Goal: Task Accomplishment & Management: Use online tool/utility

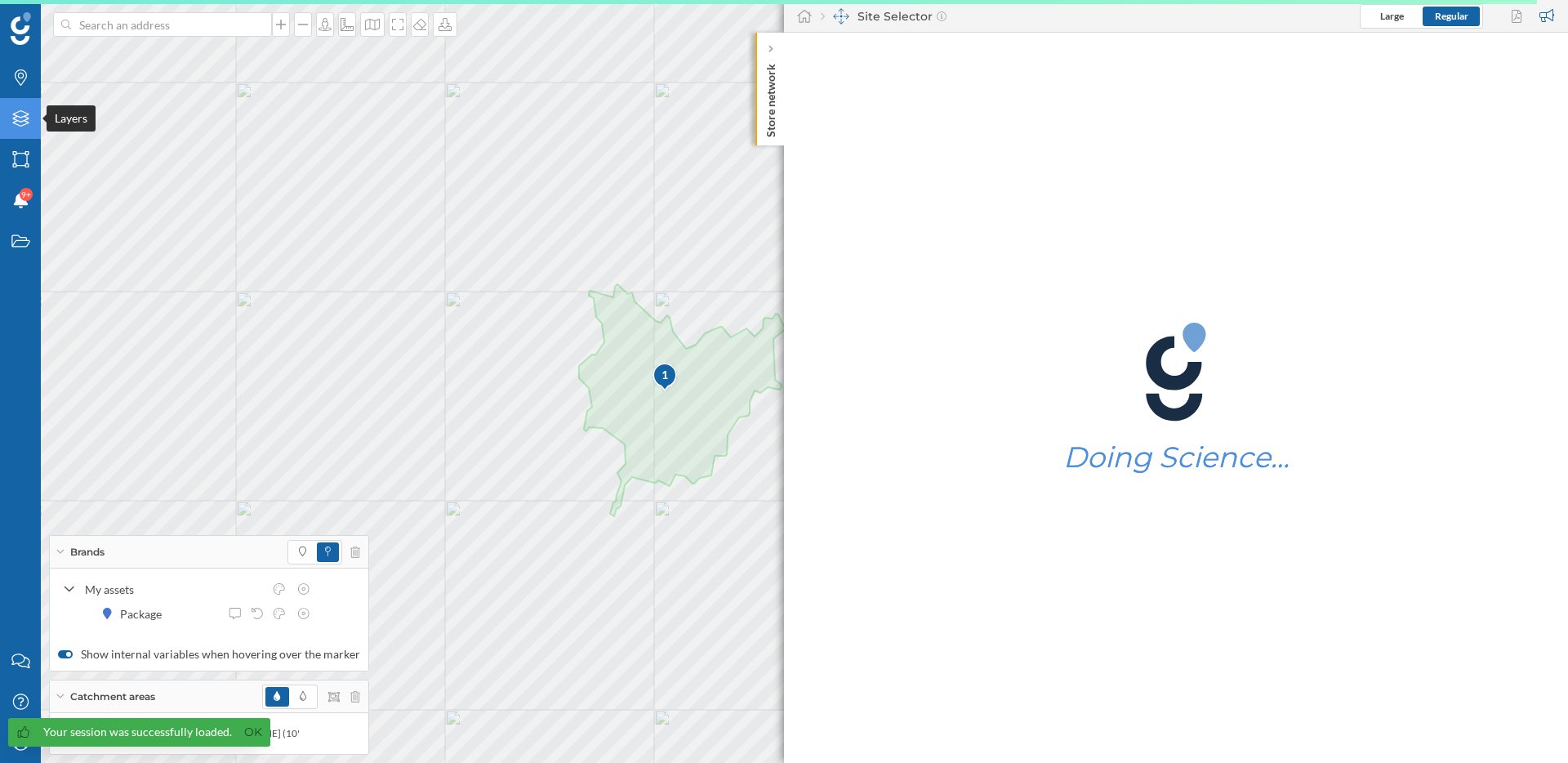
click at [19, 127] on icon "Layers" at bounding box center [20, 118] width 20 height 17
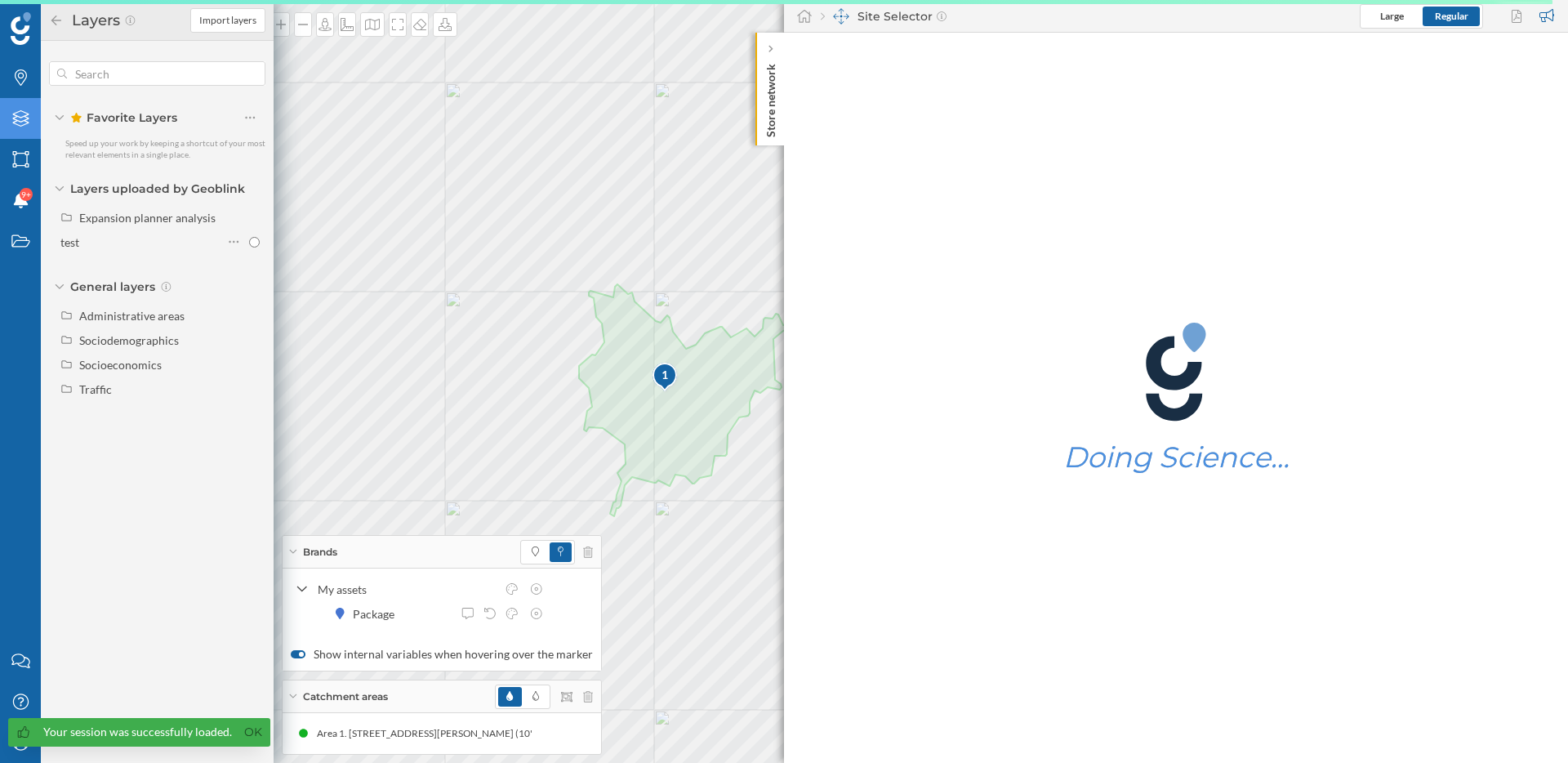
click at [19, 127] on icon "Layers" at bounding box center [20, 118] width 20 height 17
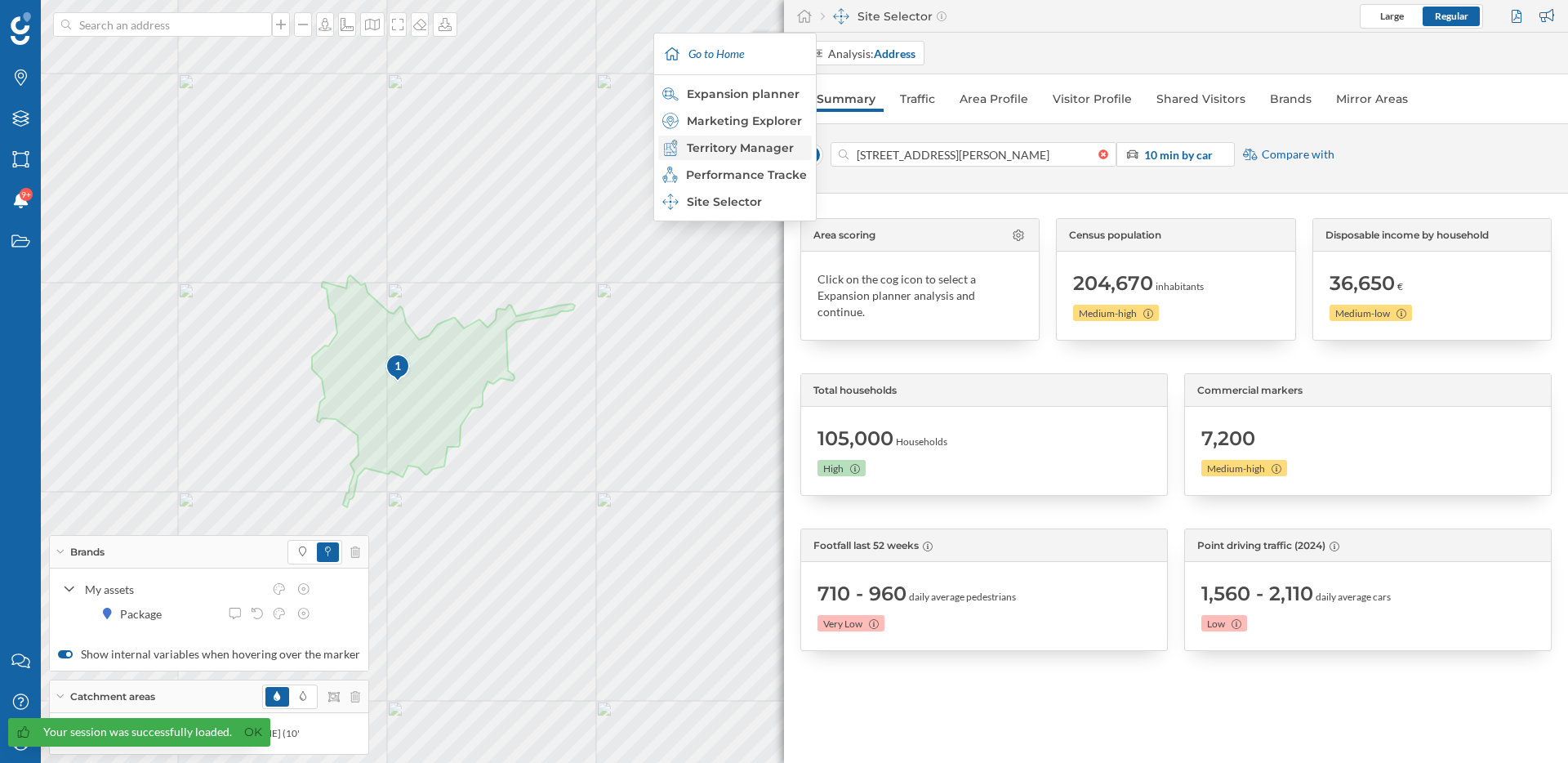
click at [767, 145] on div "Territory Manager" at bounding box center [734, 147] width 144 height 17
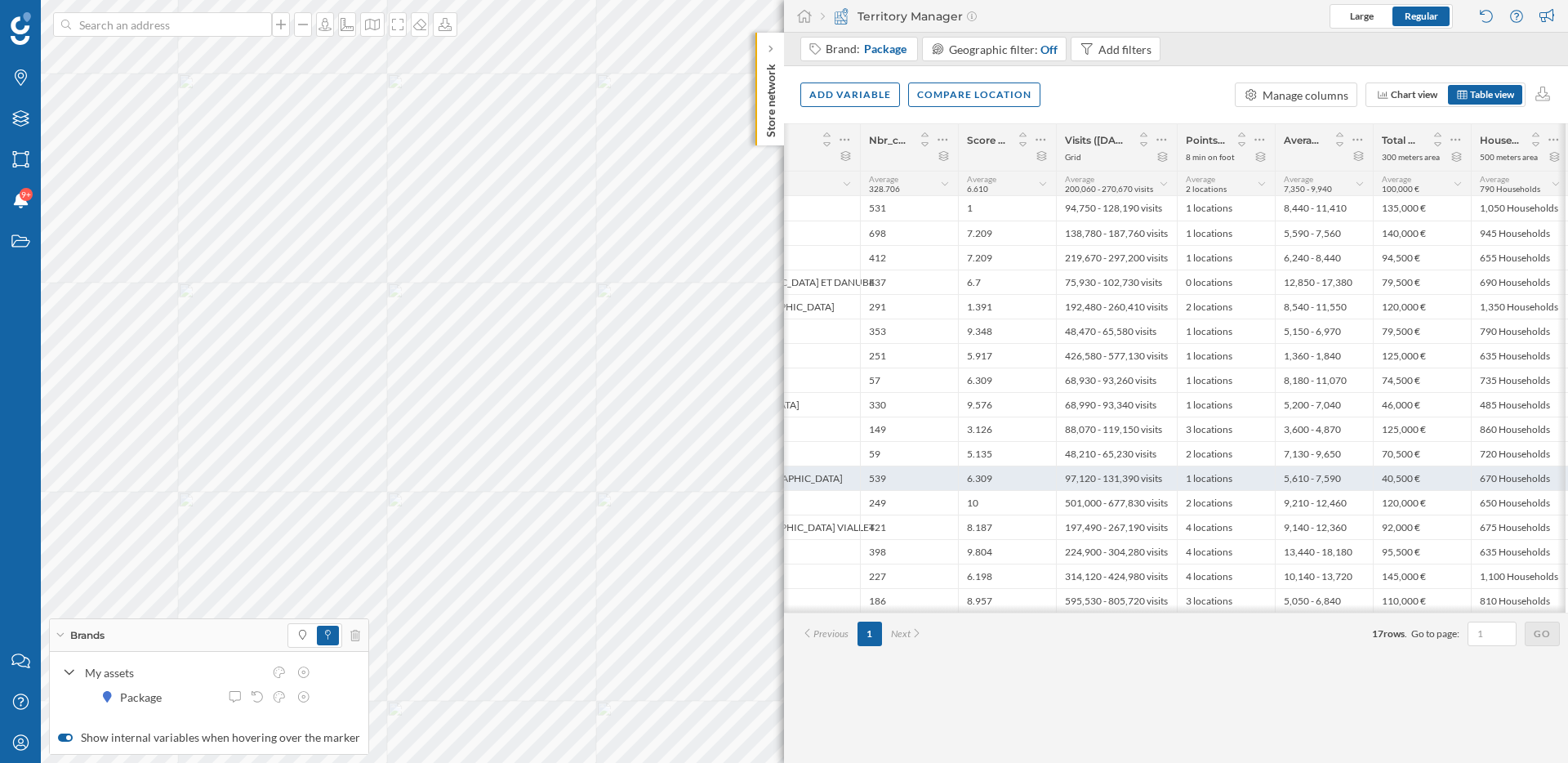
scroll to position [0, 453]
click at [1556, 139] on icon at bounding box center [1553, 139] width 10 height 3
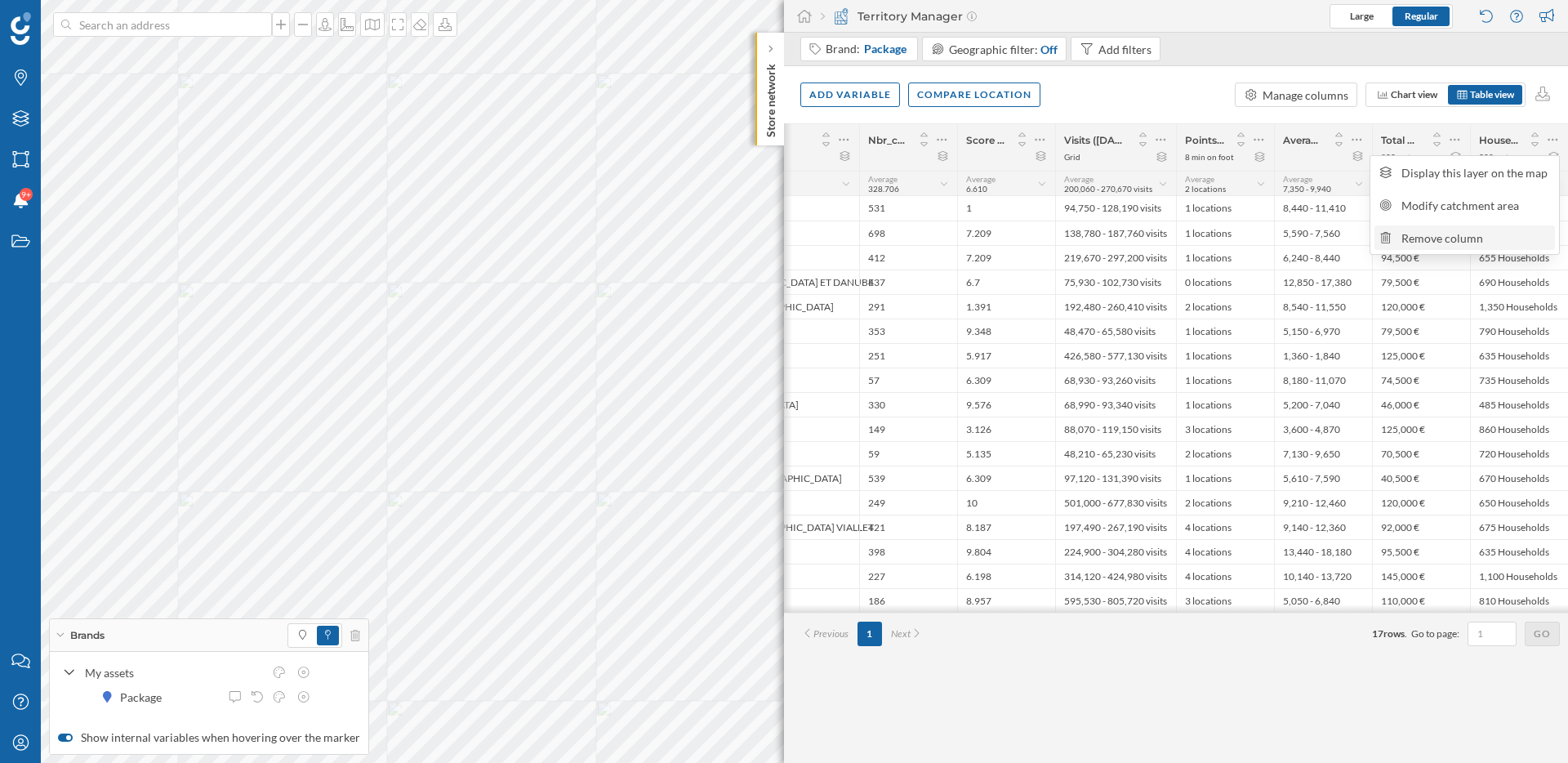
click at [1434, 237] on div "Remove column" at bounding box center [1475, 237] width 149 height 17
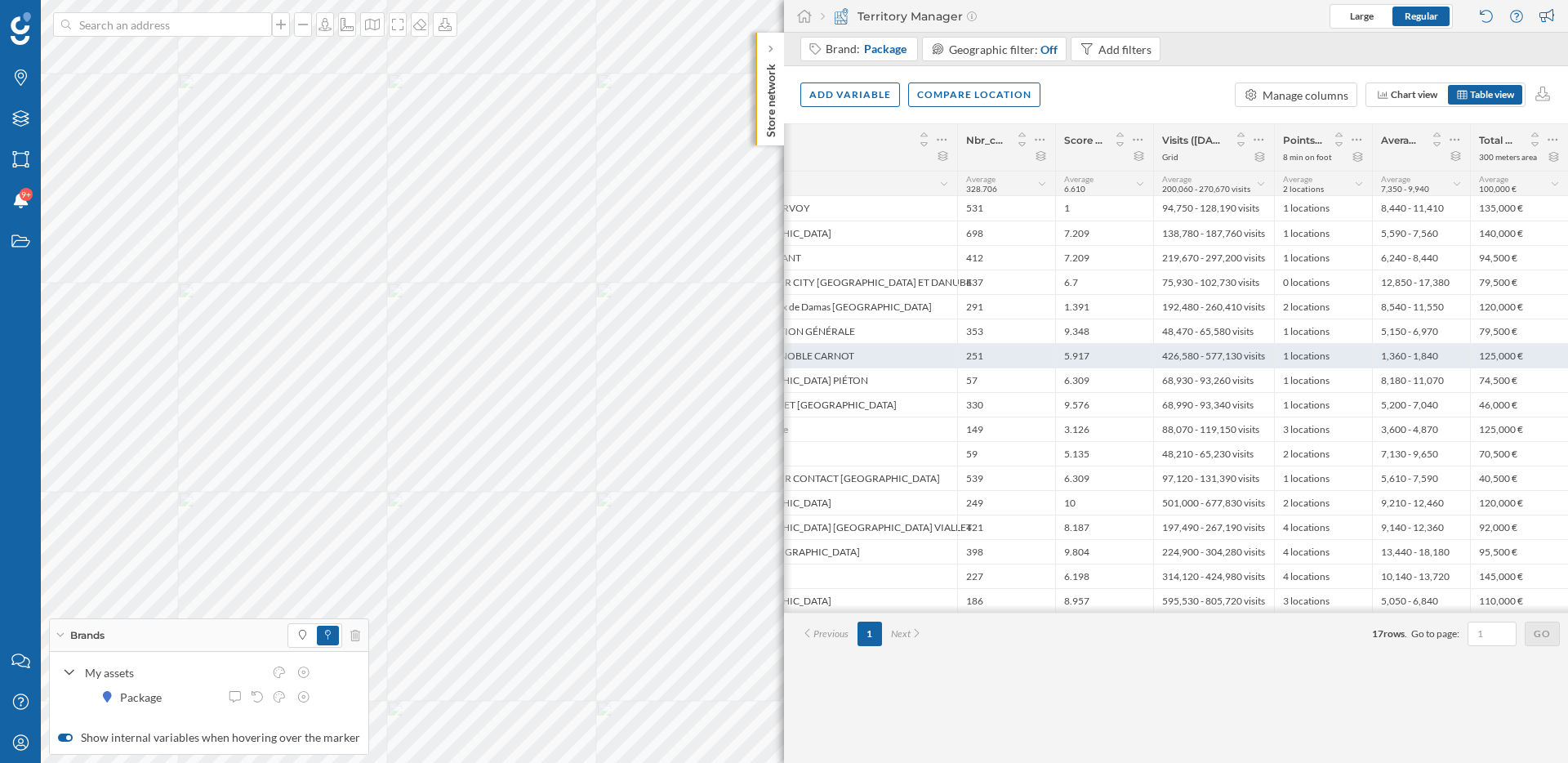
scroll to position [0, 0]
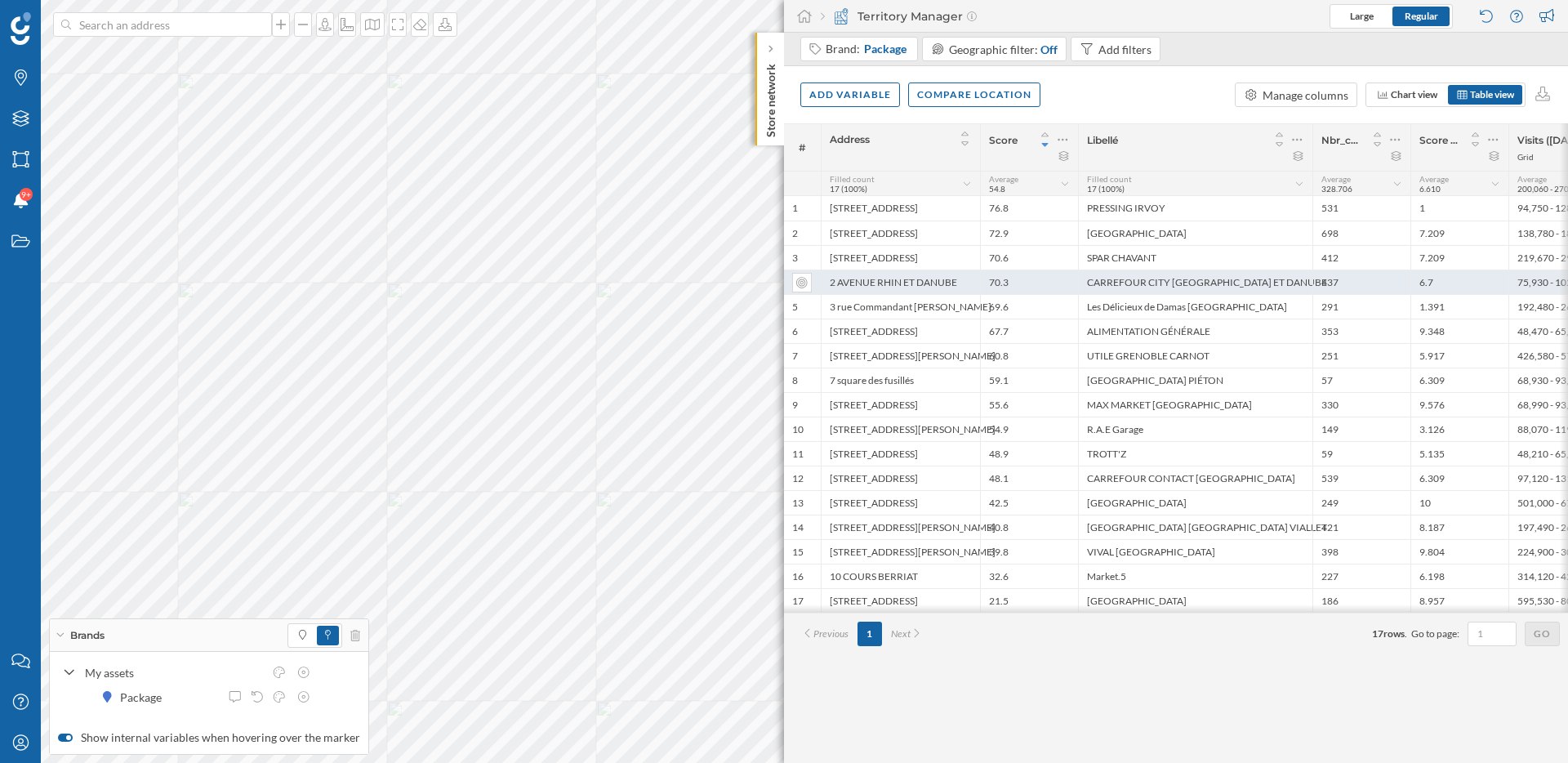
click at [1076, 279] on div "70.3" at bounding box center [1028, 282] width 98 height 25
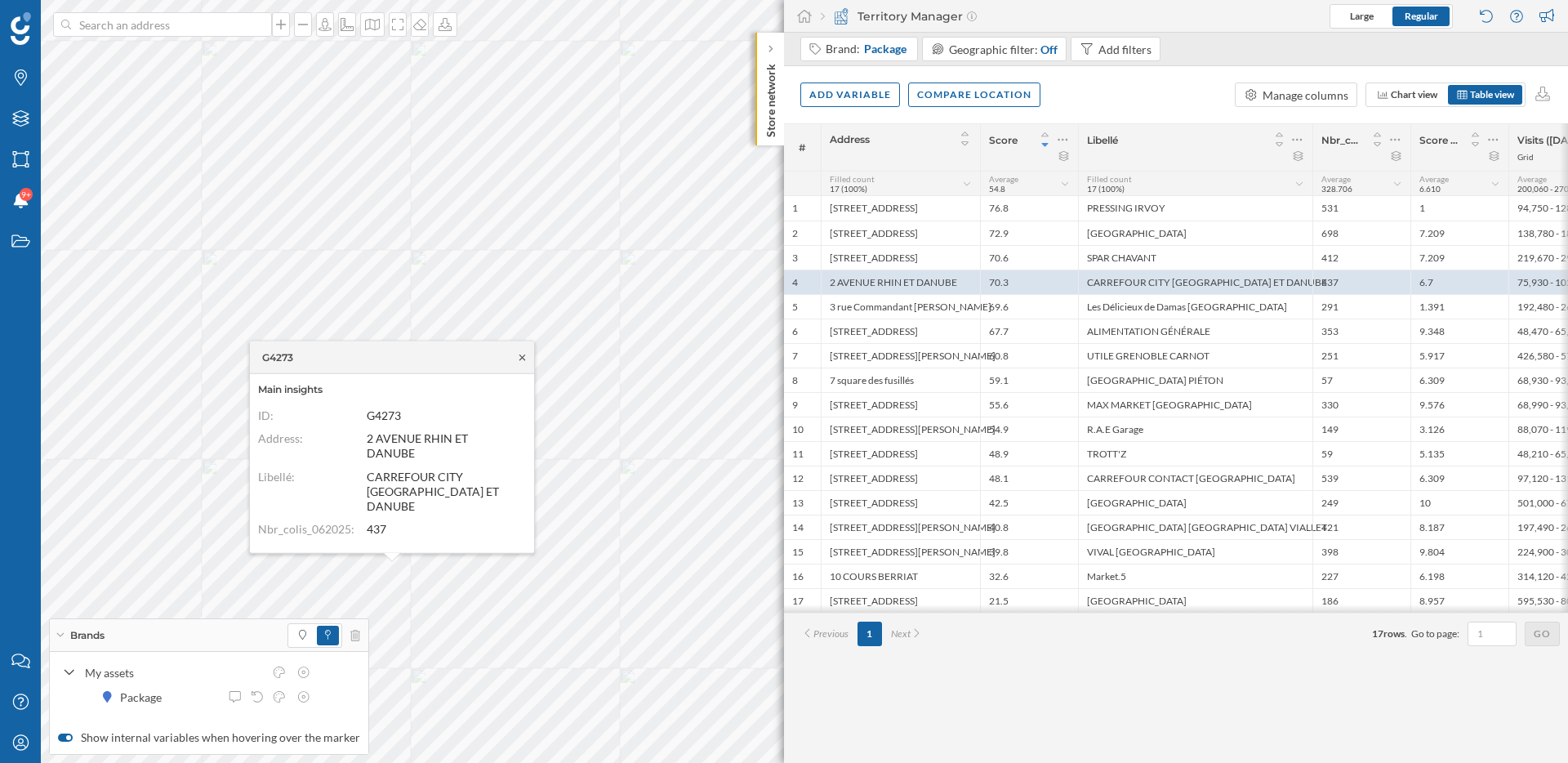
click at [524, 362] on icon at bounding box center [522, 356] width 12 height 10
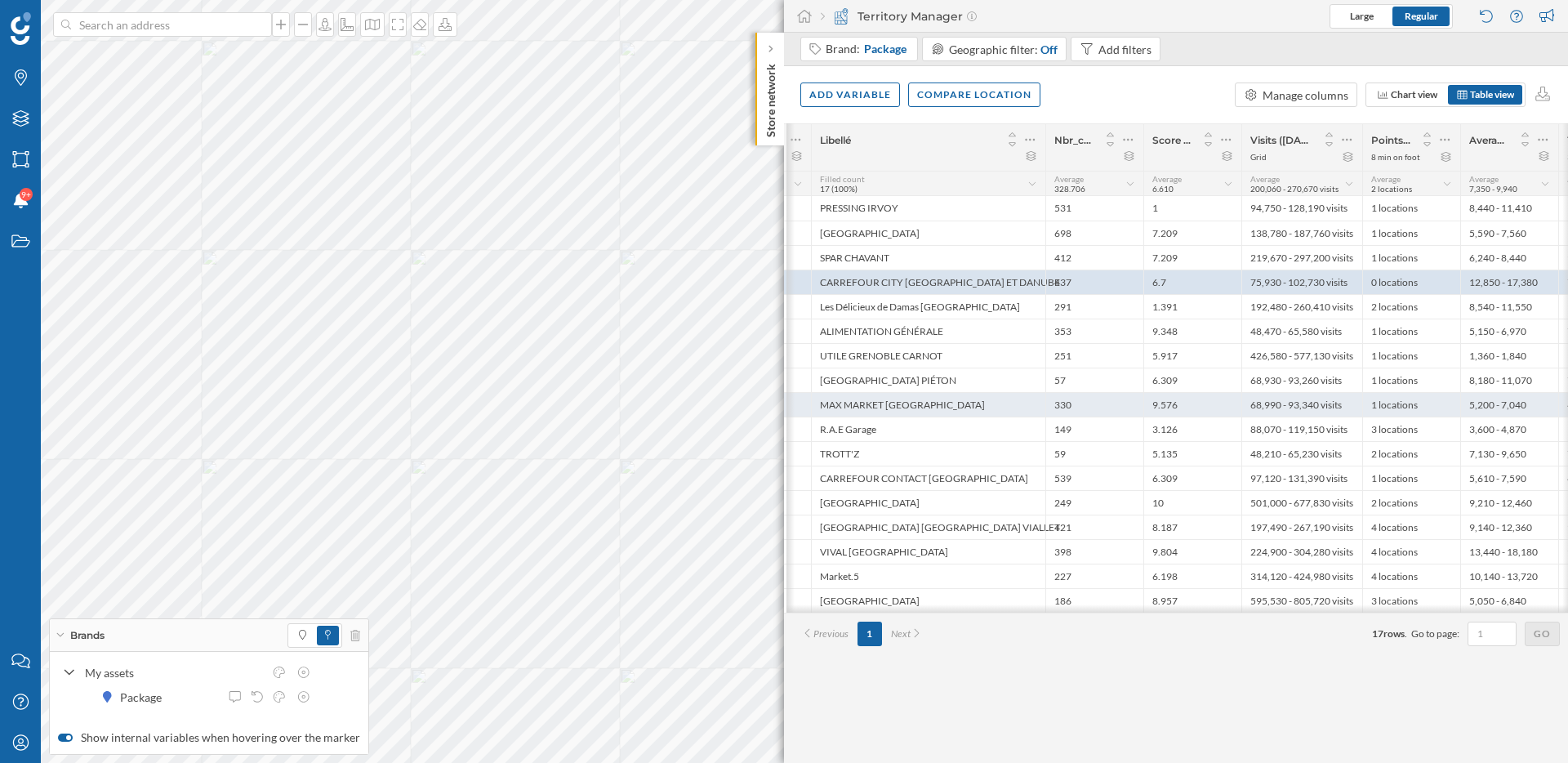
scroll to position [0, 271]
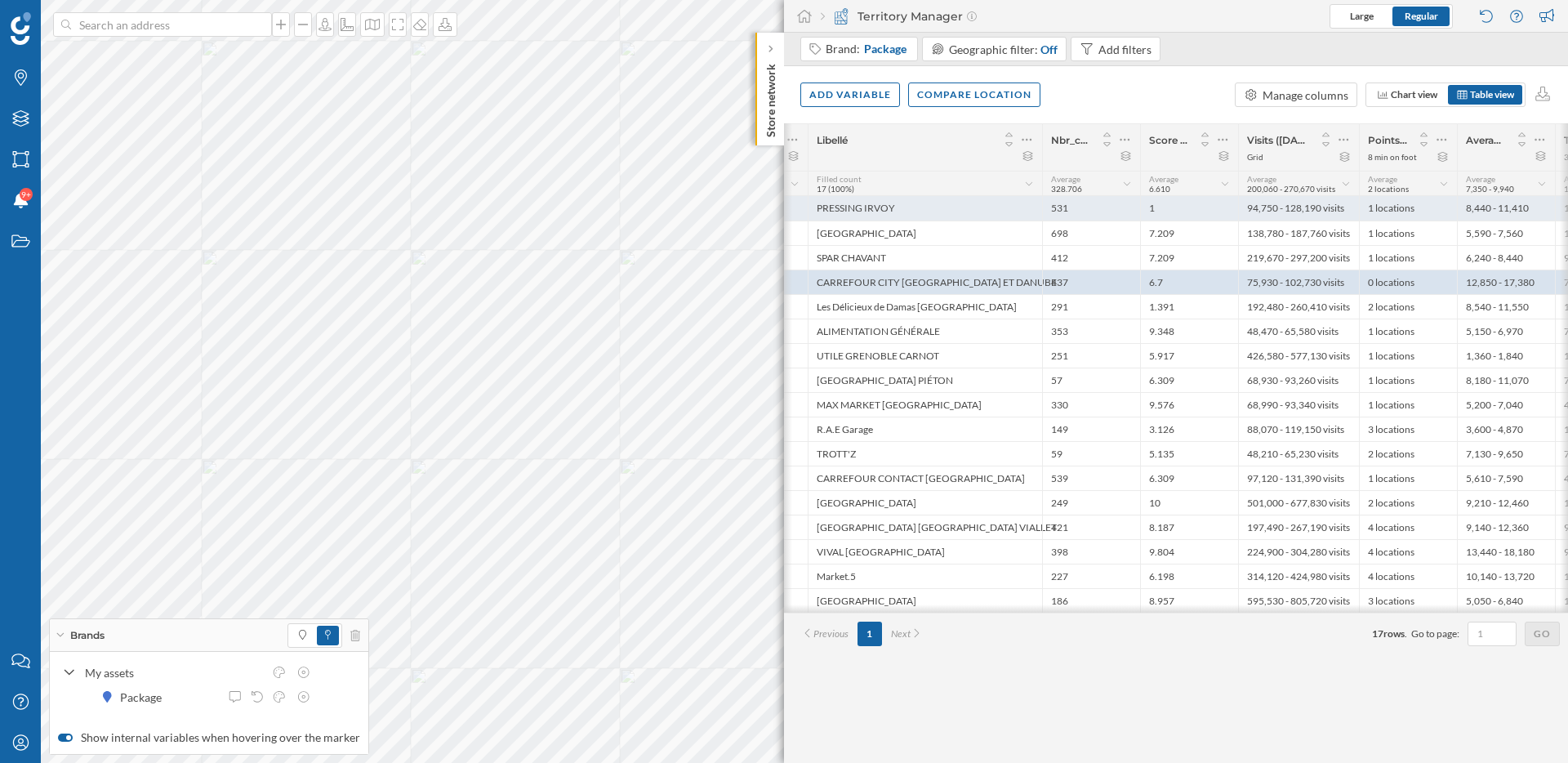
click at [1260, 211] on div "94,750 - 128,190 visits" at bounding box center [1298, 208] width 121 height 25
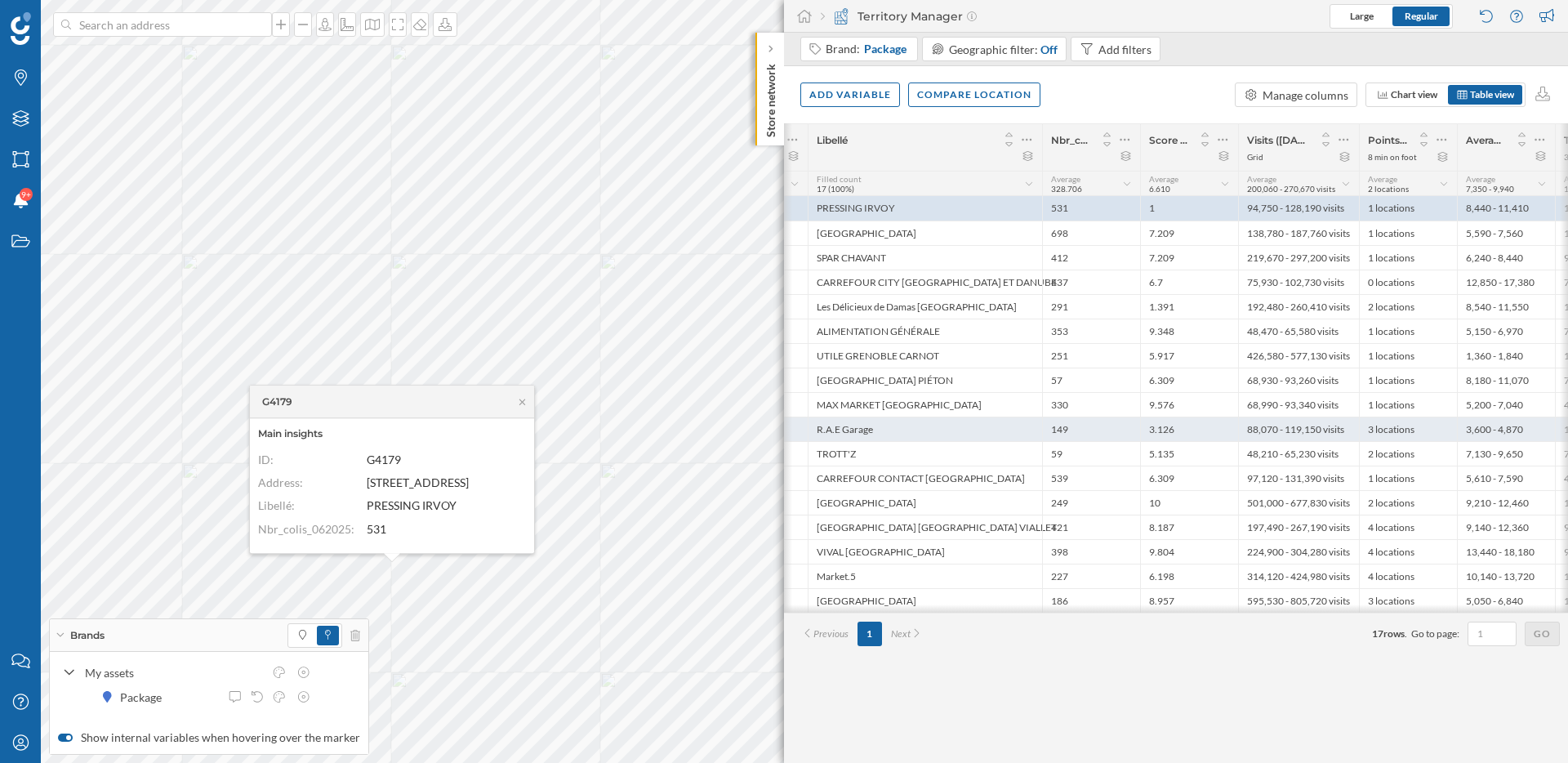
scroll to position [0, 270]
click at [526, 402] on icon at bounding box center [522, 401] width 12 height 10
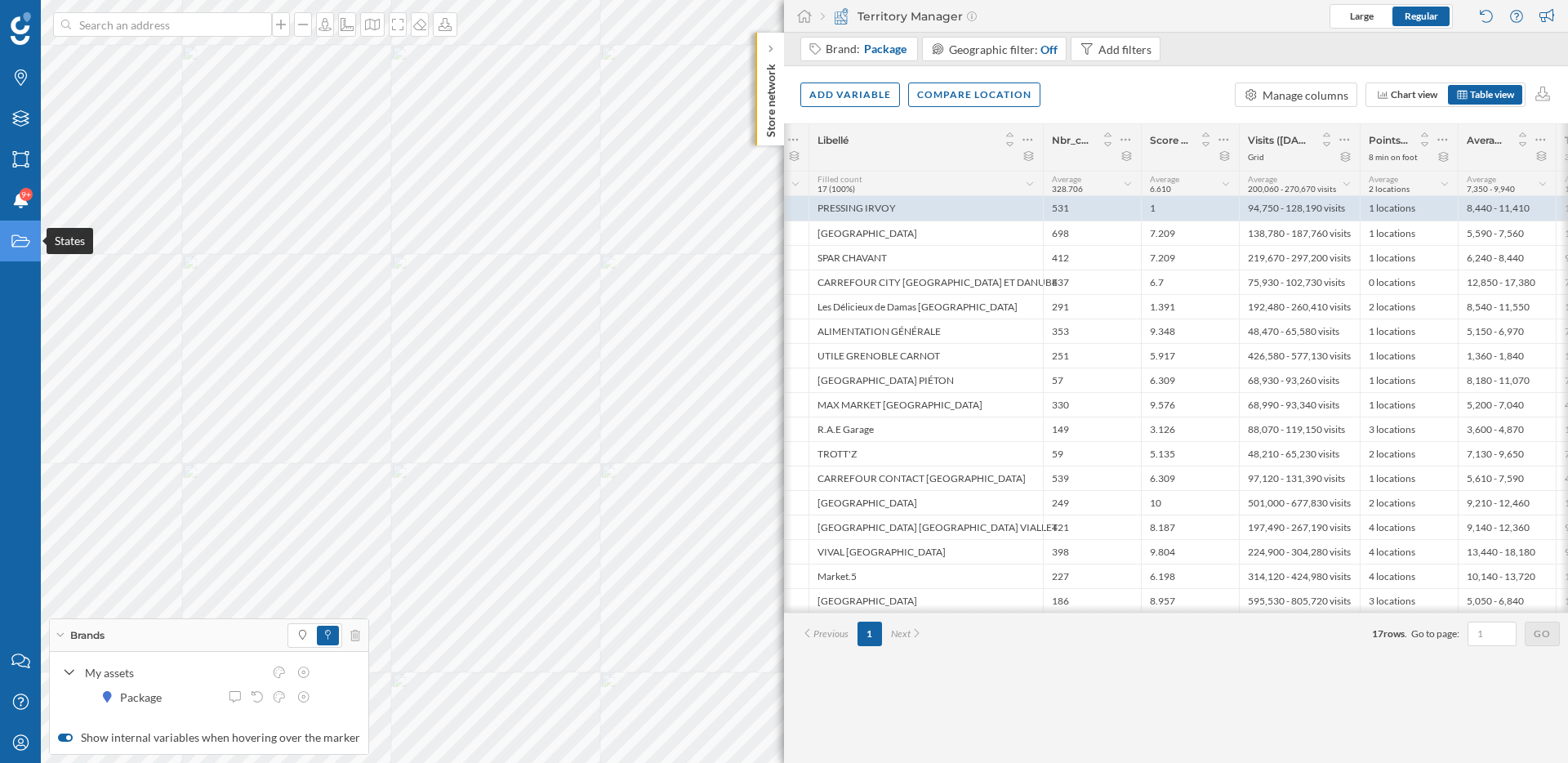
click at [17, 235] on icon "States" at bounding box center [20, 241] width 20 height 17
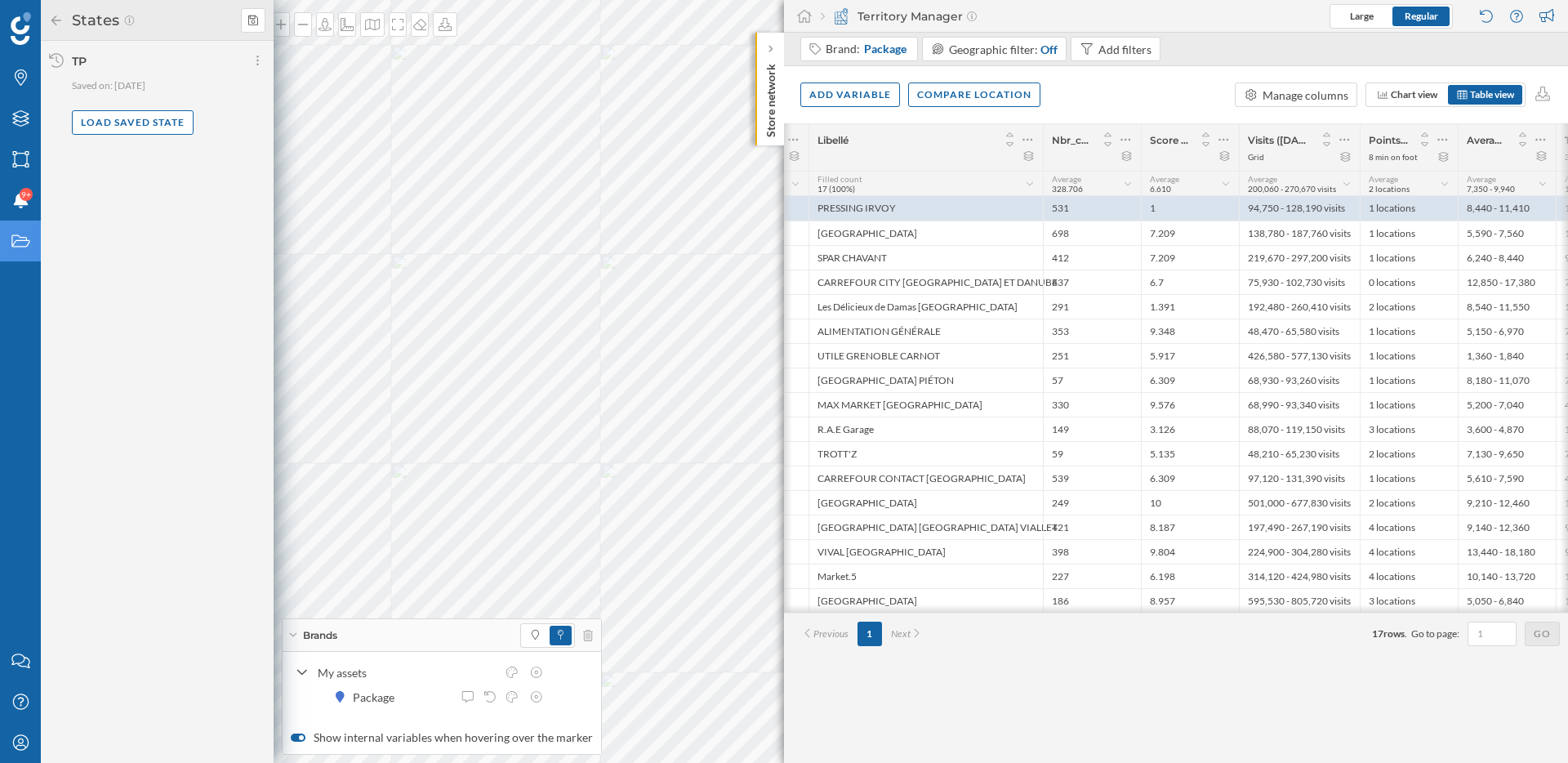
click at [17, 235] on icon "States" at bounding box center [20, 241] width 20 height 17
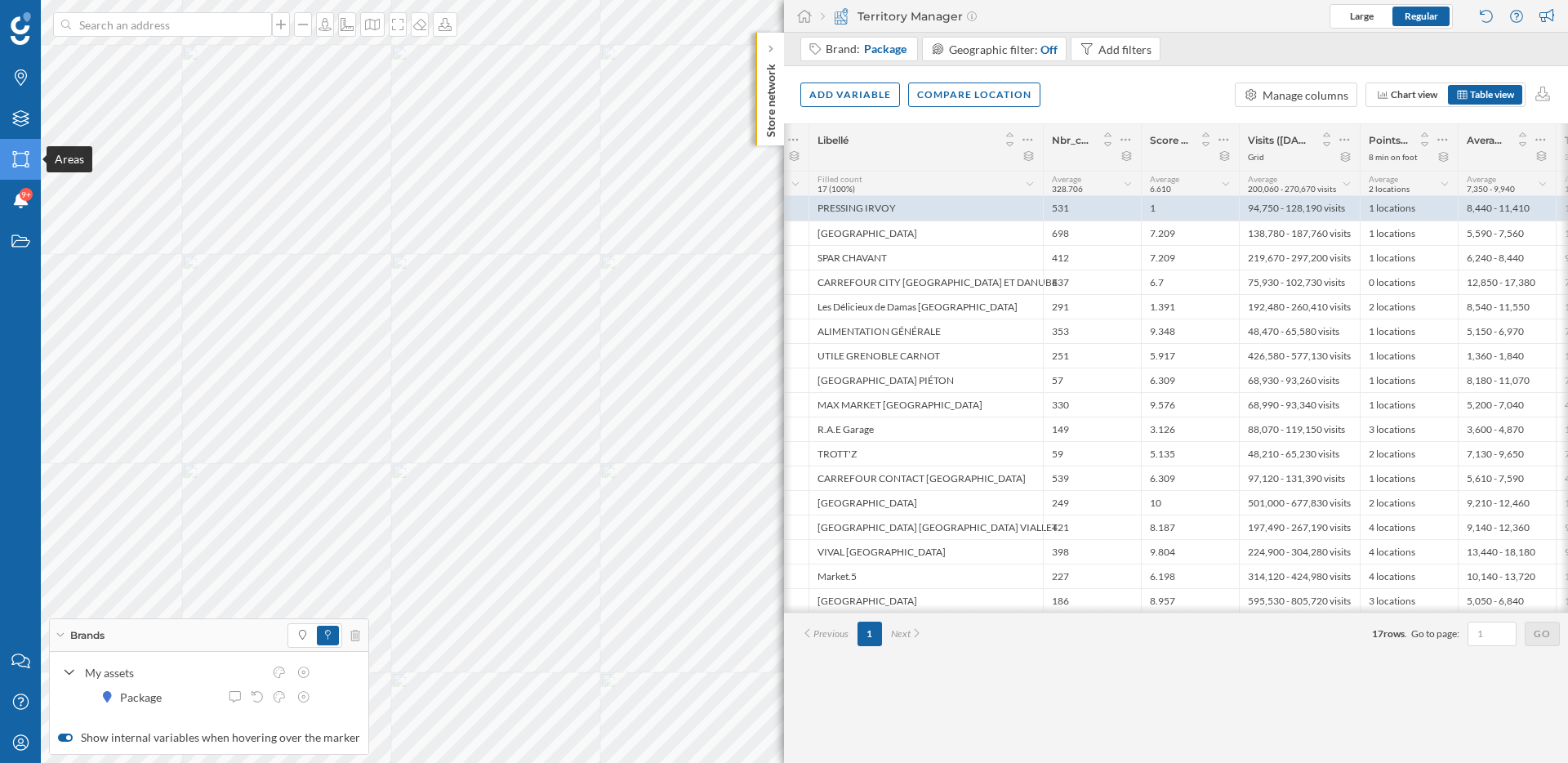
click at [20, 162] on icon "Areas" at bounding box center [20, 159] width 20 height 17
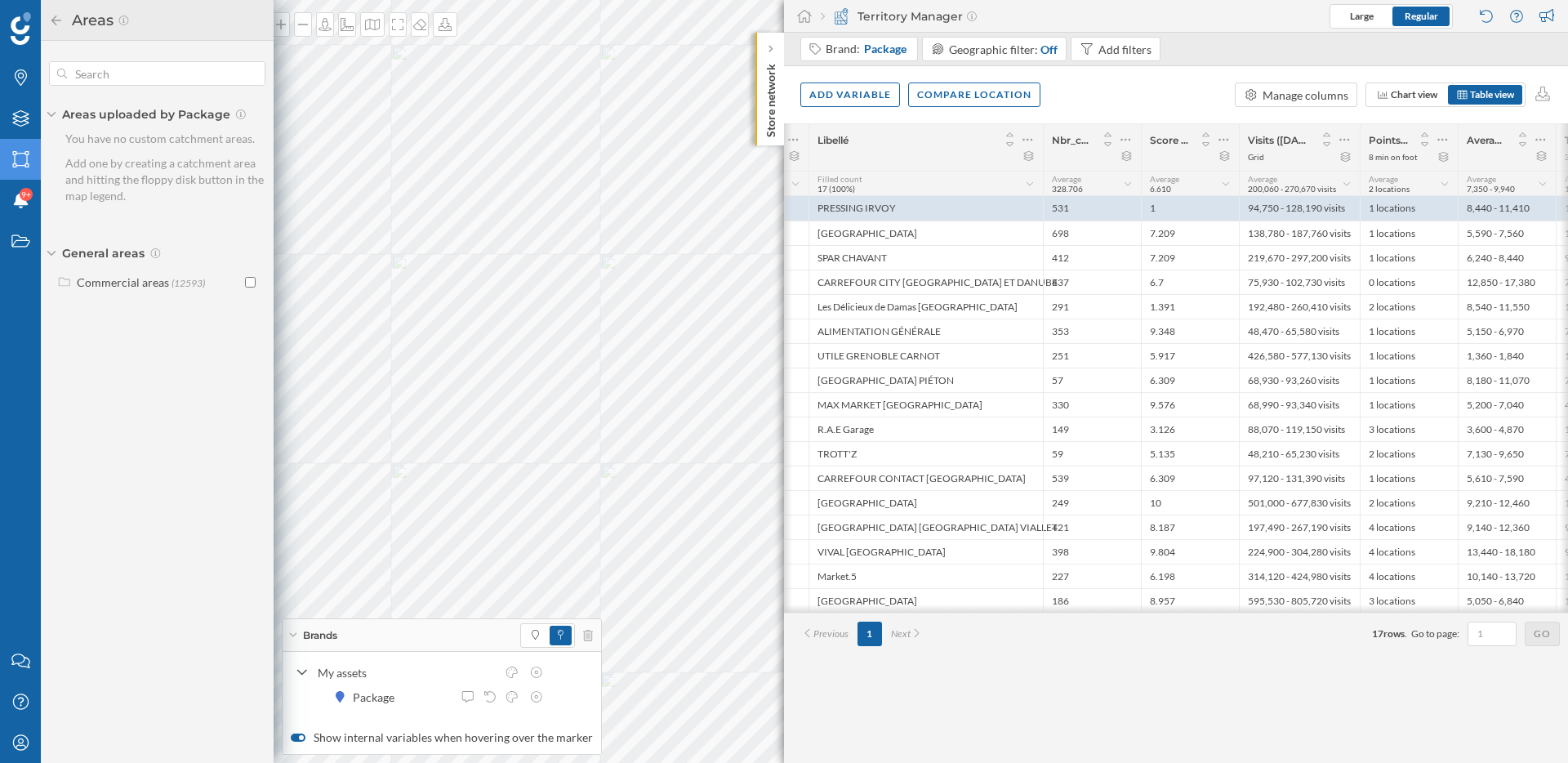
click at [20, 162] on icon "Areas" at bounding box center [20, 159] width 20 height 17
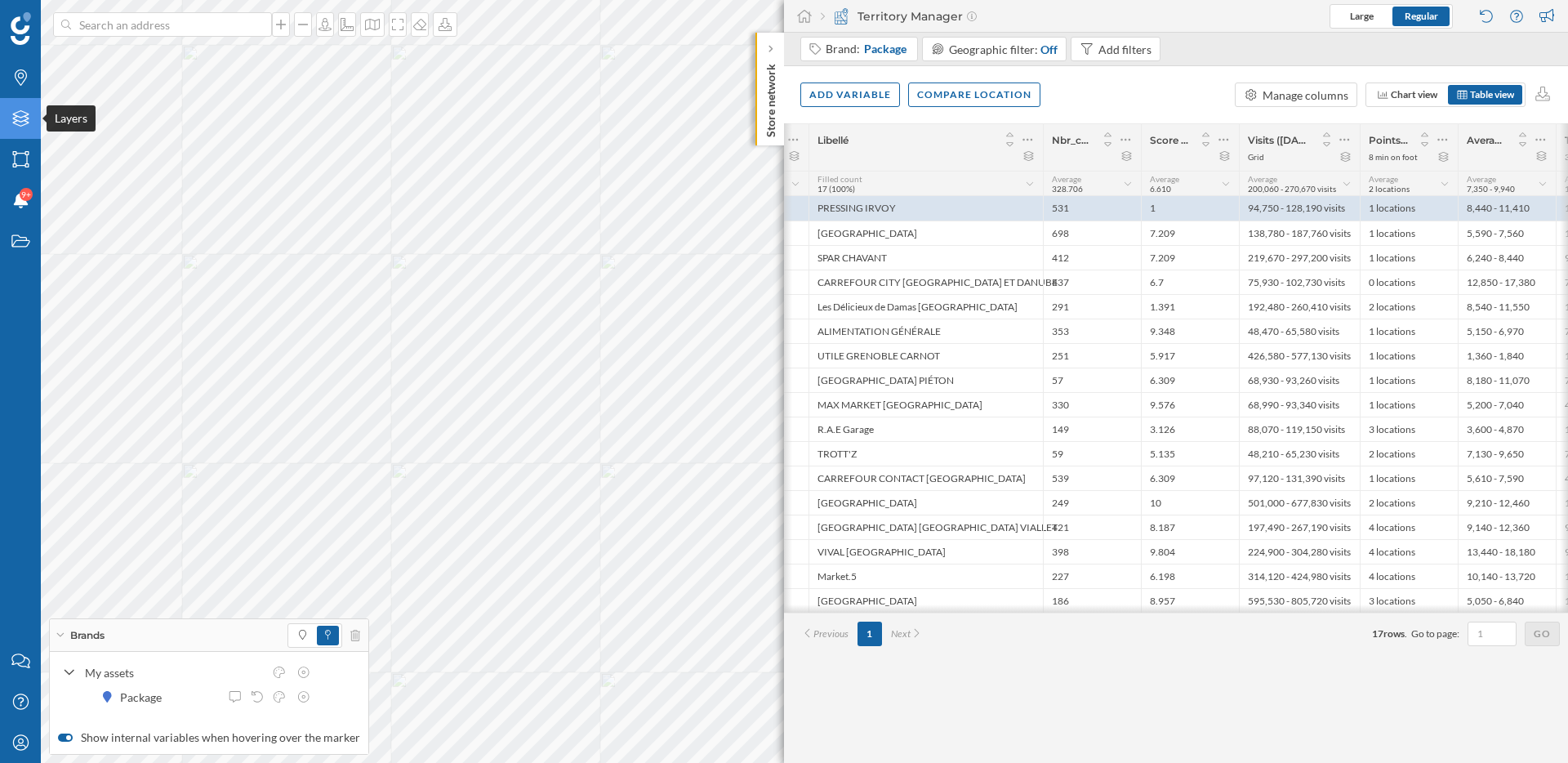
click at [21, 116] on icon "Layers" at bounding box center [20, 118] width 20 height 17
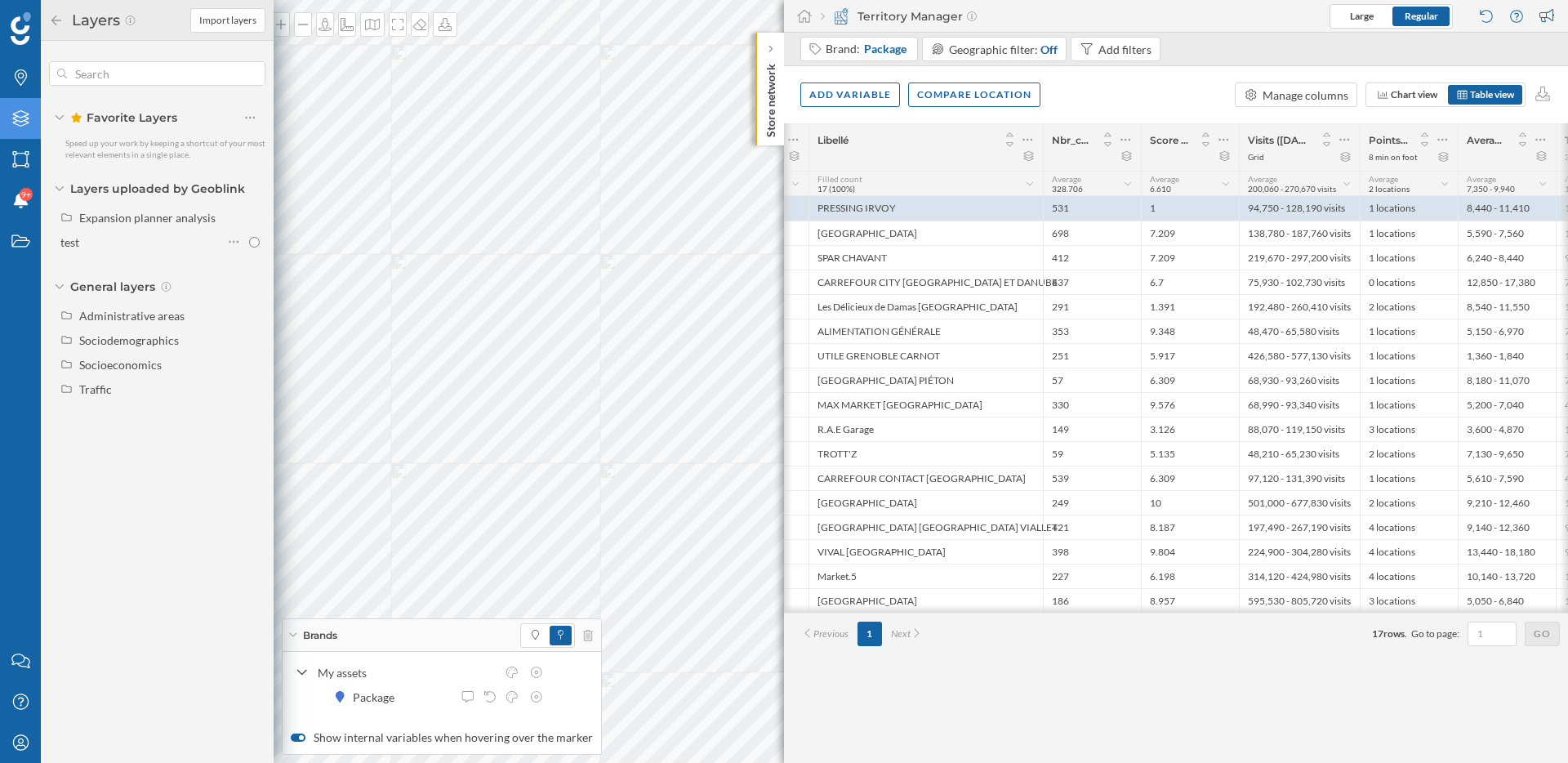
click at [21, 116] on icon "Layers" at bounding box center [20, 118] width 20 height 17
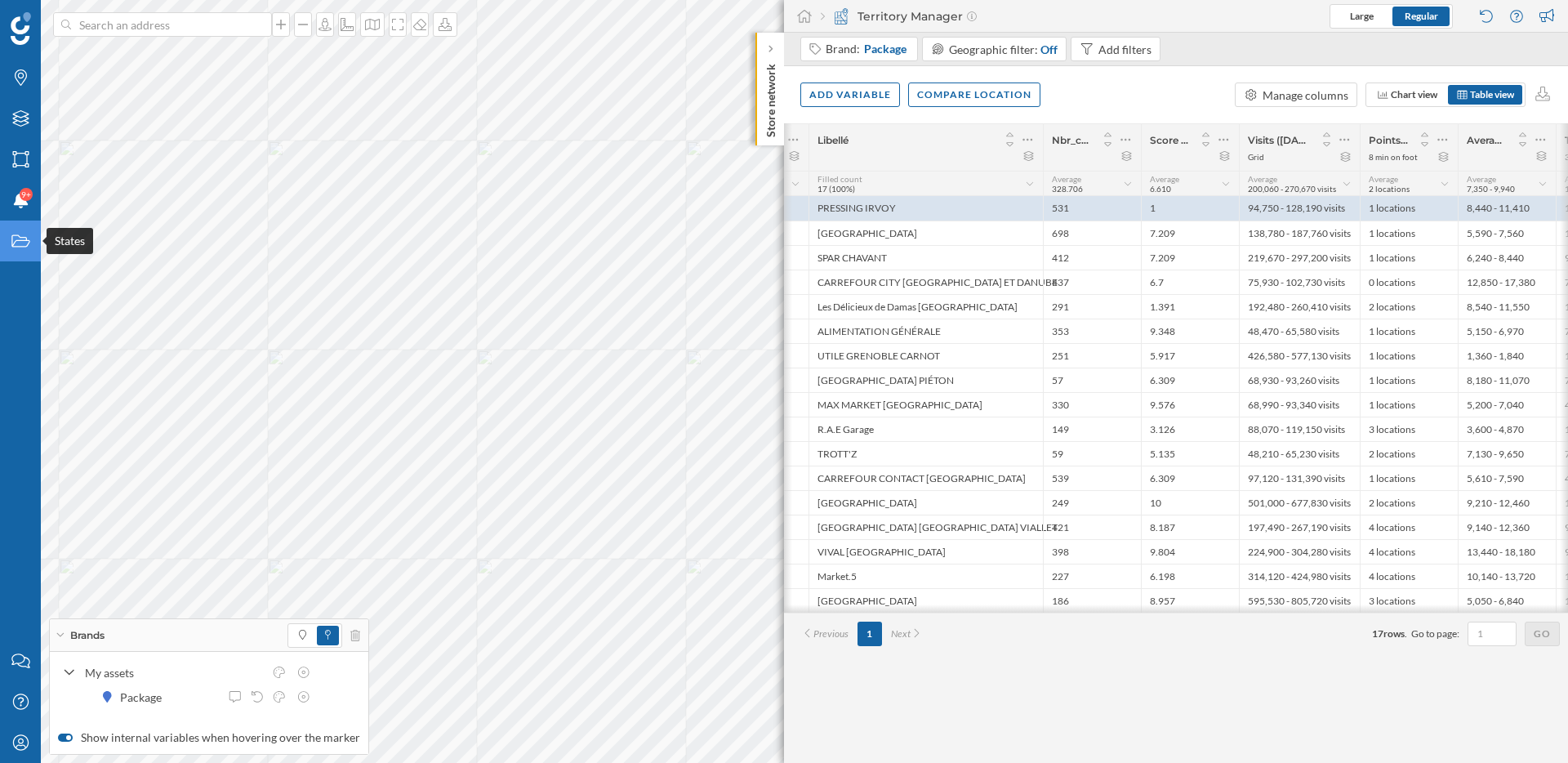
click at [25, 243] on icon "States" at bounding box center [20, 241] width 20 height 17
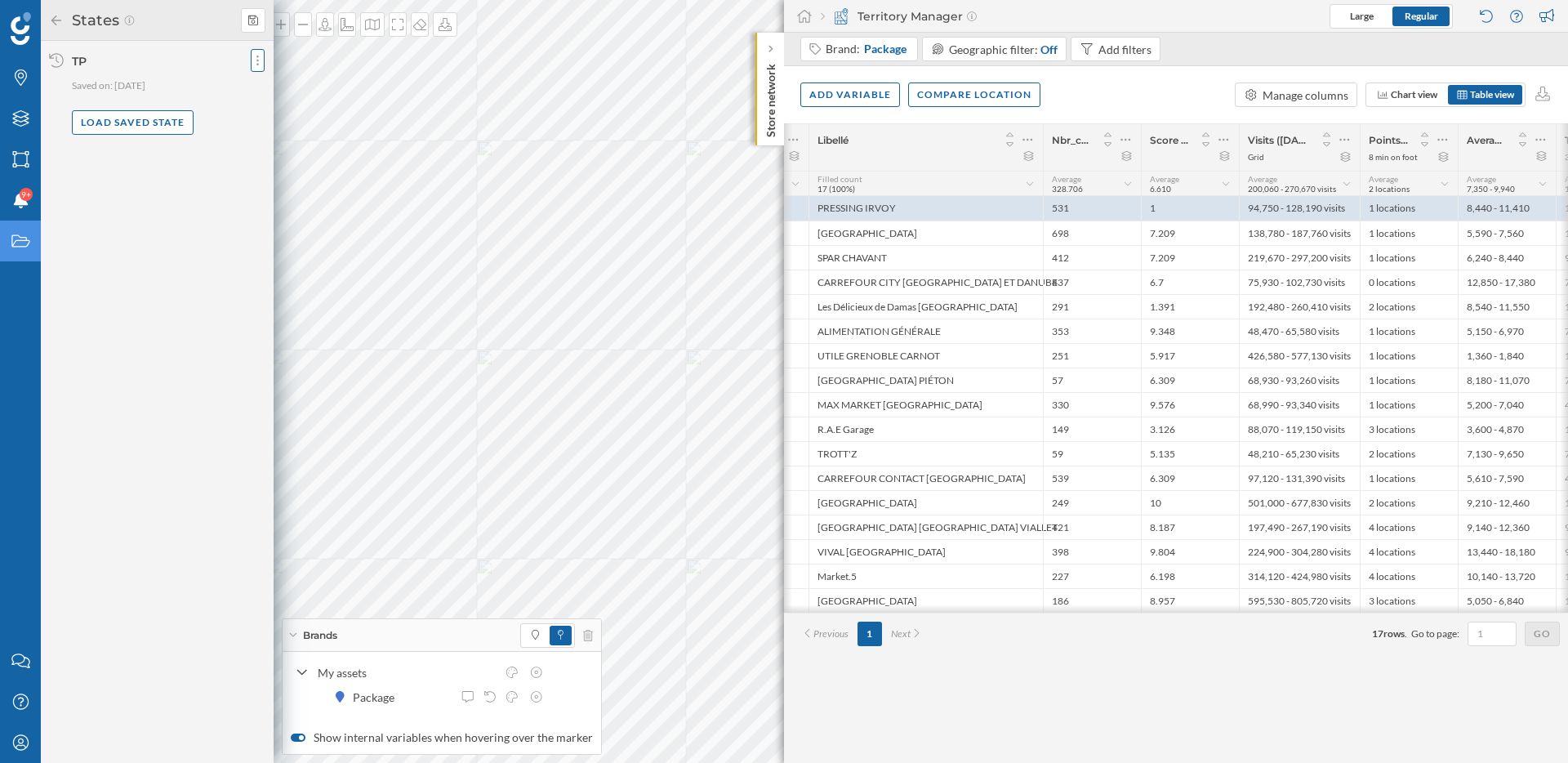
click at [258, 71] on div at bounding box center [258, 61] width 14 height 23
click at [298, 94] on span "Share current state" at bounding box center [307, 94] width 96 height 14
click at [302, 148] on input "User email" at bounding box center [326, 148] width 134 height 20
paste input "@mytraffic.fr"
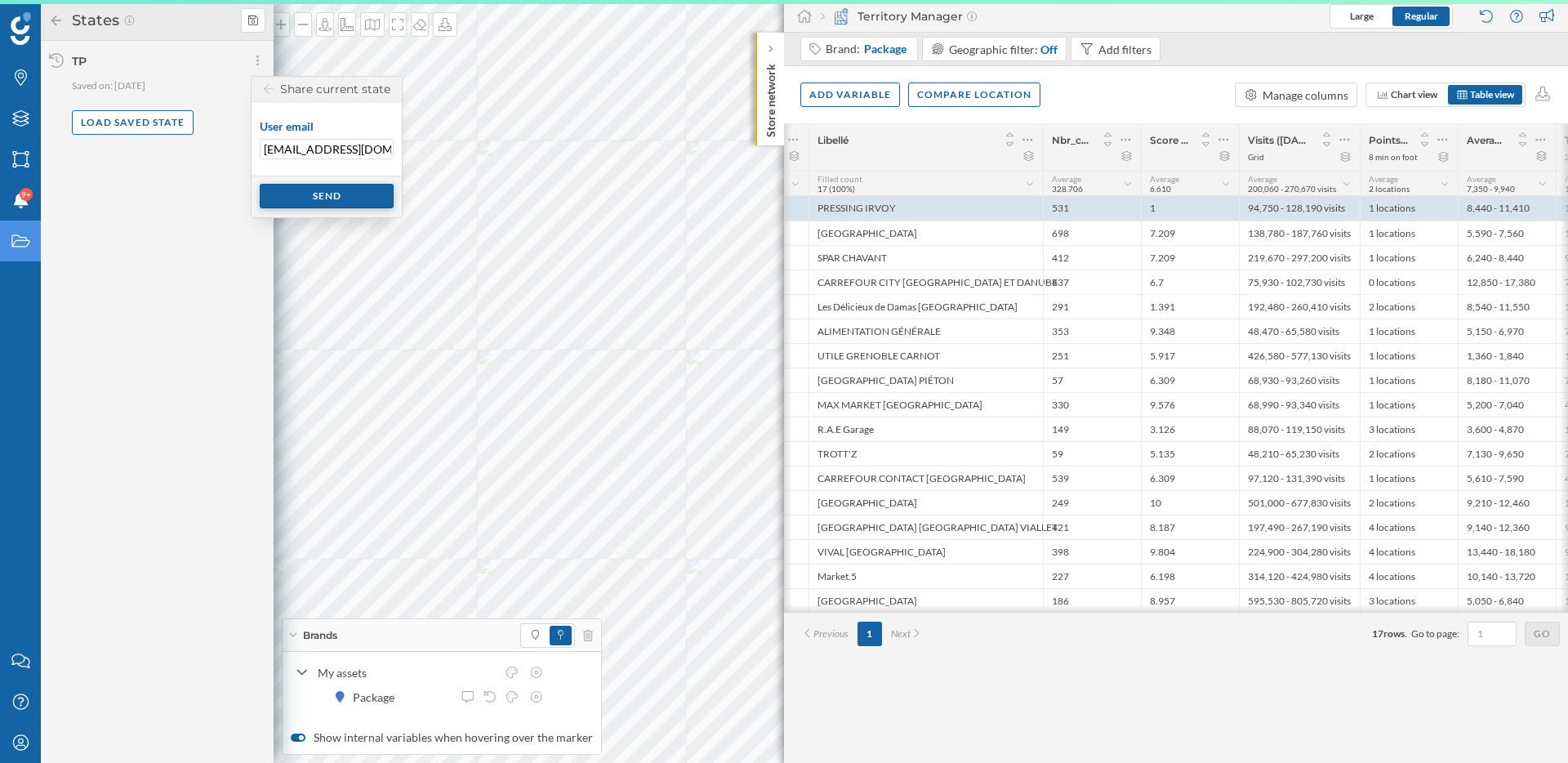
type input "ltabuteau@mytraffic.fr"
click at [344, 198] on div "Send" at bounding box center [326, 196] width 134 height 25
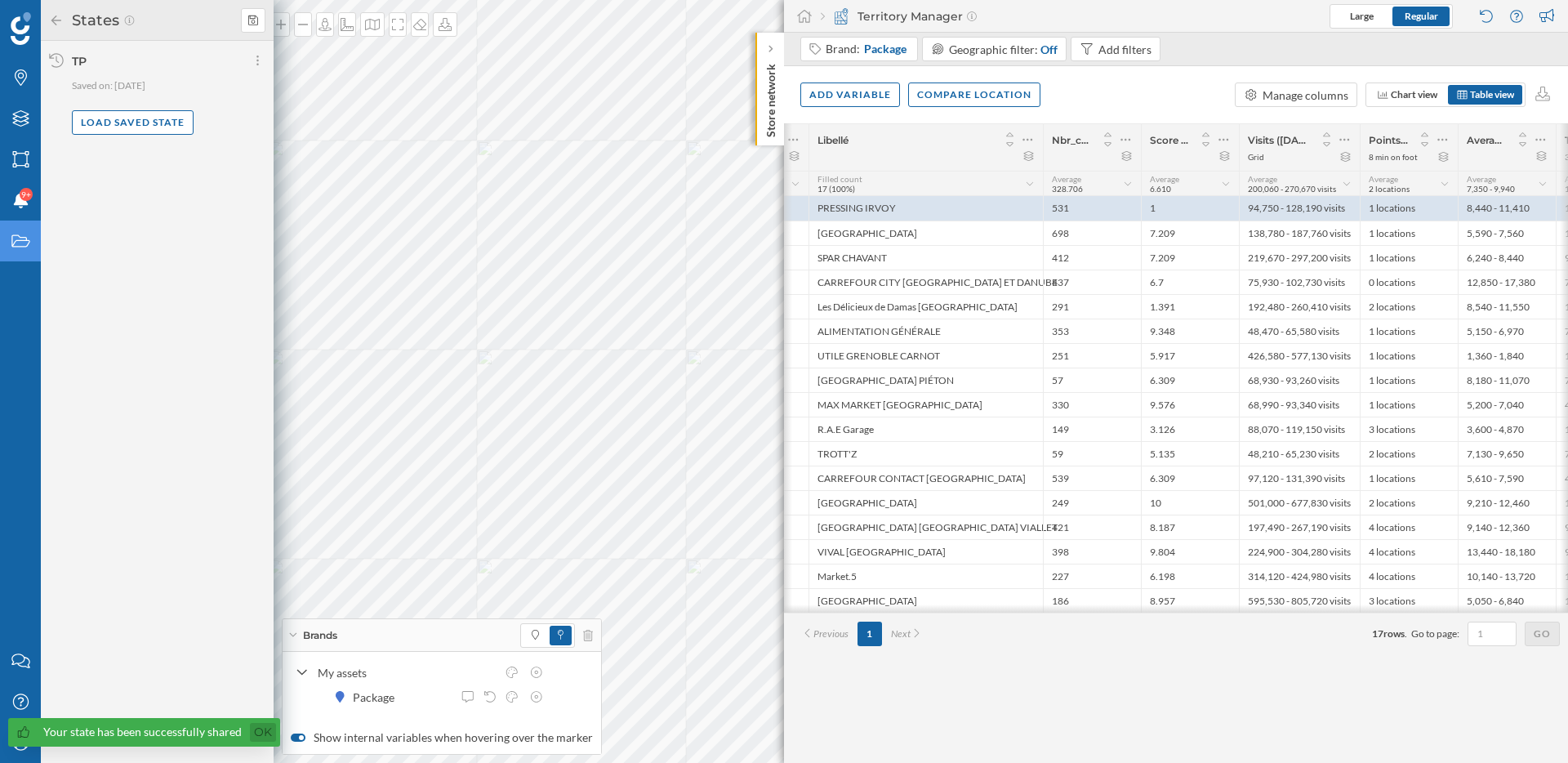
click at [259, 729] on link "Ok" at bounding box center [263, 732] width 26 height 19
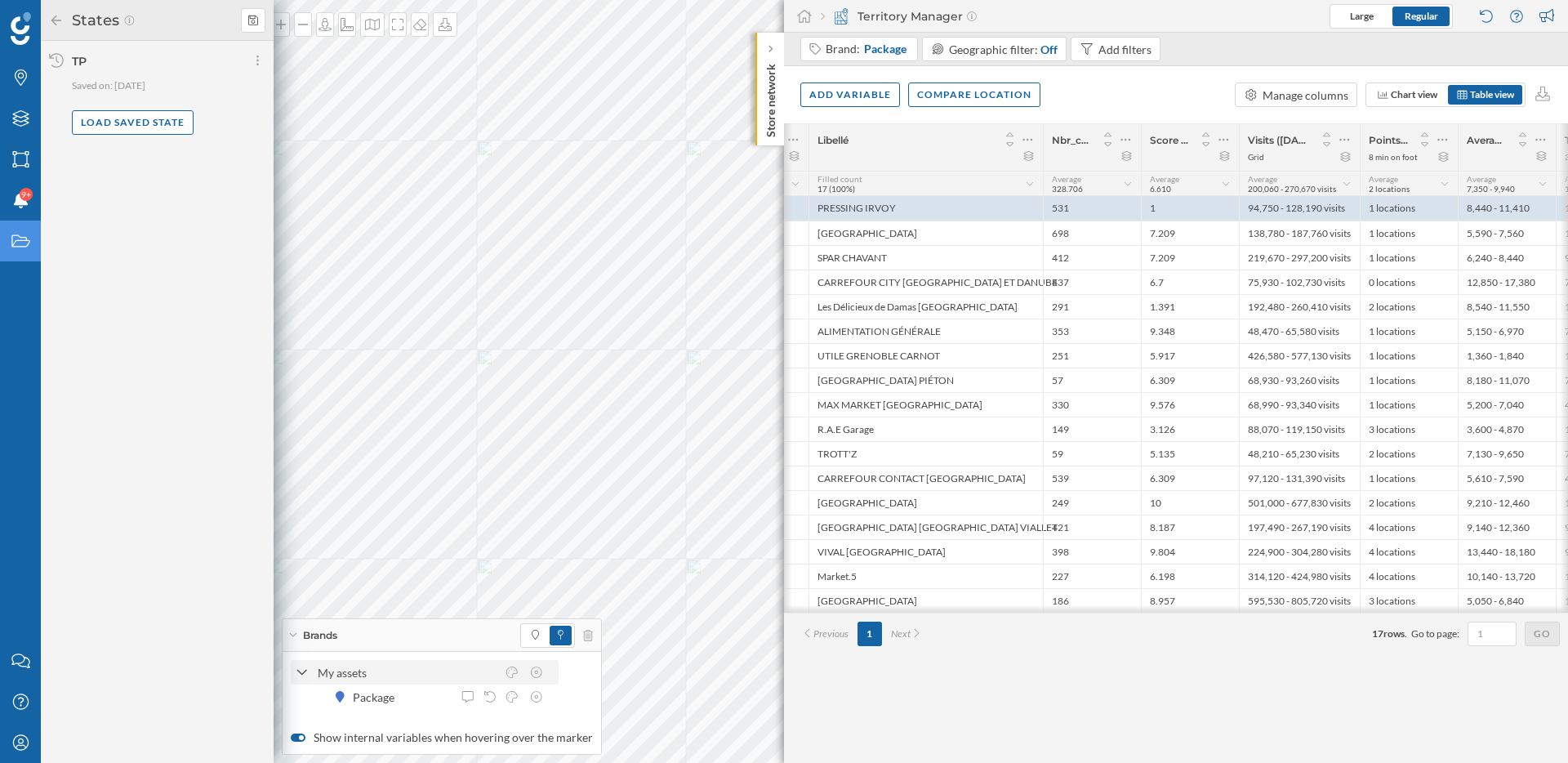
click at [303, 679] on div at bounding box center [302, 672] width 15 height 17
click at [19, 116] on icon at bounding box center [20, 118] width 17 height 17
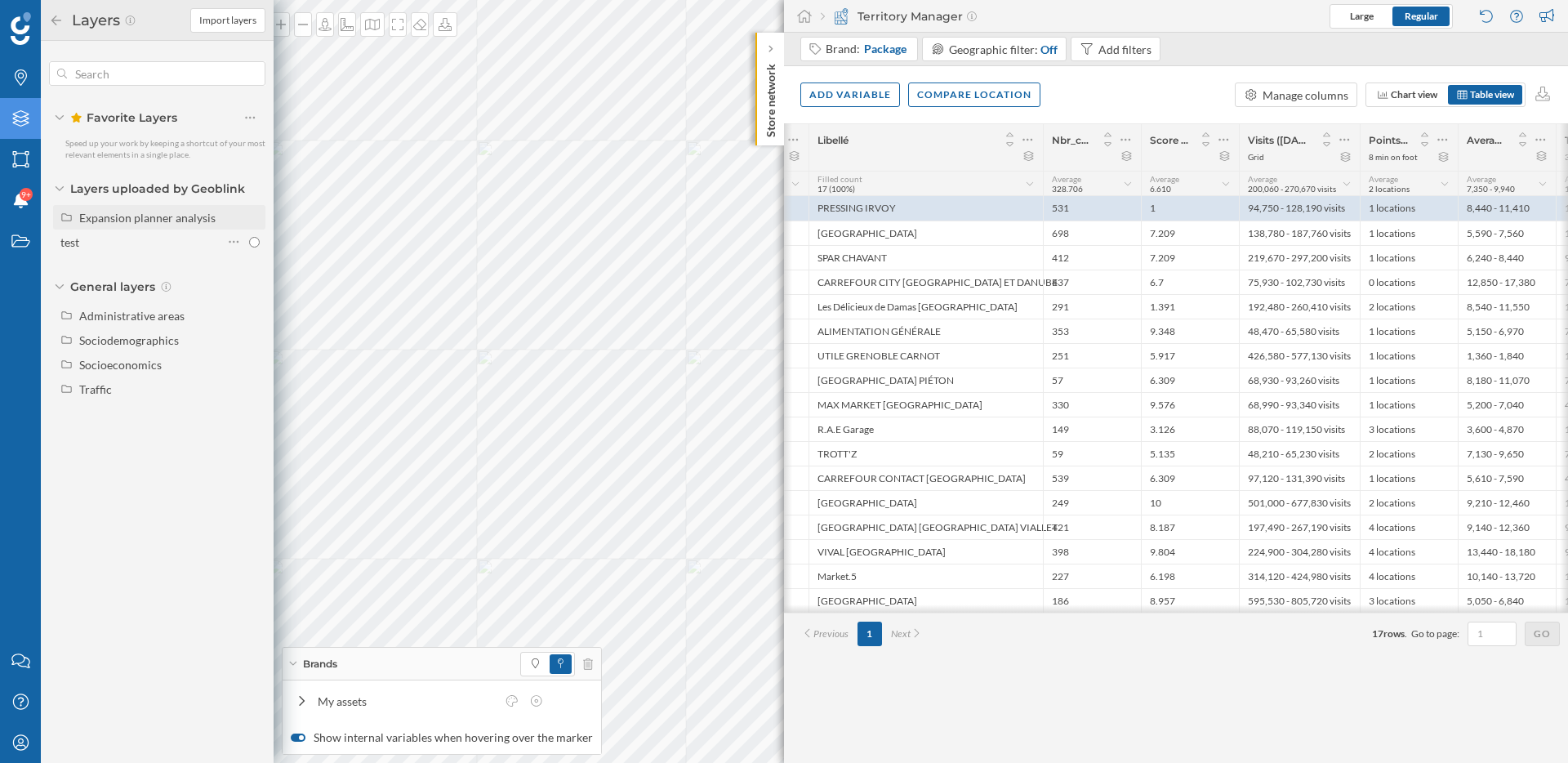
click at [175, 221] on div "Expansion planner analysis" at bounding box center [147, 218] width 137 height 14
click at [130, 249] on div "Expansion" at bounding box center [110, 243] width 52 height 14
click at [249, 248] on input "Expansion" at bounding box center [254, 243] width 11 height 11
radio input "true"
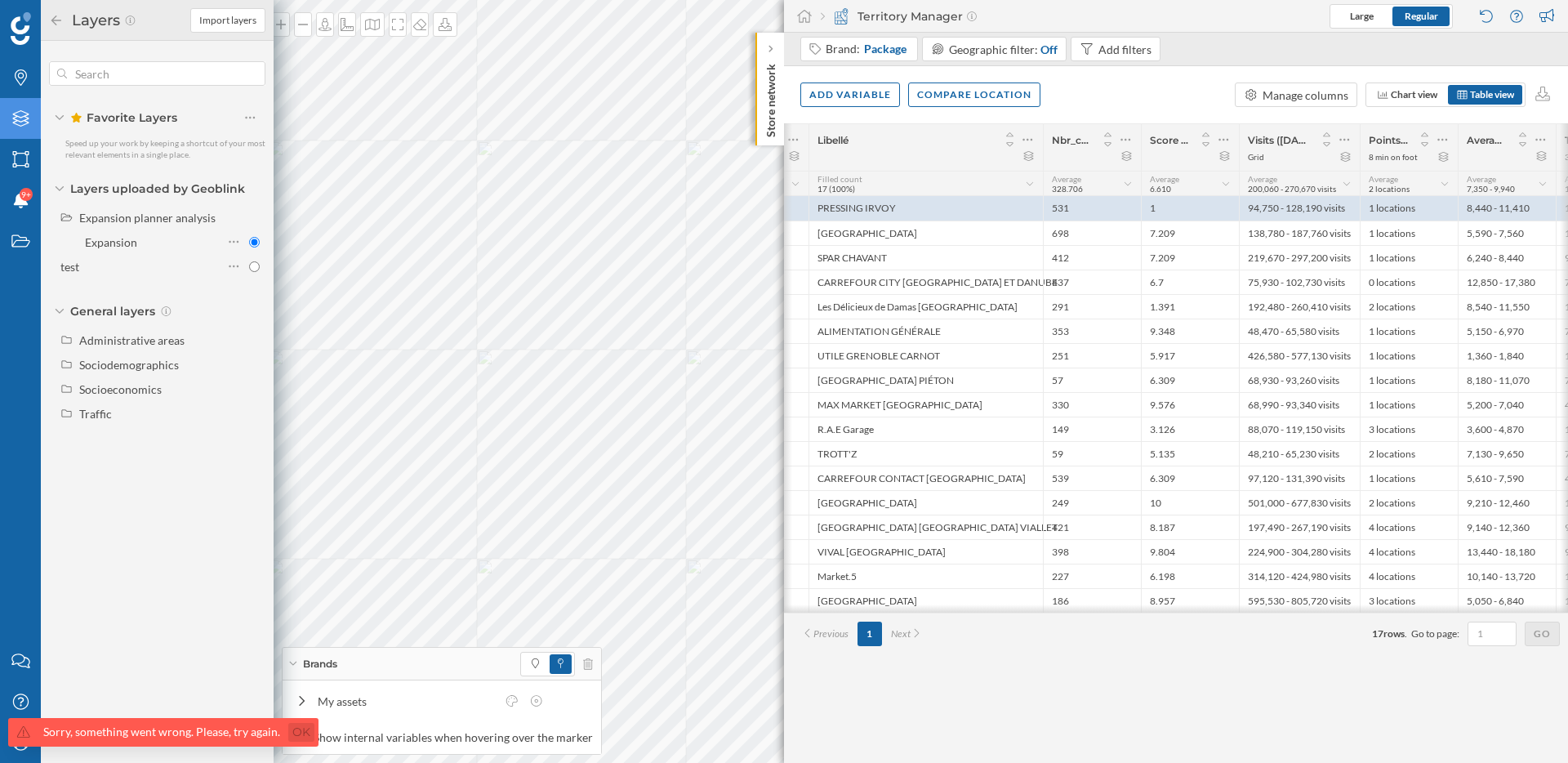
click at [303, 734] on link "Ok" at bounding box center [302, 732] width 26 height 19
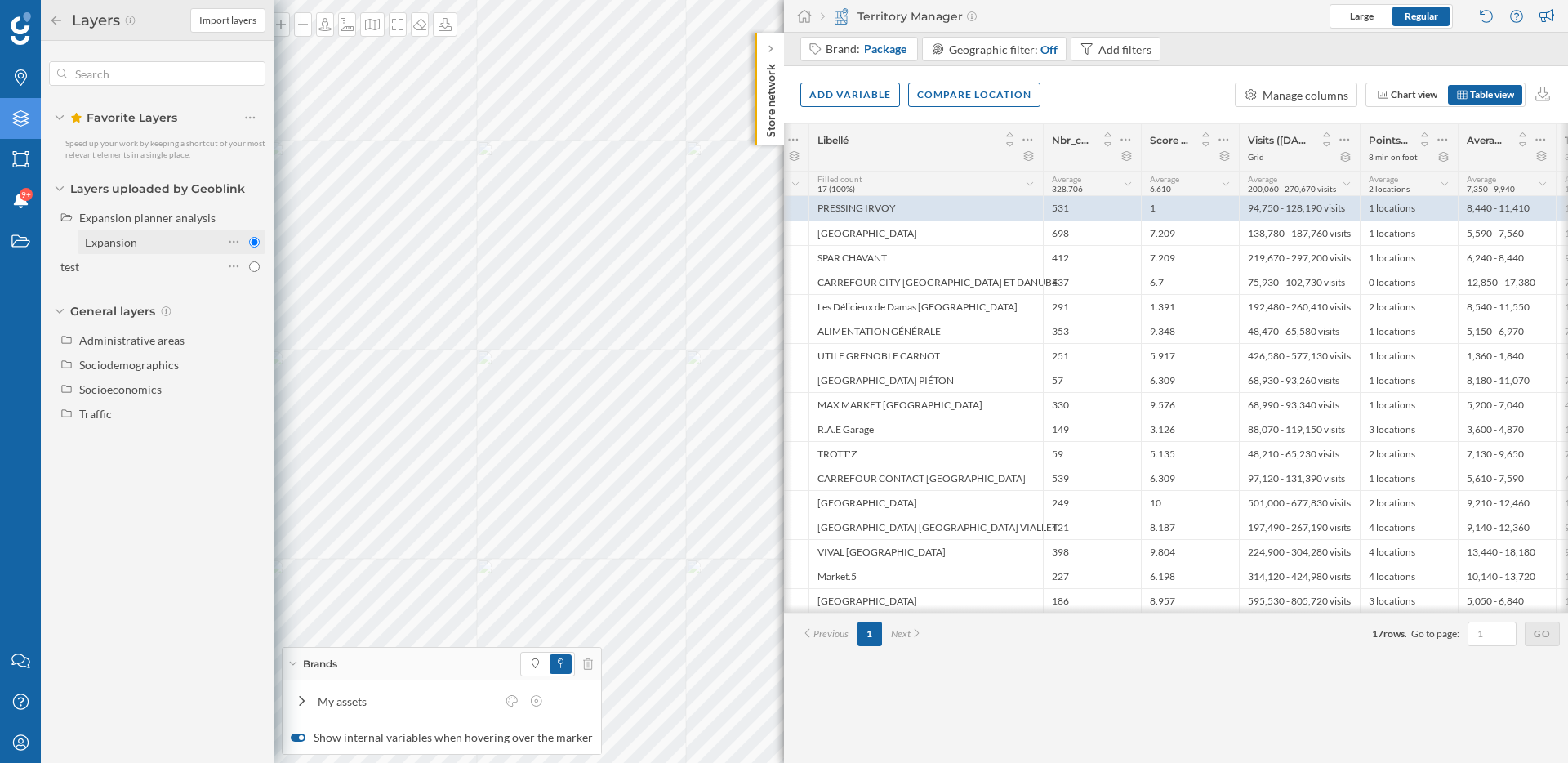
click at [139, 244] on div "Expansion" at bounding box center [152, 242] width 134 height 17
click at [249, 244] on input "Expansion" at bounding box center [254, 243] width 11 height 11
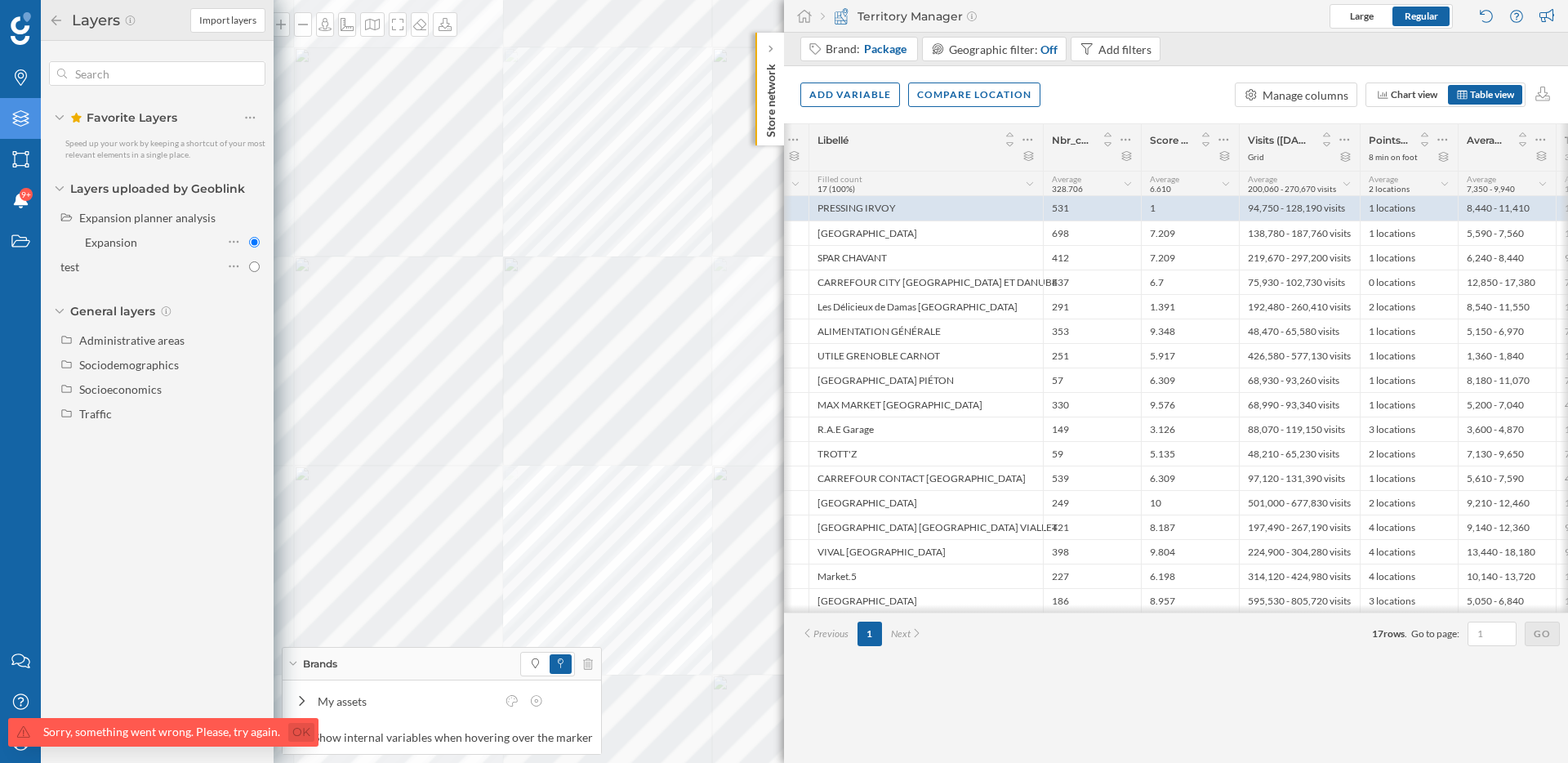
click at [301, 725] on link "Ok" at bounding box center [302, 732] width 26 height 19
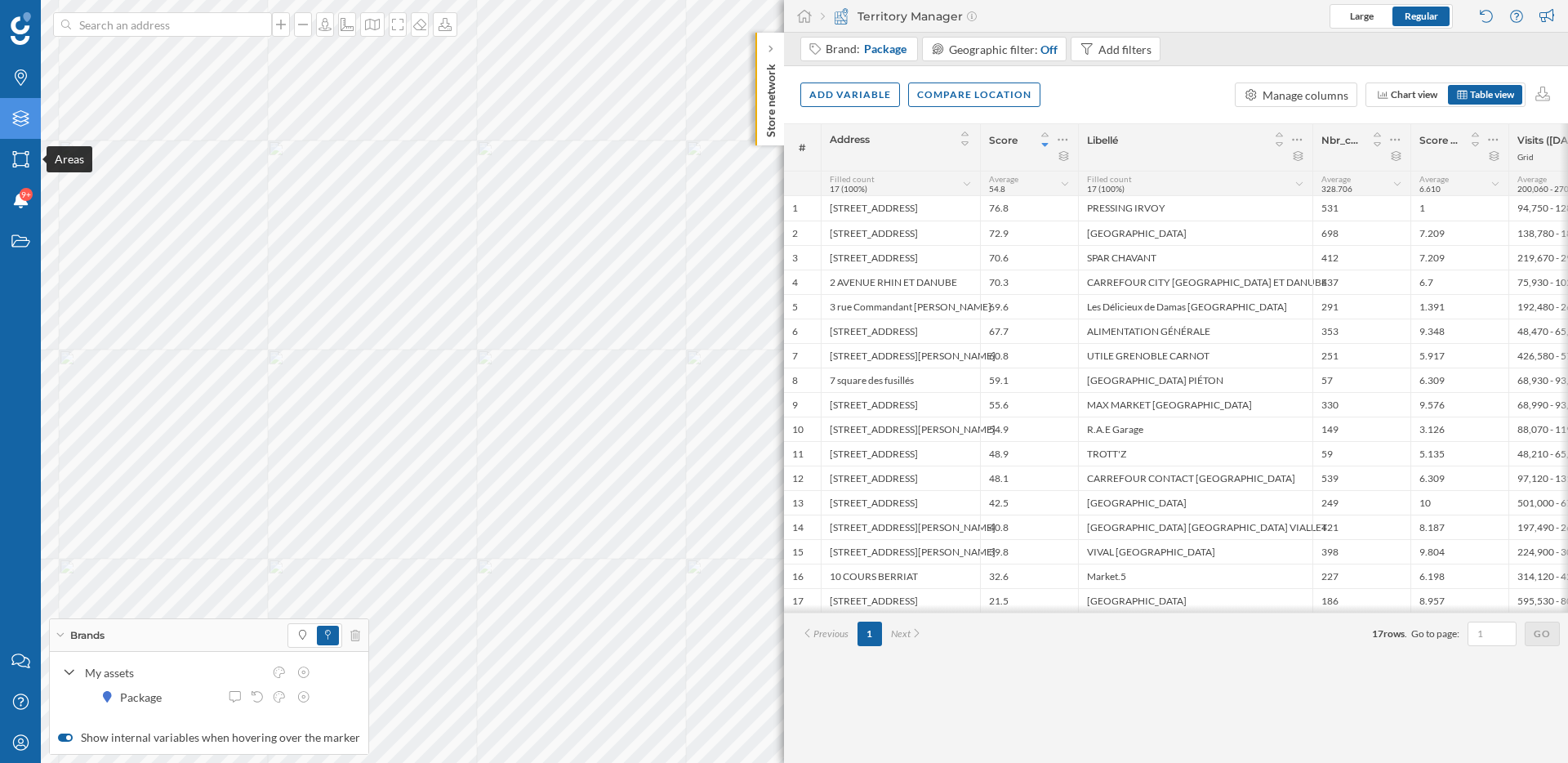
click at [22, 115] on icon "Layers" at bounding box center [20, 118] width 20 height 17
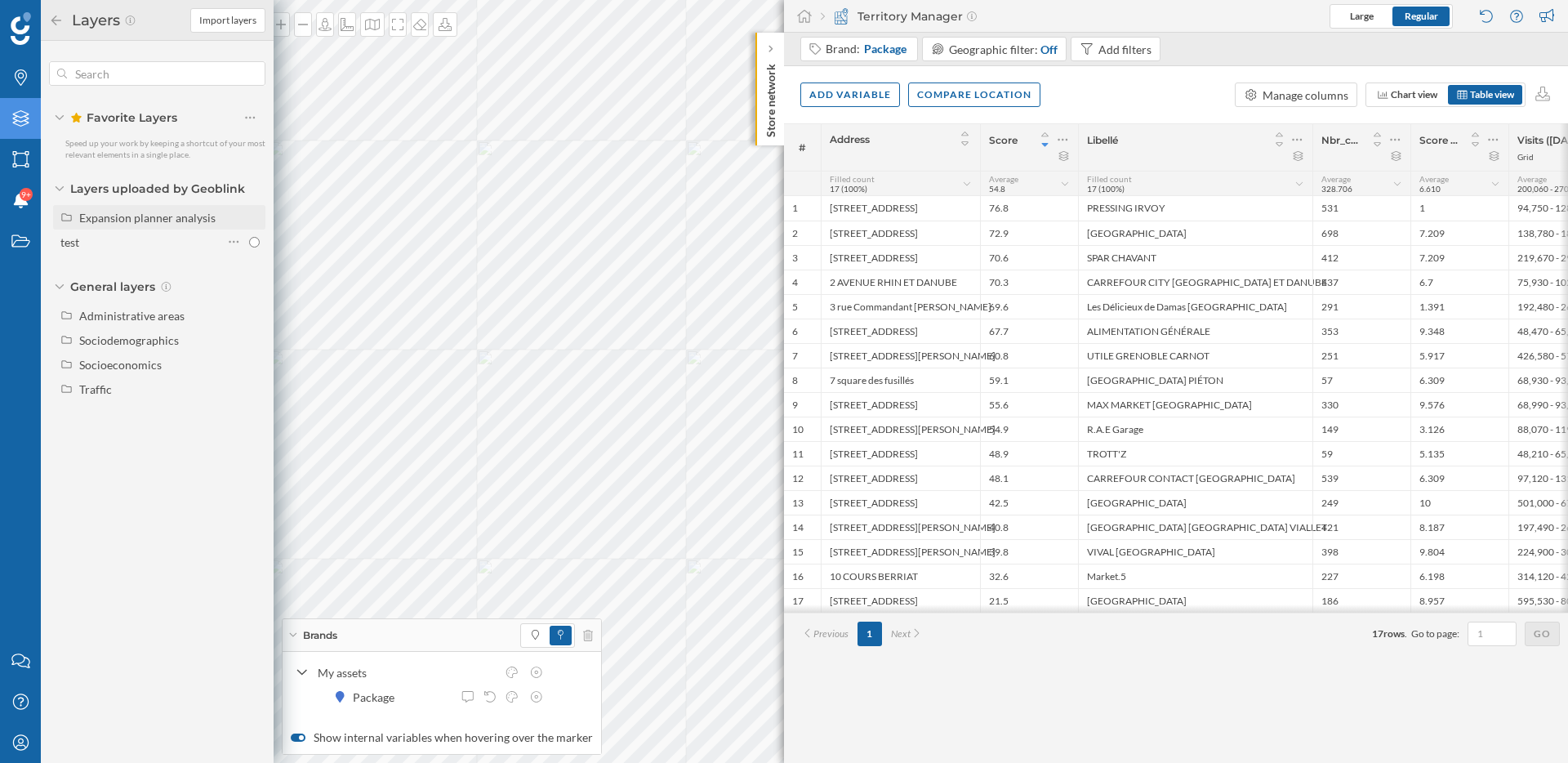
click at [125, 213] on div "Expansion planner analysis" at bounding box center [147, 218] width 137 height 14
click at [119, 240] on div "Expansion" at bounding box center [110, 243] width 52 height 14
click at [249, 240] on input "Expansion" at bounding box center [254, 243] width 11 height 11
radio input "true"
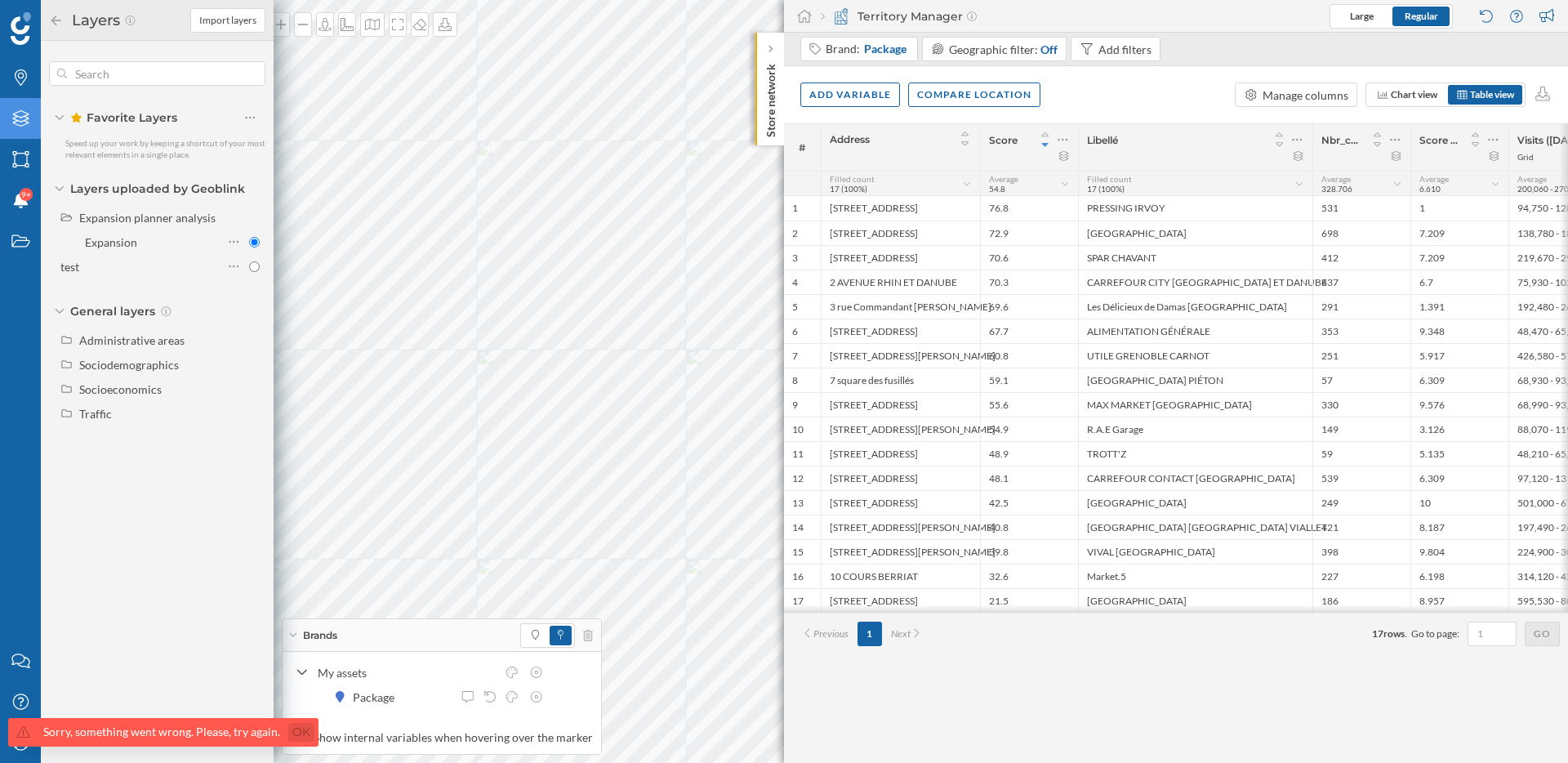
click at [295, 728] on link "Ok" at bounding box center [302, 732] width 26 height 19
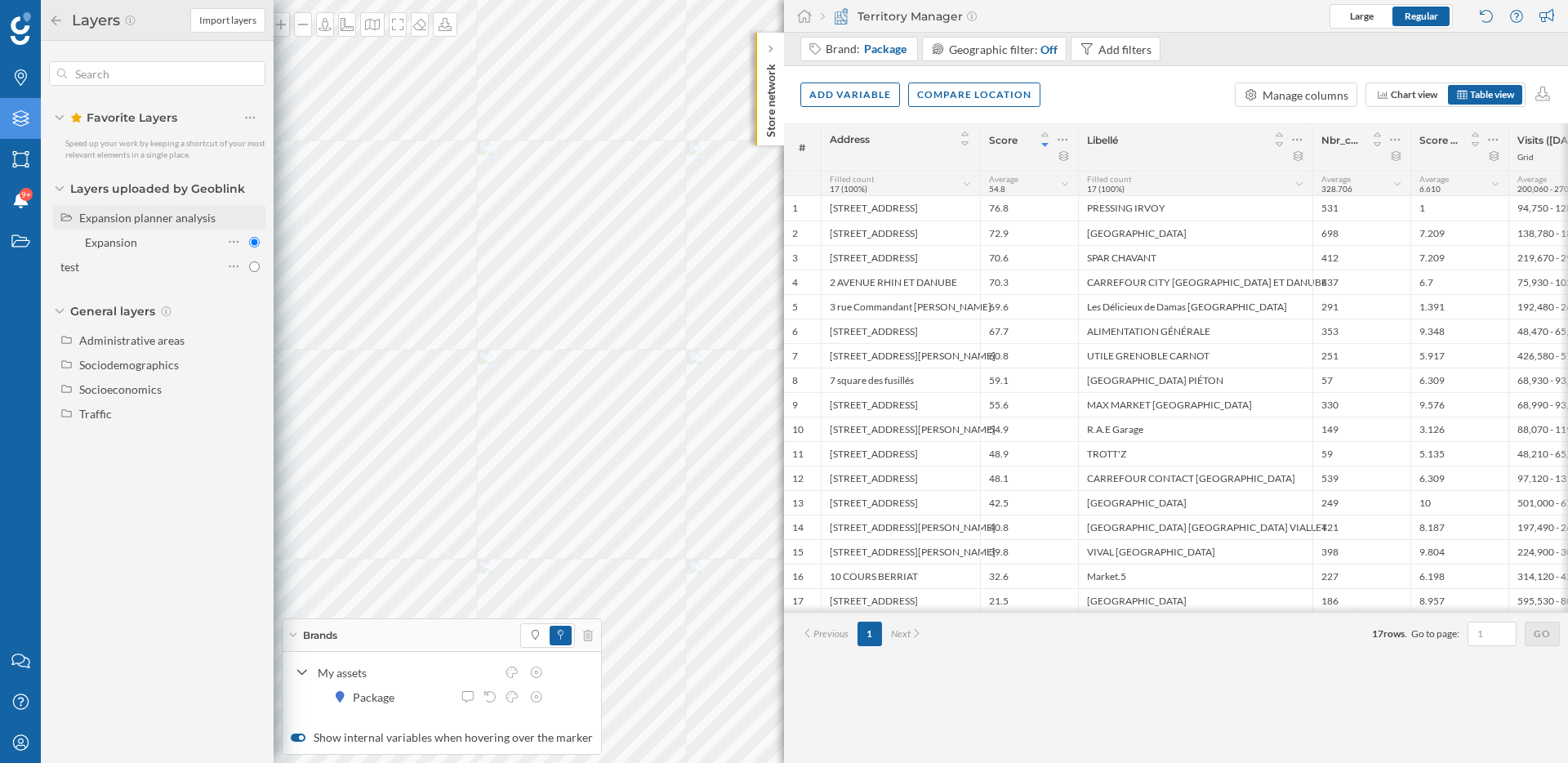
click at [138, 217] on div "Expansion planner analysis" at bounding box center [147, 218] width 137 height 14
click at [123, 241] on div "Expansion" at bounding box center [110, 243] width 52 height 14
click at [249, 241] on input "Expansion" at bounding box center [254, 243] width 11 height 11
radio input "true"
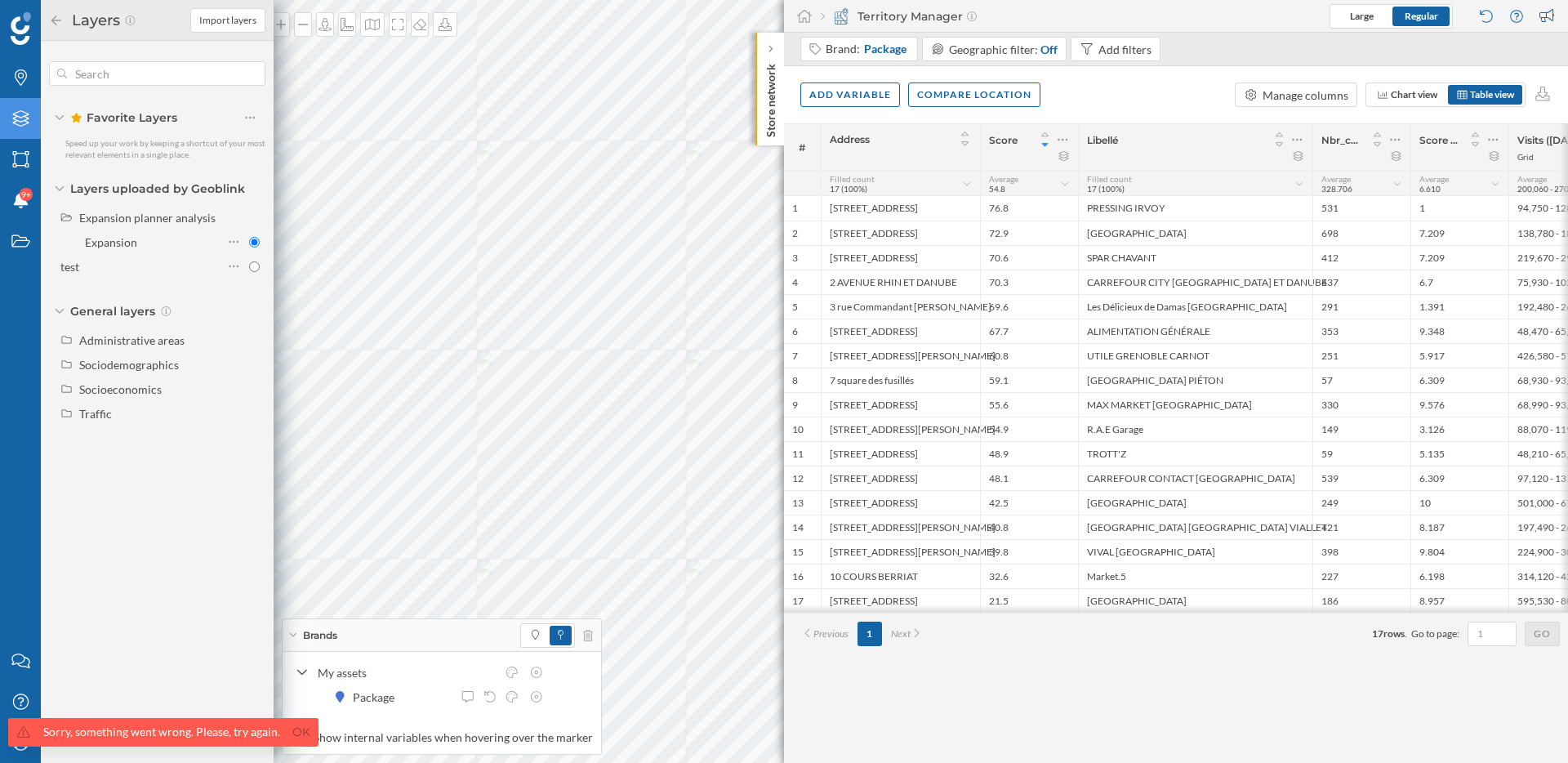
click at [15, 756] on span "Sorry, something went wrong. Please, try again. Ok" at bounding box center [159, 740] width 318 height 45
click at [19, 751] on span "Sorry, something went wrong. Please, try again. Ok" at bounding box center [159, 740] width 318 height 45
click at [299, 729] on link "Ok" at bounding box center [302, 732] width 26 height 19
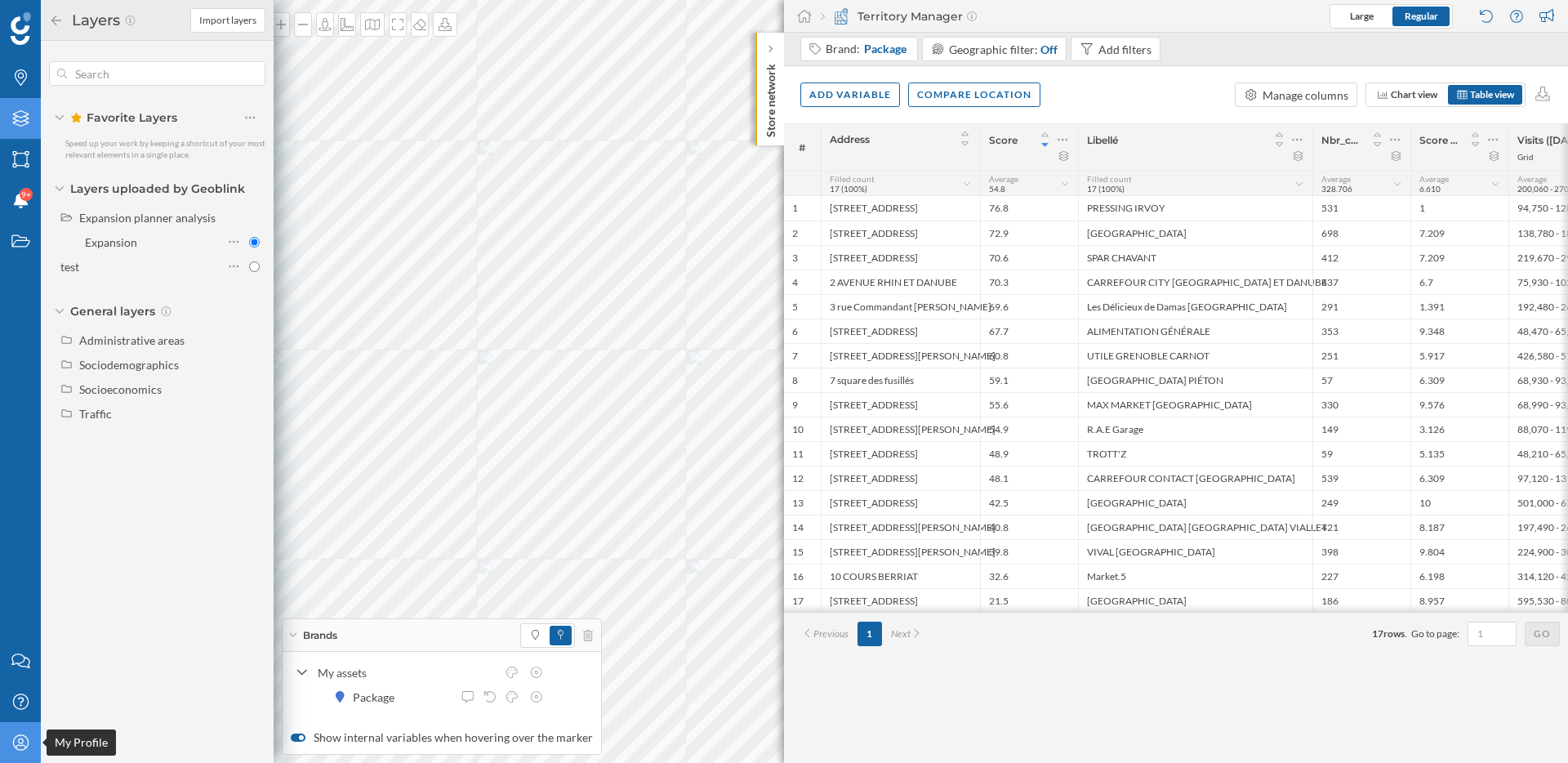
click at [24, 745] on icon at bounding box center [20, 742] width 16 height 16
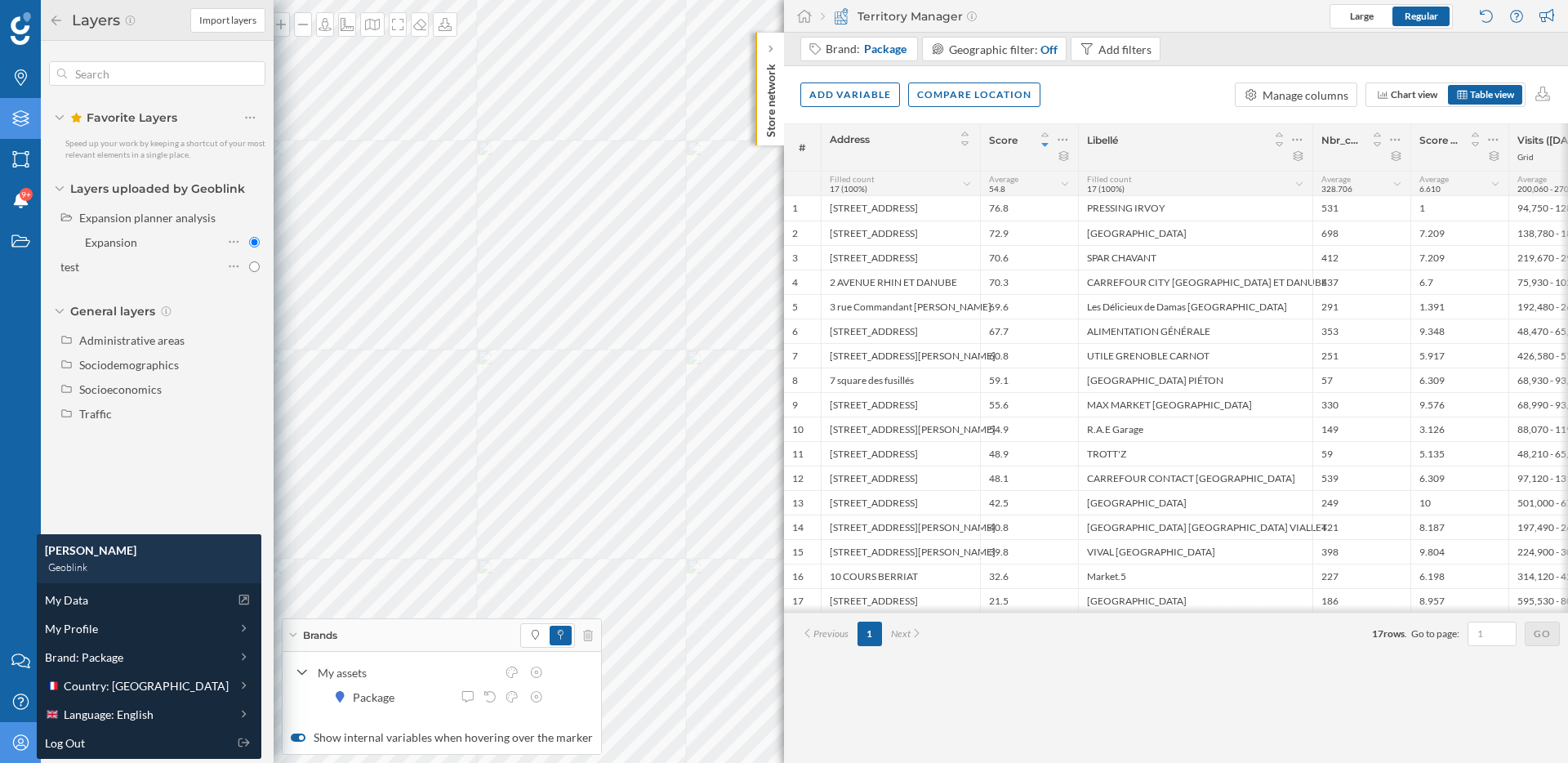
click at [99, 727] on div "My Data My Profile Brand: Package Country: France Language: English Log Out" at bounding box center [149, 670] width 225 height 176
click at [103, 722] on div "Language: English" at bounding box center [148, 714] width 216 height 25
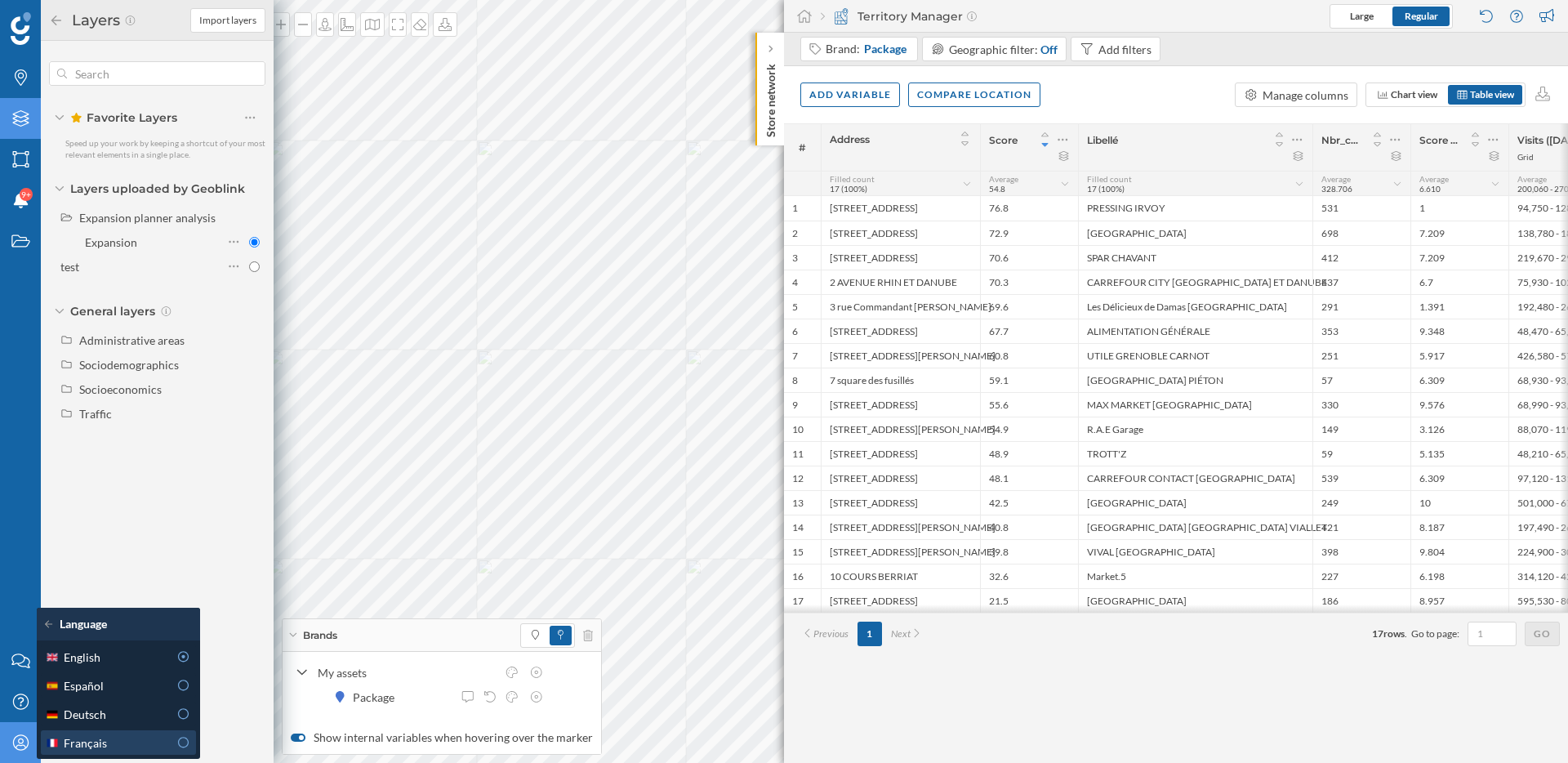
click at [110, 736] on div "Français" at bounding box center [107, 742] width 123 height 17
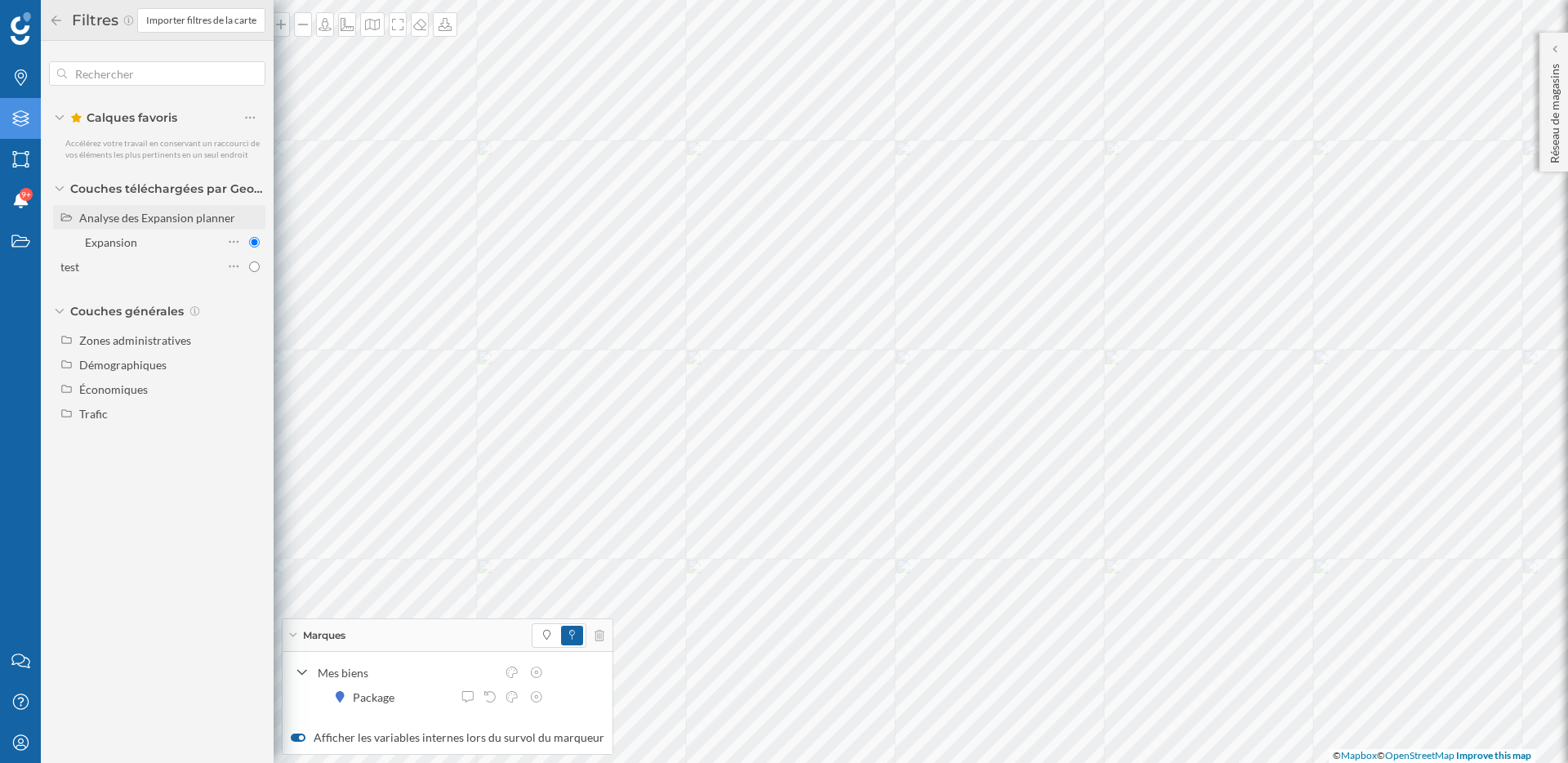
click at [183, 223] on div "Analyse des Expansion planner" at bounding box center [157, 218] width 156 height 14
click at [1557, 42] on icon at bounding box center [1554, 49] width 5 height 17
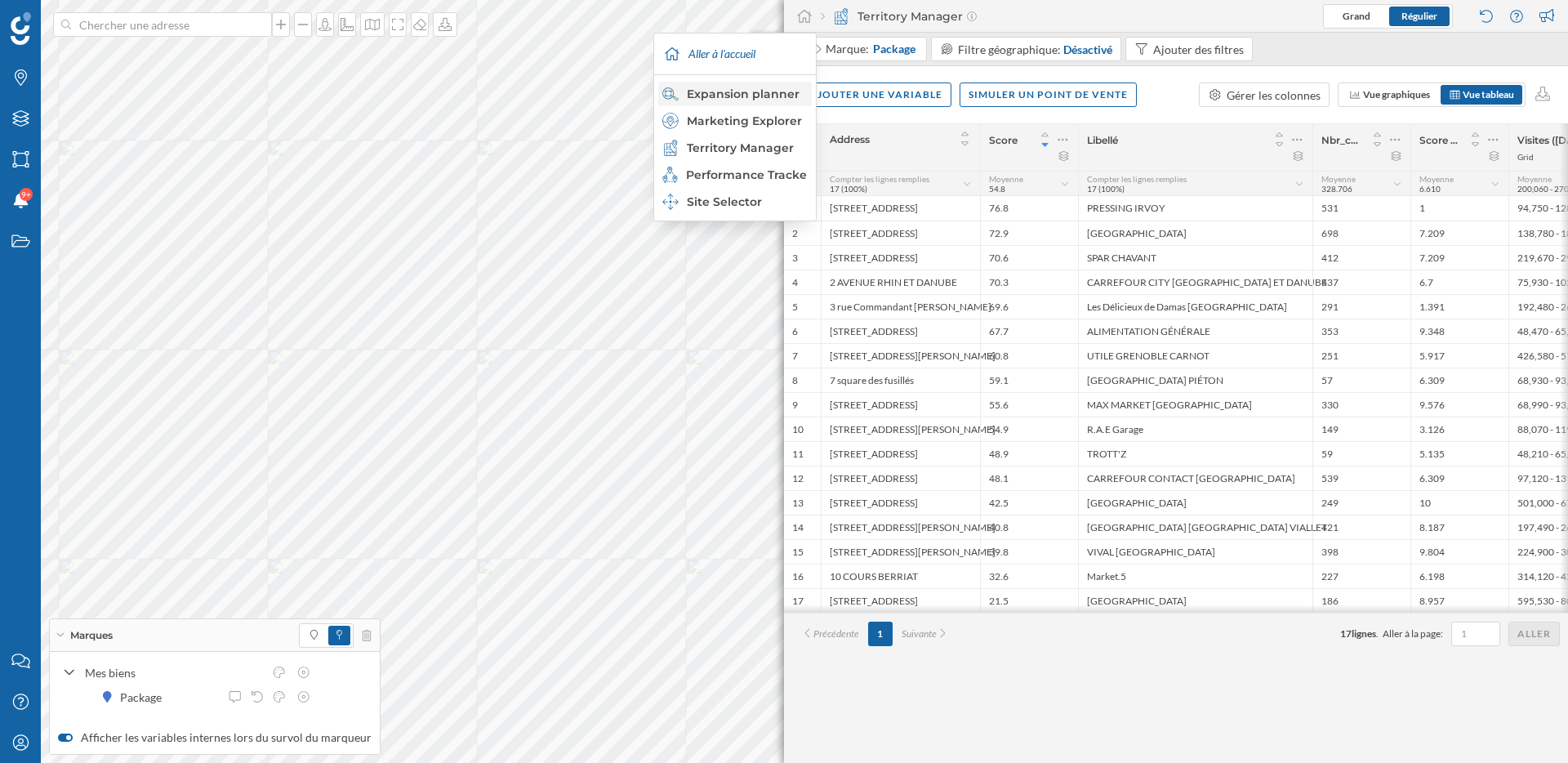
click at [774, 100] on div "Expansion planner" at bounding box center [734, 94] width 144 height 17
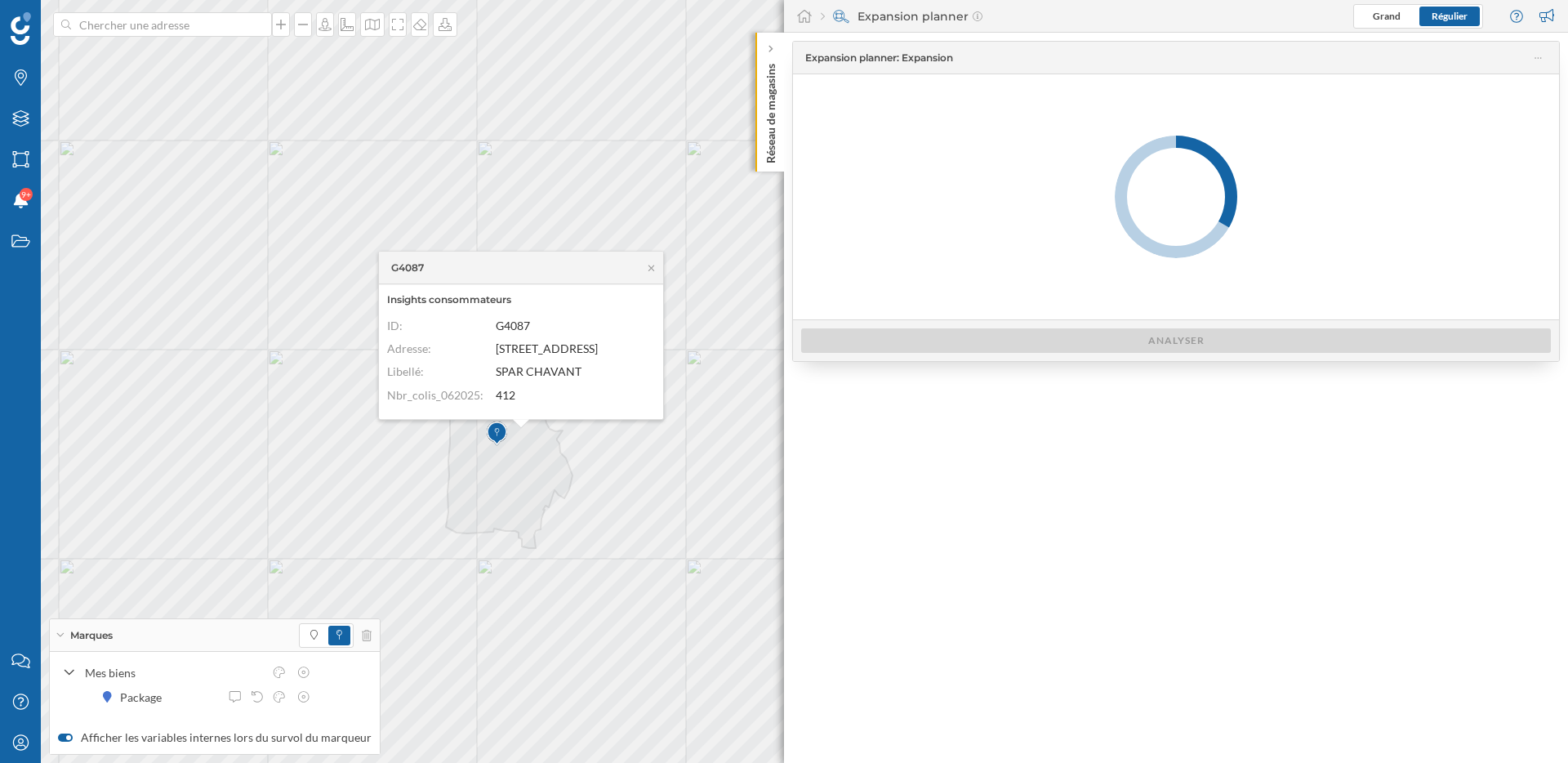
click at [652, 258] on div "G4087" at bounding box center [521, 267] width 284 height 33
click at [652, 271] on icon at bounding box center [652, 267] width 12 height 10
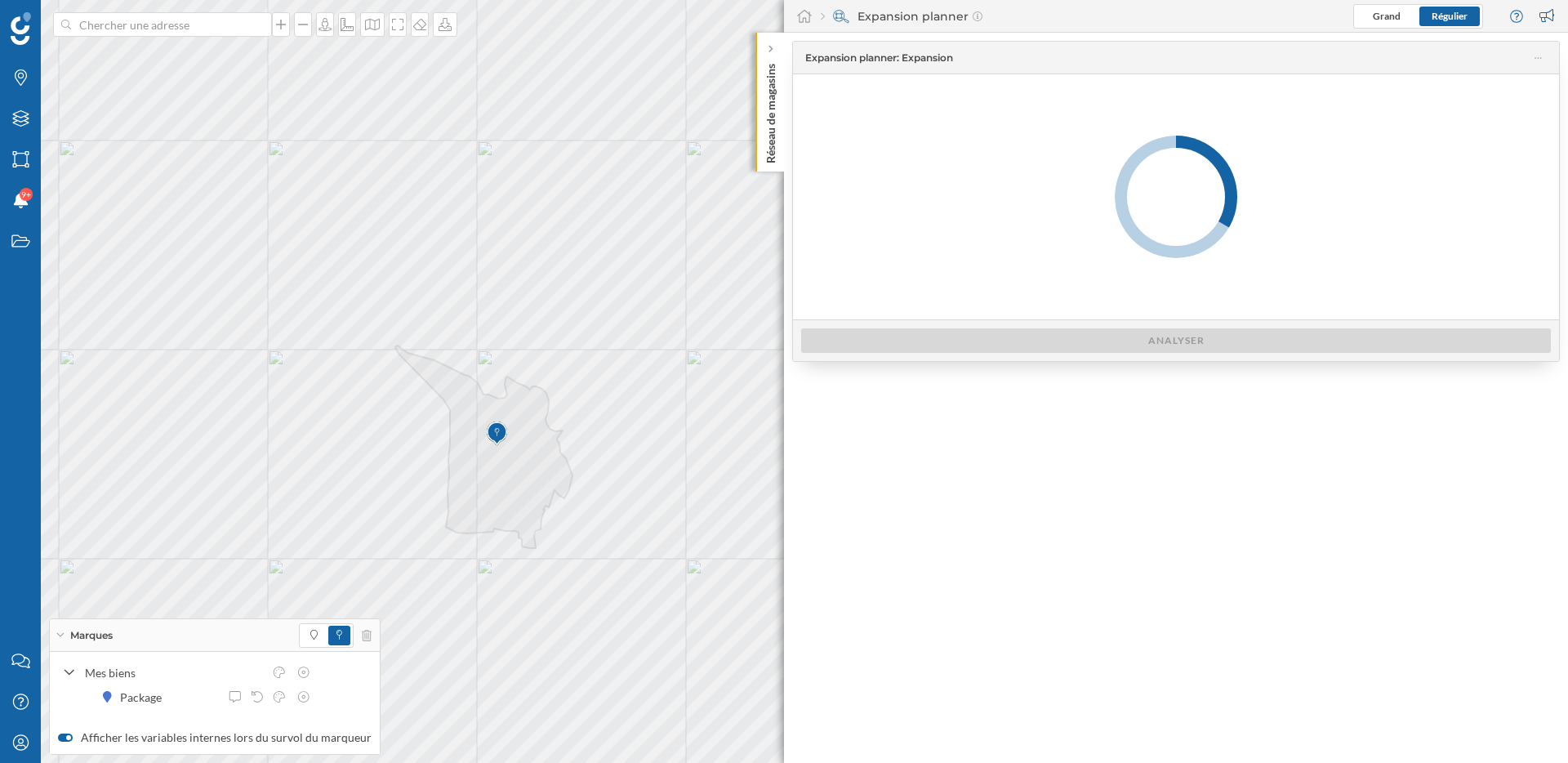
click at [1000, 462] on div "Expansion planner : Expansion Analyser" at bounding box center [1176, 398] width 784 height 730
click at [779, 49] on div "Réseau de magasins" at bounding box center [770, 101] width 28 height 138
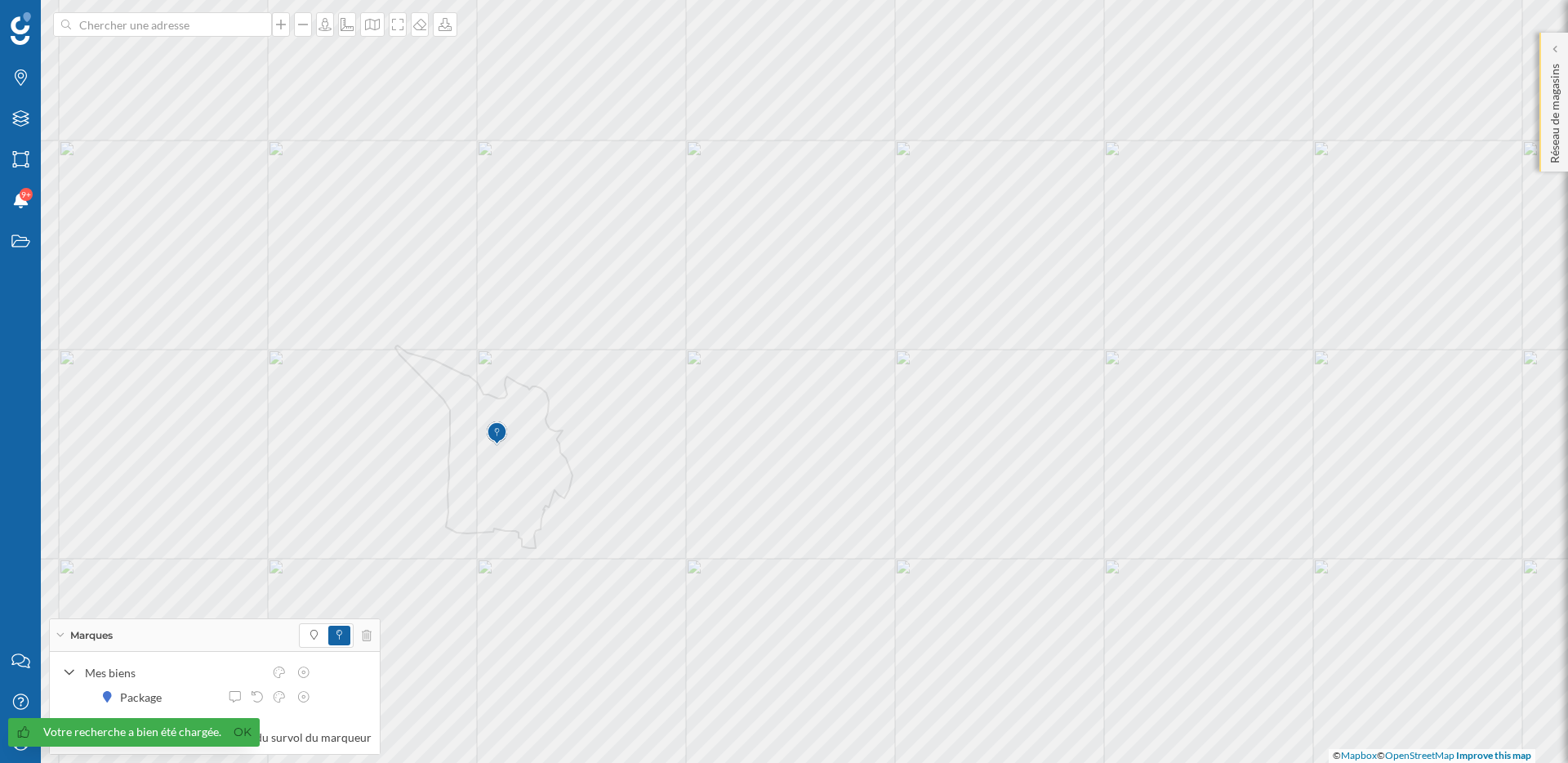
click at [1545, 46] on div "Réseau de magasins" at bounding box center [1553, 101] width 28 height 138
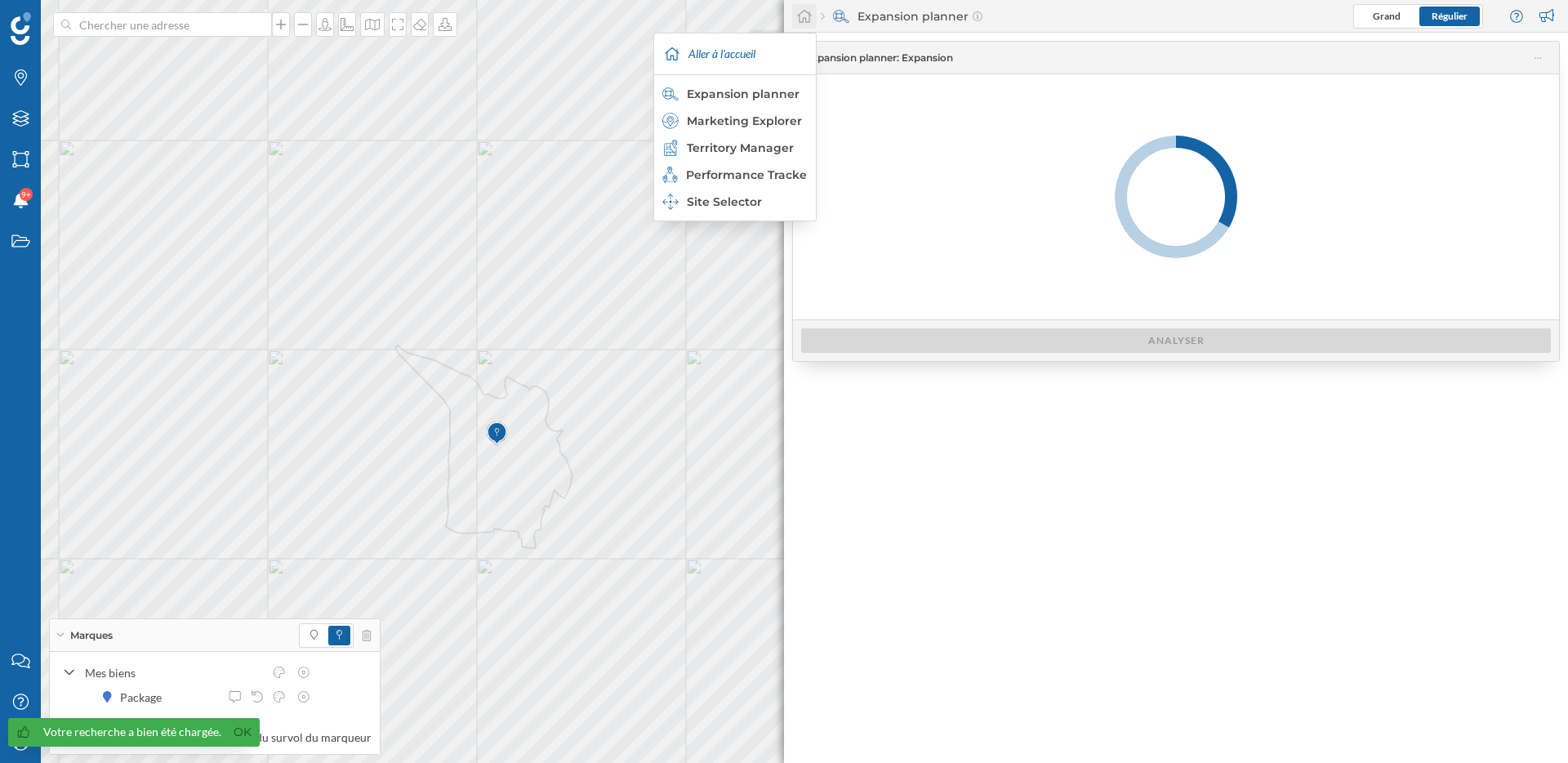
click at [798, 19] on icon at bounding box center [804, 16] width 17 height 15
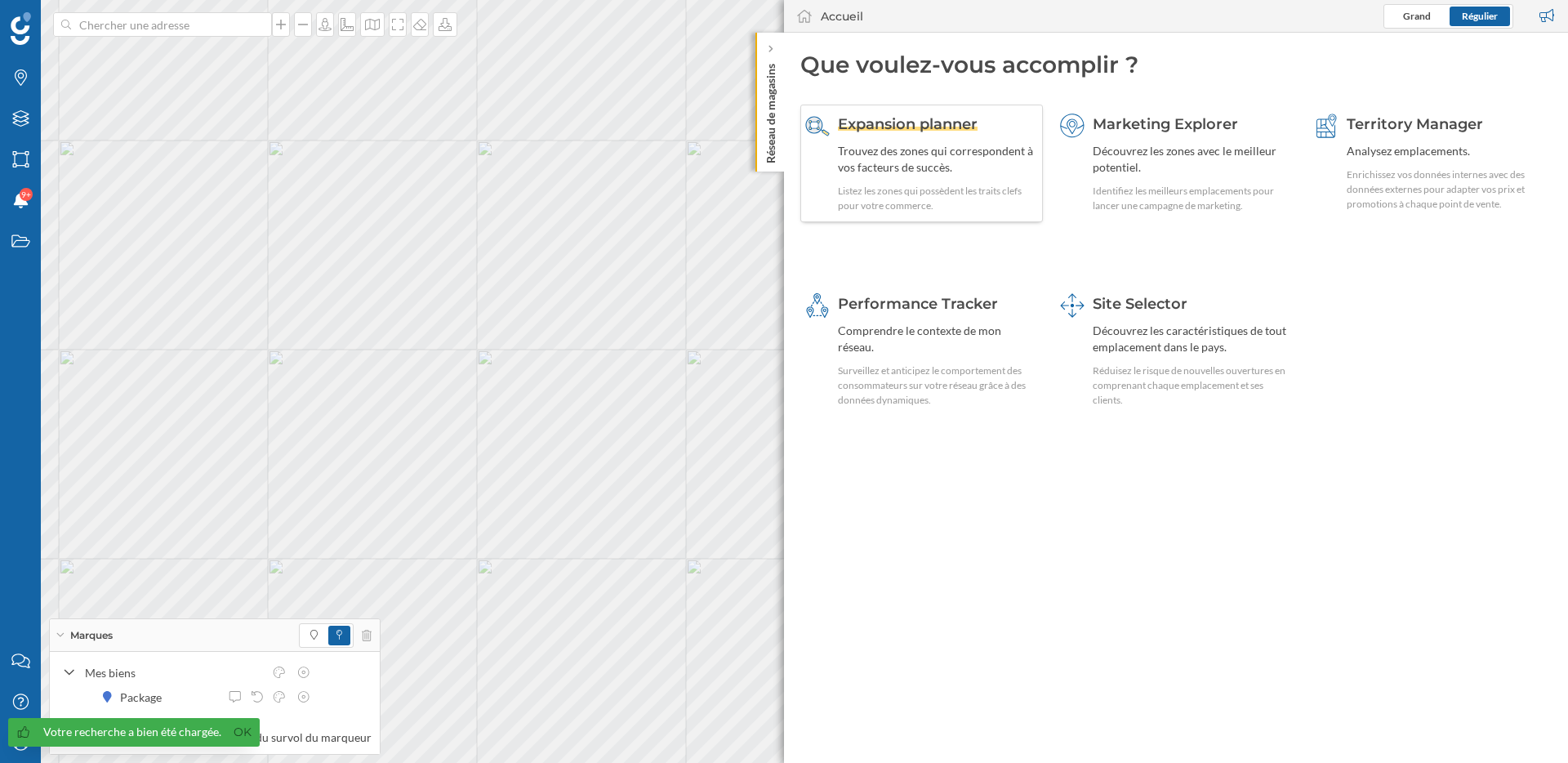
click at [983, 180] on div "Expansion planner Trouvez des zones qui correspondent à vos facteurs de succès.…" at bounding box center [937, 163] width 200 height 100
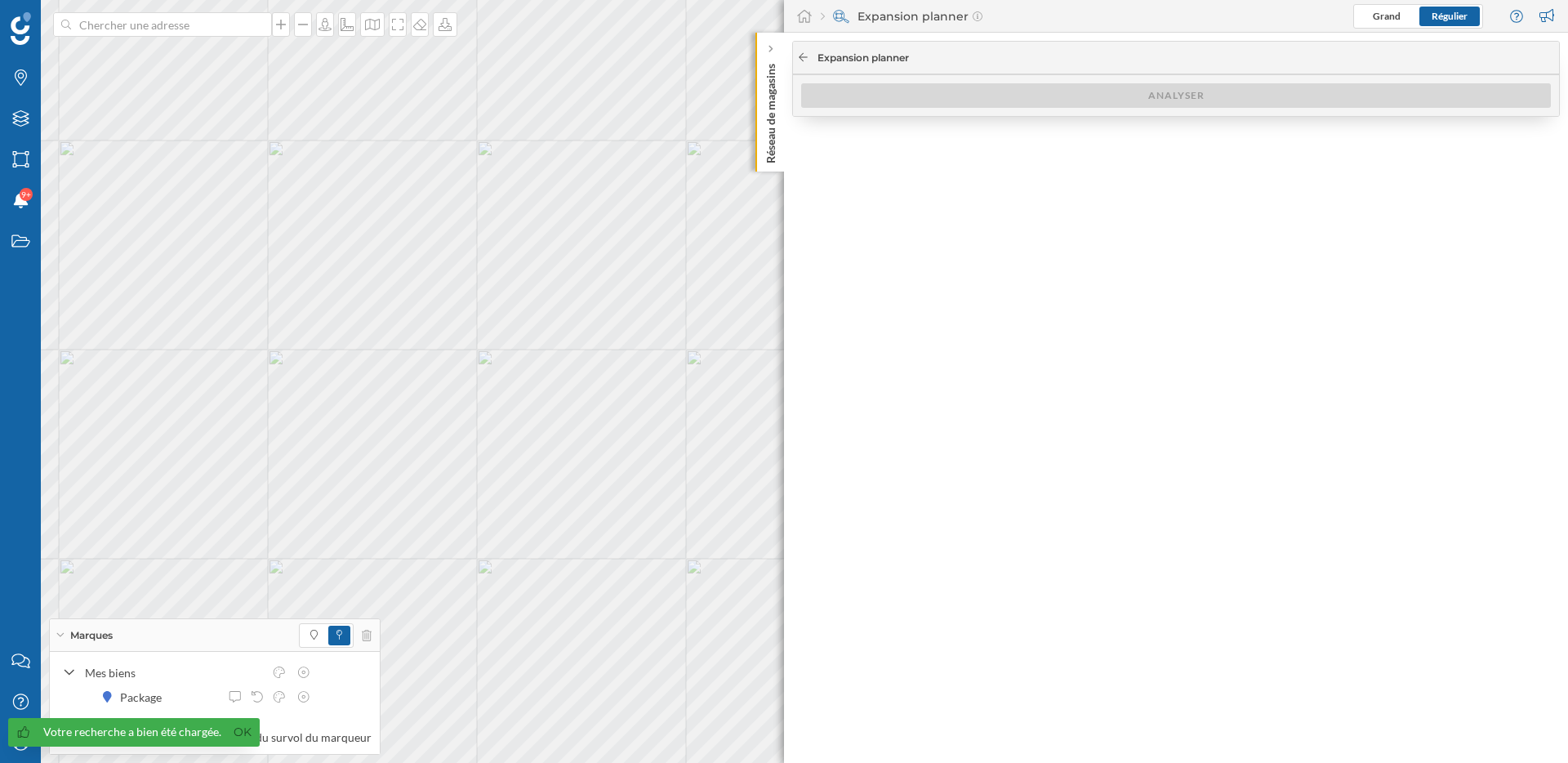
click at [803, 62] on div at bounding box center [803, 57] width 12 height 15
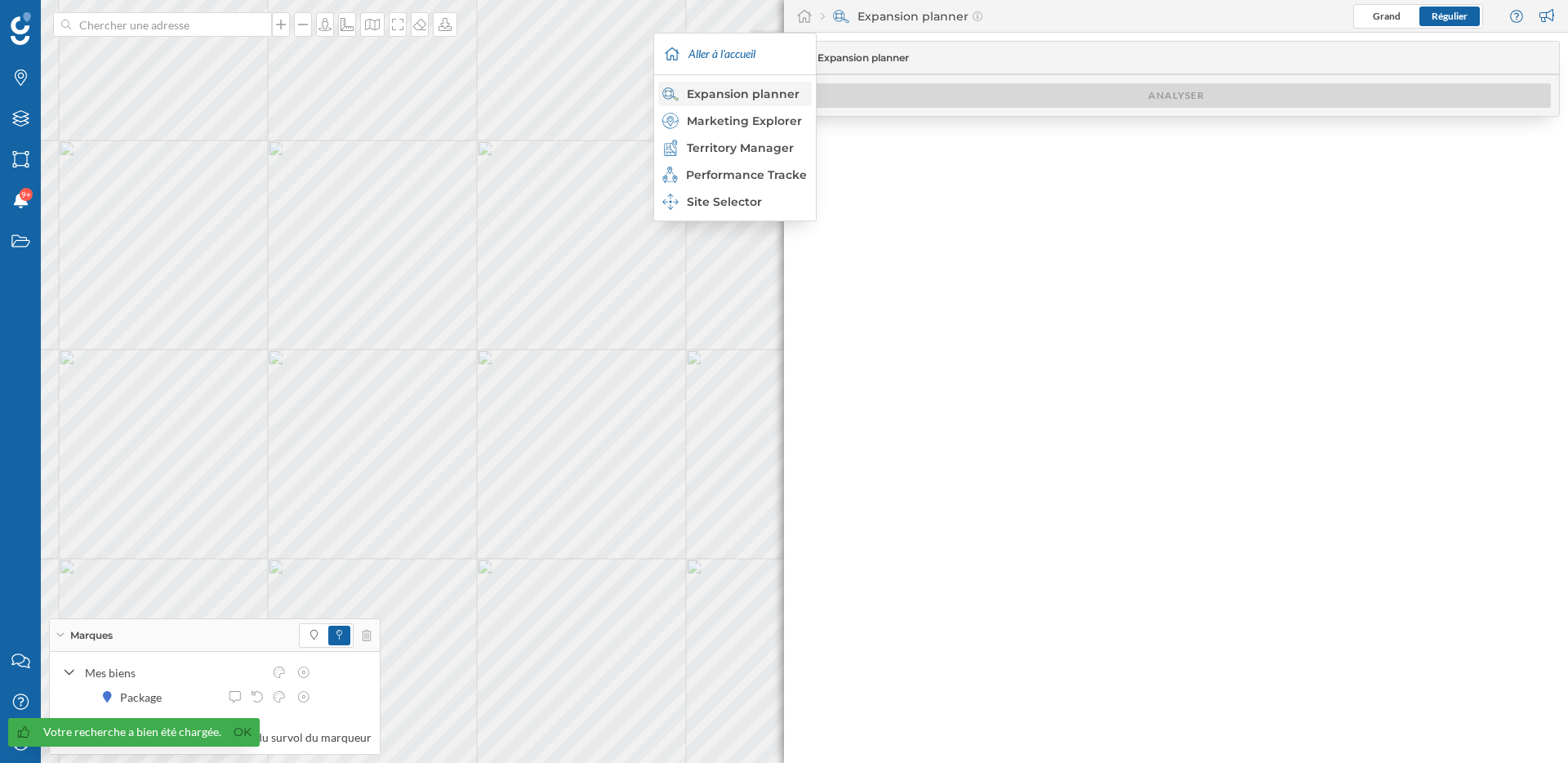
click at [780, 88] on div "Expansion planner" at bounding box center [734, 94] width 144 height 17
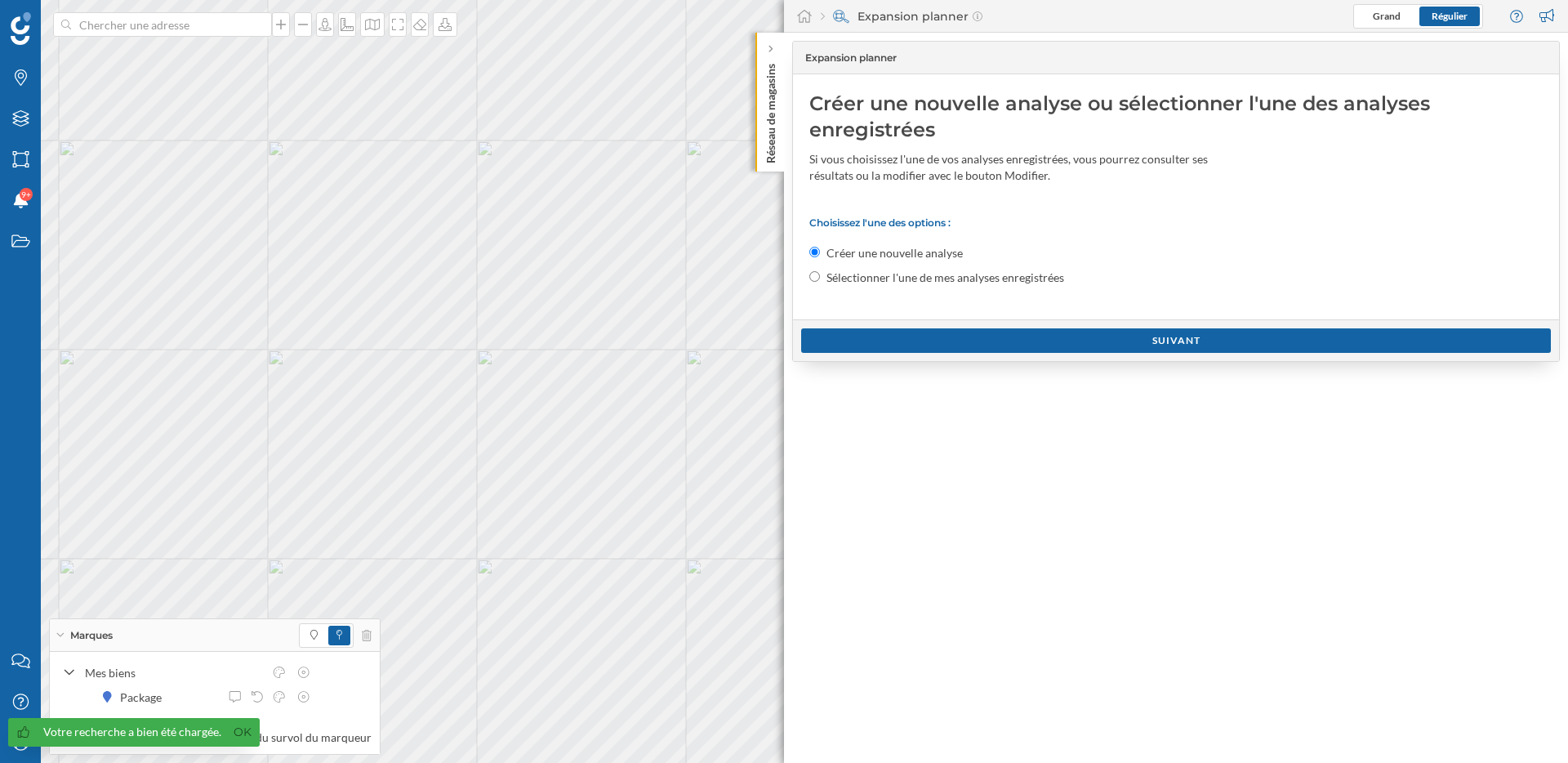
click at [959, 260] on label "Créer une nouvelle analyse" at bounding box center [894, 253] width 137 height 17
click at [820, 258] on input "Créer une nouvelle analyse" at bounding box center [815, 252] width 11 height 11
click at [956, 276] on label "Sélectionner l'une de mes analyses enregistrées" at bounding box center [945, 278] width 237 height 17
click at [820, 276] on input "Sélectionner l'une de mes analyses enregistrées" at bounding box center [815, 276] width 11 height 11
radio input "true"
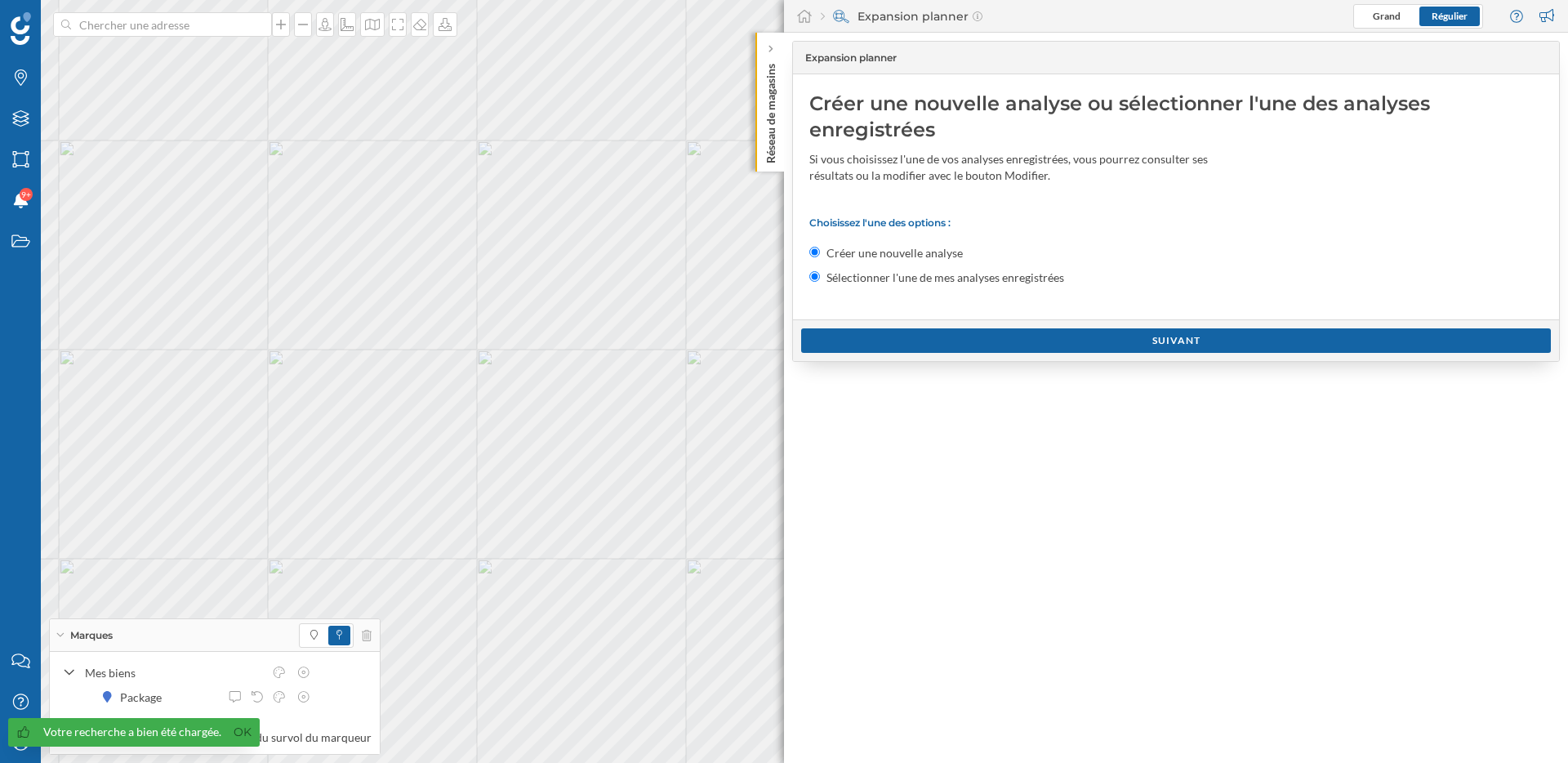
radio input "false"
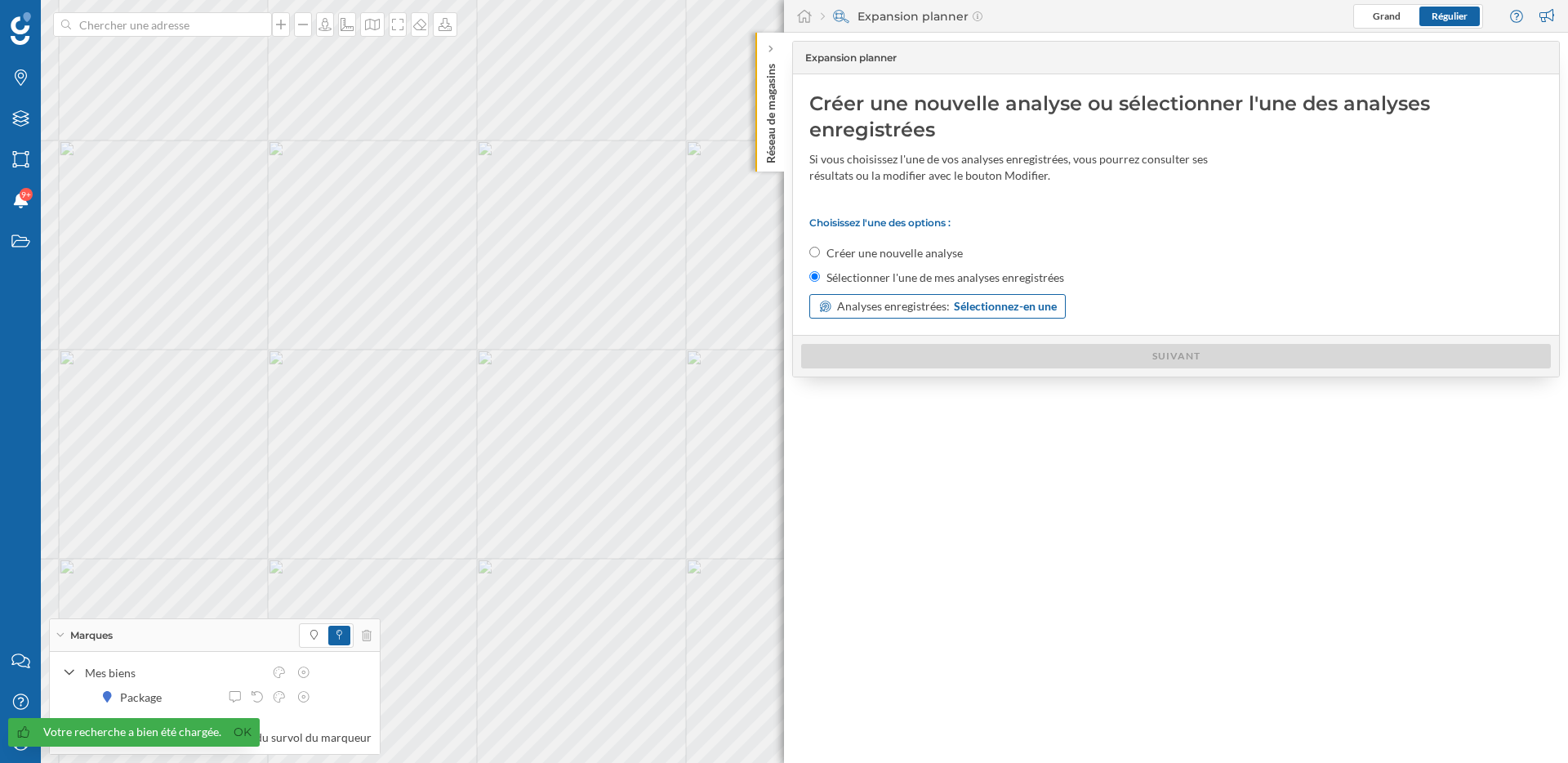
click at [952, 302] on div "Analyses enregistrées: Sélectionnez-en une" at bounding box center [946, 306] width 220 height 17
click at [922, 374] on span "Expansion" at bounding box center [878, 372] width 121 height 17
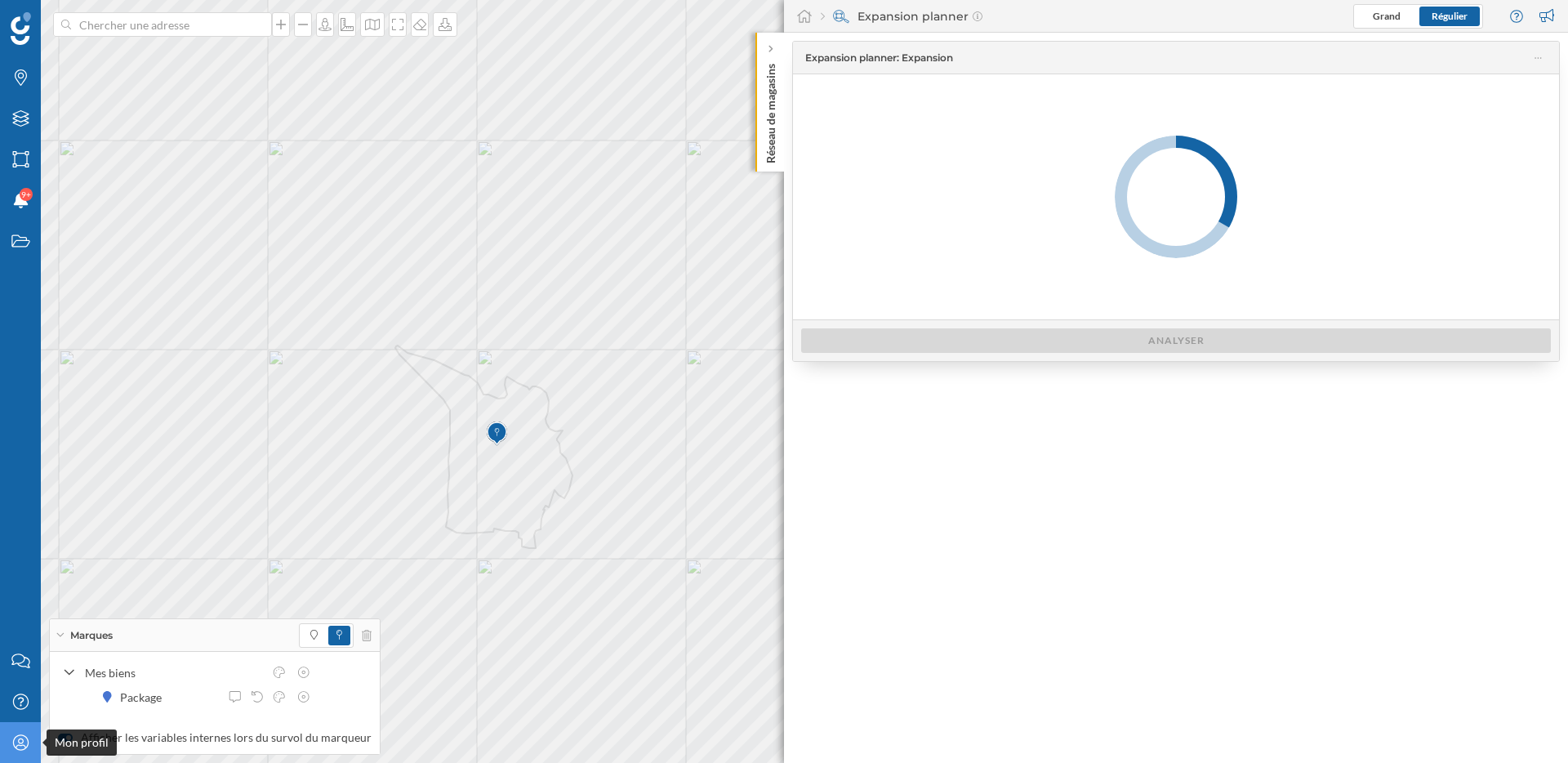
click at [16, 745] on icon at bounding box center [20, 742] width 16 height 16
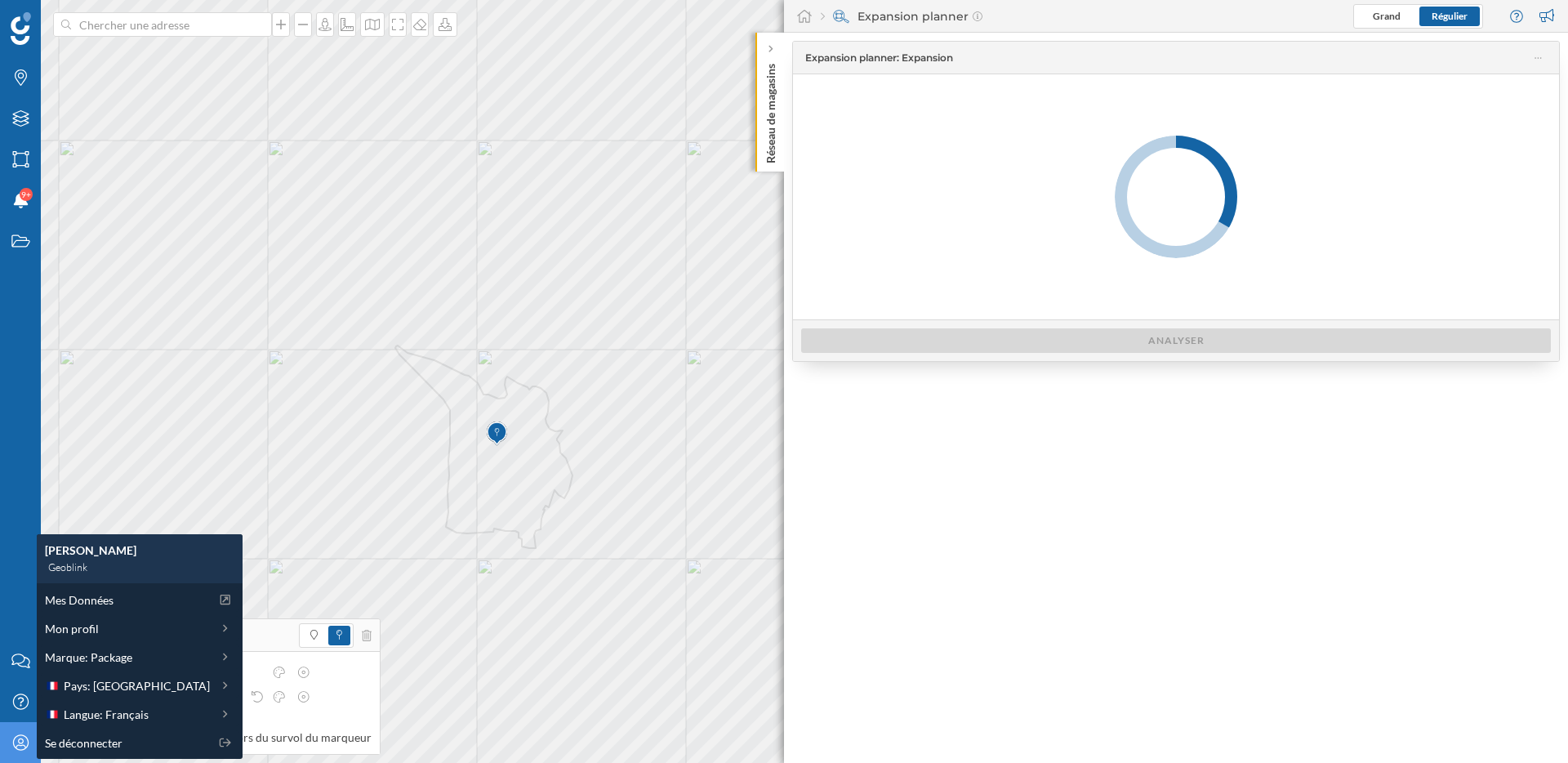
click at [980, 465] on div "Expansion planner : Expansion Analyser" at bounding box center [1176, 398] width 784 height 730
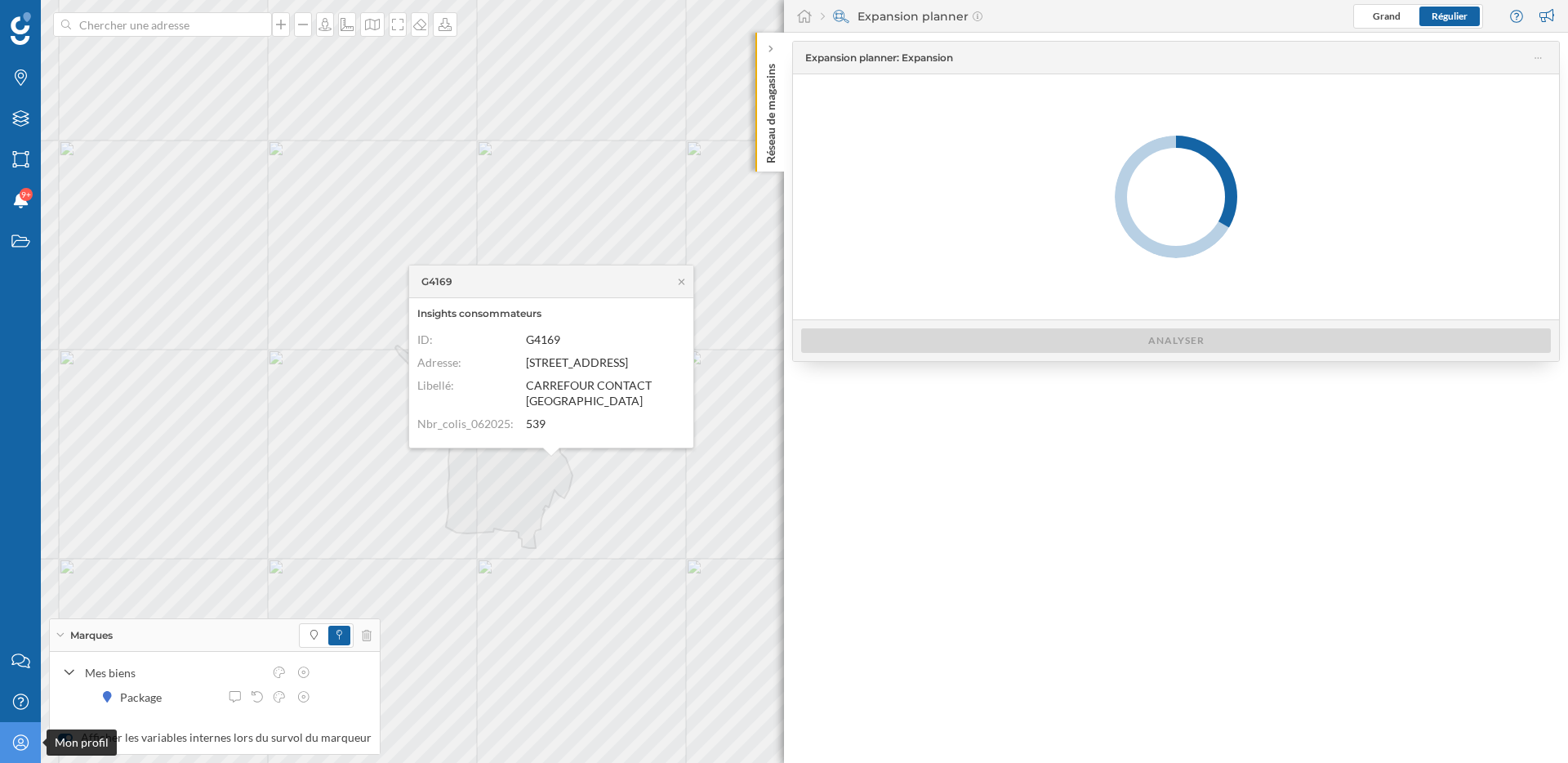
click at [24, 751] on div "Mon profil" at bounding box center [20, 743] width 41 height 41
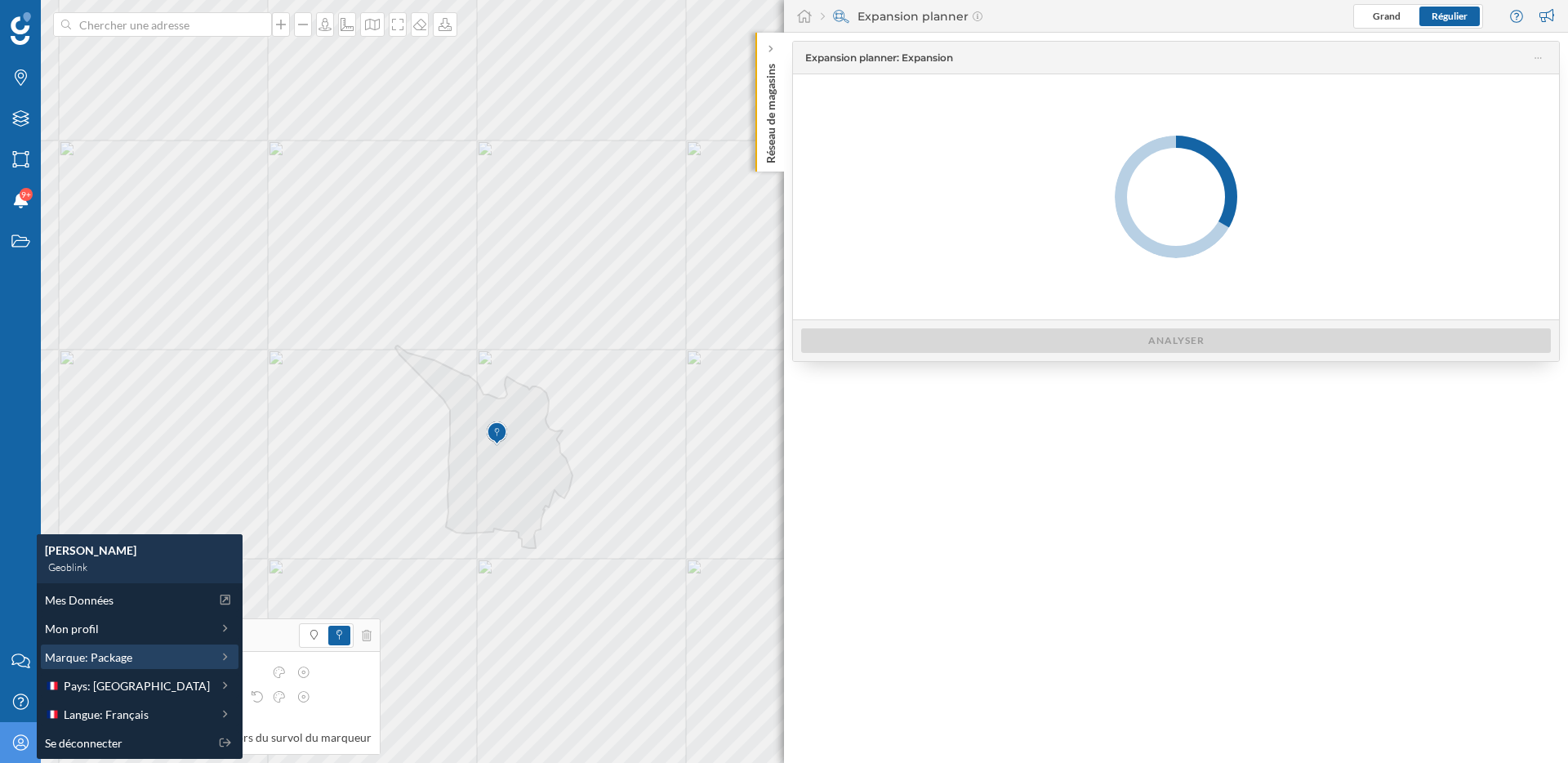
click at [116, 656] on span "Marque: Package" at bounding box center [88, 656] width 87 height 17
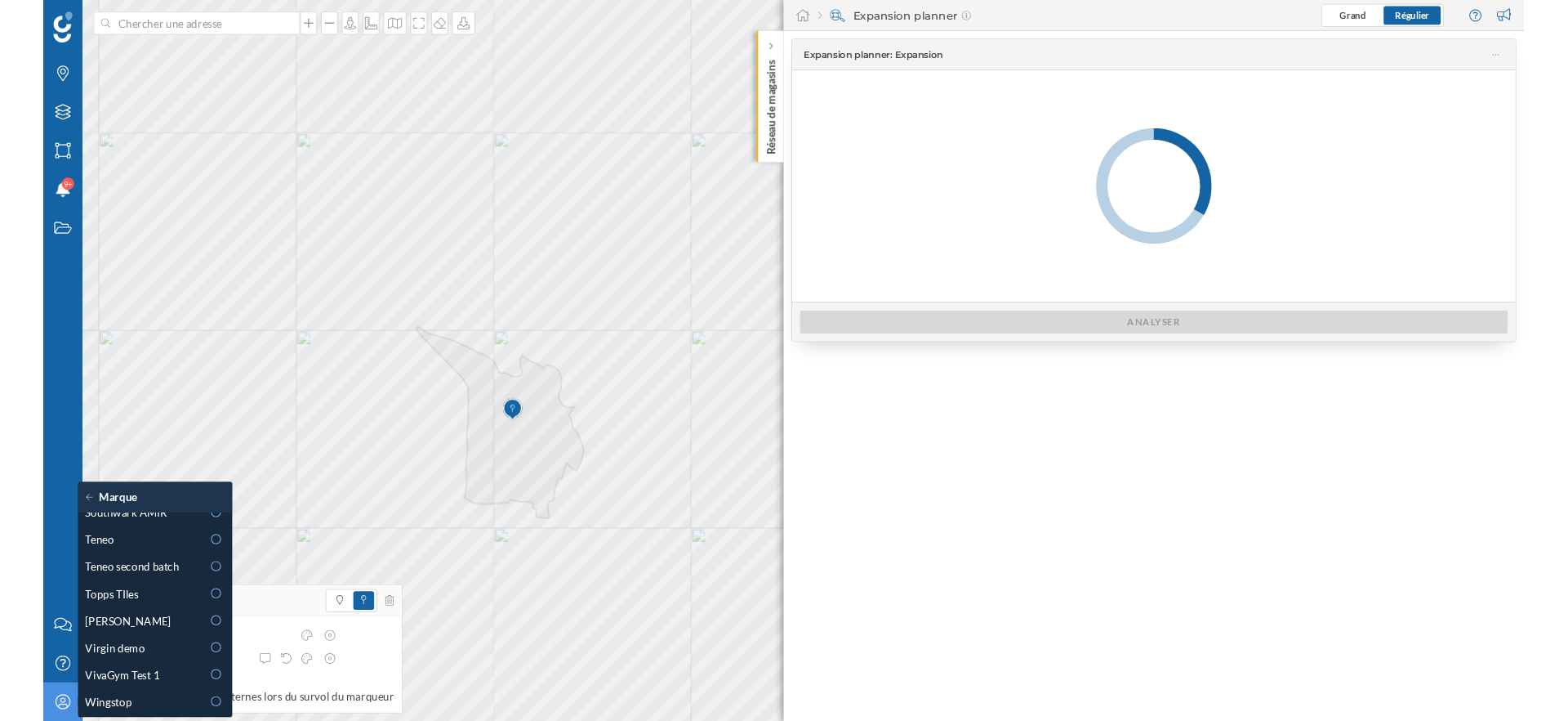
scroll to position [717, 0]
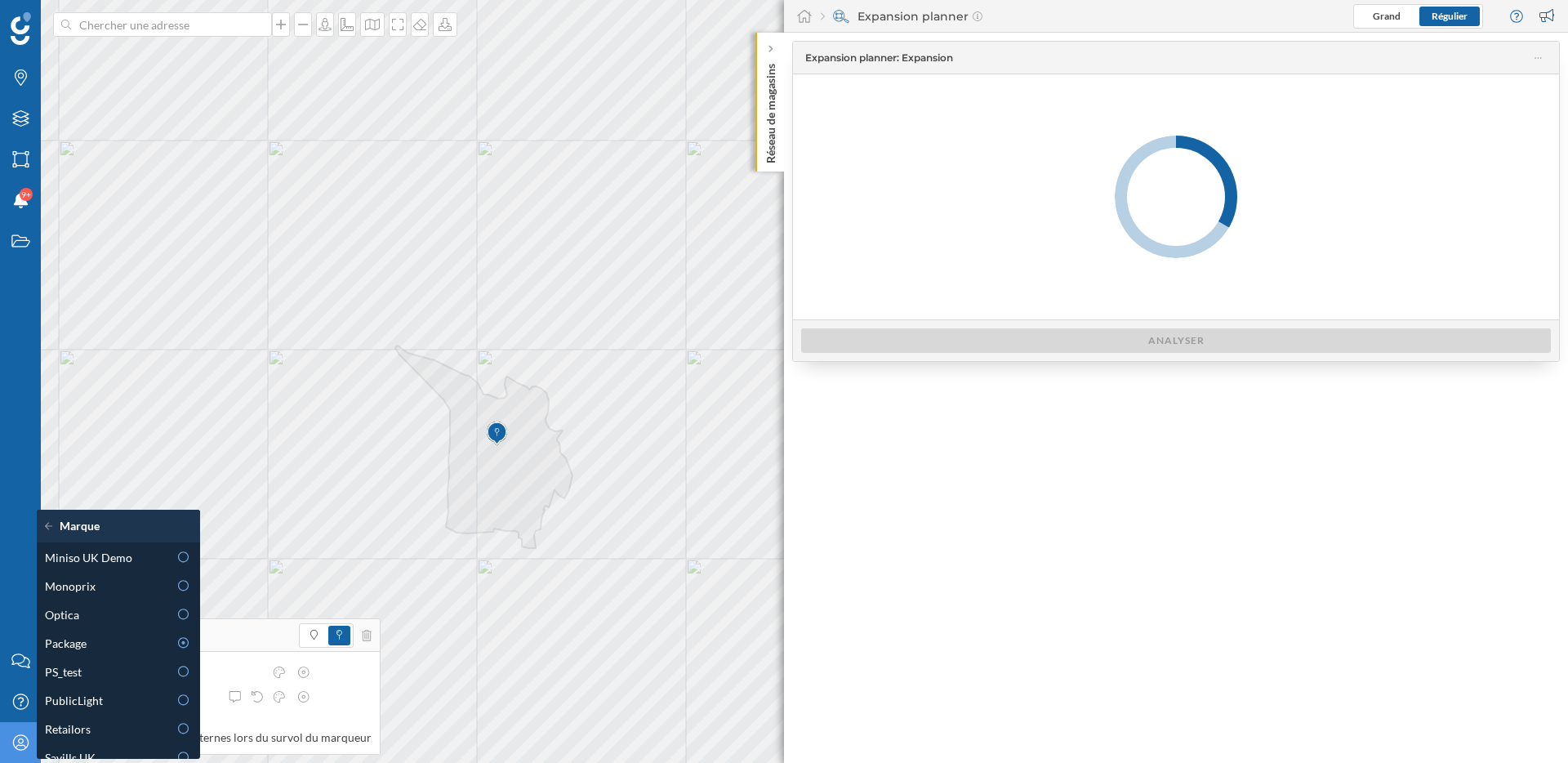
click at [15, 752] on div "Mon profil" at bounding box center [20, 743] width 41 height 41
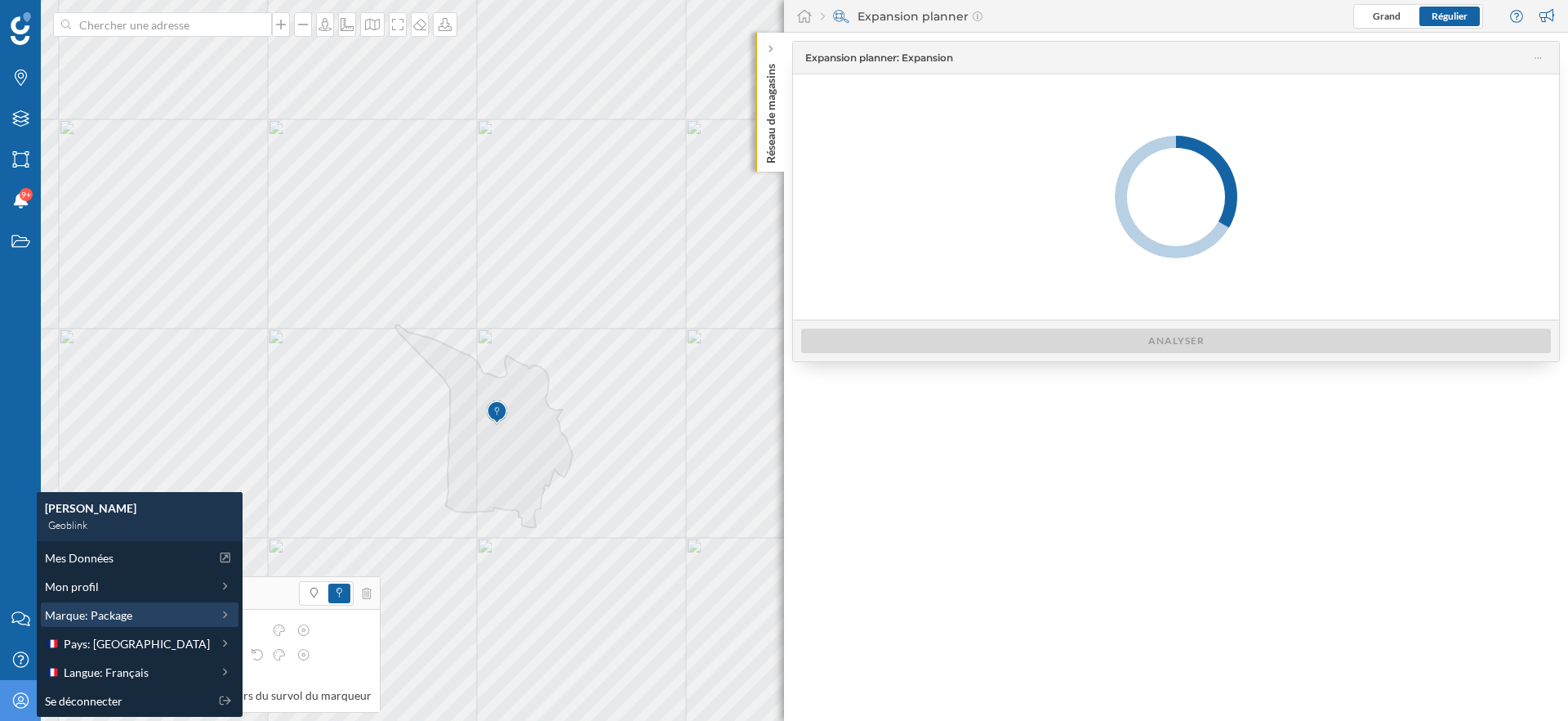
click at [101, 619] on span "Marque: Package" at bounding box center [88, 614] width 87 height 17
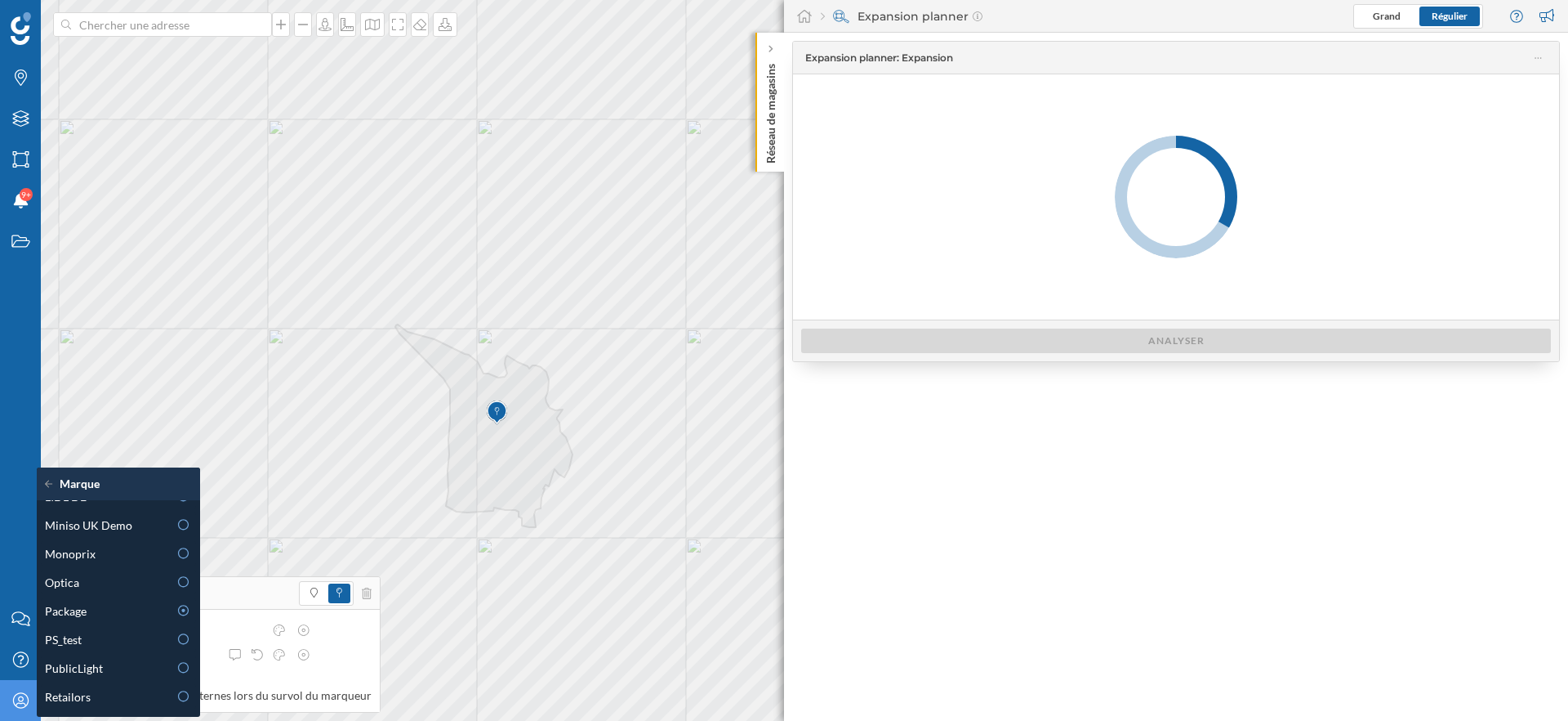
scroll to position [704, 0]
click at [105, 612] on div "Package" at bounding box center [107, 612] width 123 height 17
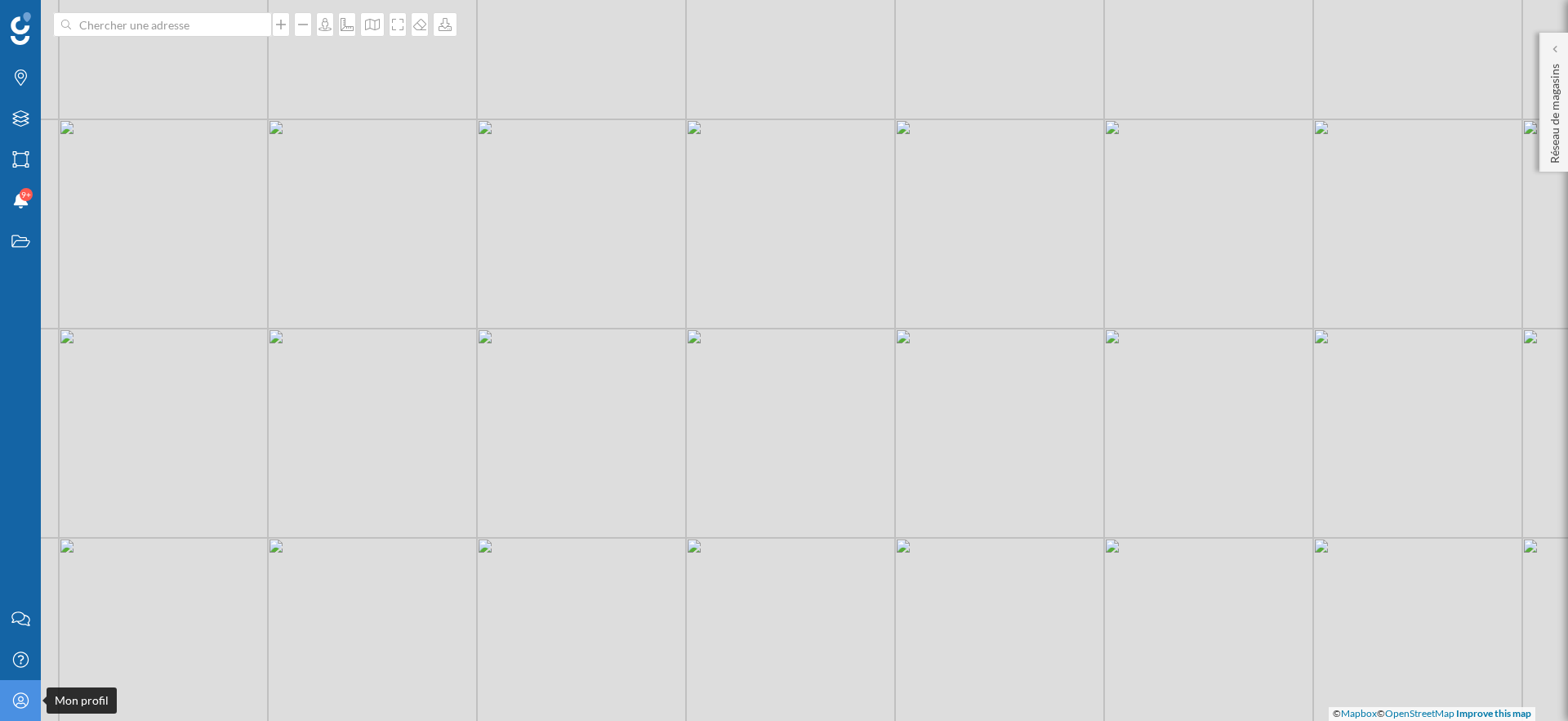
click at [7, 703] on div "Mon profil" at bounding box center [20, 700] width 41 height 41
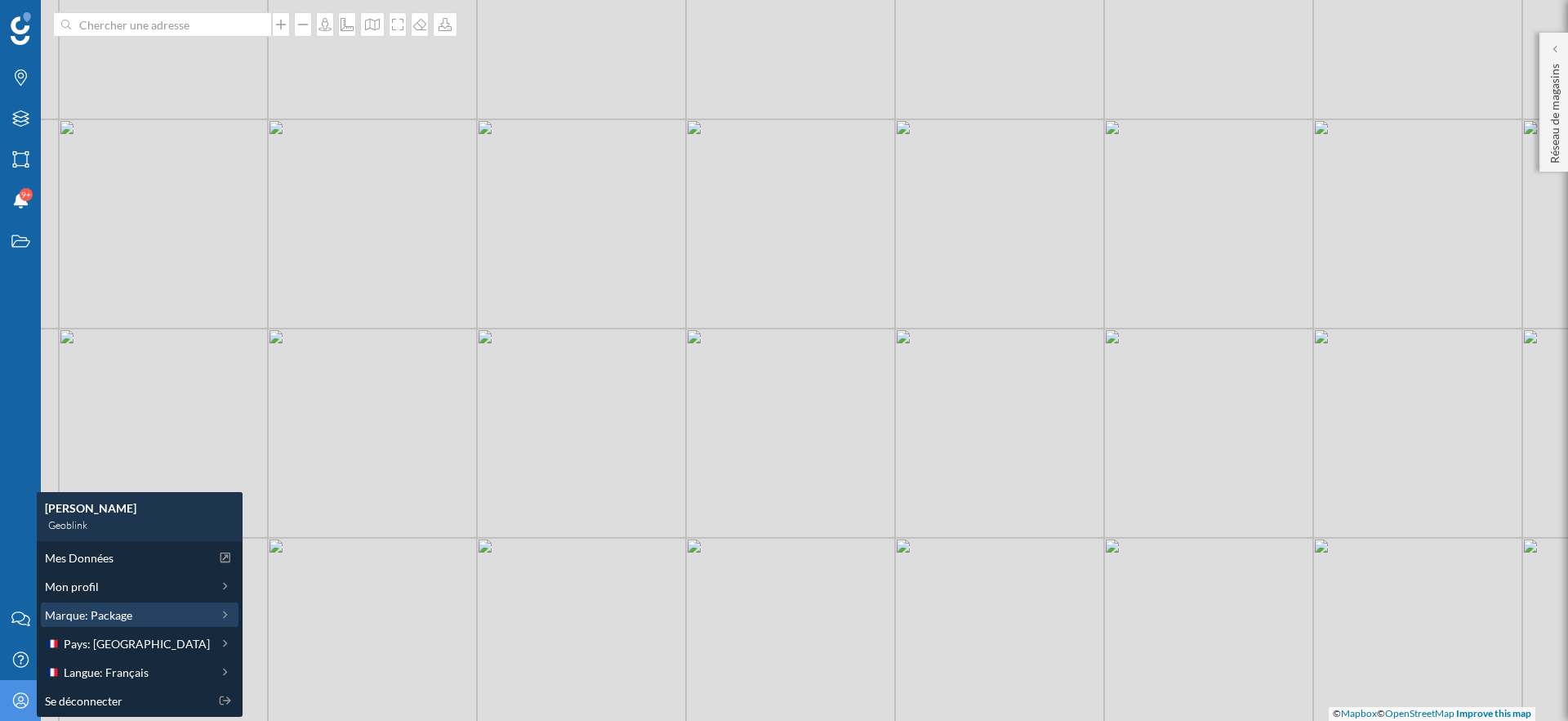
click at [98, 612] on span "Marque: Package" at bounding box center [88, 614] width 87 height 17
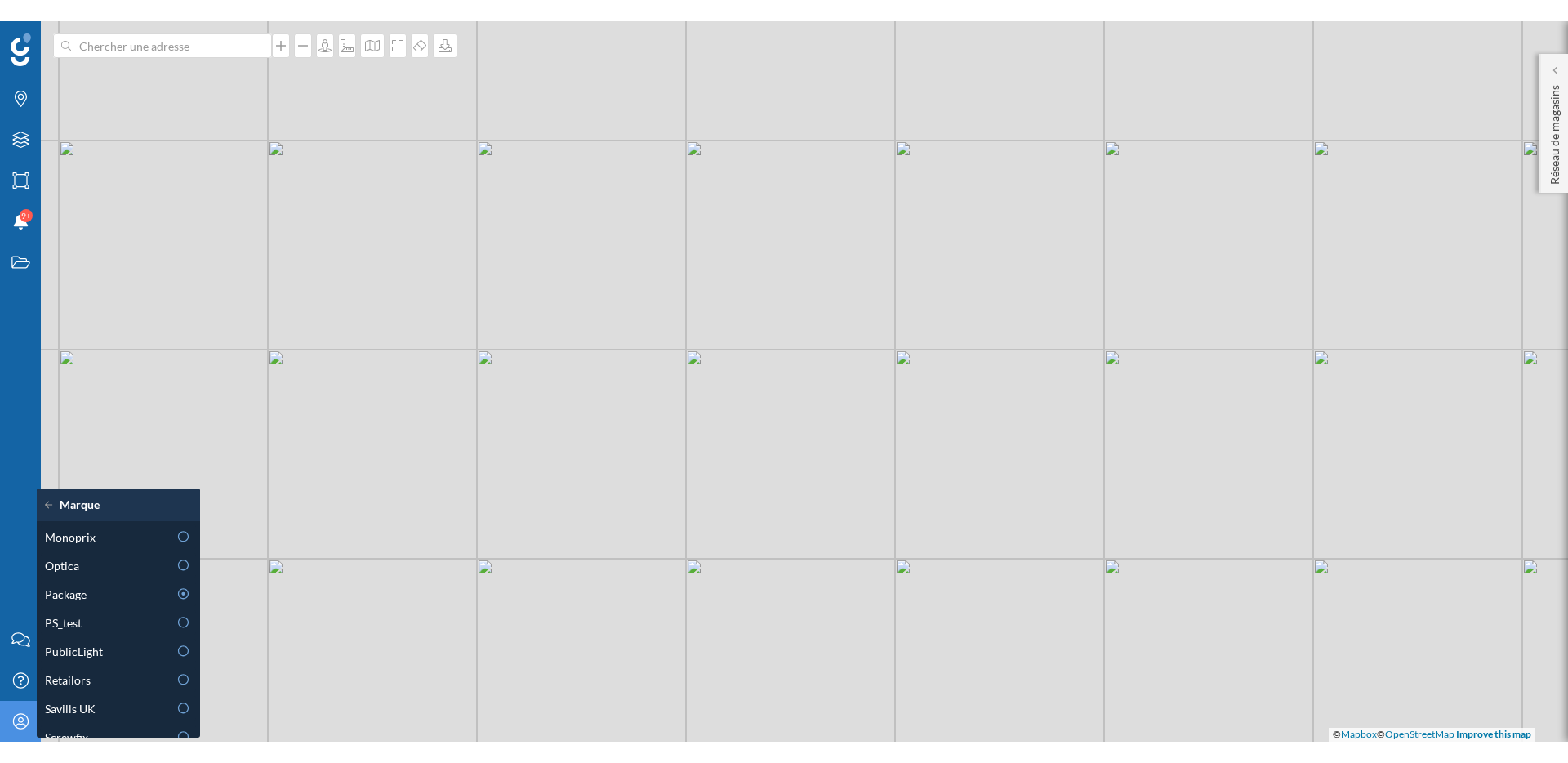
scroll to position [735, 0]
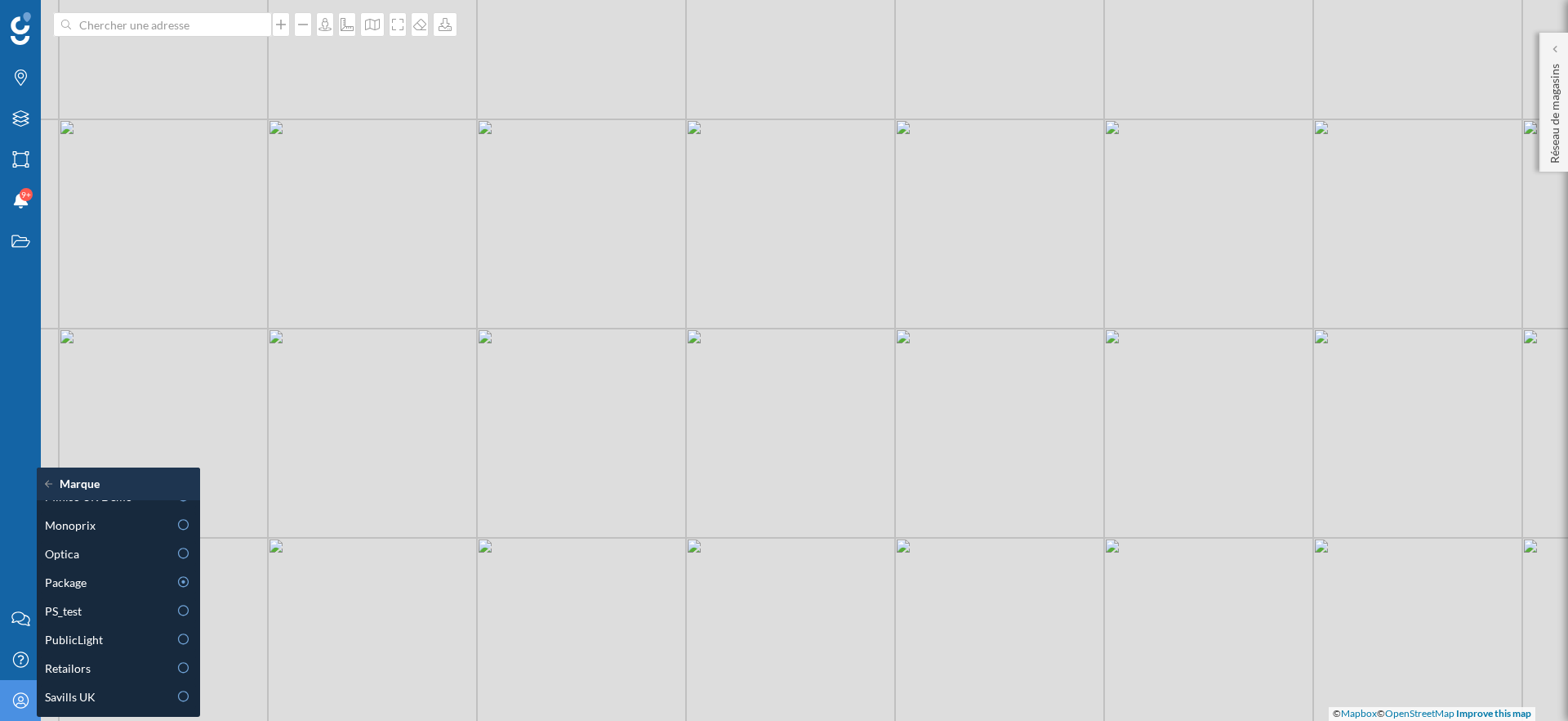
click at [504, 475] on div "© Mapbox © OpenStreetMap Improve this map" at bounding box center [784, 360] width 1568 height 721
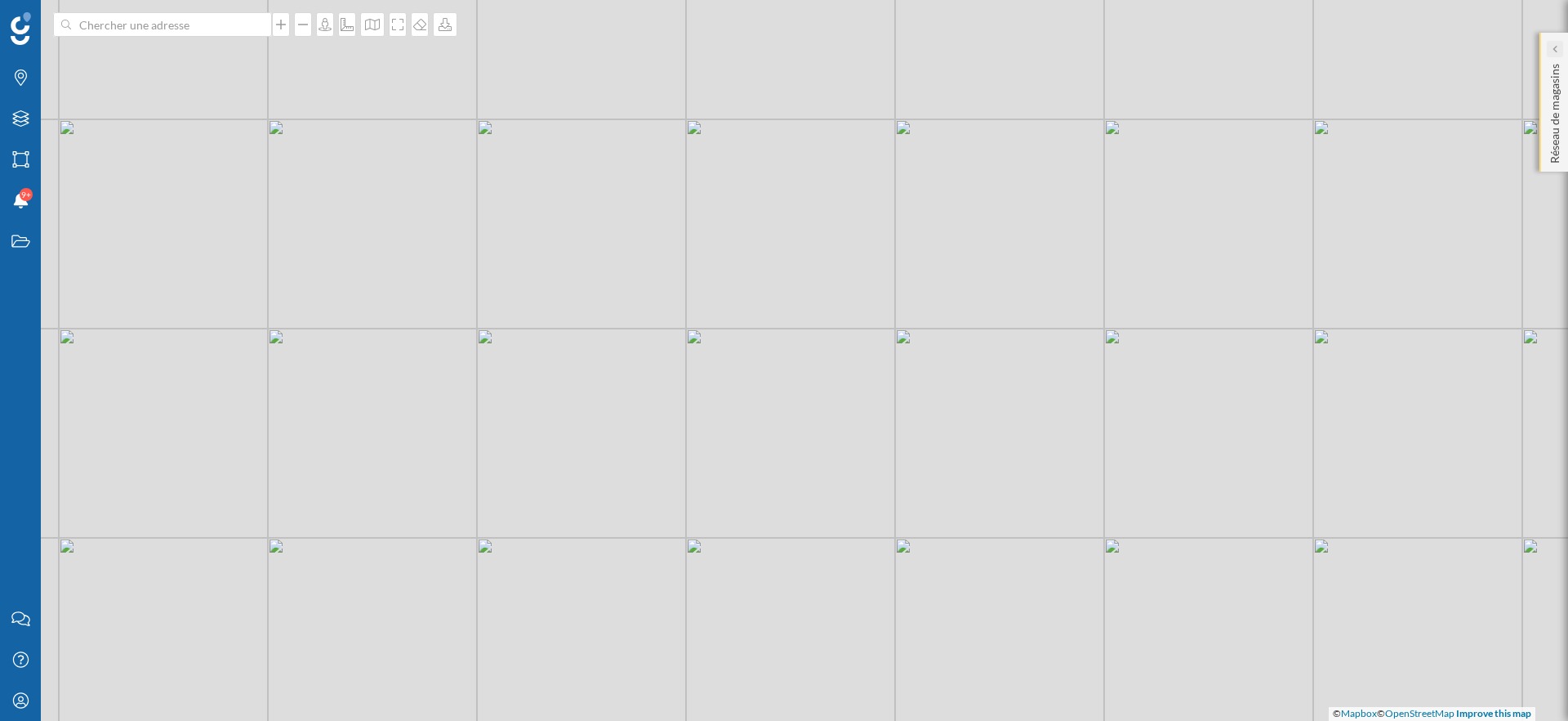
click at [1551, 49] on icon at bounding box center [1554, 49] width 5 height 8
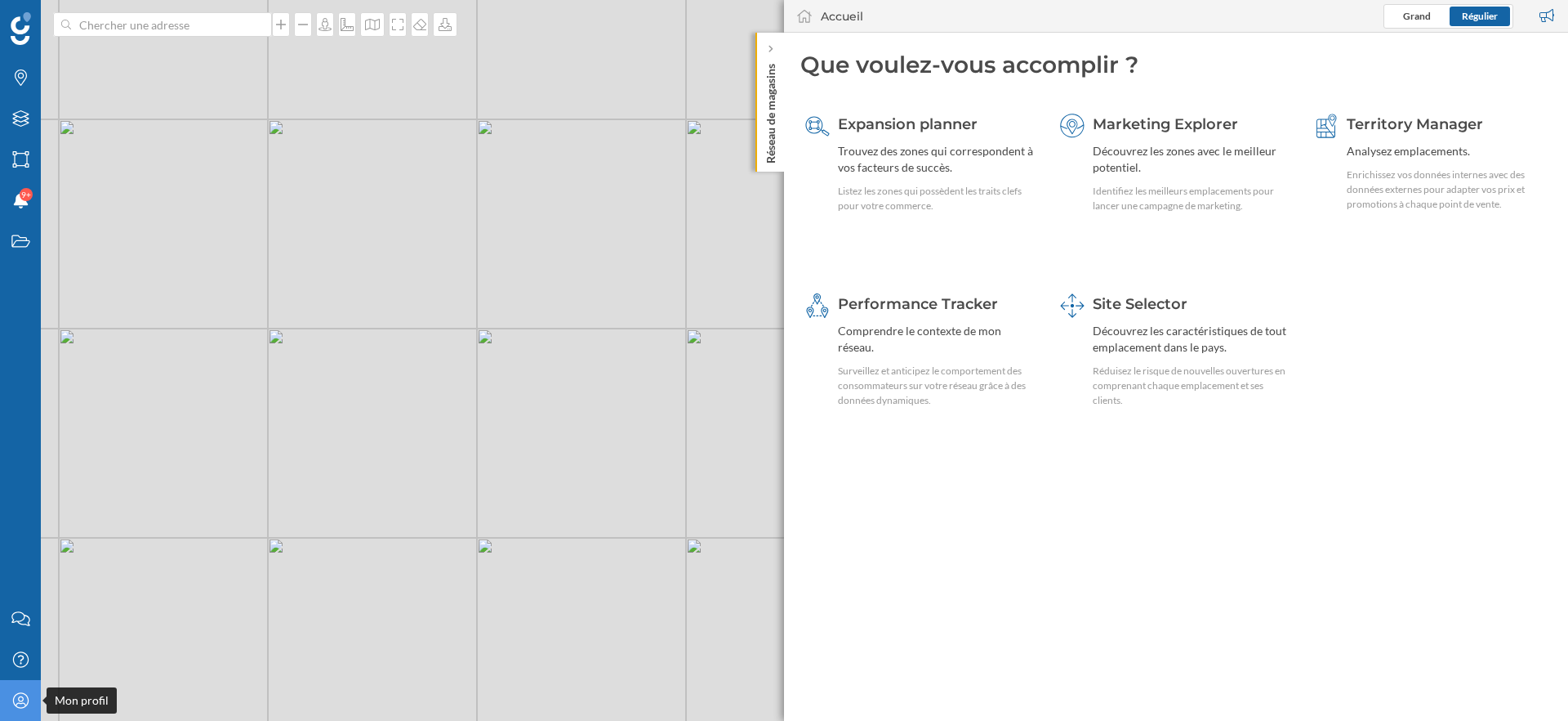
click at [4, 708] on div "Mon profil" at bounding box center [20, 700] width 41 height 41
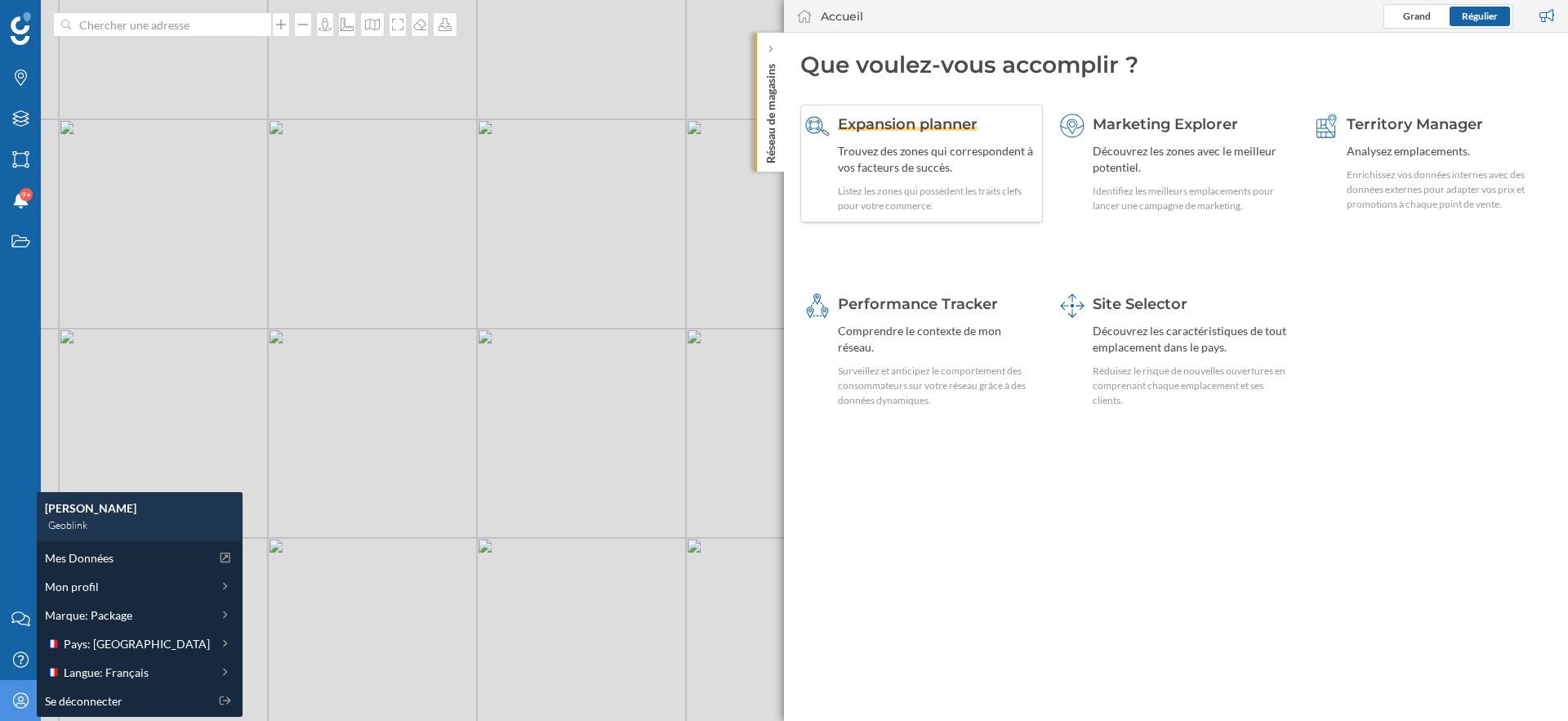
click at [940, 146] on div "Trouvez des zones qui correspondent à vos facteurs de succès." at bounding box center [937, 159] width 200 height 33
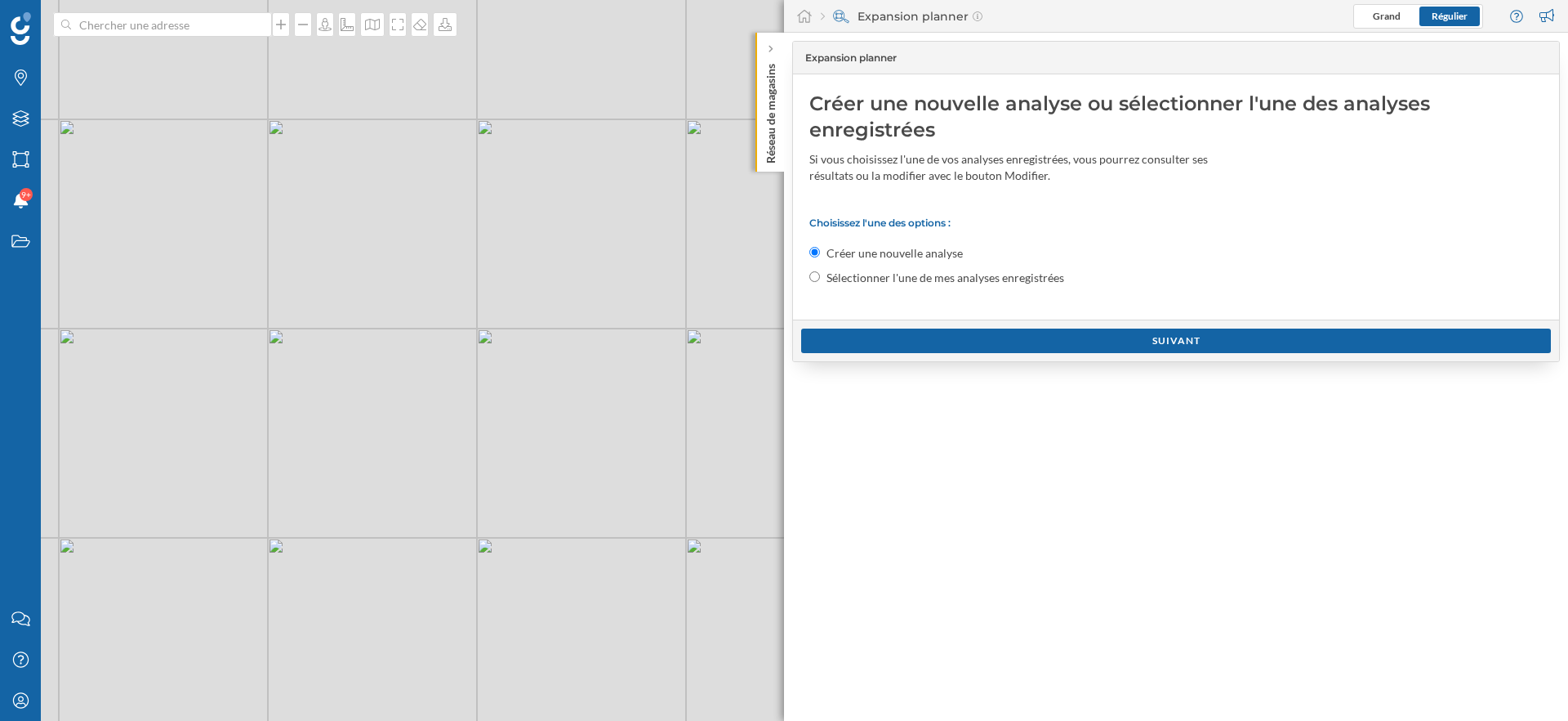
click at [869, 281] on label "Sélectionner l'une de mes analyses enregistrées" at bounding box center [945, 278] width 237 height 17
click at [820, 281] on input "Sélectionner l'une de mes analyses enregistrées" at bounding box center [815, 276] width 11 height 11
radio input "true"
radio input "false"
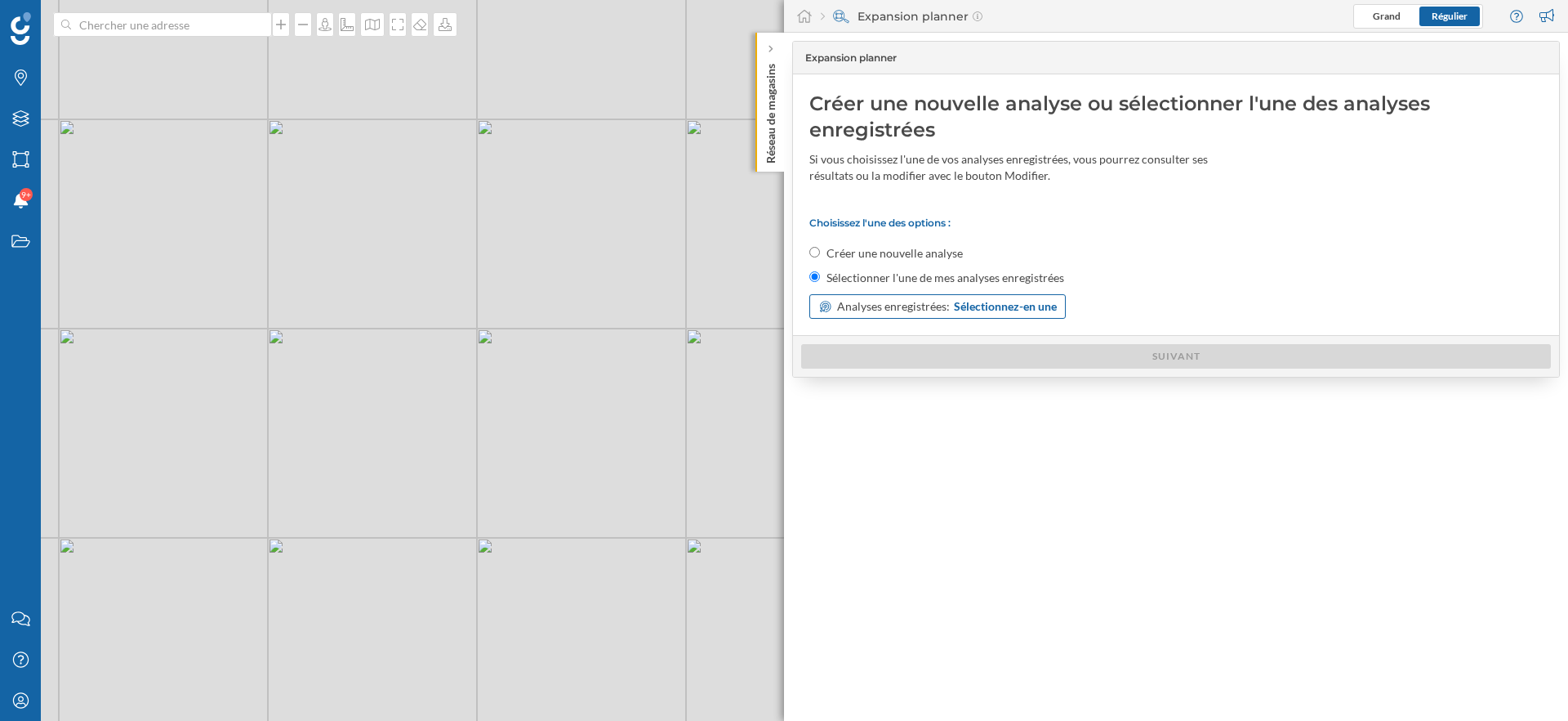
click at [1034, 298] on span "Sélectionnez-en une" at bounding box center [1005, 306] width 103 height 17
click at [870, 375] on span "Expansion" at bounding box center [878, 372] width 121 height 17
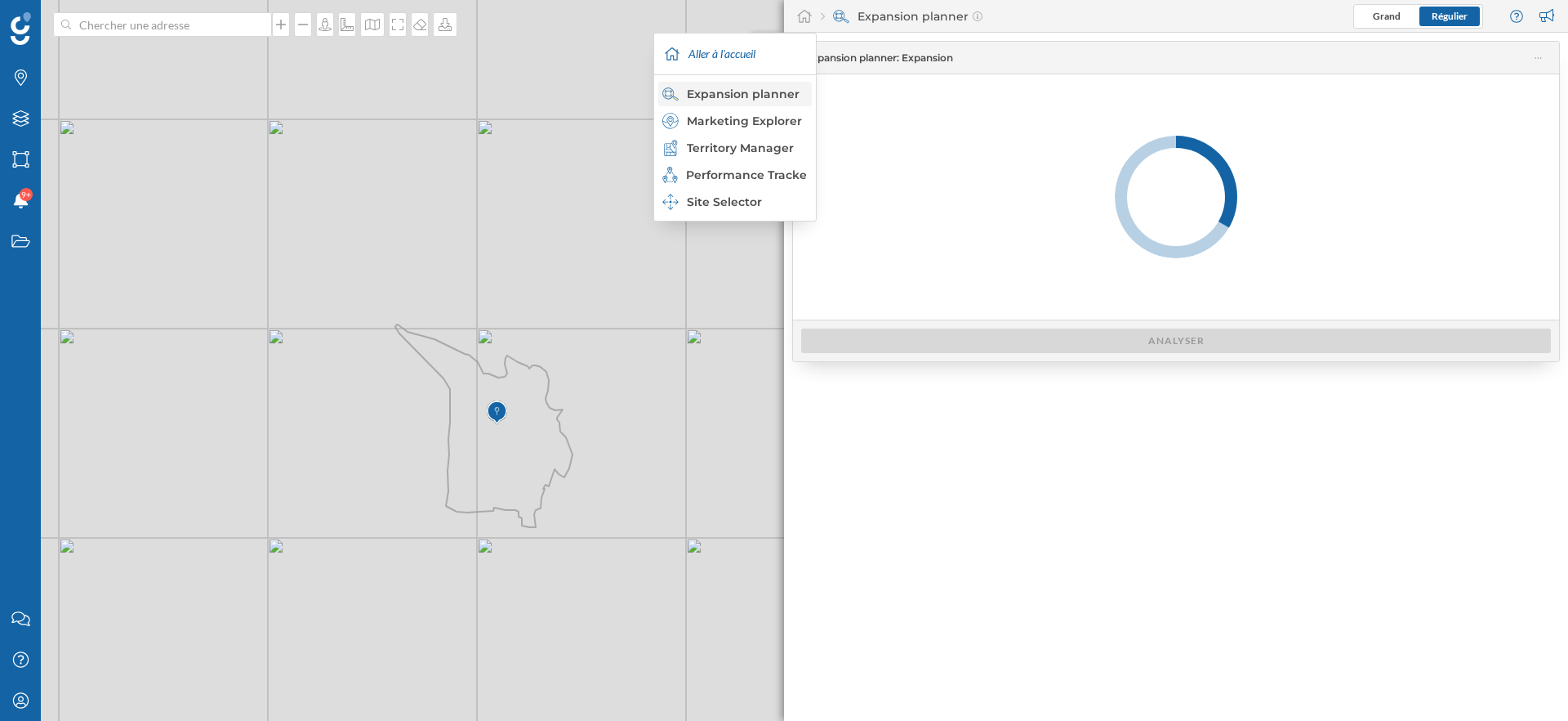
click at [758, 87] on div "Expansion planner" at bounding box center [734, 94] width 144 height 17
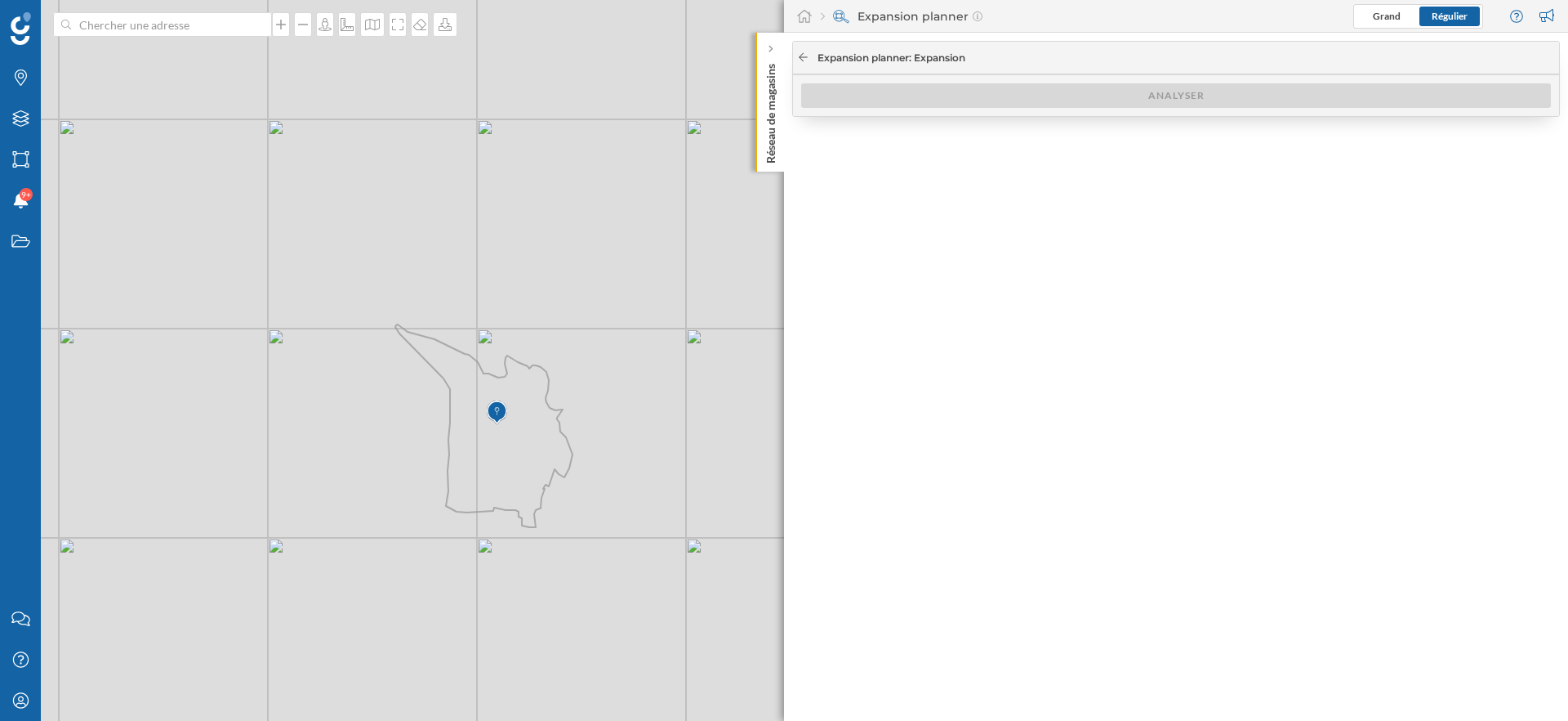
click at [800, 57] on icon at bounding box center [803, 56] width 12 height 10
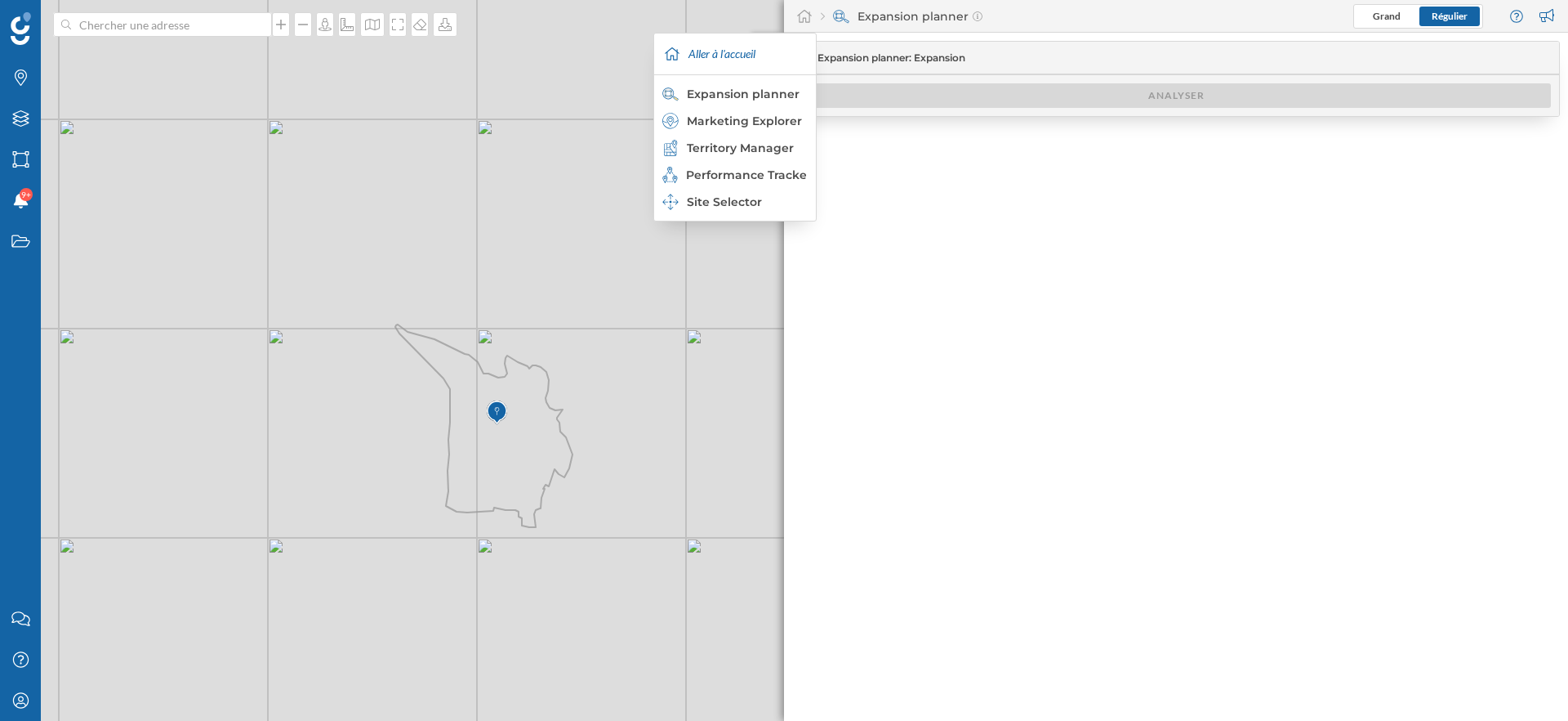
click at [764, 106] on div "Expansion planner Marketing Explorer Territory Manager Performance Tracker Site…" at bounding box center [735, 147] width 161 height 146
click at [764, 94] on div "Expansion planner" at bounding box center [734, 94] width 144 height 17
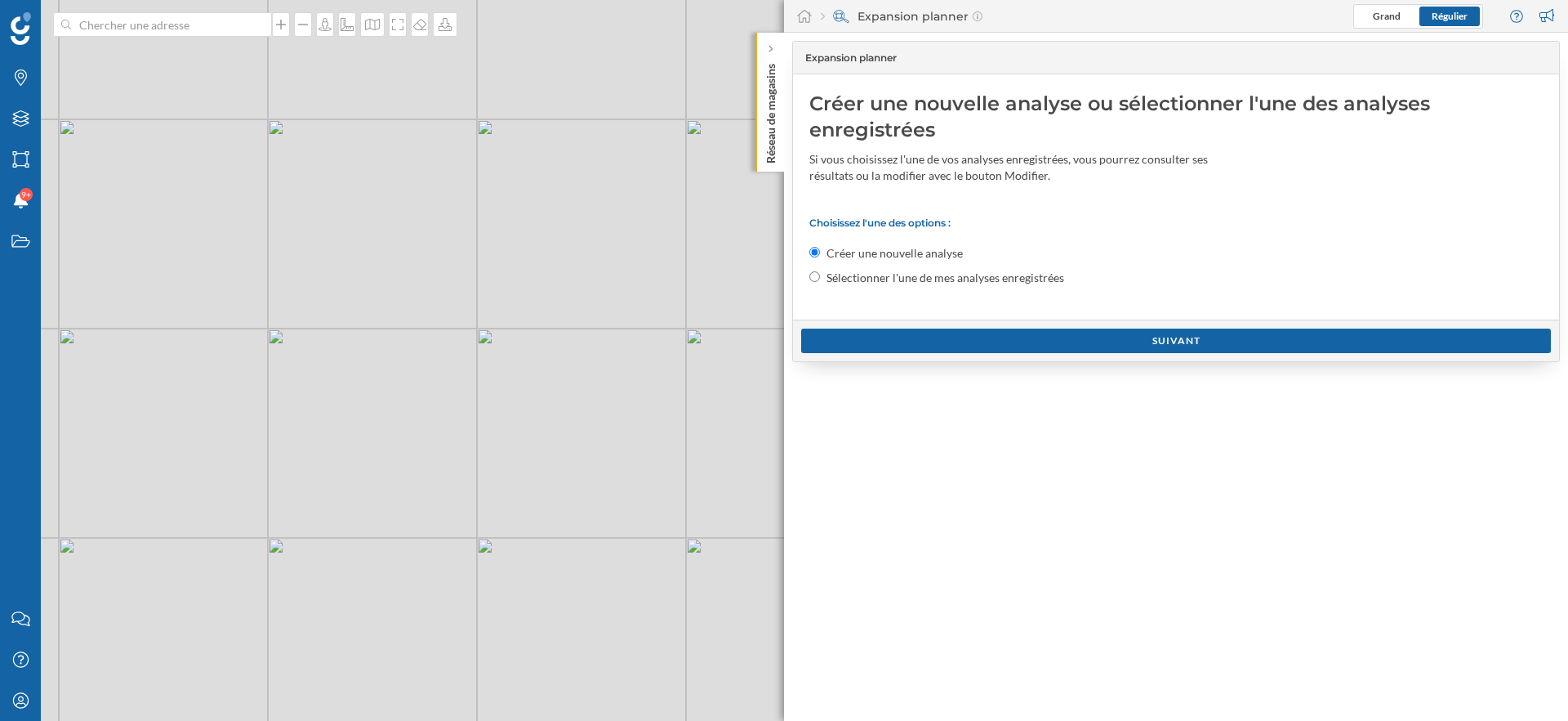
click at [914, 285] on label "Sélectionner l'une de mes analyses enregistrées" at bounding box center [945, 278] width 237 height 17
click at [820, 282] on input "Sélectionner l'une de mes analyses enregistrées" at bounding box center [815, 276] width 11 height 11
radio input "true"
radio input "false"
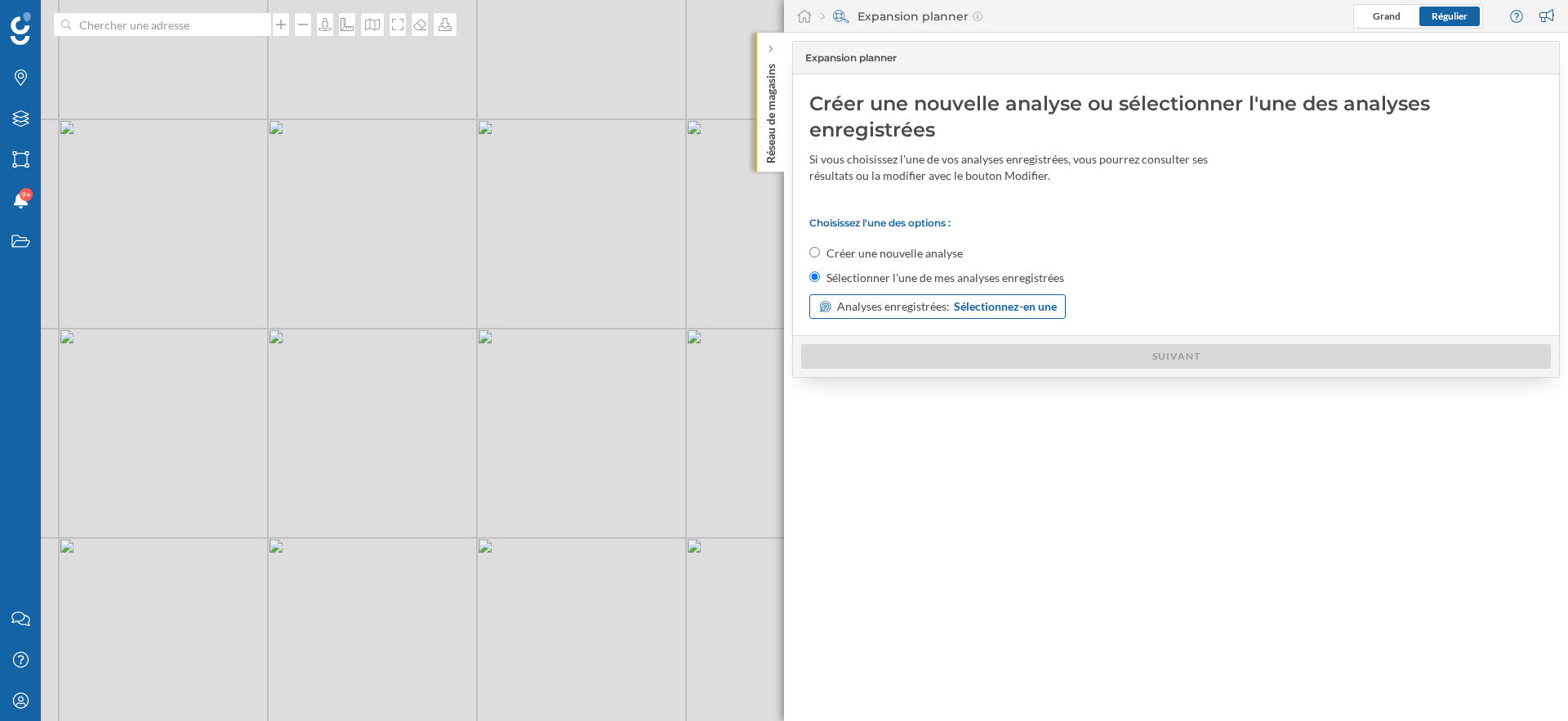
click at [987, 309] on span "Sélectionnez-en une" at bounding box center [1005, 306] width 103 height 17
click at [965, 371] on icon at bounding box center [962, 372] width 11 height 17
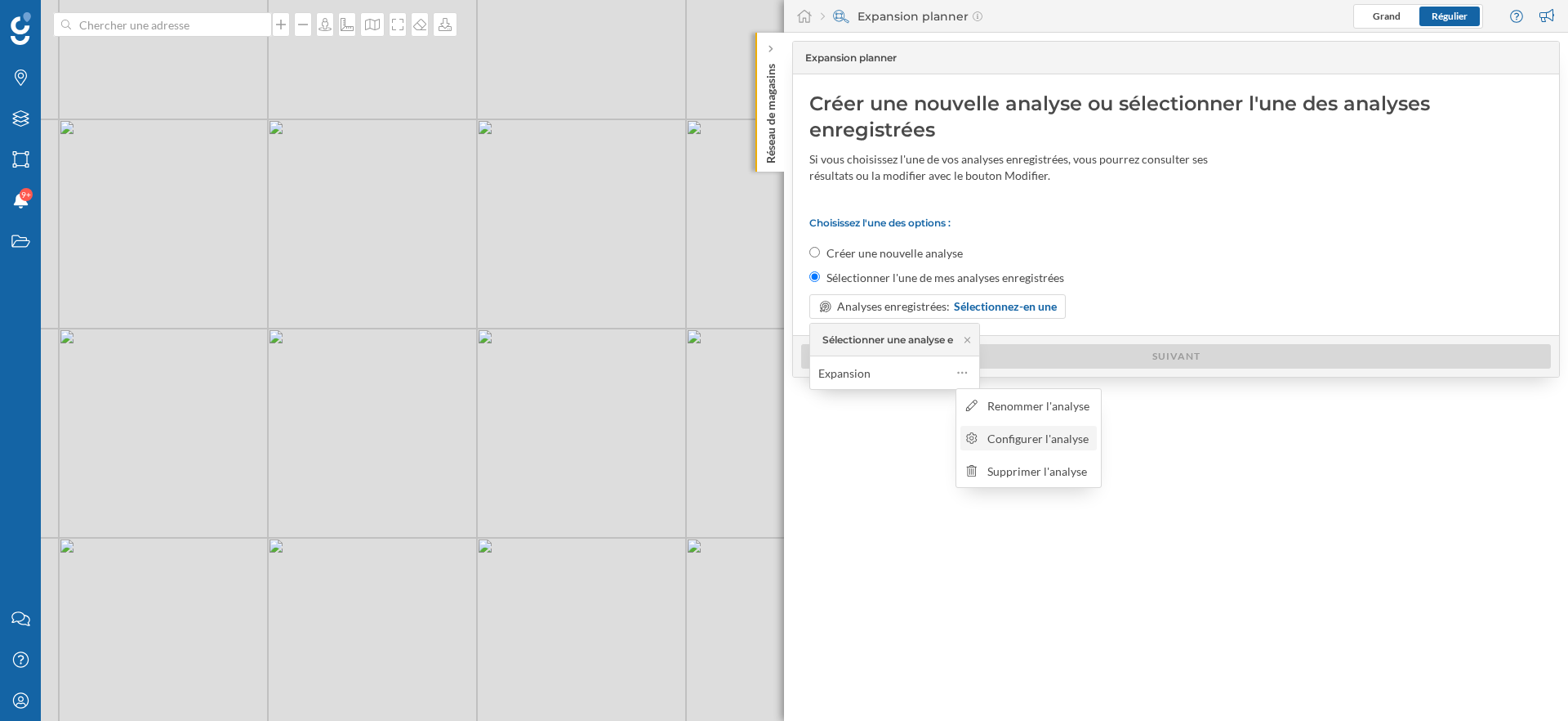
click at [1019, 440] on div "Configurer l'analyse" at bounding box center [1040, 438] width 105 height 17
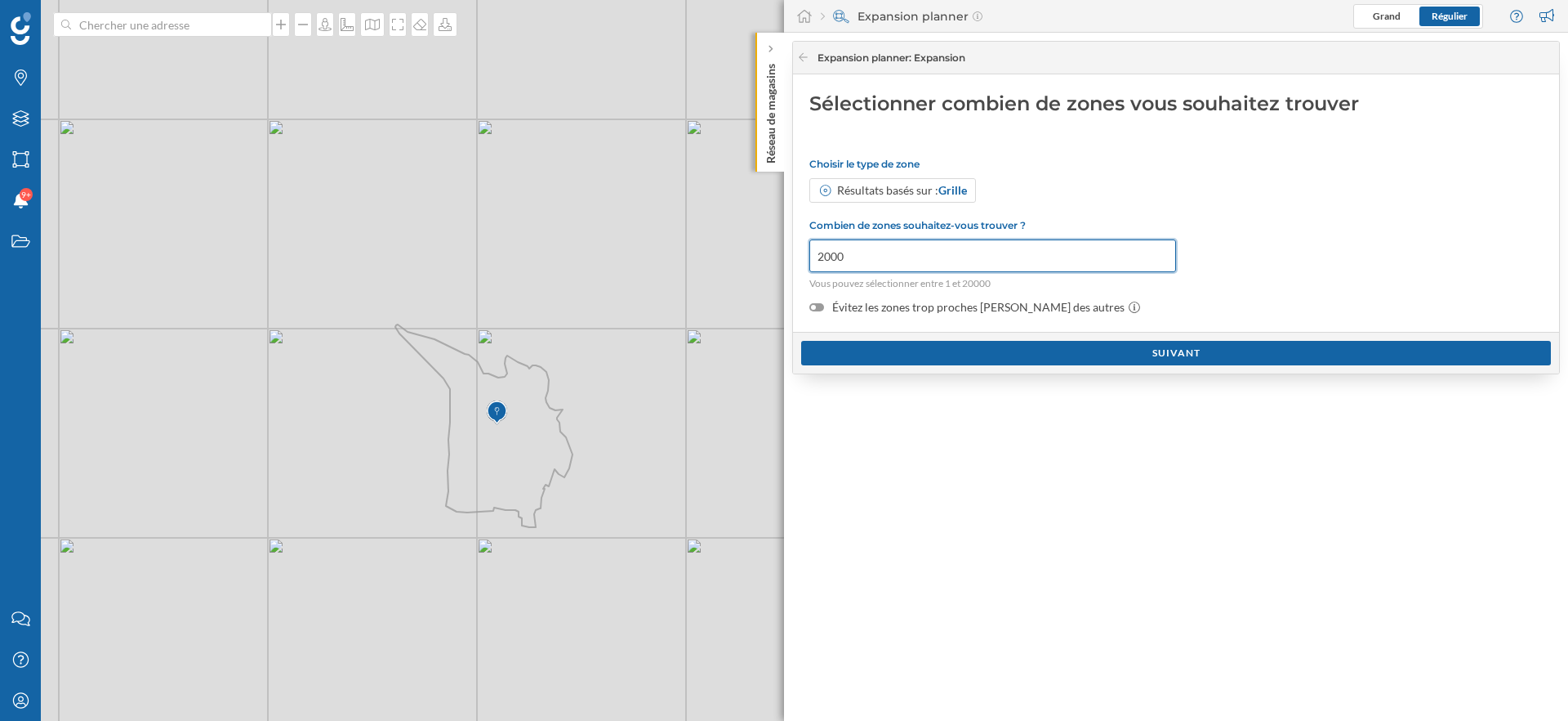
drag, startPoint x: 881, startPoint y: 265, endPoint x: 801, endPoint y: 252, distance: 81.0
click at [801, 252] on div "Sélectionner combien de zones vous souhaitez trouver Choisir le type de zone Ré…" at bounding box center [1176, 203] width 766 height 258
type input "10"
click at [820, 308] on div at bounding box center [817, 307] width 15 height 8
click at [0, 0] on input "Évitez les zones trop proches [PERSON_NAME] des autres" at bounding box center [0, 0] width 0 height 0
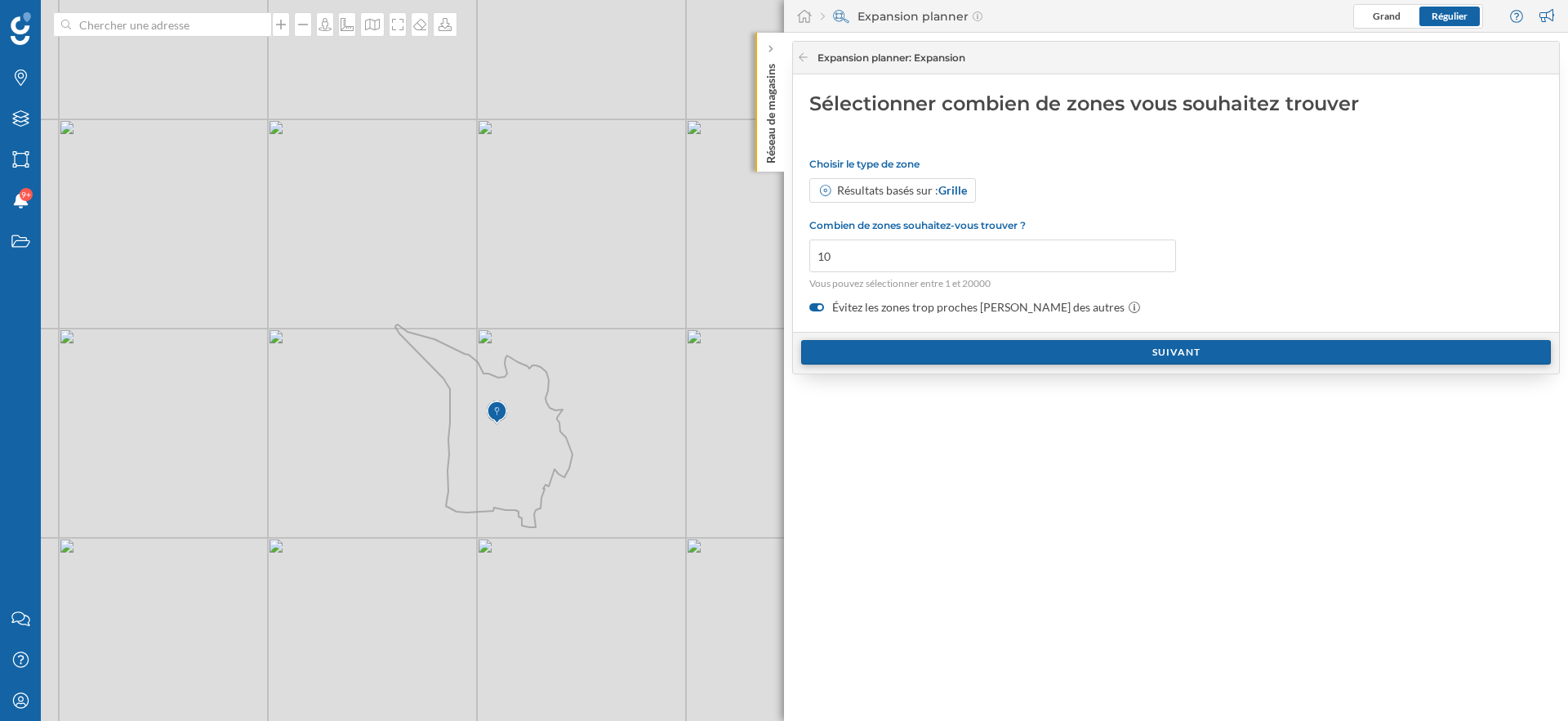
click at [883, 353] on div "Suivant" at bounding box center [1176, 352] width 750 height 25
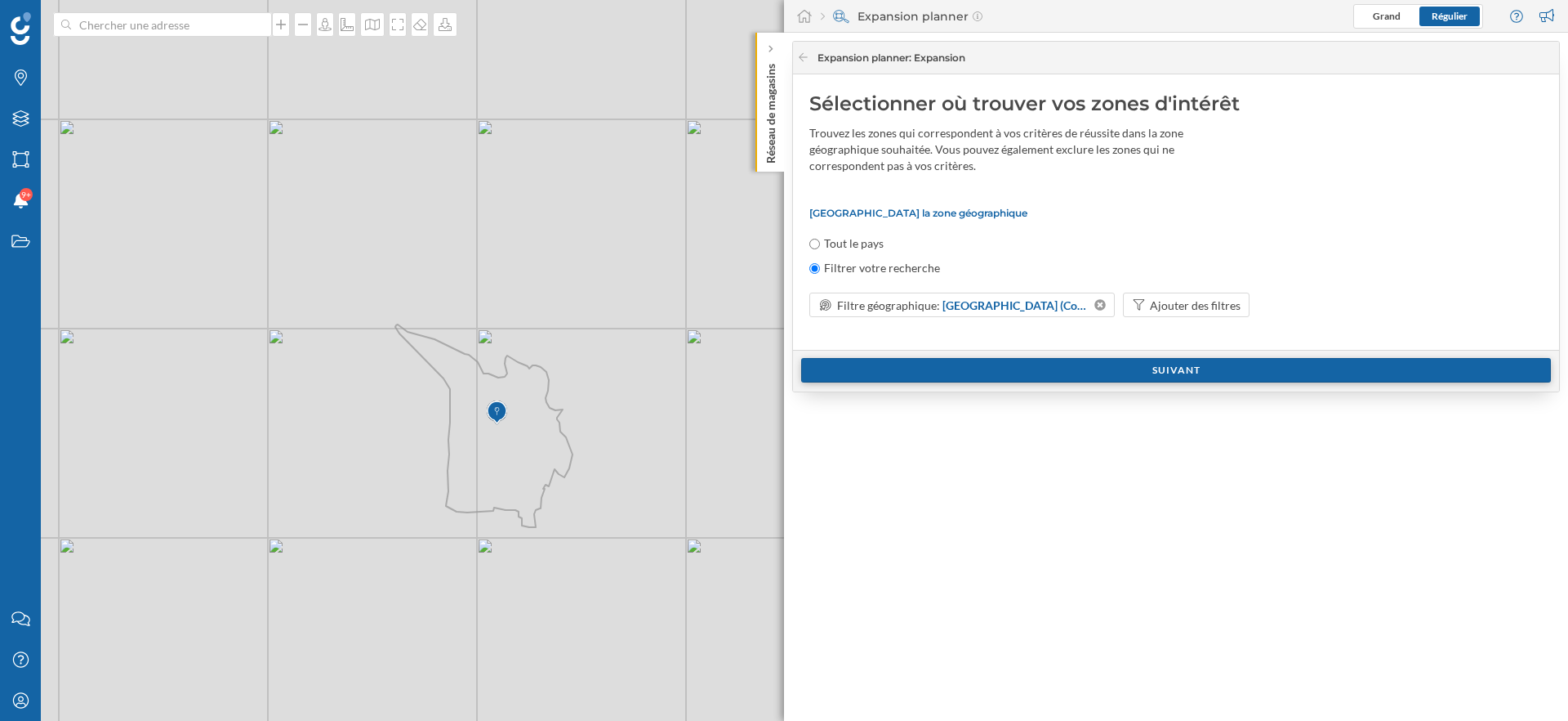
click at [1130, 371] on div "Suivant" at bounding box center [1176, 371] width 750 height 25
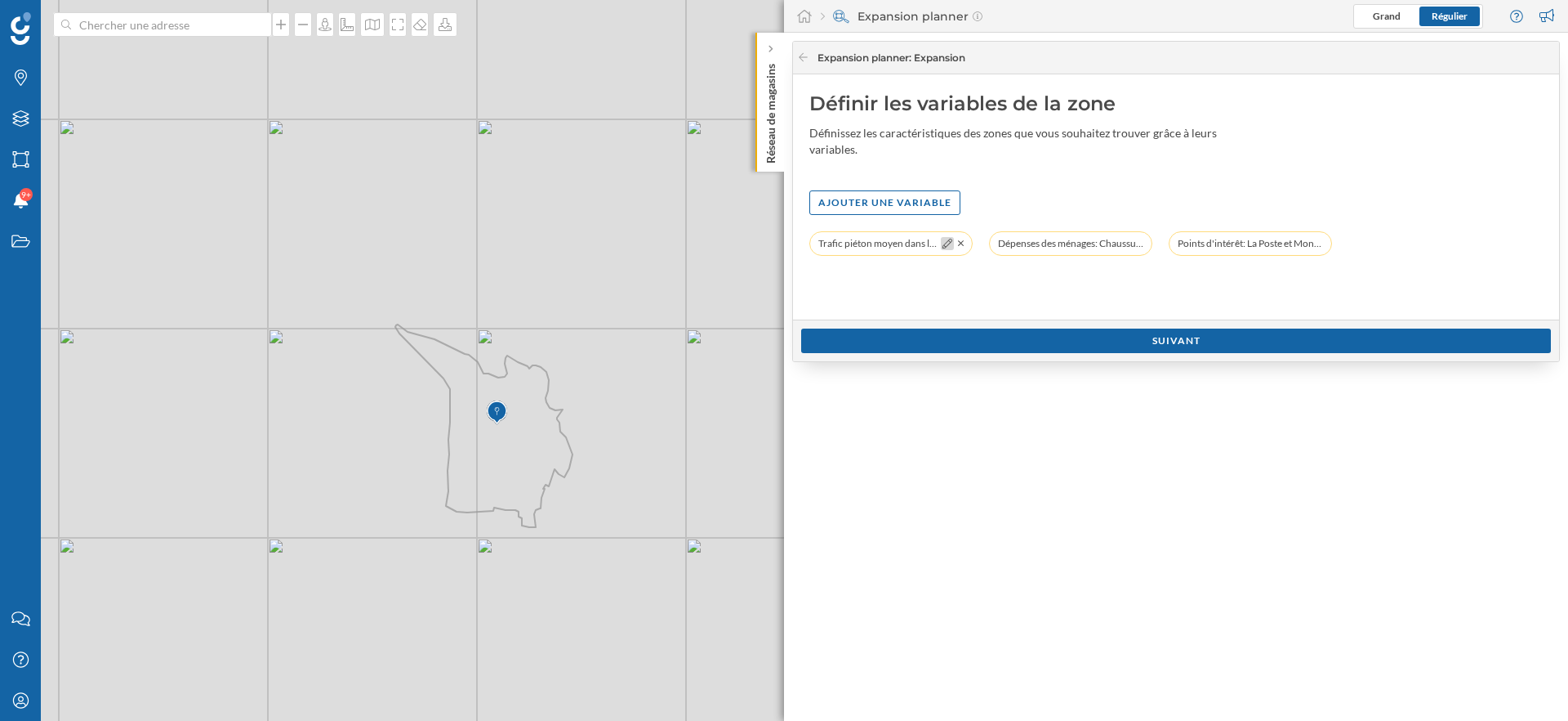
click at [950, 240] on icon at bounding box center [947, 243] width 10 height 10
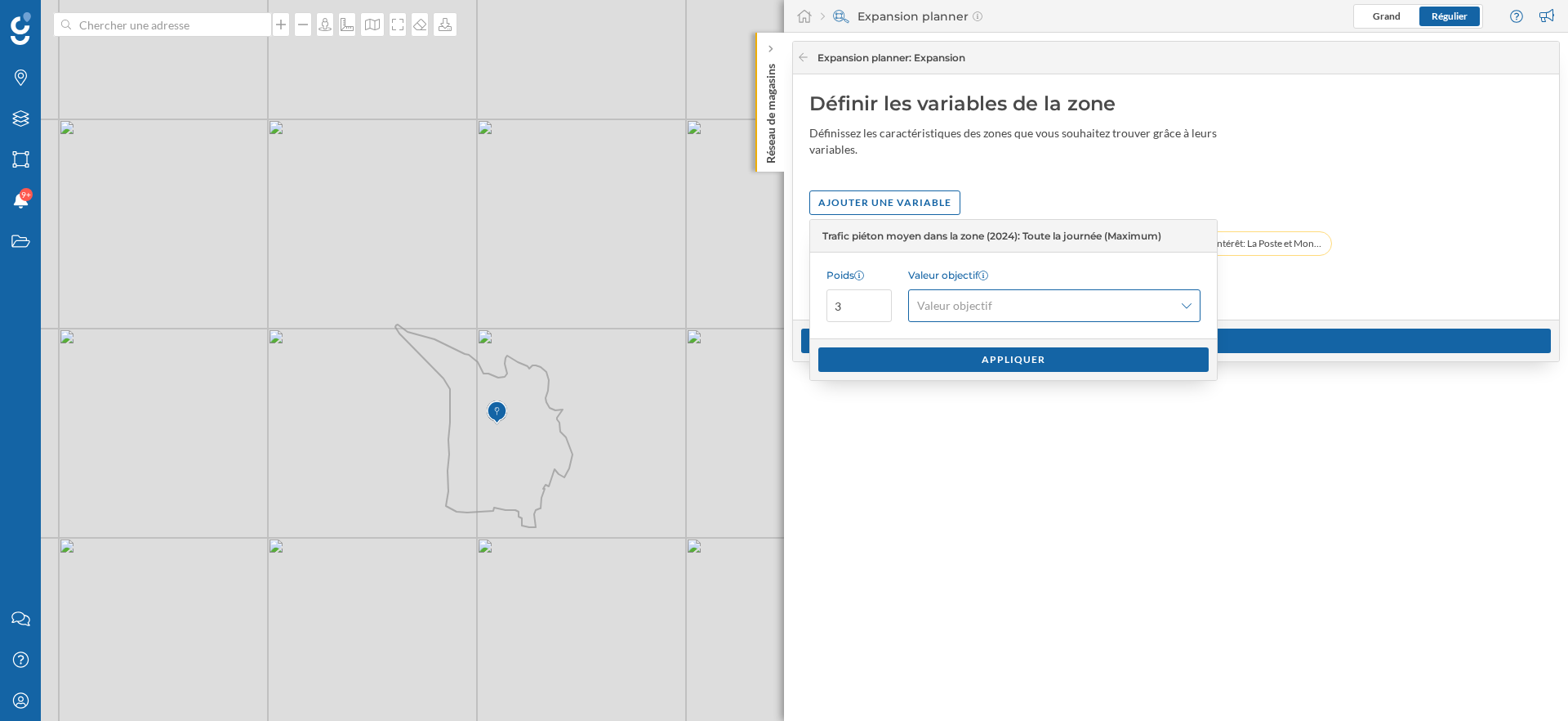
click at [1178, 306] on div "Valeur objectif" at bounding box center [1055, 305] width 293 height 33
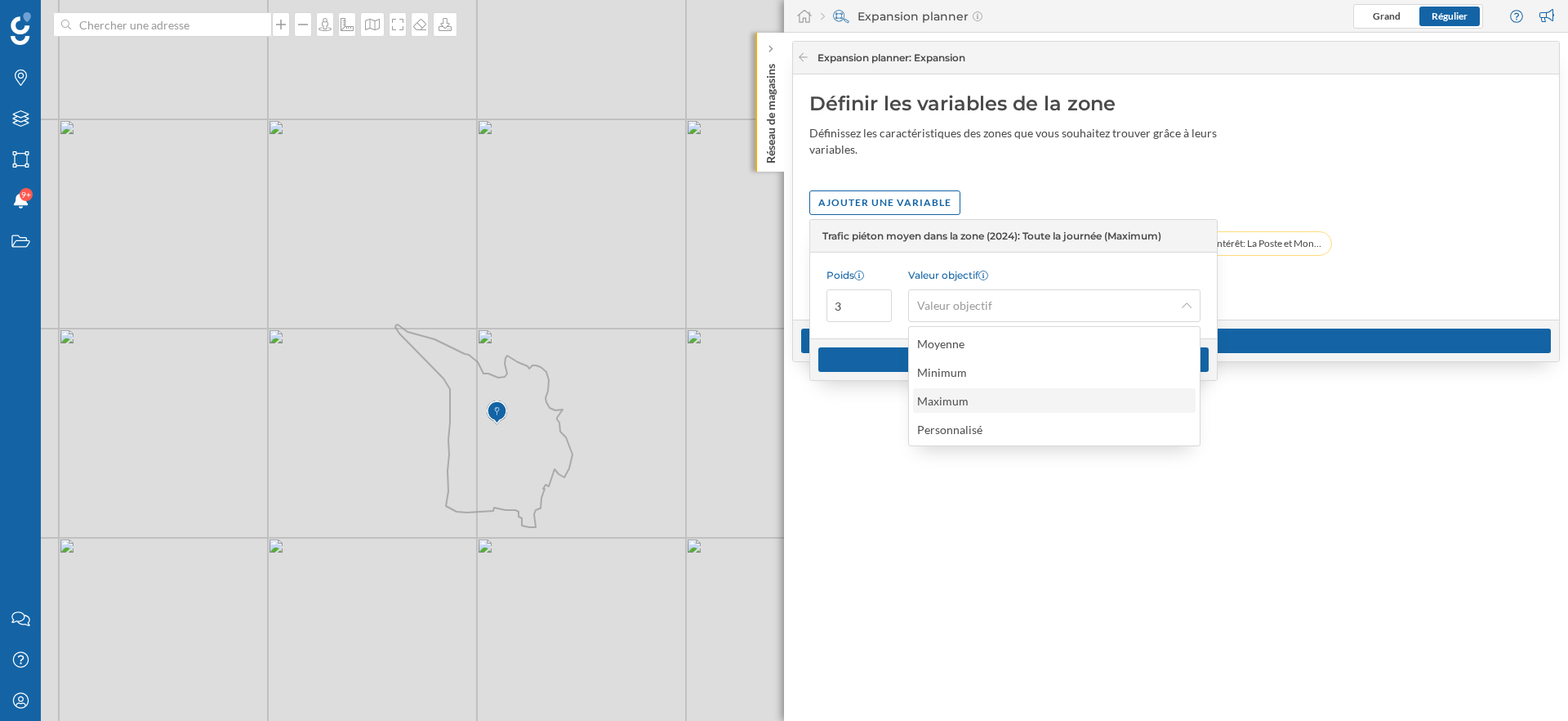
click at [991, 403] on div "Maximum" at bounding box center [1053, 400] width 273 height 17
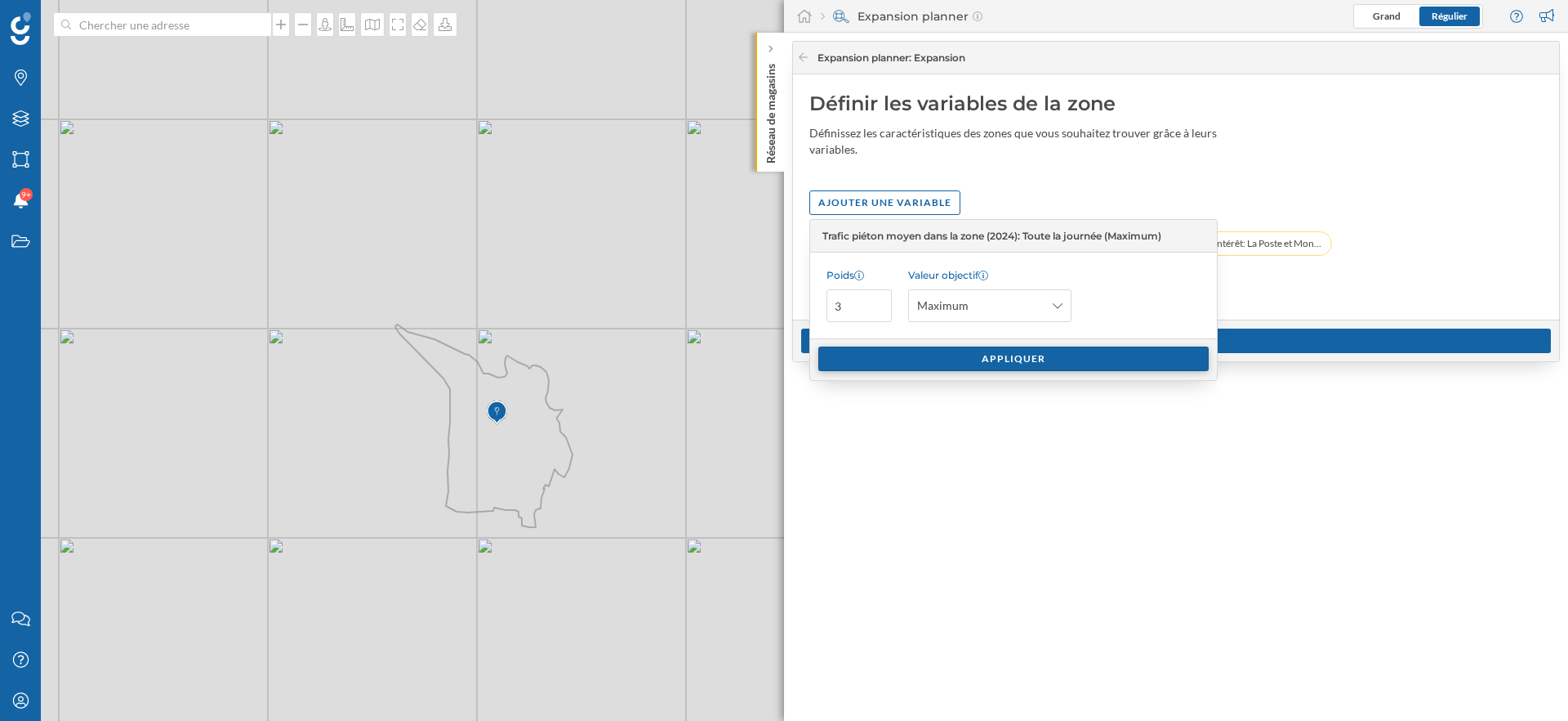
click at [1004, 364] on div "Appliquer" at bounding box center [1013, 359] width 391 height 25
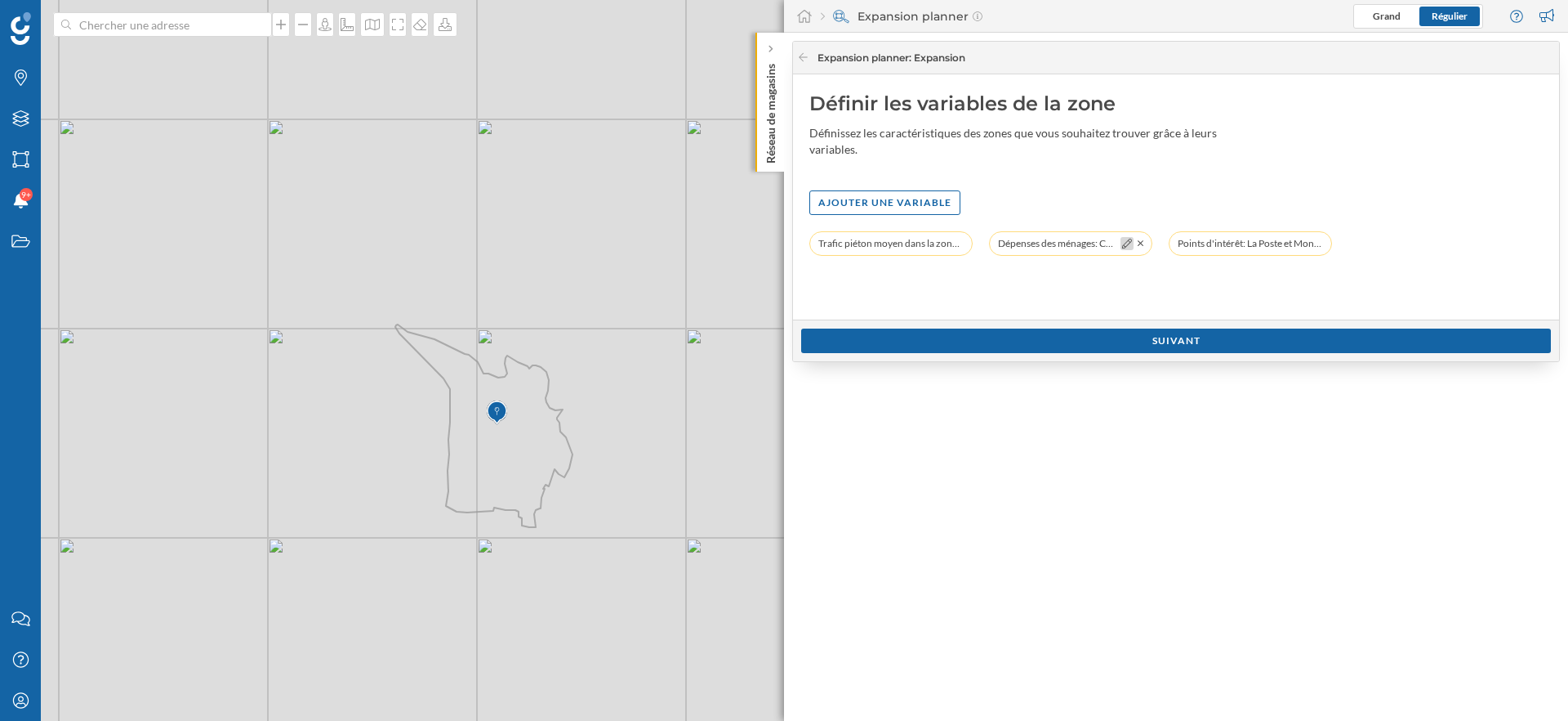
click at [1123, 243] on icon at bounding box center [1126, 243] width 10 height 10
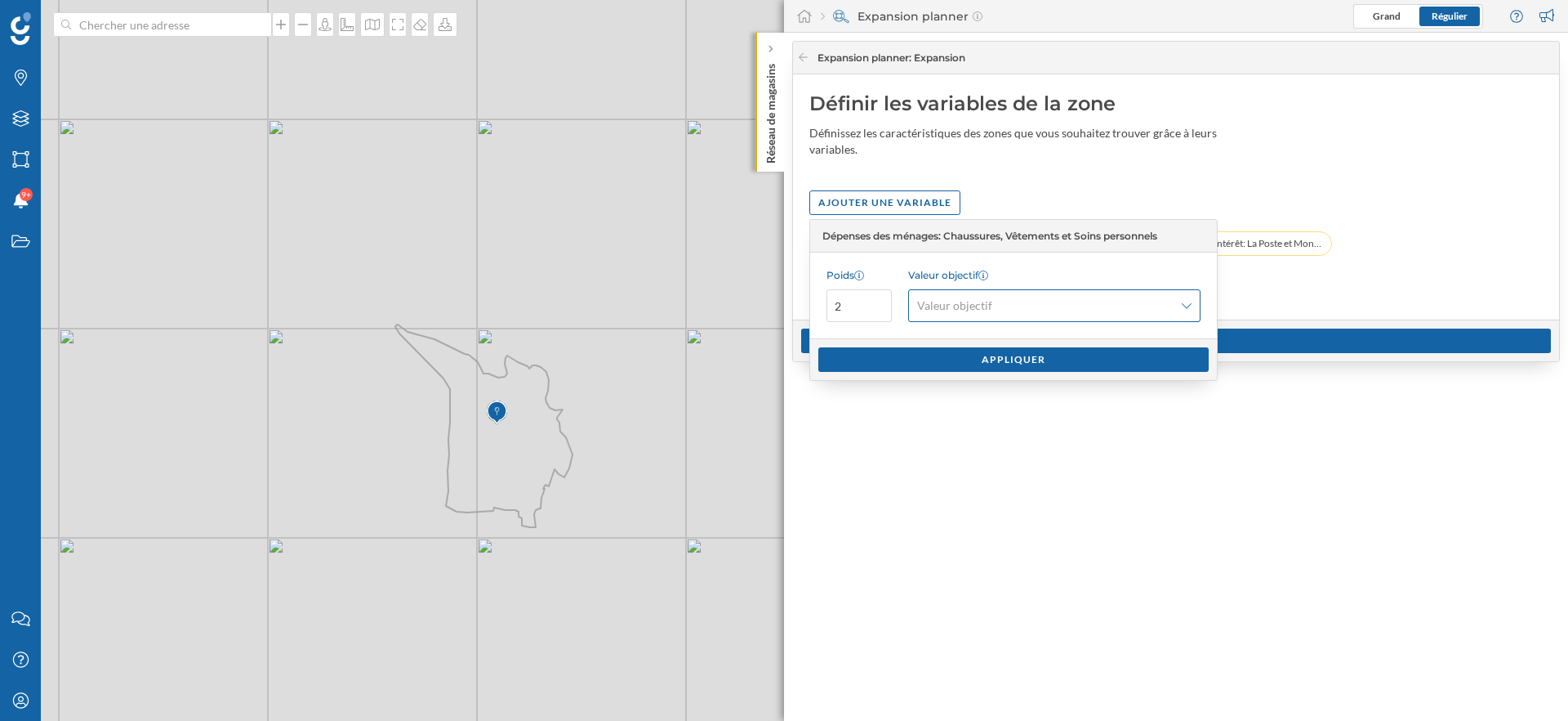
click at [1074, 304] on span "Valeur objectif" at bounding box center [1045, 305] width 257 height 17
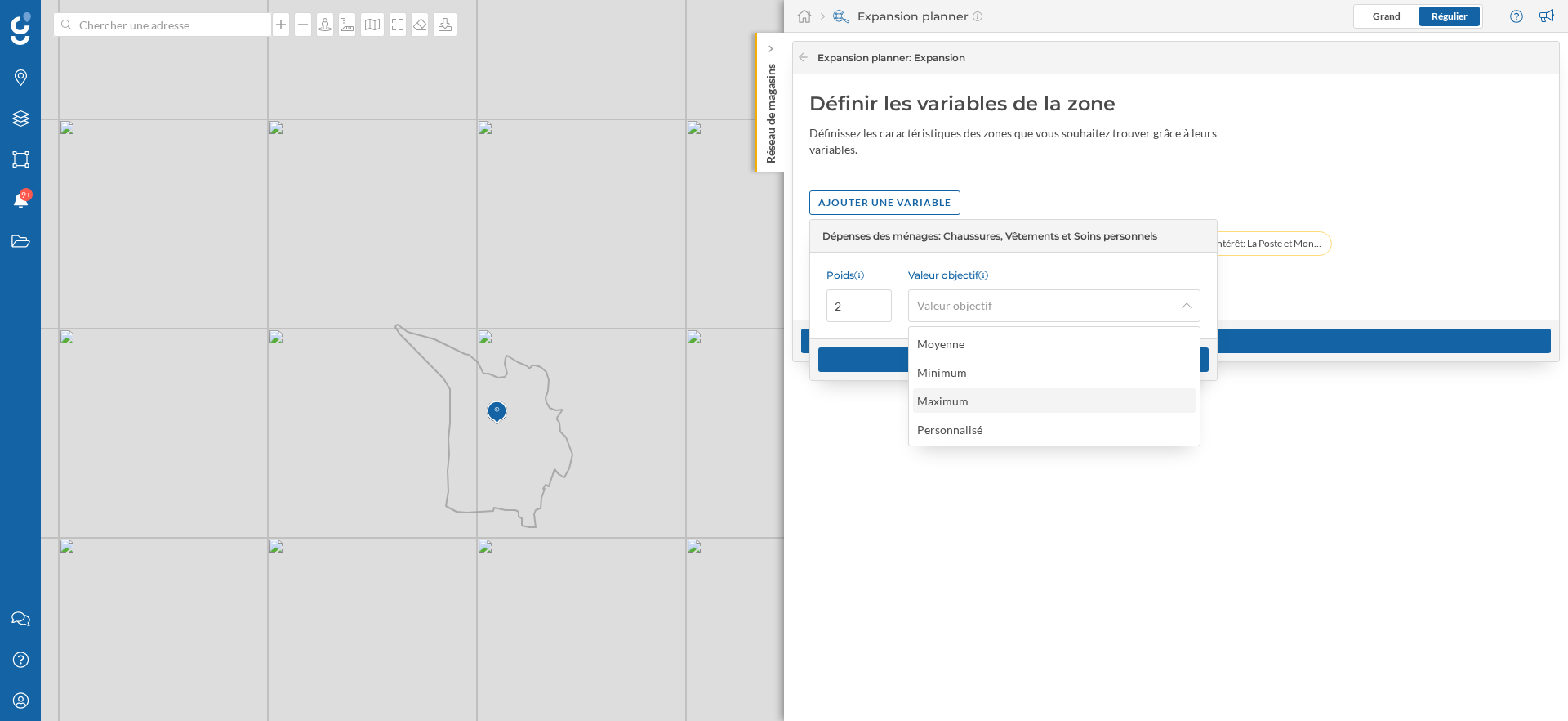
click at [1010, 394] on div "Maximum" at bounding box center [1053, 400] width 273 height 17
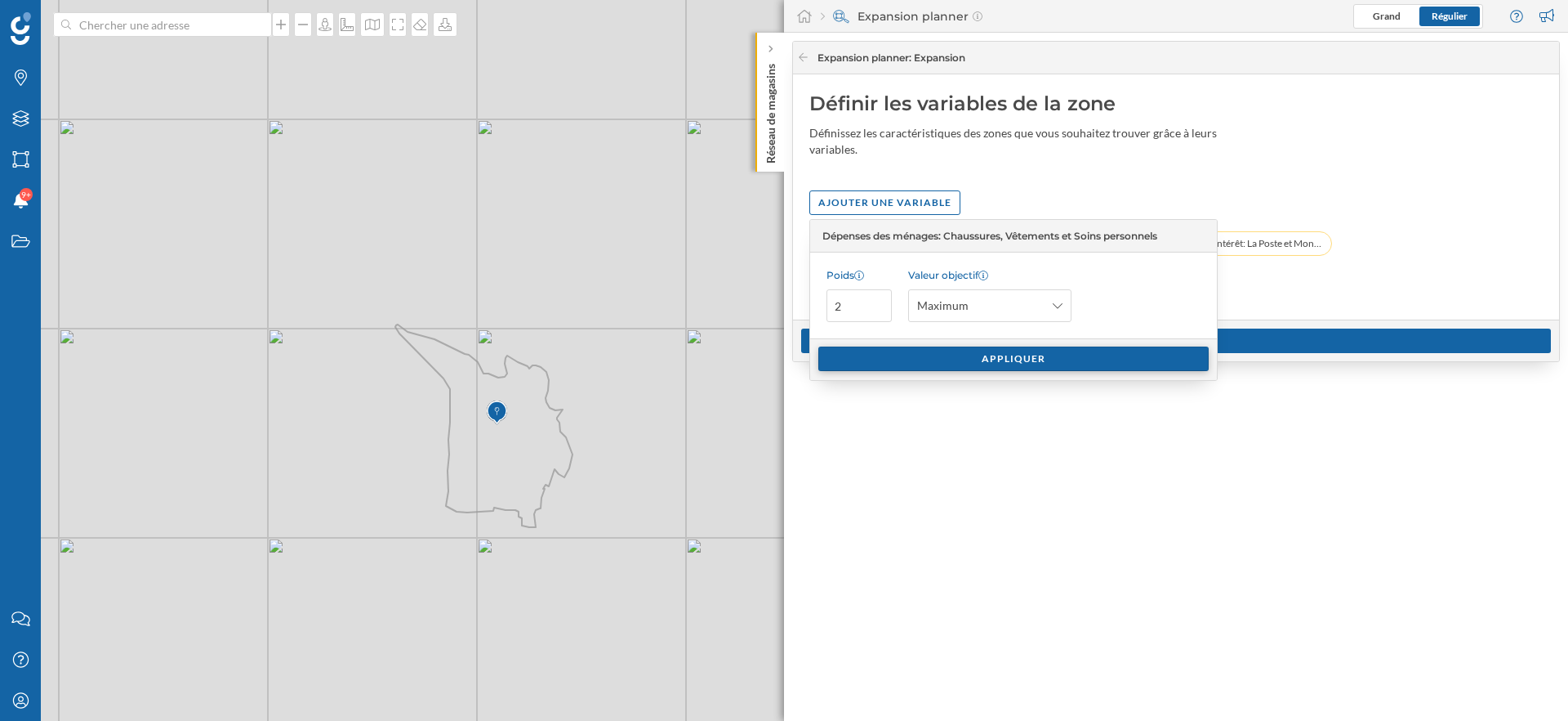
click at [1131, 353] on div "Appliquer" at bounding box center [1013, 359] width 391 height 25
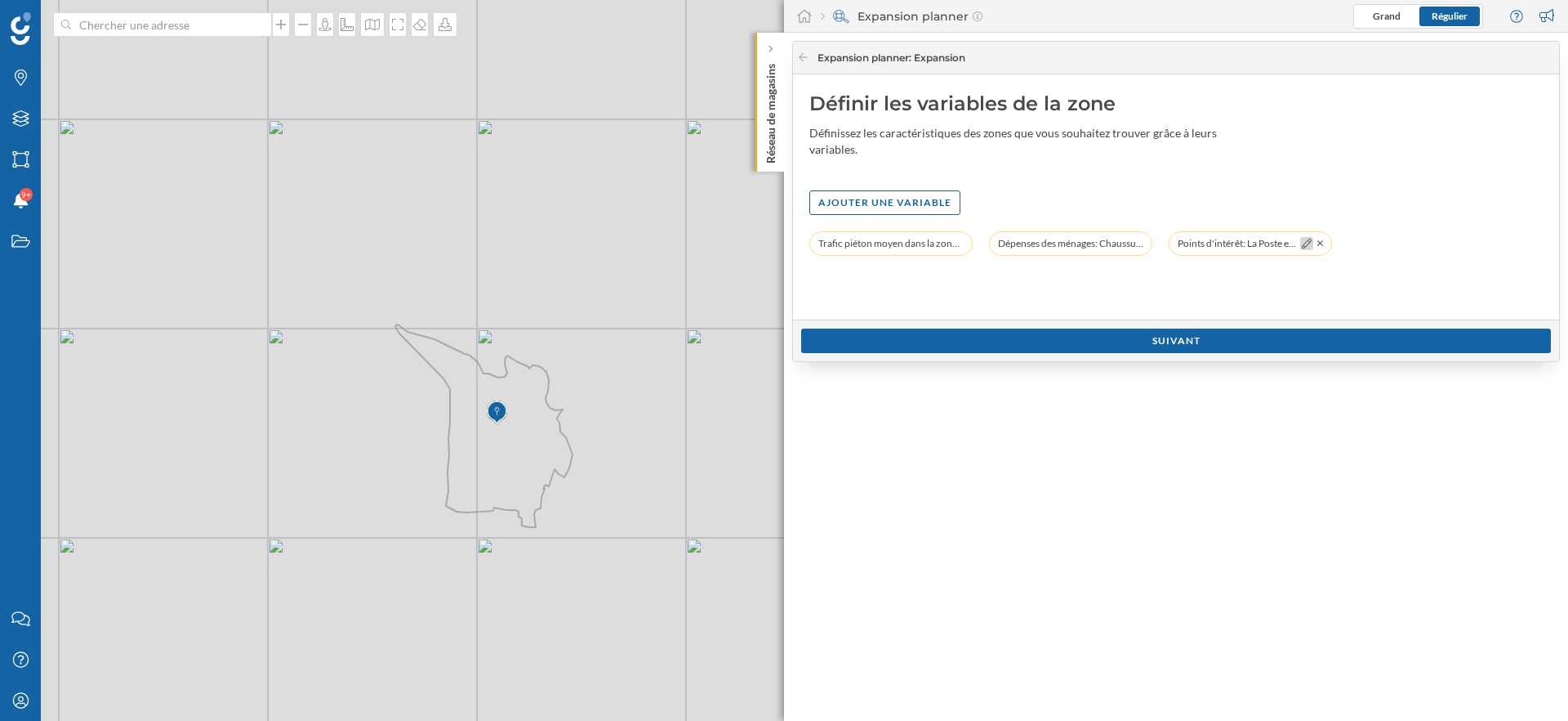
click at [1306, 243] on icon at bounding box center [1306, 243] width 10 height 10
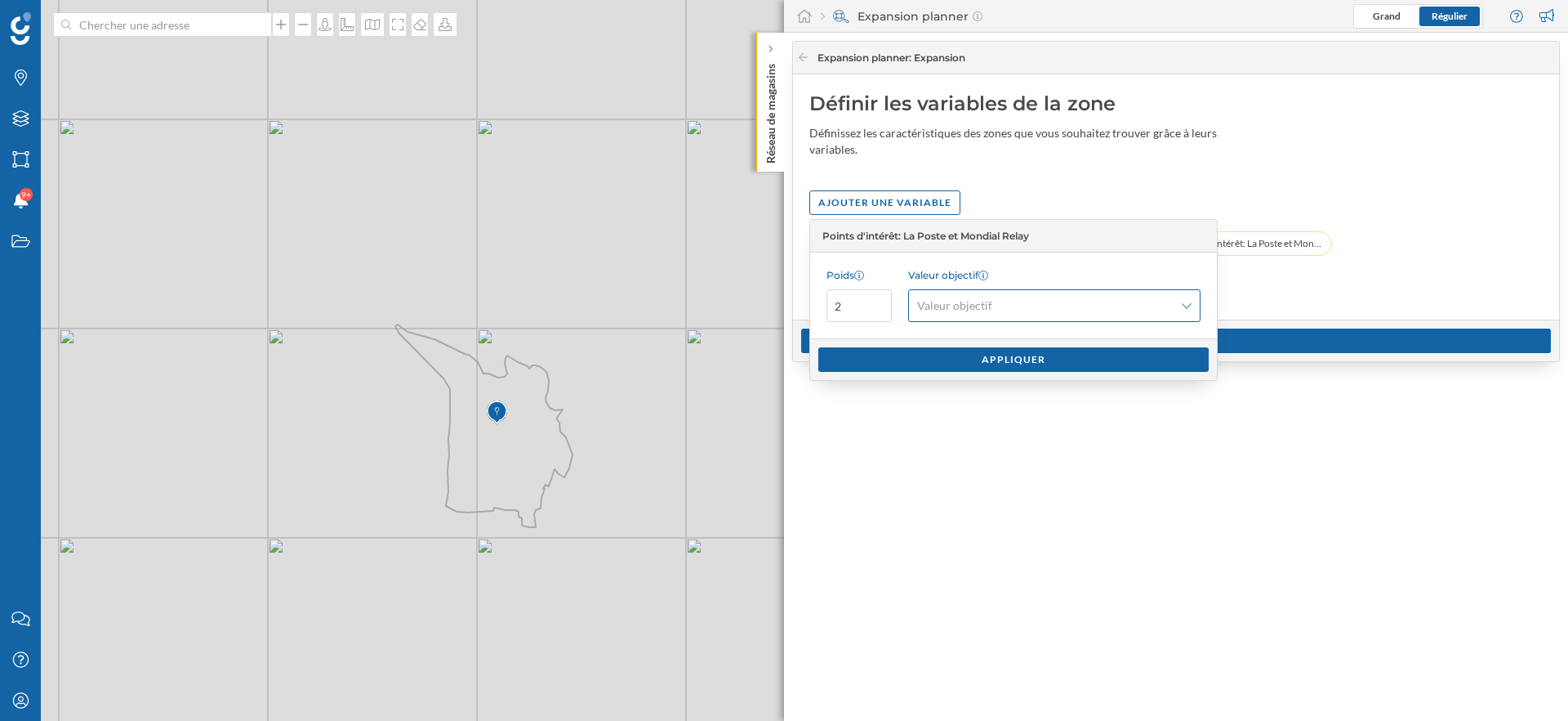
click at [1034, 300] on span "Valeur objectif" at bounding box center [1045, 305] width 257 height 17
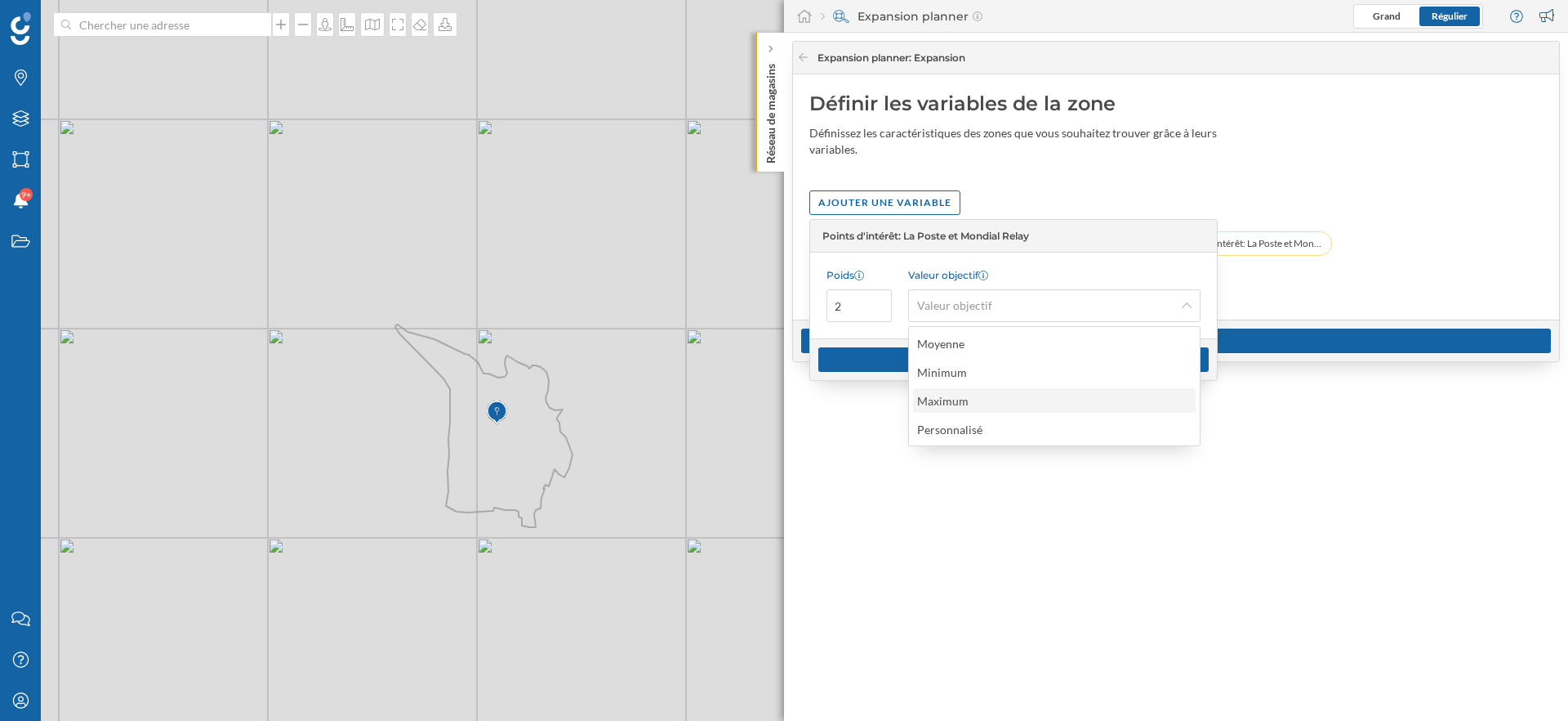
click at [1000, 402] on div "Maximum" at bounding box center [1053, 400] width 273 height 17
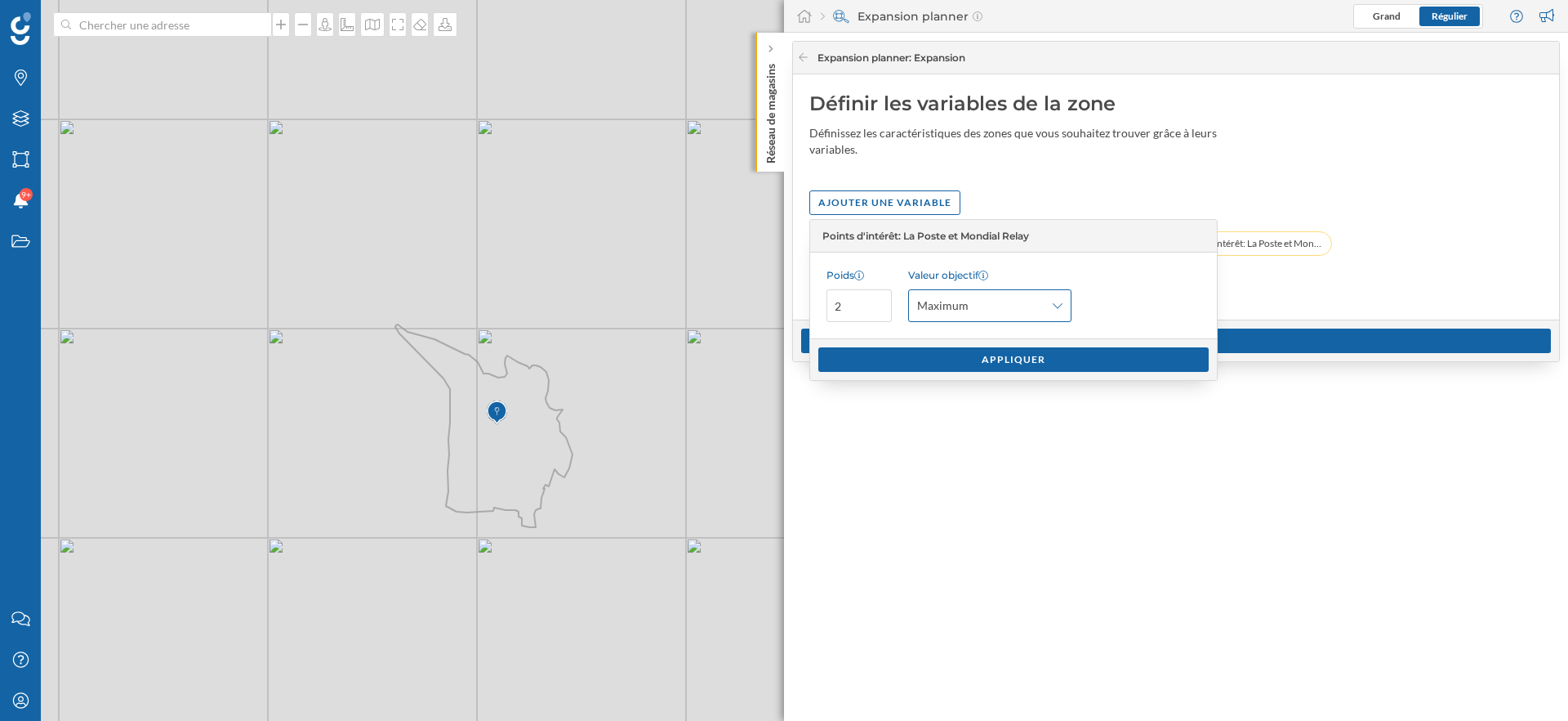
click at [1061, 304] on icon at bounding box center [1057, 306] width 10 height 5
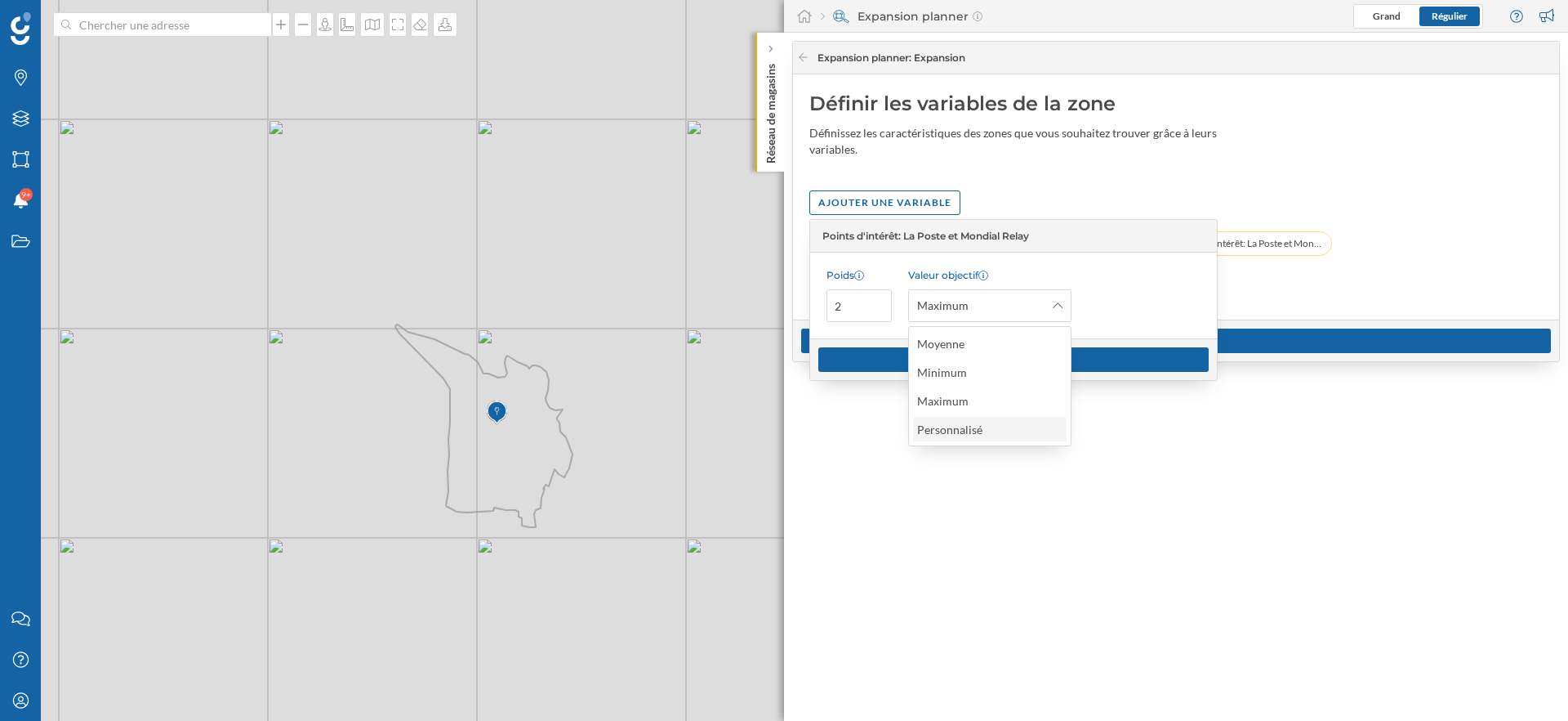
click at [978, 417] on div "Personnalisé" at bounding box center [989, 429] width 153 height 25
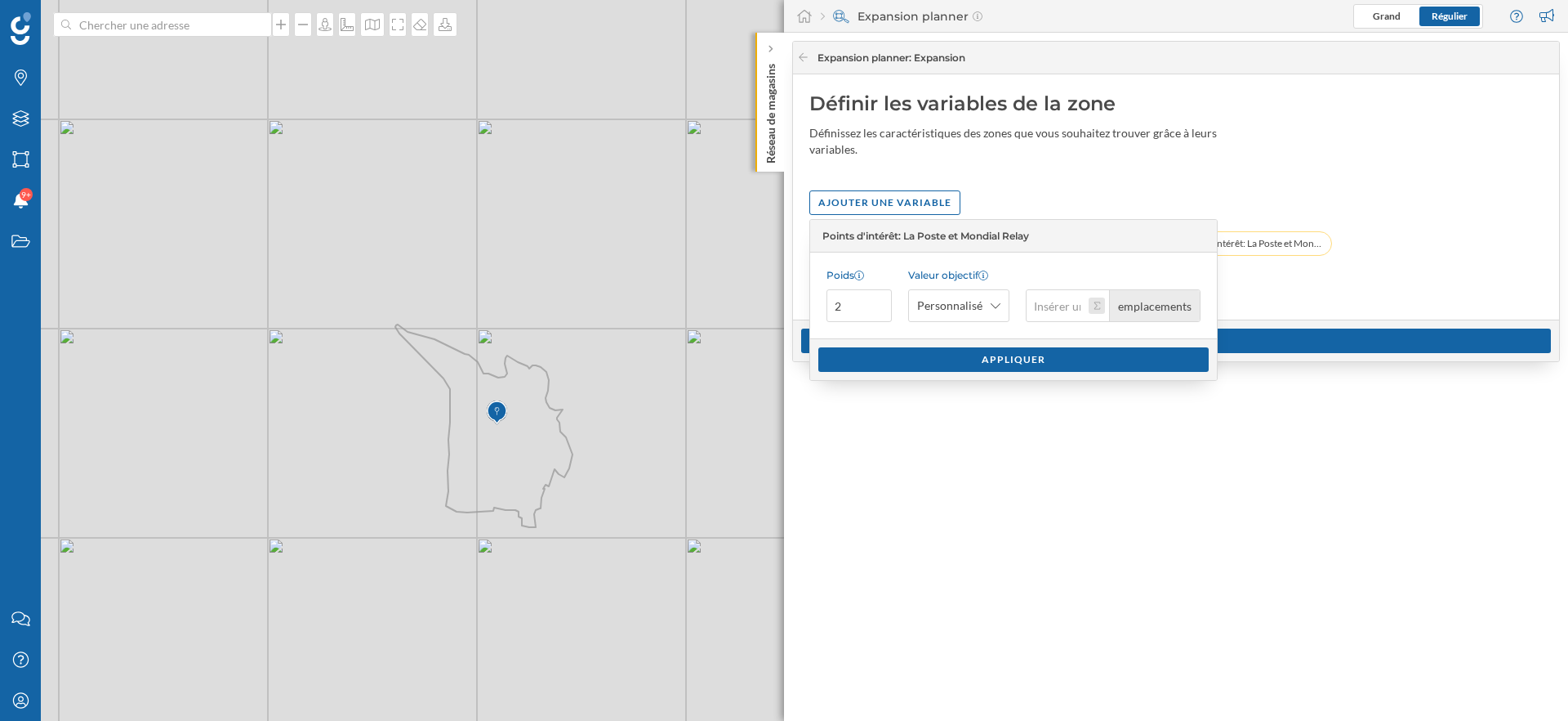
click at [1094, 305] on button "emplacements" at bounding box center [1096, 305] width 17 height 17
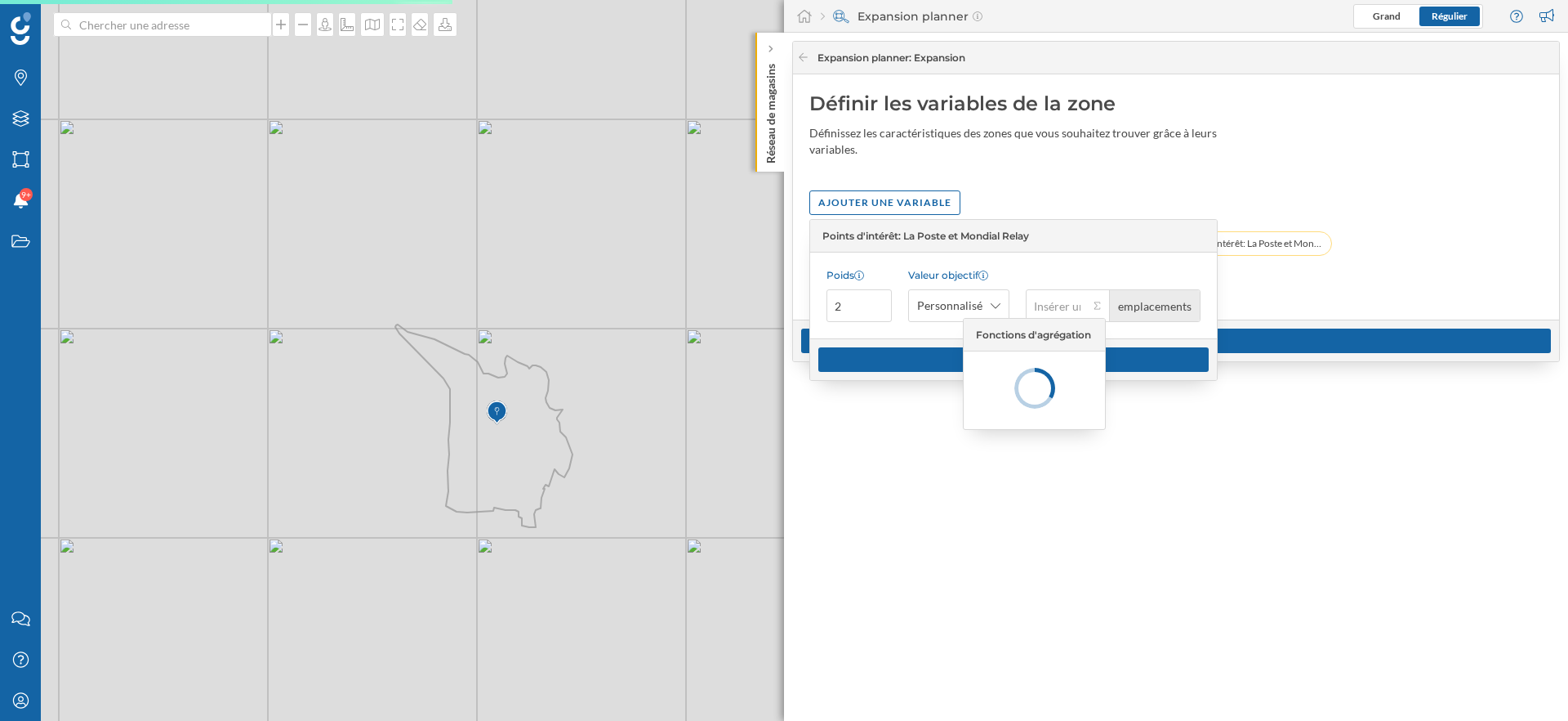
click at [927, 333] on div "Poids 2 Valeur objectif Personnalisé emplacements" at bounding box center [1013, 295] width 407 height 86
click at [1097, 308] on button "emplacements" at bounding box center [1096, 305] width 17 height 17
click at [997, 307] on icon at bounding box center [995, 305] width 10 height 11
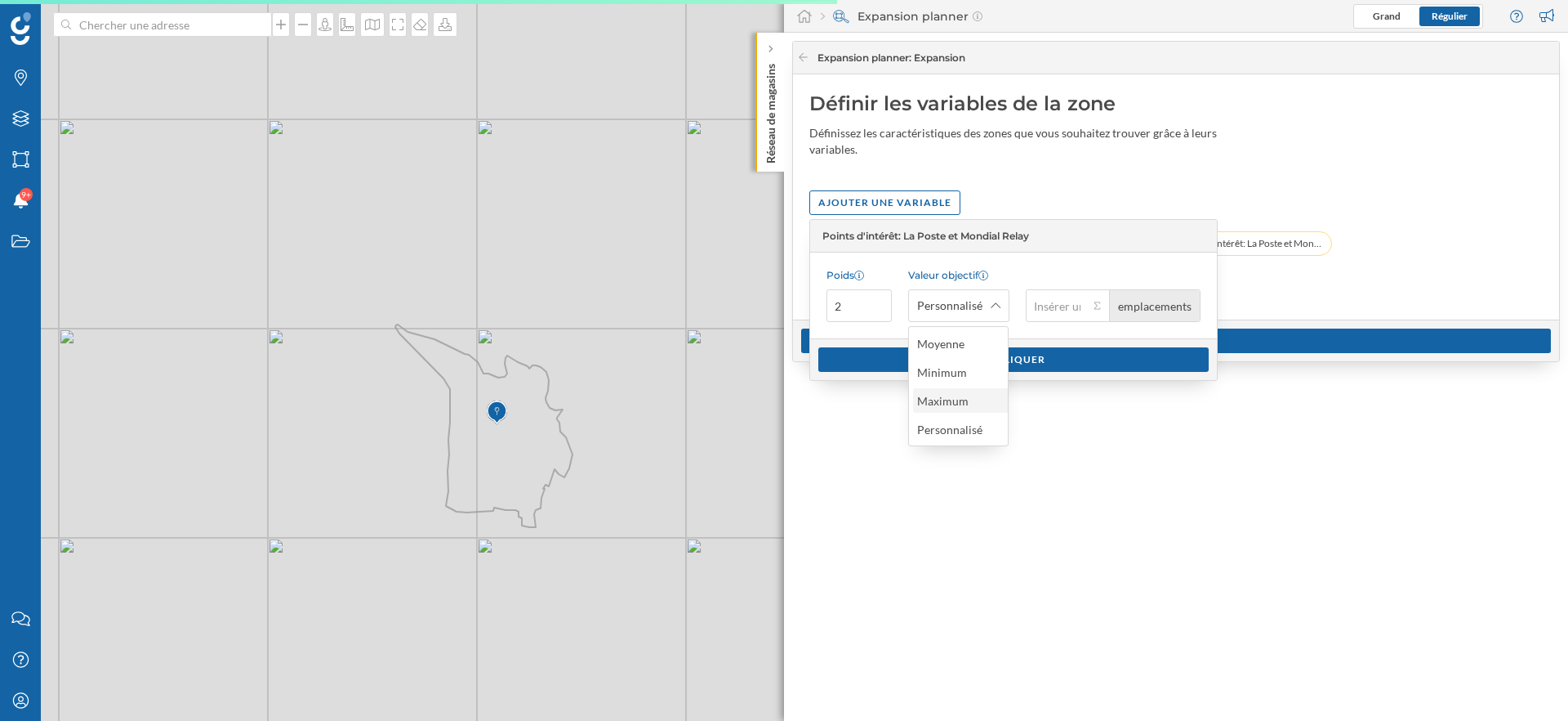
click at [952, 406] on div "Maximum" at bounding box center [943, 401] width 51 height 14
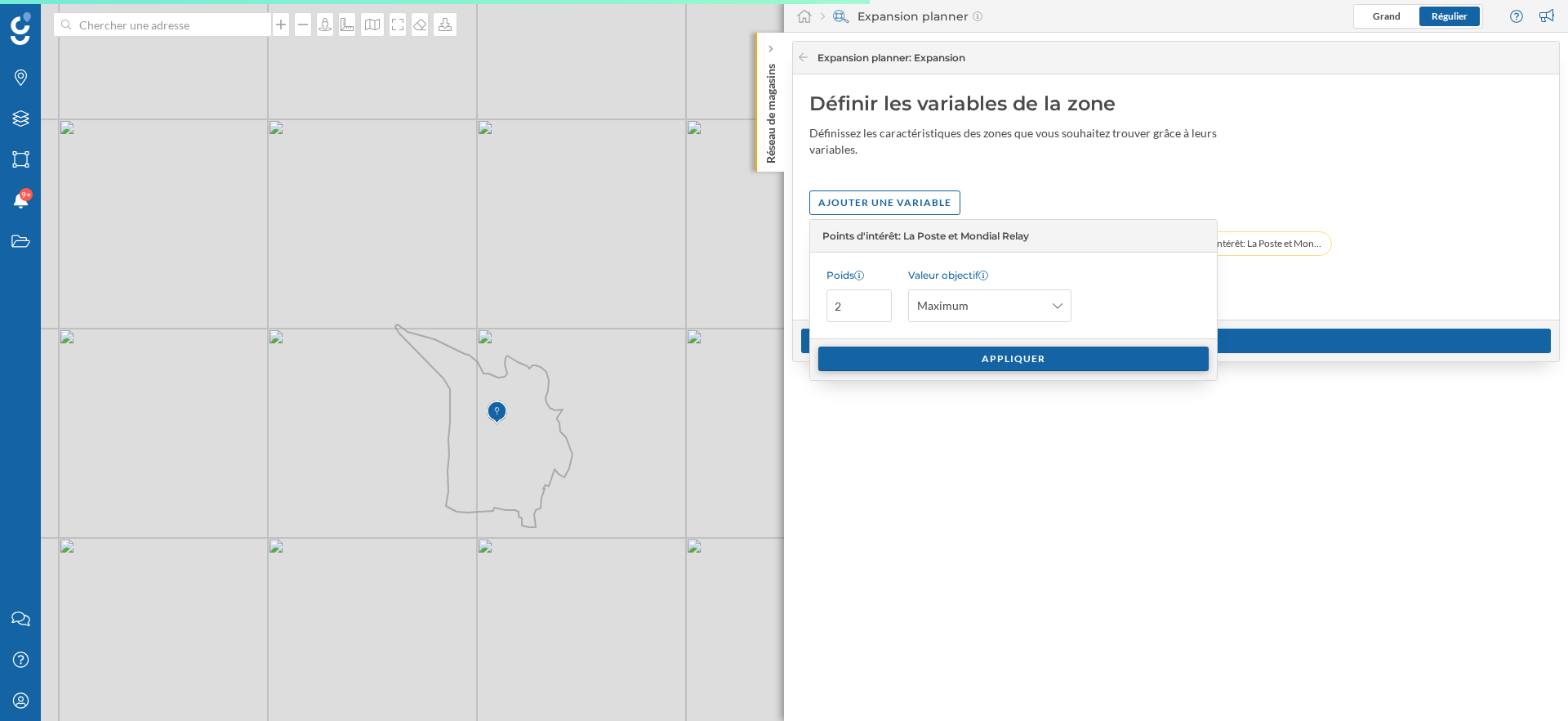
click at [960, 359] on div "Appliquer" at bounding box center [1013, 359] width 391 height 25
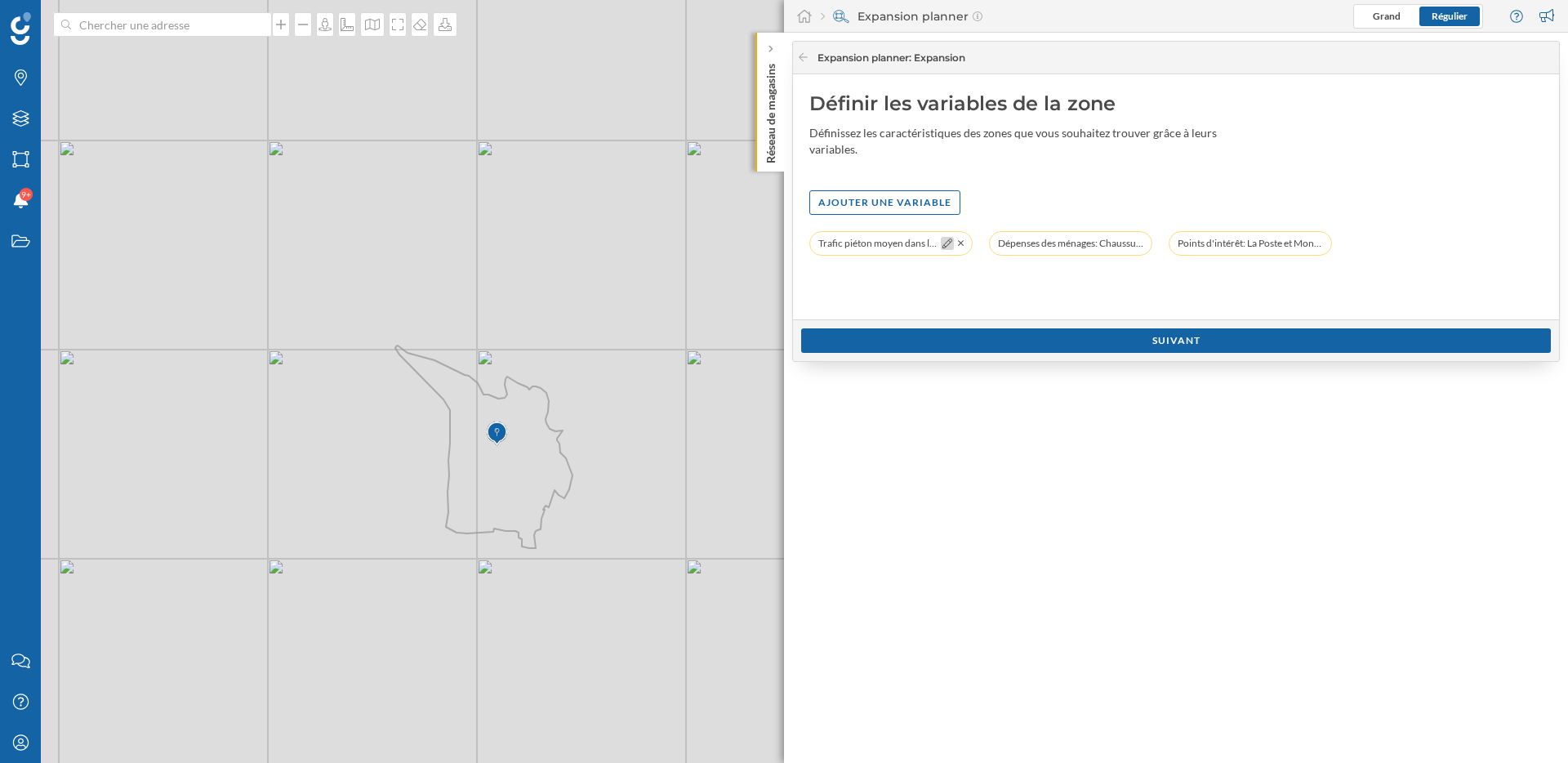
click at [948, 241] on icon at bounding box center [947, 243] width 10 height 10
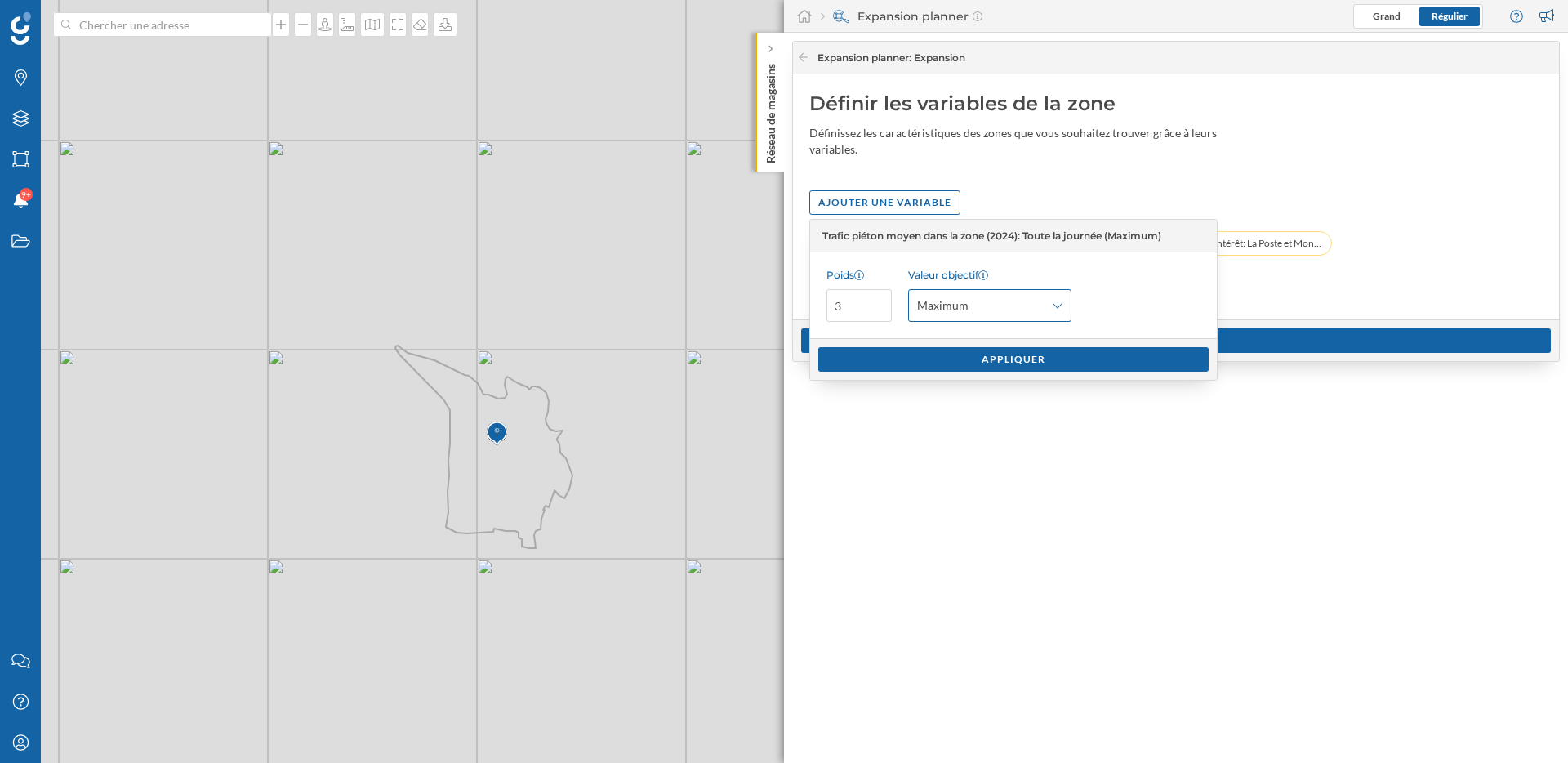
click at [1031, 315] on div "Maximum" at bounding box center [989, 305] width 163 height 33
click at [880, 292] on input "3" at bounding box center [859, 305] width 65 height 33
drag, startPoint x: 857, startPoint y: 303, endPoint x: 836, endPoint y: 303, distance: 21.0
click at [836, 303] on input "3" at bounding box center [859, 305] width 65 height 33
type input "2"
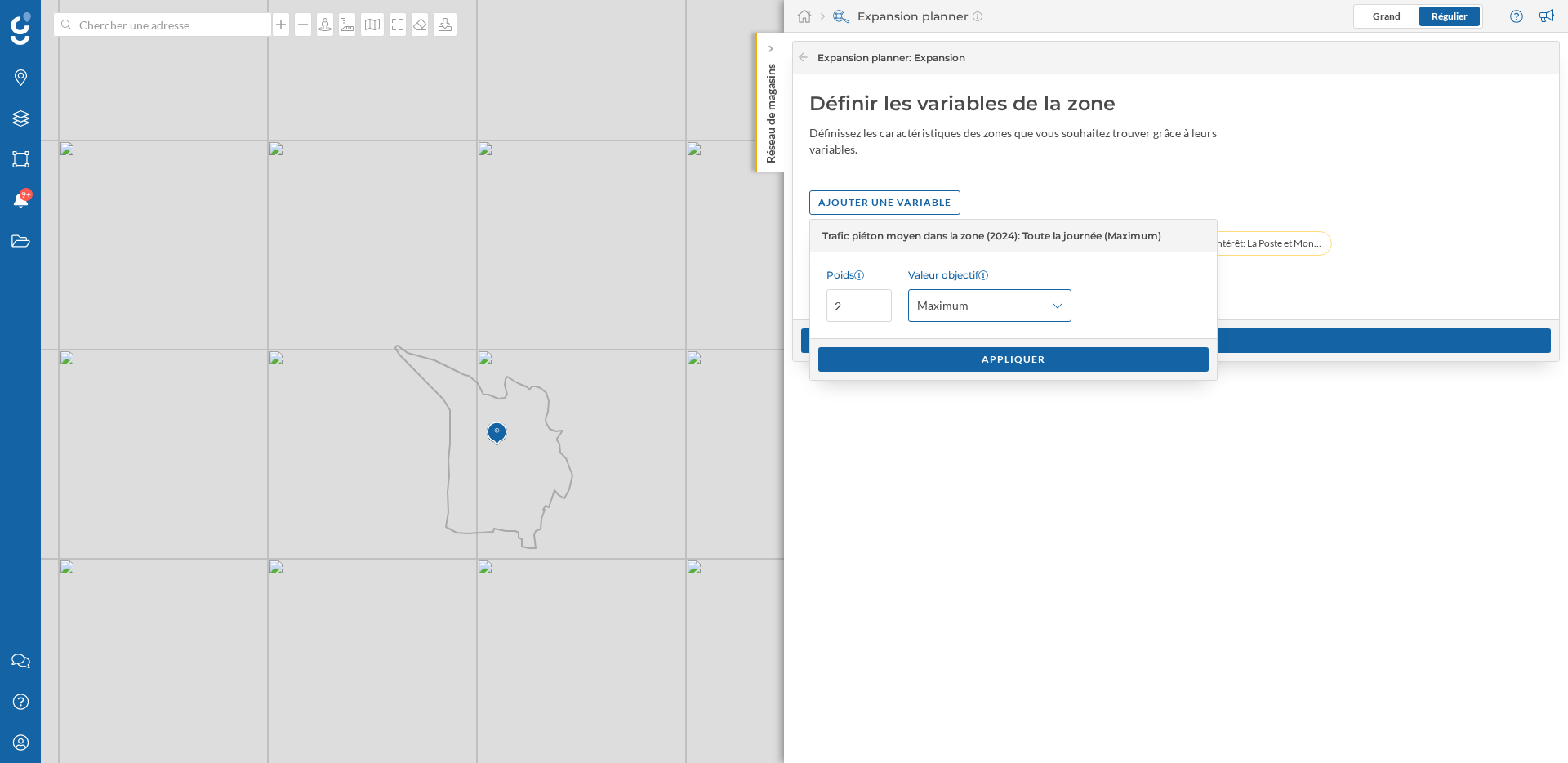
click at [1053, 303] on icon at bounding box center [1057, 305] width 10 height 11
click at [979, 423] on div "Personnalisé" at bounding box center [950, 430] width 65 height 14
click at [1178, 308] on button at bounding box center [1180, 305] width 17 height 17
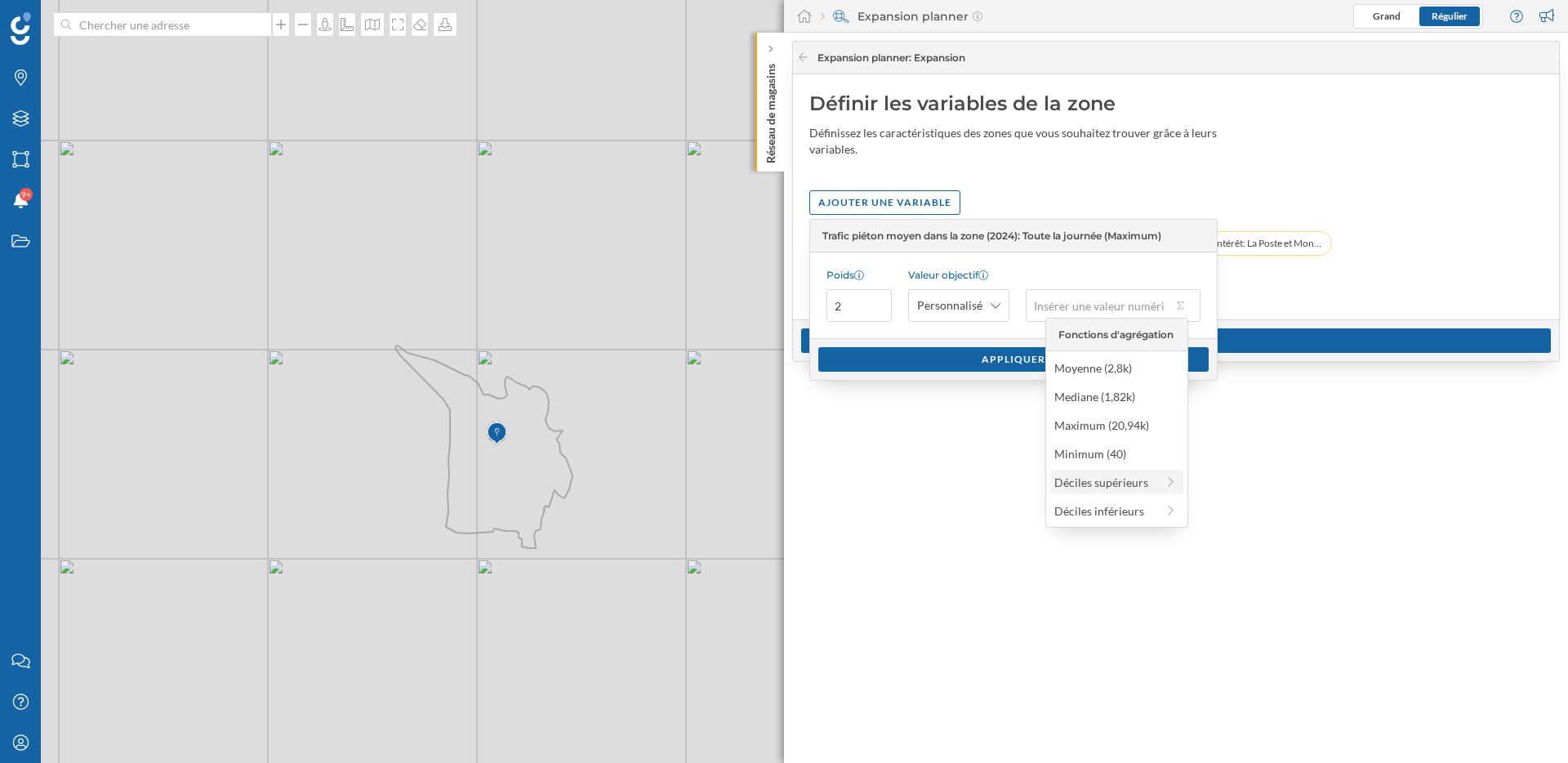
click at [1093, 488] on div "Déciles supérieurs" at bounding box center [1104, 482] width 101 height 17
click at [1109, 377] on div "90% supérieur (5,51k)" at bounding box center [1110, 368] width 146 height 25
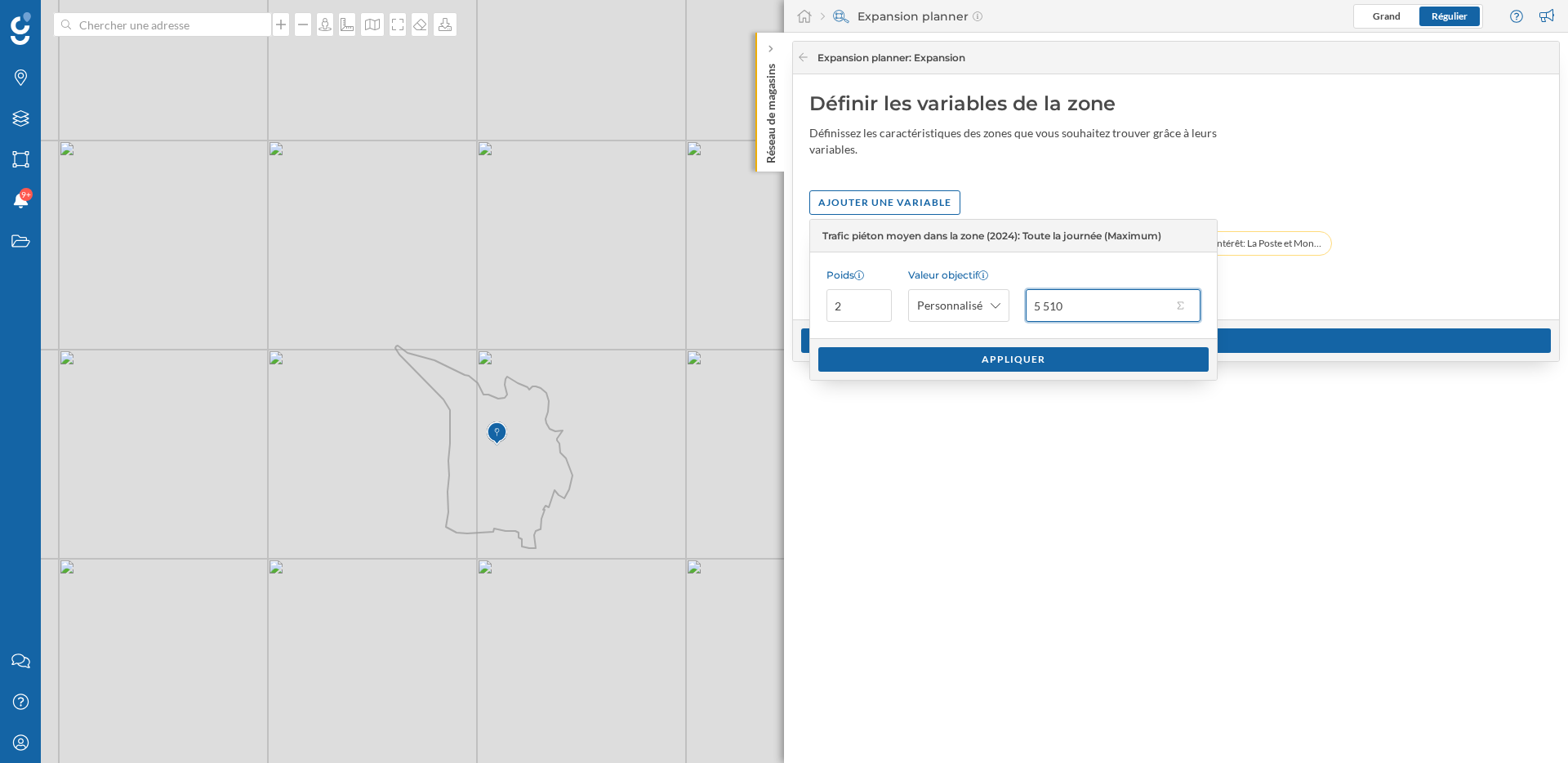
drag, startPoint x: 1042, startPoint y: 311, endPoint x: 1030, endPoint y: 311, distance: 12.0
click at [1030, 311] on input "5 510" at bounding box center [1099, 305] width 146 height 33
type input "1"
type input "8 000"
click at [1048, 365] on div "Appliquer" at bounding box center [1013, 359] width 391 height 25
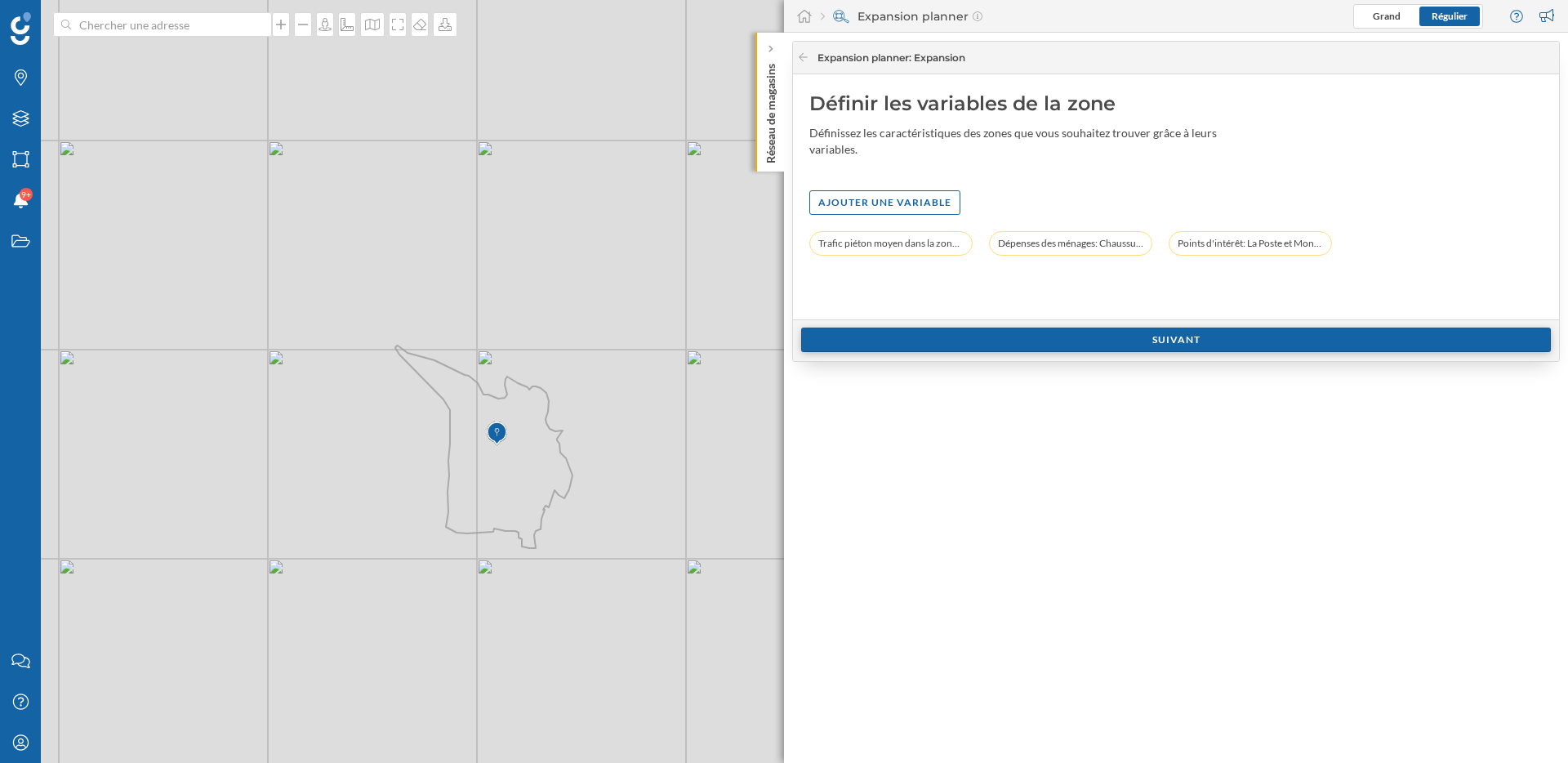
click at [1148, 343] on div "Suivant" at bounding box center [1176, 340] width 750 height 25
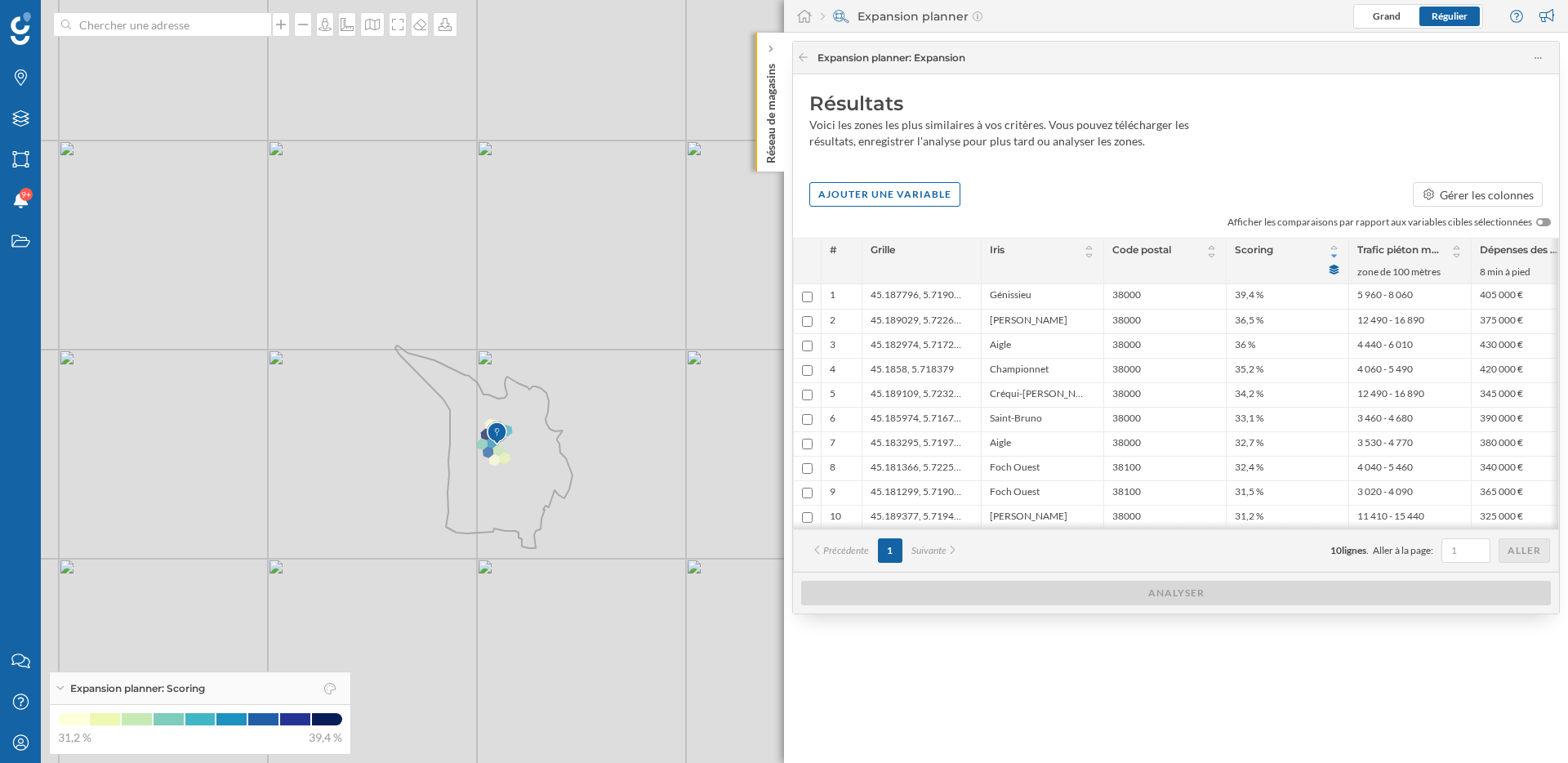
click at [1124, 684] on div "Expansion planner : Expansion Résultats Voici les zones les plus similaires à v…" at bounding box center [1176, 398] width 784 height 730
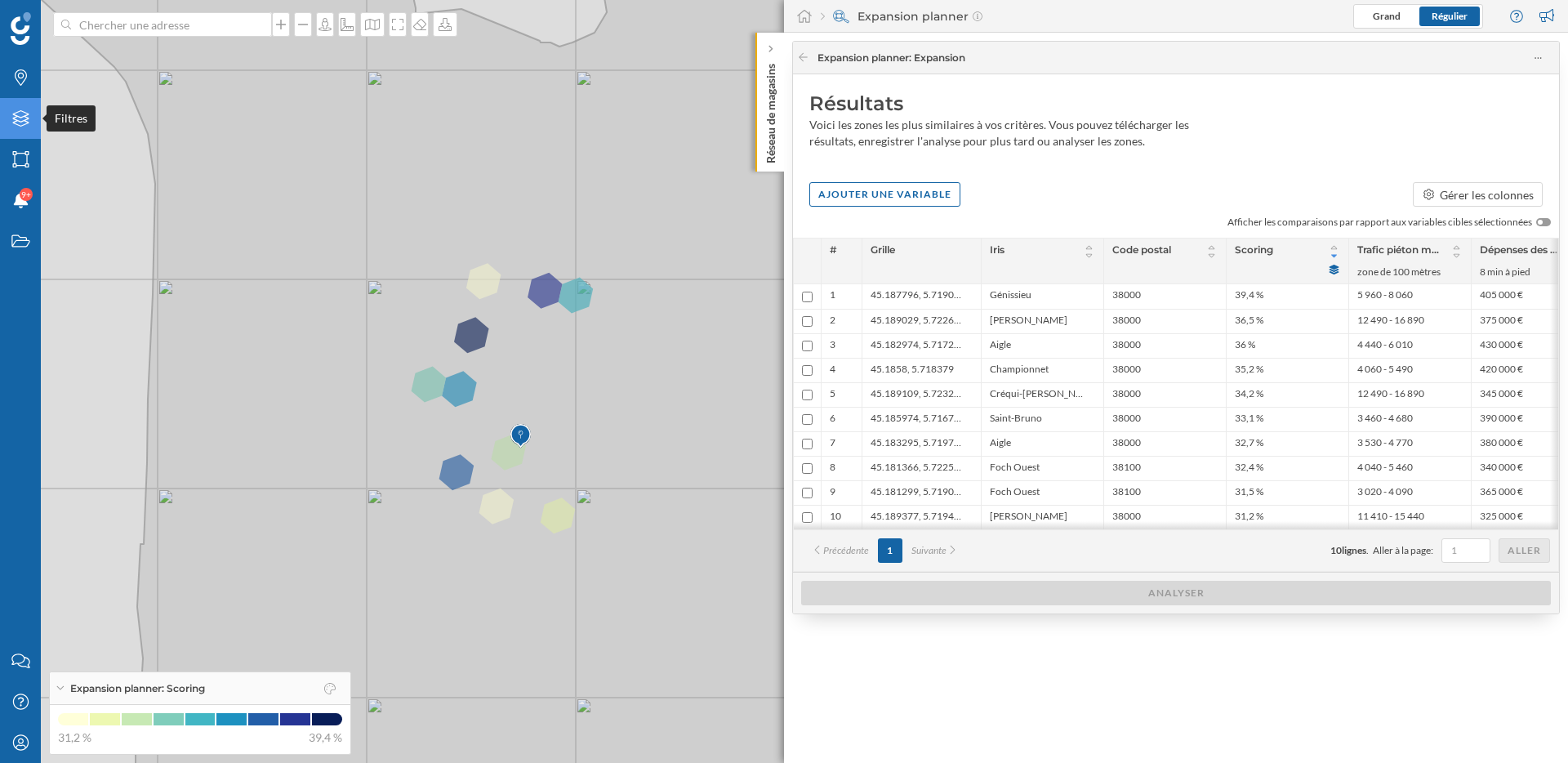
click at [19, 105] on div "Filtres" at bounding box center [20, 118] width 41 height 41
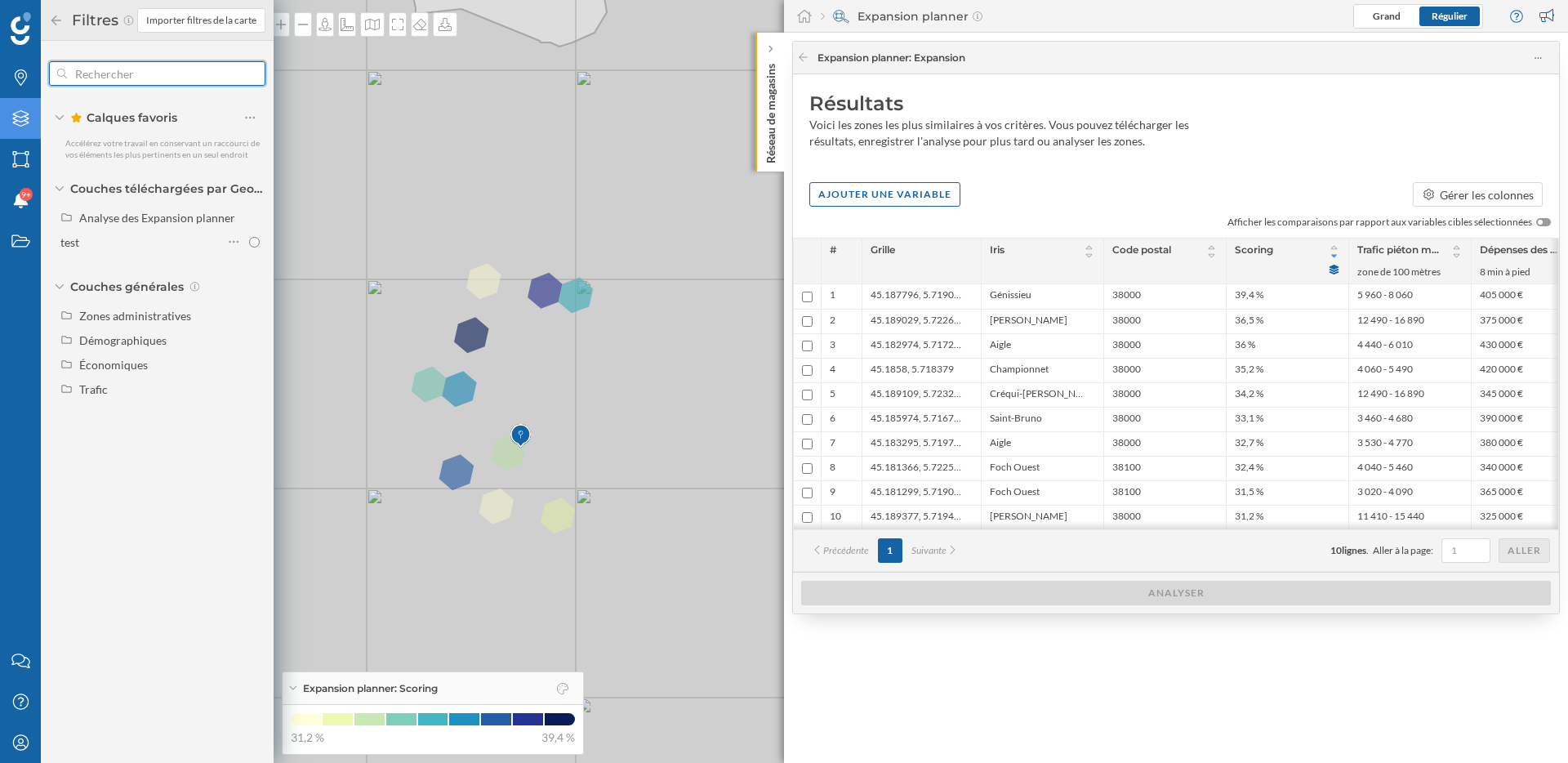
click at [119, 71] on input "text" at bounding box center [157, 73] width 181 height 33
click at [17, 83] on icon "Marques" at bounding box center [20, 78] width 20 height 17
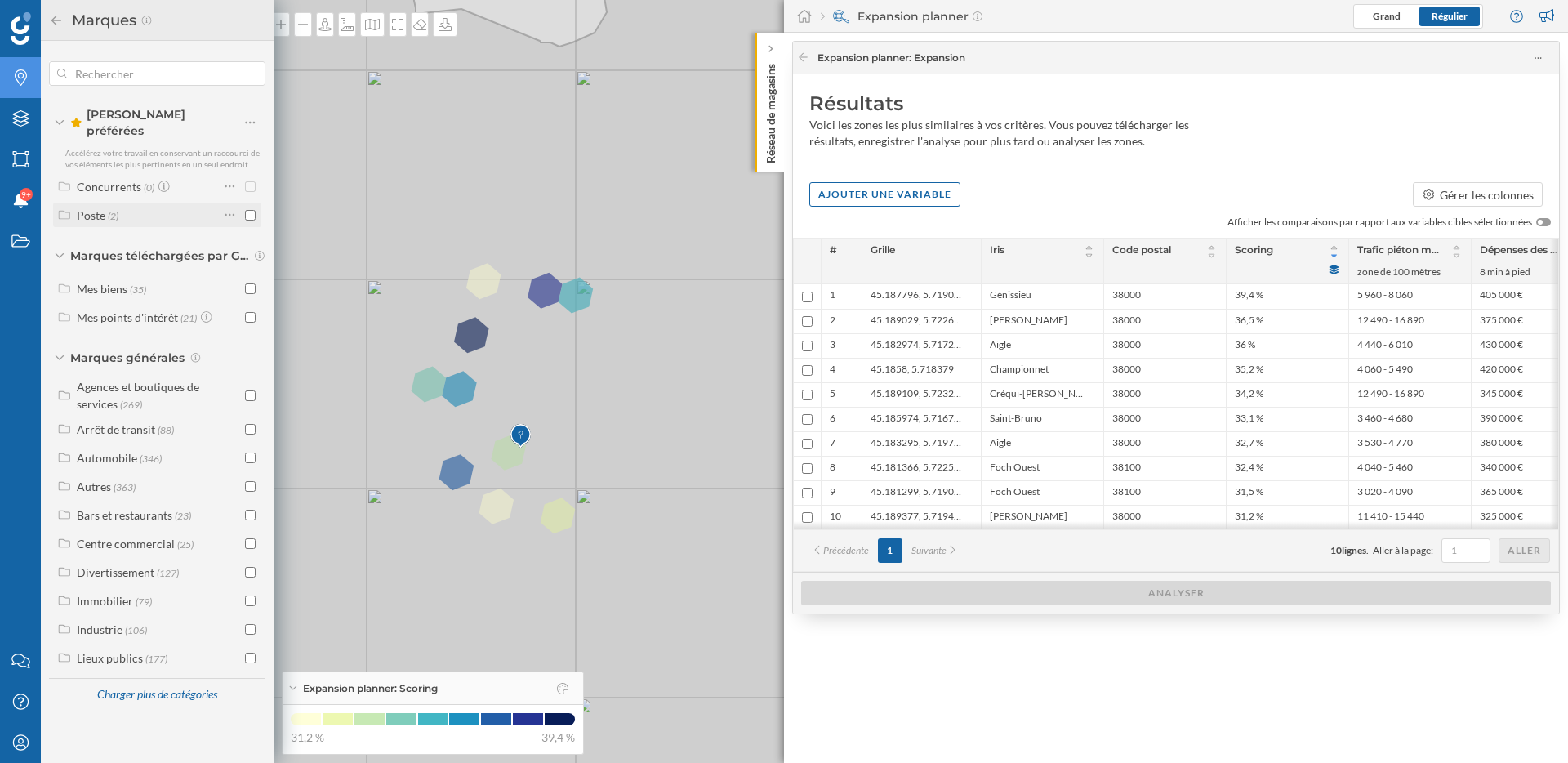
click at [96, 208] on div "Poste" at bounding box center [91, 215] width 28 height 14
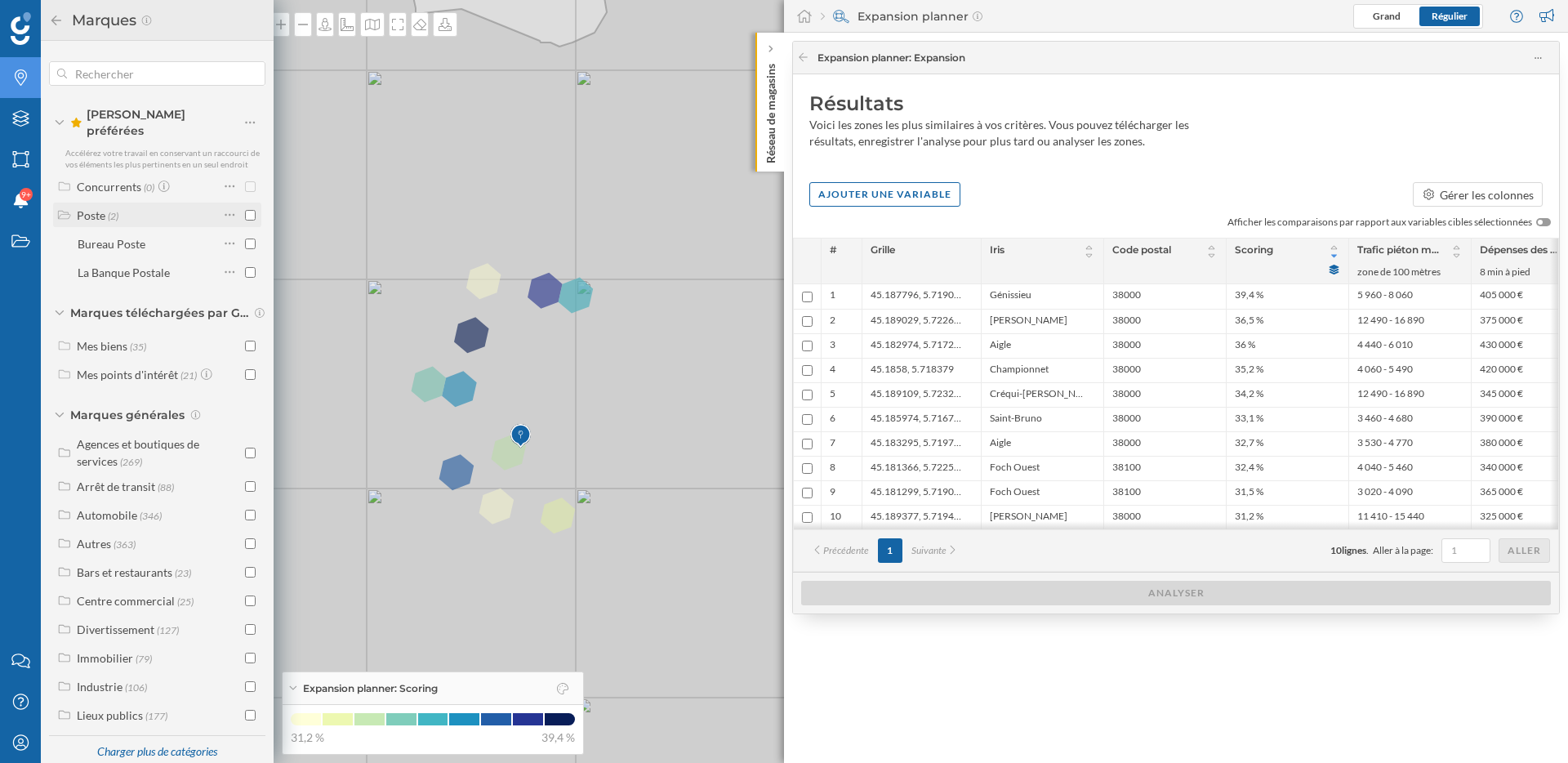
click at [96, 208] on div "Poste" at bounding box center [91, 215] width 28 height 14
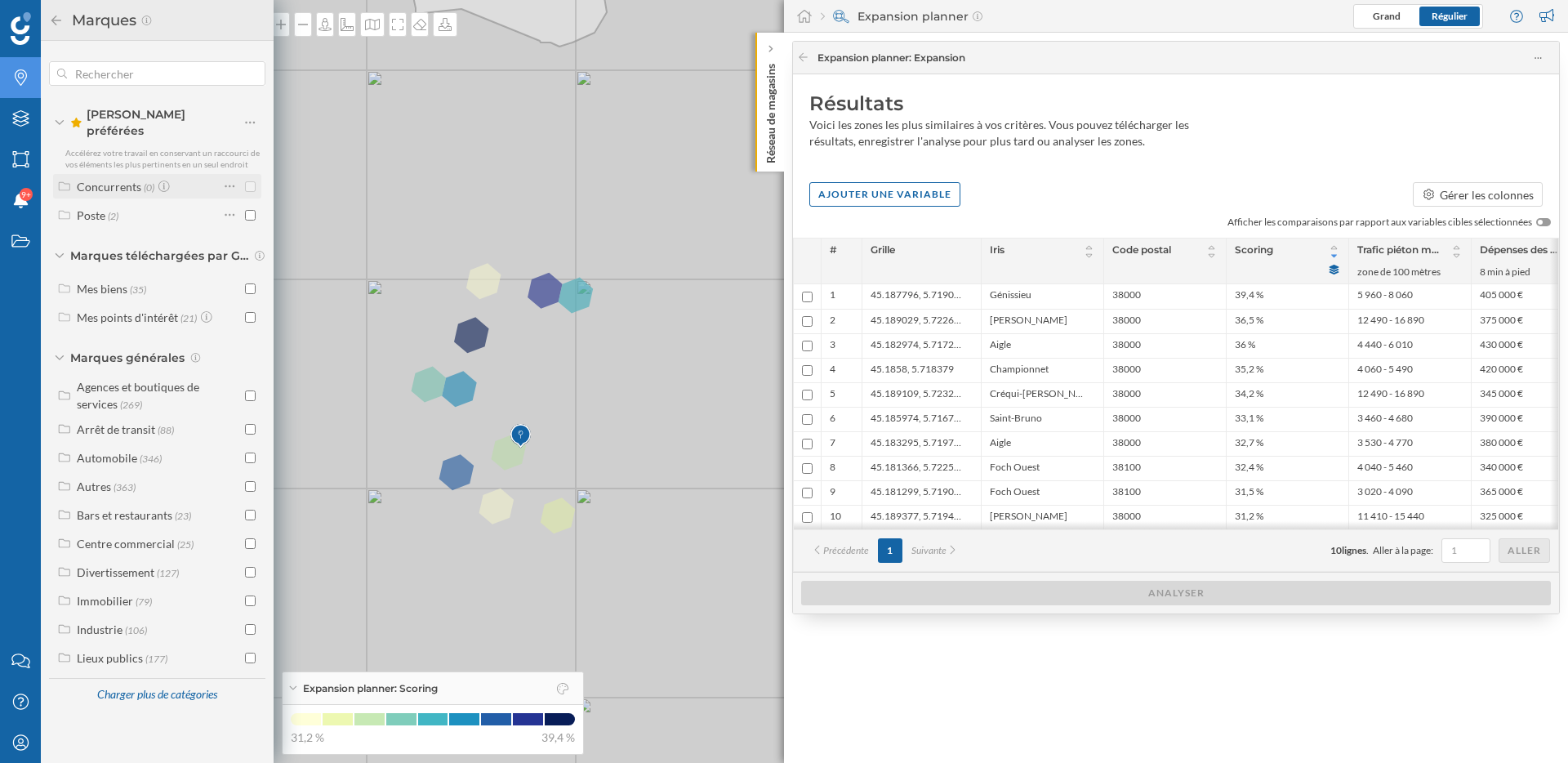
click at [109, 180] on div "Concurrents" at bounding box center [108, 187] width 64 height 14
click at [93, 208] on div "Poste" at bounding box center [91, 215] width 28 height 14
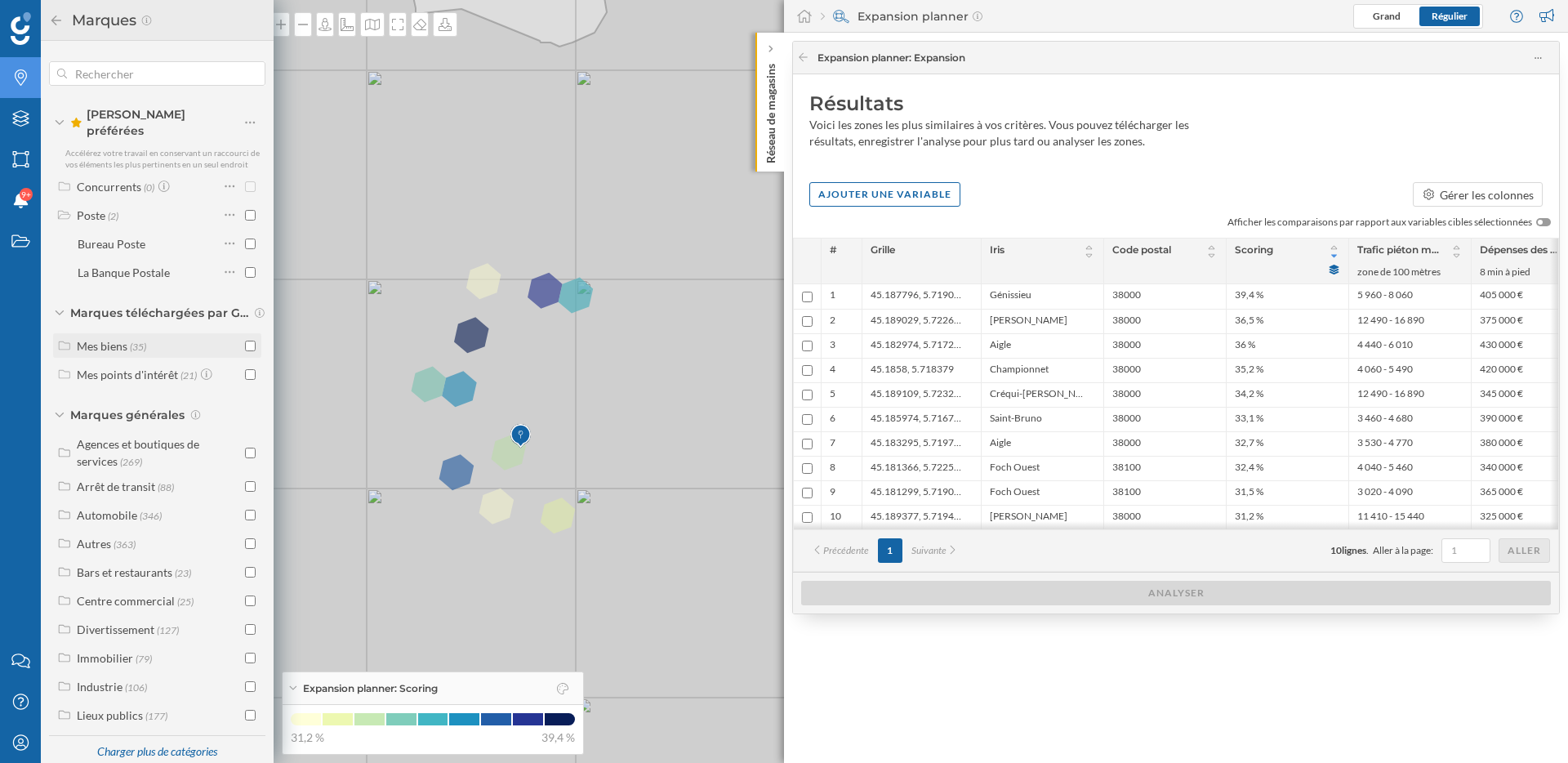
click at [115, 339] on div "Mes biens" at bounding box center [101, 346] width 50 height 14
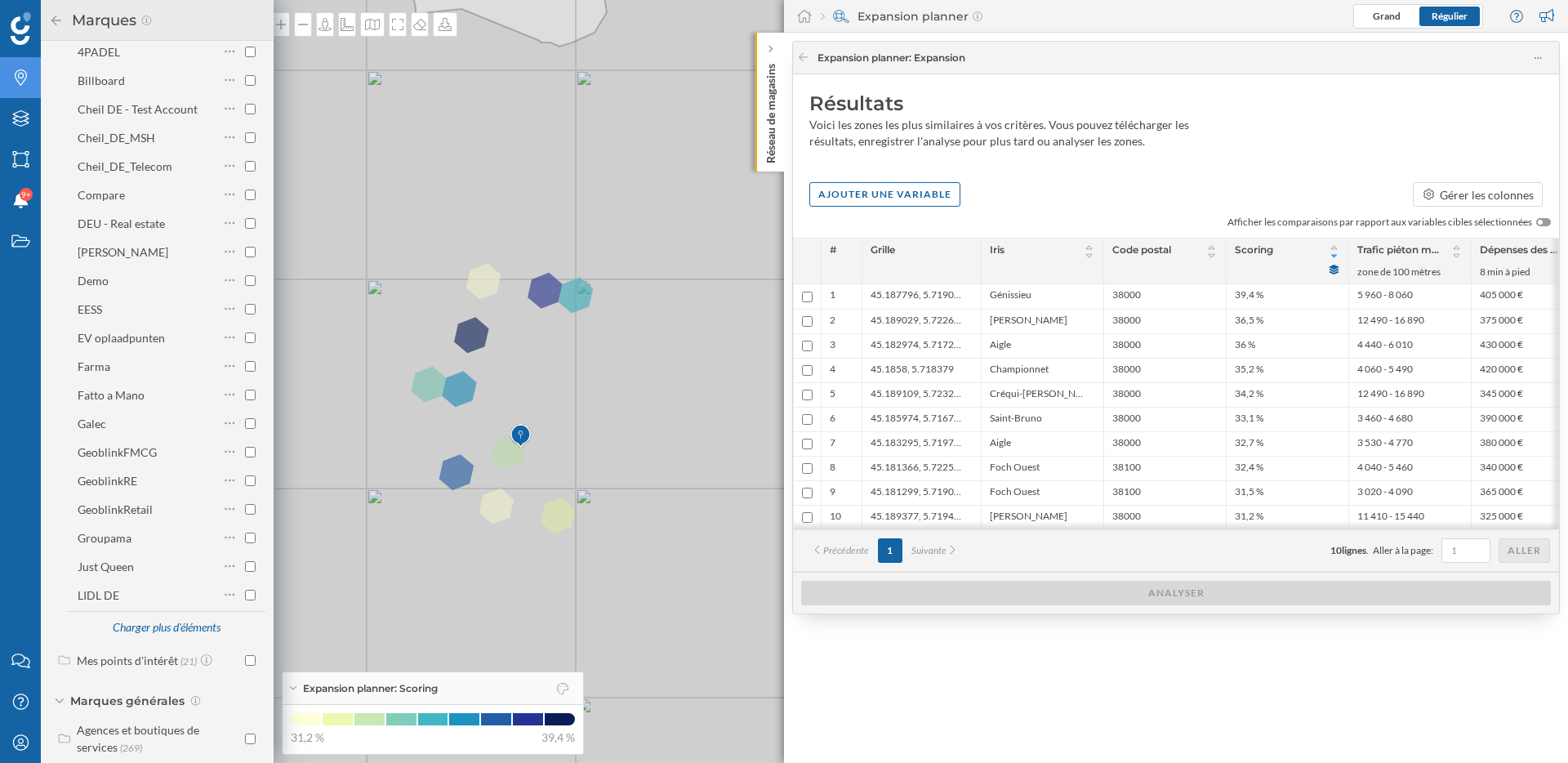
scroll to position [429, 0]
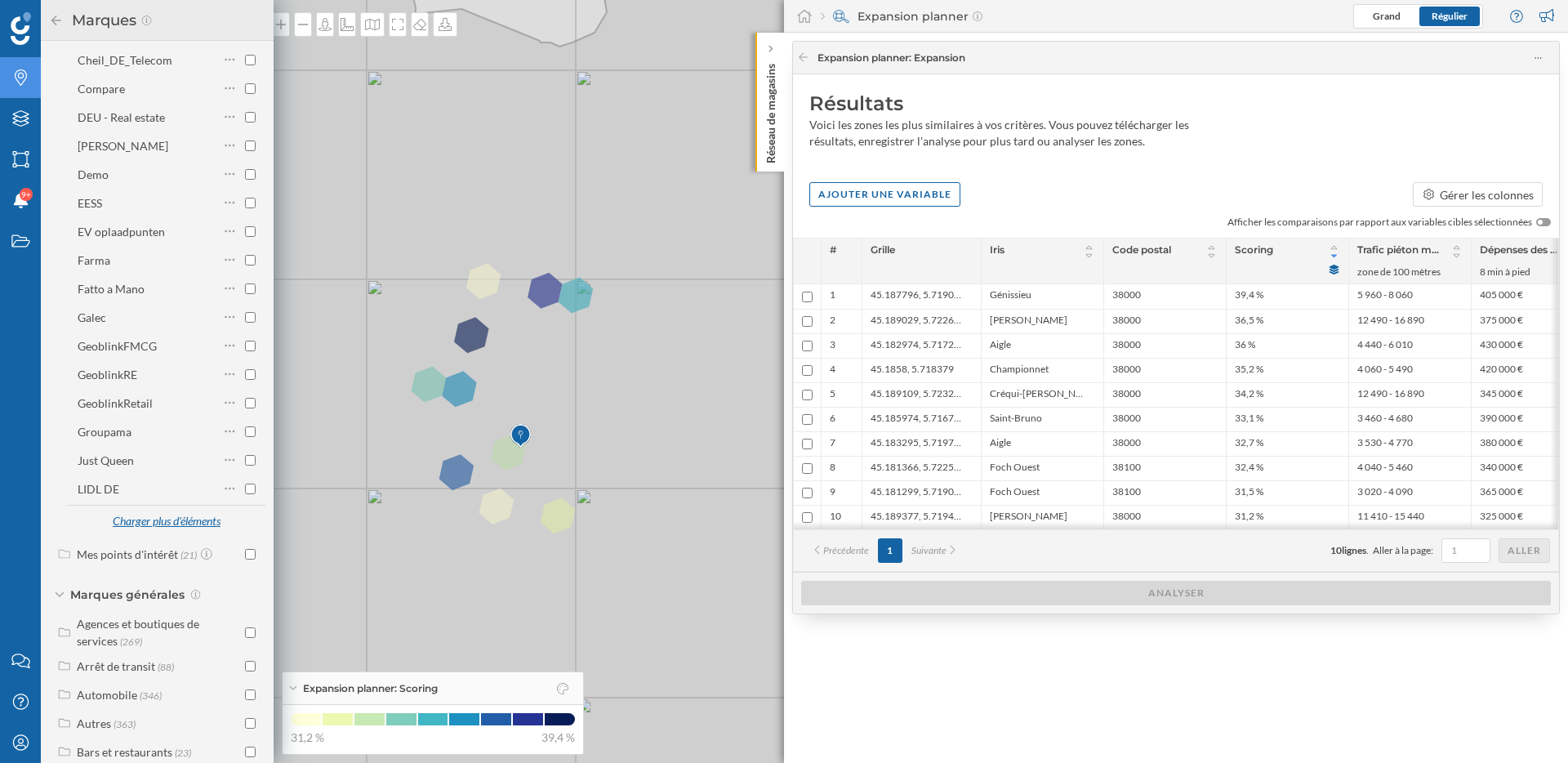
click at [173, 512] on div "Charger plus d'éléments" at bounding box center [166, 522] width 128 height 25
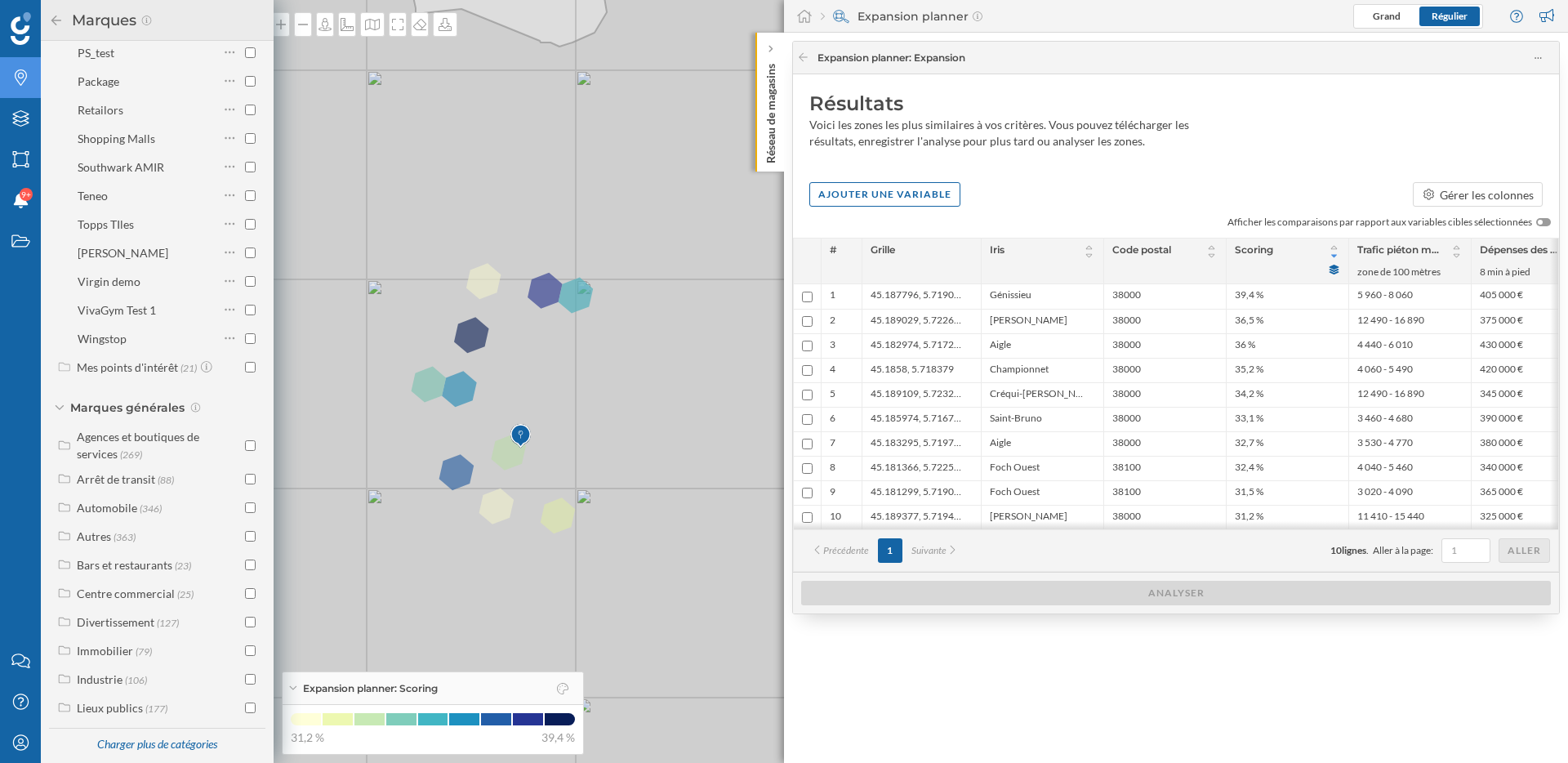
scroll to position [775, 0]
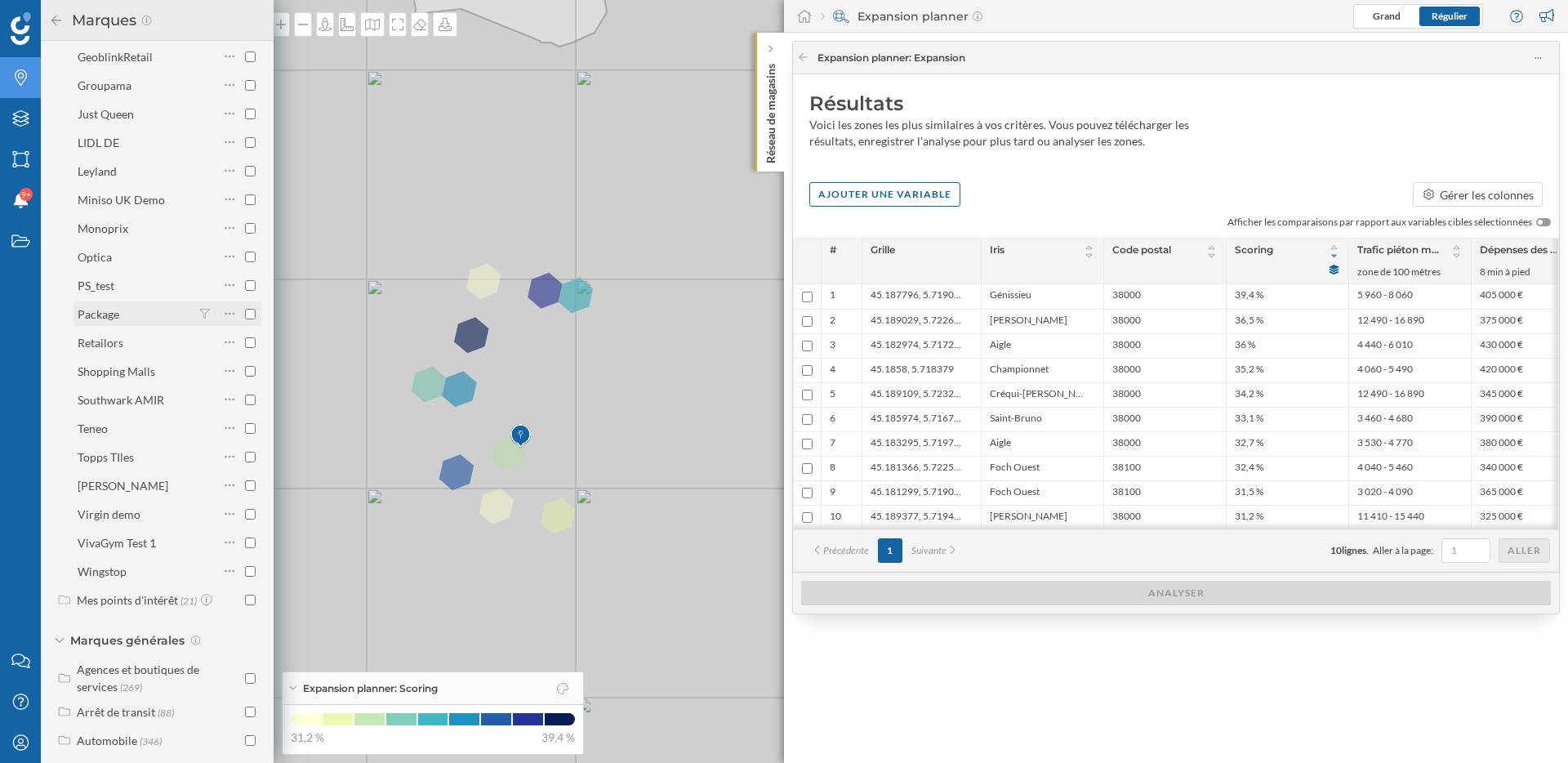
click at [246, 309] on input "checkbox" at bounding box center [250, 314] width 11 height 11
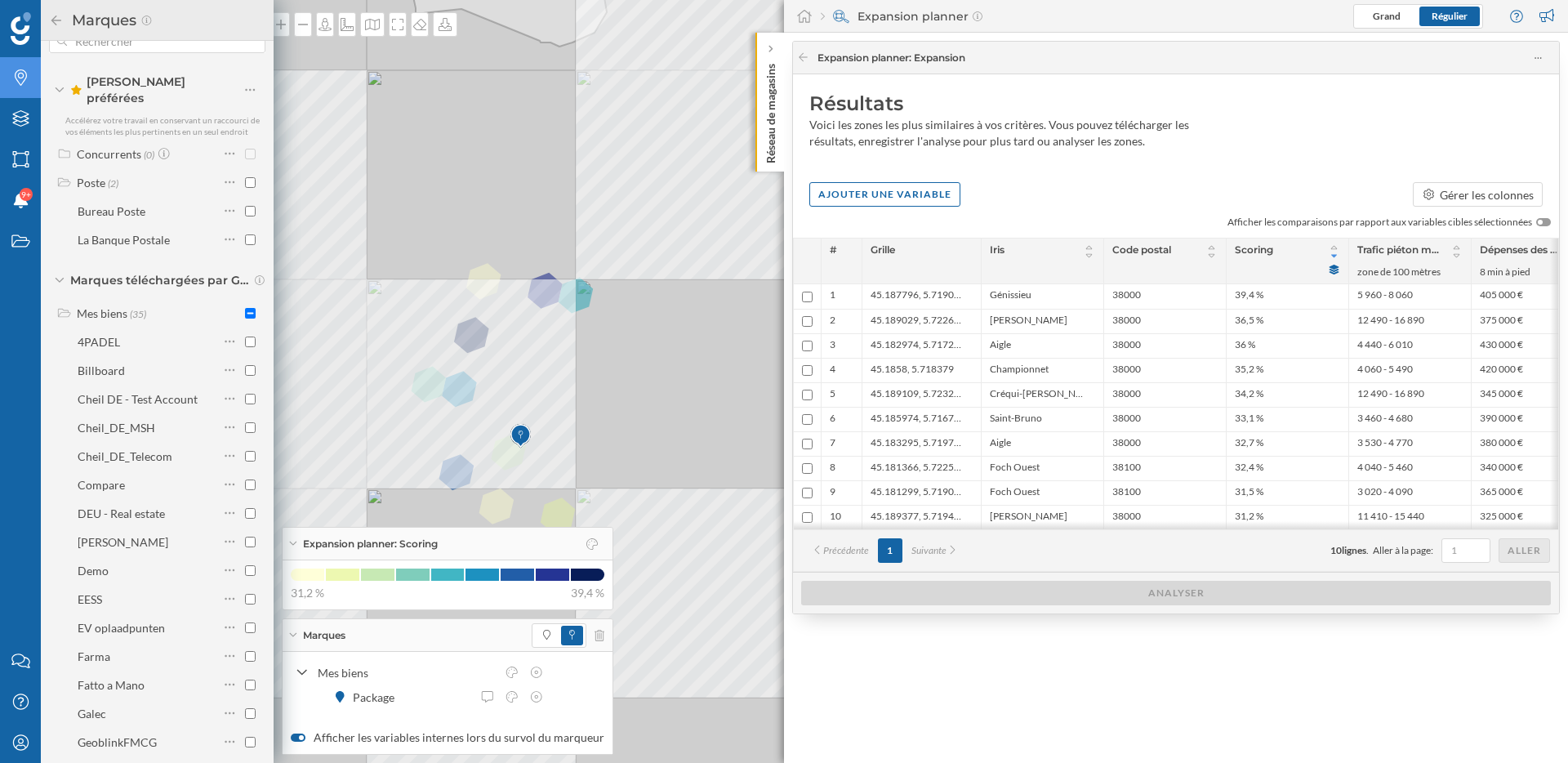
scroll to position [0, 0]
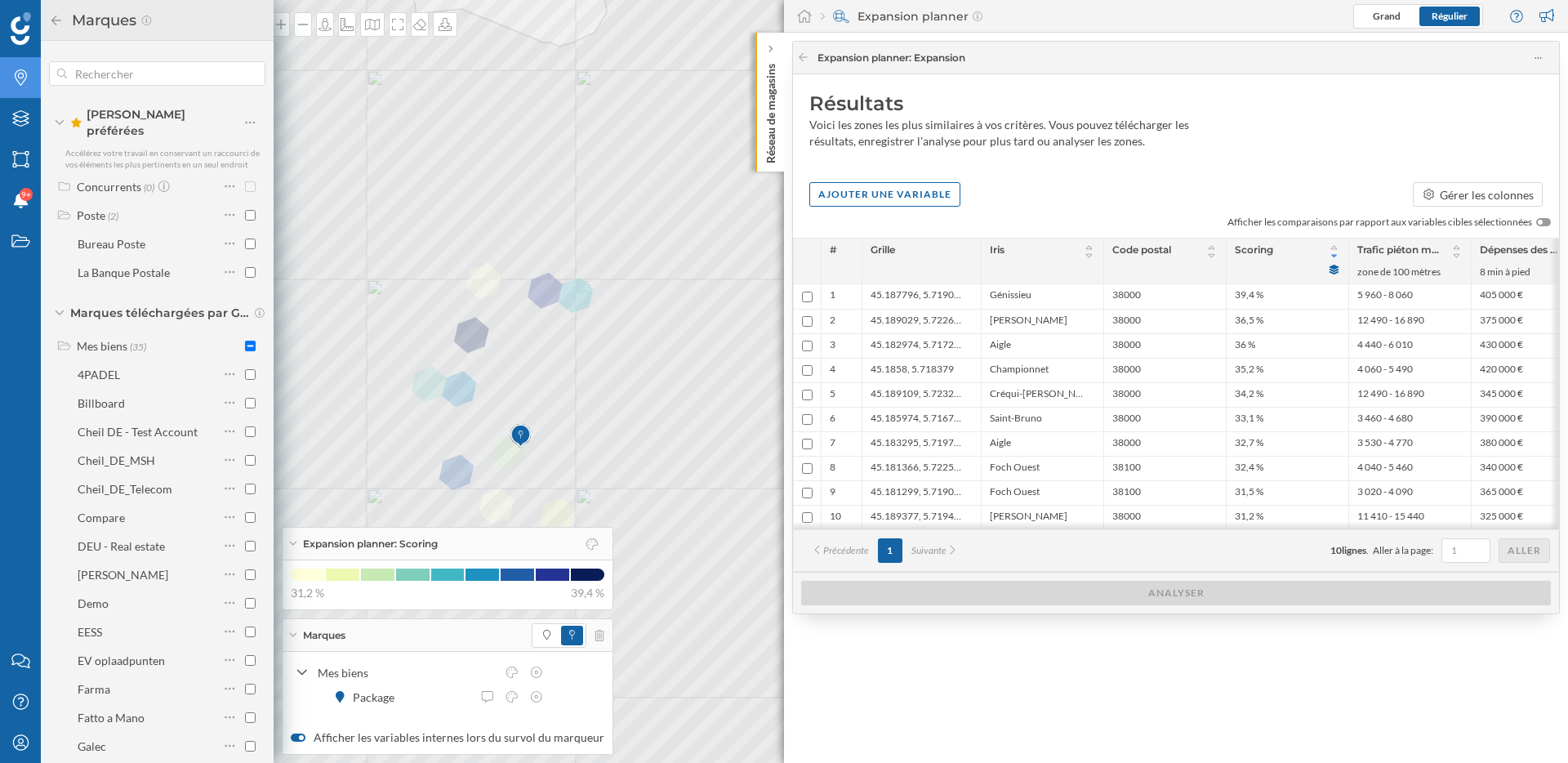
click at [61, 310] on icon at bounding box center [59, 313] width 10 height 5
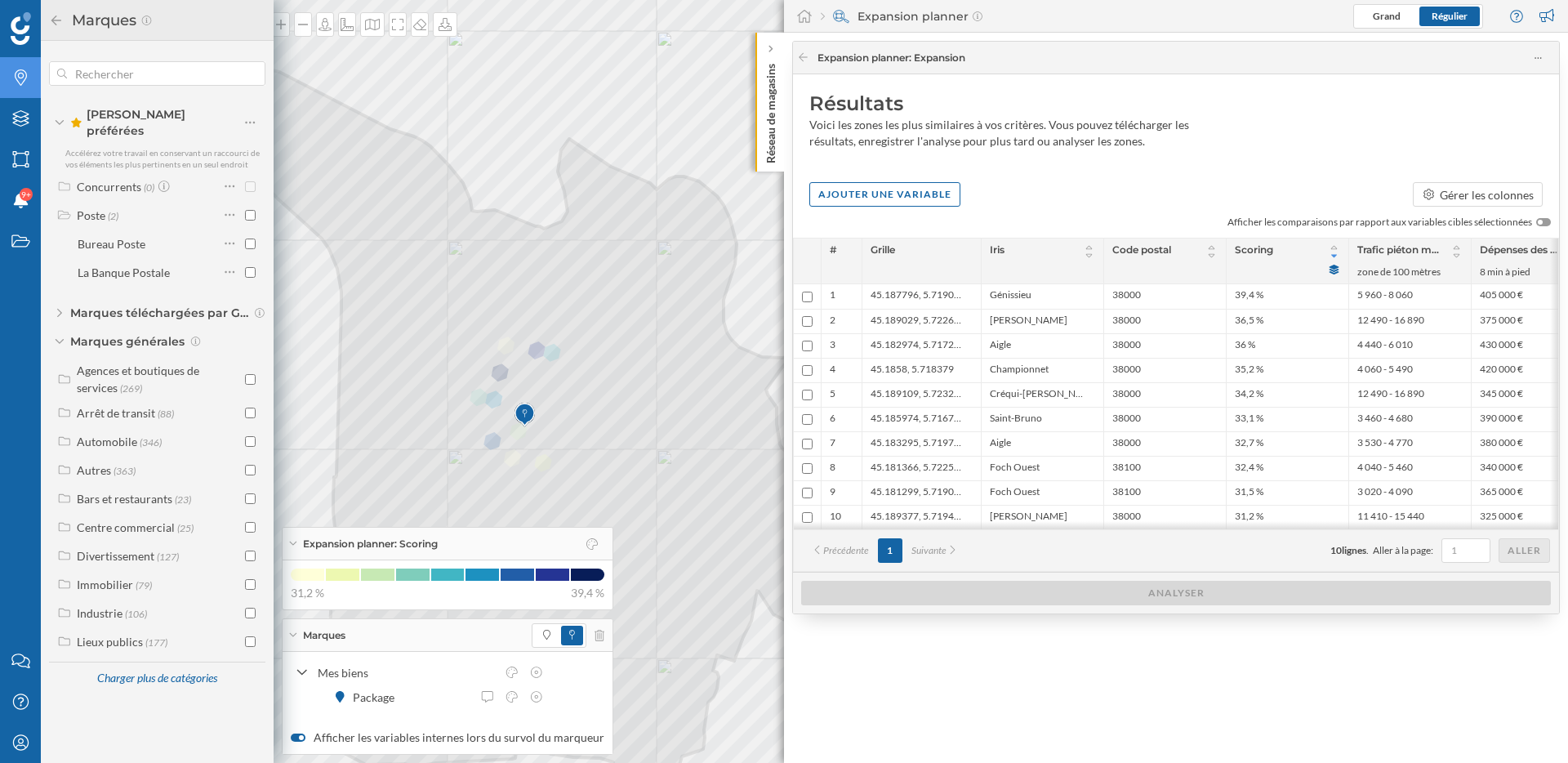
click at [295, 633] on icon at bounding box center [293, 635] width 9 height 4
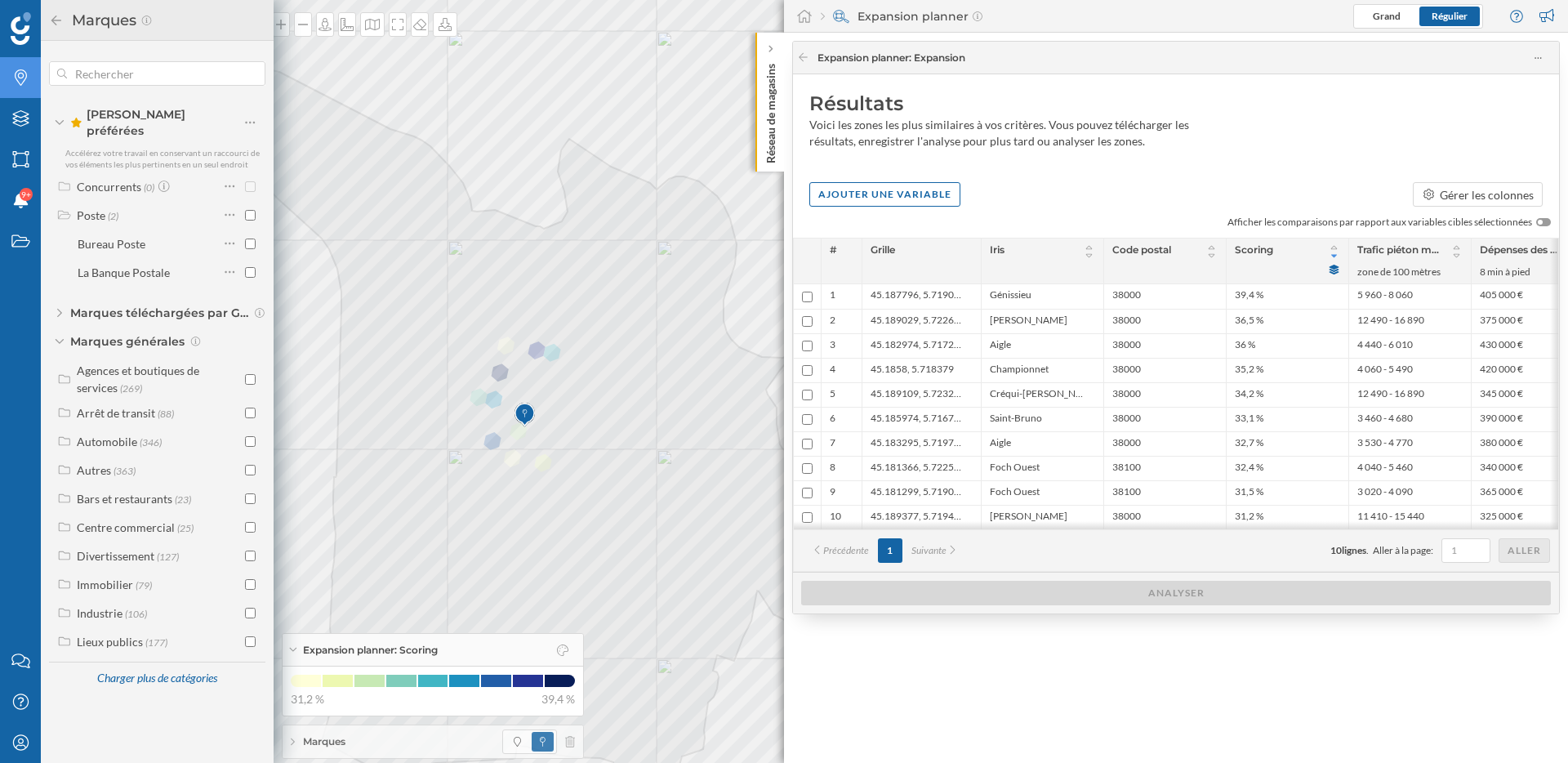
click at [53, 25] on icon at bounding box center [56, 20] width 15 height 11
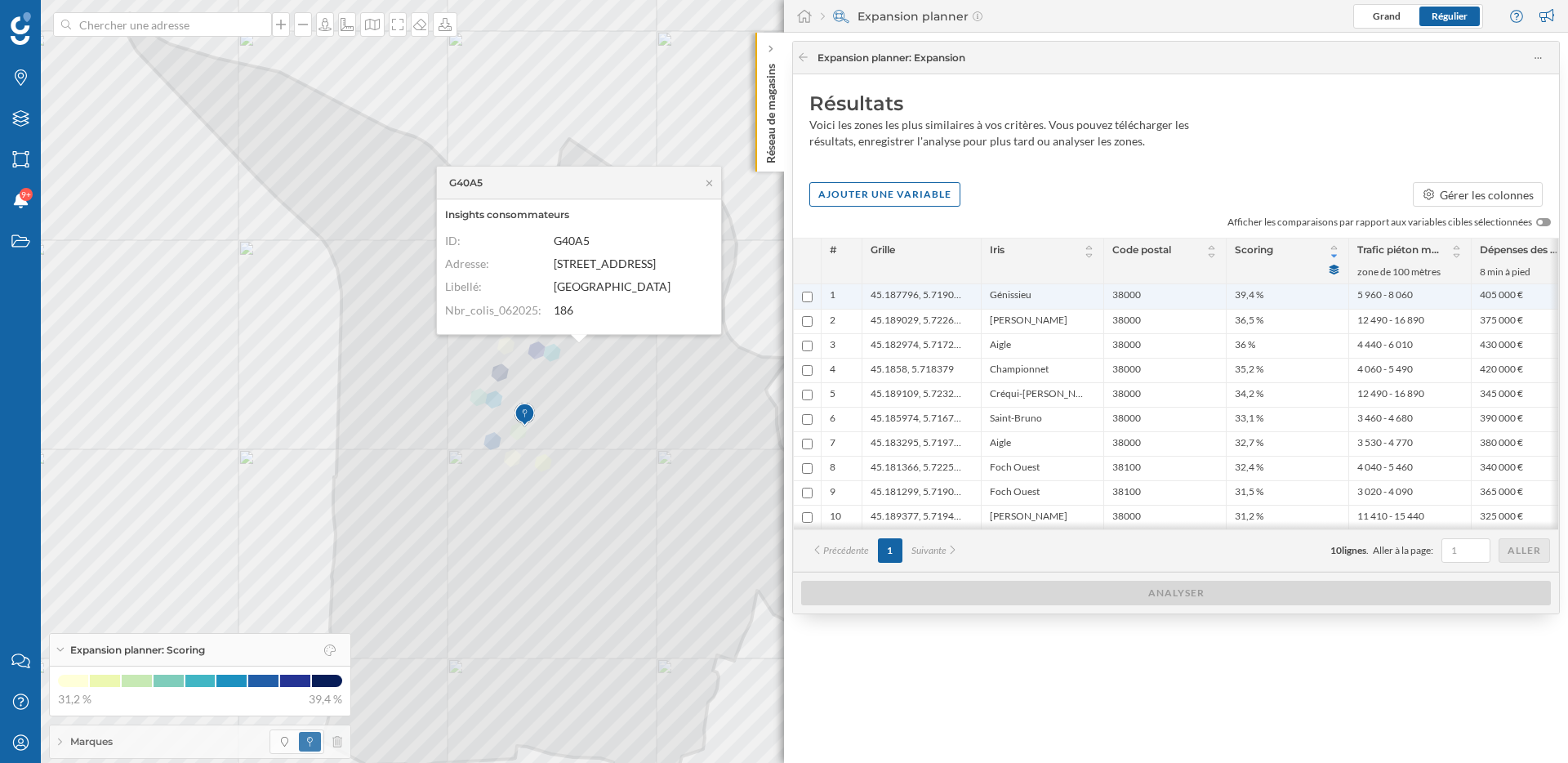
click at [974, 288] on div "45.187796, 5.719017" at bounding box center [921, 296] width 119 height 25
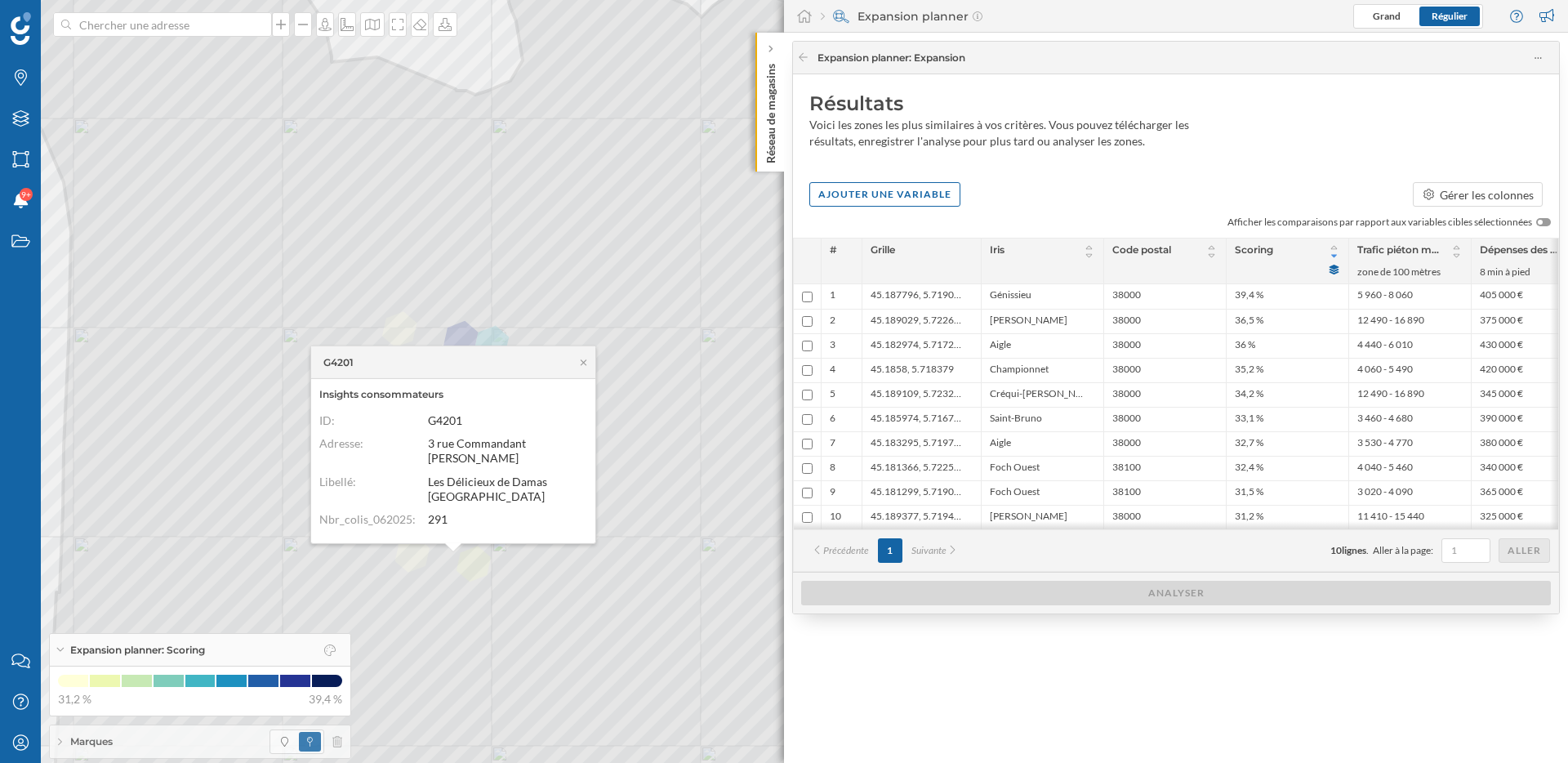
click at [930, 87] on div "Résultats Voici les zones les plus similaires à vos critères. Vous pouvez téléc…" at bounding box center [1176, 123] width 766 height 100
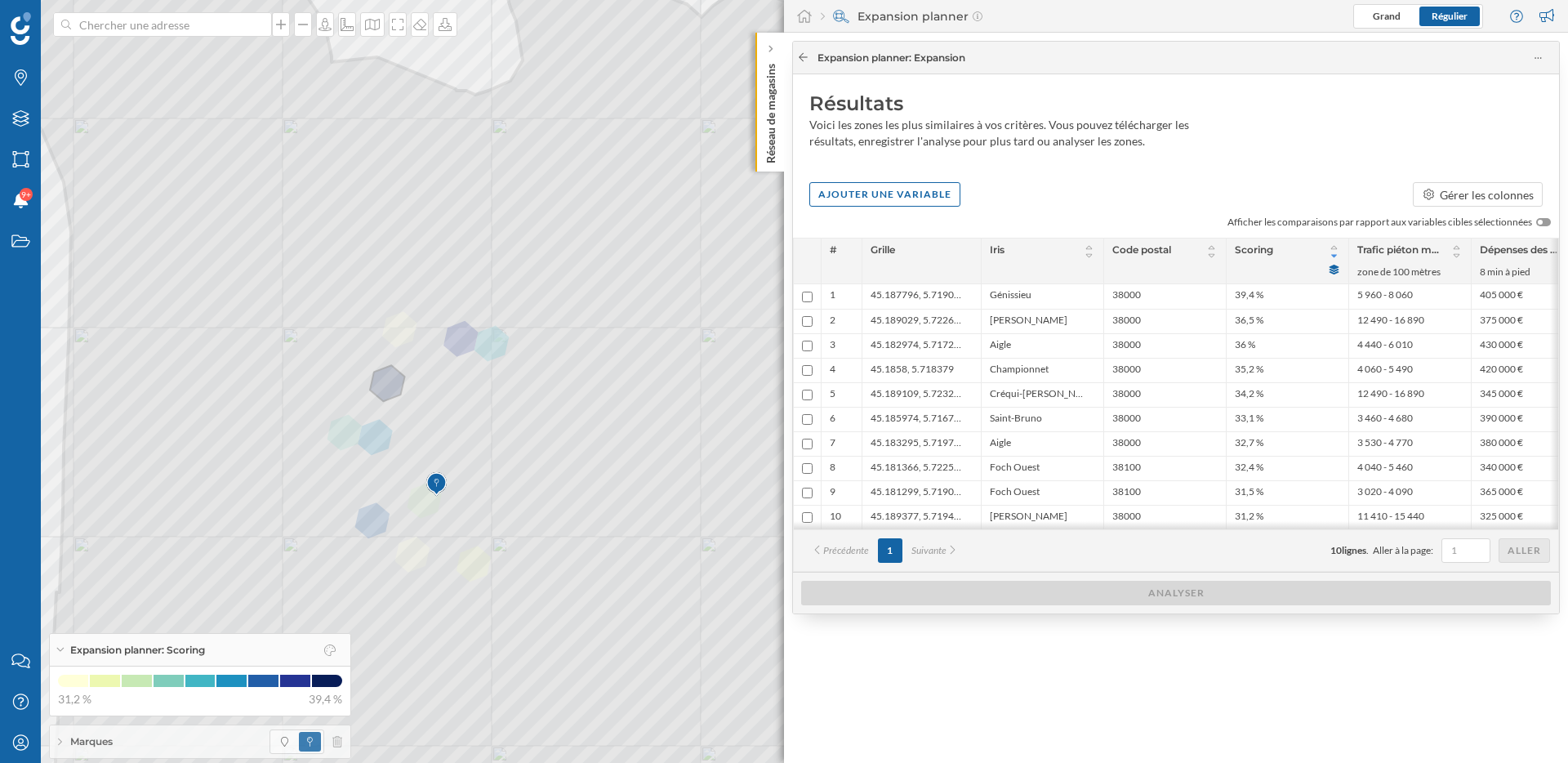
click at [803, 58] on icon at bounding box center [803, 56] width 12 height 10
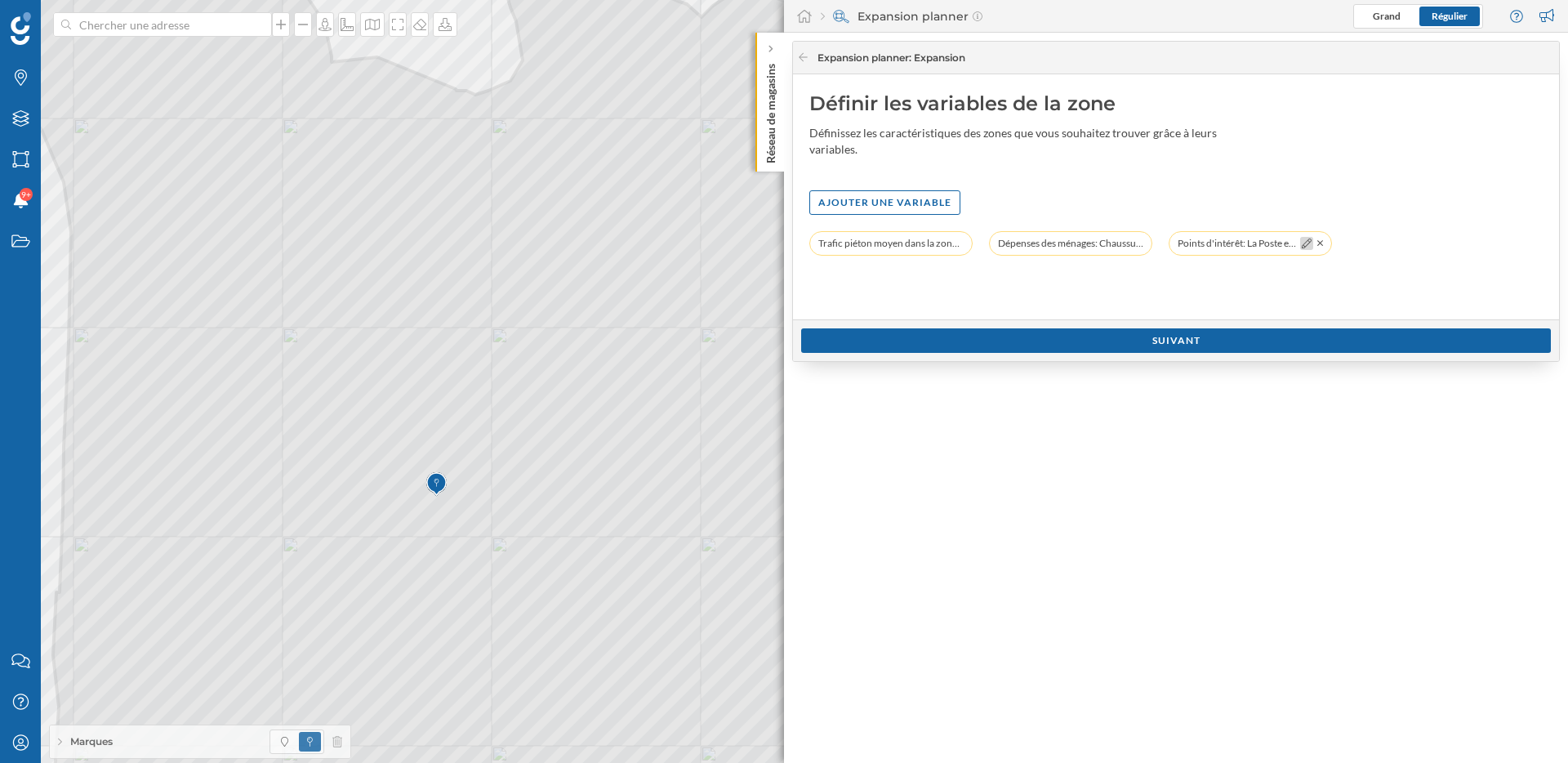
click at [1305, 243] on icon at bounding box center [1306, 243] width 10 height 10
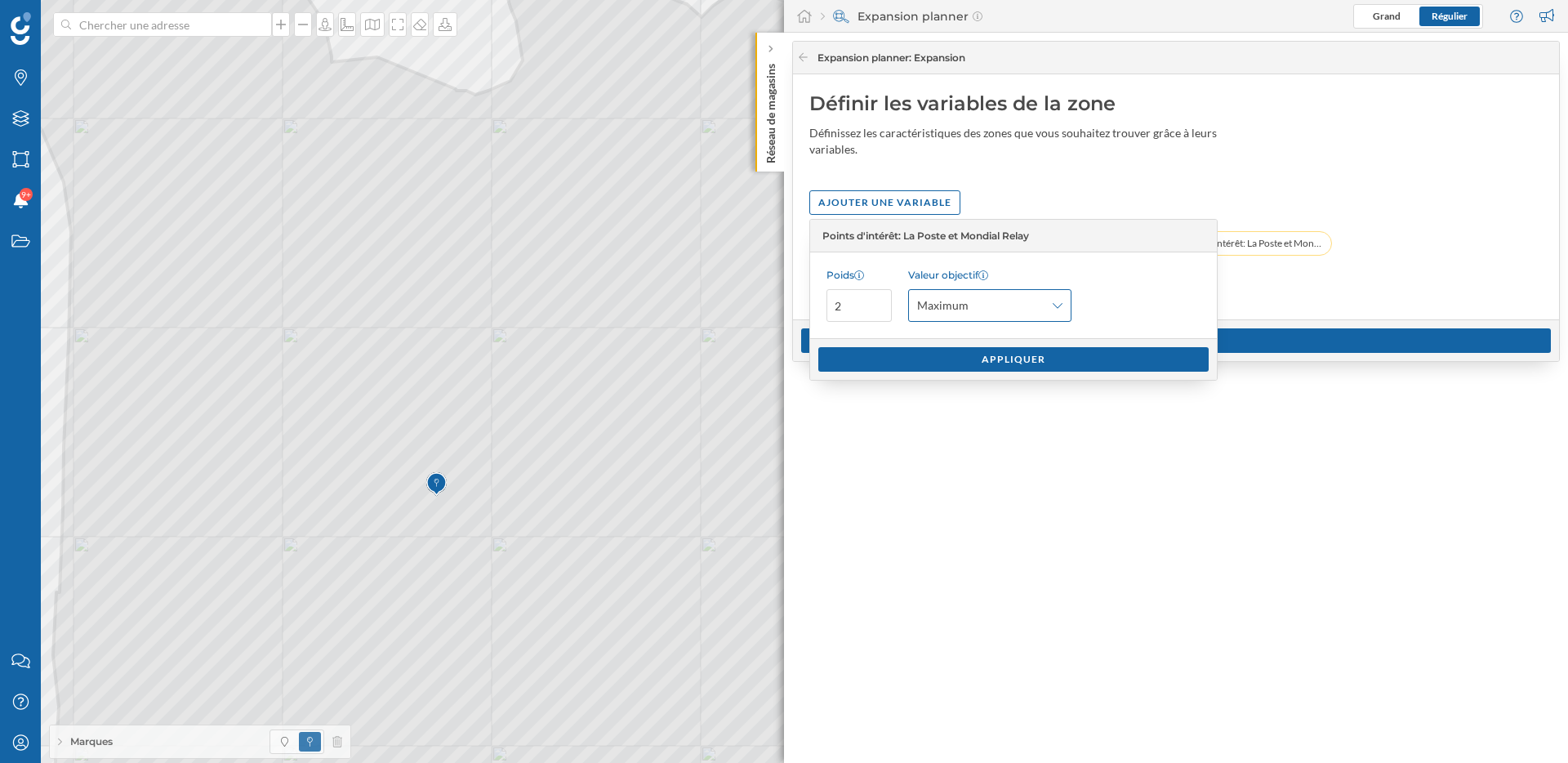
click at [1031, 318] on div "Maximum" at bounding box center [989, 305] width 163 height 33
click at [994, 372] on div "Minimum" at bounding box center [989, 371] width 144 height 17
drag, startPoint x: 858, startPoint y: 313, endPoint x: 816, endPoint y: 303, distance: 43.2
click at [816, 303] on div "Poids 2 Valeur objectif Minimum" at bounding box center [1013, 295] width 407 height 86
type input "3"
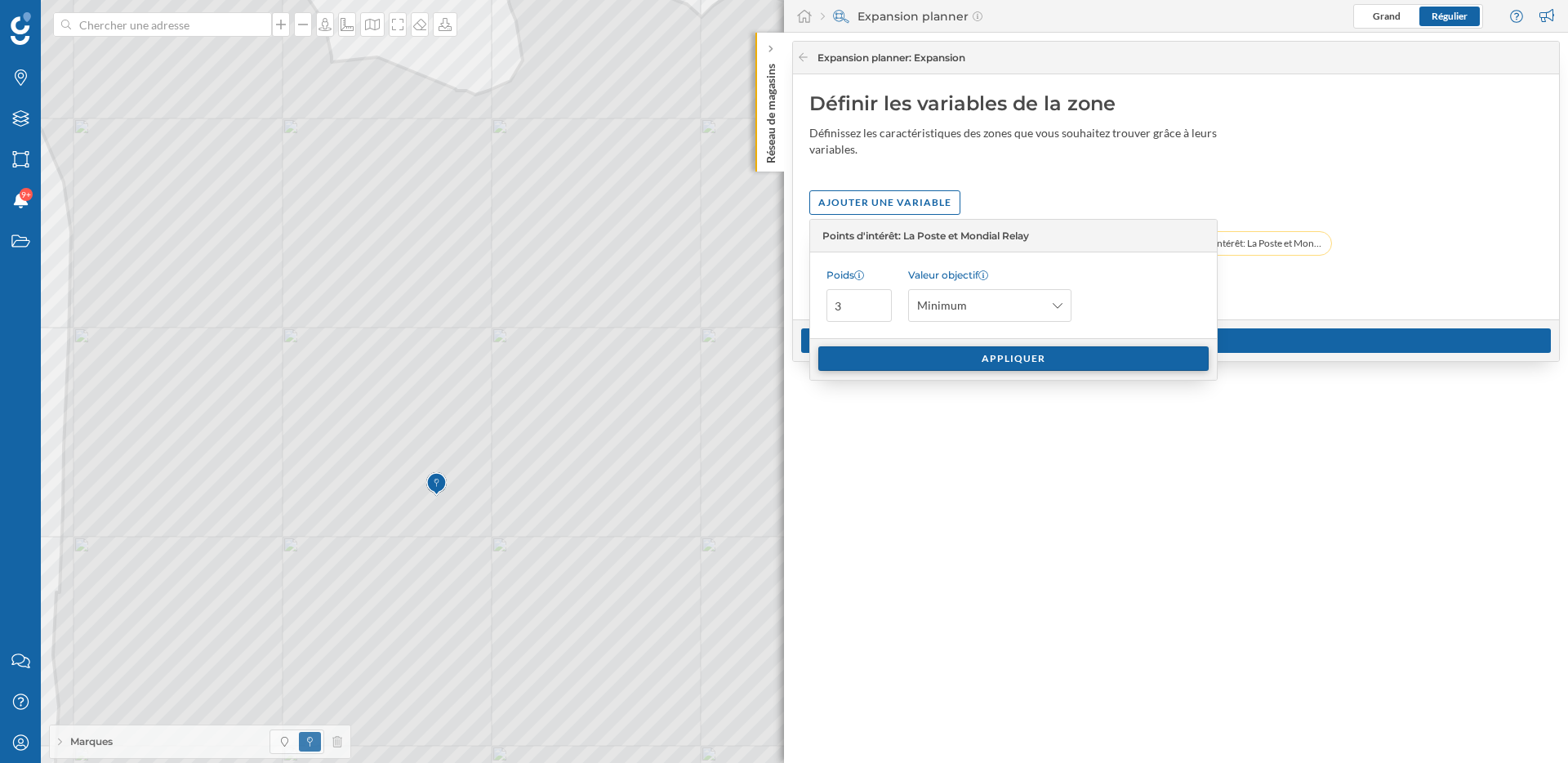
click at [933, 360] on div "Appliquer" at bounding box center [1013, 359] width 391 height 25
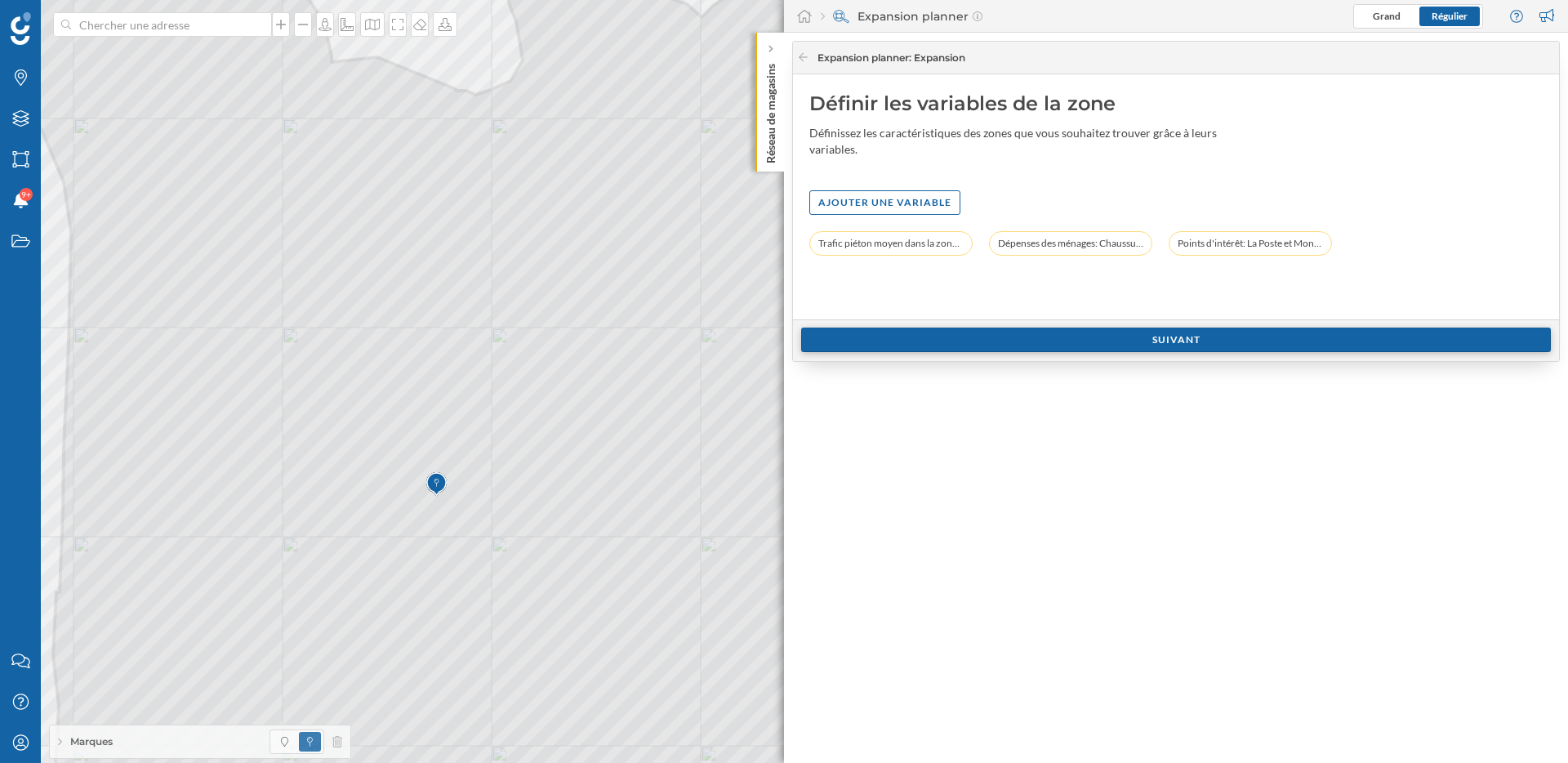
click at [1000, 338] on div "Suivant" at bounding box center [1176, 340] width 750 height 25
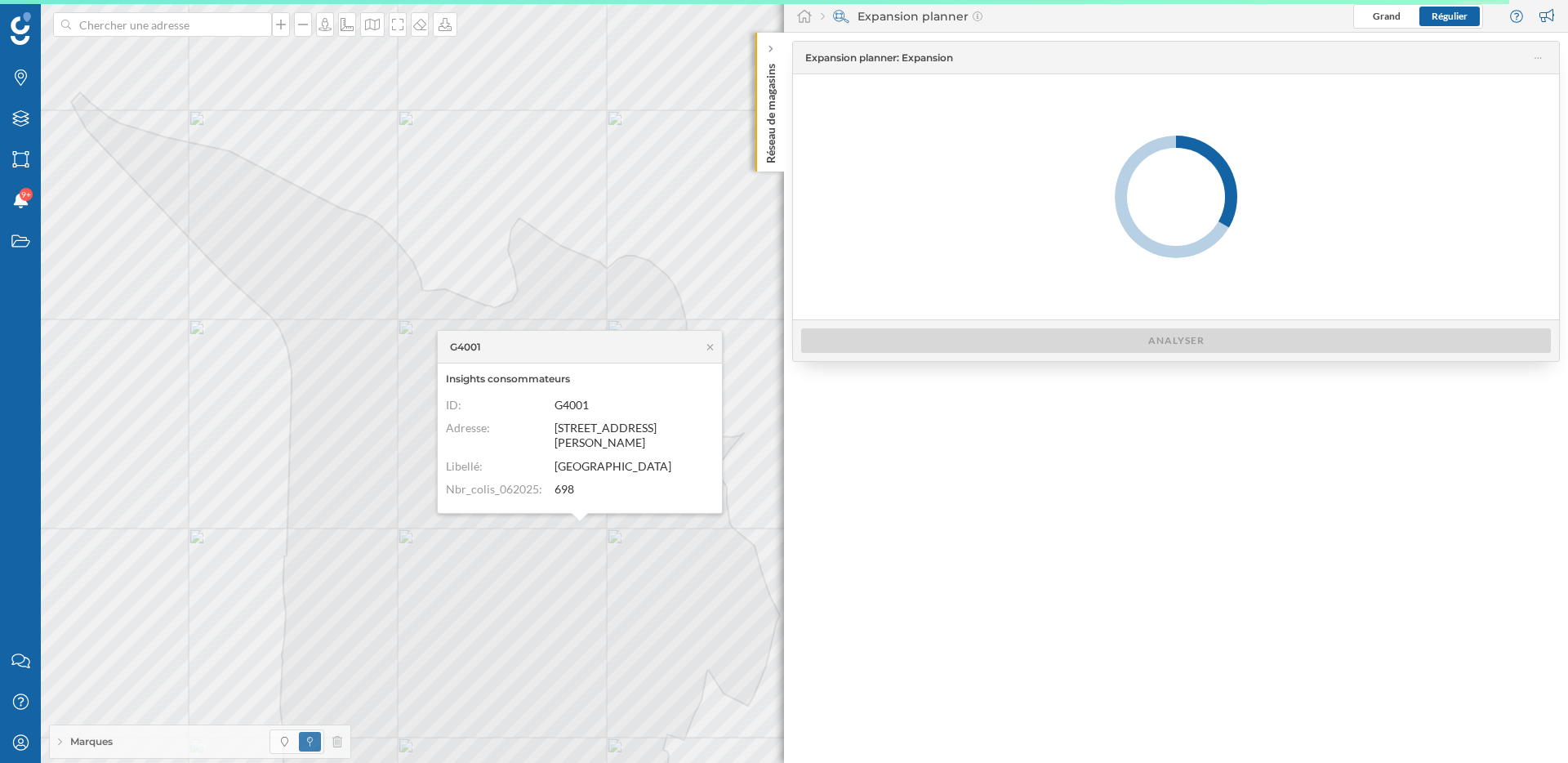
click at [1056, 283] on div at bounding box center [1176, 197] width 766 height 245
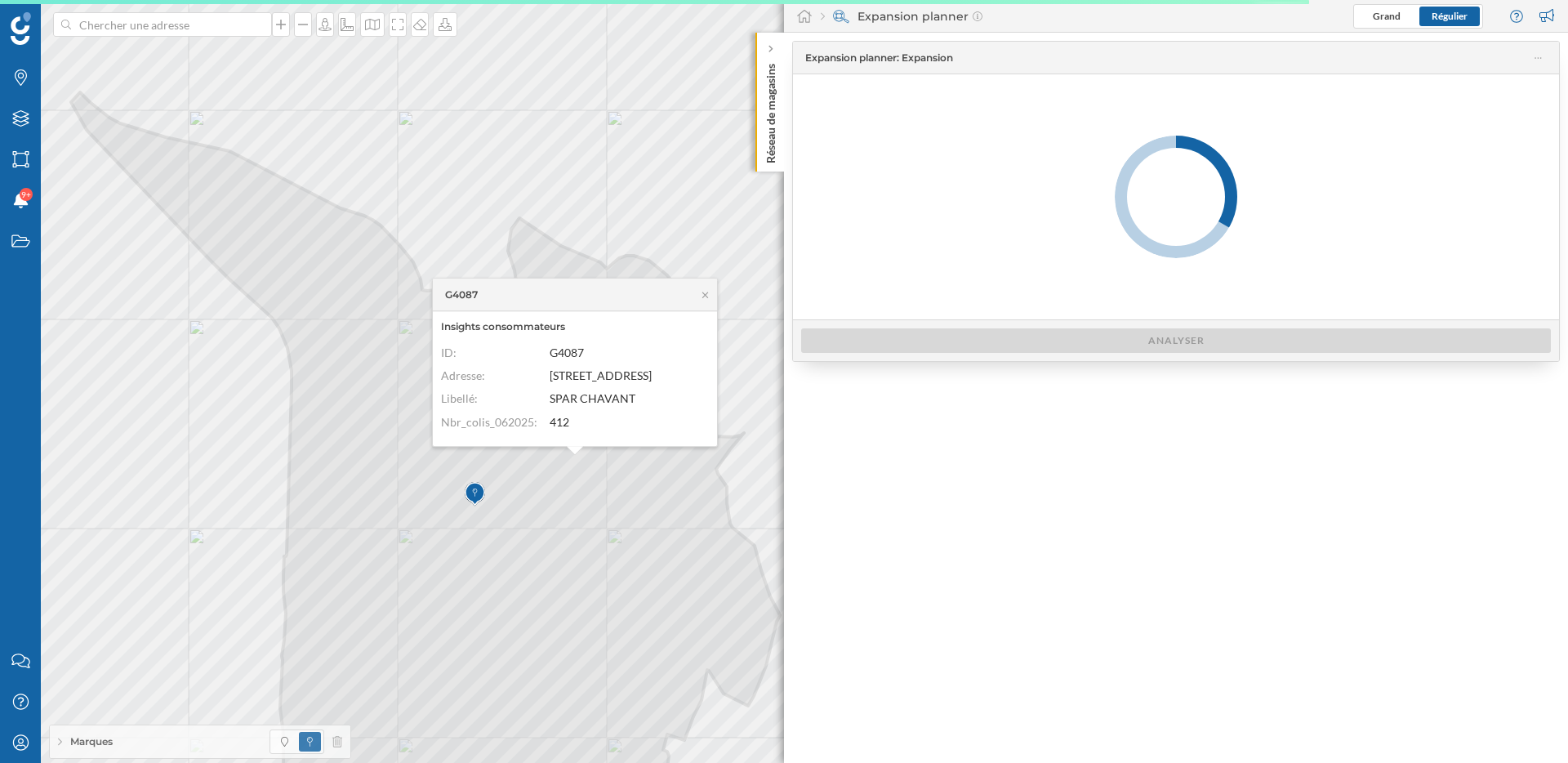
click at [879, 462] on div "Expansion planner : Expansion Analyser" at bounding box center [1176, 398] width 784 height 730
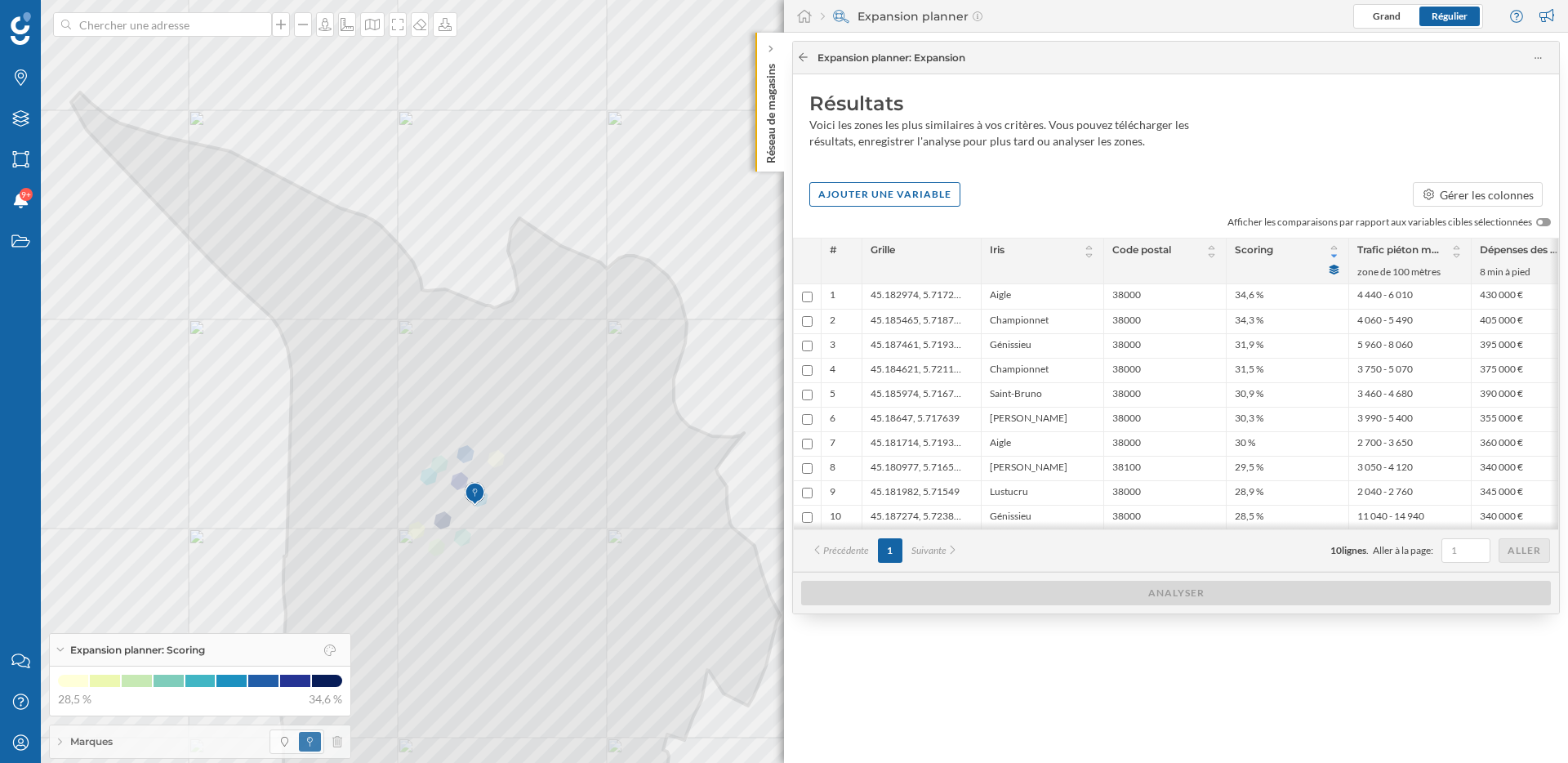
click at [804, 58] on icon at bounding box center [803, 56] width 12 height 10
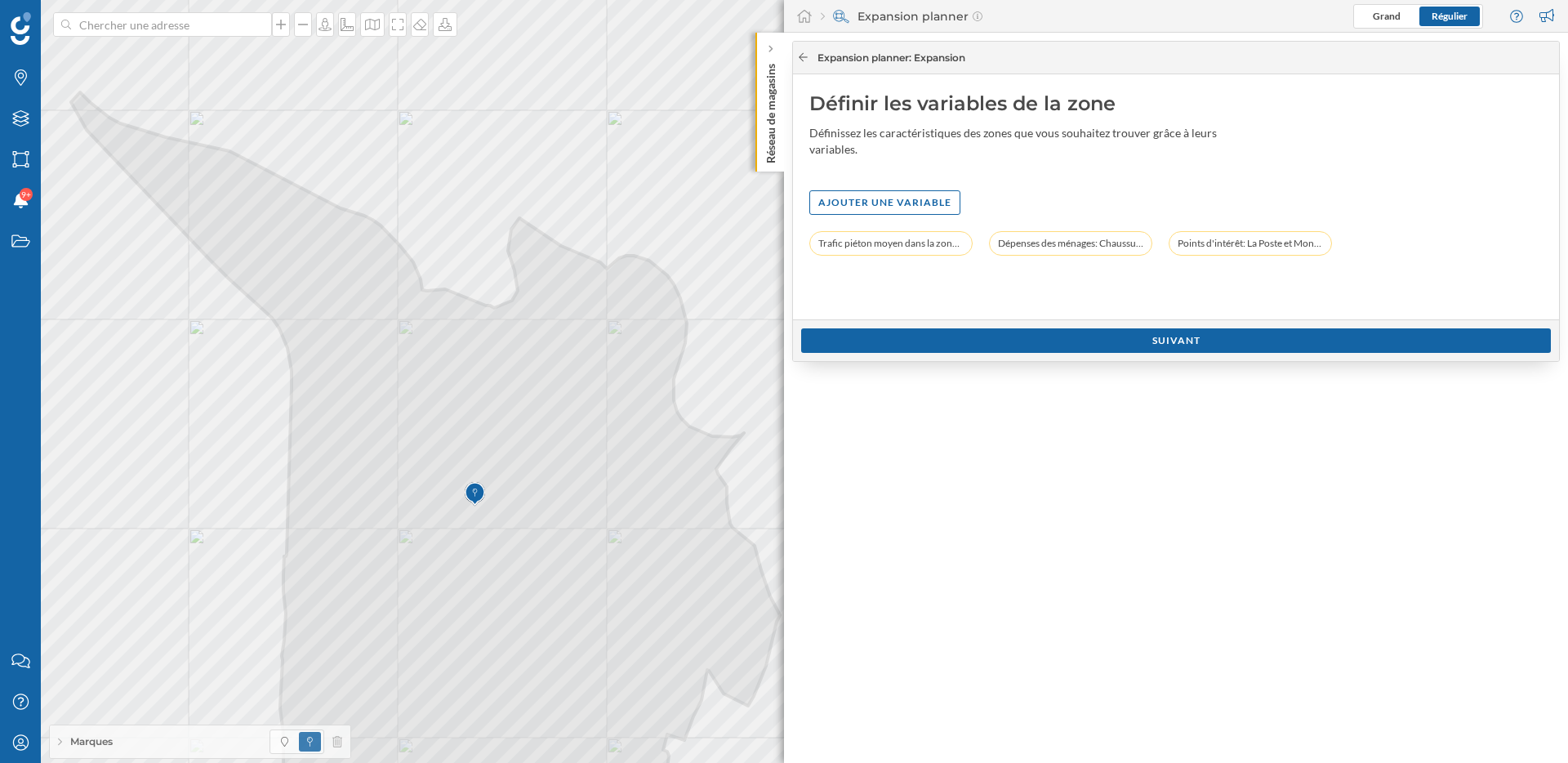
click at [804, 58] on icon at bounding box center [803, 56] width 12 height 10
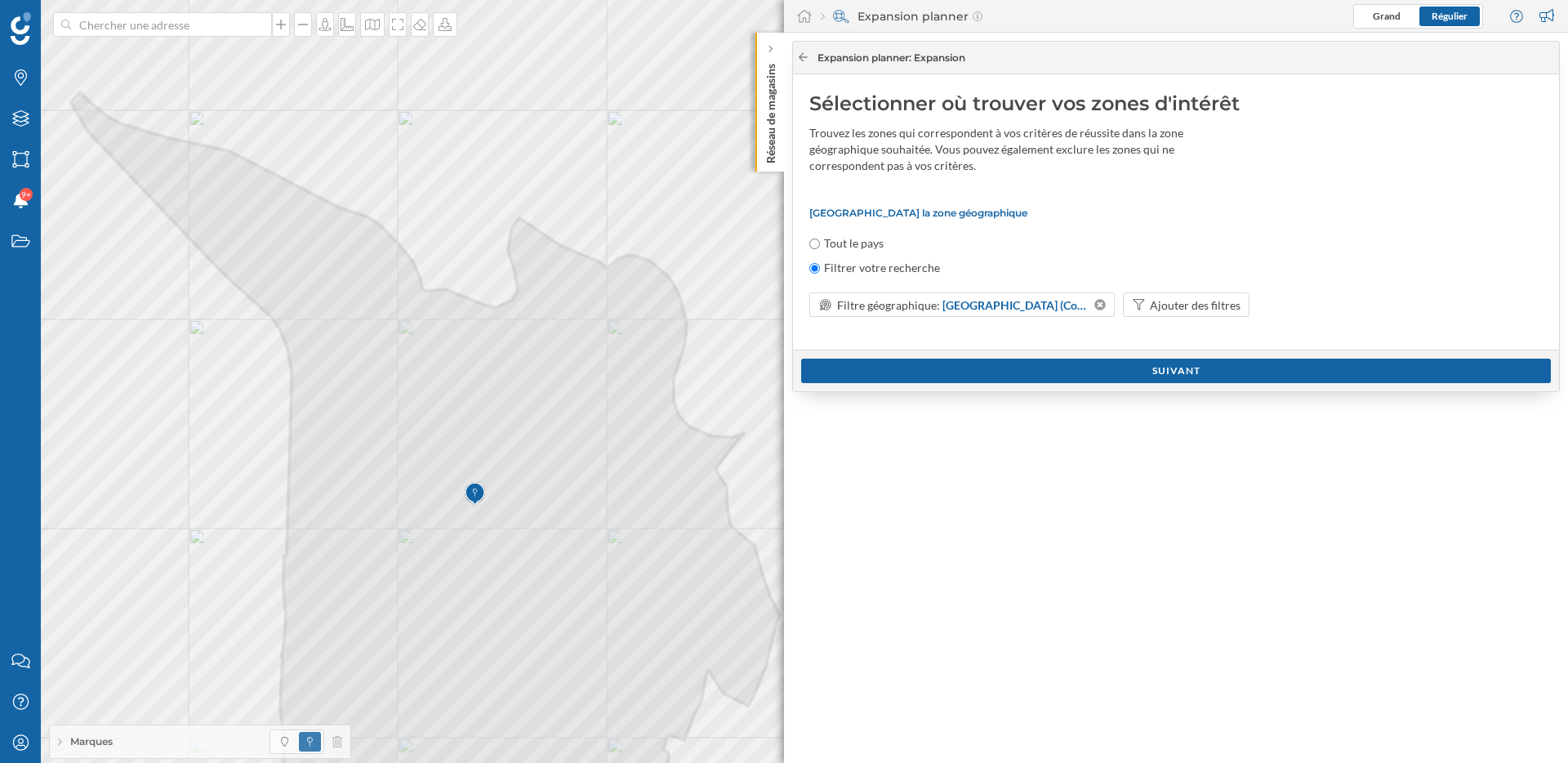
click at [801, 60] on icon at bounding box center [803, 56] width 9 height 8
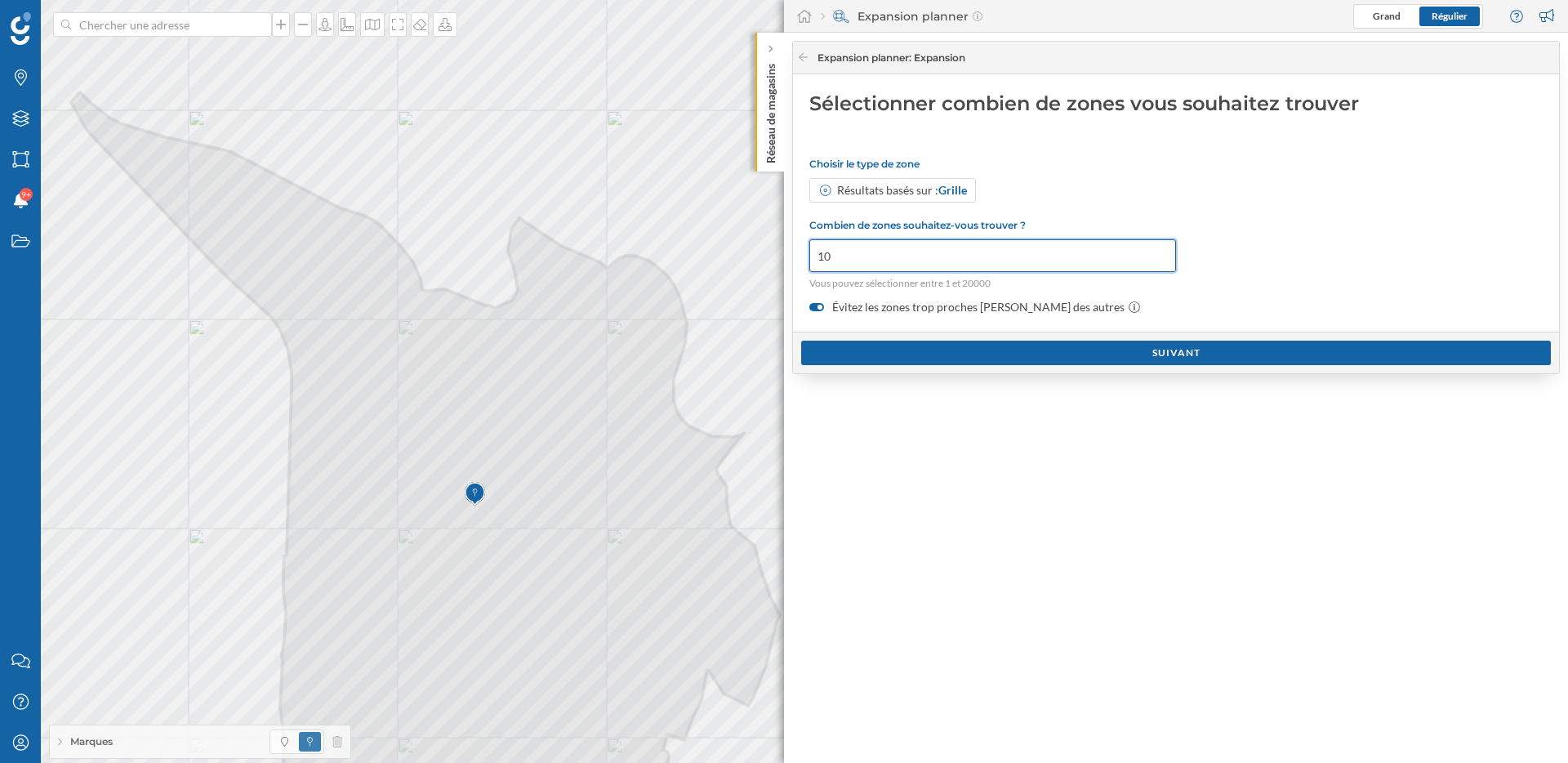
drag, startPoint x: 846, startPoint y: 260, endPoint x: 788, endPoint y: 260, distance: 58.0
click at [788, 260] on div "Expansion planner : Expansion Sélectionner combien de zones vous souhaitez trou…" at bounding box center [1176, 398] width 784 height 730
type input "2000"
click at [1051, 353] on div "Suivant" at bounding box center [1176, 352] width 750 height 25
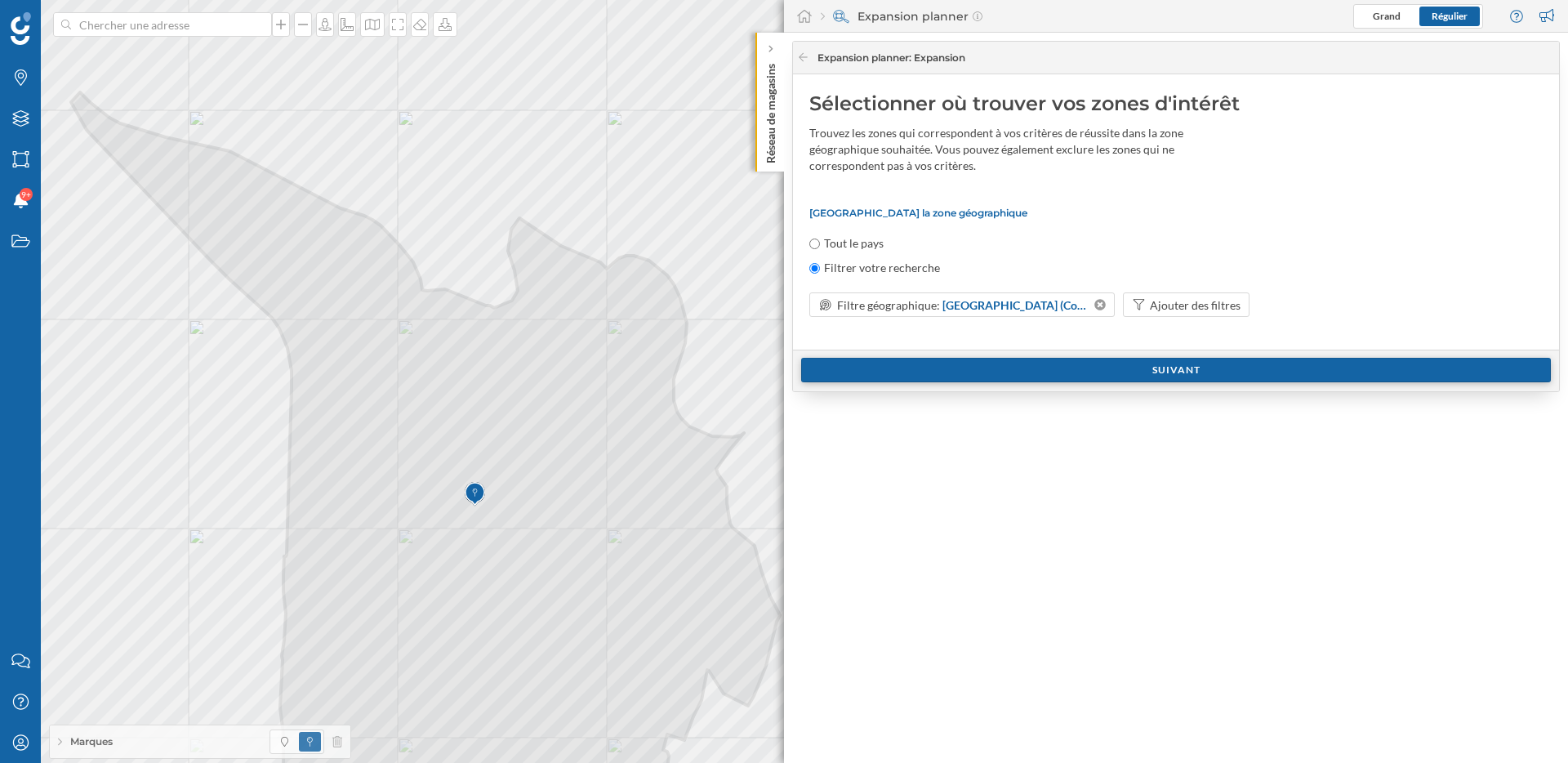
click at [1067, 365] on div "Suivant" at bounding box center [1176, 370] width 750 height 25
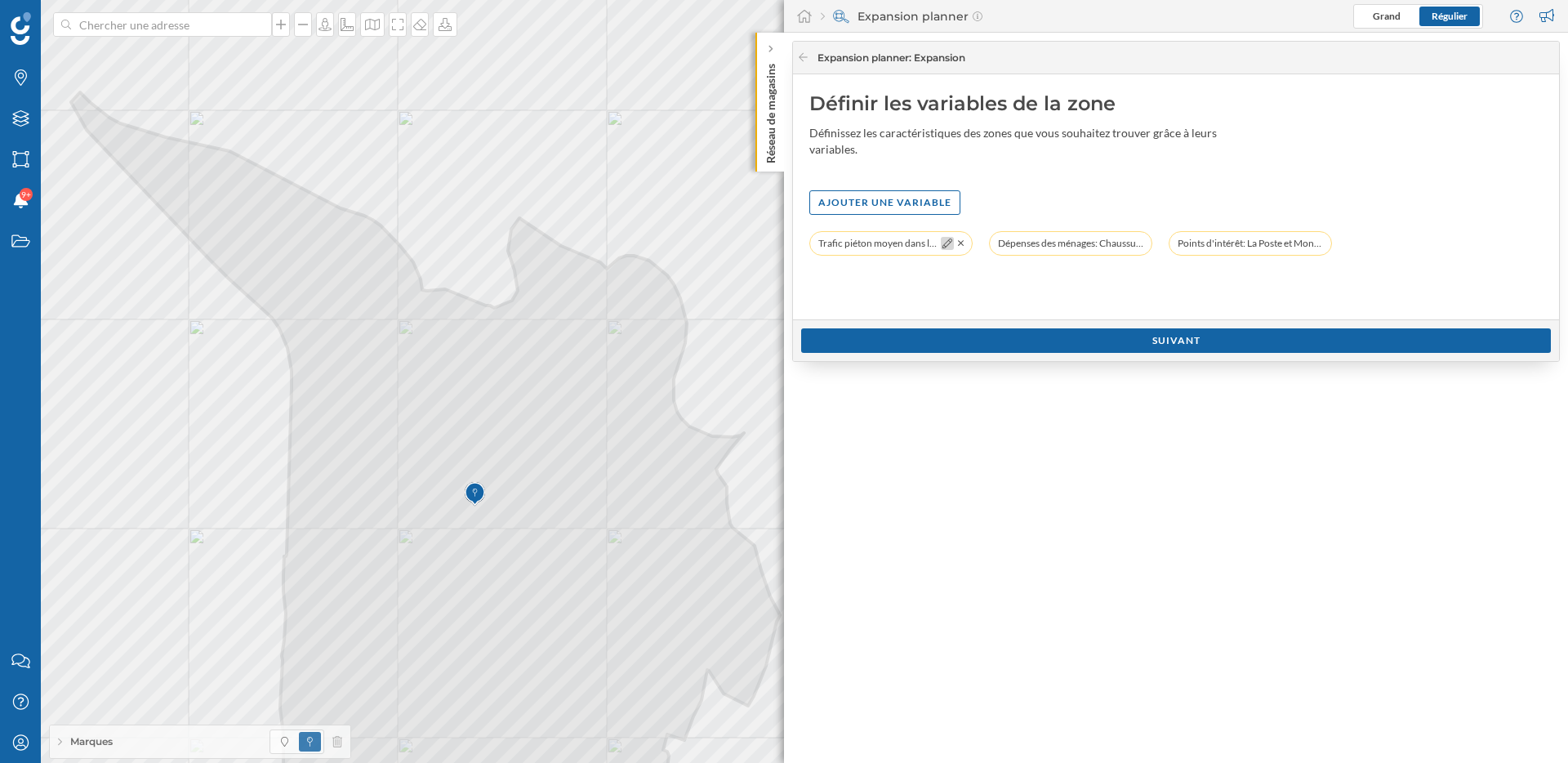
click at [950, 240] on icon at bounding box center [947, 243] width 10 height 10
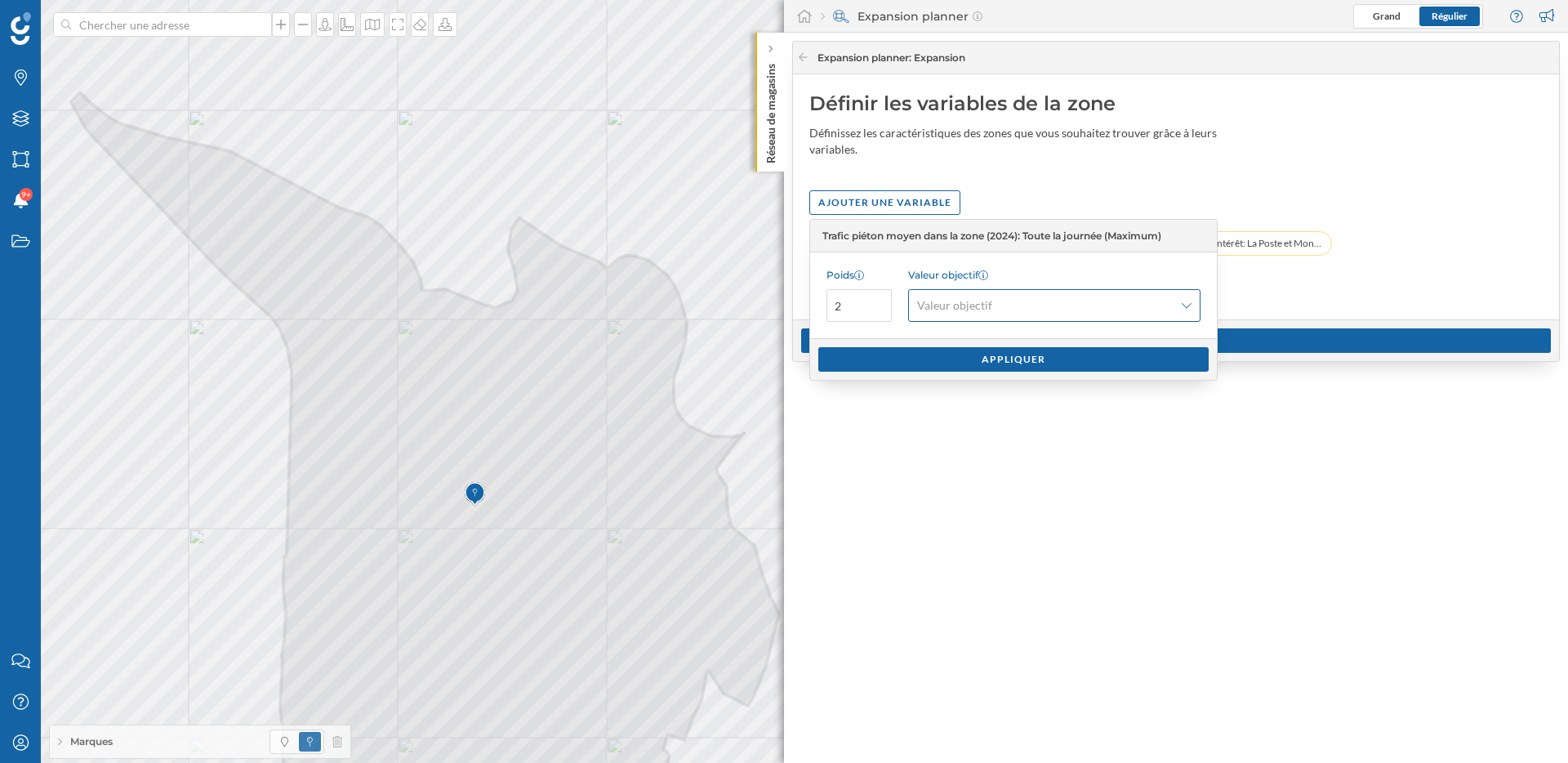
click at [1128, 312] on span "Valeur objectif" at bounding box center [1045, 305] width 257 height 17
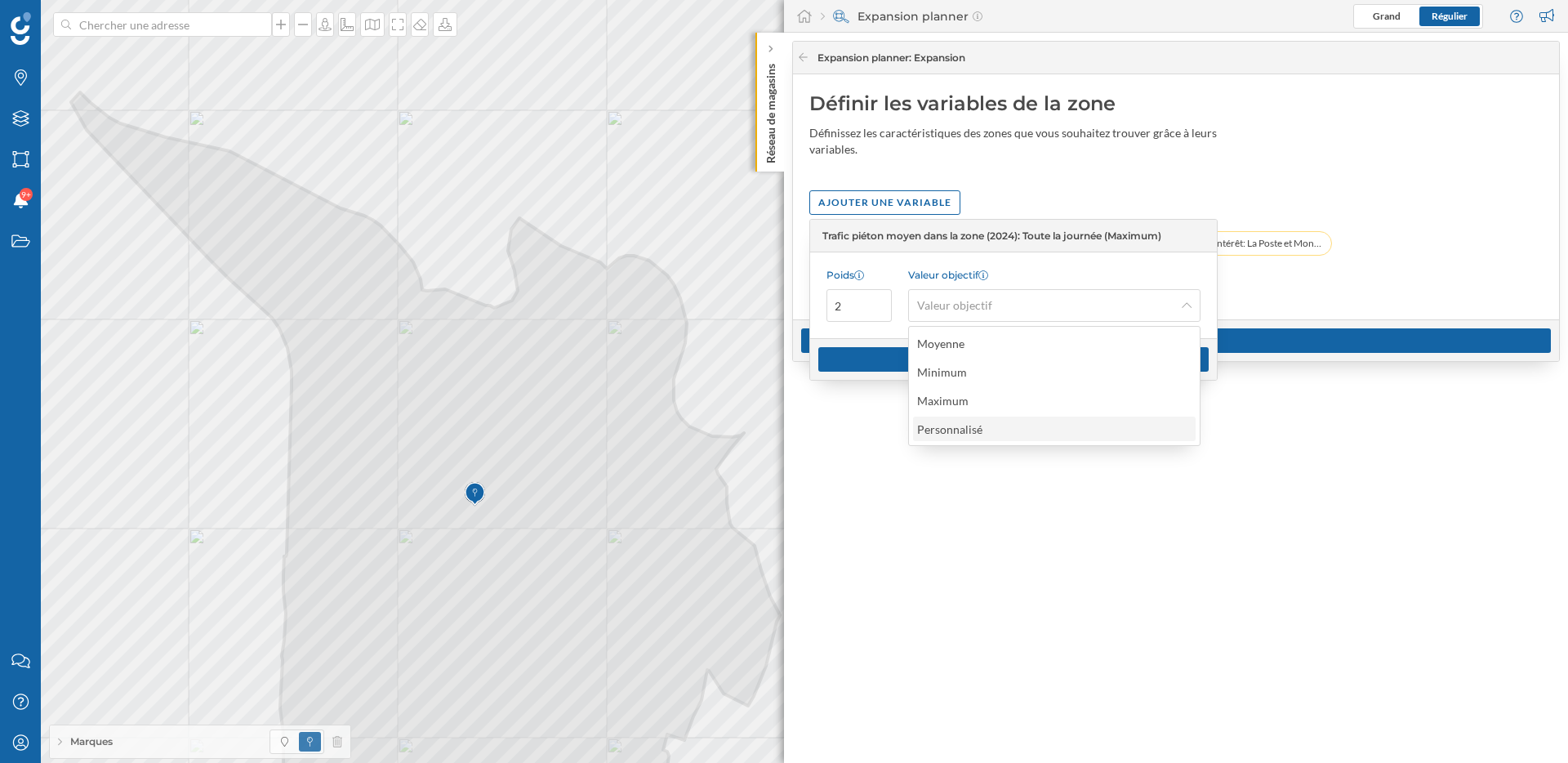
click at [1034, 435] on div "Personnalisé" at bounding box center [1053, 429] width 273 height 17
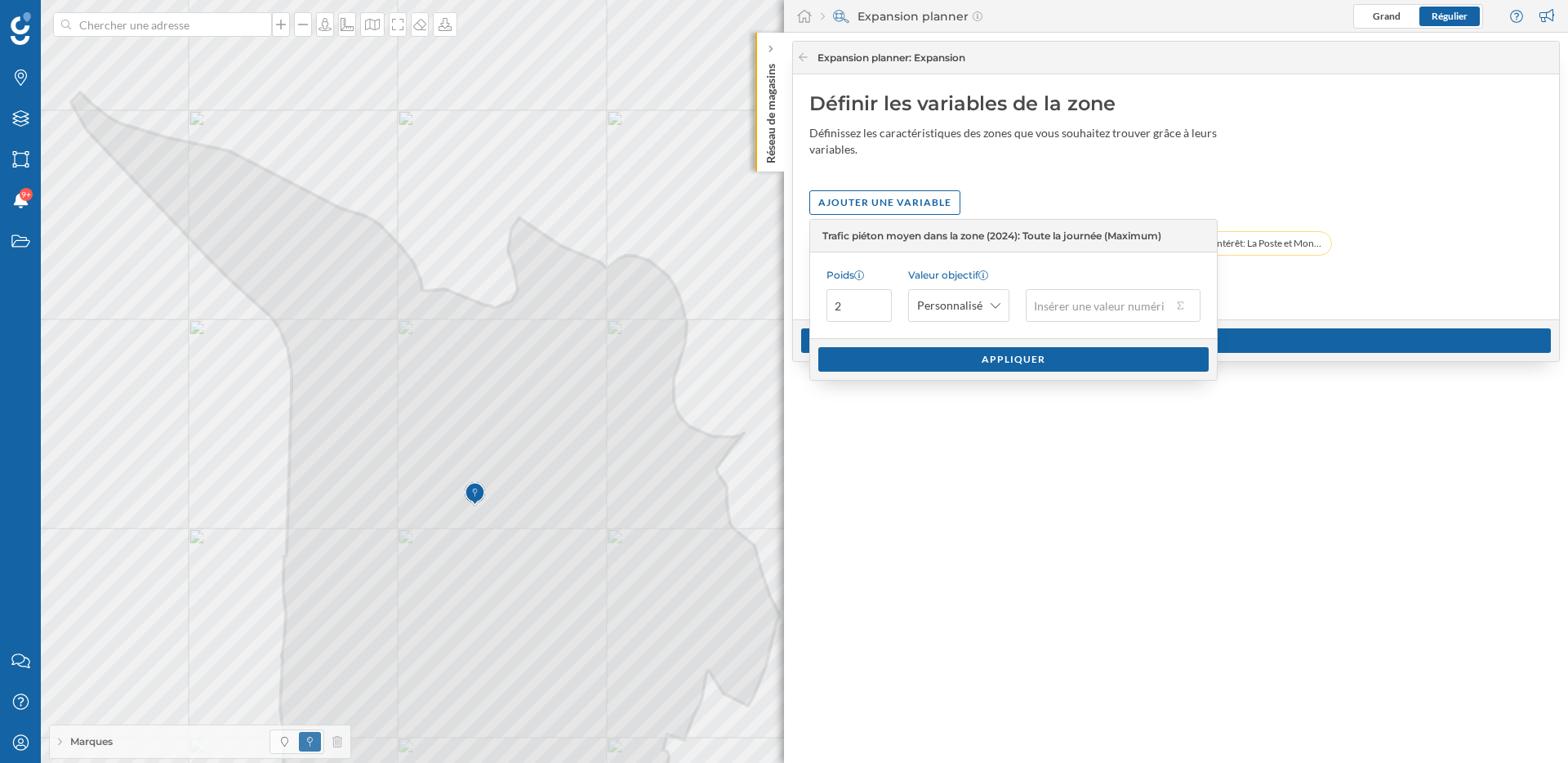
click at [1081, 305] on input "text" at bounding box center [1099, 305] width 146 height 33
click at [1181, 309] on button at bounding box center [1180, 305] width 17 height 17
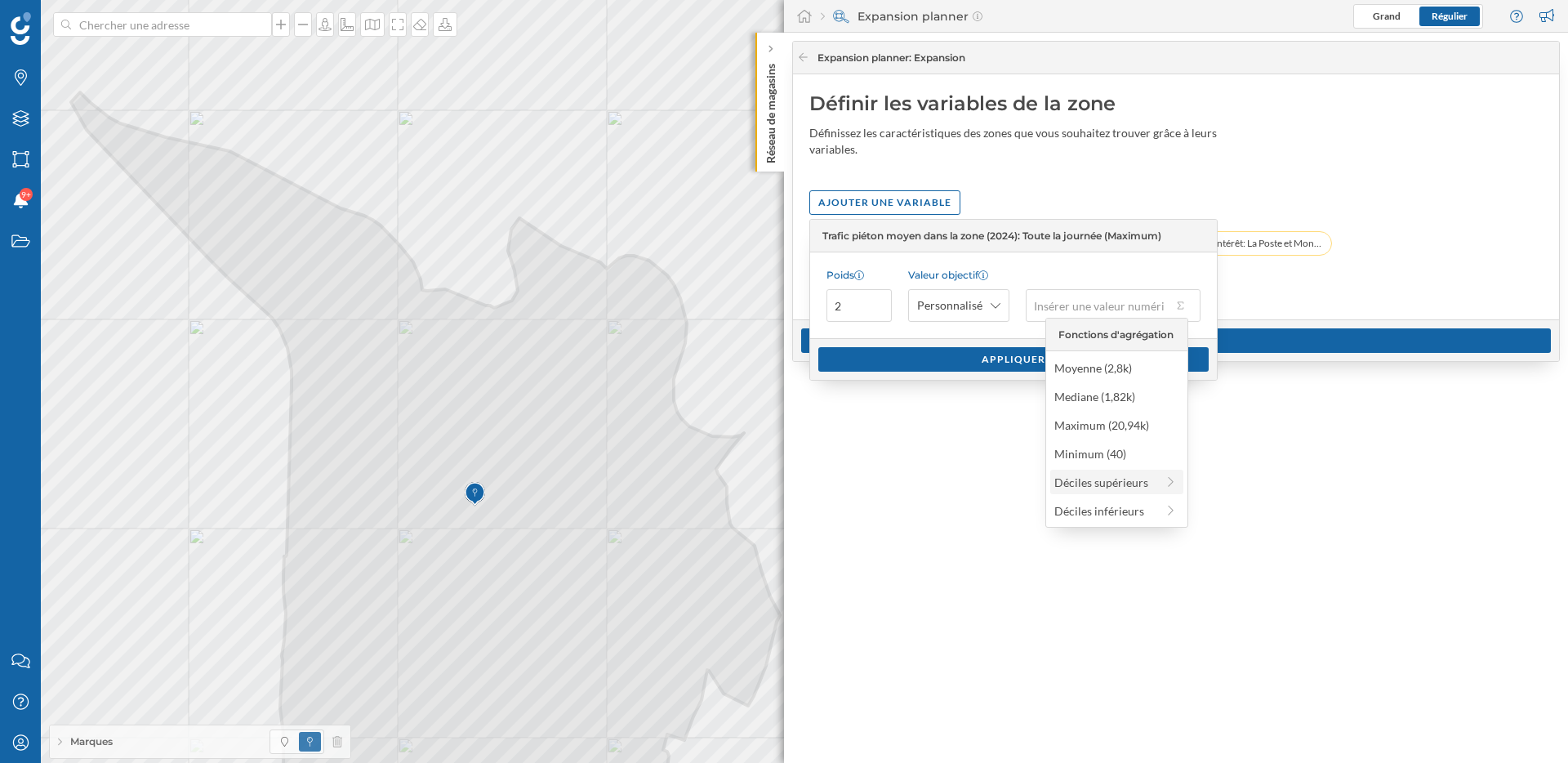
click at [1139, 483] on div "Déciles supérieurs" at bounding box center [1104, 482] width 101 height 17
click at [1135, 370] on div "90% supérieur (5,51k)" at bounding box center [1110, 367] width 136 height 17
type input "5 510"
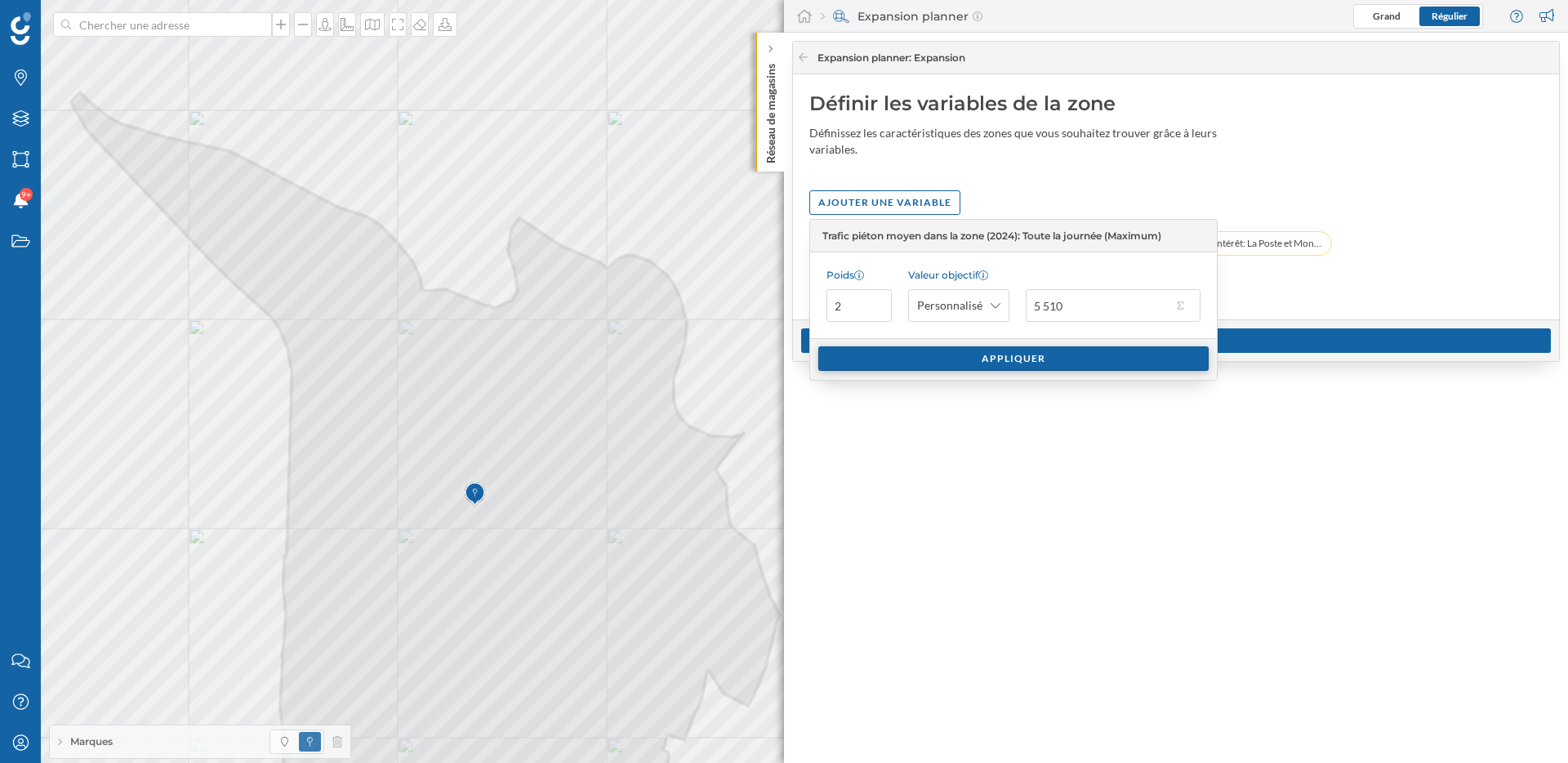
click at [1116, 358] on div "Appliquer" at bounding box center [1013, 359] width 391 height 25
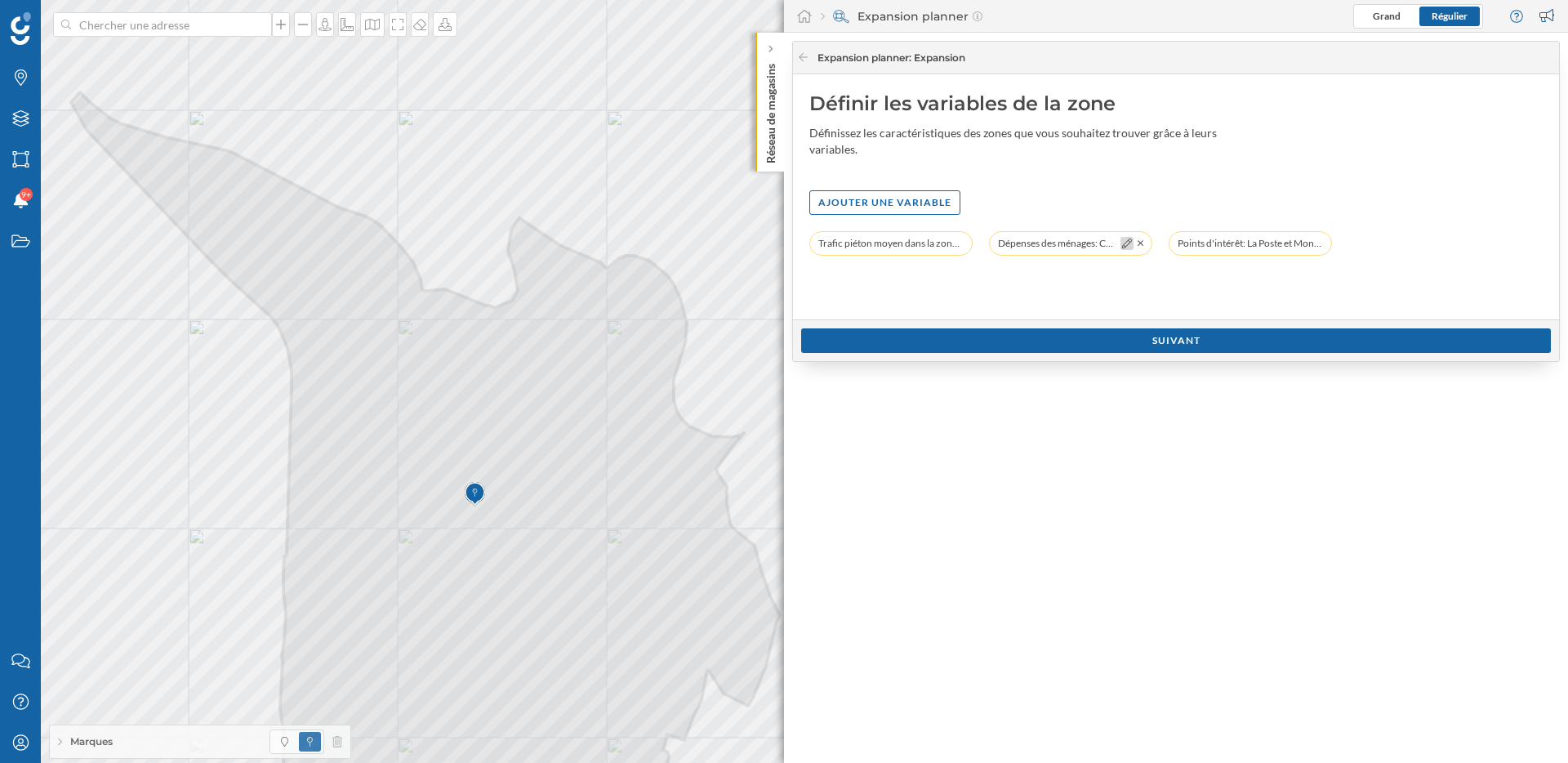
click at [1127, 249] on div at bounding box center [1126, 243] width 13 height 13
click at [1125, 238] on icon at bounding box center [1126, 243] width 10 height 10
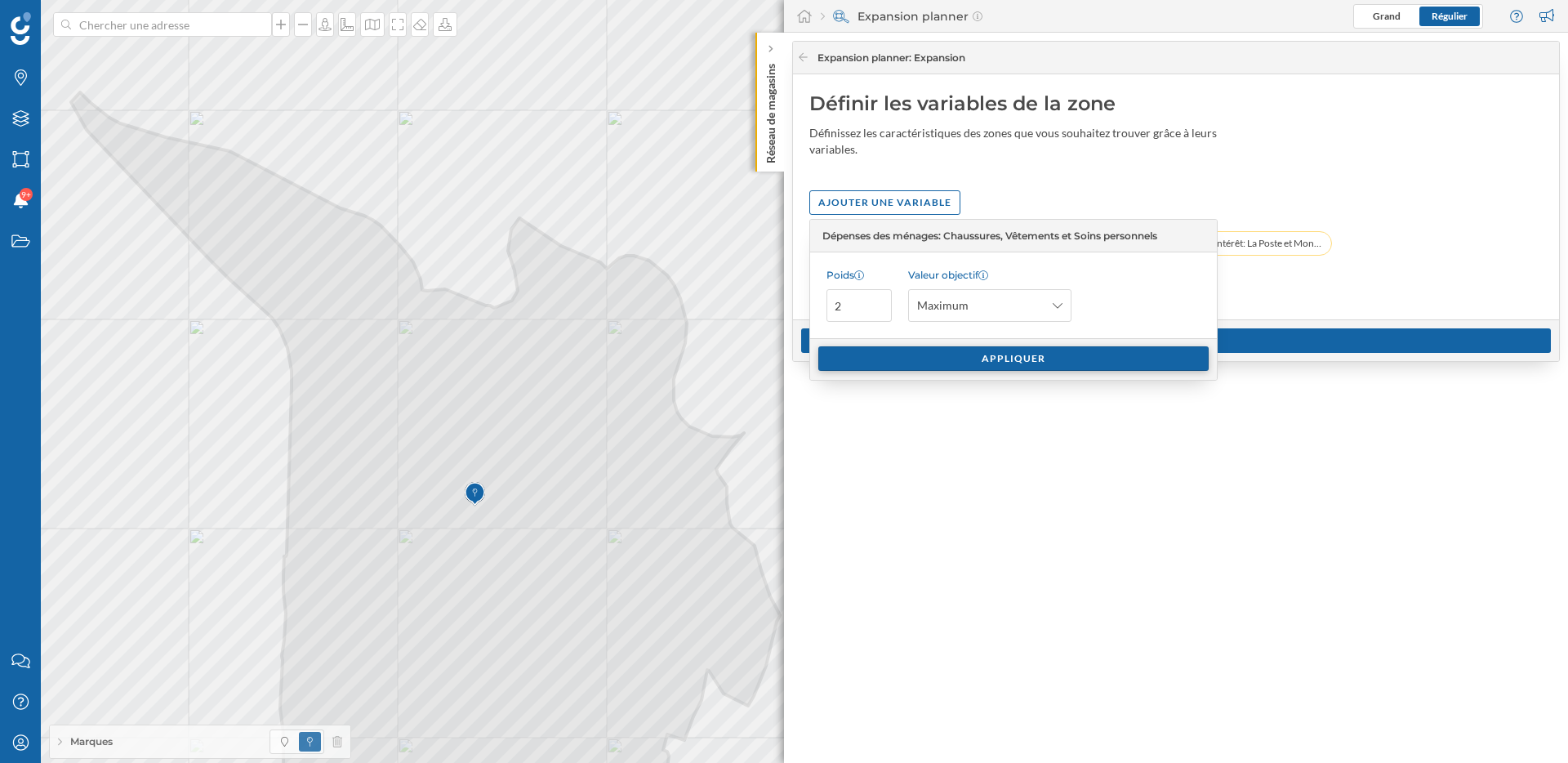
click at [1079, 356] on div "Appliquer" at bounding box center [1013, 359] width 391 height 25
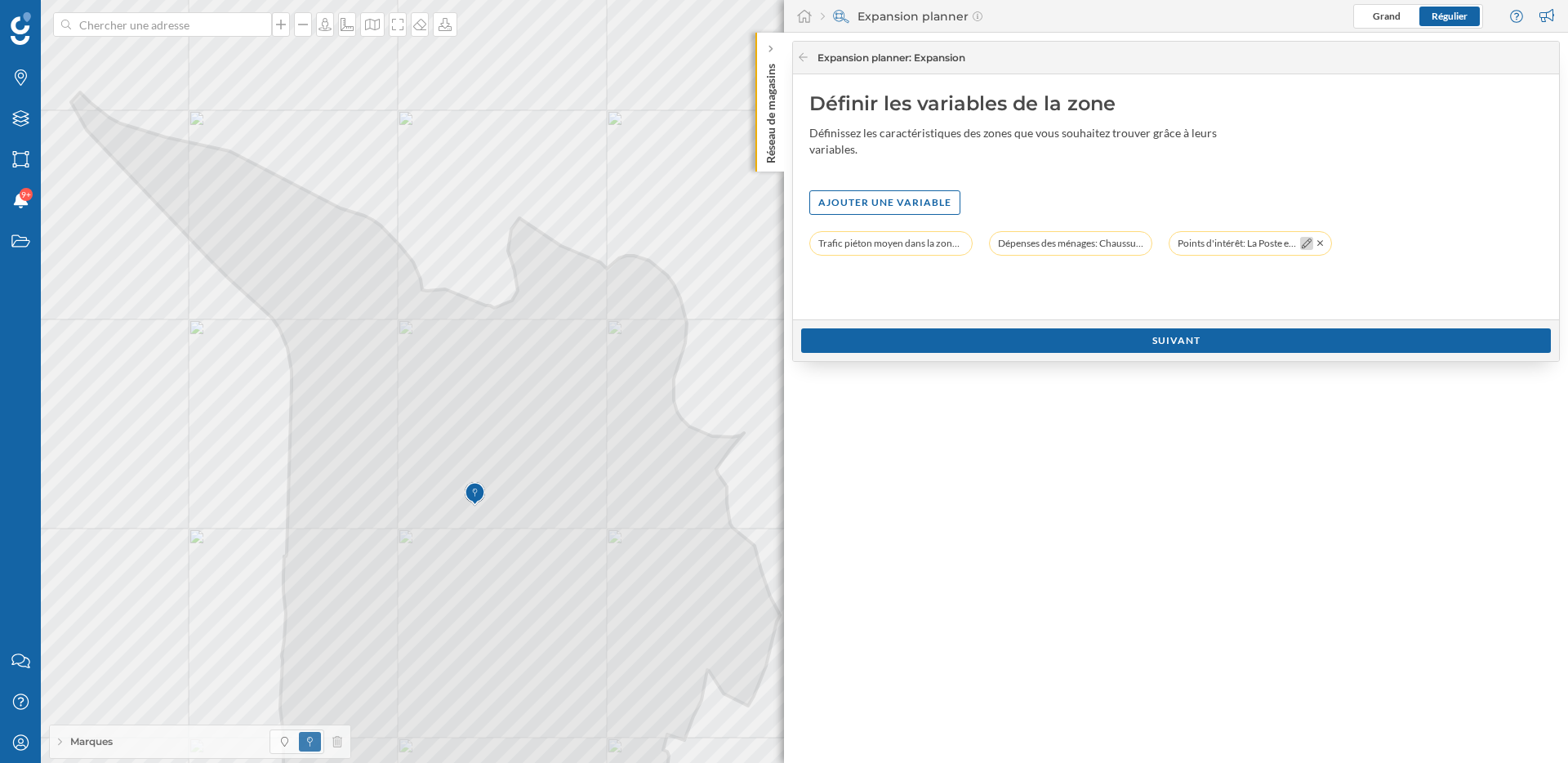
click at [1302, 245] on icon at bounding box center [1306, 243] width 10 height 10
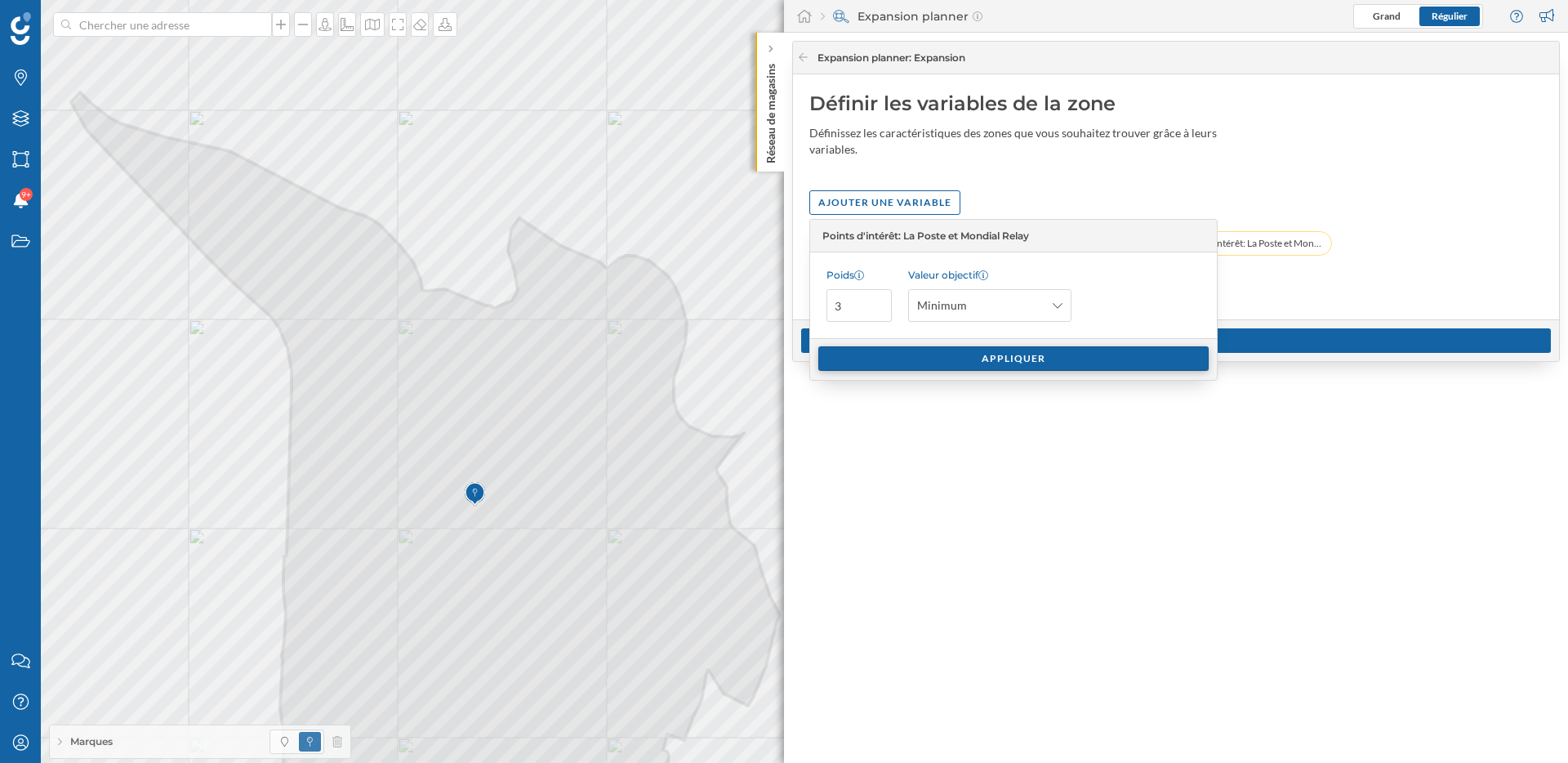
click at [1041, 357] on div "Appliquer" at bounding box center [1013, 359] width 391 height 25
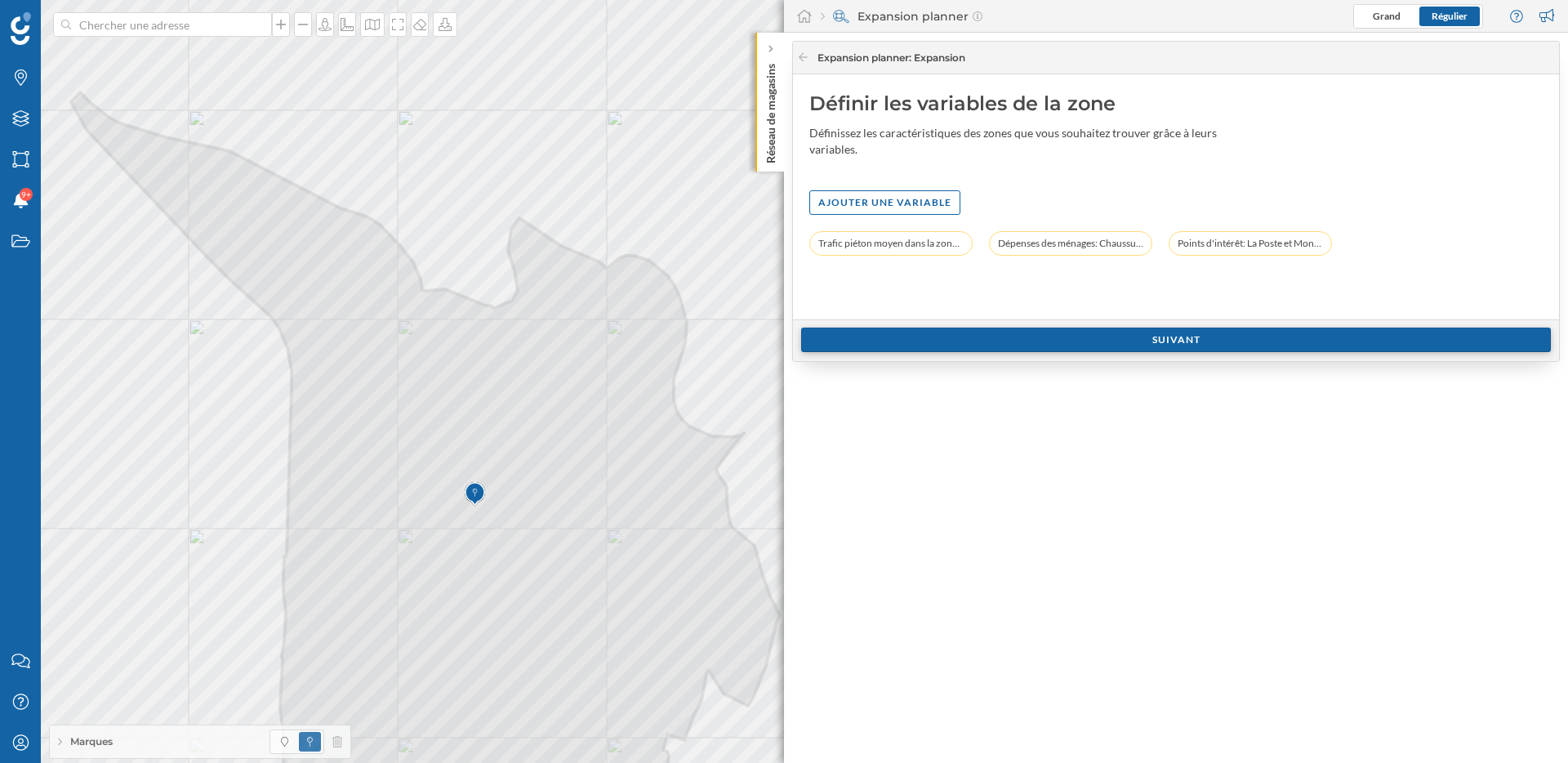
click at [1145, 344] on div "Suivant" at bounding box center [1176, 340] width 750 height 25
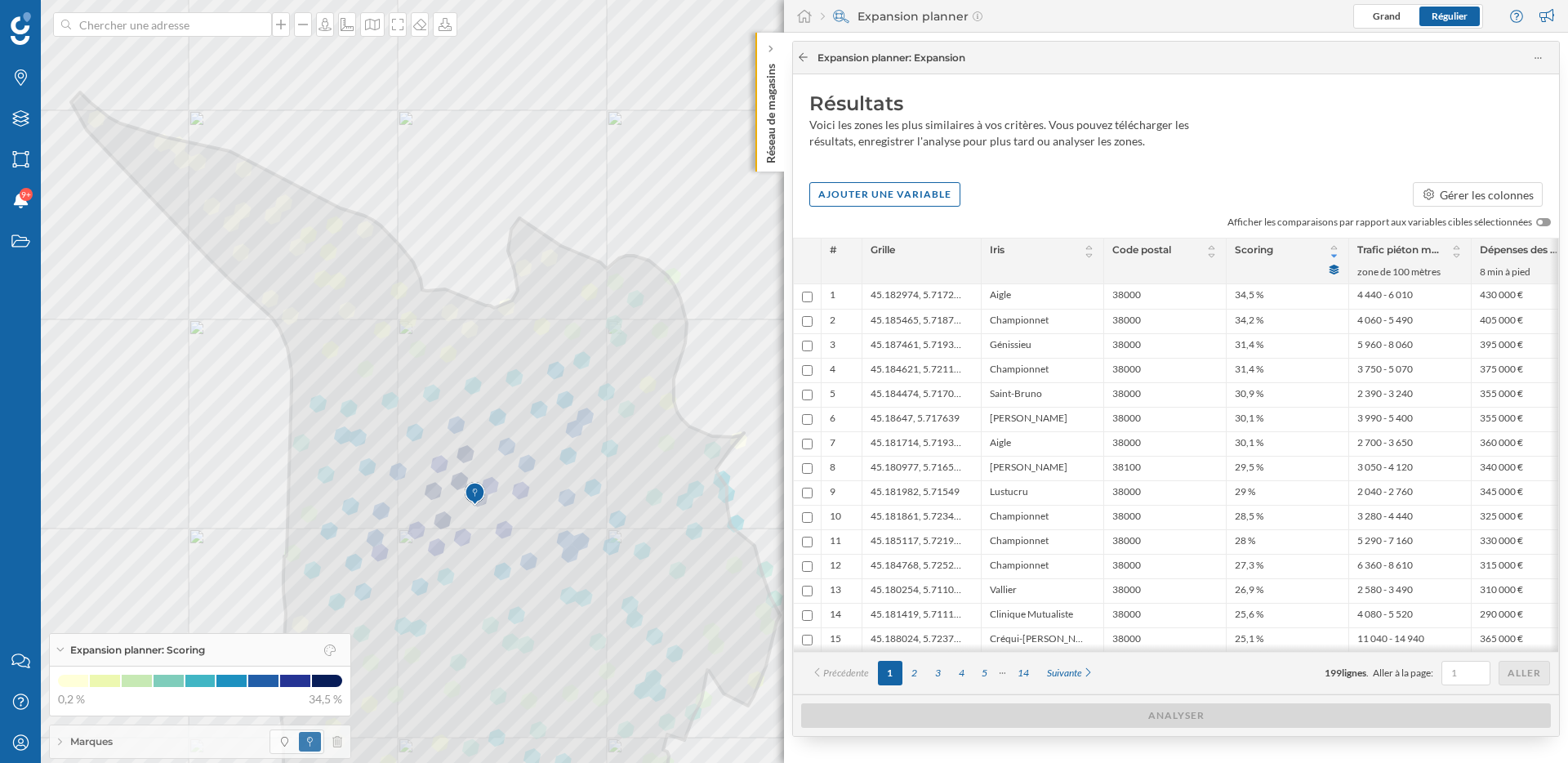
click at [803, 56] on icon at bounding box center [803, 56] width 12 height 10
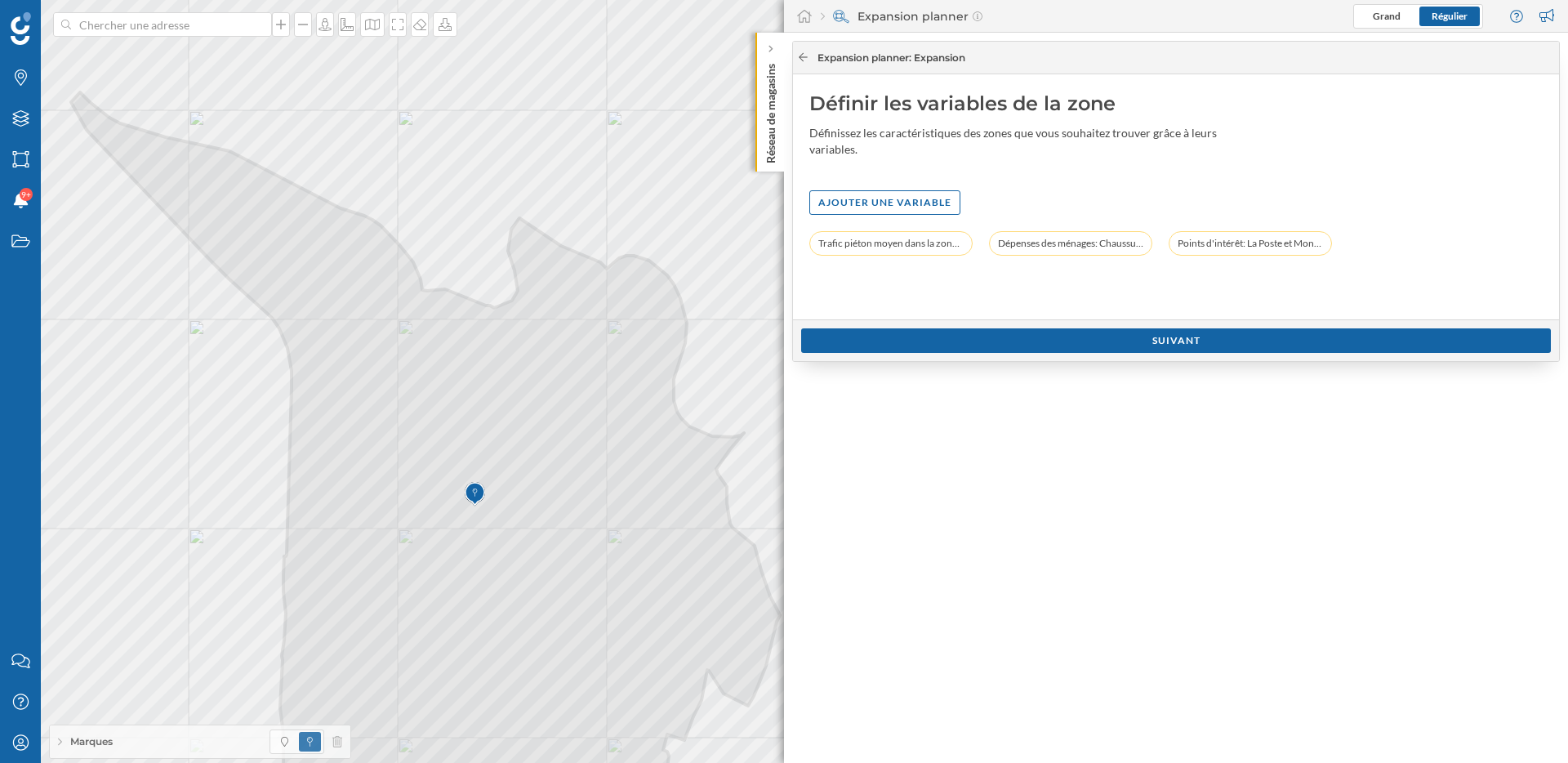
click at [803, 56] on icon at bounding box center [803, 56] width 12 height 10
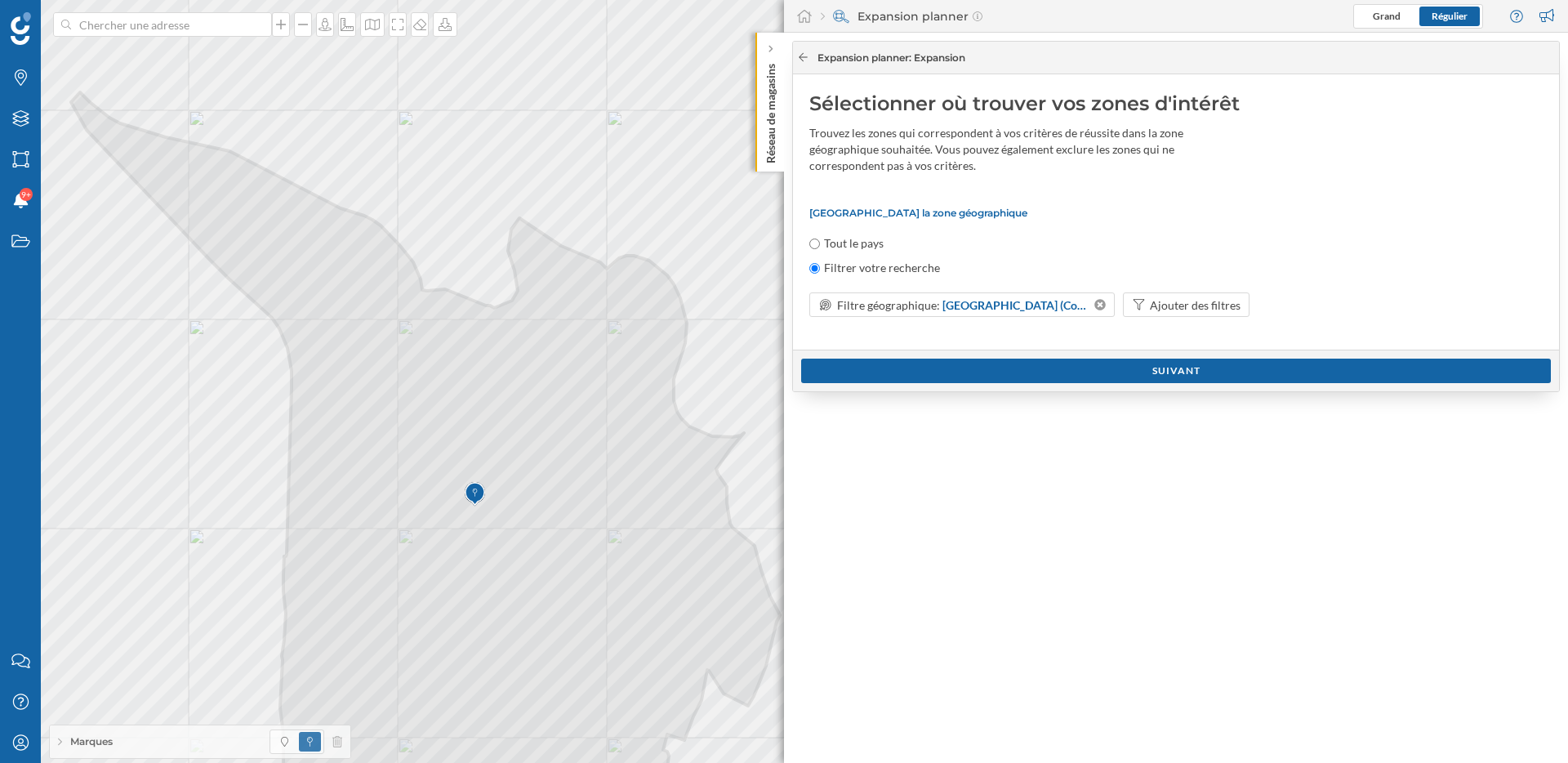
click at [800, 56] on icon at bounding box center [803, 56] width 12 height 10
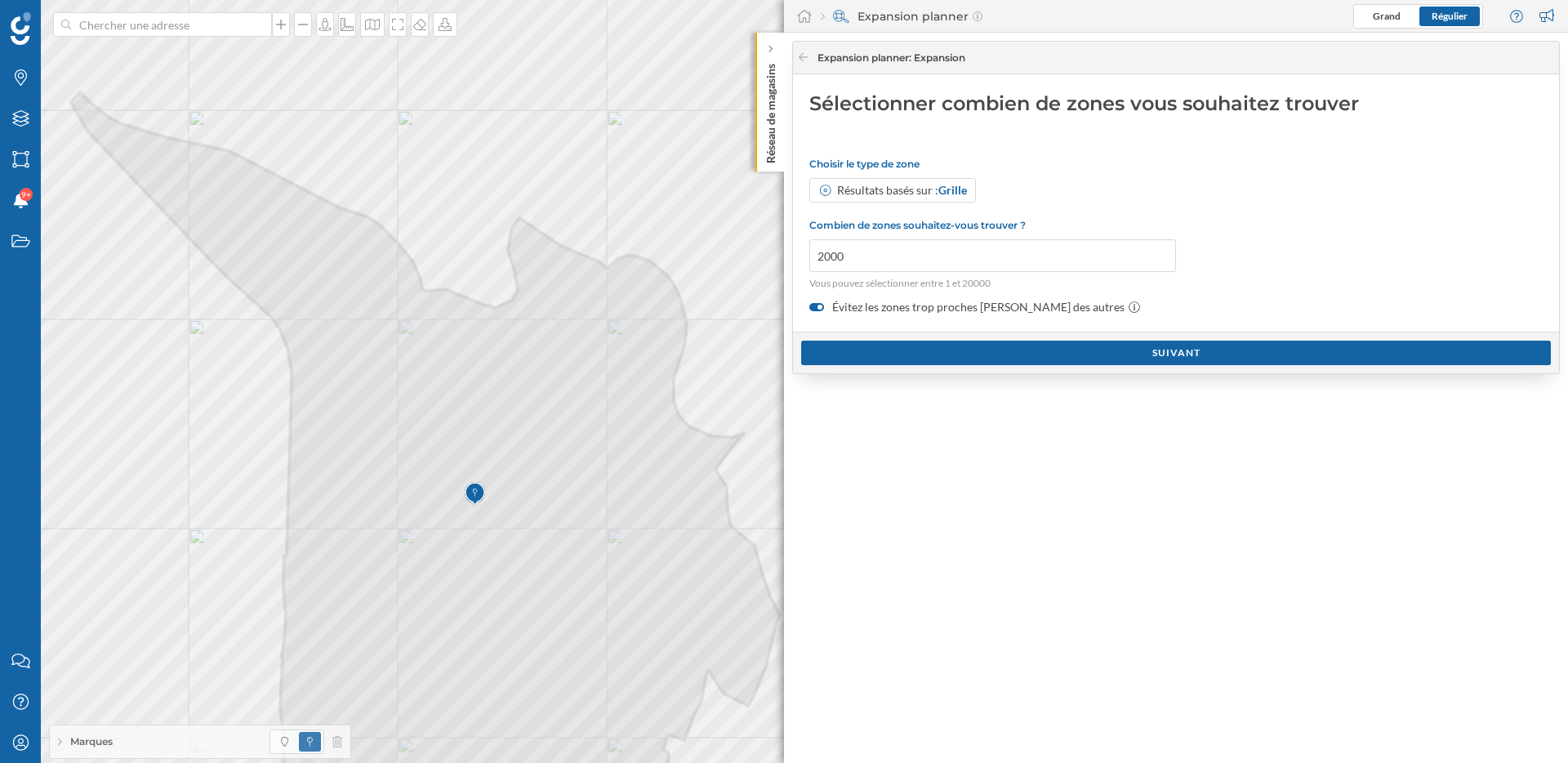
click at [916, 304] on label "Évitez les zones trop proches [PERSON_NAME] des autres" at bounding box center [1176, 307] width 734 height 17
click at [0, 0] on input "Évitez les zones trop proches [PERSON_NAME] des autres" at bounding box center [0, 0] width 0 height 0
click at [952, 357] on div "Suivant" at bounding box center [1176, 352] width 750 height 25
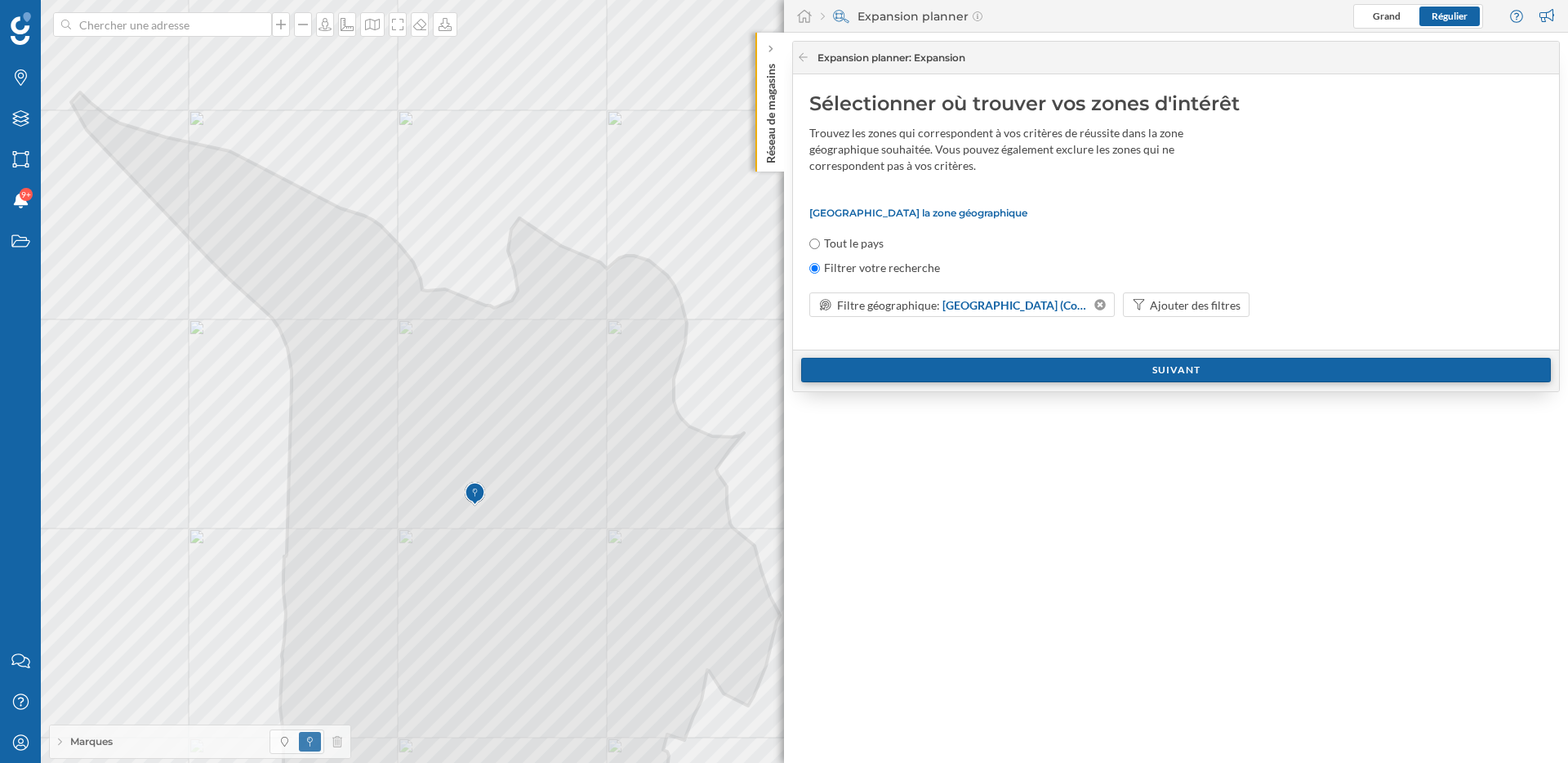
click at [952, 365] on div "Suivant" at bounding box center [1176, 370] width 750 height 25
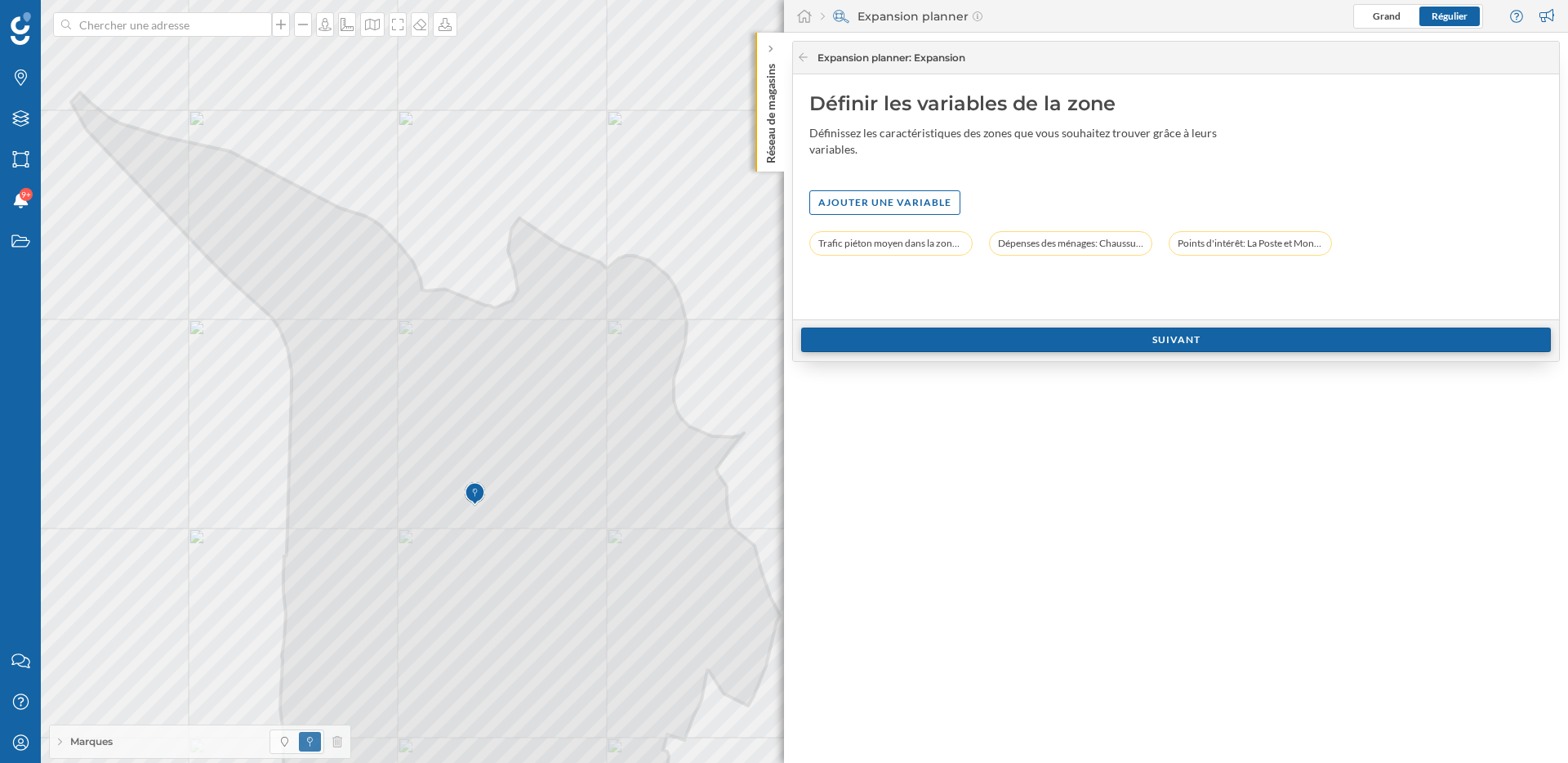
click at [958, 345] on div "Suivant" at bounding box center [1176, 340] width 750 height 25
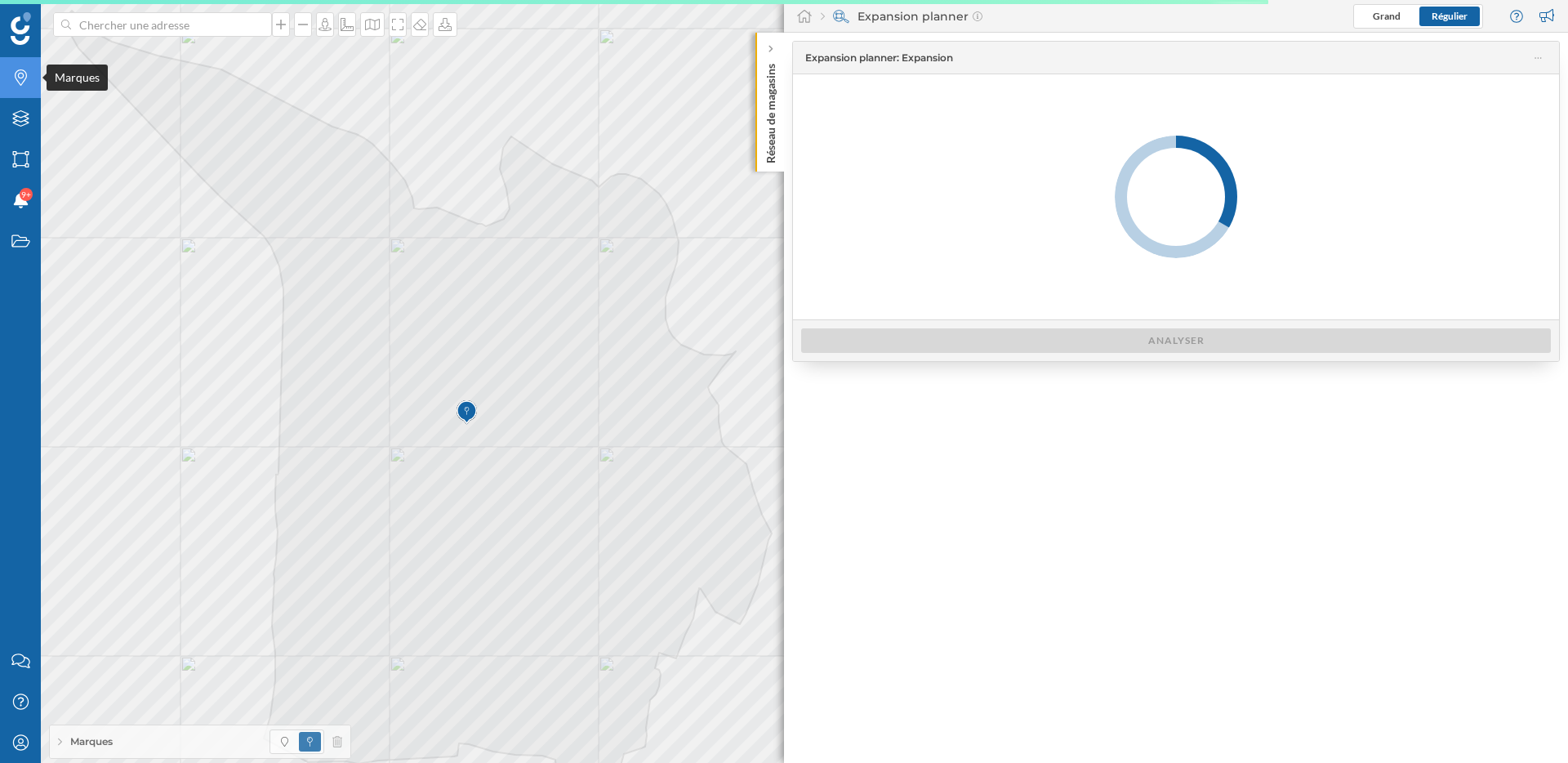
click at [16, 82] on icon "Marques" at bounding box center [20, 78] width 20 height 17
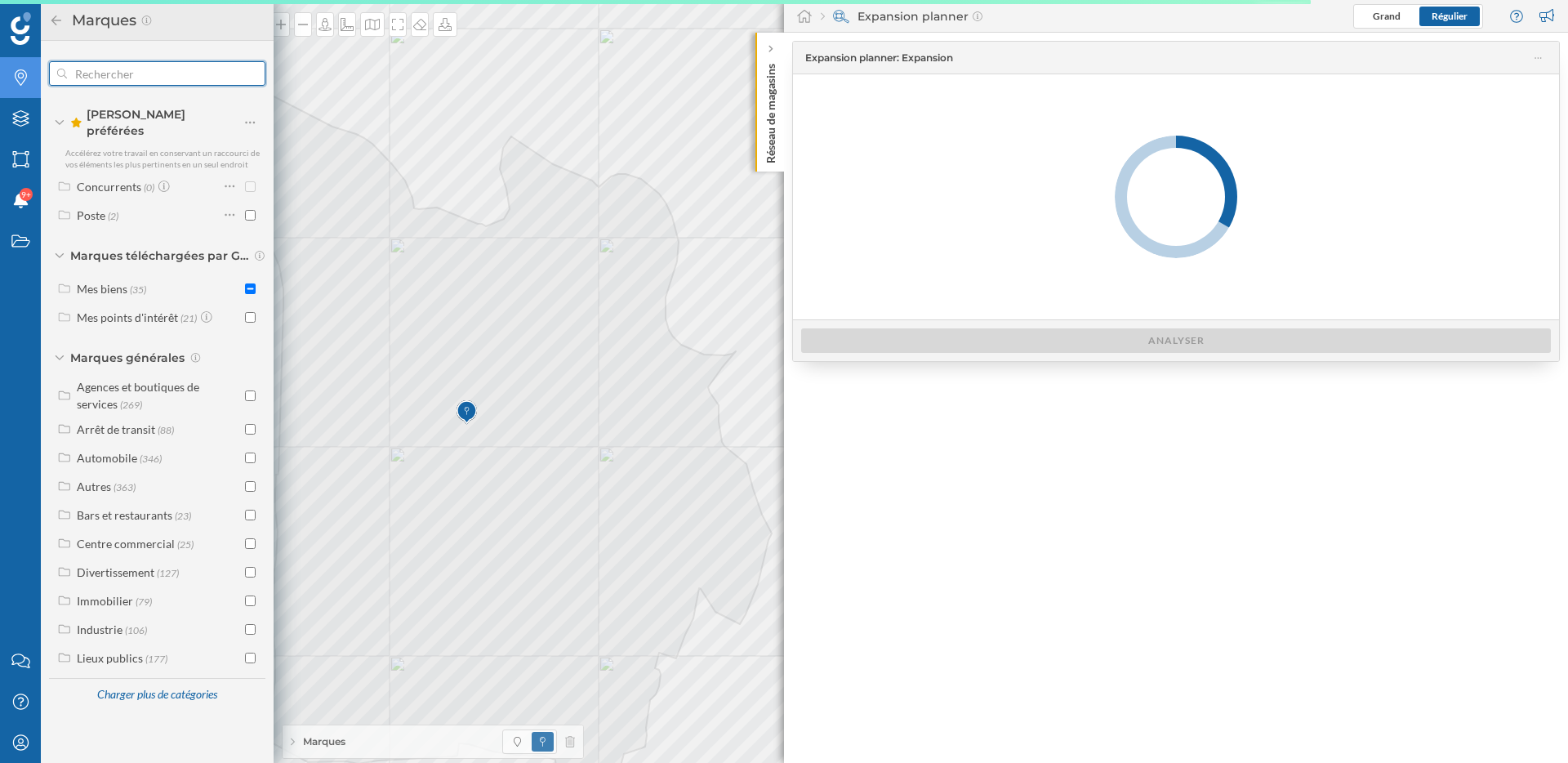
click at [130, 74] on input "text" at bounding box center [157, 73] width 181 height 33
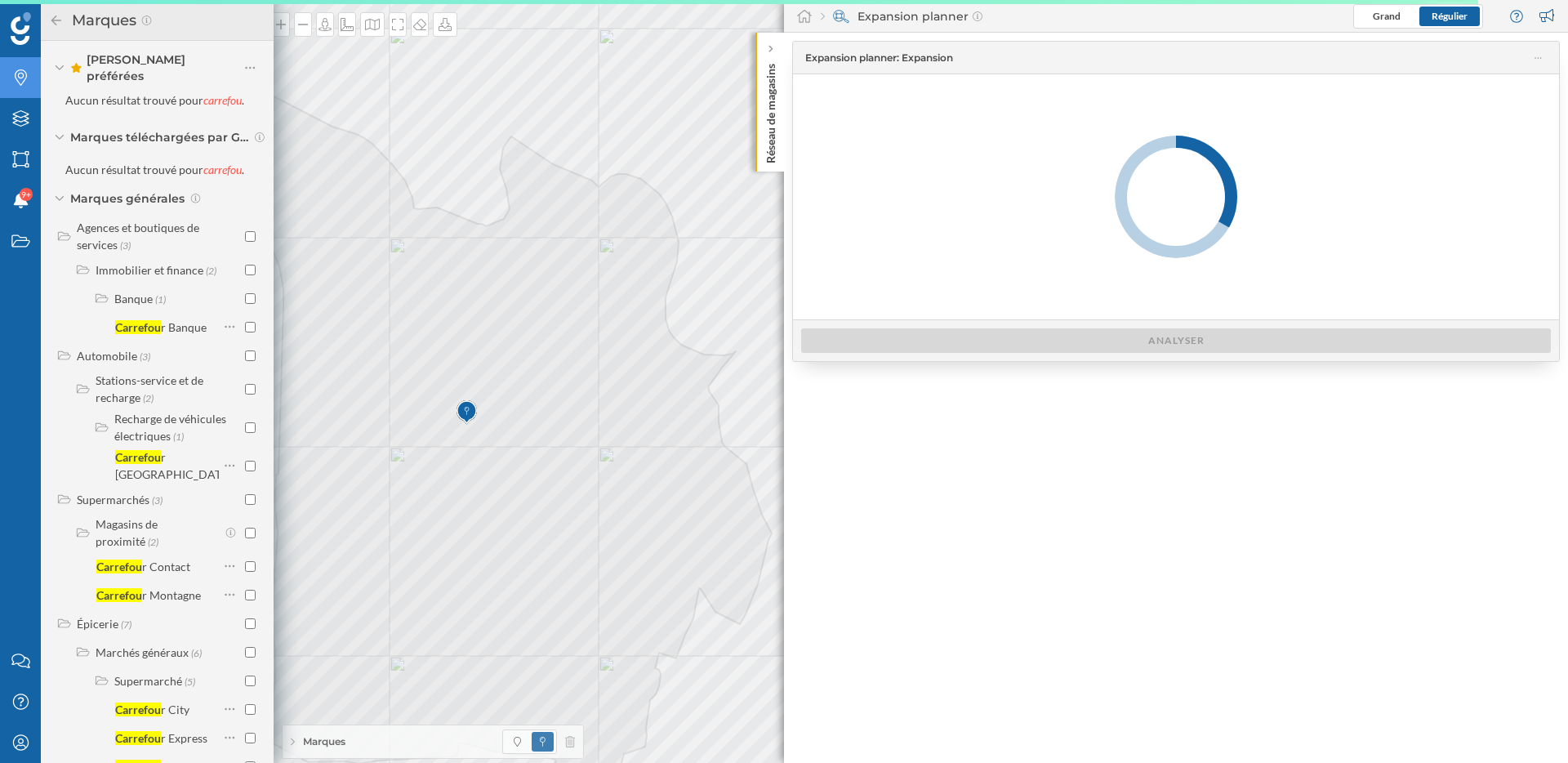
scroll to position [148, 0]
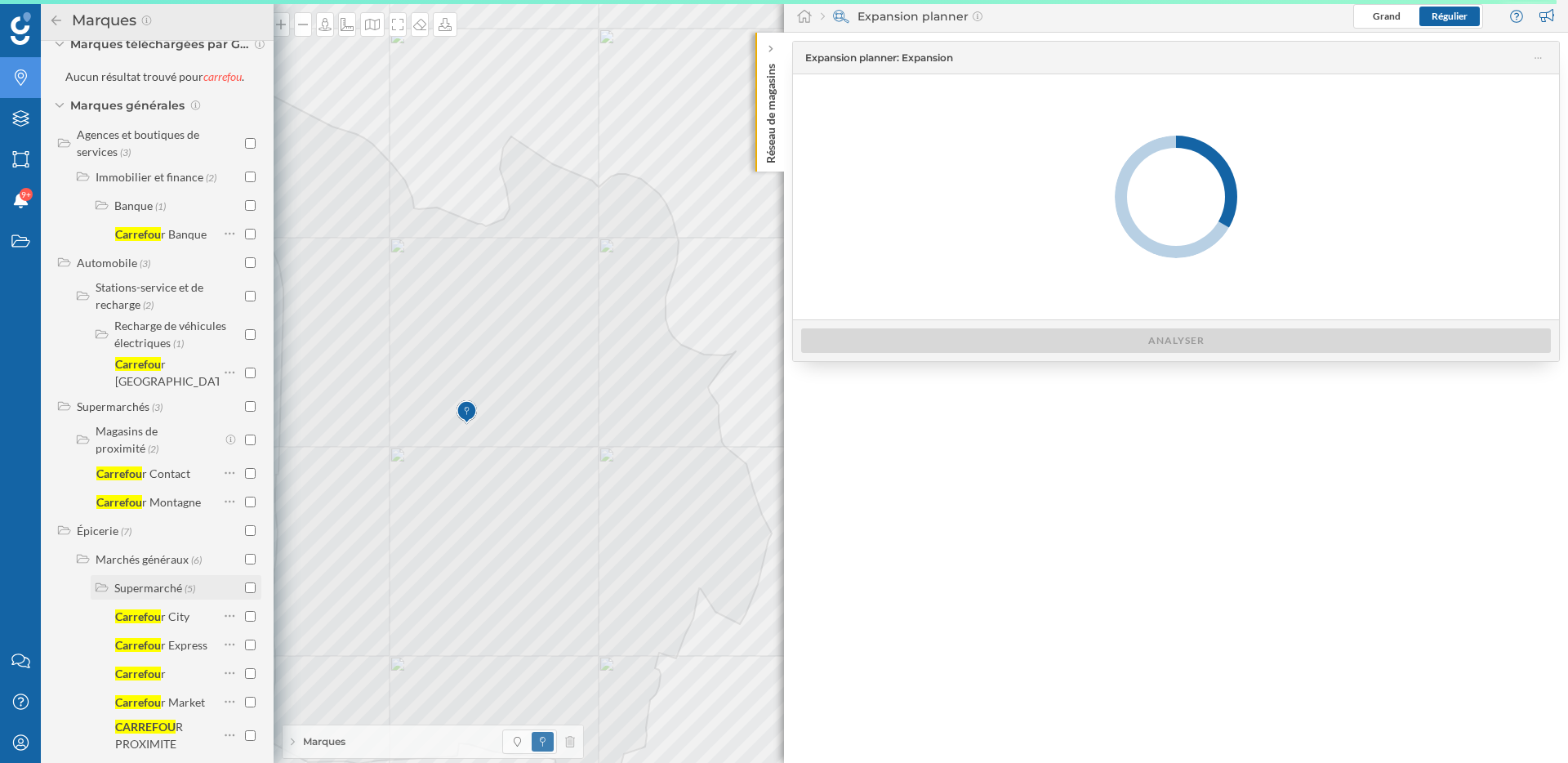
click at [247, 582] on input "checkbox" at bounding box center [250, 587] width 11 height 11
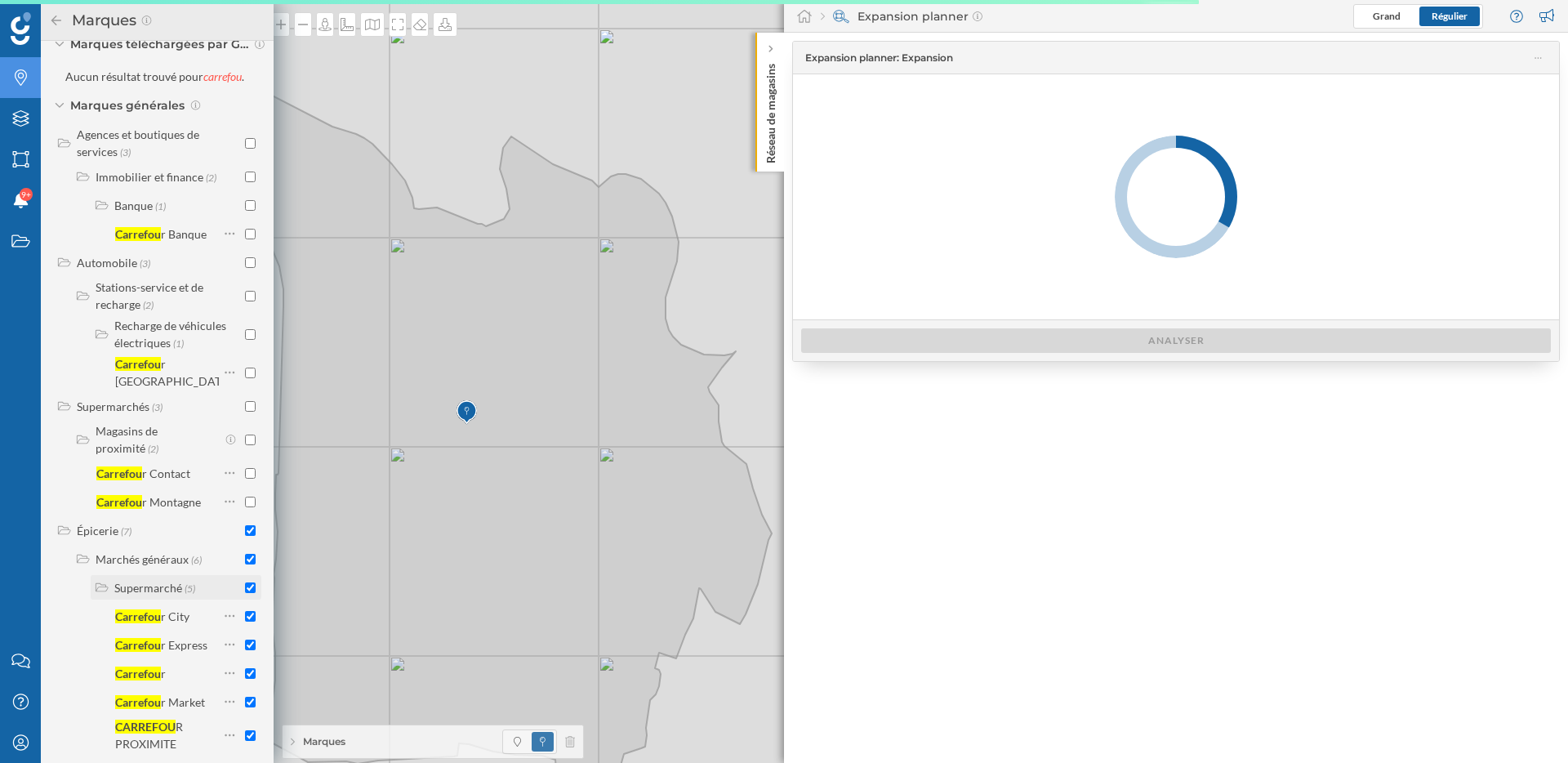
click at [177, 580] on div "Supermarché" at bounding box center [148, 587] width 68 height 14
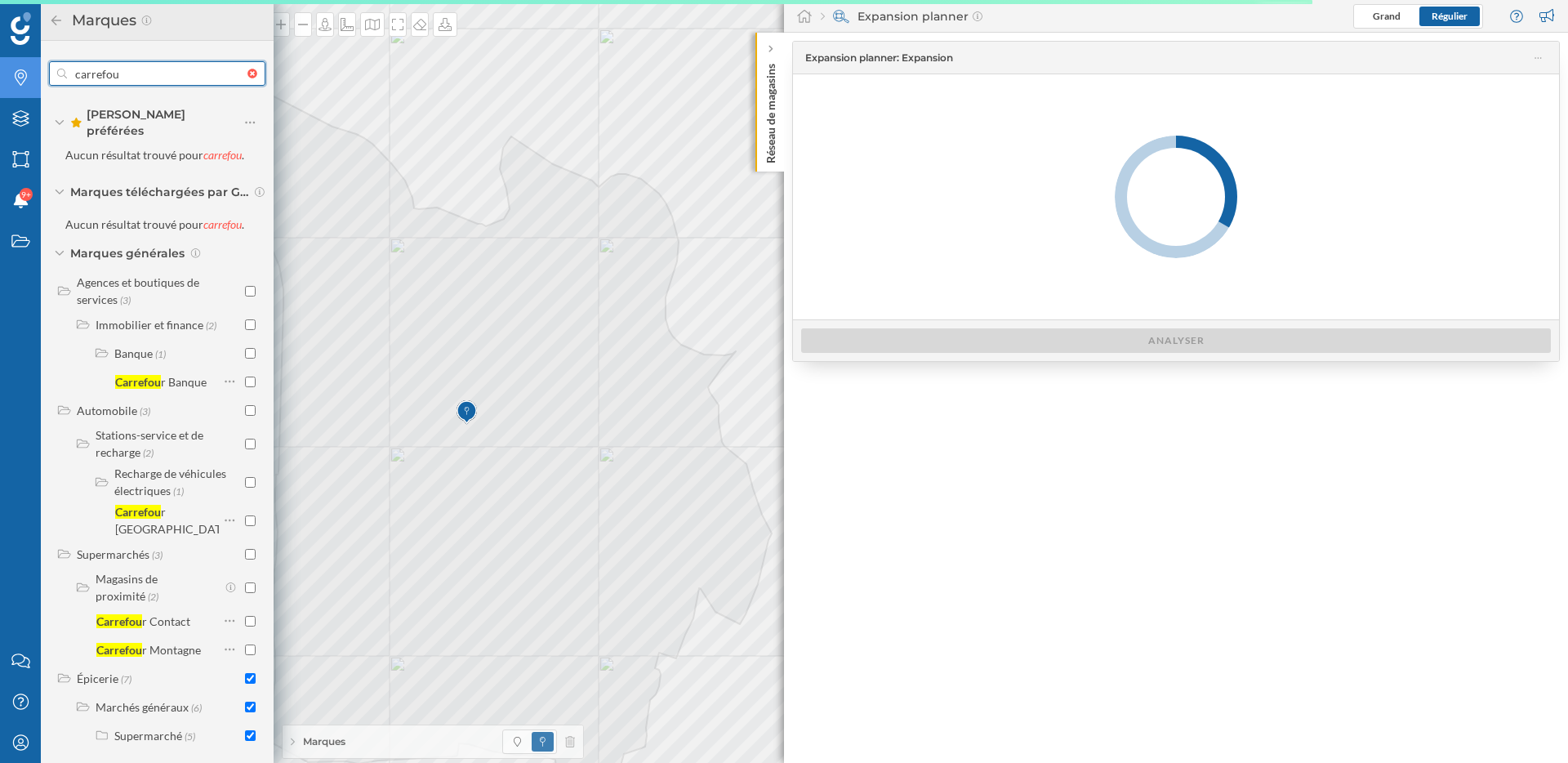
drag, startPoint x: 157, startPoint y: 73, endPoint x: 71, endPoint y: 73, distance: 86.0
click at [69, 73] on input "carrefou" at bounding box center [157, 73] width 181 height 33
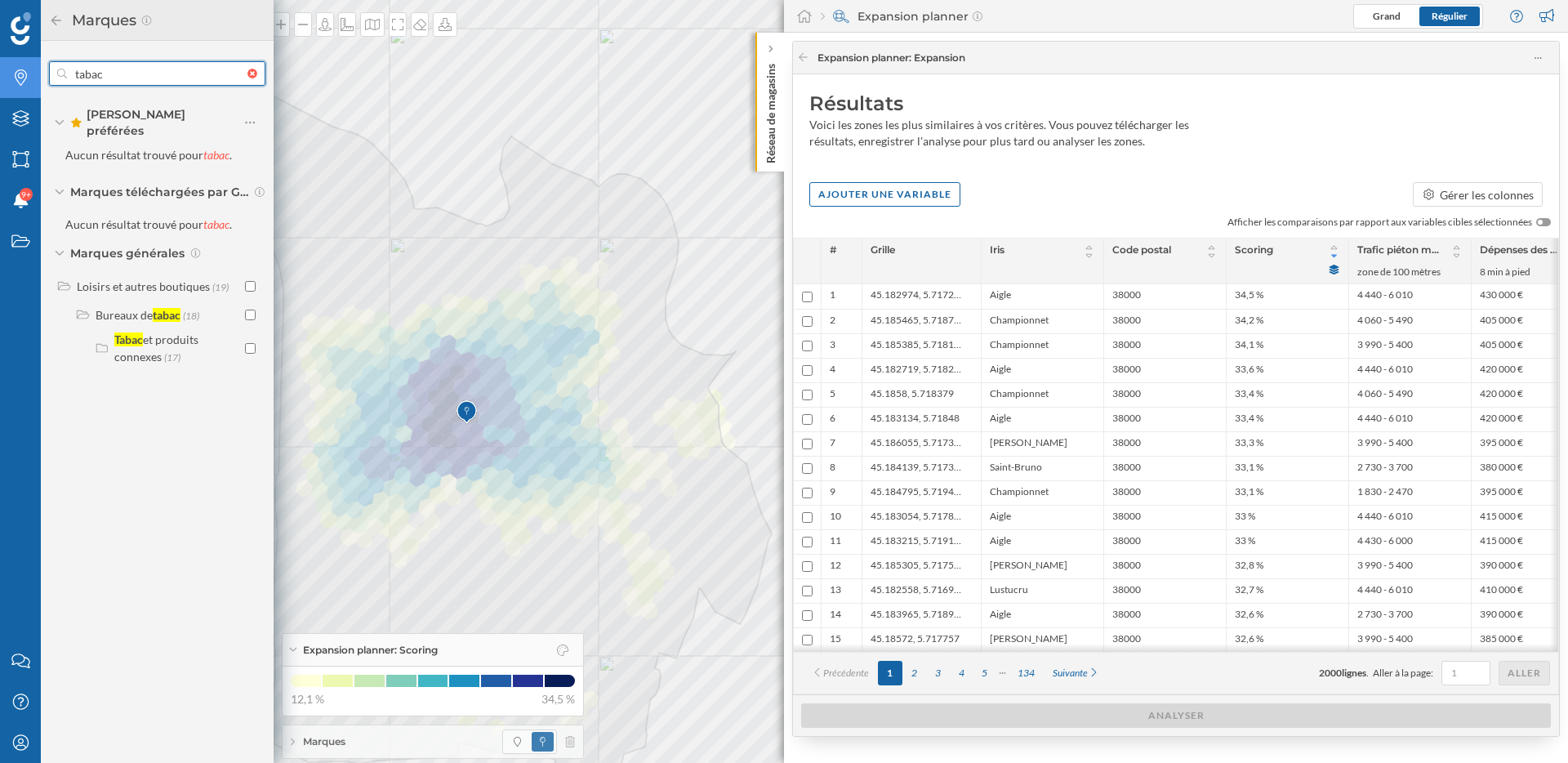
drag, startPoint x: 113, startPoint y: 71, endPoint x: 63, endPoint y: 71, distance: 50.0
click at [63, 71] on div "tabac" at bounding box center [157, 73] width 216 height 25
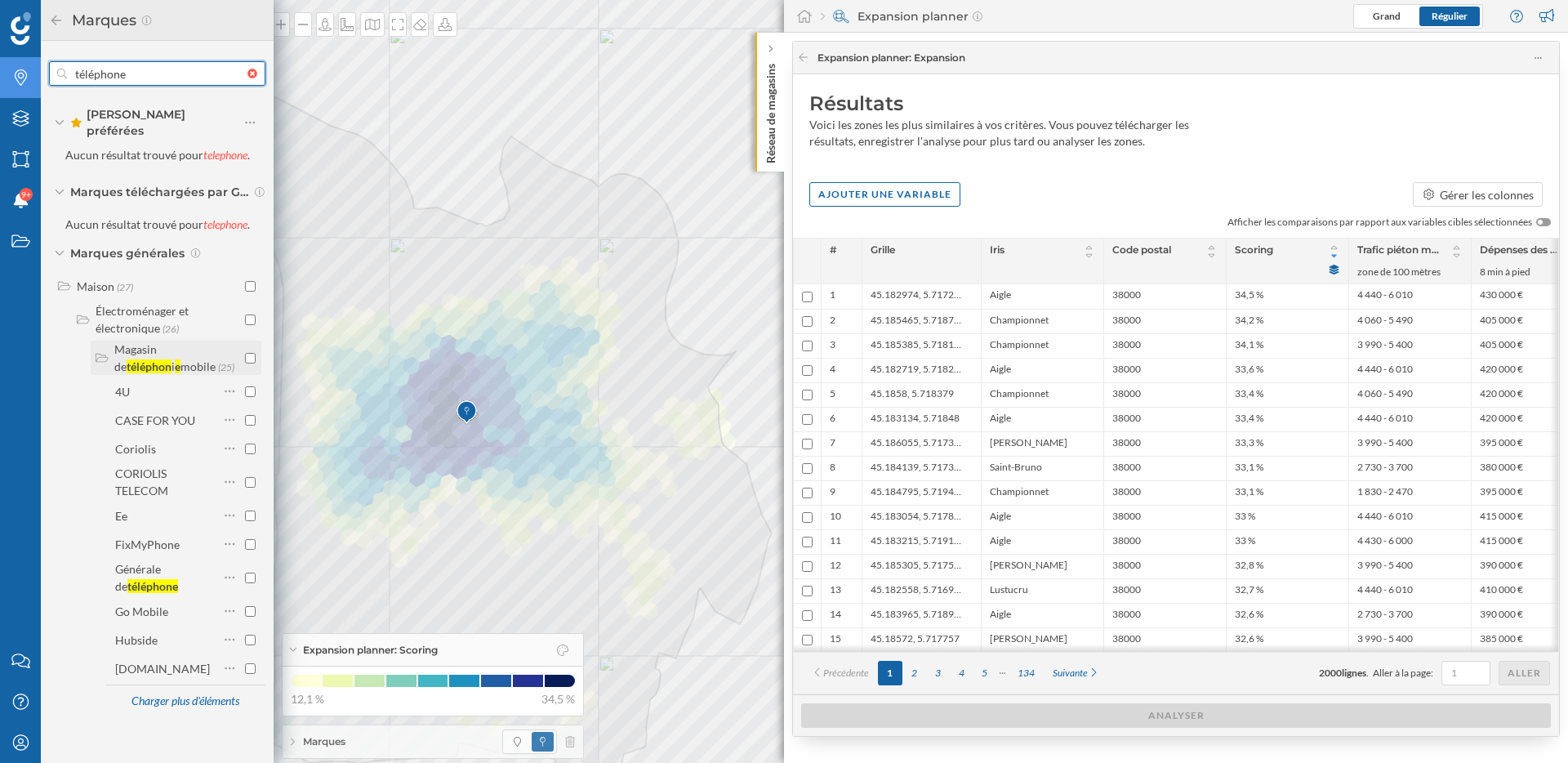
type input "téléphone"
click at [250, 353] on input "checkbox" at bounding box center [250, 358] width 11 height 11
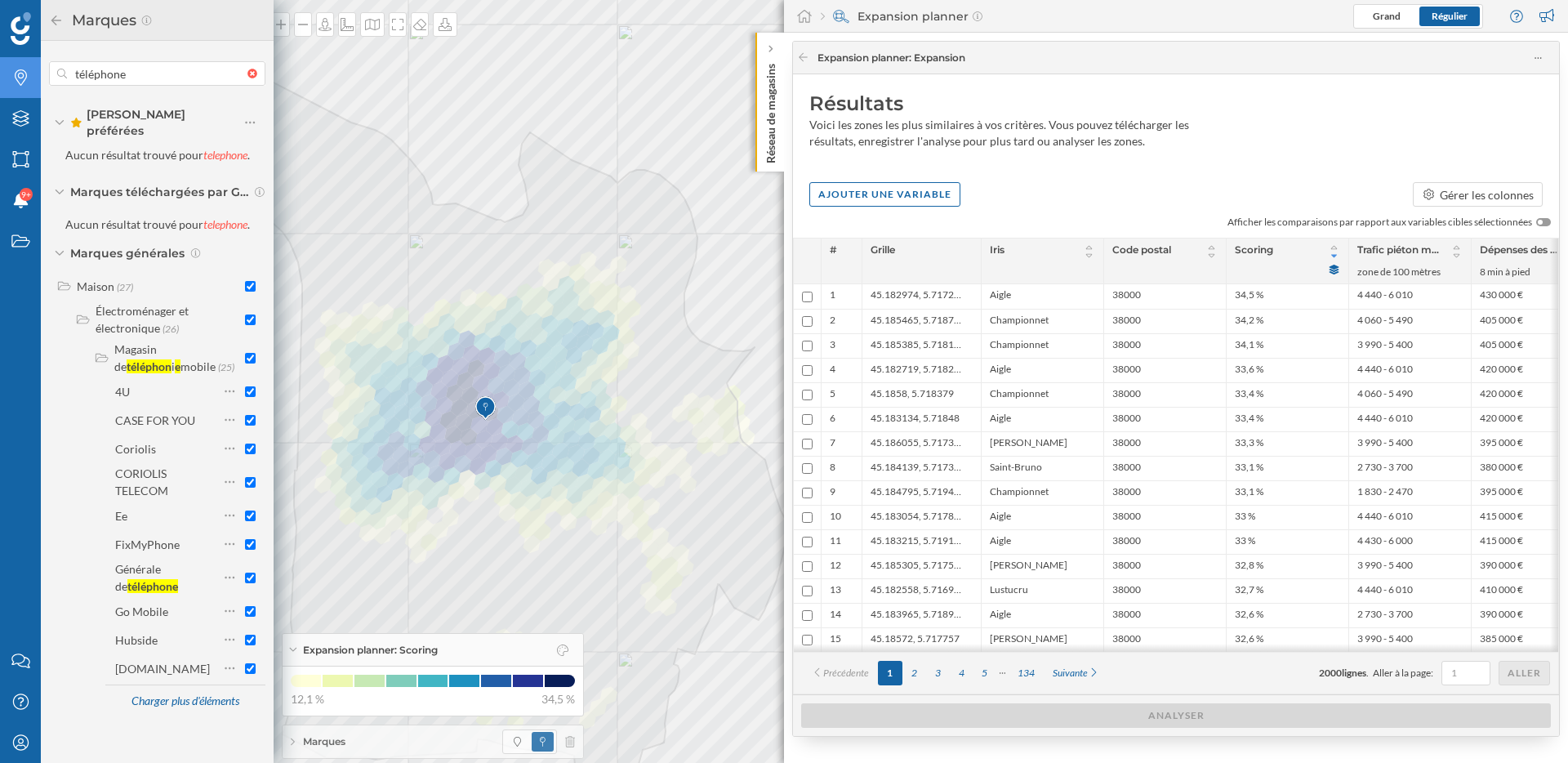
click at [57, 23] on icon at bounding box center [56, 20] width 15 height 11
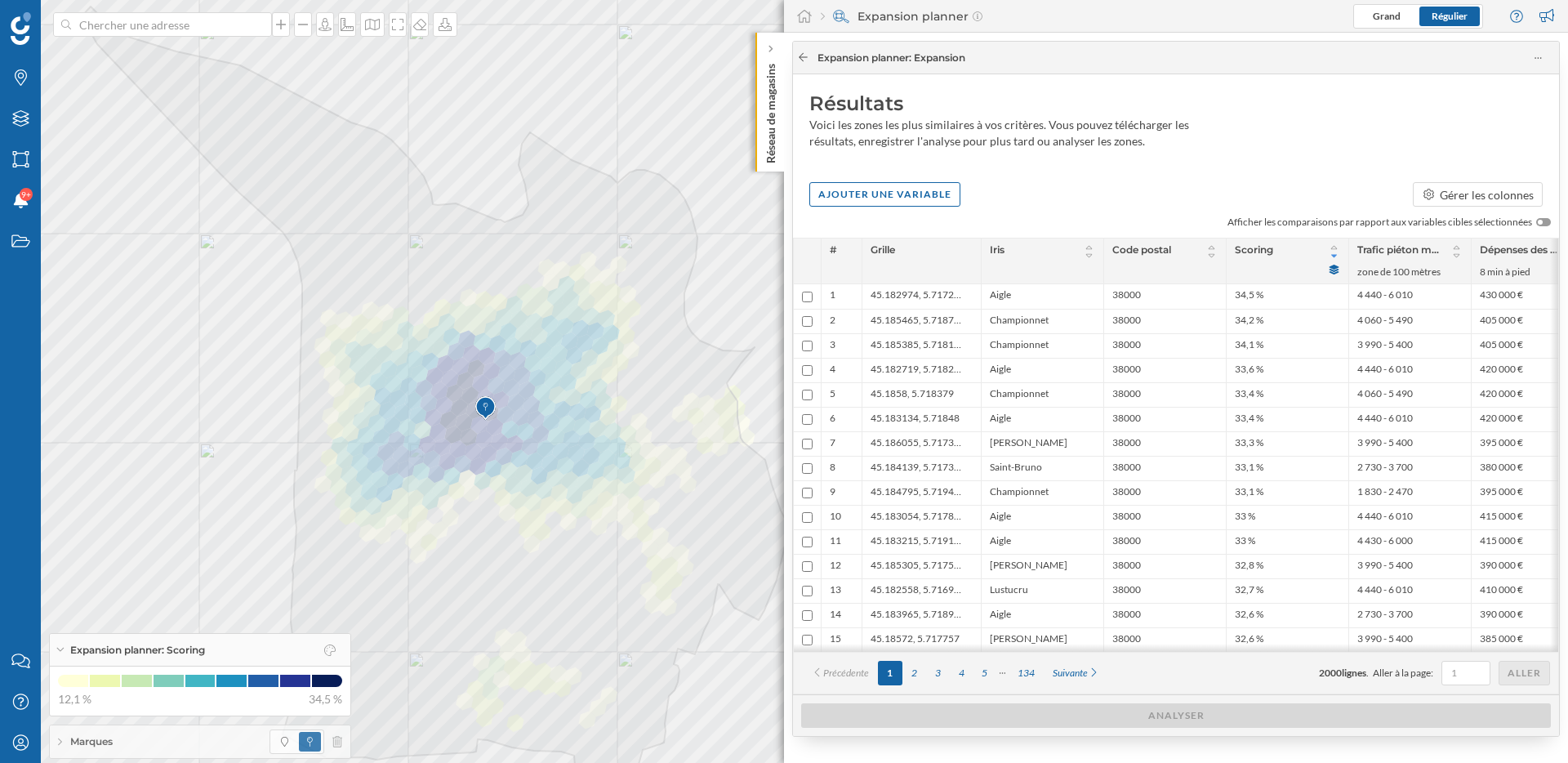
click at [799, 58] on icon at bounding box center [803, 56] width 12 height 10
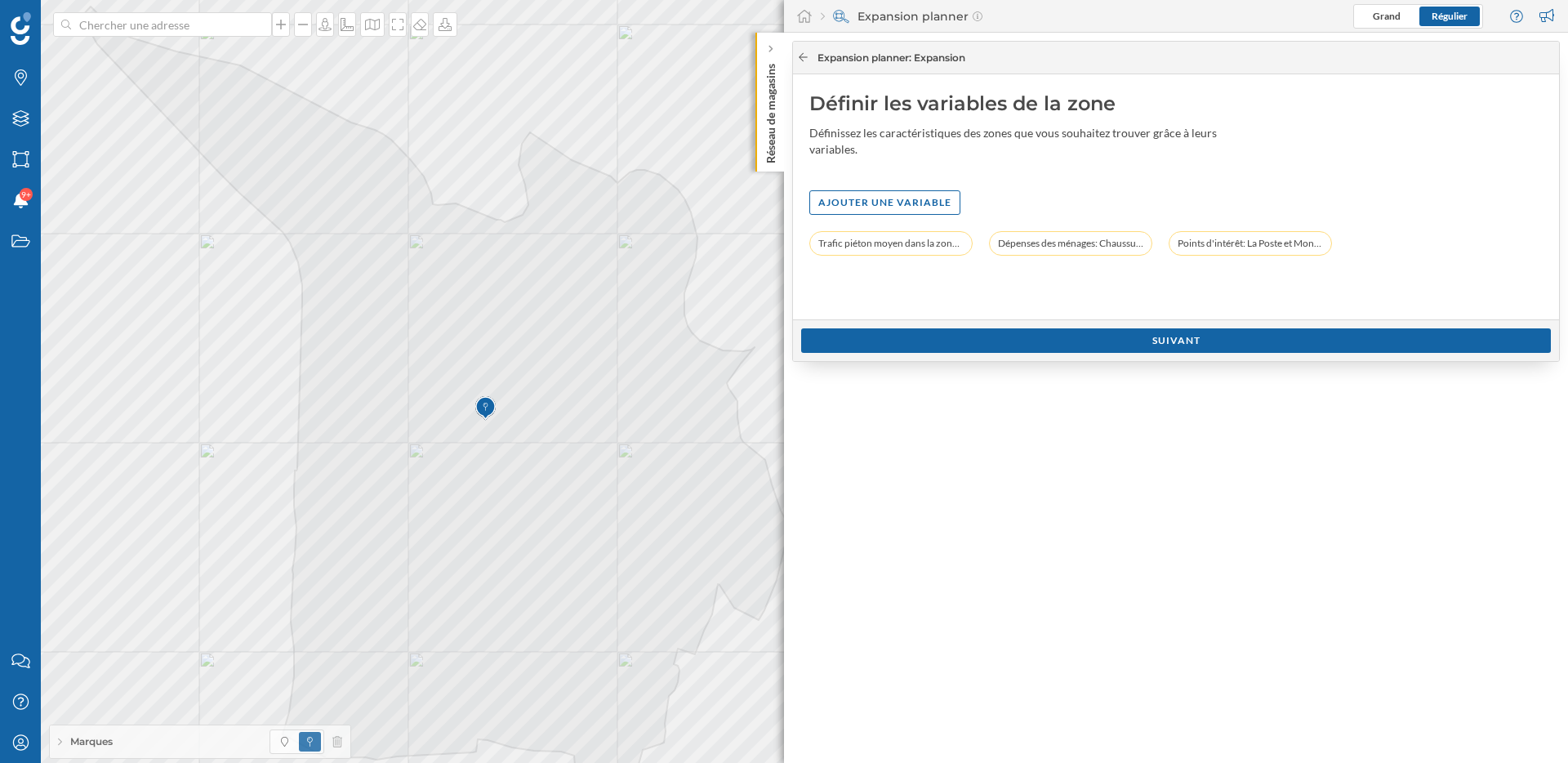
click at [799, 58] on icon at bounding box center [803, 56] width 12 height 10
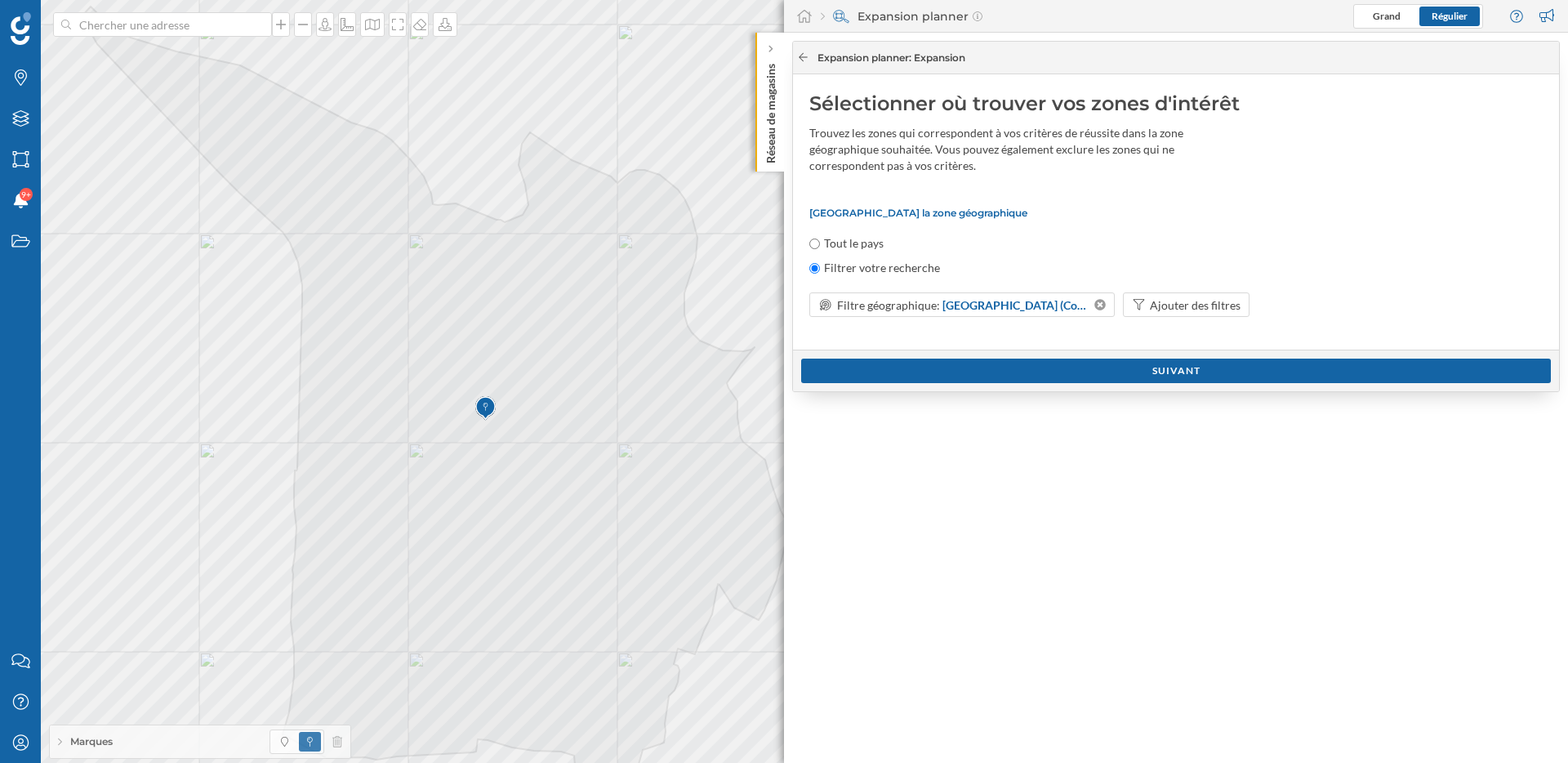
click at [803, 59] on icon at bounding box center [803, 56] width 12 height 10
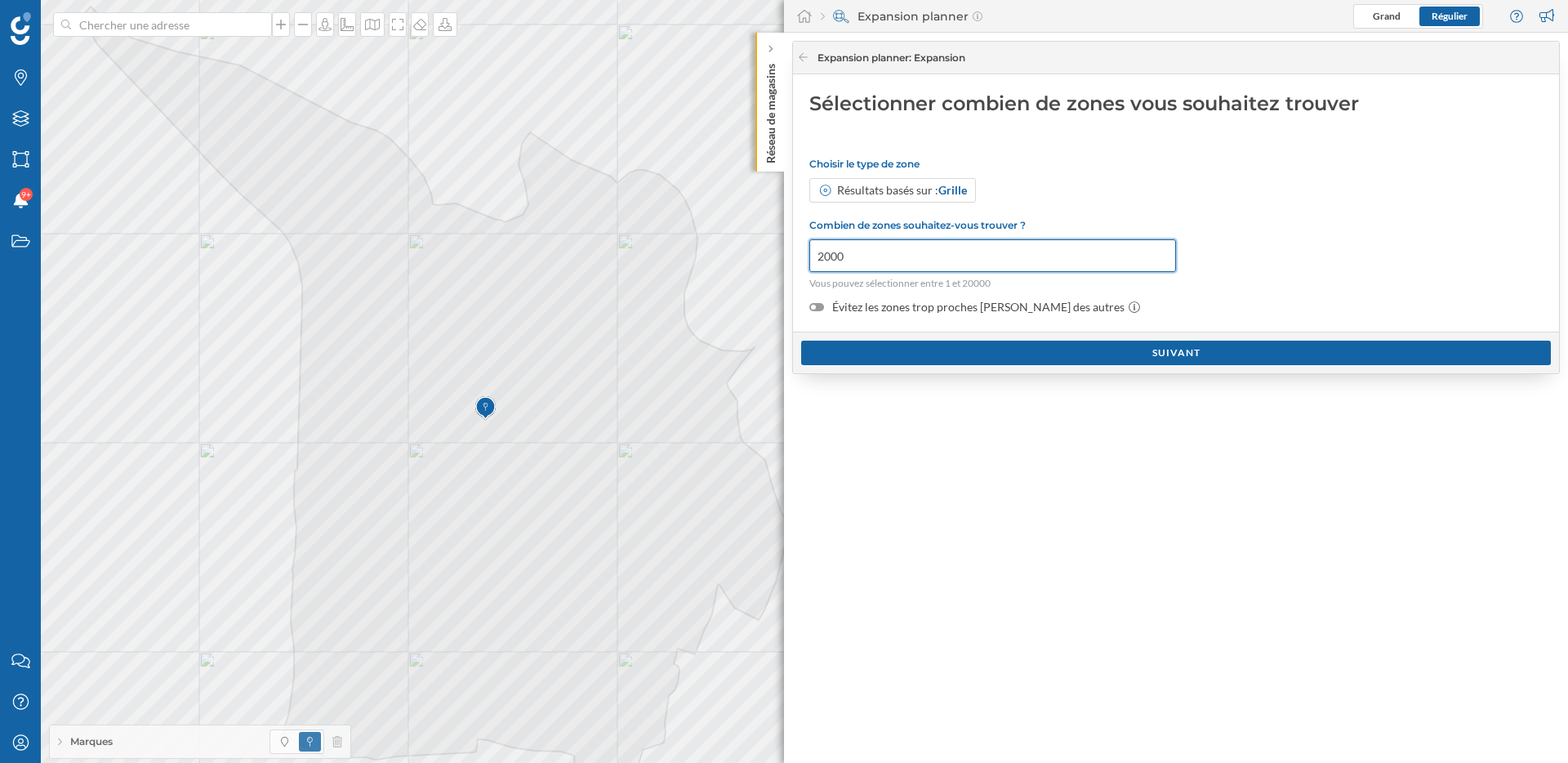
click at [870, 252] on input "2000" at bounding box center [993, 255] width 367 height 33
type input "2"
type input "100"
click at [815, 307] on div at bounding box center [814, 307] width 5 height 5
click at [0, 0] on input "Évitez les zones trop proches [PERSON_NAME] des autres" at bounding box center [0, 0] width 0 height 0
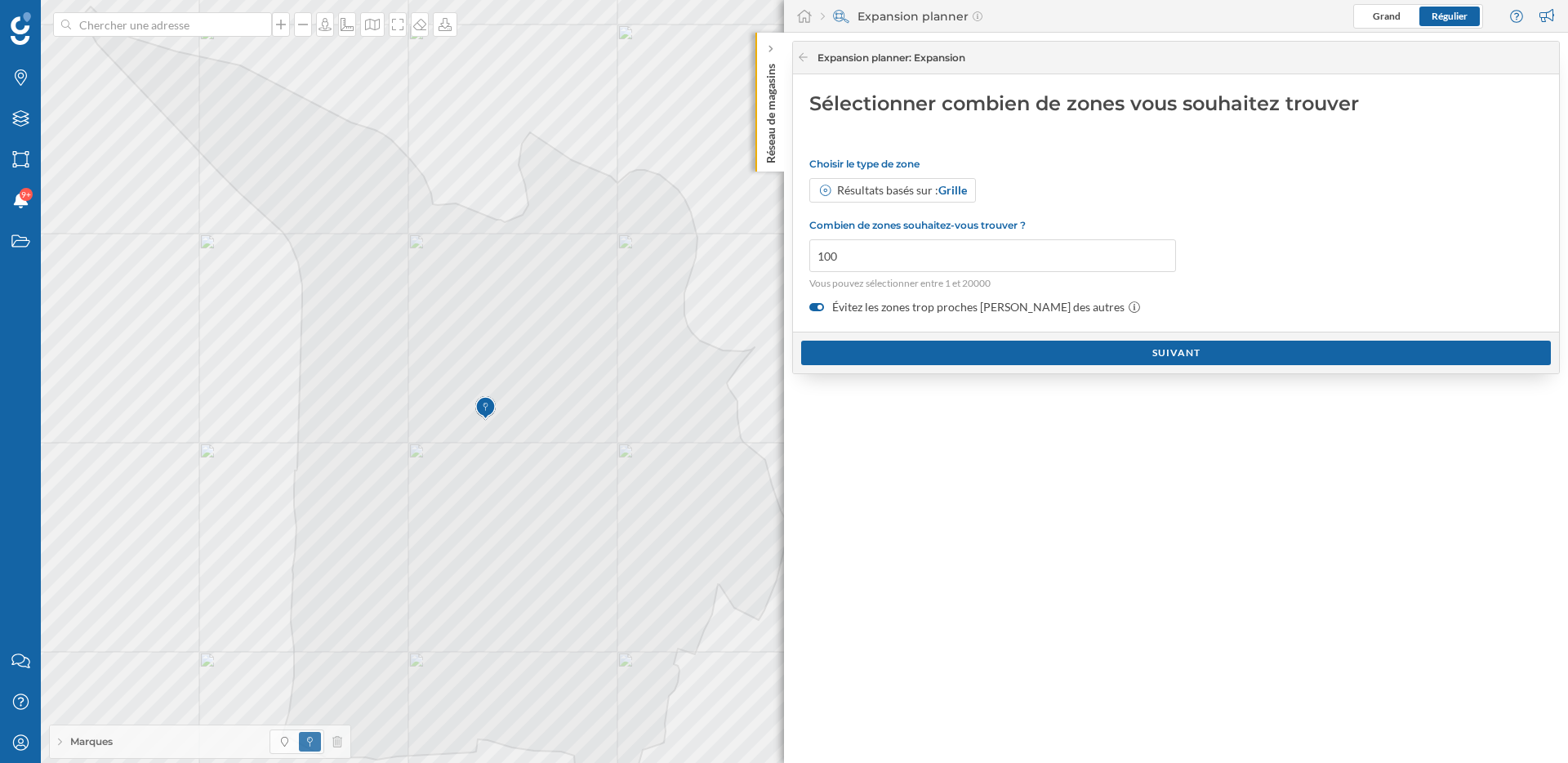
click at [844, 303] on label "Évitez les zones trop proches [PERSON_NAME] des autres" at bounding box center [1176, 307] width 734 height 17
click at [0, 0] on input "Évitez les zones trop proches [PERSON_NAME] des autres" at bounding box center [0, 0] width 0 height 0
click at [870, 348] on div "Suivant" at bounding box center [1176, 352] width 750 height 25
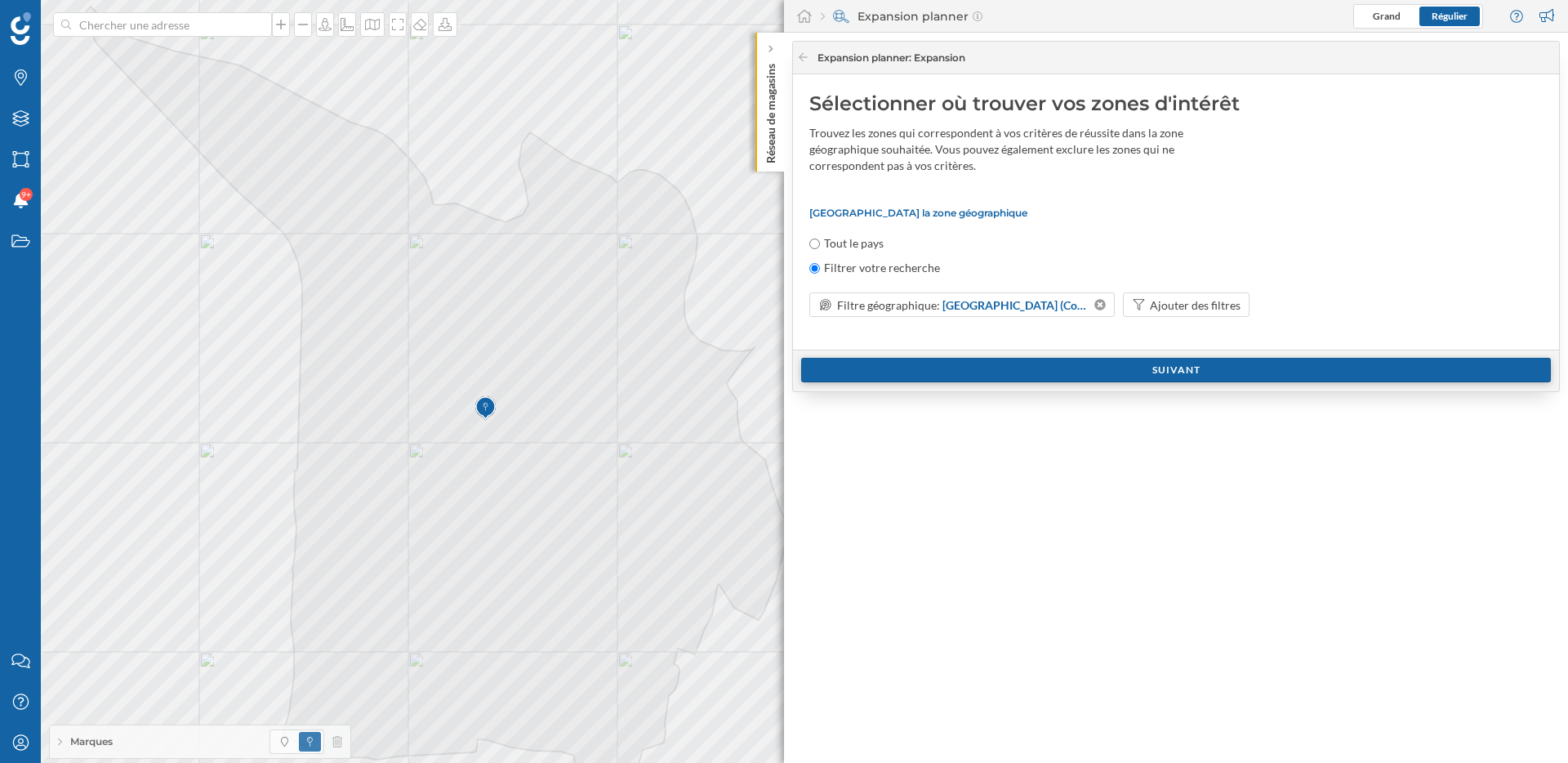
click at [901, 362] on div "Suivant" at bounding box center [1176, 370] width 750 height 25
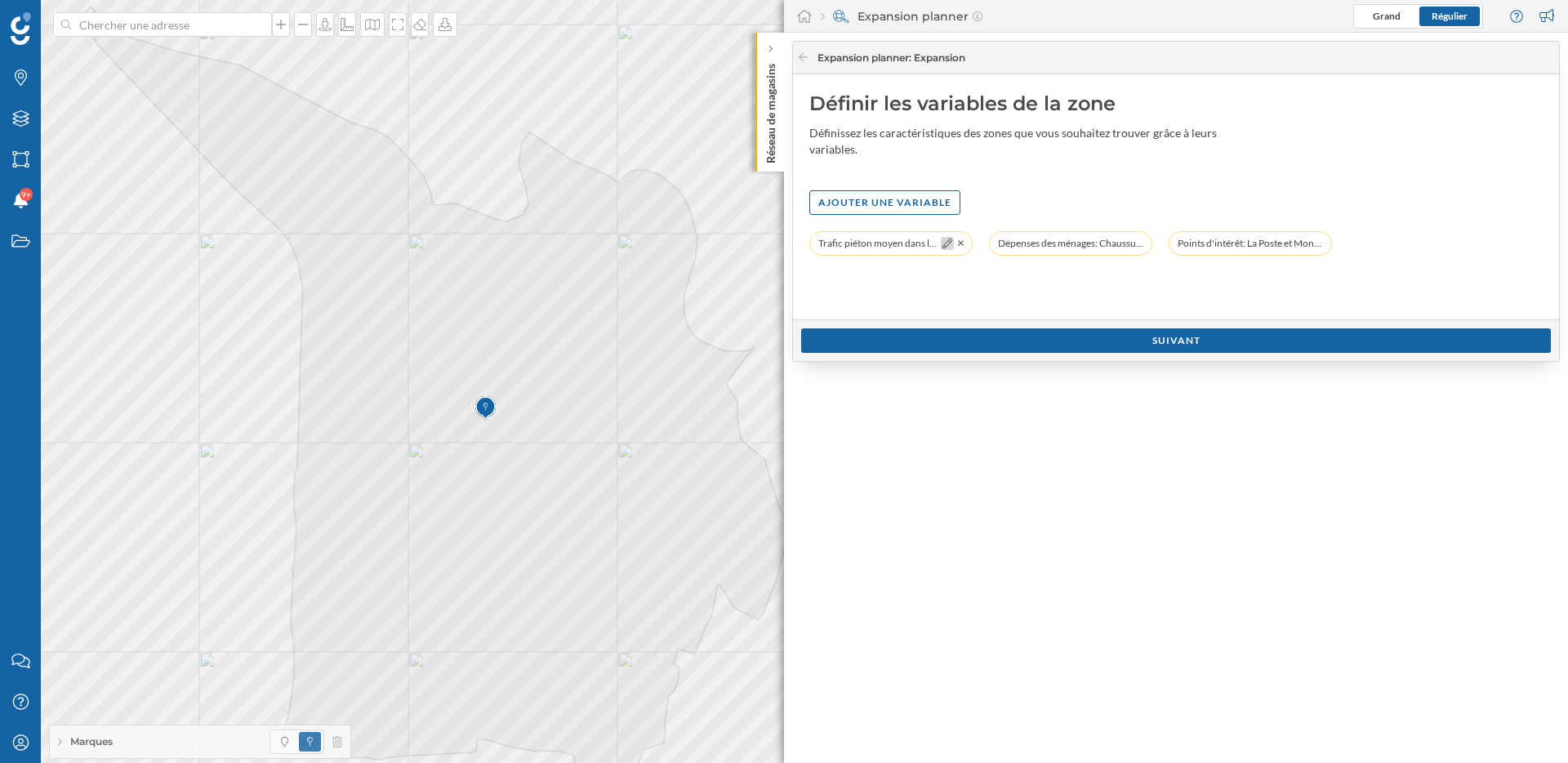
click at [953, 248] on div at bounding box center [947, 243] width 13 height 13
click at [946, 243] on icon at bounding box center [947, 243] width 10 height 10
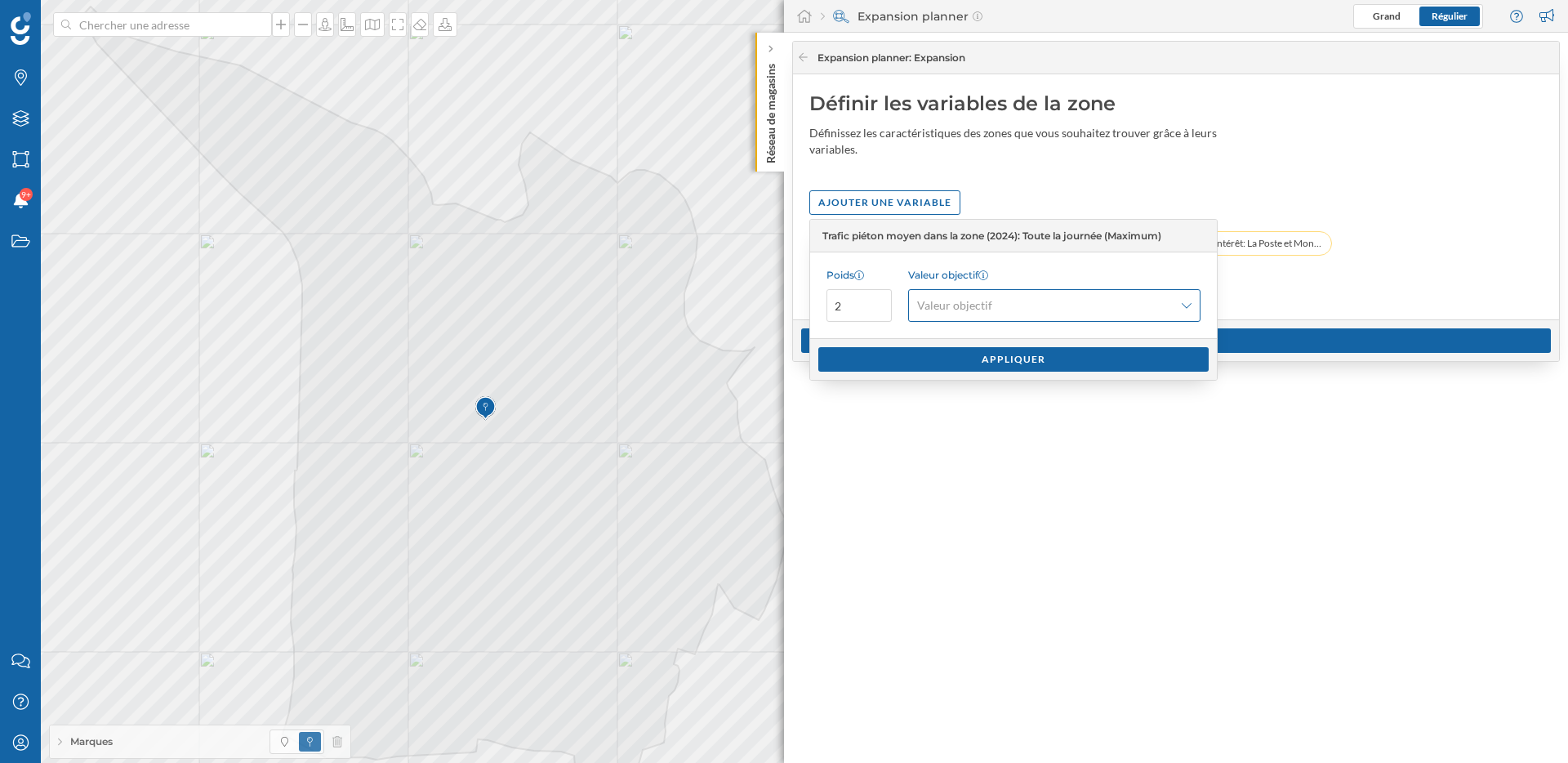
click at [988, 311] on span "Valeur objectif" at bounding box center [954, 305] width 75 height 17
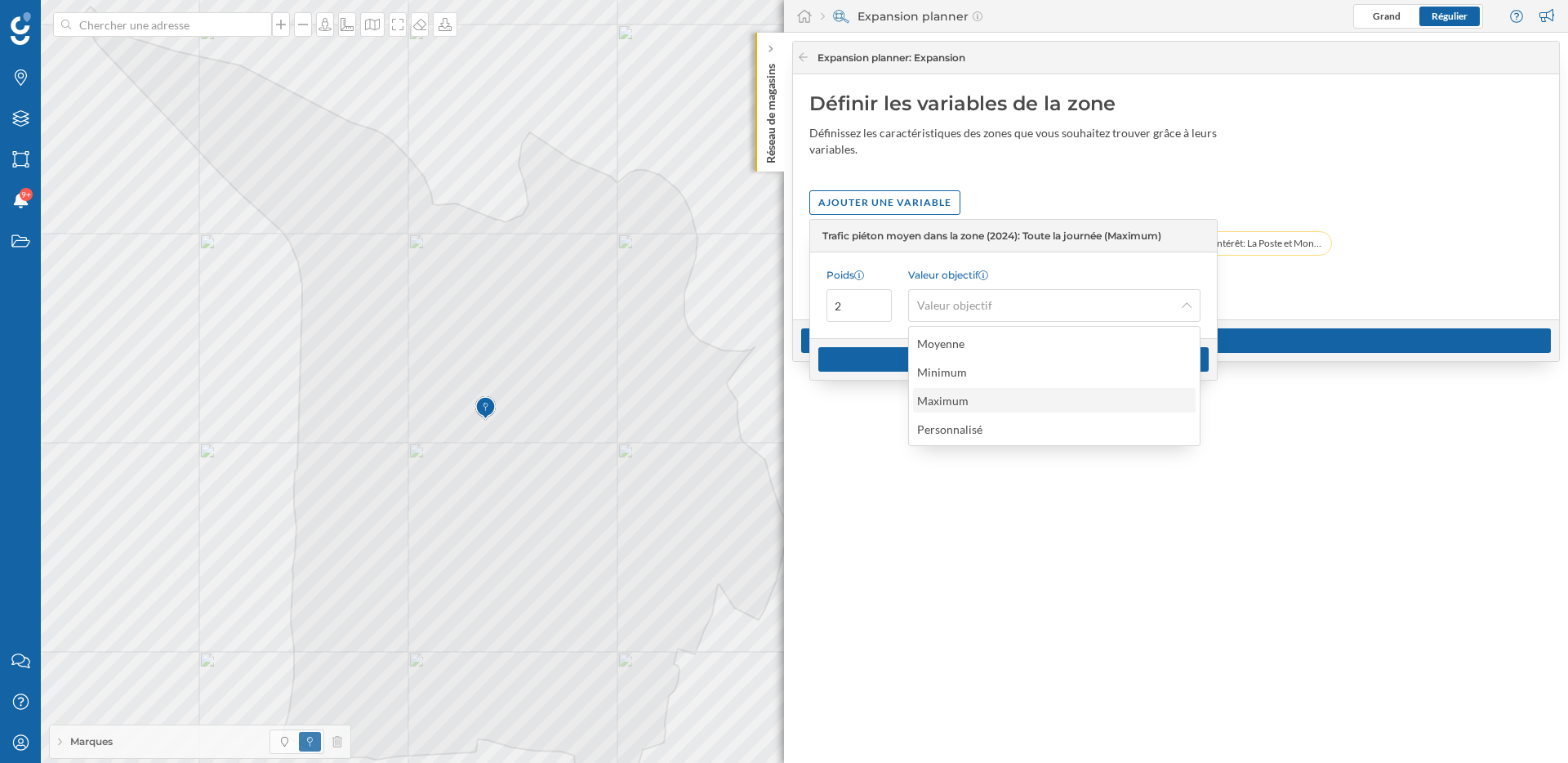
click at [989, 397] on div "Maximum" at bounding box center [1053, 400] width 273 height 17
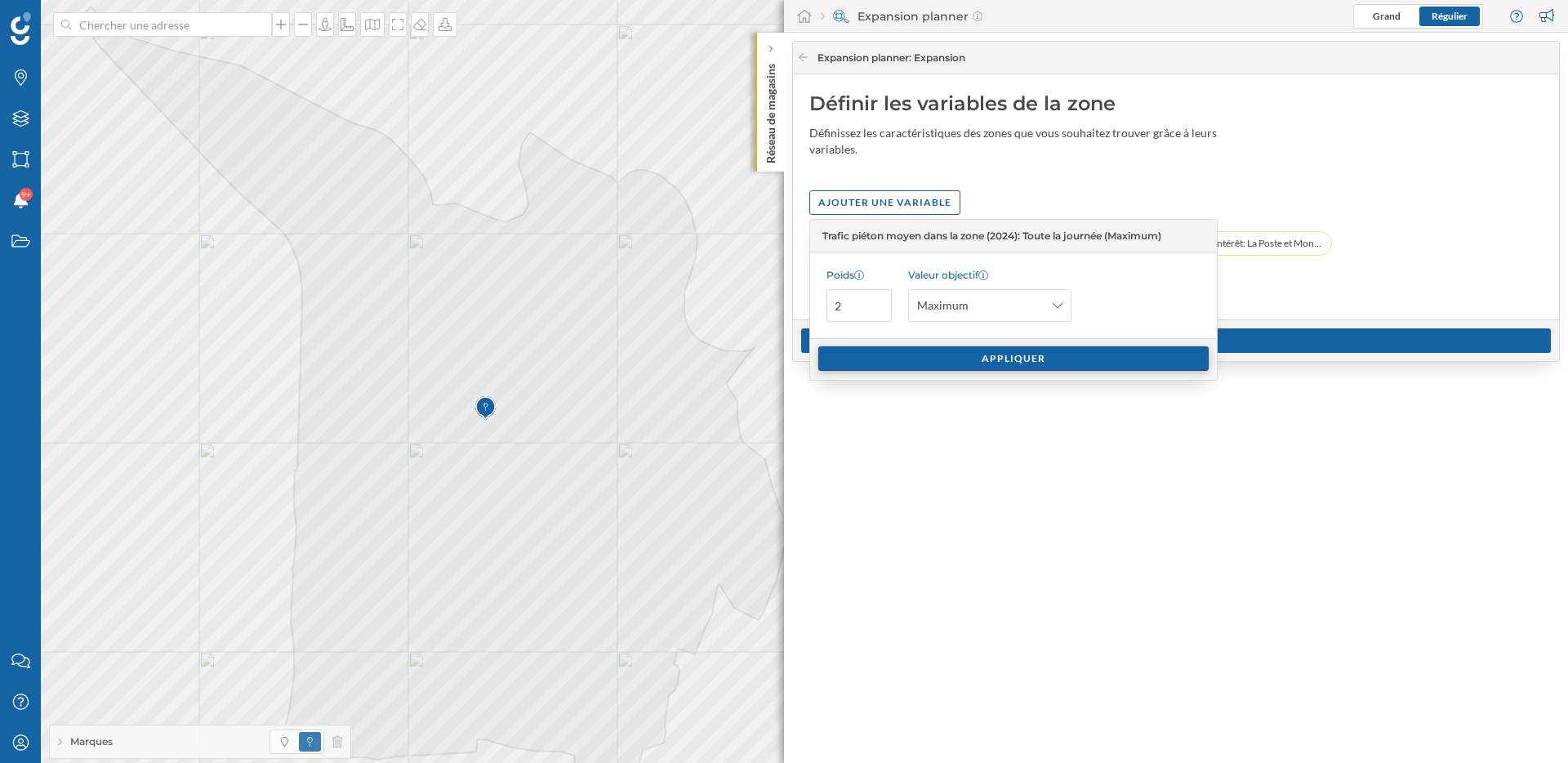
click at [983, 363] on div "Appliquer" at bounding box center [1013, 359] width 391 height 25
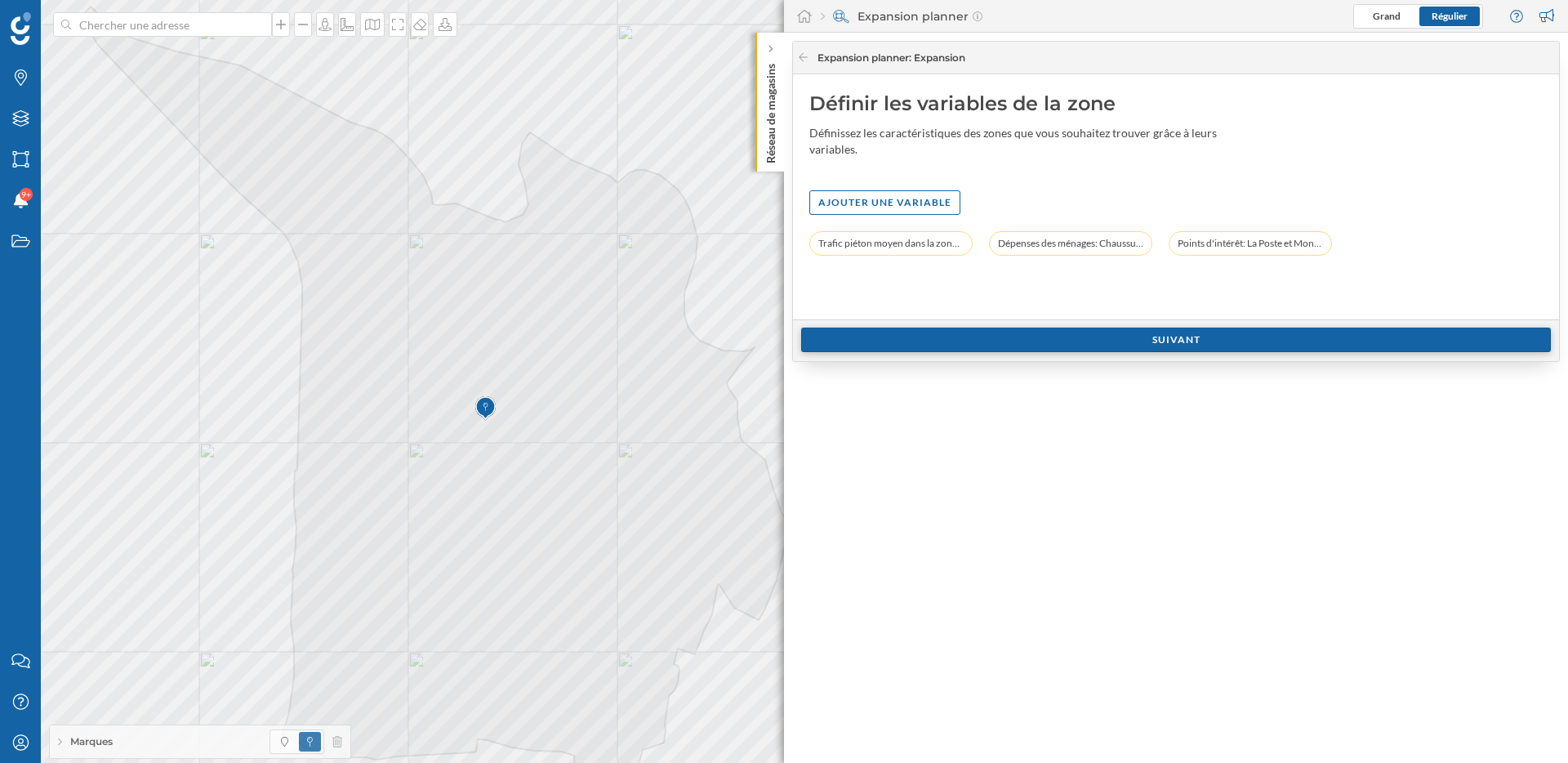
click at [1161, 335] on div "Suivant" at bounding box center [1176, 340] width 750 height 25
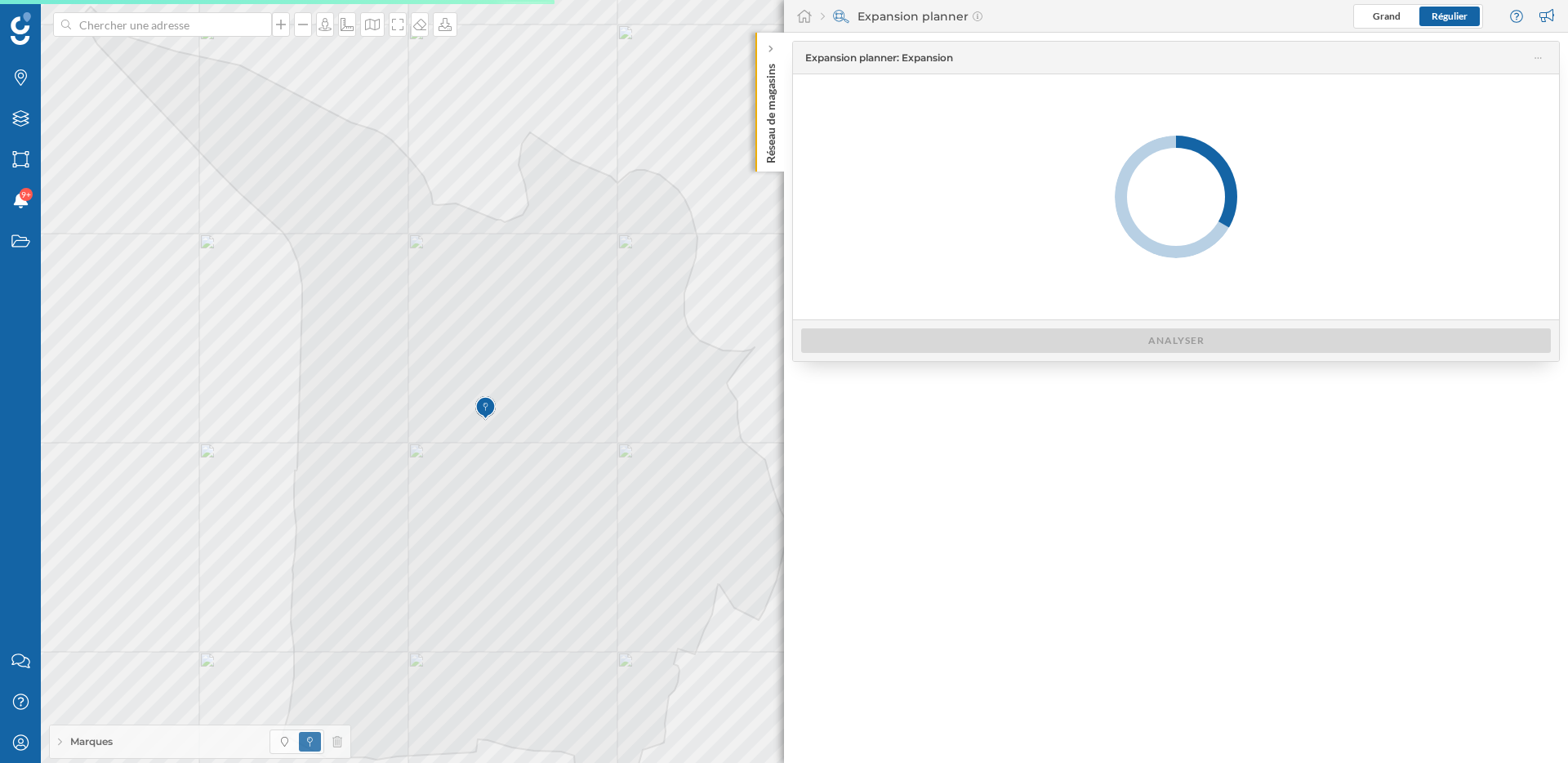
click at [58, 744] on icon at bounding box center [60, 742] width 4 height 9
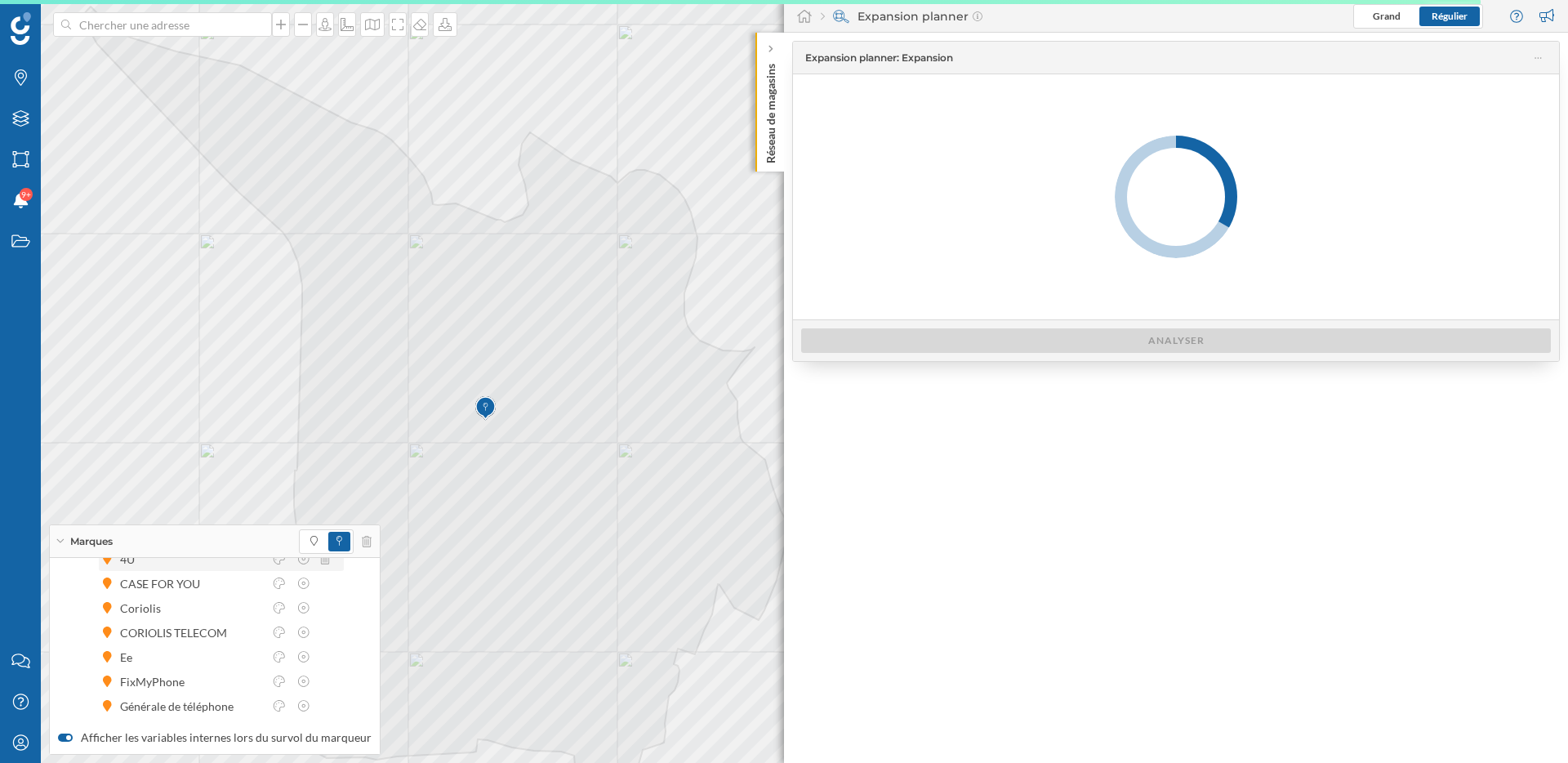
scroll to position [208, 0]
click at [280, 704] on icon at bounding box center [279, 700] width 15 height 11
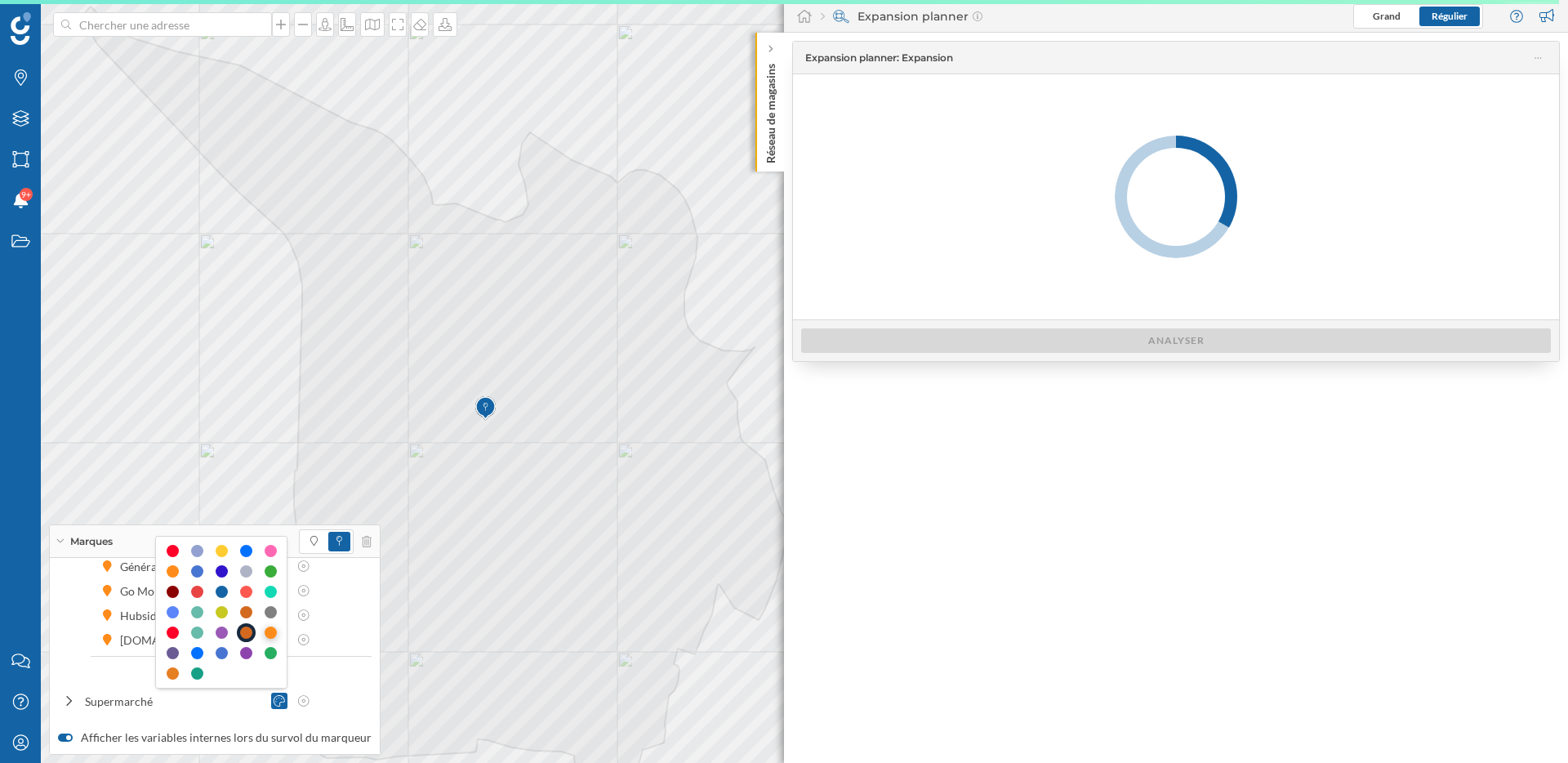
click at [270, 632] on div at bounding box center [271, 632] width 12 height 12
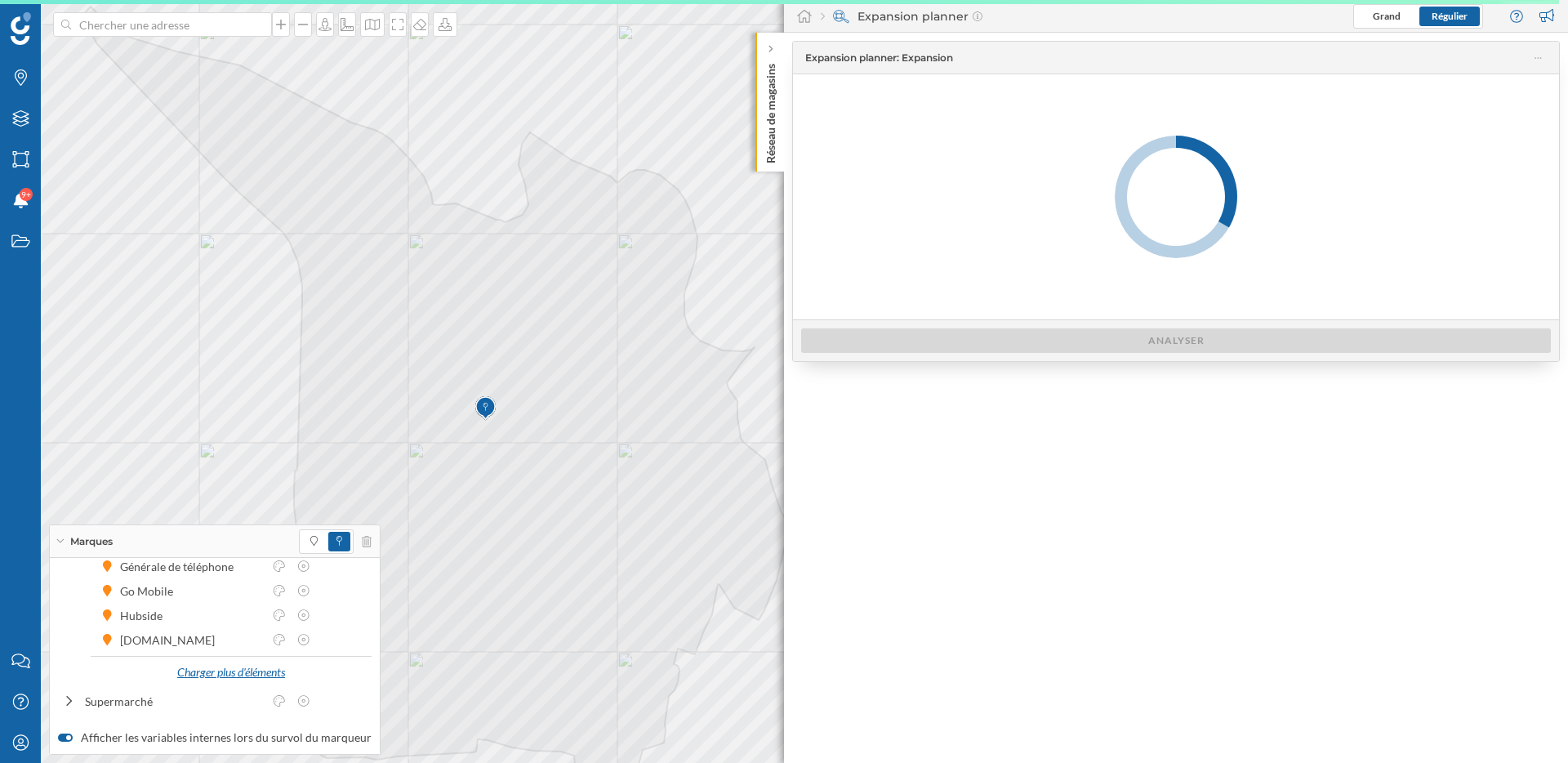
scroll to position [0, 0]
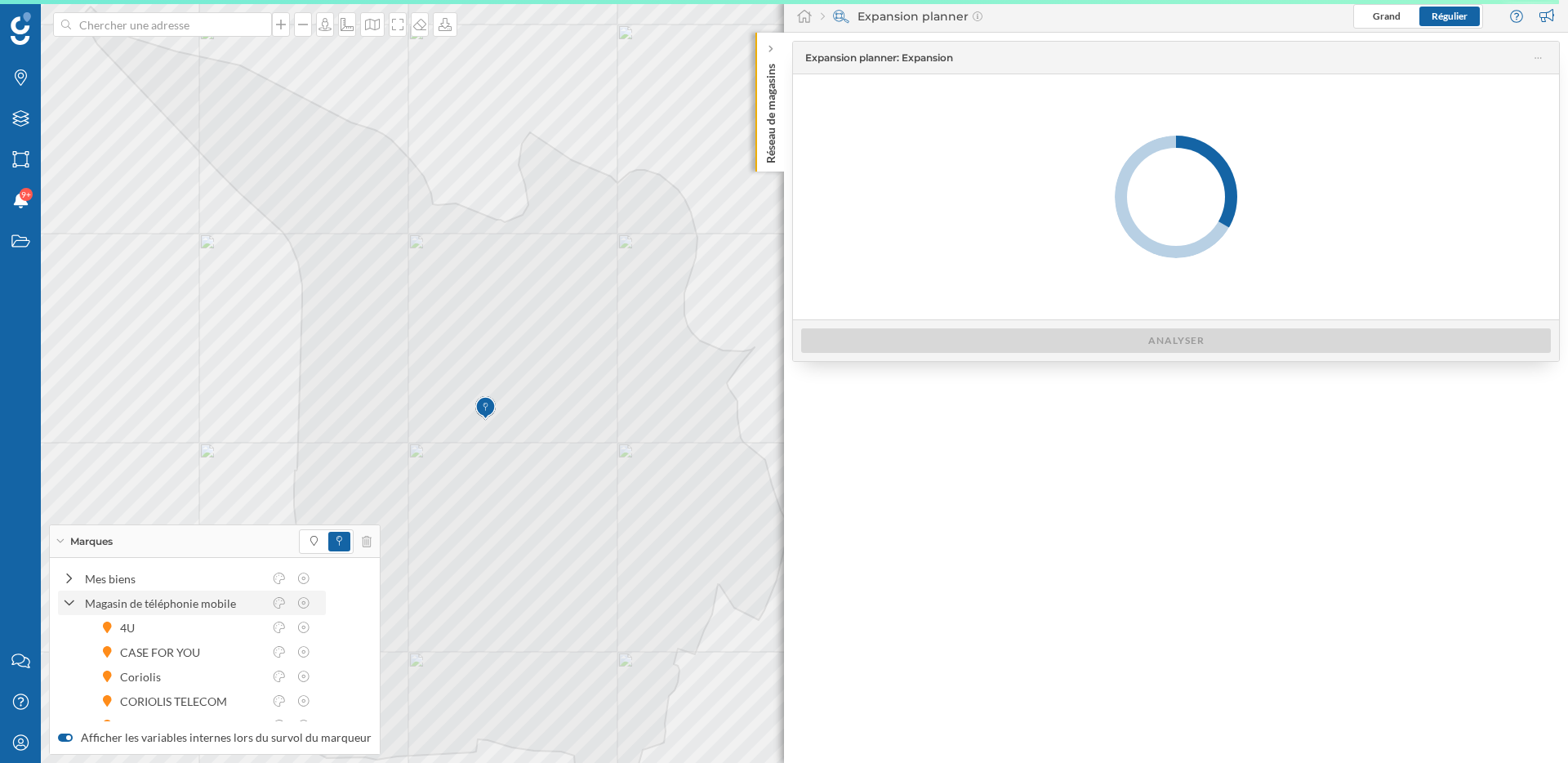
click at [70, 602] on icon at bounding box center [69, 603] width 11 height 15
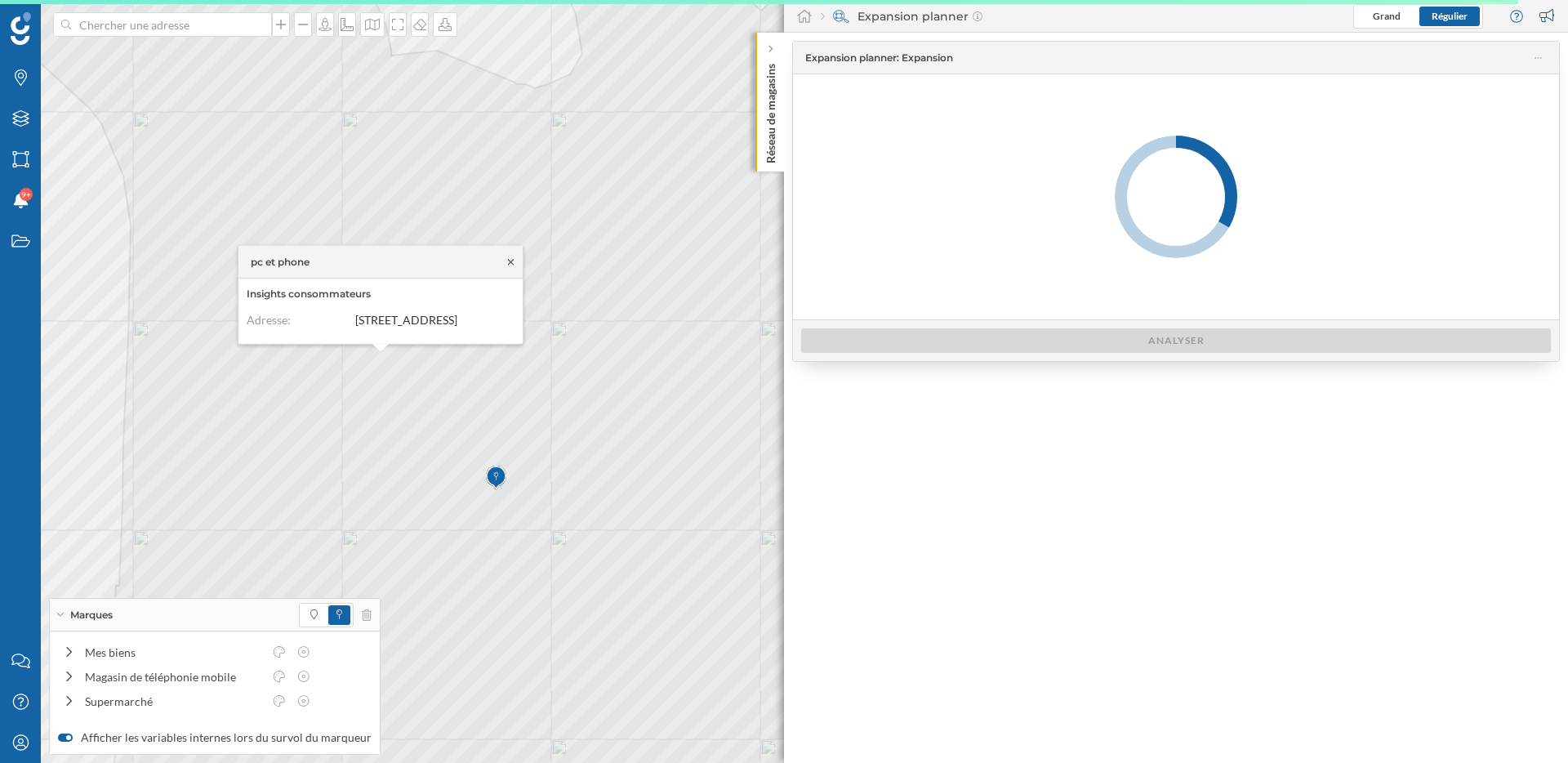
click at [511, 259] on icon at bounding box center [511, 262] width 5 height 5
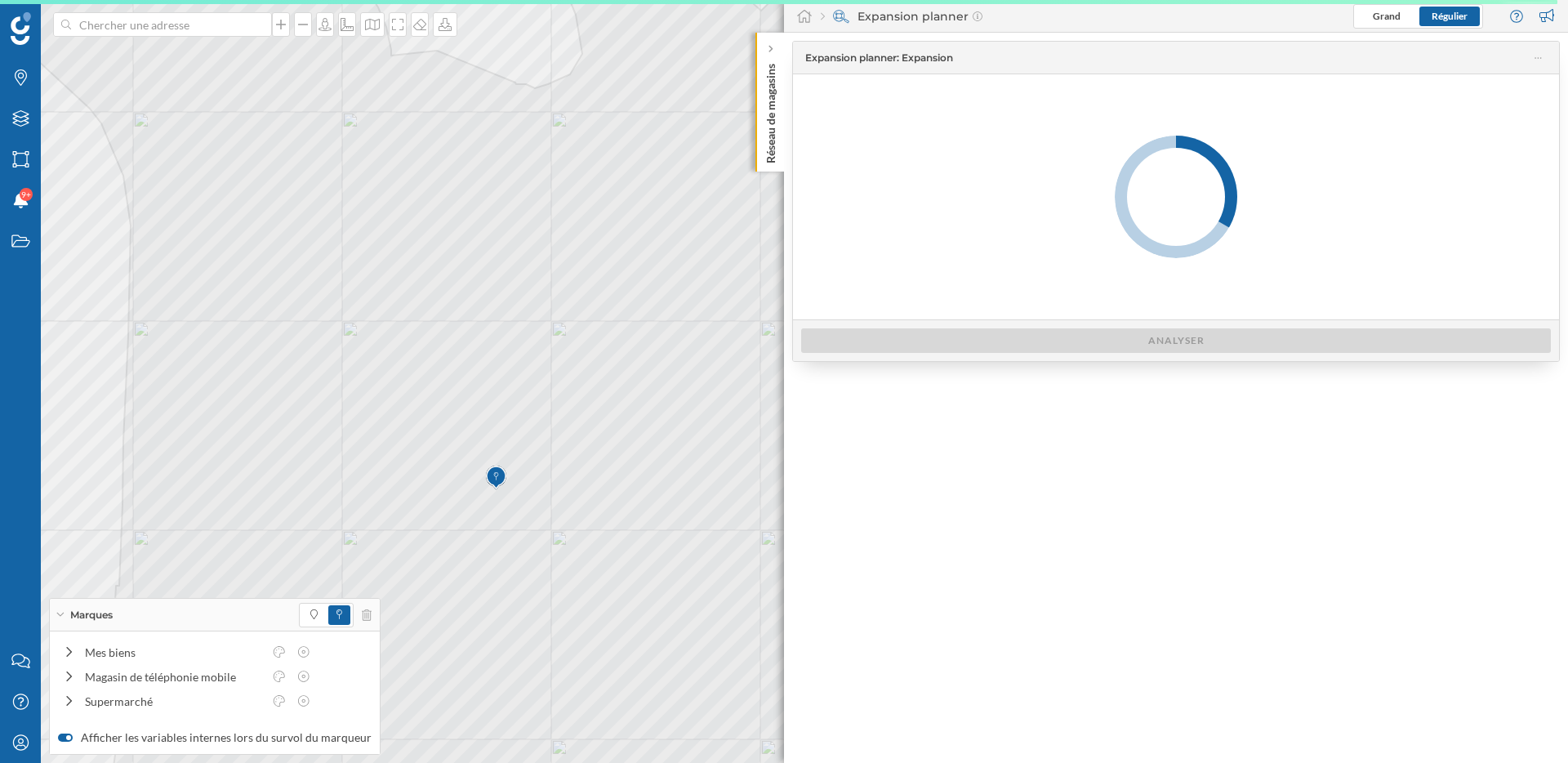
click at [60, 614] on icon at bounding box center [60, 614] width 9 height 4
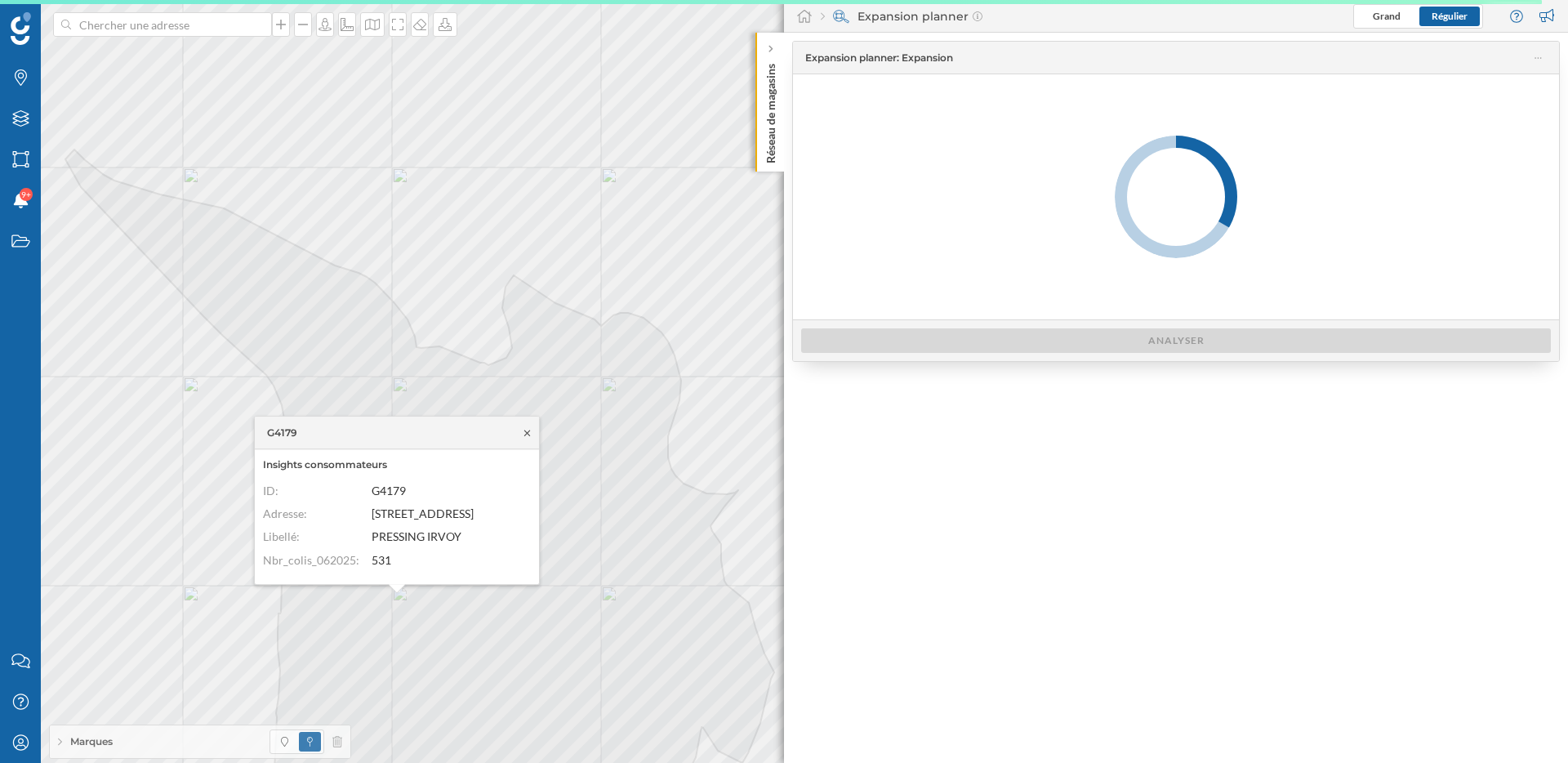
click at [529, 435] on icon at bounding box center [526, 432] width 5 height 5
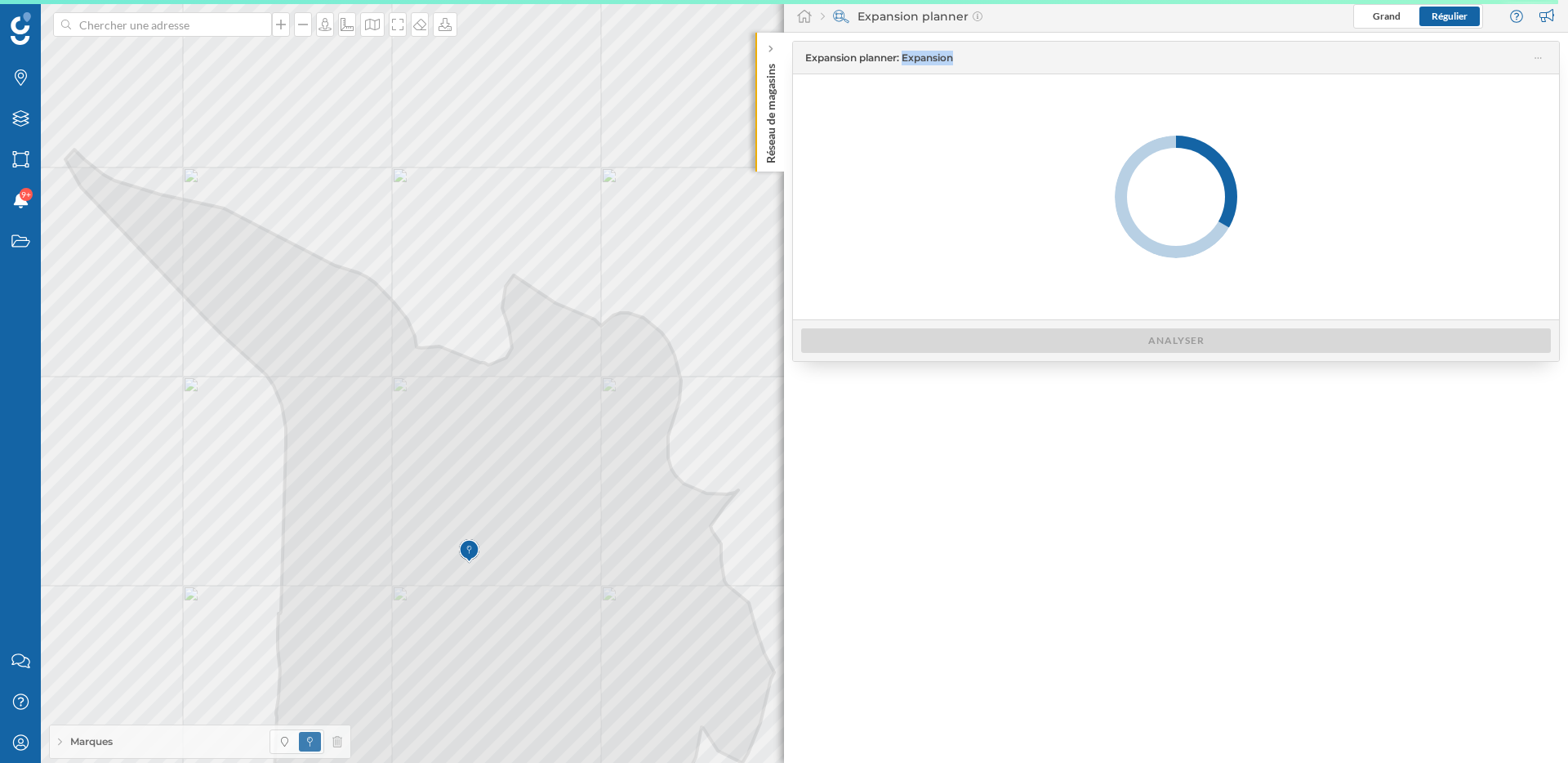
drag, startPoint x: 904, startPoint y: 53, endPoint x: 958, endPoint y: 56, distance: 54.1
click at [958, 56] on span "Expansion planner : Expansion" at bounding box center [1168, 57] width 726 height 15
click at [959, 56] on span "Expansion planner : Expansion" at bounding box center [1168, 57] width 726 height 15
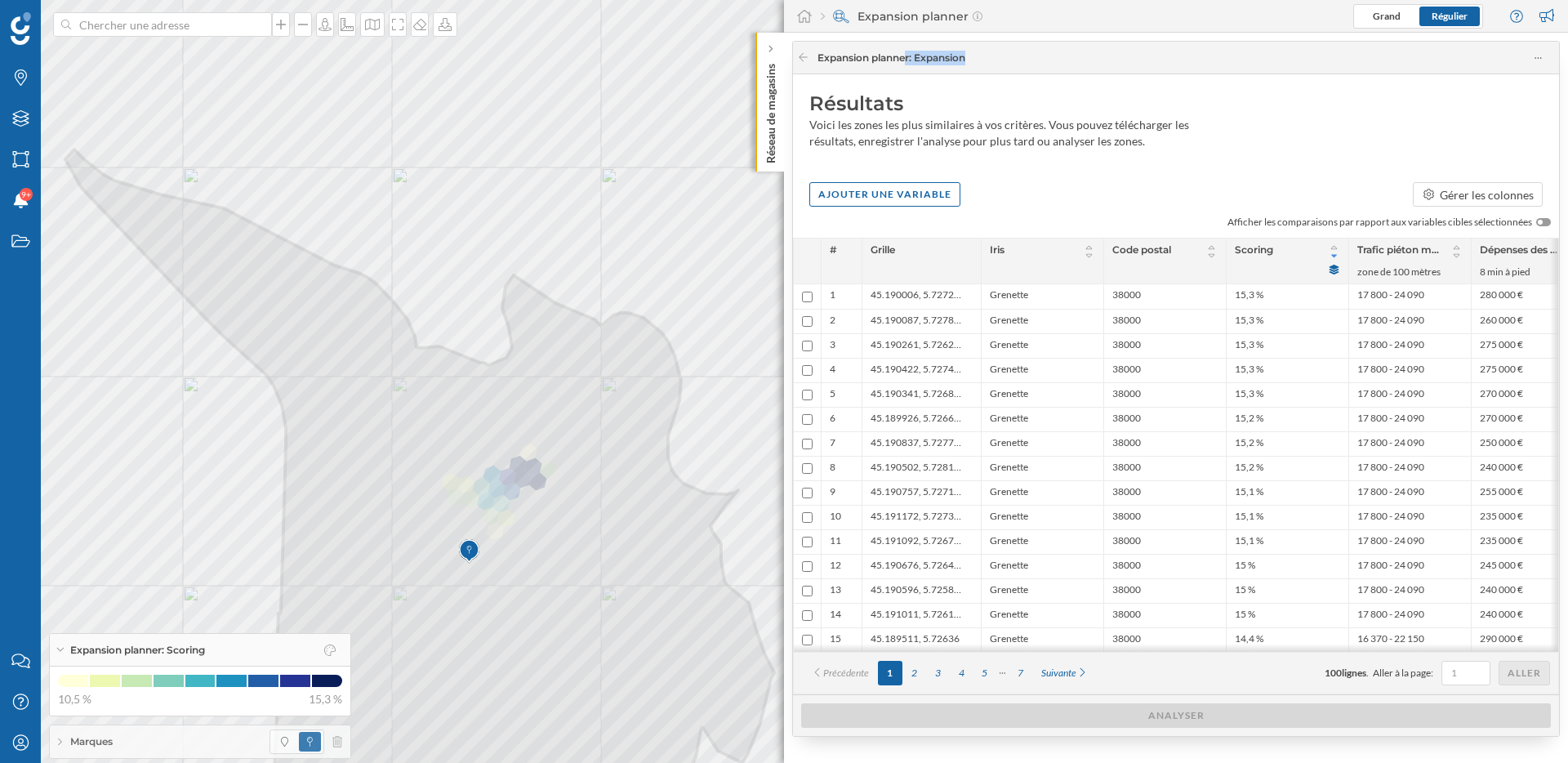
drag, startPoint x: 959, startPoint y: 56, endPoint x: 866, endPoint y: 56, distance: 93.0
click at [866, 56] on span "Expansion planner : Expansion" at bounding box center [892, 57] width 148 height 15
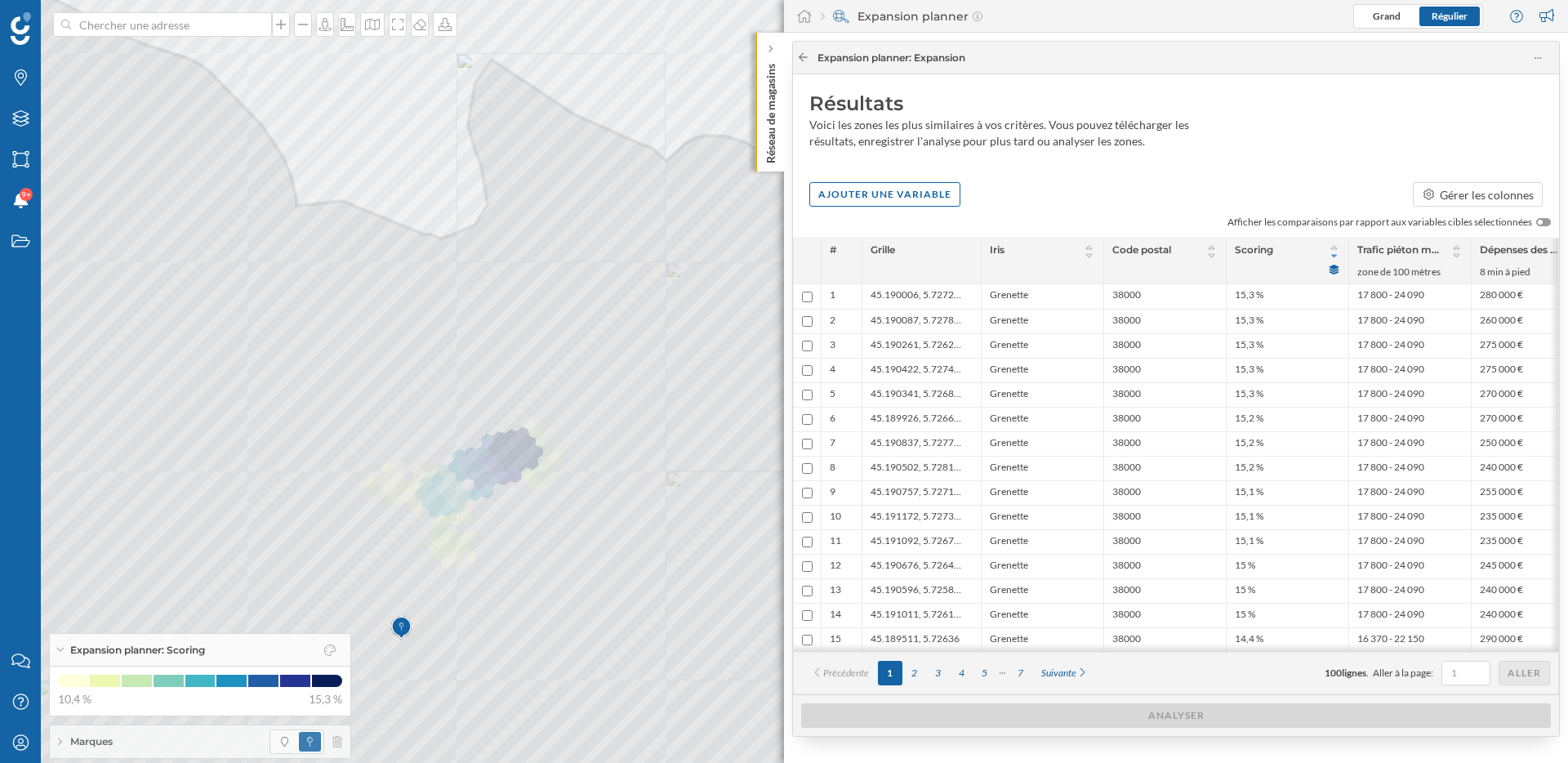
click at [809, 59] on icon at bounding box center [803, 56] width 12 height 10
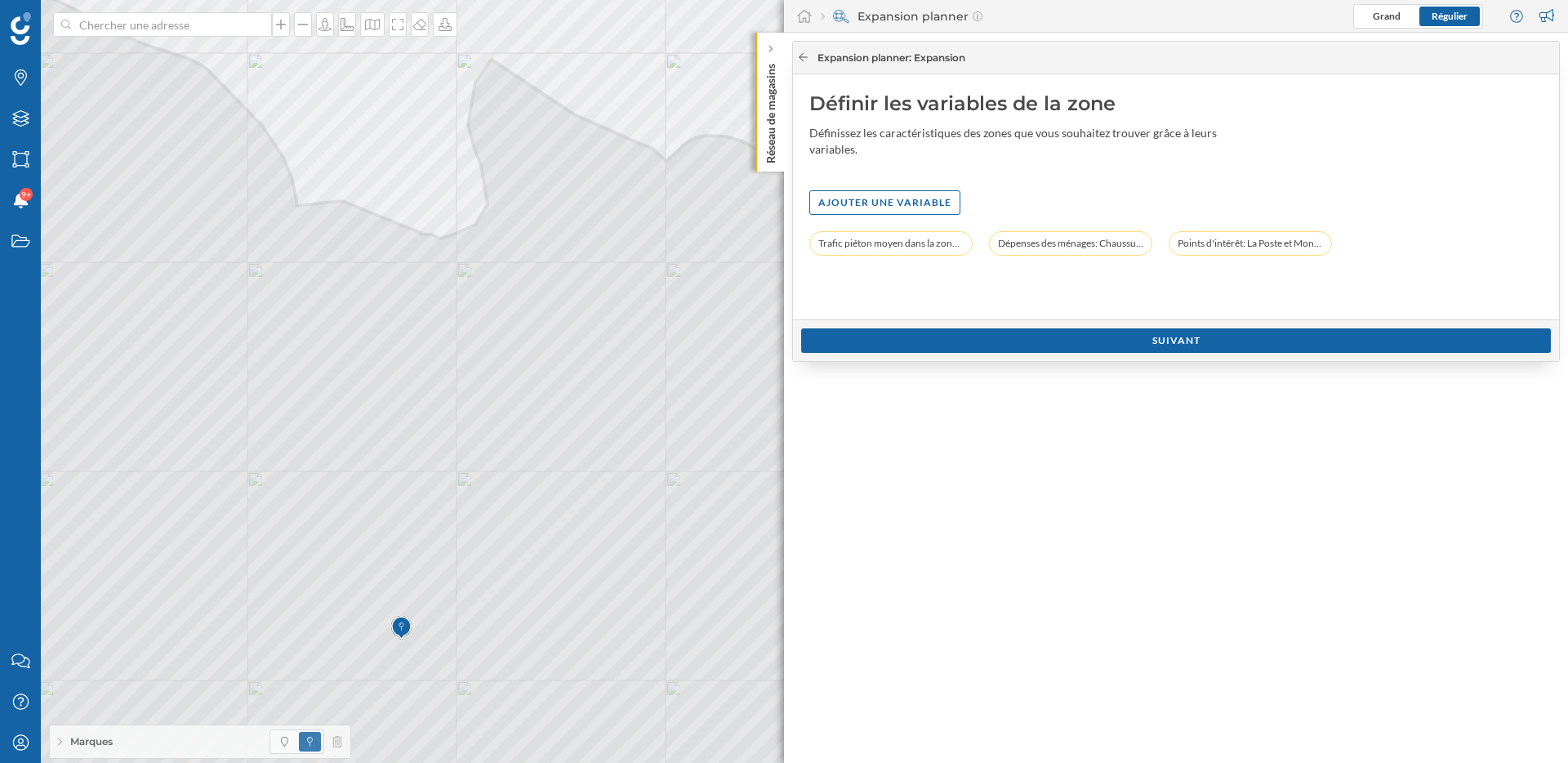
click at [809, 59] on icon at bounding box center [803, 56] width 12 height 10
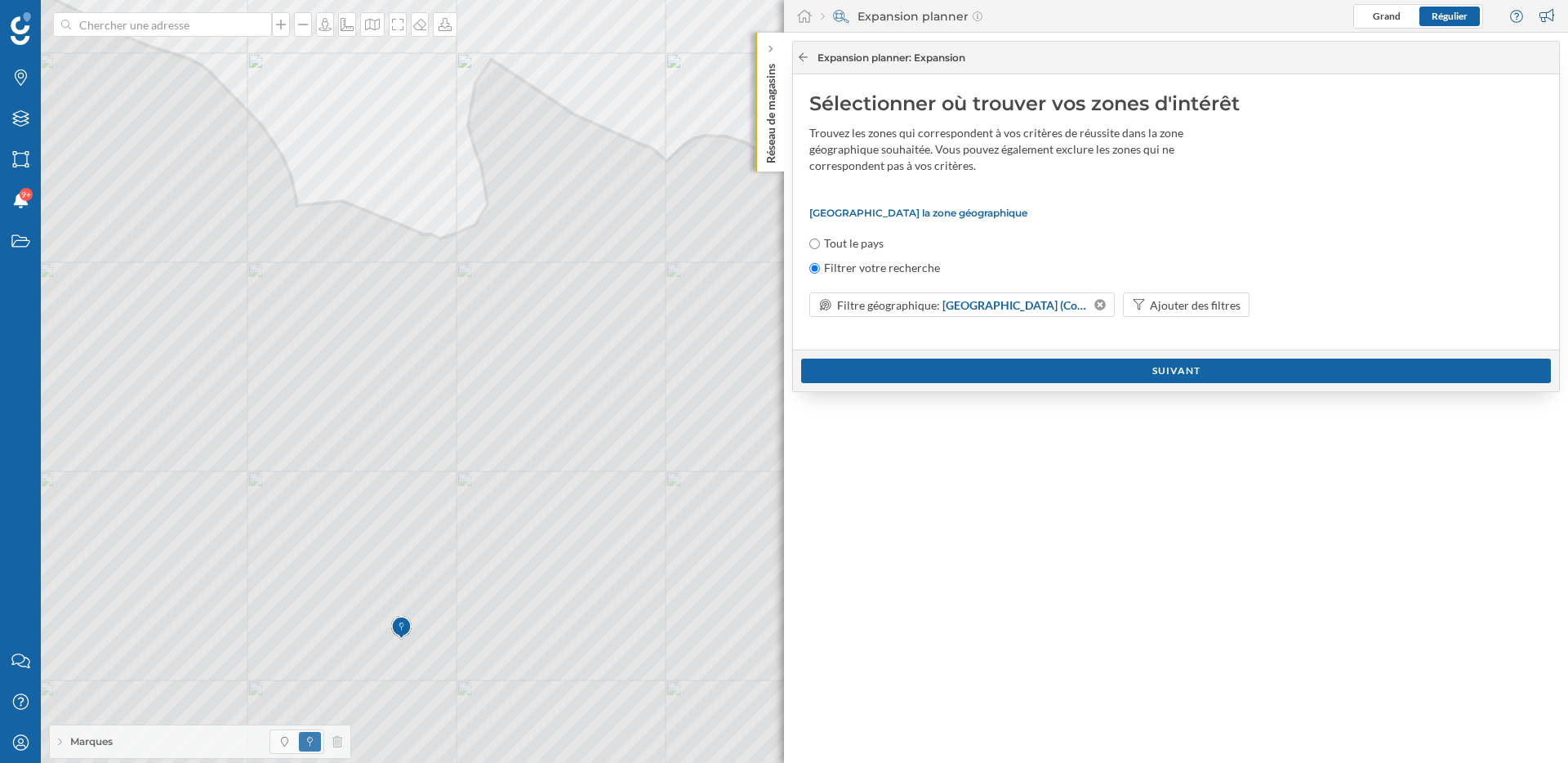
click at [806, 57] on icon at bounding box center [803, 56] width 12 height 10
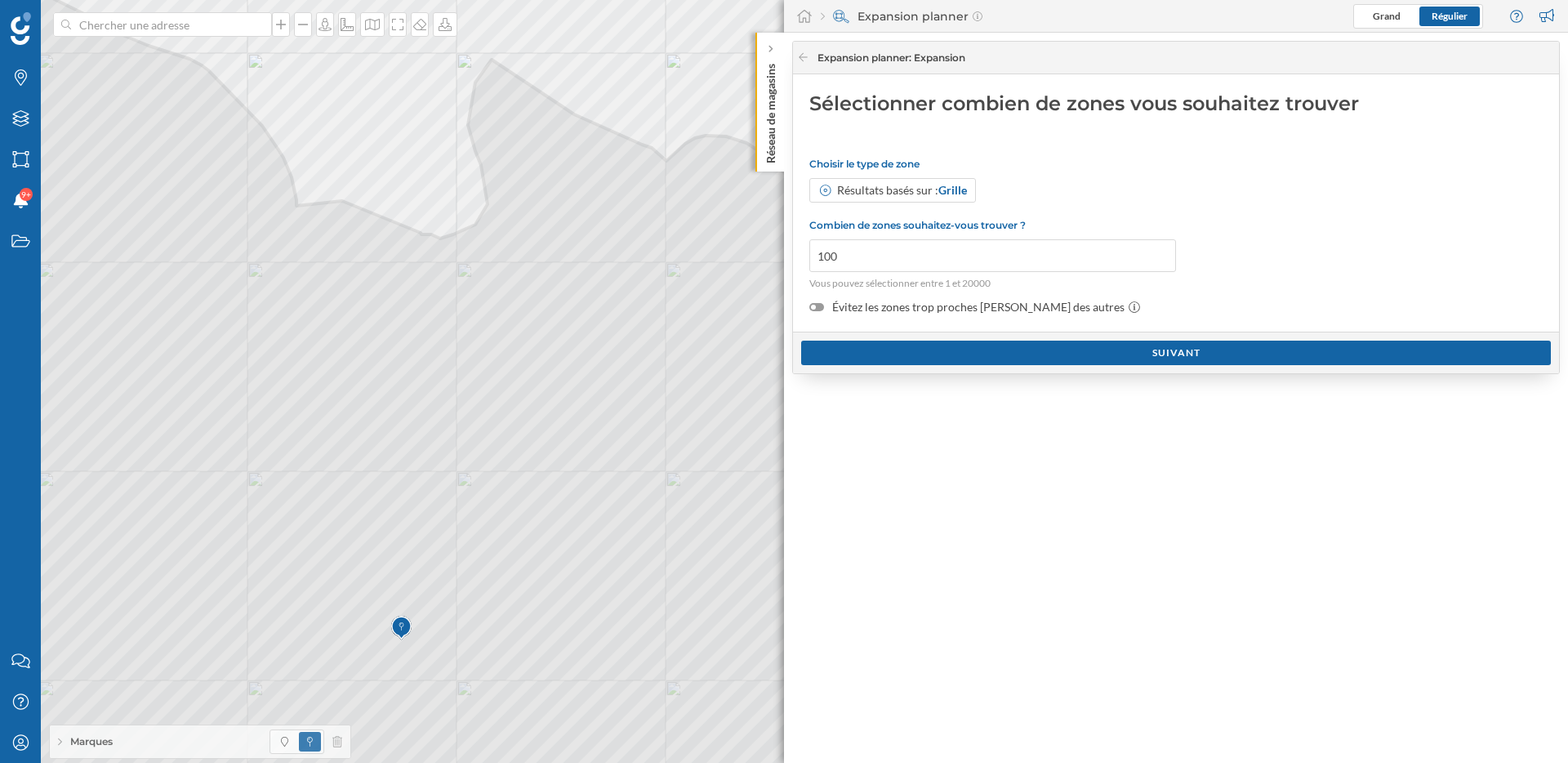
click at [910, 310] on label "Évitez les zones trop proches [PERSON_NAME] des autres" at bounding box center [1176, 307] width 734 height 17
click at [0, 0] on input "Évitez les zones trop proches [PERSON_NAME] des autres" at bounding box center [0, 0] width 0 height 0
click at [922, 348] on div "Suivant" at bounding box center [1176, 352] width 750 height 25
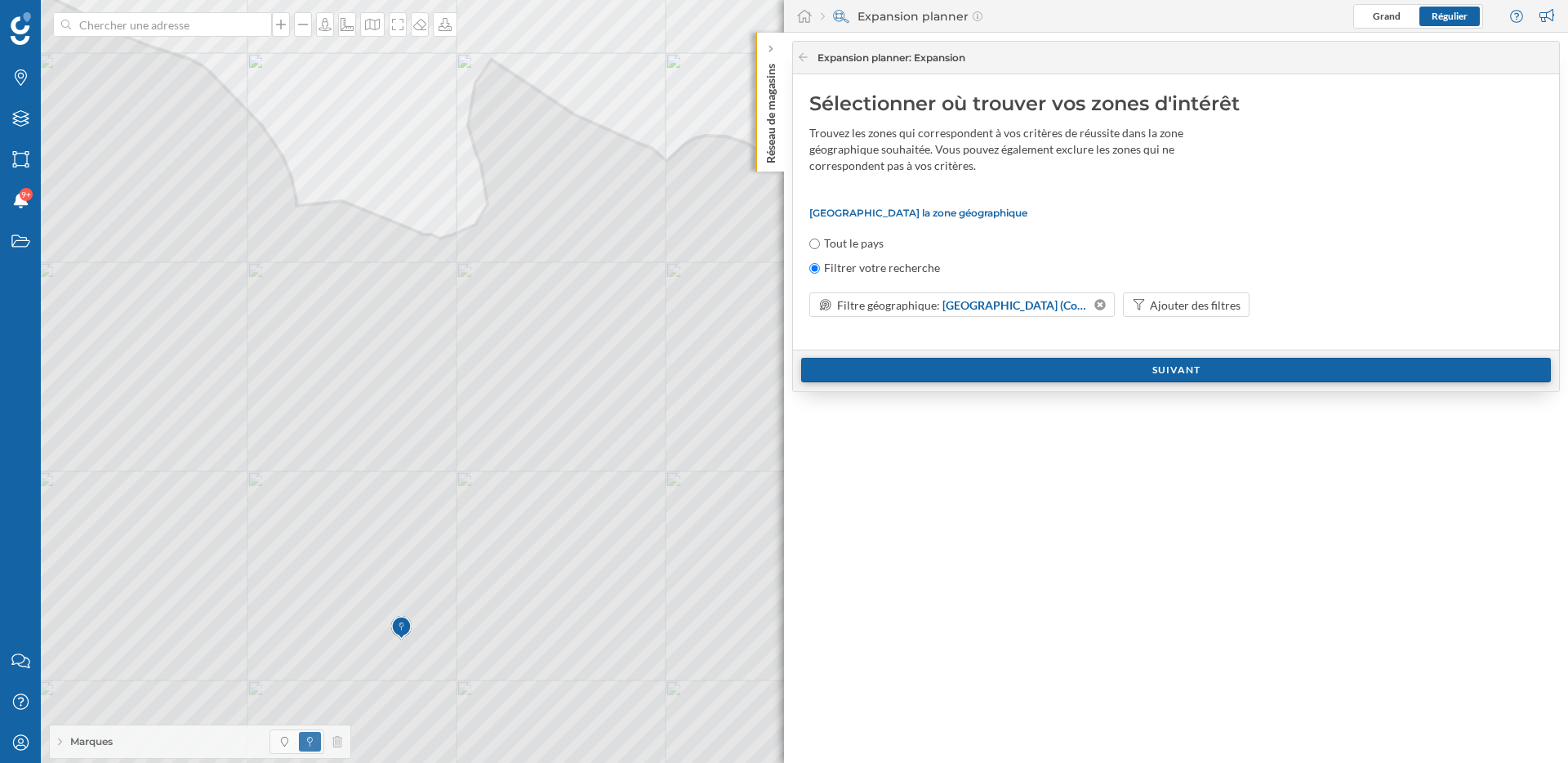
click at [976, 376] on div "Suivant" at bounding box center [1176, 370] width 750 height 25
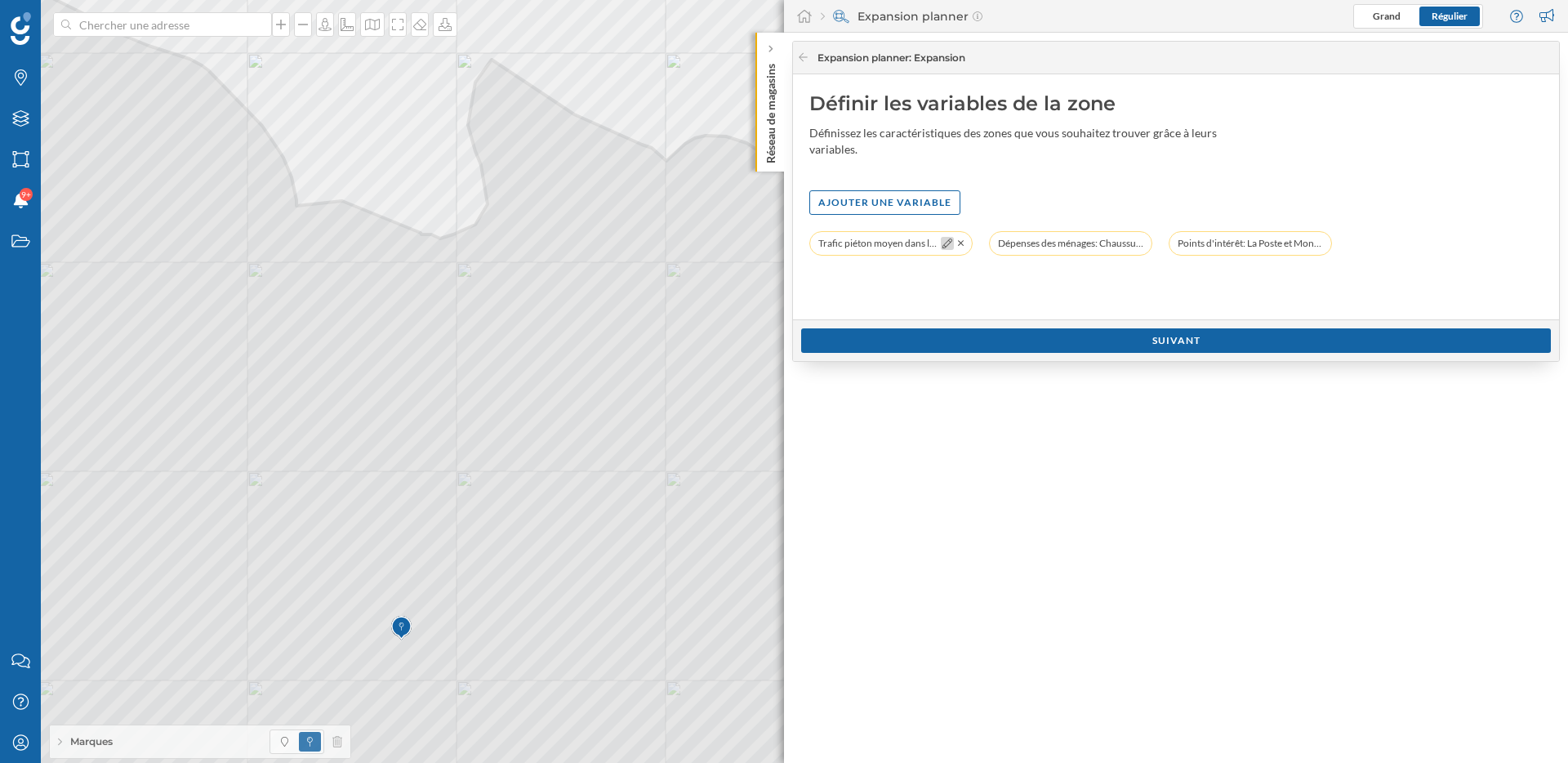
click at [944, 244] on icon at bounding box center [947, 243] width 10 height 10
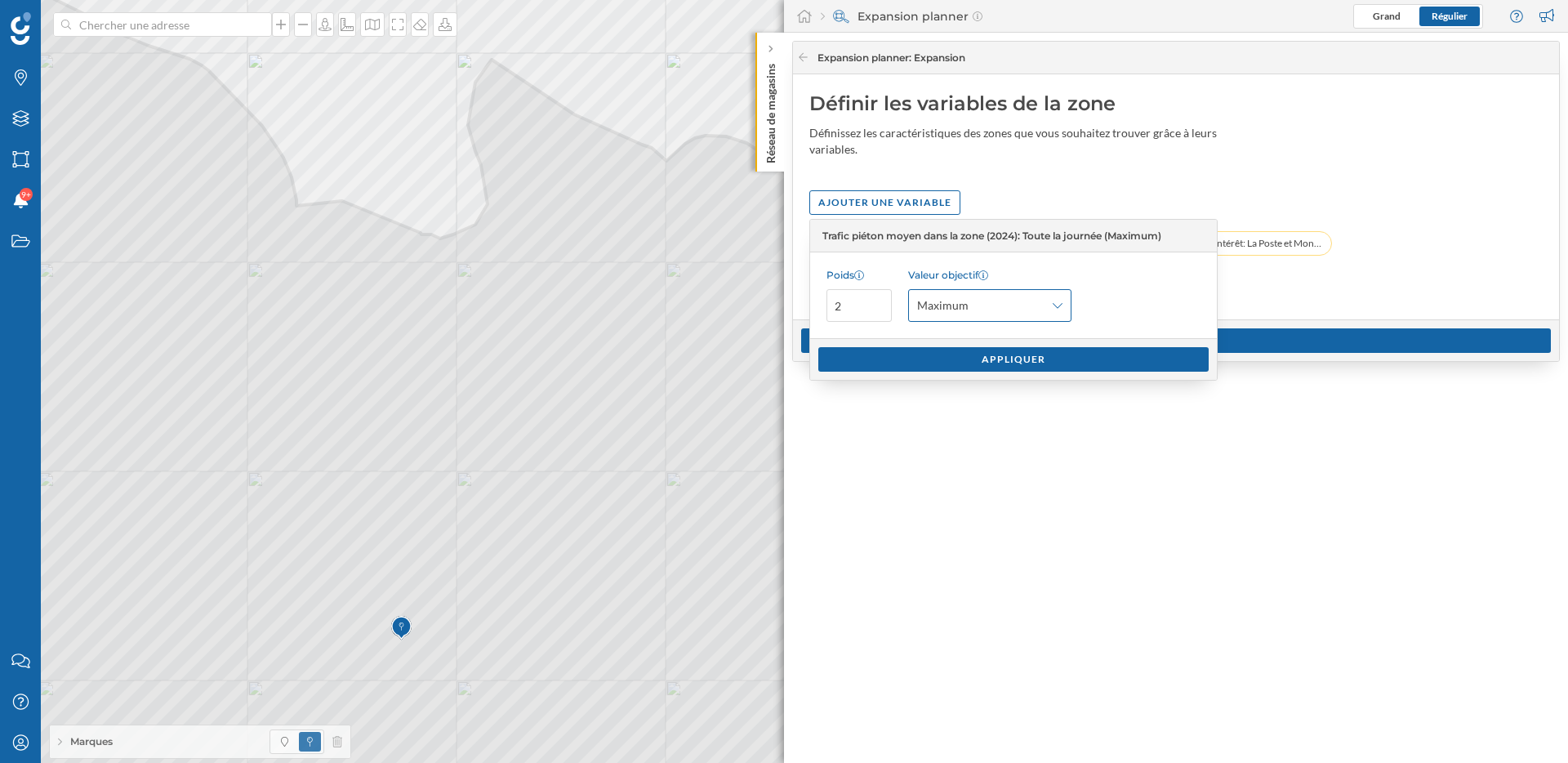
click at [1049, 303] on div "Maximum" at bounding box center [989, 305] width 163 height 33
click at [960, 423] on div "Personnalisé" at bounding box center [950, 430] width 65 height 14
click at [1173, 310] on button at bounding box center [1180, 305] width 17 height 17
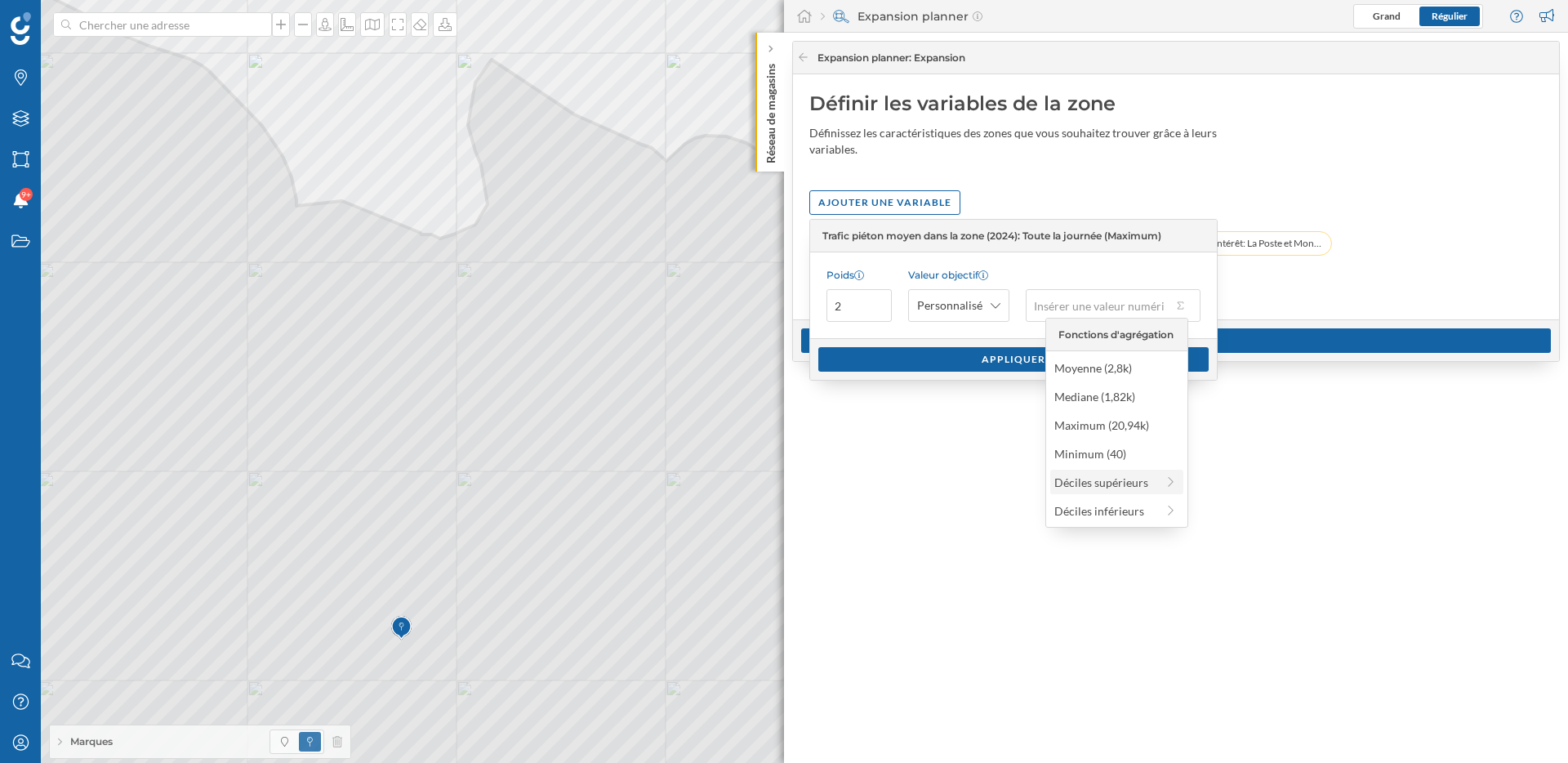
click at [1083, 488] on div "Déciles supérieurs" at bounding box center [1104, 482] width 101 height 17
click at [1087, 375] on div "90% supérieur (5,51k)" at bounding box center [1110, 367] width 136 height 17
type input "5 510"
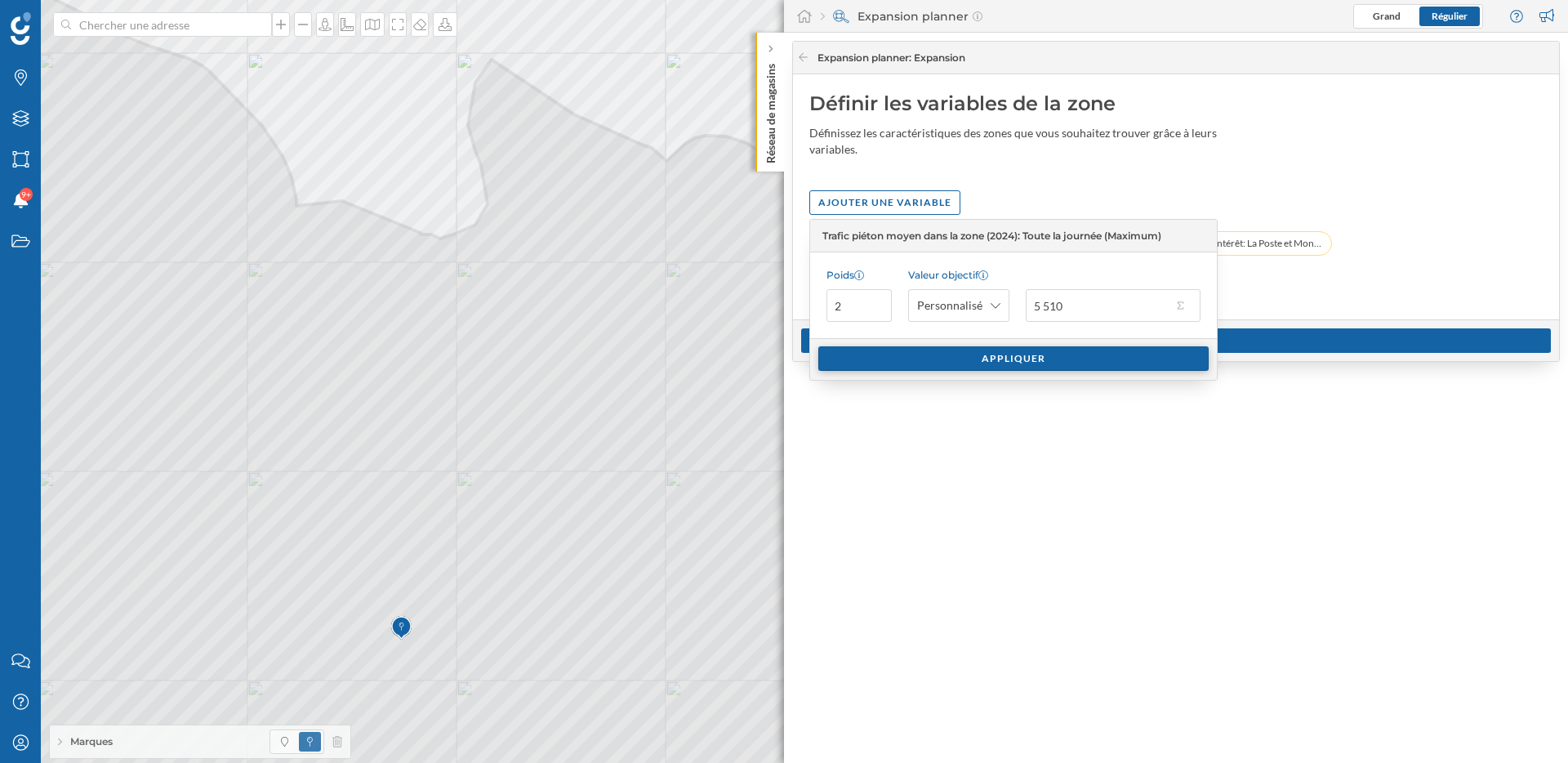
click at [1043, 368] on div "Appliquer" at bounding box center [1013, 359] width 391 height 25
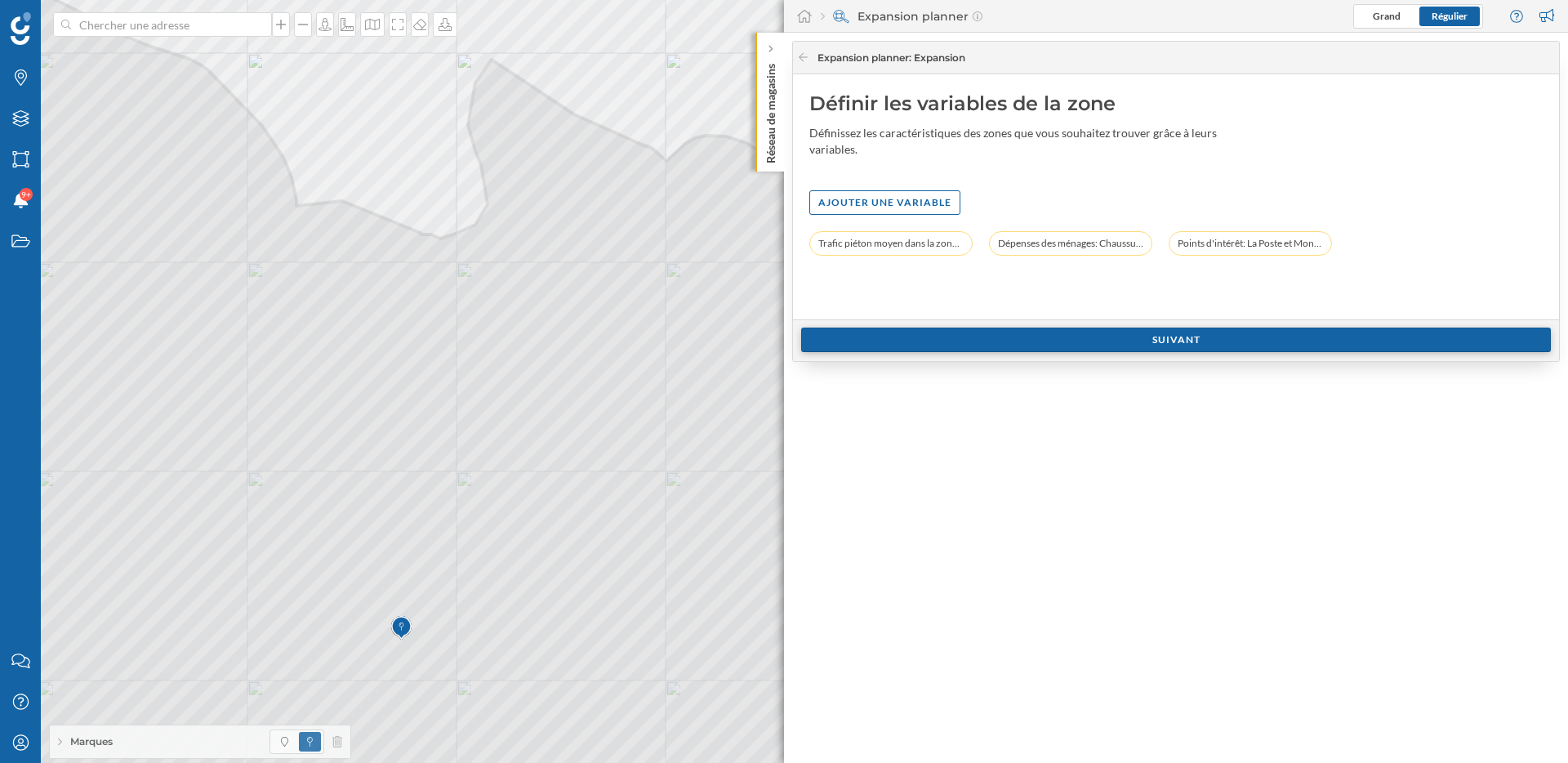
click at [1042, 345] on div "Suivant" at bounding box center [1176, 340] width 750 height 25
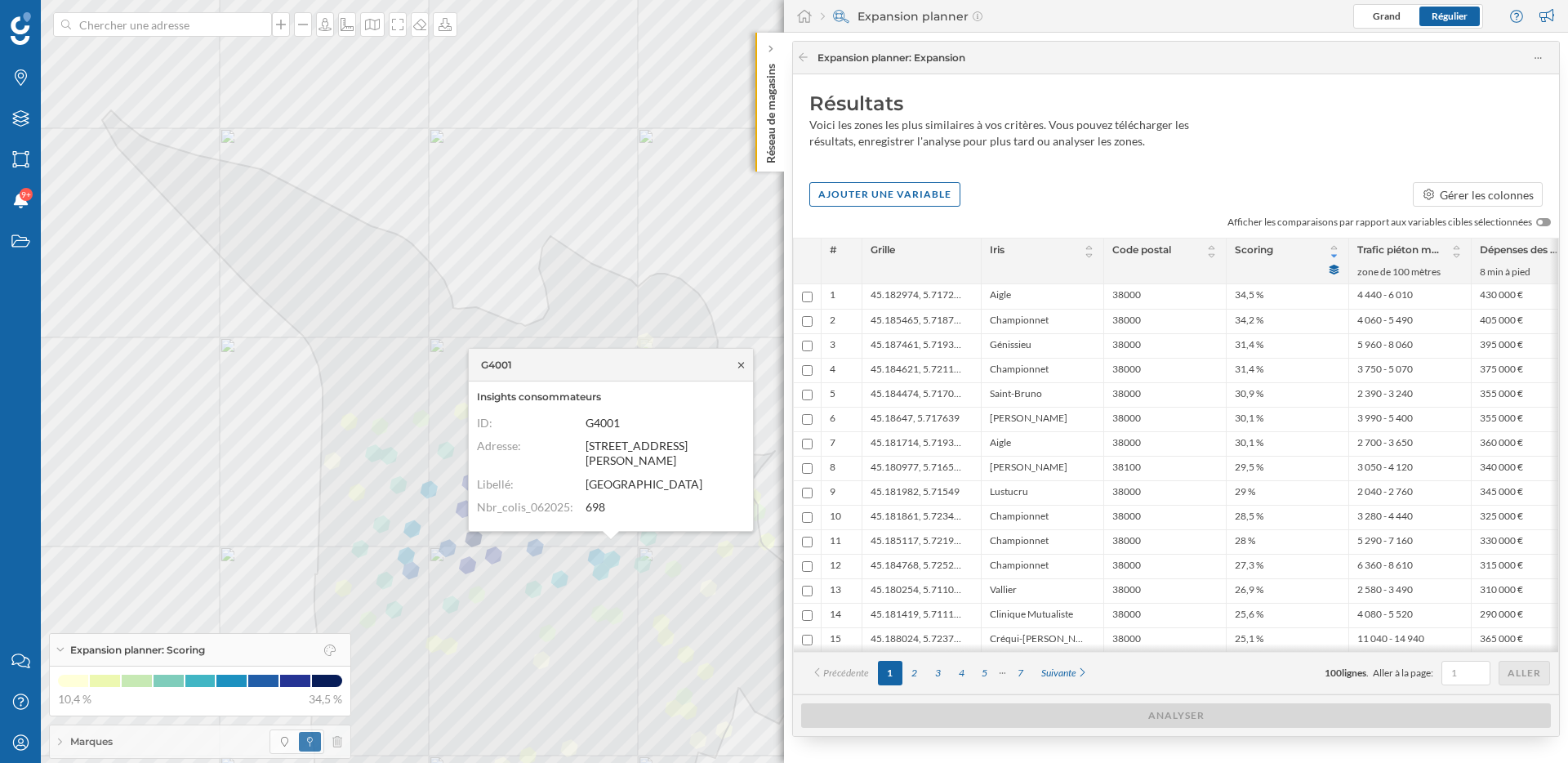
click at [742, 367] on icon at bounding box center [741, 364] width 12 height 10
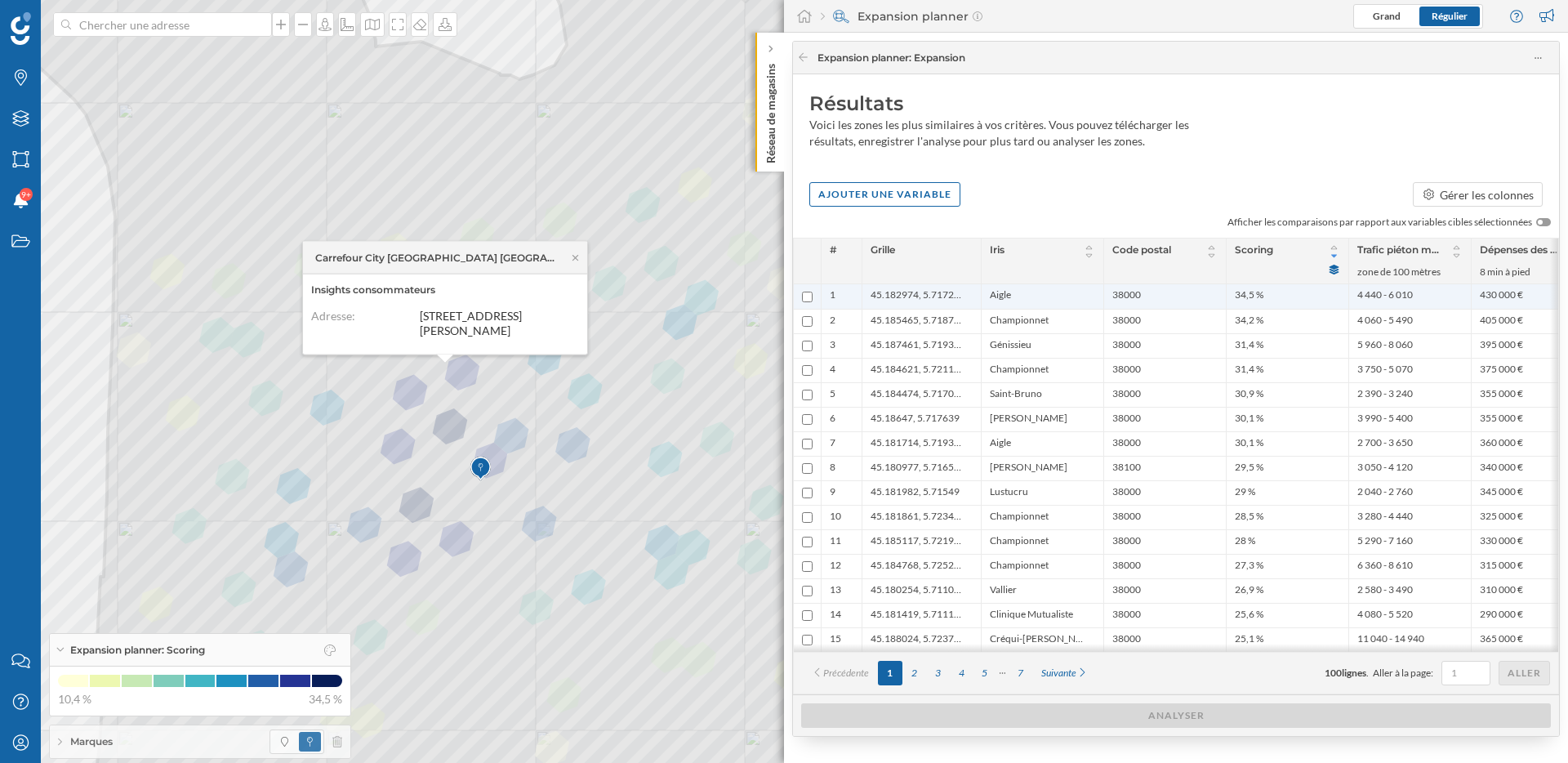
click at [909, 291] on span "45.182974, 5.717237" at bounding box center [917, 296] width 93 height 17
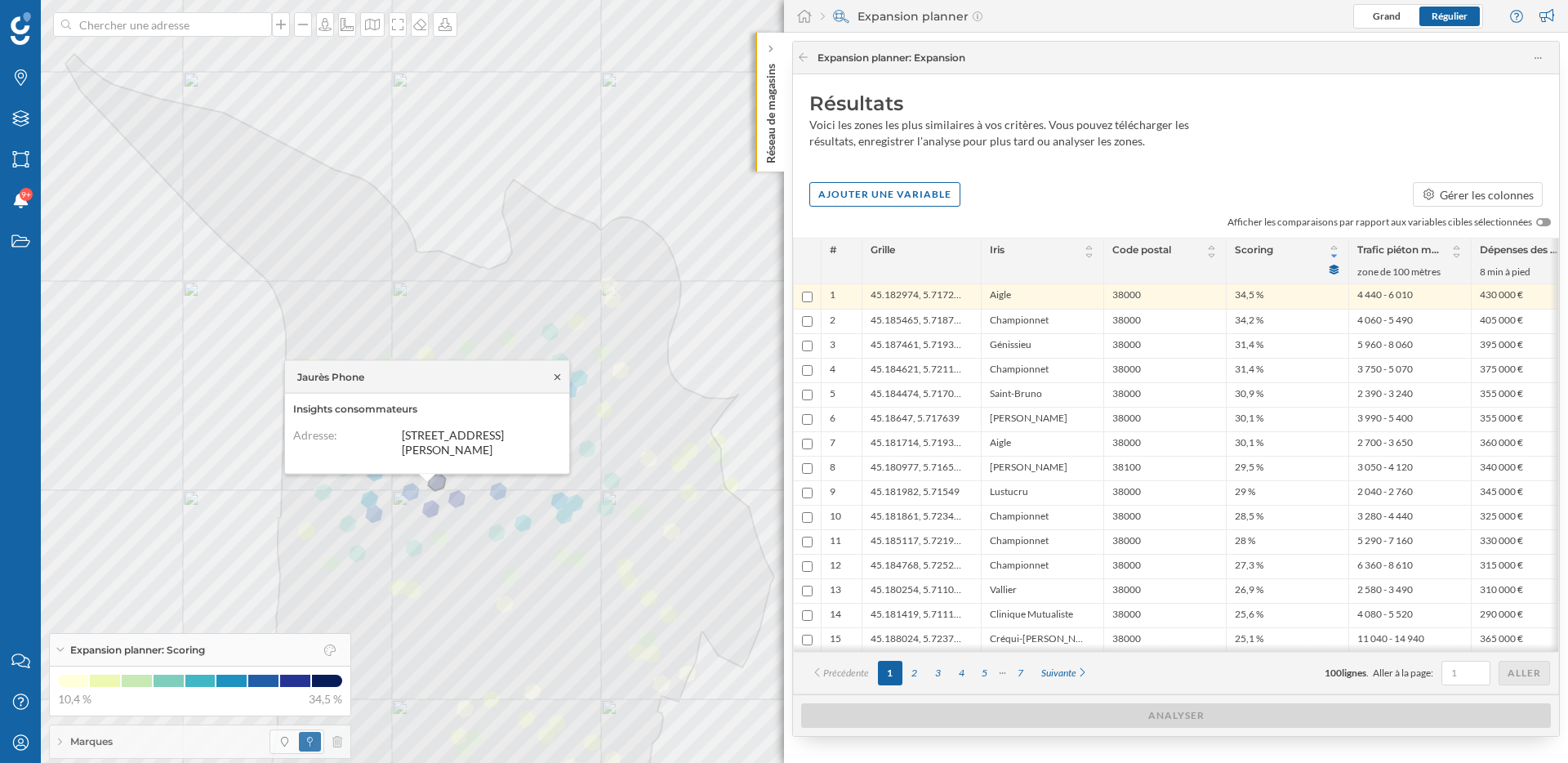
click at [560, 375] on icon at bounding box center [557, 376] width 12 height 10
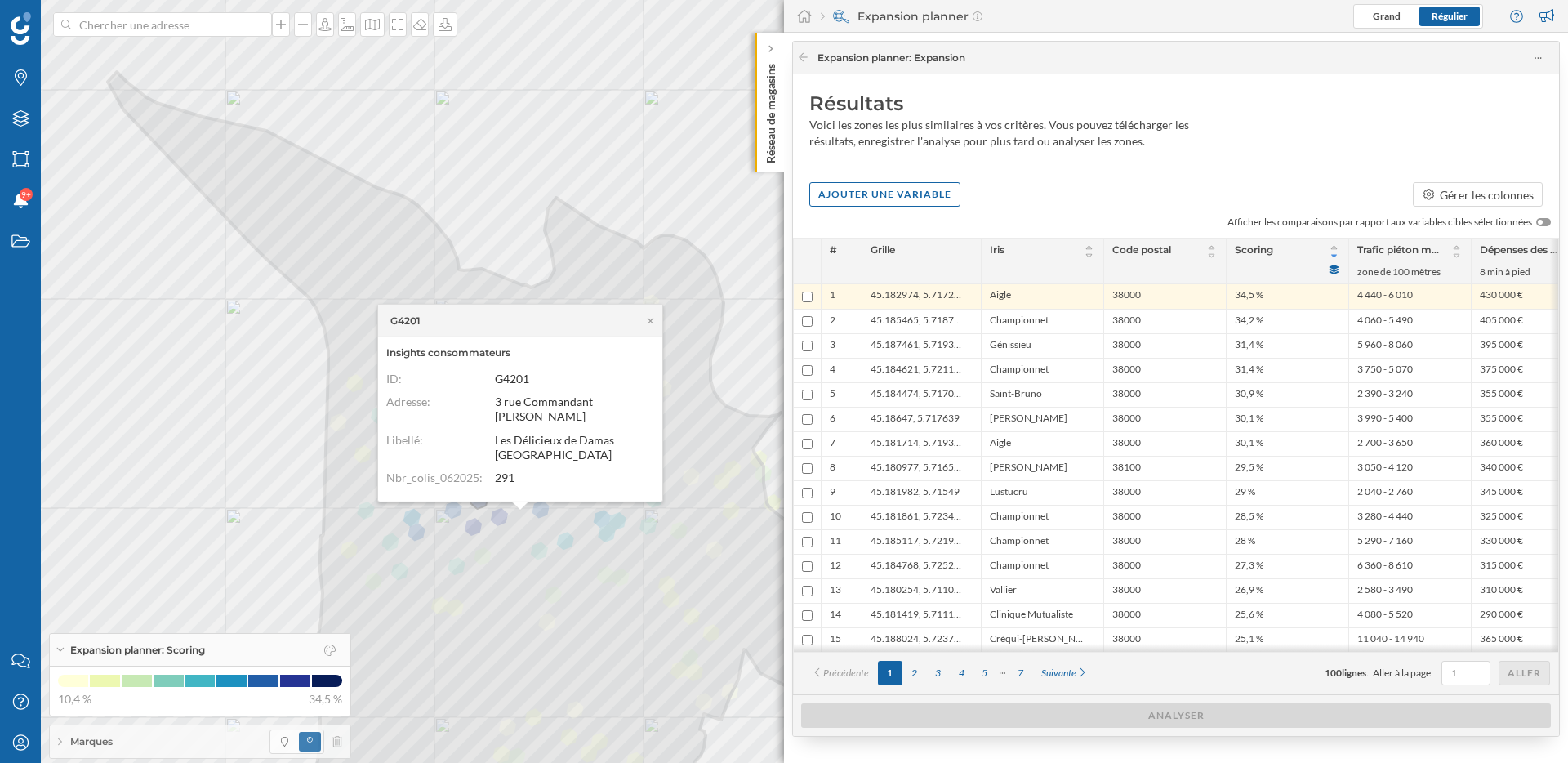
click at [1308, 164] on div "Résultats Voici les zones les plus similaires à vos critères. Vous pouvez téléc…" at bounding box center [1176, 123] width 766 height 100
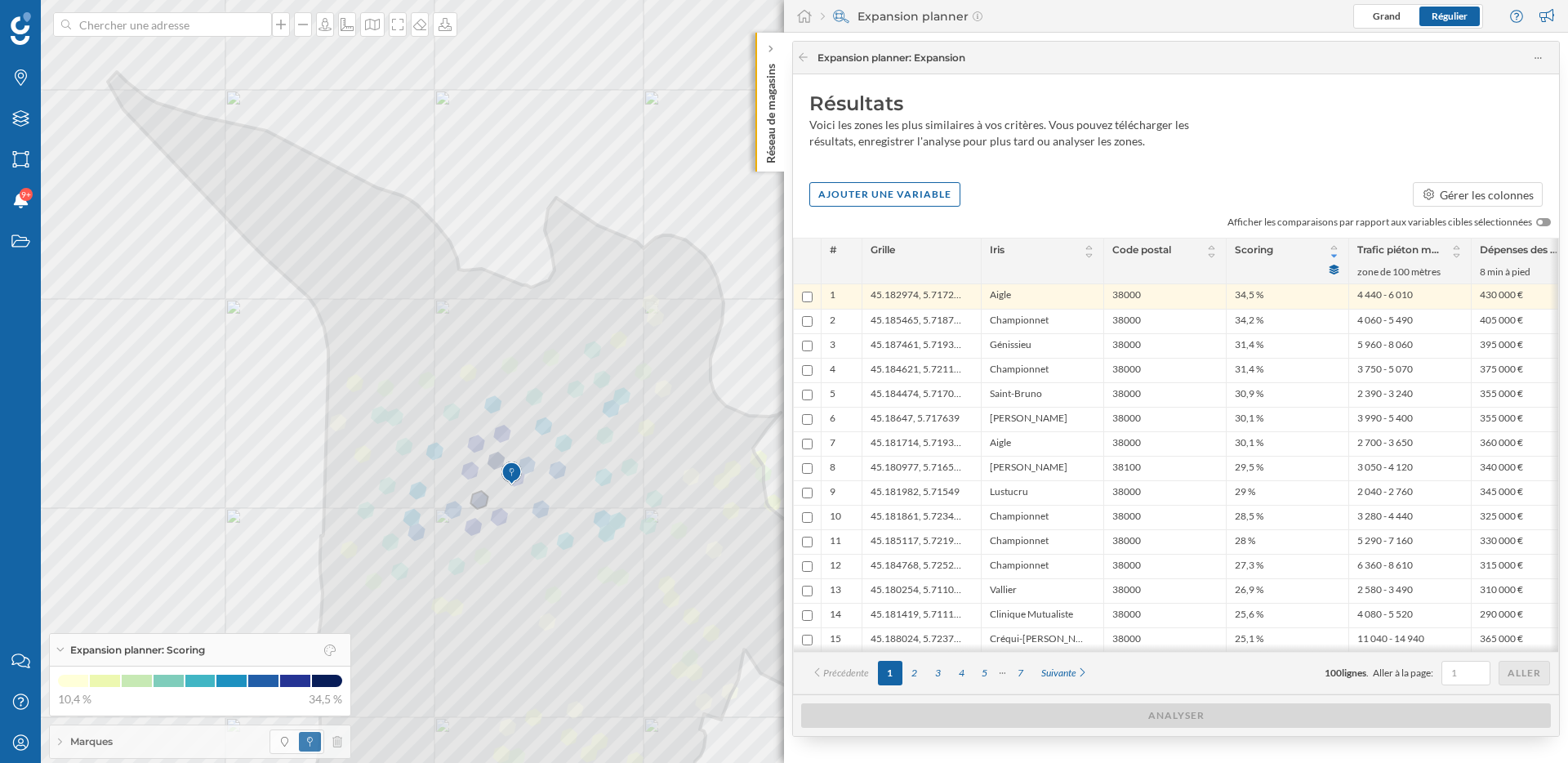
click at [61, 742] on icon at bounding box center [60, 742] width 4 height 9
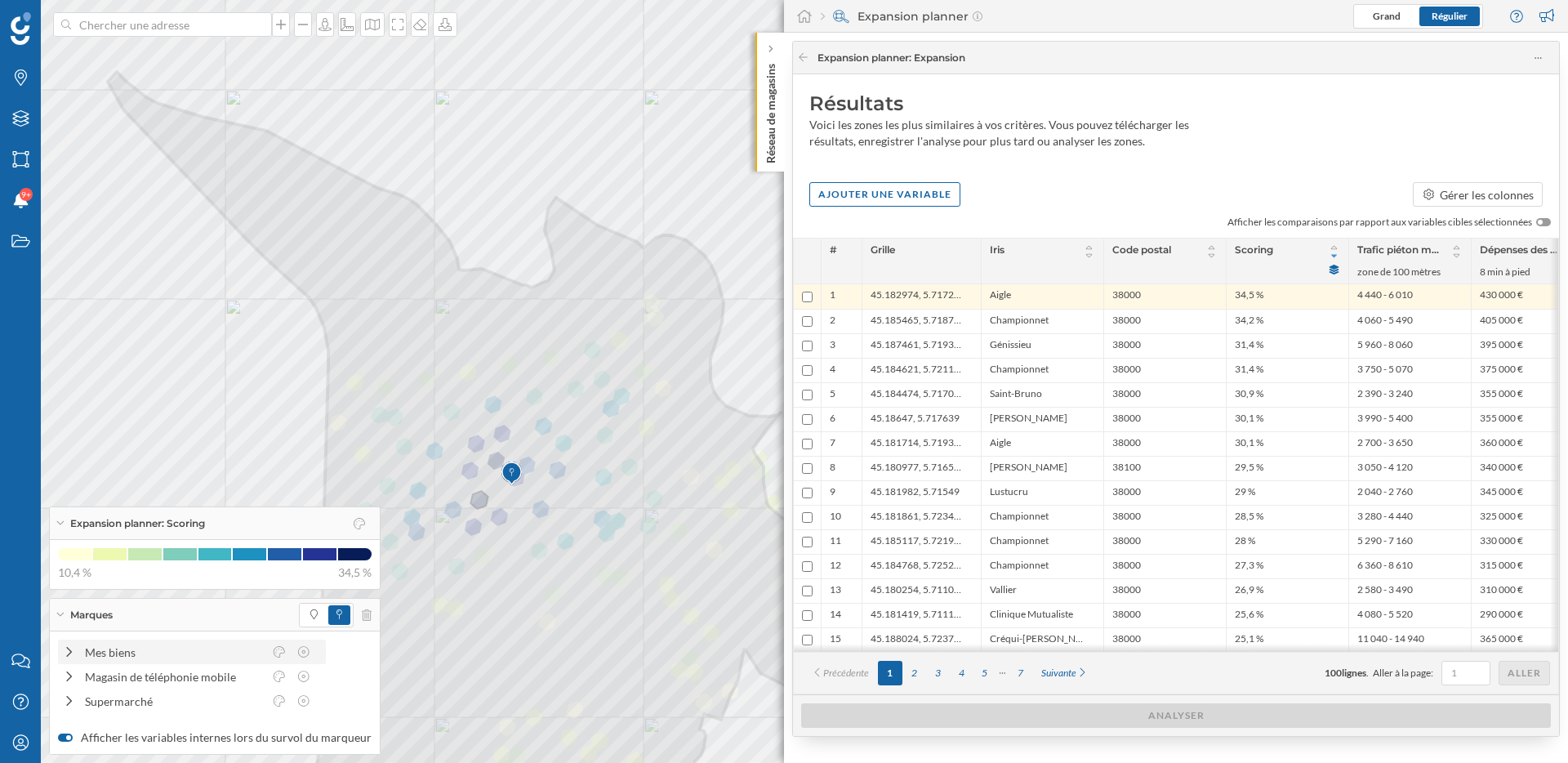
click at [70, 656] on icon at bounding box center [69, 651] width 15 height 11
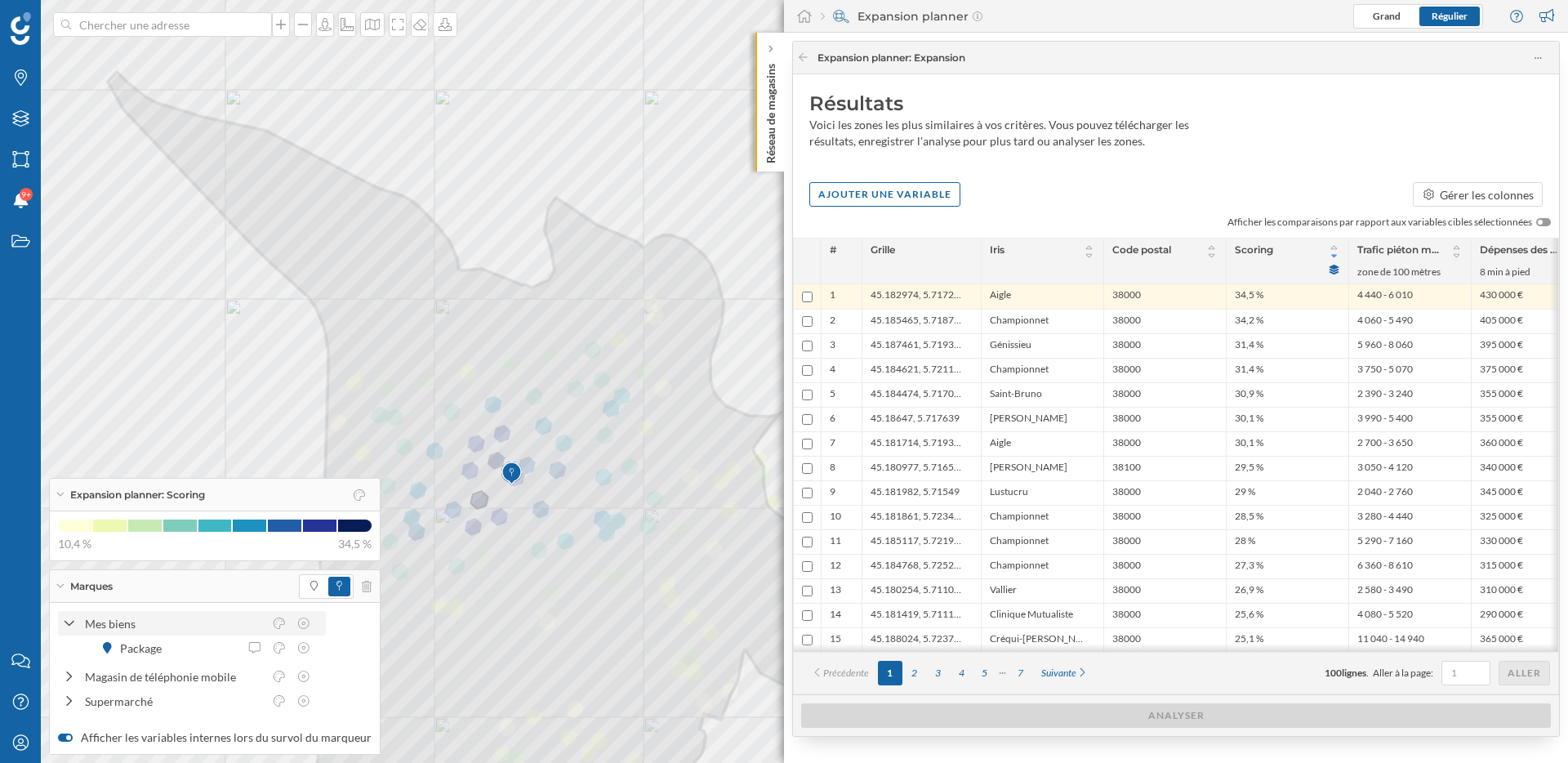
click at [71, 625] on icon at bounding box center [69, 624] width 11 height 15
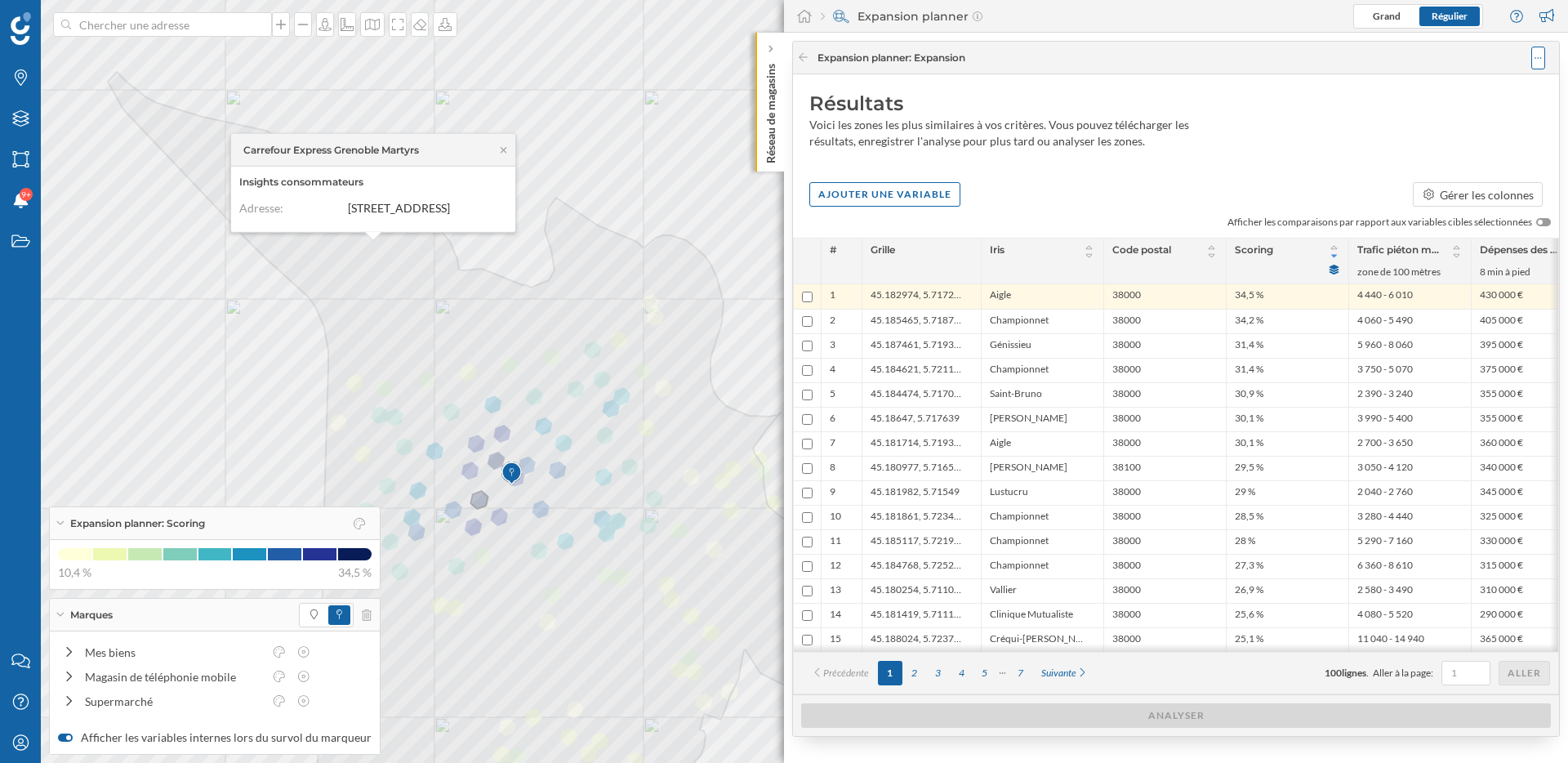
click at [1541, 49] on div at bounding box center [1538, 58] width 14 height 23
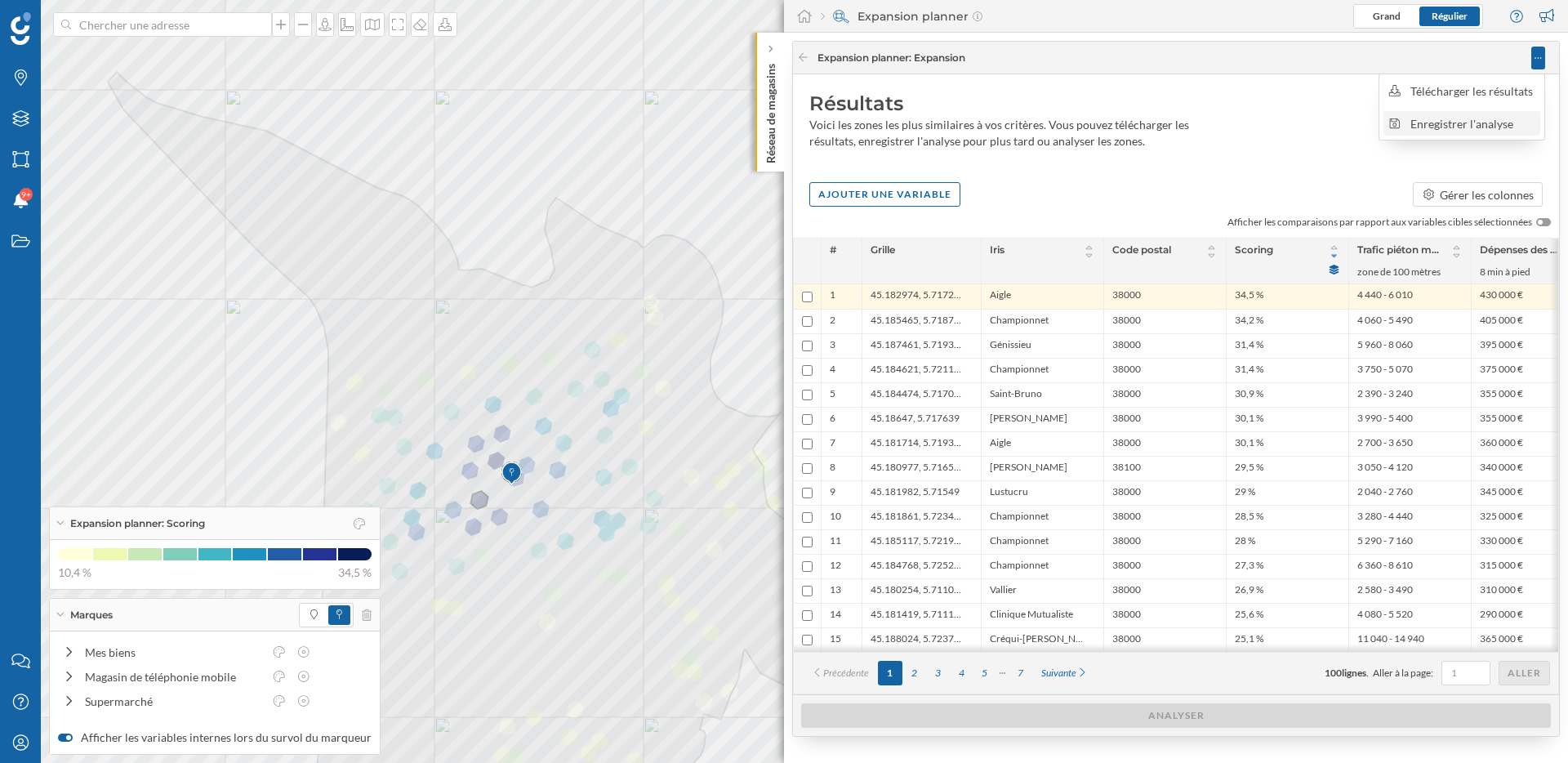
click at [1447, 126] on div "Enregistrer l'analyse" at bounding box center [1473, 123] width 125 height 17
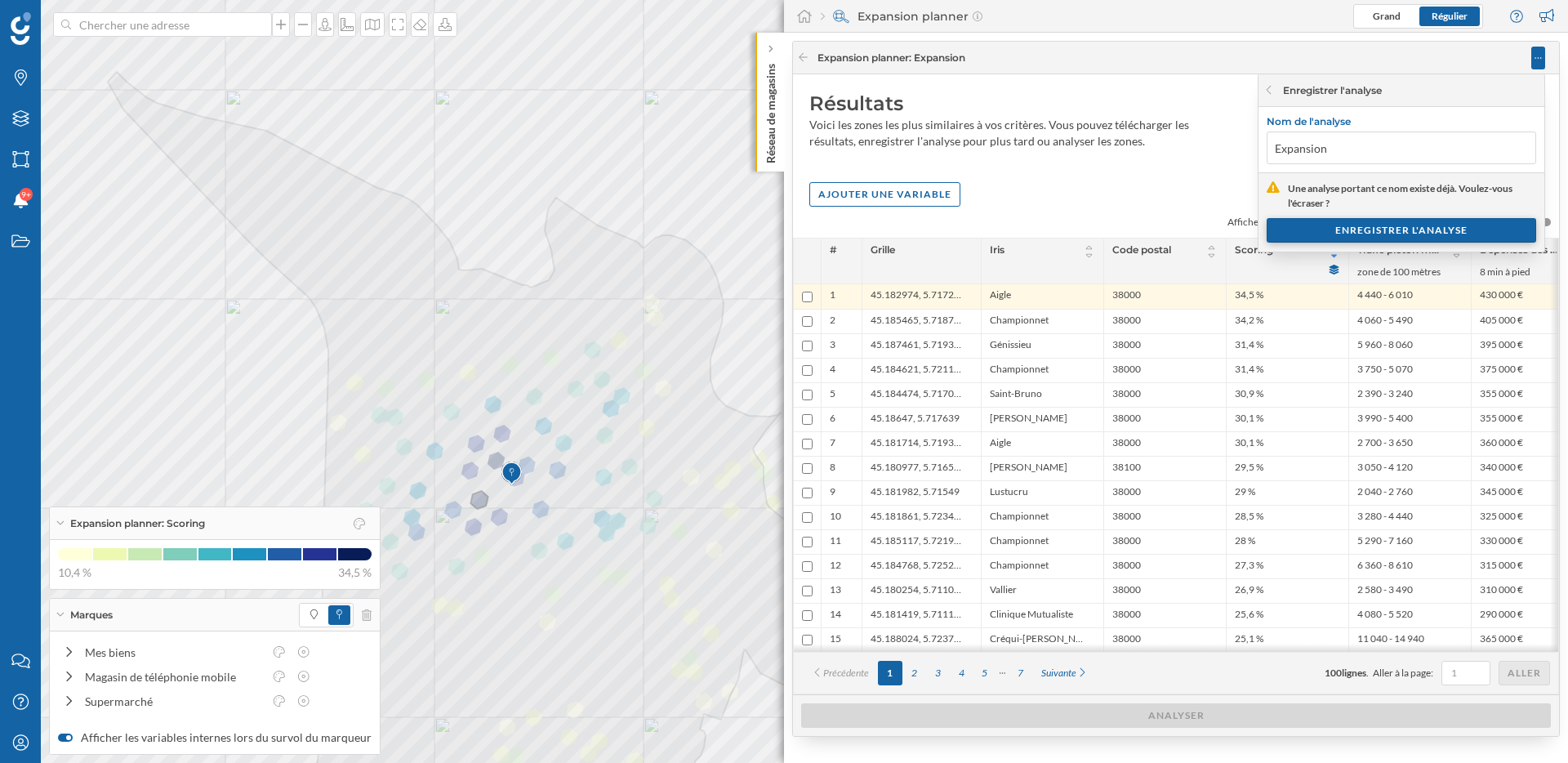
click at [1370, 233] on div "ENREGISTRER L'ANALYSE" at bounding box center [1401, 230] width 270 height 25
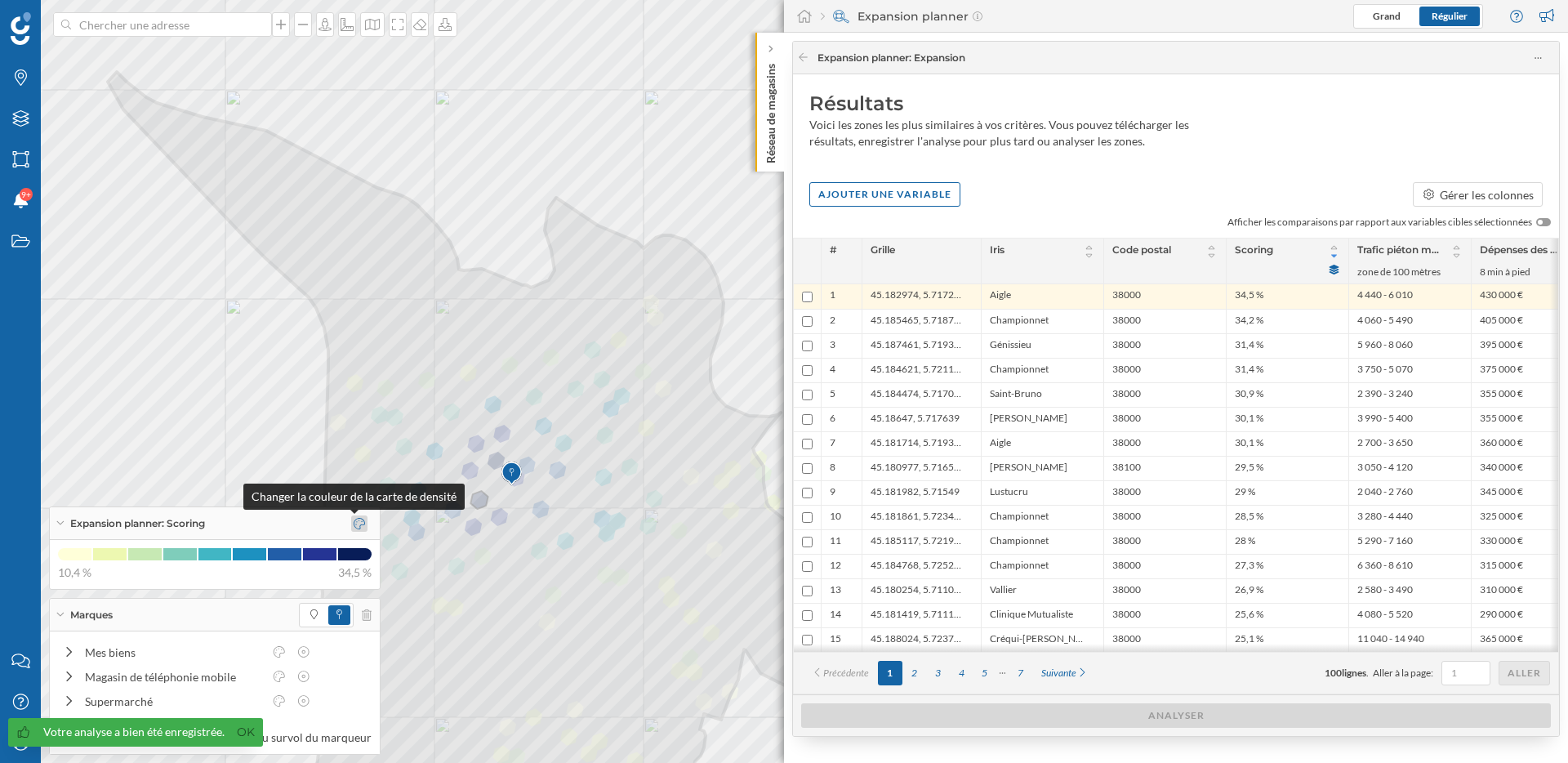
click at [354, 521] on icon at bounding box center [359, 523] width 11 height 11
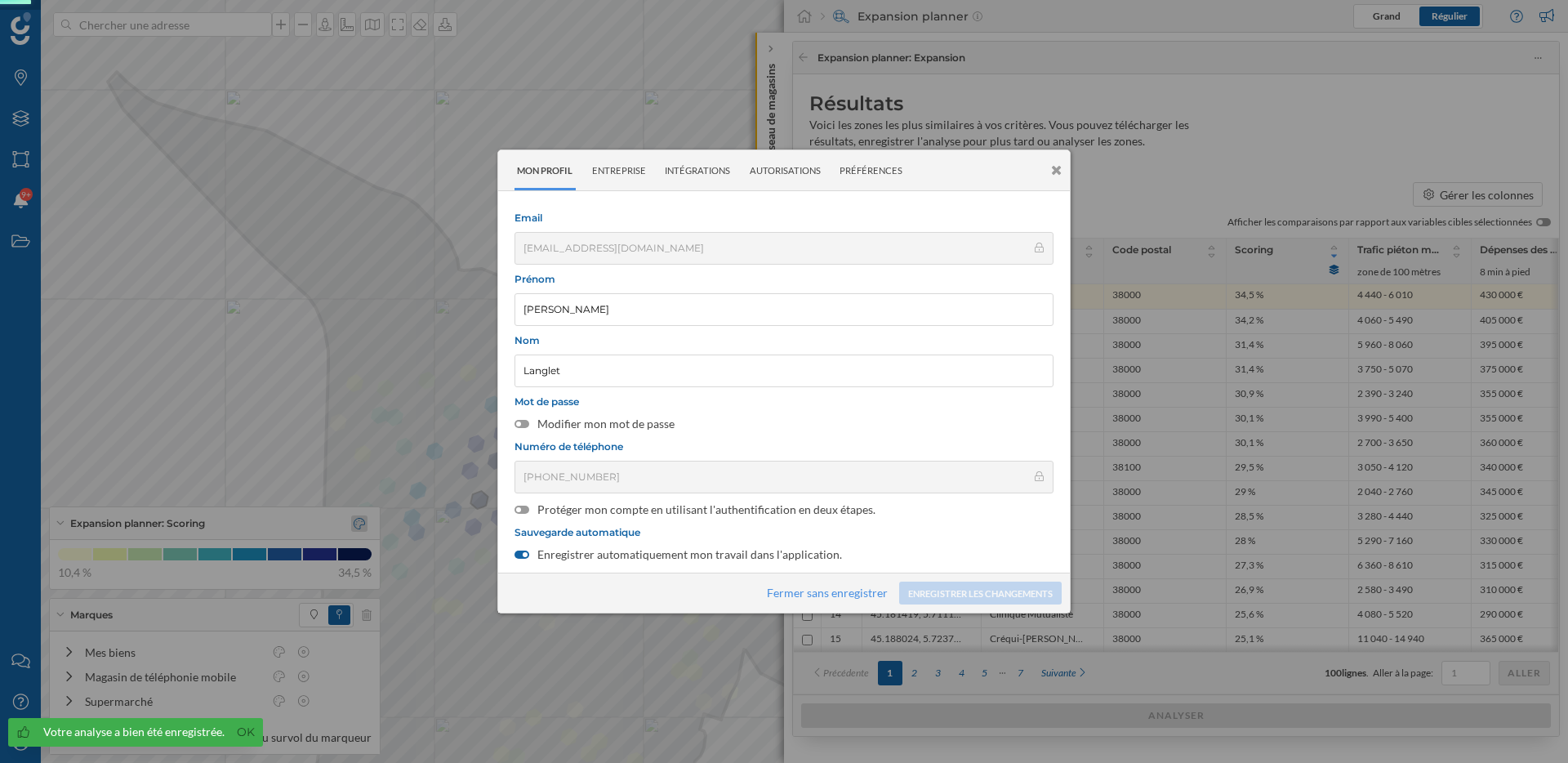
scroll to position [219, 0]
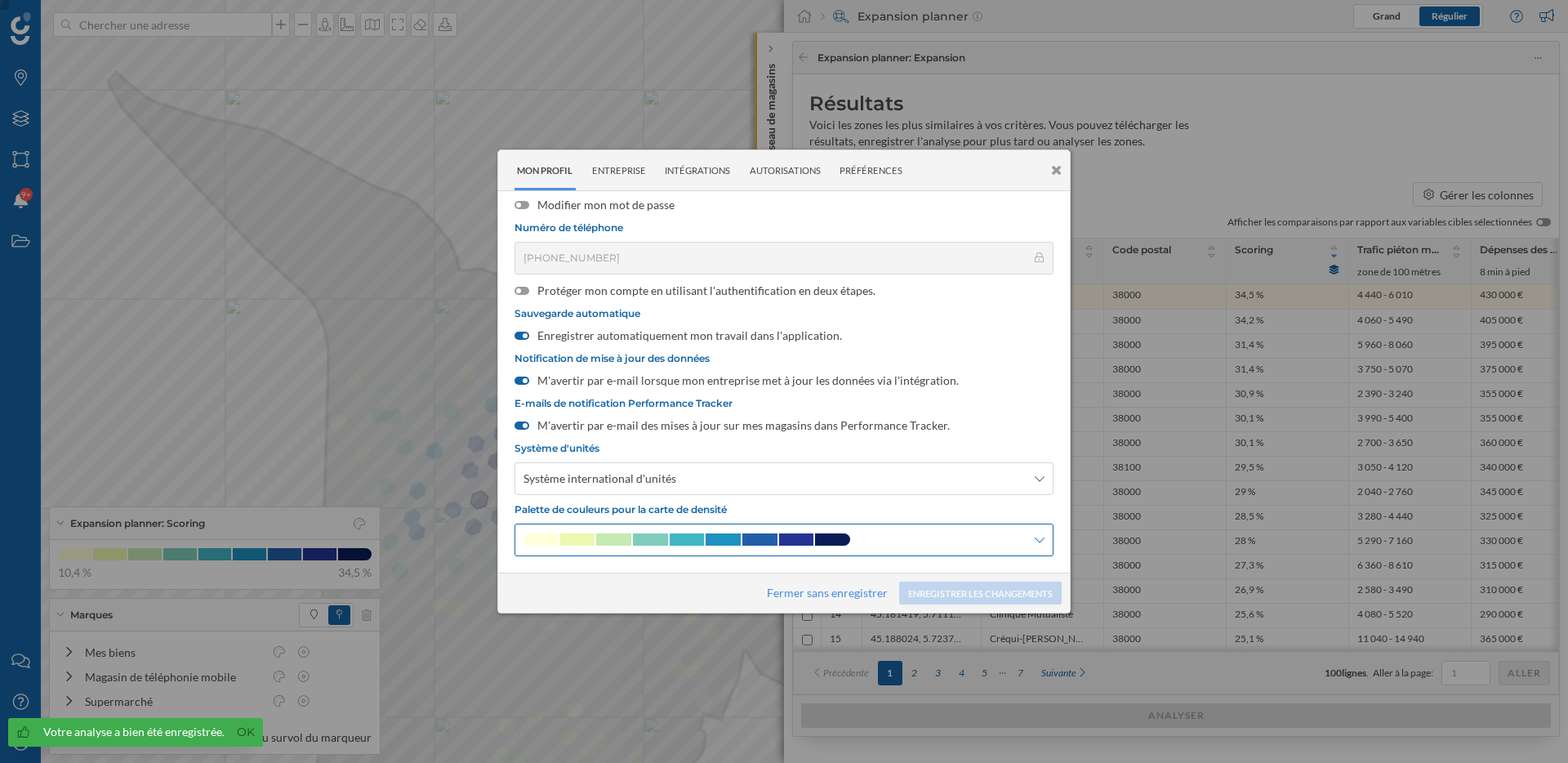
click at [835, 549] on div at bounding box center [783, 540] width 539 height 33
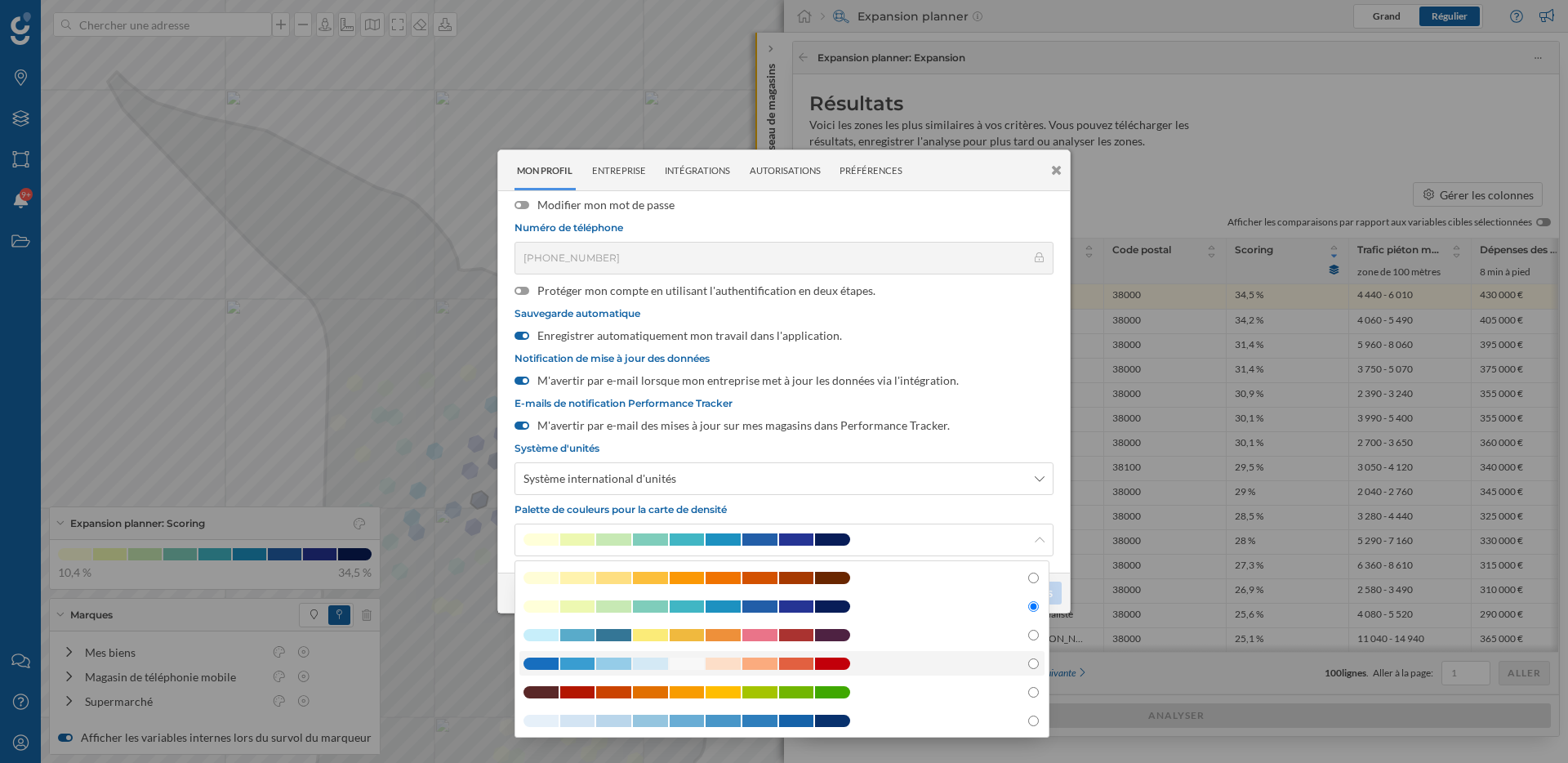
click at [815, 656] on div at bounding box center [781, 663] width 525 height 25
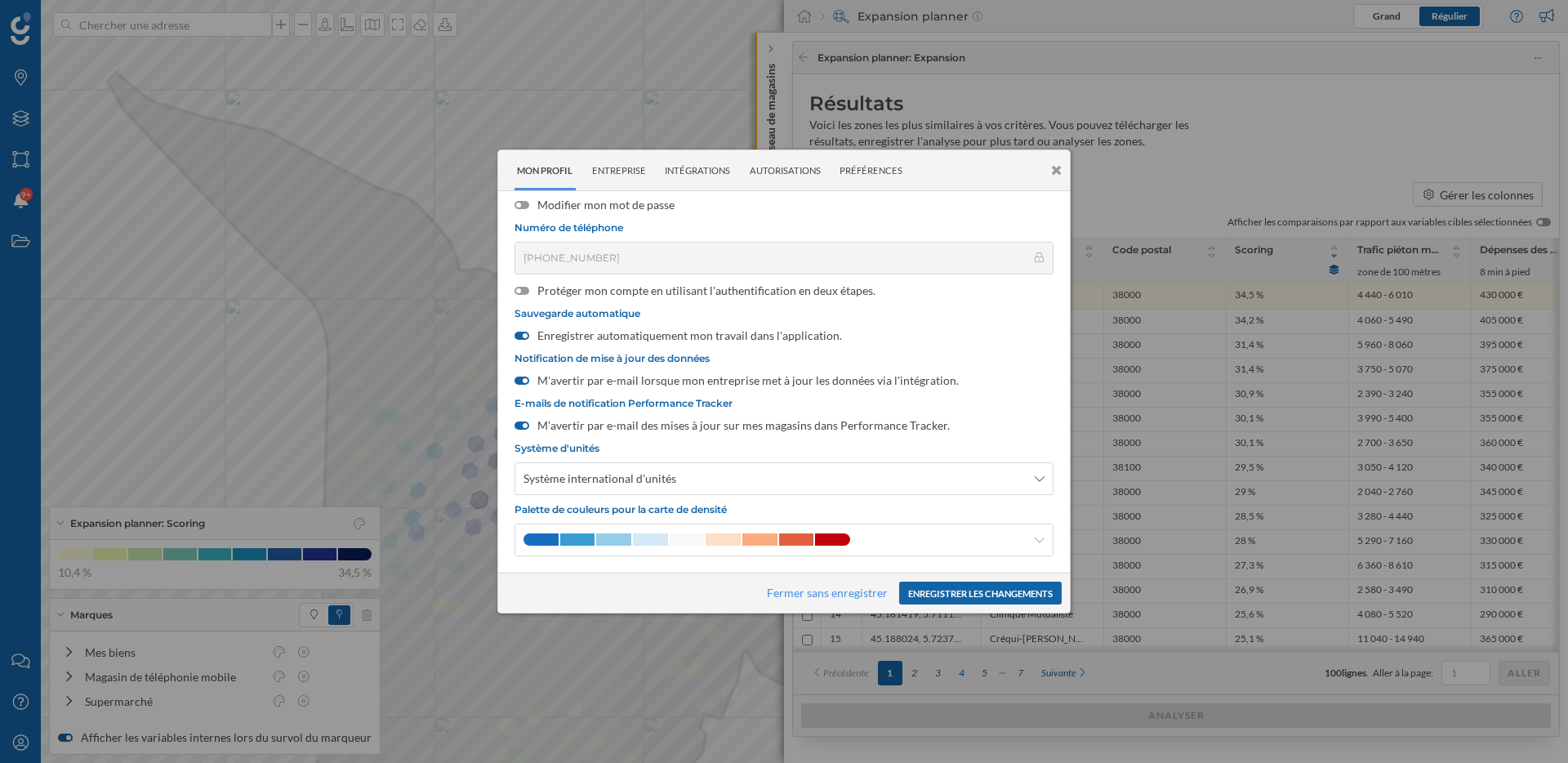
click at [947, 590] on button "Enregistrer les changements" at bounding box center [981, 593] width 162 height 23
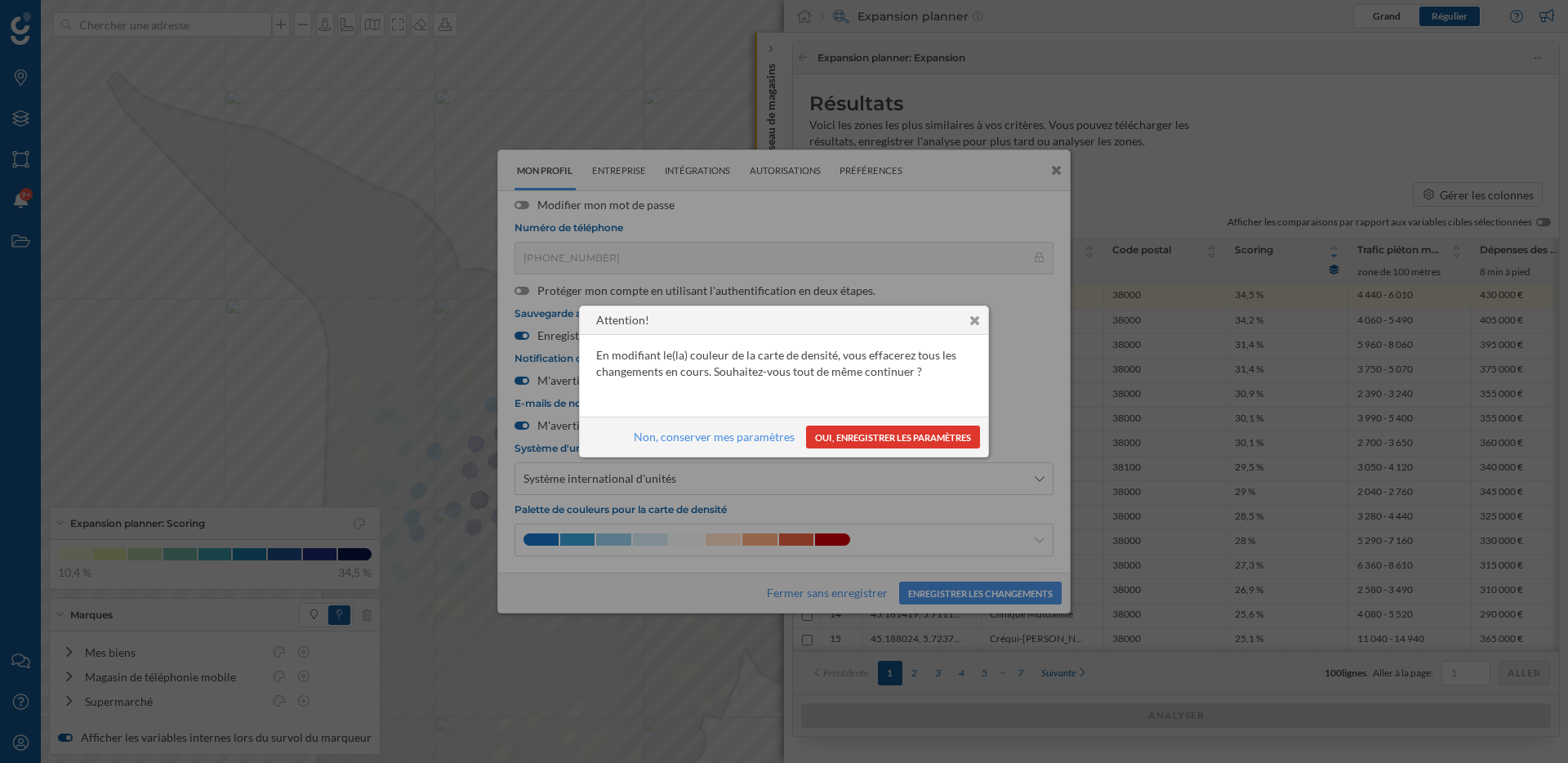
click at [911, 438] on button "Oui, enregistrer les paramètres" at bounding box center [892, 437] width 174 height 23
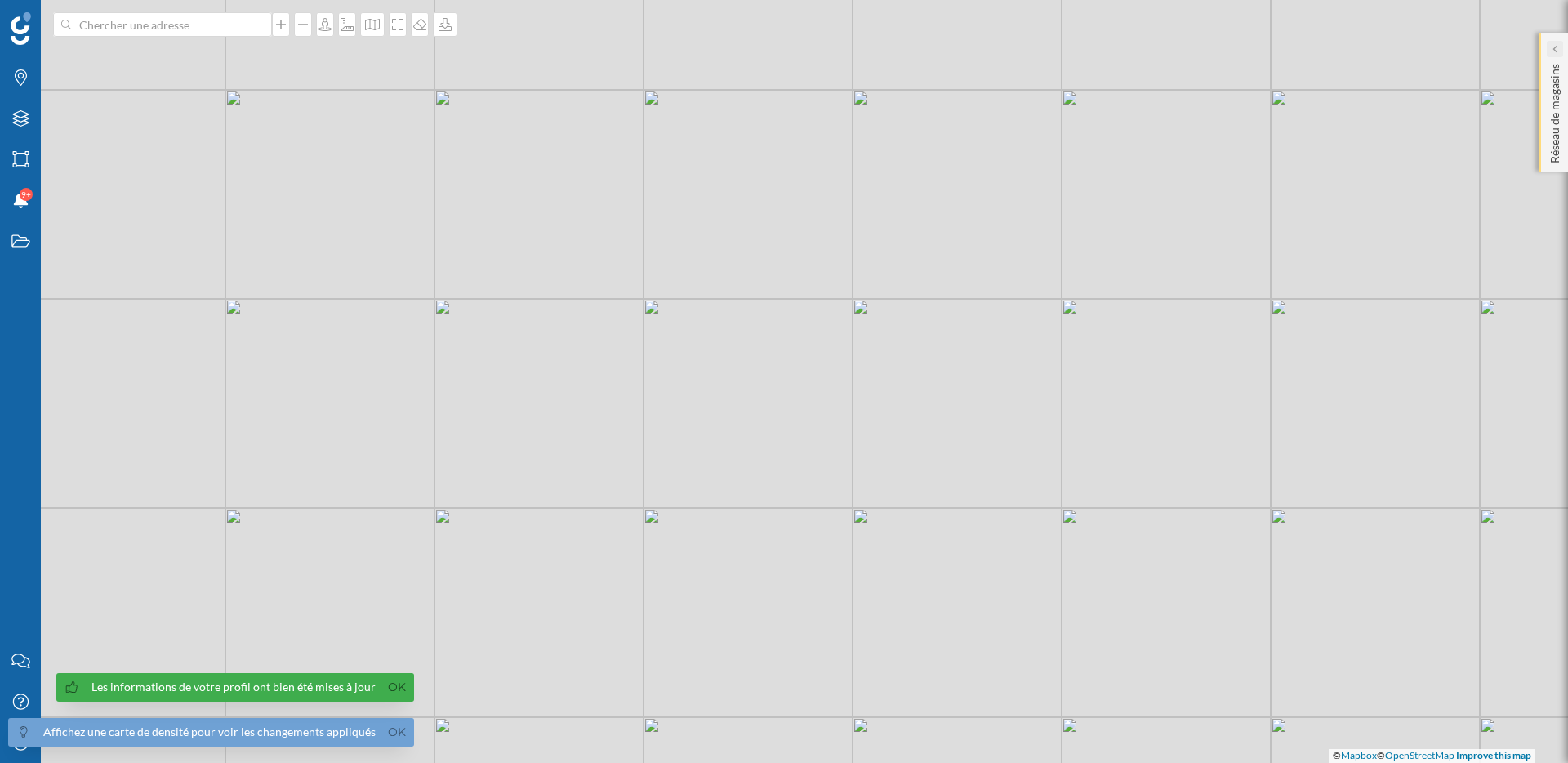
click at [1558, 54] on div at bounding box center [1555, 49] width 17 height 17
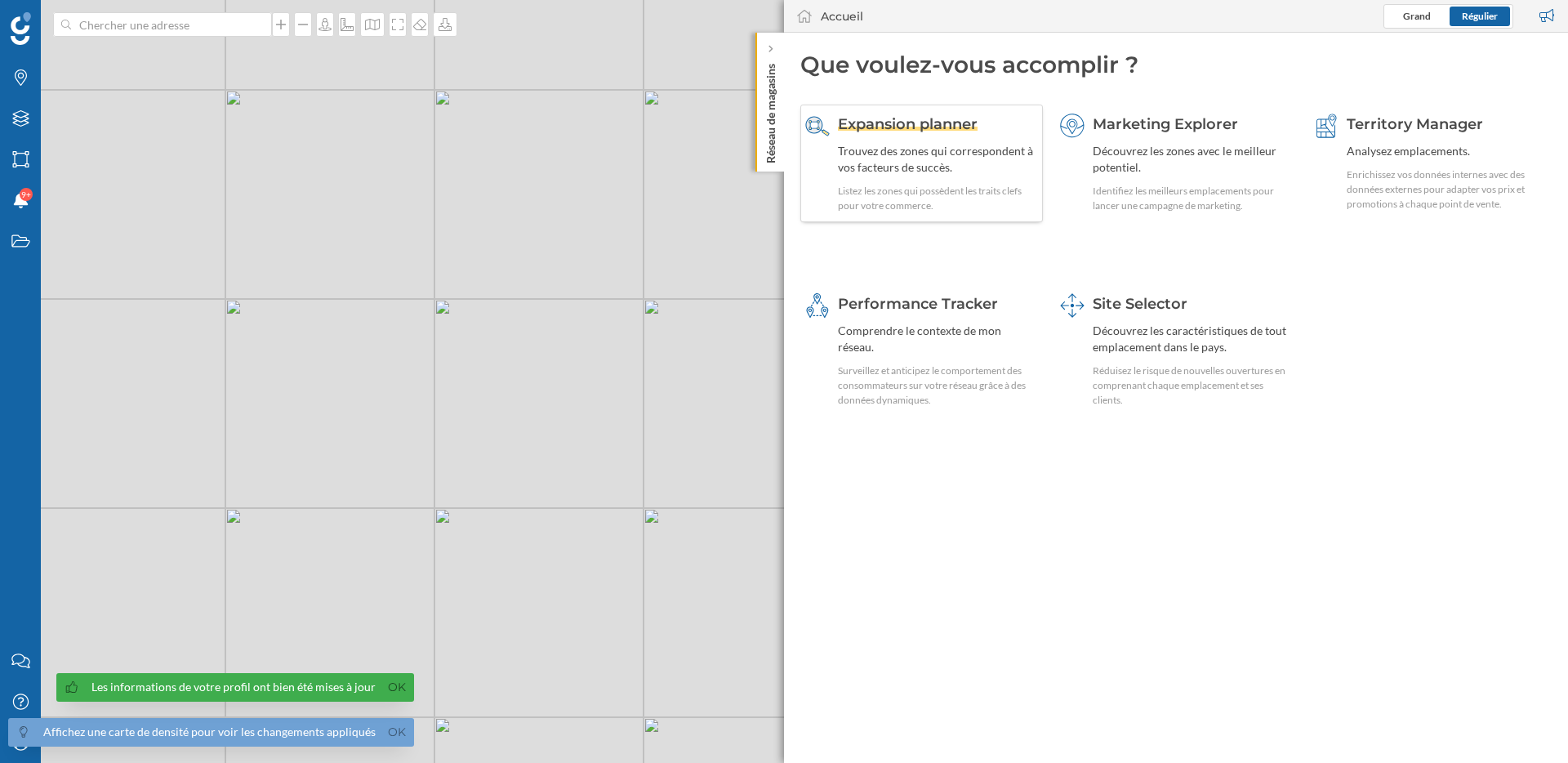
click at [937, 168] on div "Trouvez des zones qui correspondent à vos facteurs de succès." at bounding box center [937, 159] width 200 height 33
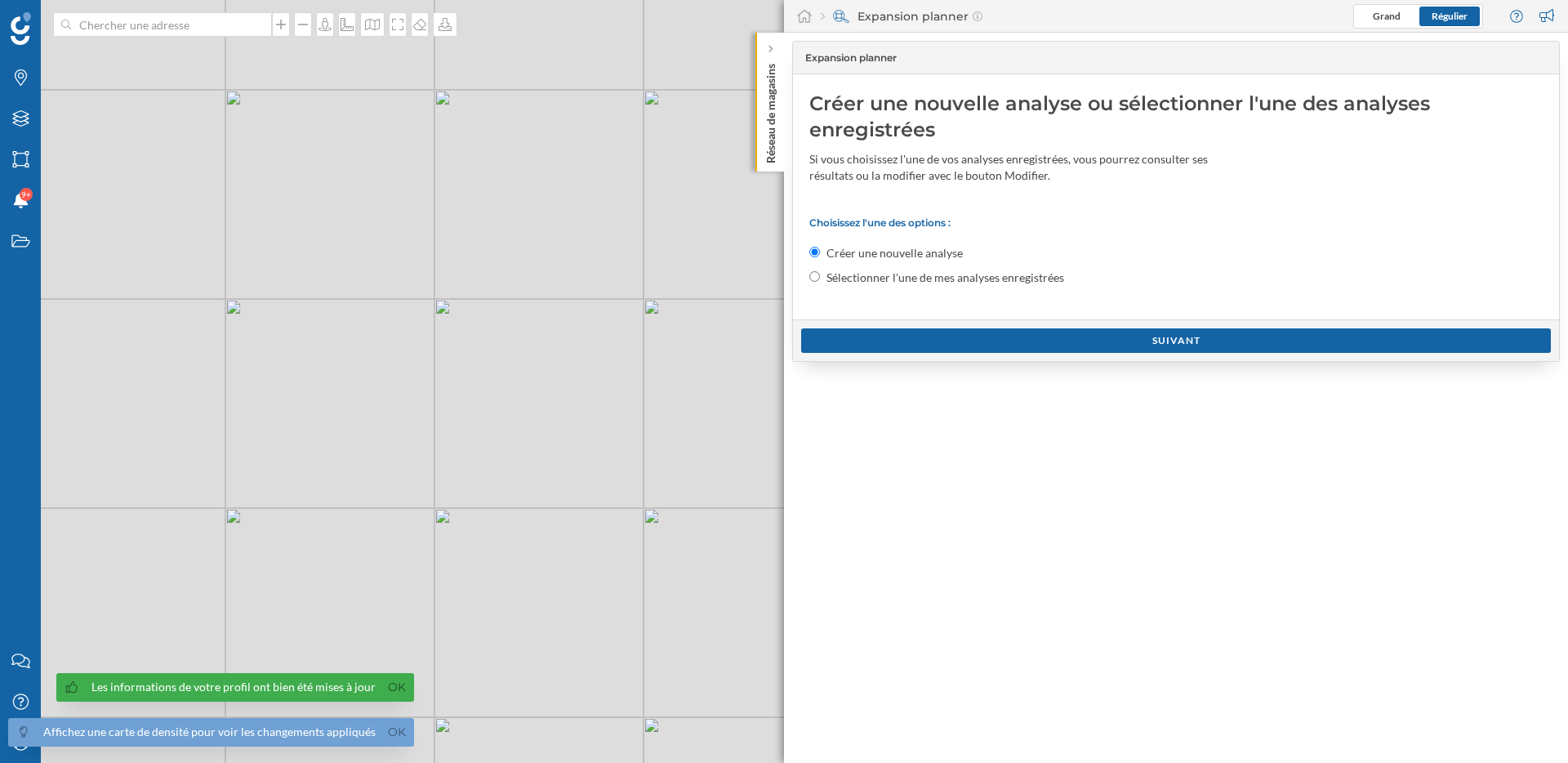
click at [927, 276] on label "Sélectionner l'une de mes analyses enregistrées" at bounding box center [945, 278] width 237 height 17
click at [820, 276] on input "Sélectionner l'une de mes analyses enregistrées" at bounding box center [815, 276] width 11 height 11
radio input "true"
radio input "false"
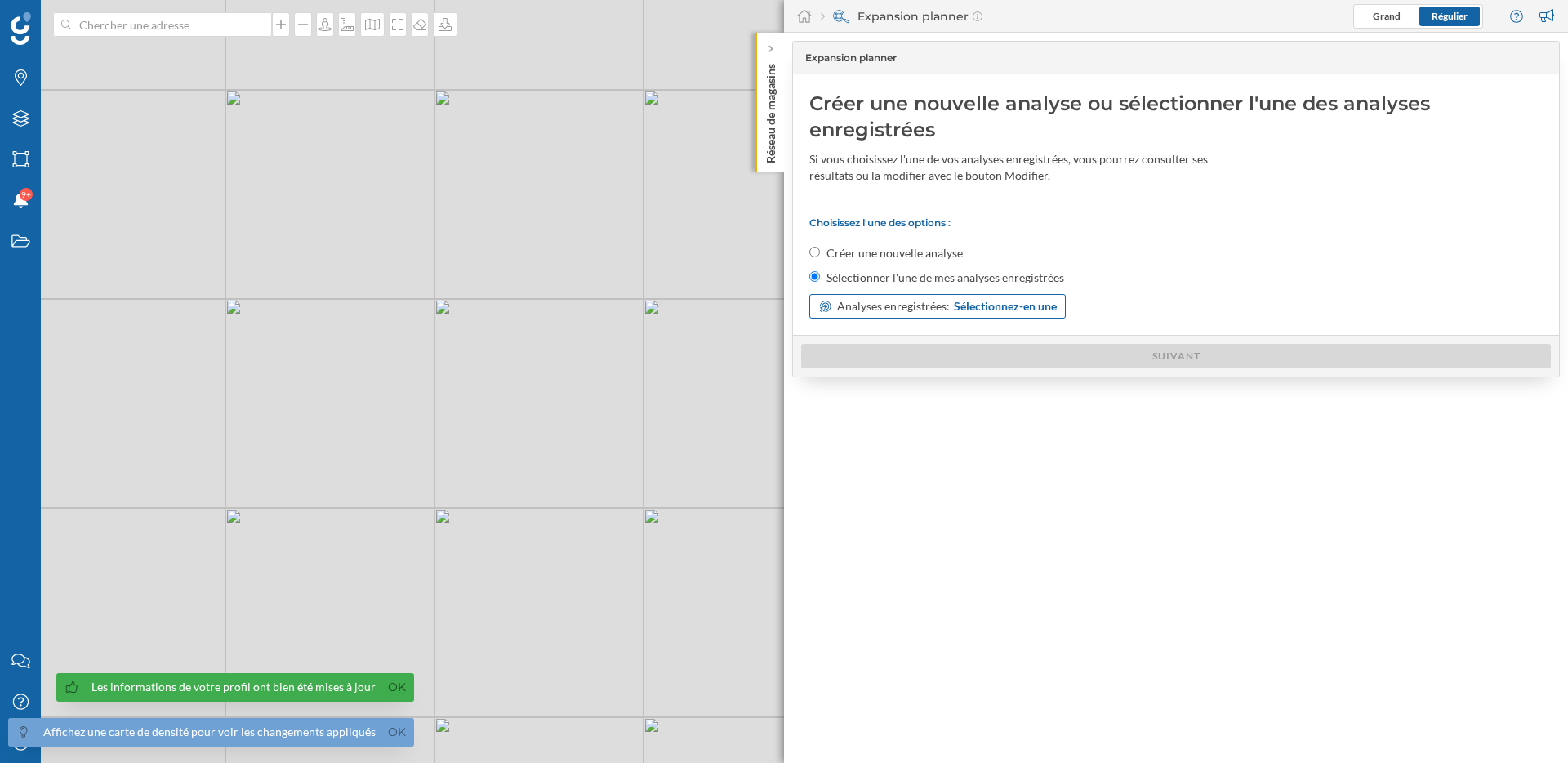
click at [914, 303] on span "Analyses enregistrées:" at bounding box center [893, 306] width 113 height 17
click at [907, 370] on span "Expansion" at bounding box center [878, 372] width 121 height 17
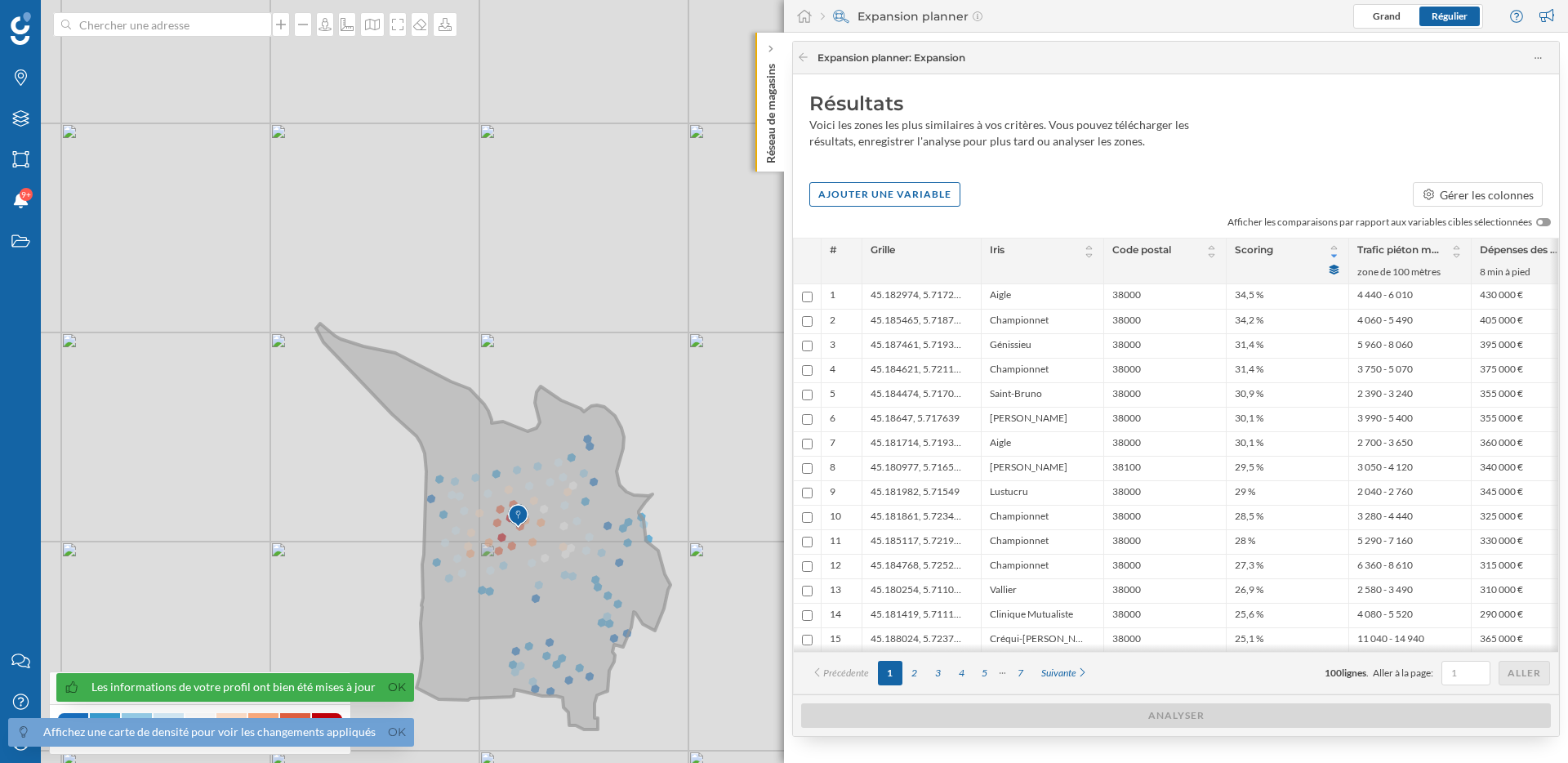
drag, startPoint x: 602, startPoint y: 629, endPoint x: 578, endPoint y: 581, distance: 53.7
click at [578, 582] on icon at bounding box center [493, 527] width 355 height 406
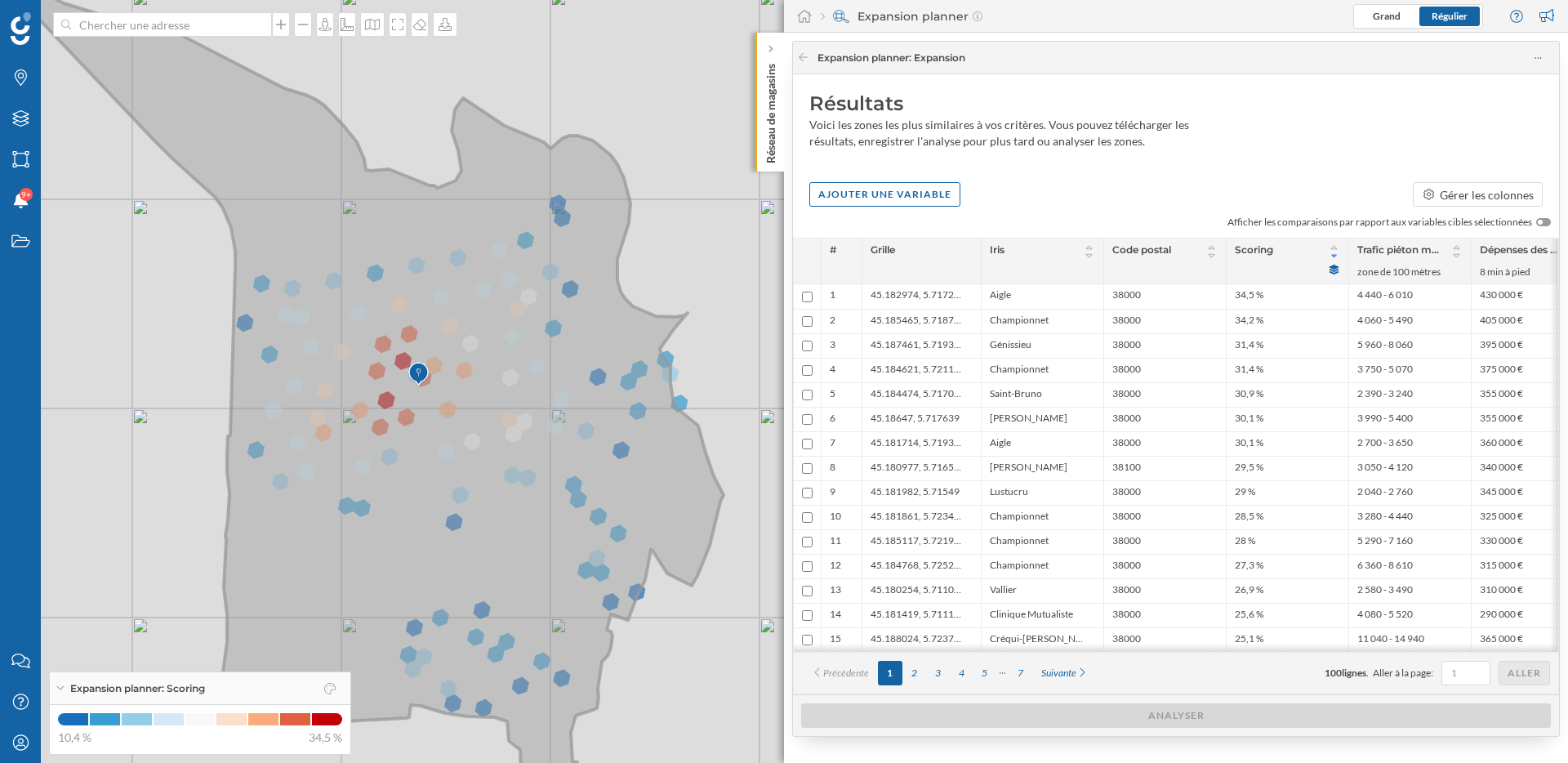
drag, startPoint x: 507, startPoint y: 504, endPoint x: 557, endPoint y: 502, distance: 50.0
click at [557, 503] on icon at bounding box center [370, 378] width 709 height 812
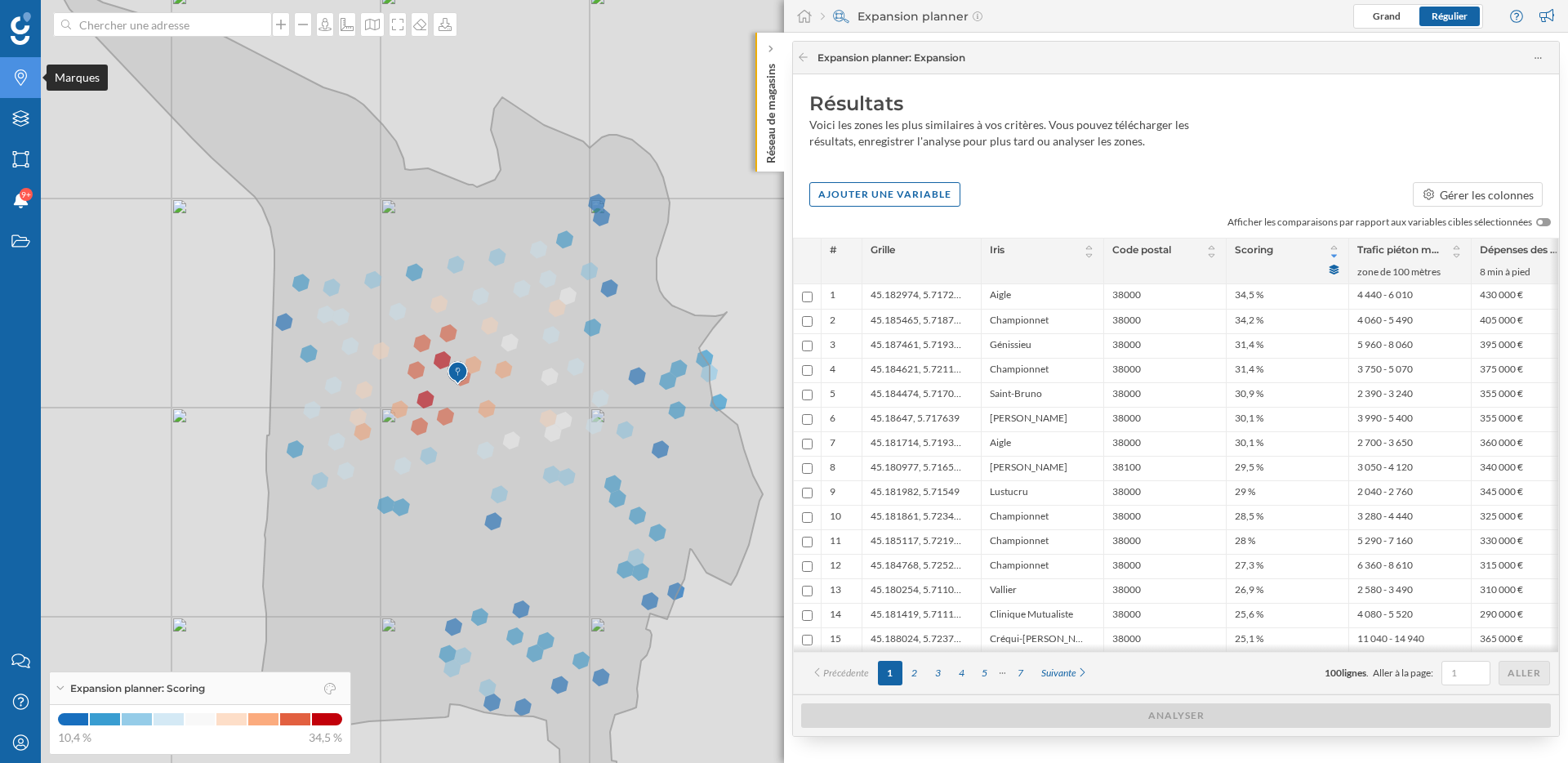
click at [5, 79] on div "Marques" at bounding box center [20, 78] width 41 height 41
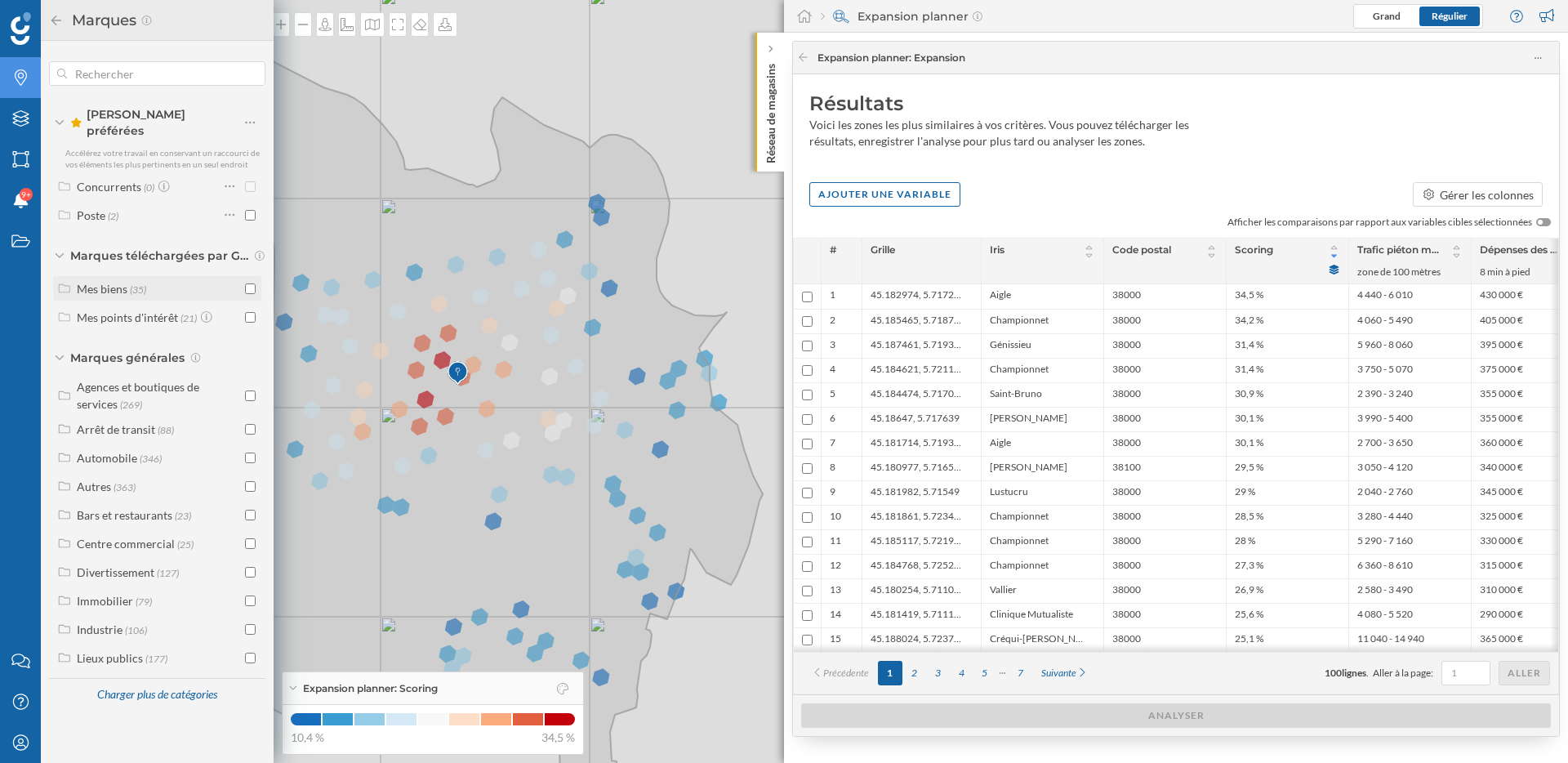
click at [122, 281] on div "Mes biens" at bounding box center [101, 288] width 50 height 14
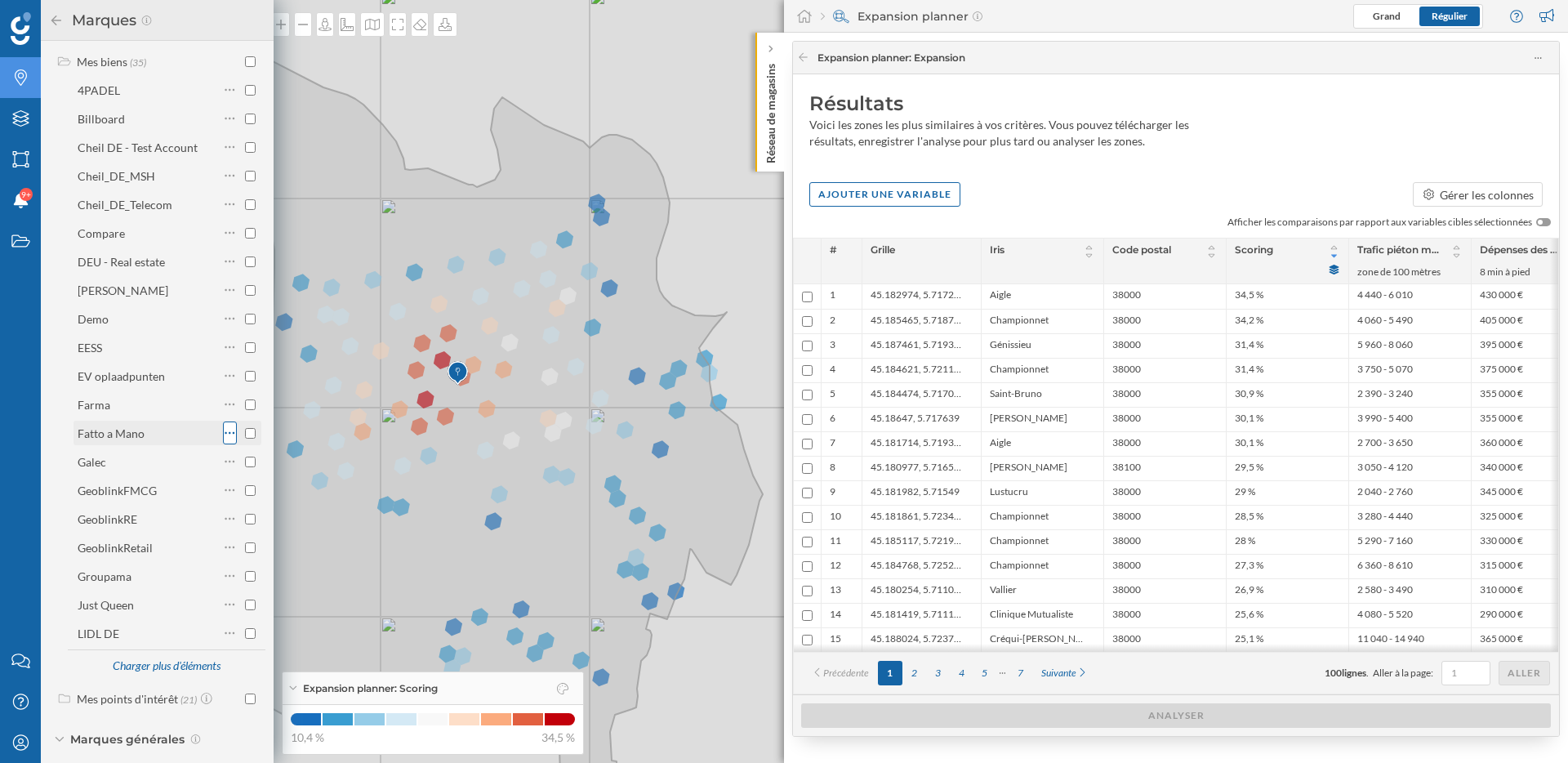
scroll to position [263, 0]
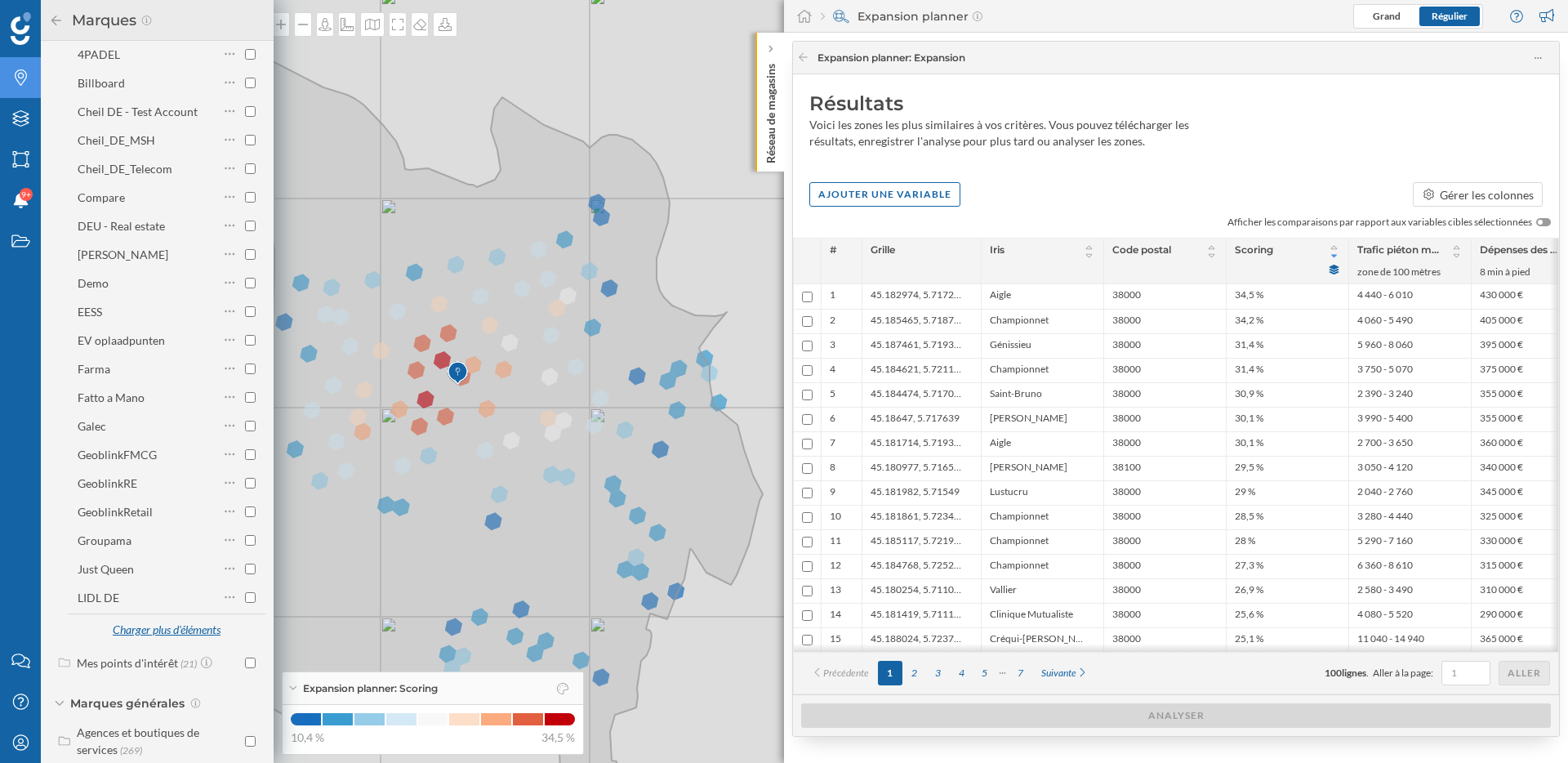
click at [200, 618] on div "Charger plus d'éléments" at bounding box center [166, 631] width 128 height 25
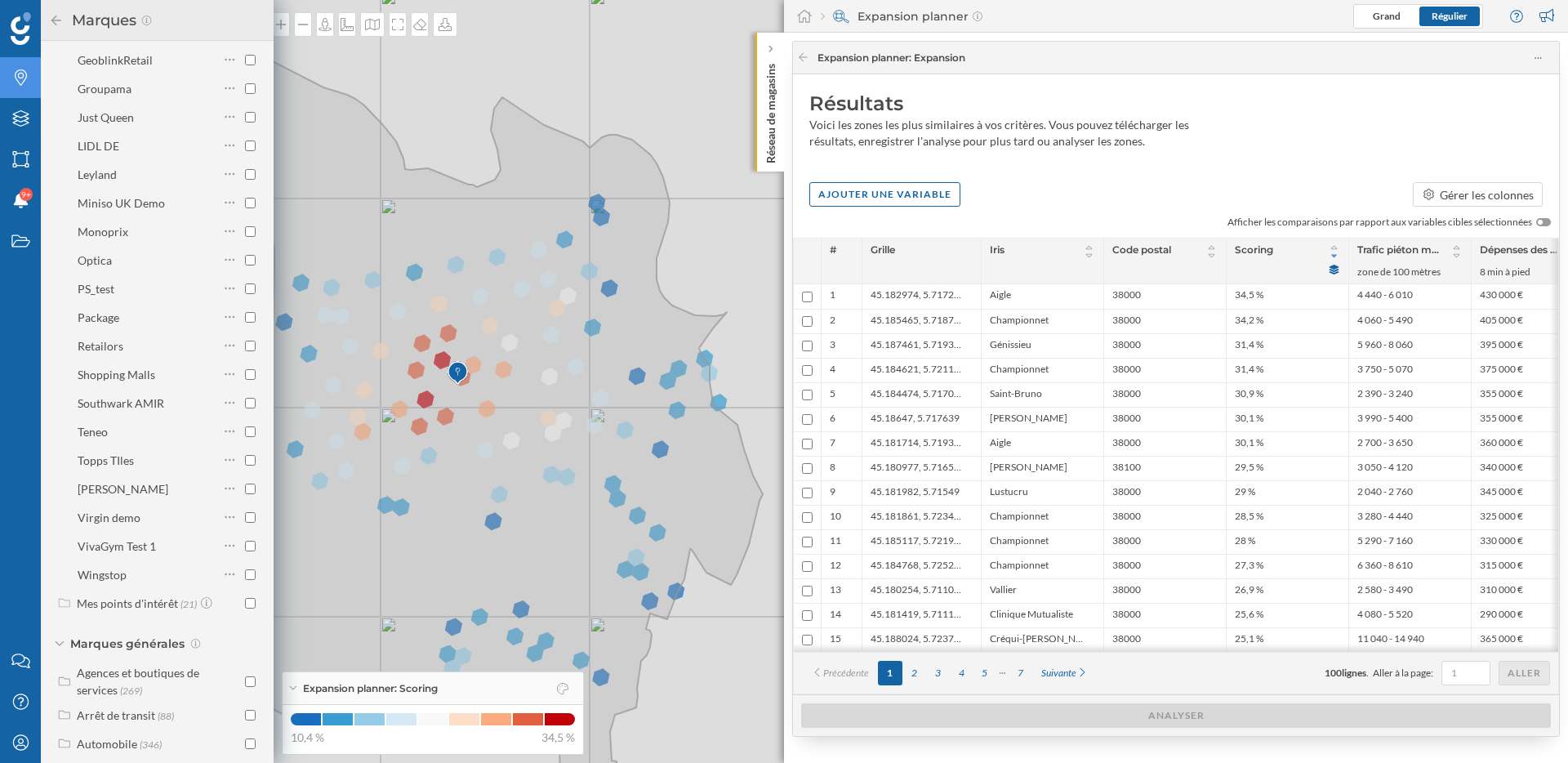
scroll to position [694, 0]
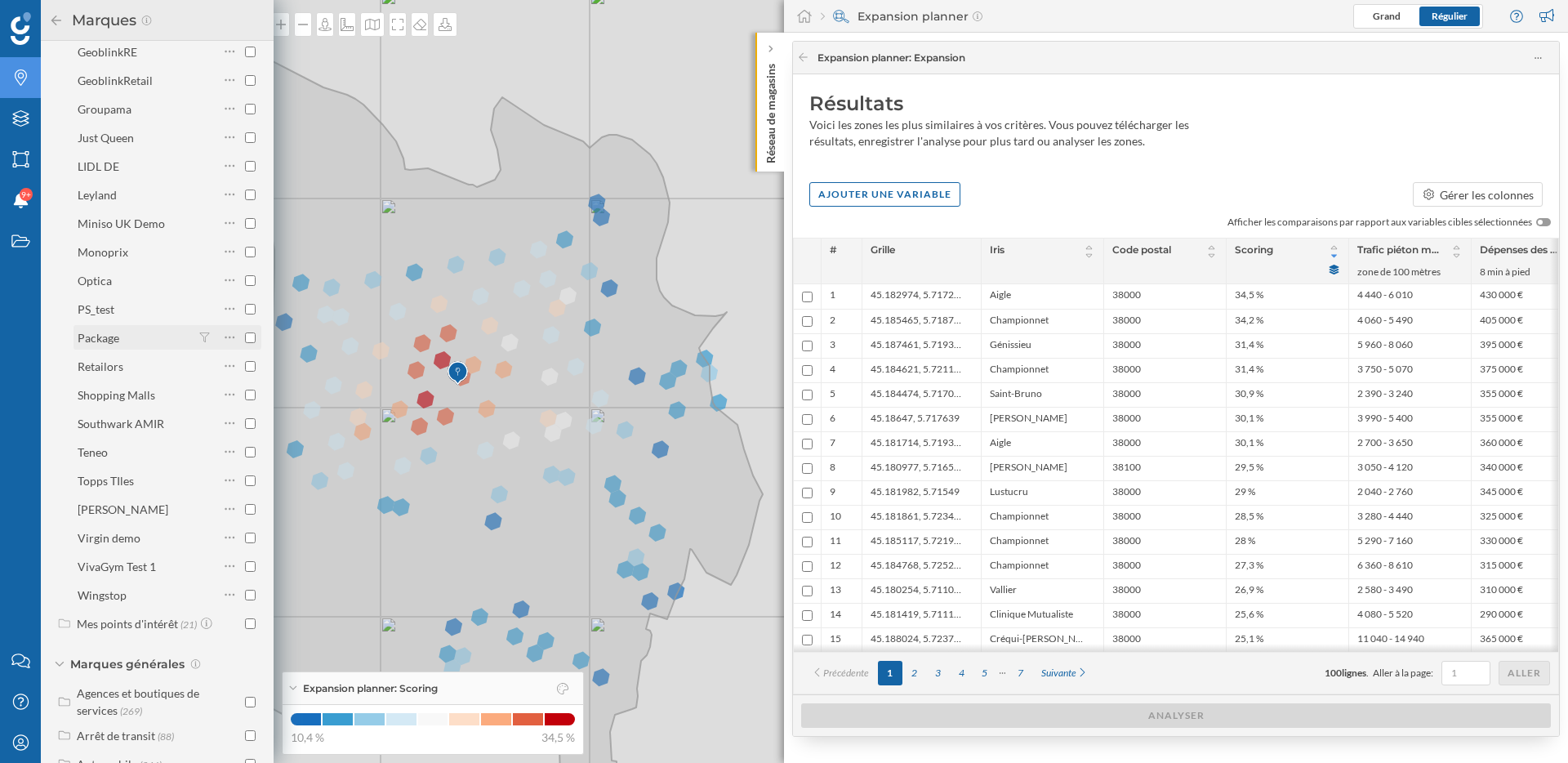
click at [245, 333] on input "checkbox" at bounding box center [250, 338] width 11 height 11
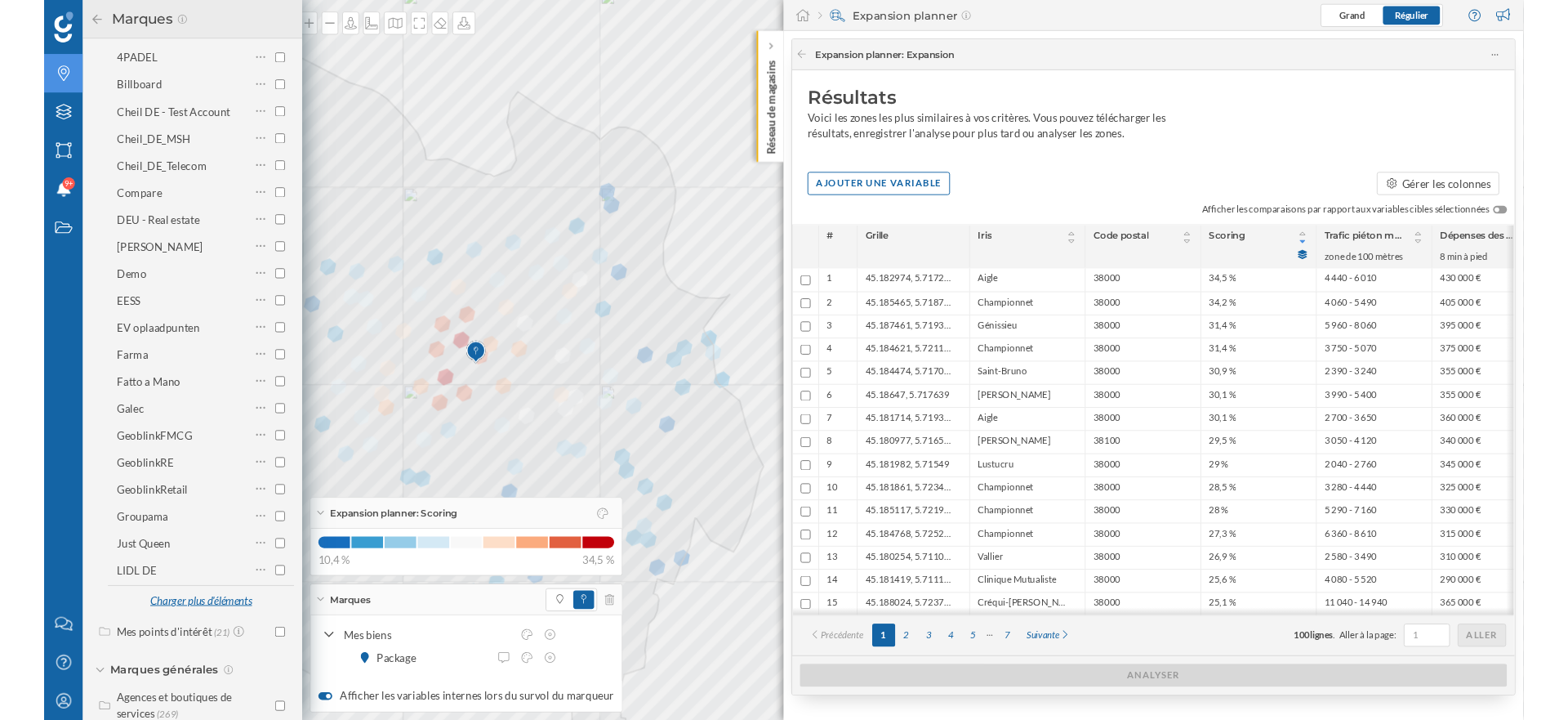
scroll to position [0, 0]
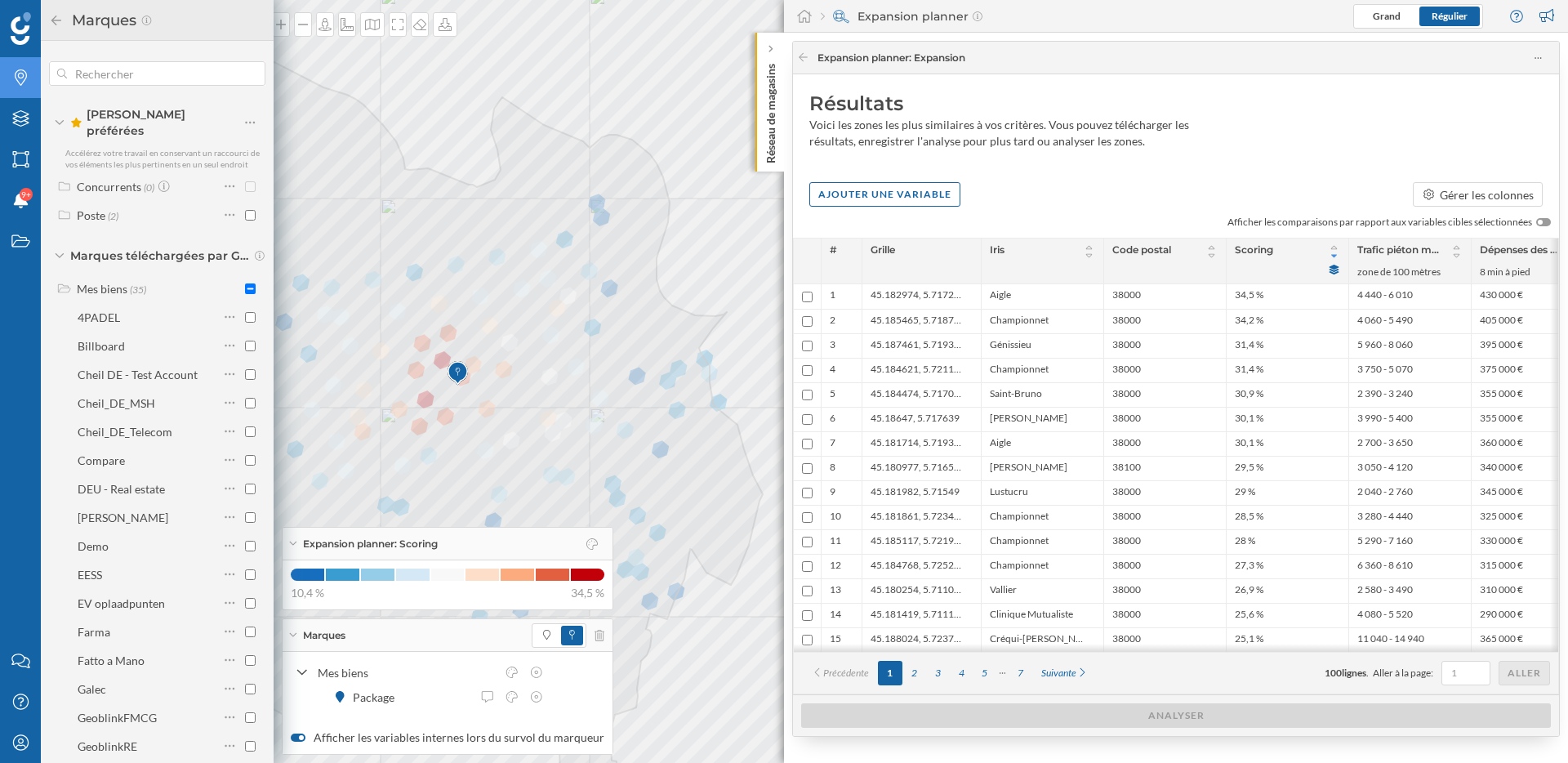
click at [57, 253] on icon at bounding box center [59, 256] width 10 height 5
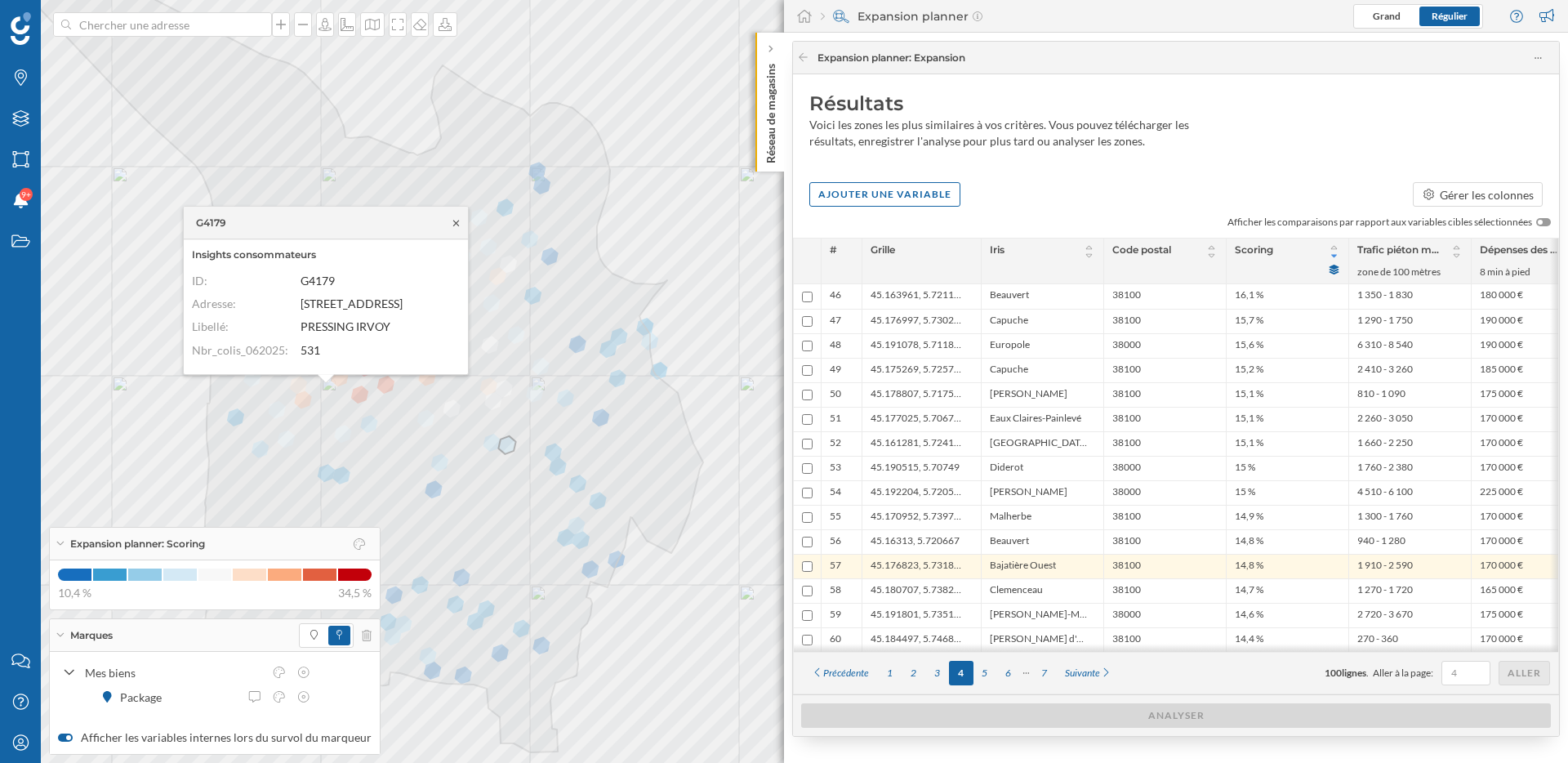
click at [452, 218] on icon at bounding box center [456, 222] width 12 height 10
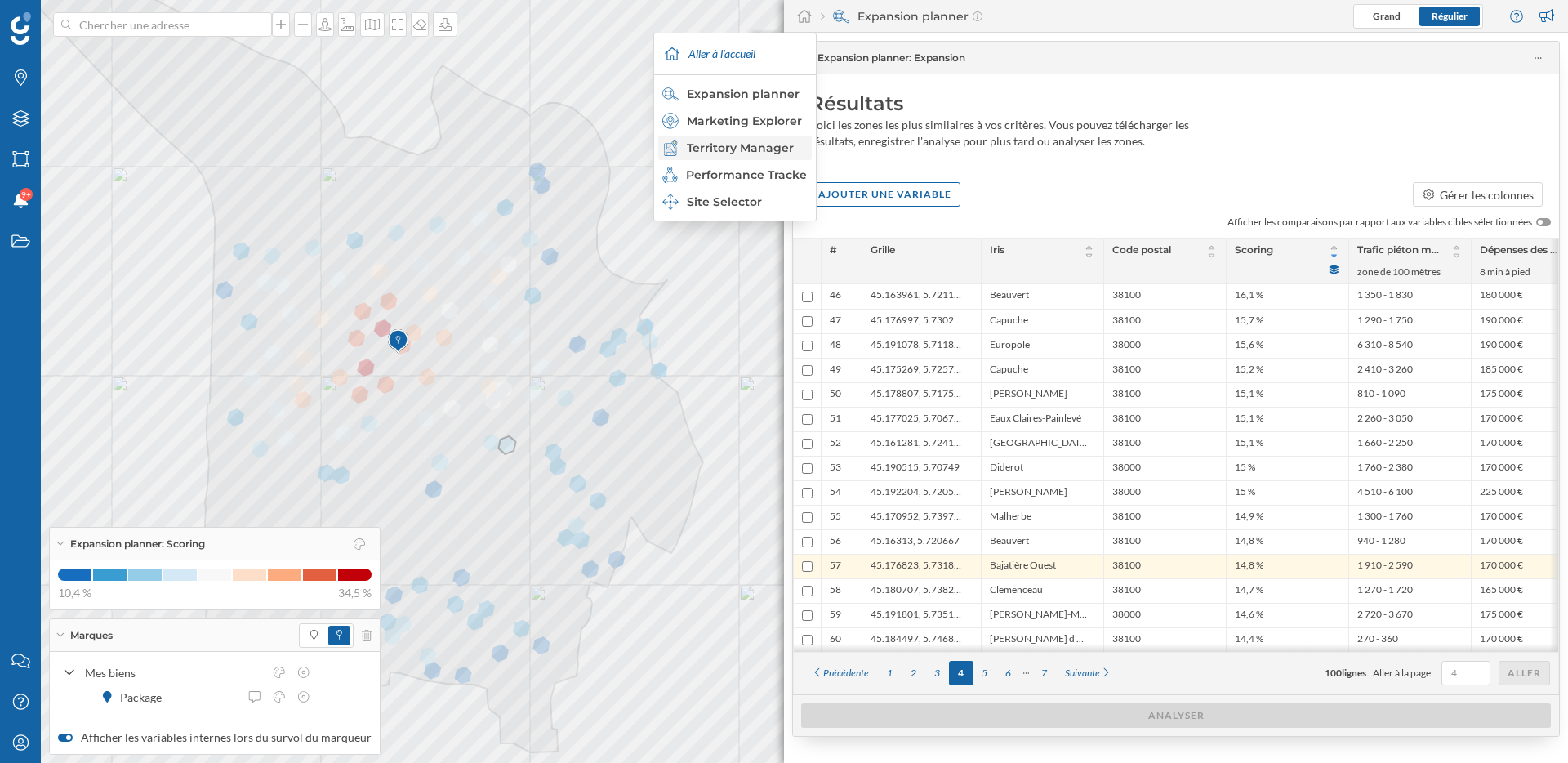
click at [775, 149] on div "Territory Manager" at bounding box center [734, 147] width 144 height 17
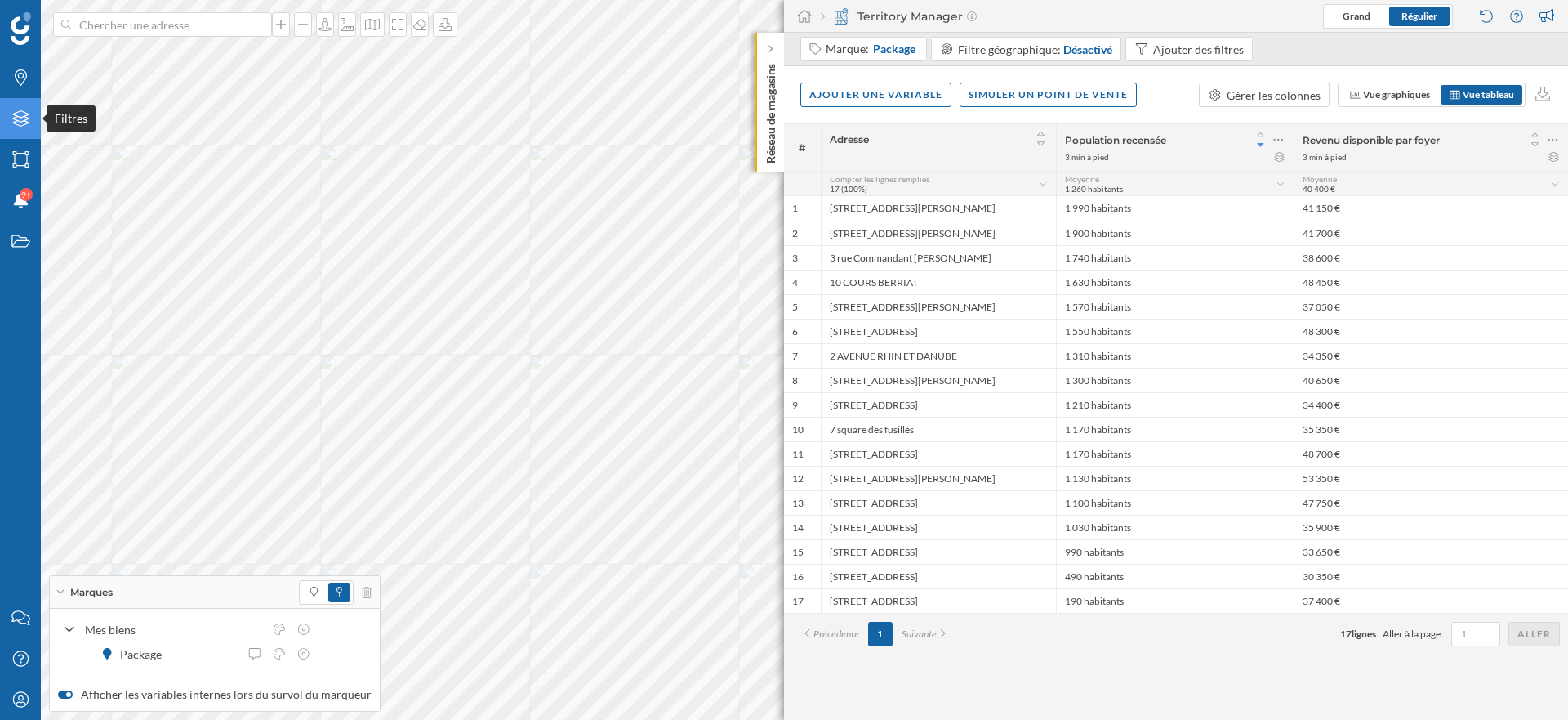
click at [23, 120] on icon "Filtres" at bounding box center [20, 118] width 20 height 17
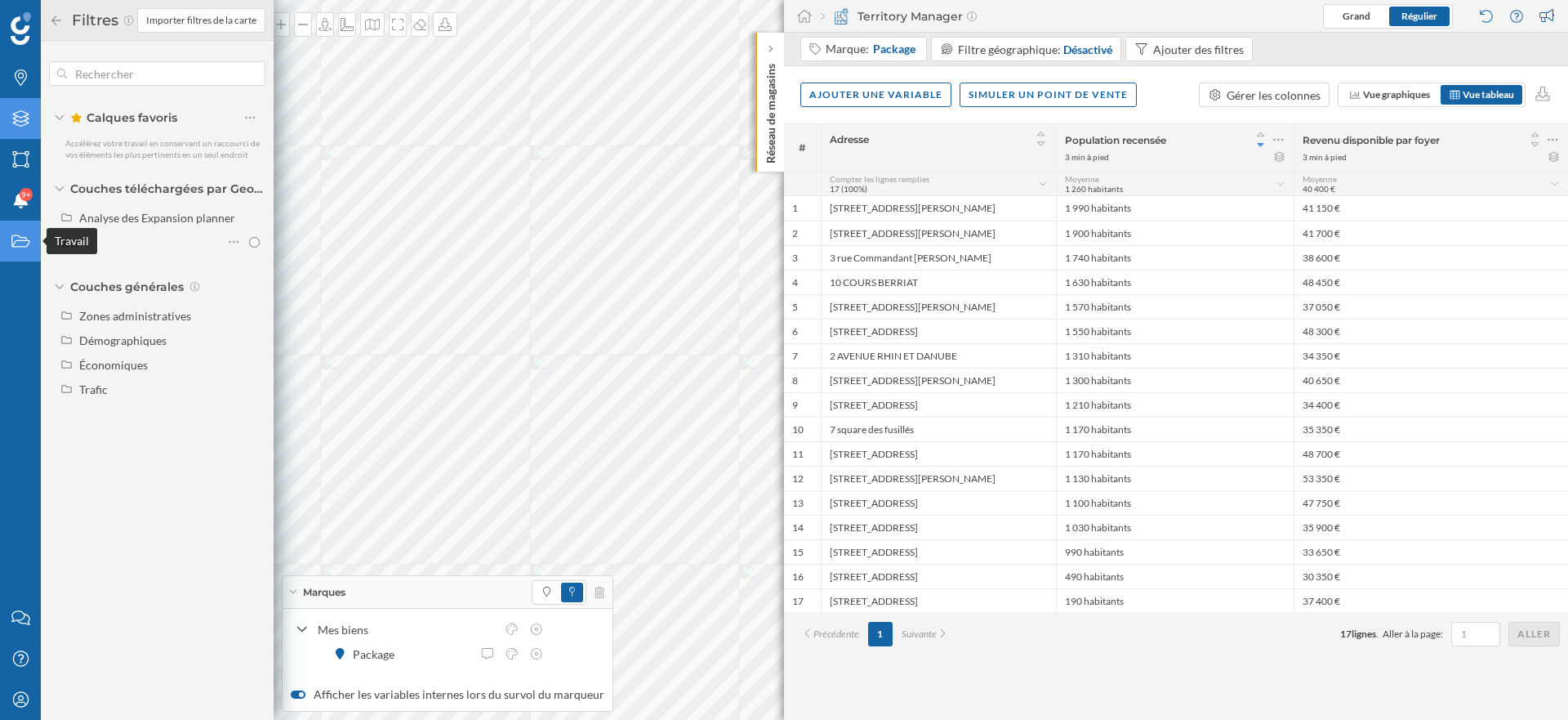
click at [17, 231] on div "Travail" at bounding box center [20, 241] width 41 height 41
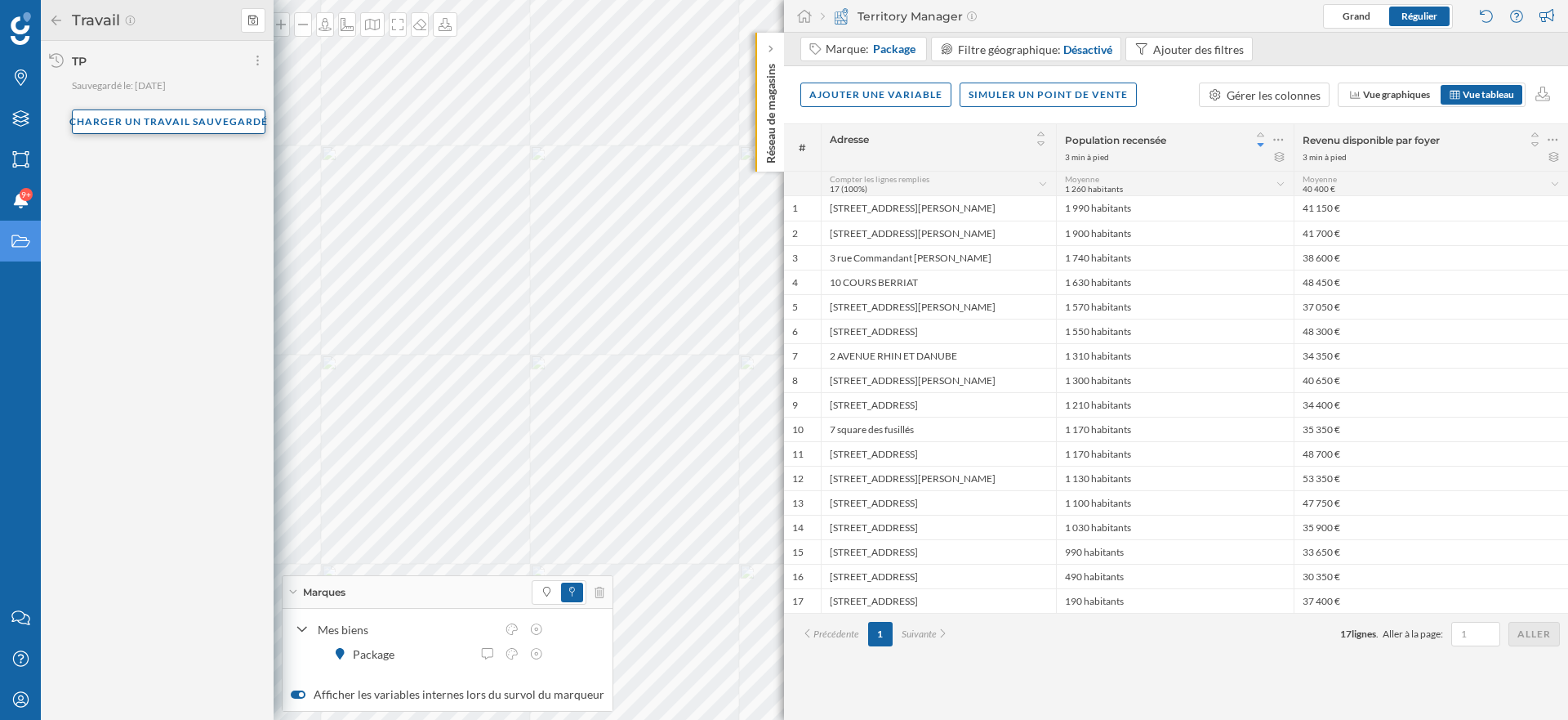
click at [137, 121] on div "Charger un travail sauvegardé" at bounding box center [168, 122] width 193 height 25
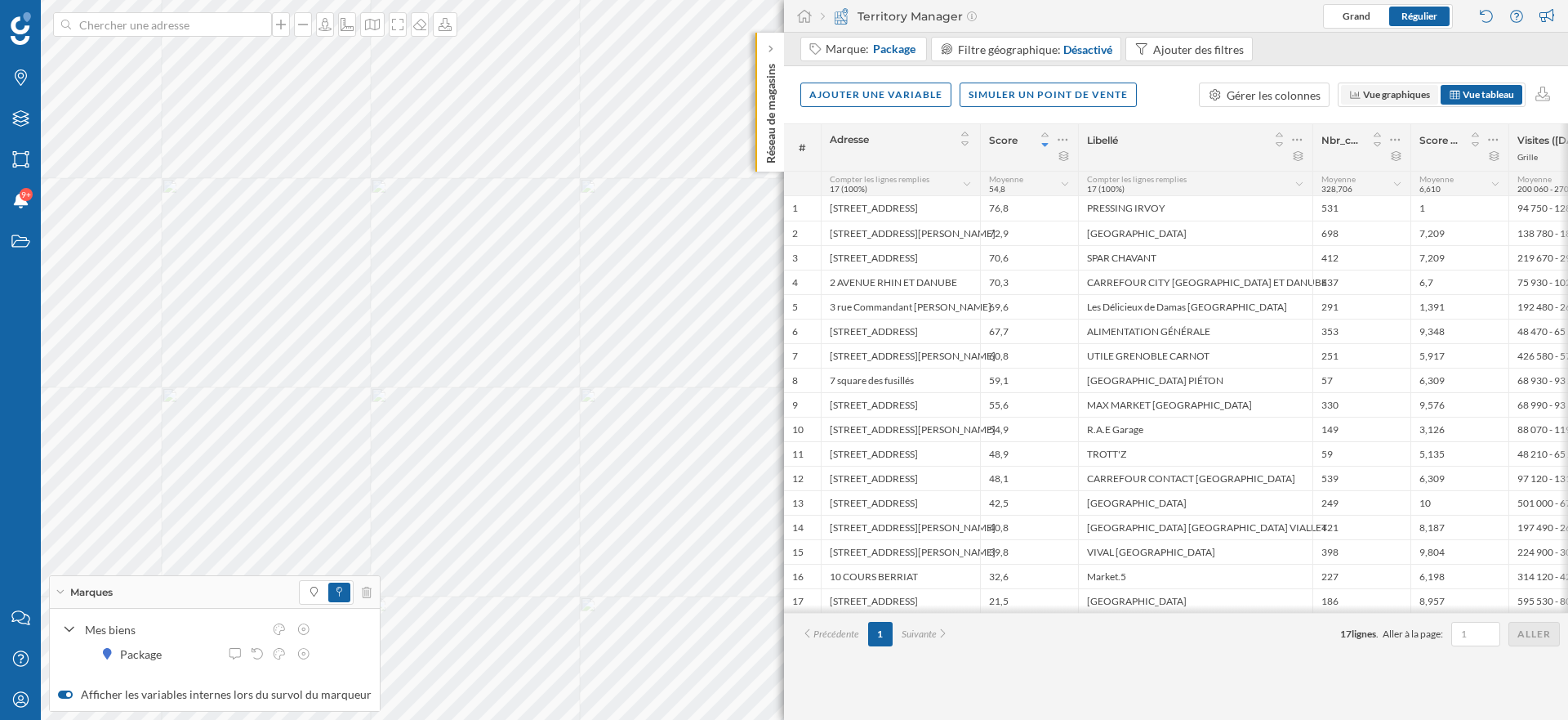
click at [1370, 91] on span "Vue graphiques" at bounding box center [1396, 94] width 67 height 12
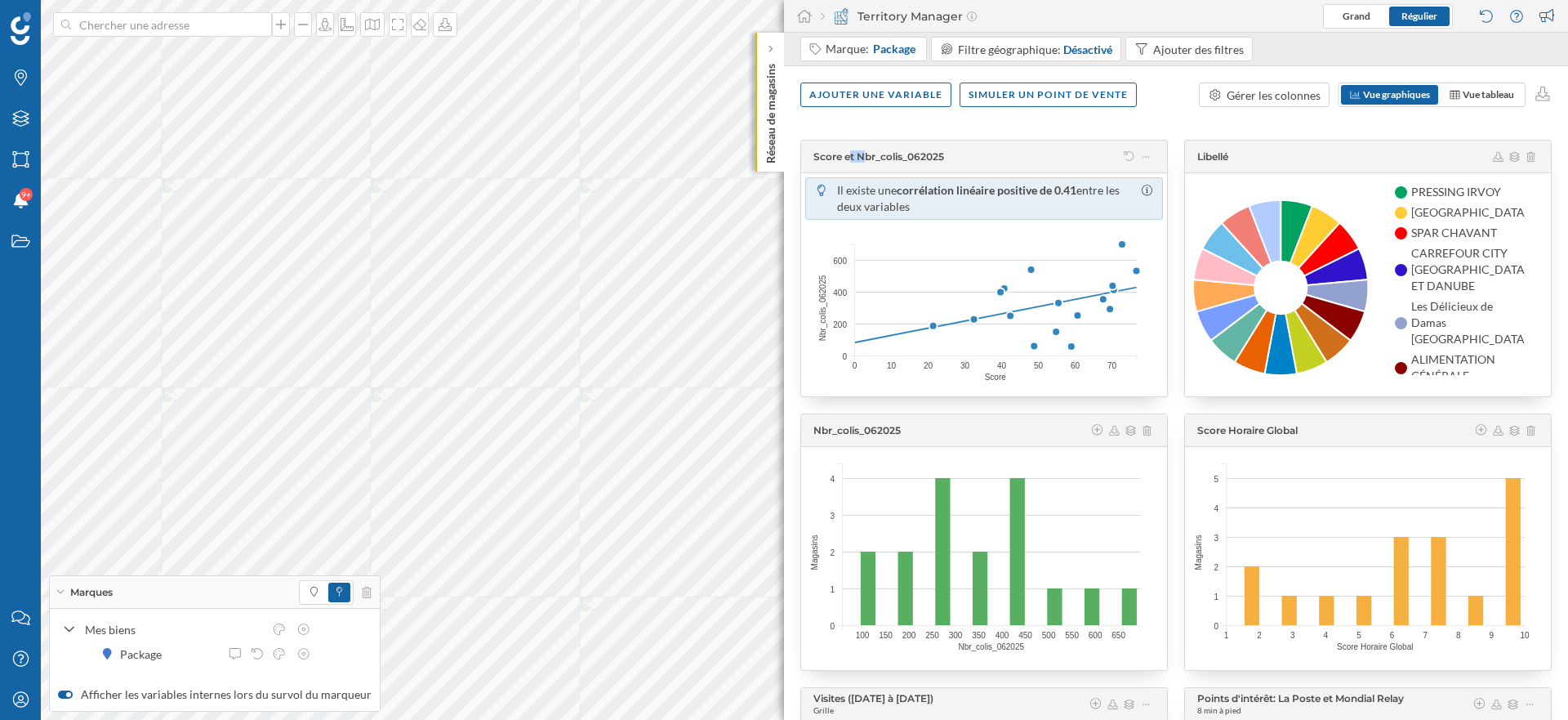
drag, startPoint x: 810, startPoint y: 154, endPoint x: 833, endPoint y: 154, distance: 23.0
click at [833, 154] on div "Score et Nbr_colis_062025" at bounding box center [979, 157] width 347 height 17
drag, startPoint x: 856, startPoint y: 154, endPoint x: 959, endPoint y: 154, distance: 103.0
click at [959, 154] on span "Score et Nbr_colis_062025" at bounding box center [886, 156] width 147 height 12
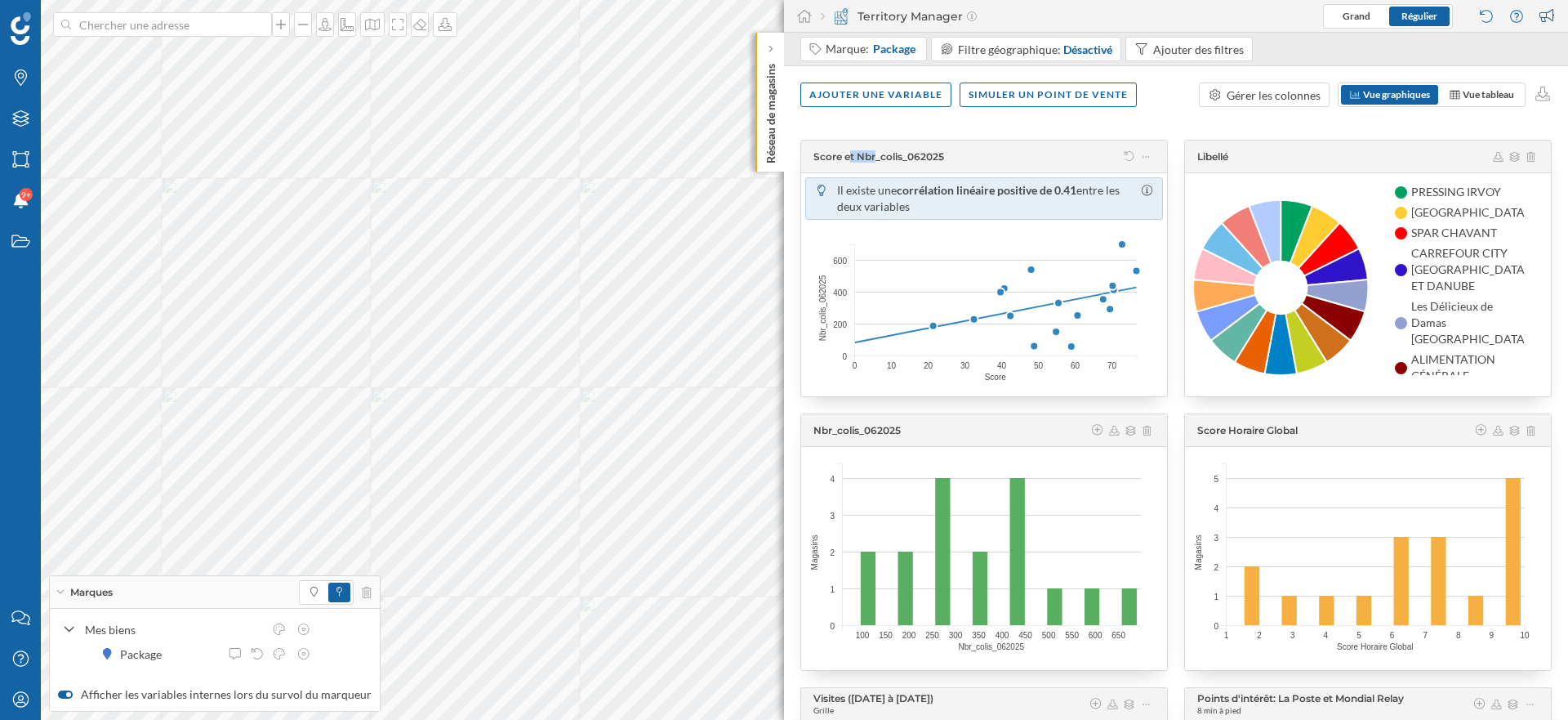
drag, startPoint x: 841, startPoint y: 154, endPoint x: 804, endPoint y: 153, distance: 37.0
click at [803, 153] on div "Score et Nbr_colis_062025" at bounding box center [983, 156] width 366 height 33
click at [821, 154] on span "Score et Nbr_colis_062025" at bounding box center [878, 156] width 131 height 12
drag, startPoint x: 1040, startPoint y: 189, endPoint x: 1081, endPoint y: 190, distance: 41.0
click at [1081, 191] on p "Il existe une corrélation linéaire positive de 0.41 entre les deux variables" at bounding box center [986, 198] width 299 height 33
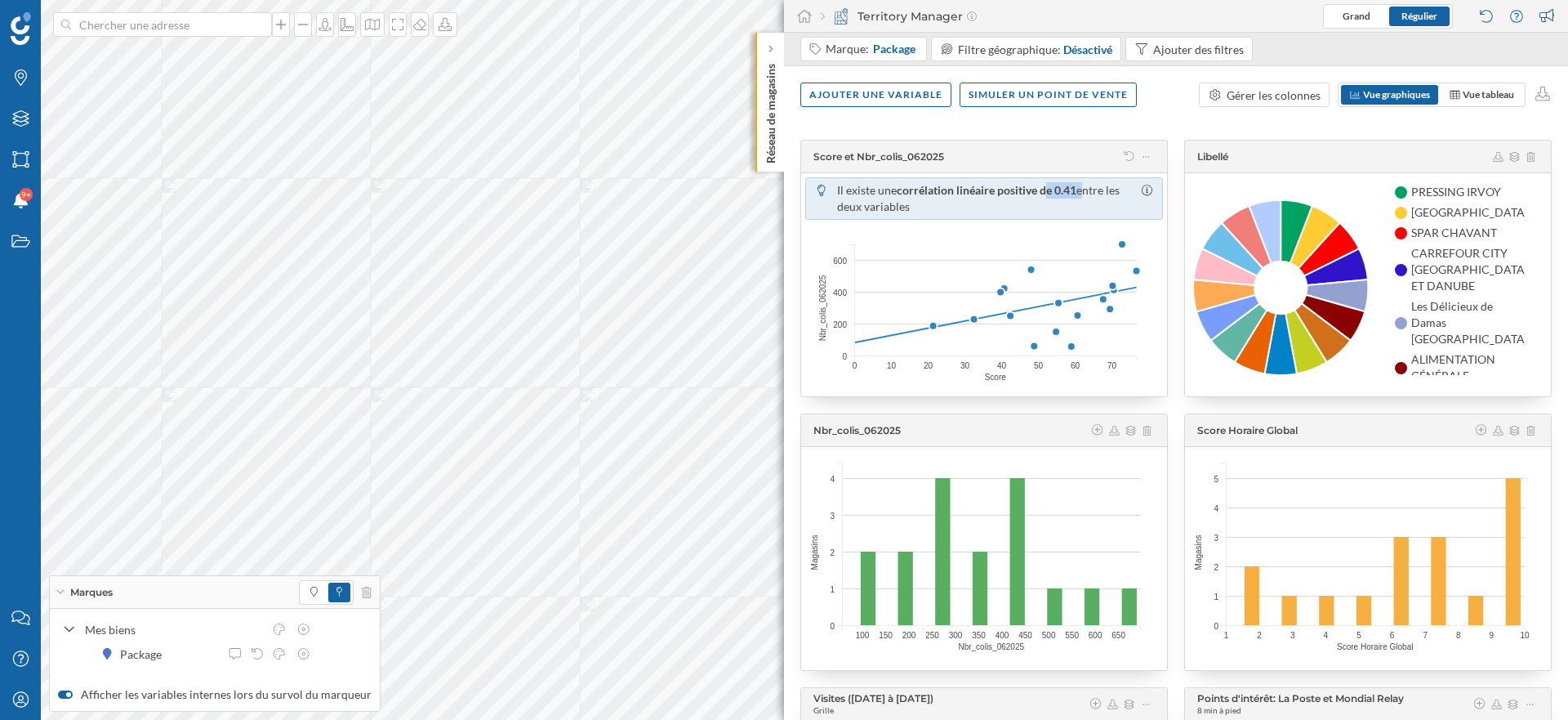
drag, startPoint x: 1081, startPoint y: 190, endPoint x: 1044, endPoint y: 190, distance: 37.0
click at [1044, 190] on p "Il existe une corrélation linéaire positive de 0.41 entre les deux variables" at bounding box center [986, 198] width 299 height 33
click at [1046, 199] on p "Il existe une corrélation linéaire positive de 0.41 entre les deux variables" at bounding box center [986, 198] width 299 height 33
click at [1484, 99] on span "Vue tableau" at bounding box center [1488, 94] width 51 height 12
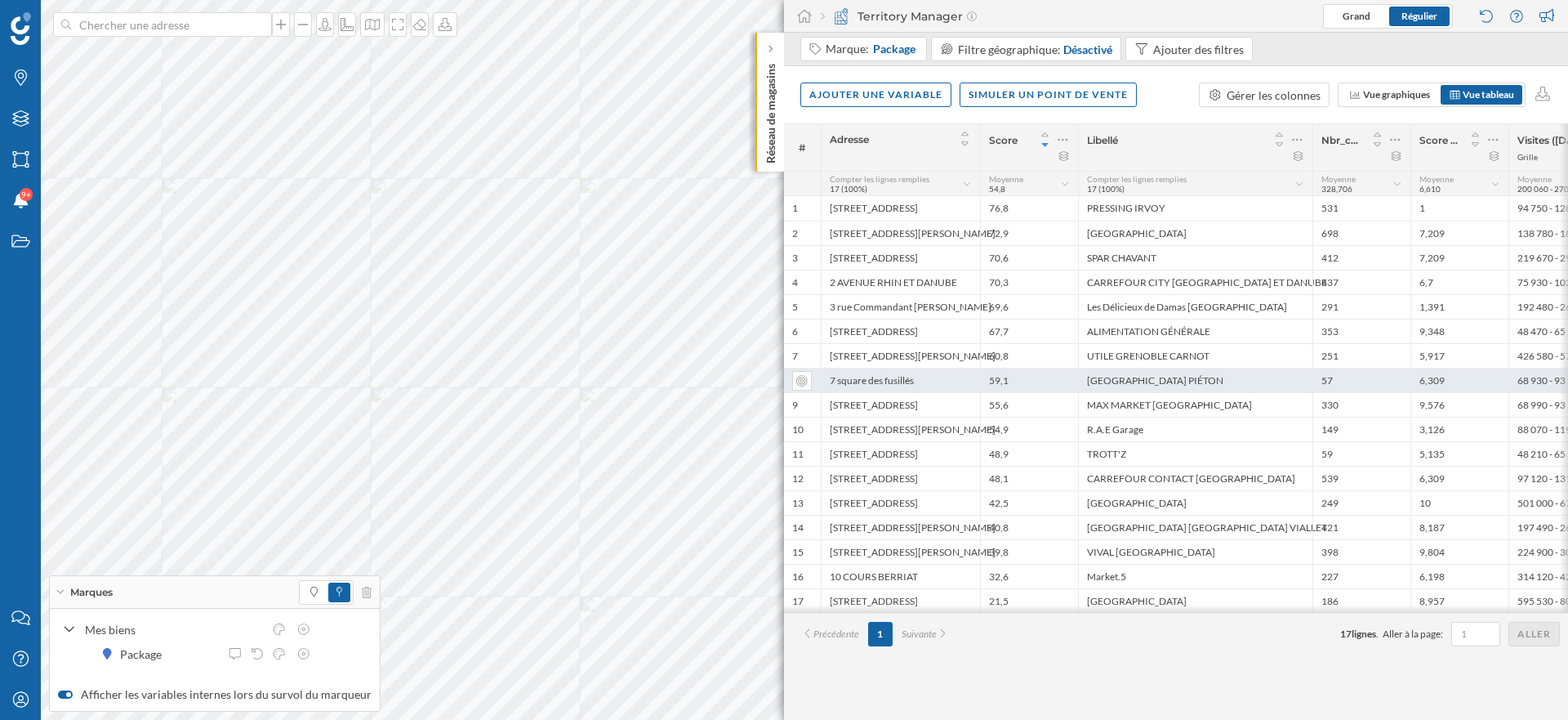
click at [1358, 384] on div "57" at bounding box center [1361, 380] width 98 height 25
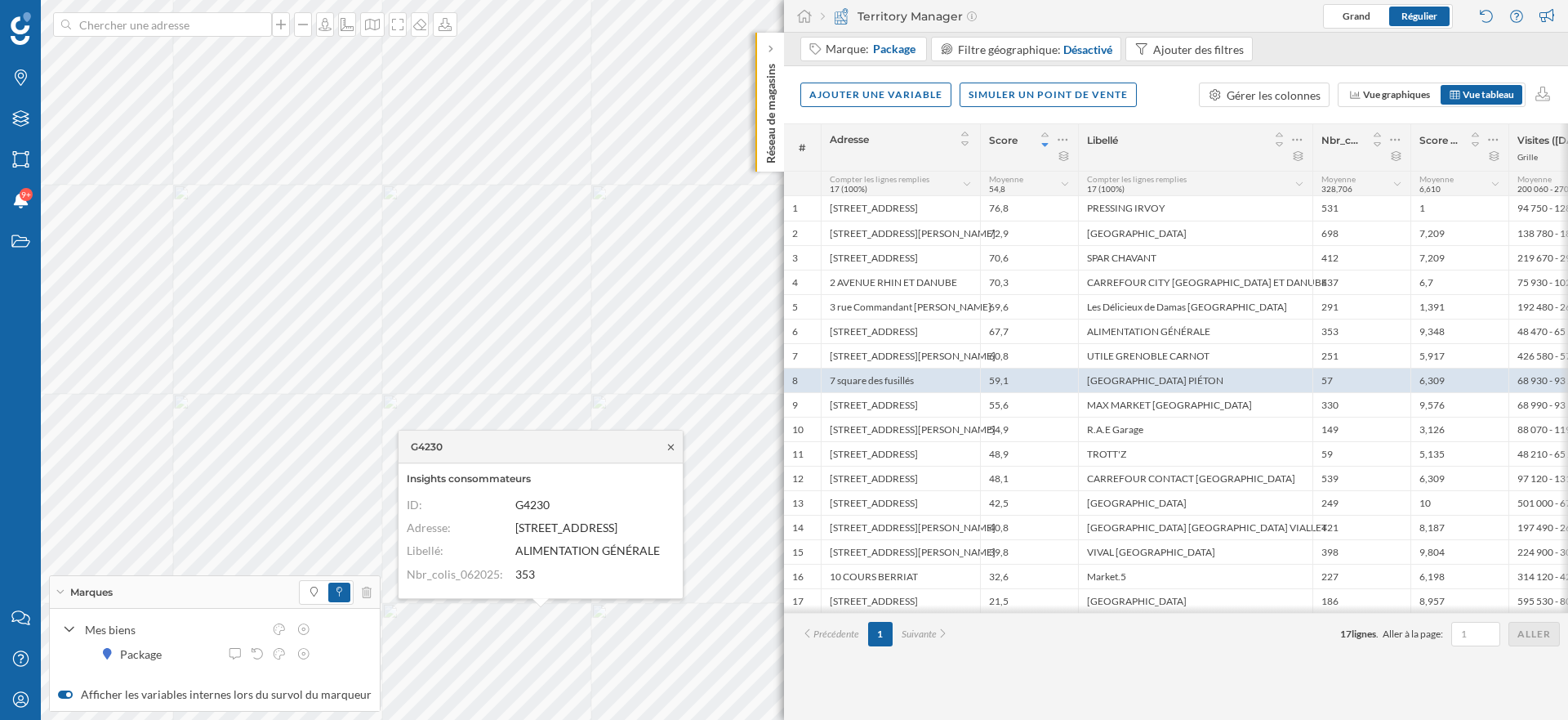
click at [670, 445] on icon at bounding box center [671, 446] width 12 height 10
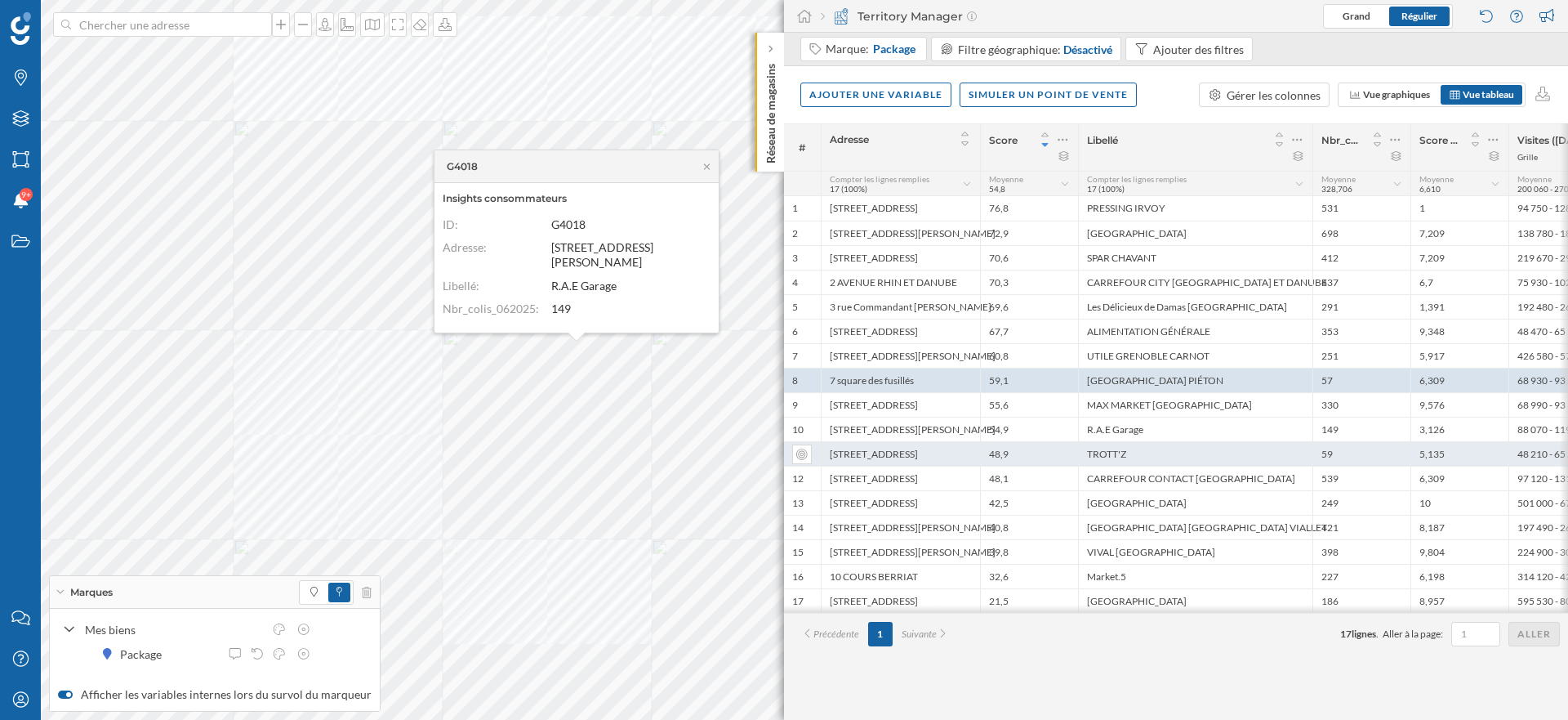
click at [1106, 447] on div "TROTT'Z" at bounding box center [1195, 454] width 235 height 25
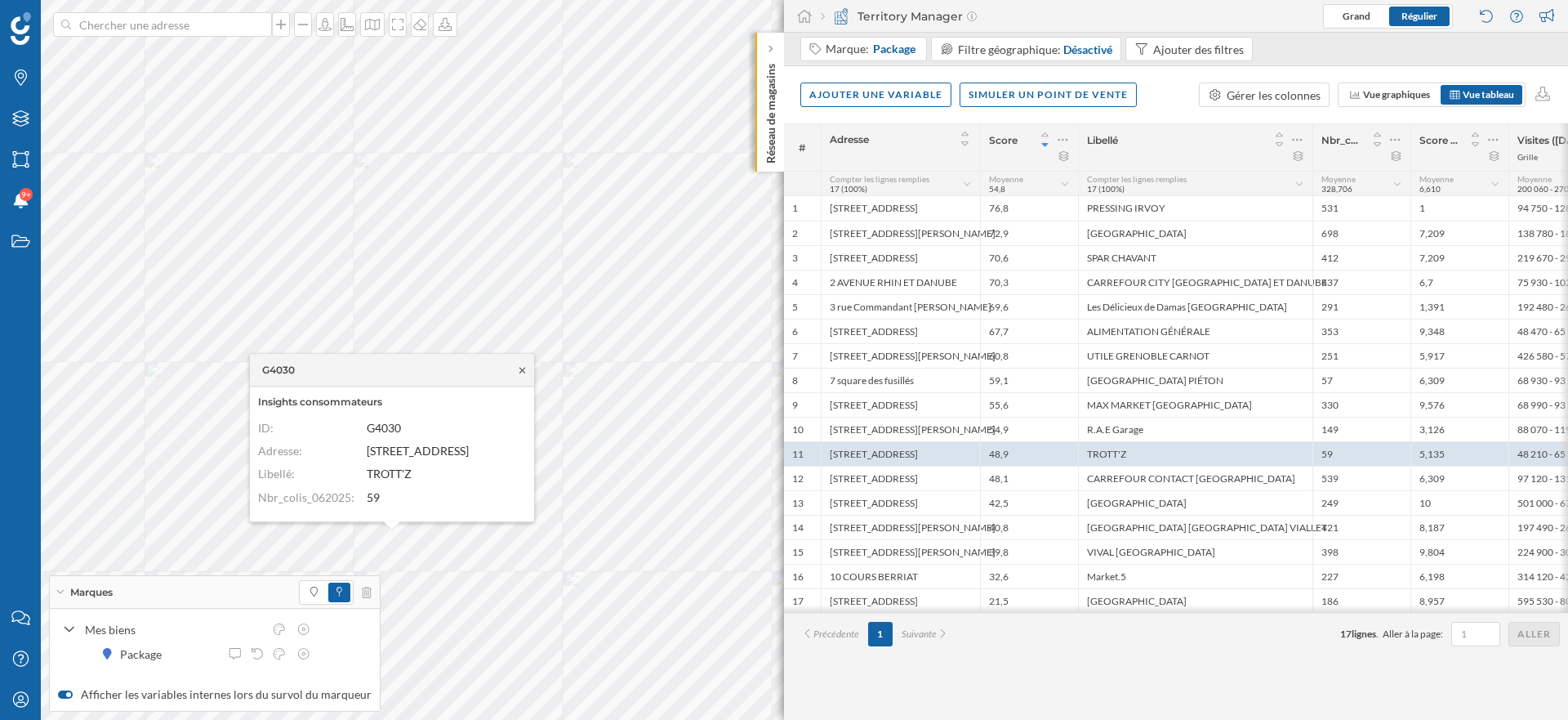
click at [527, 370] on icon at bounding box center [522, 370] width 12 height 10
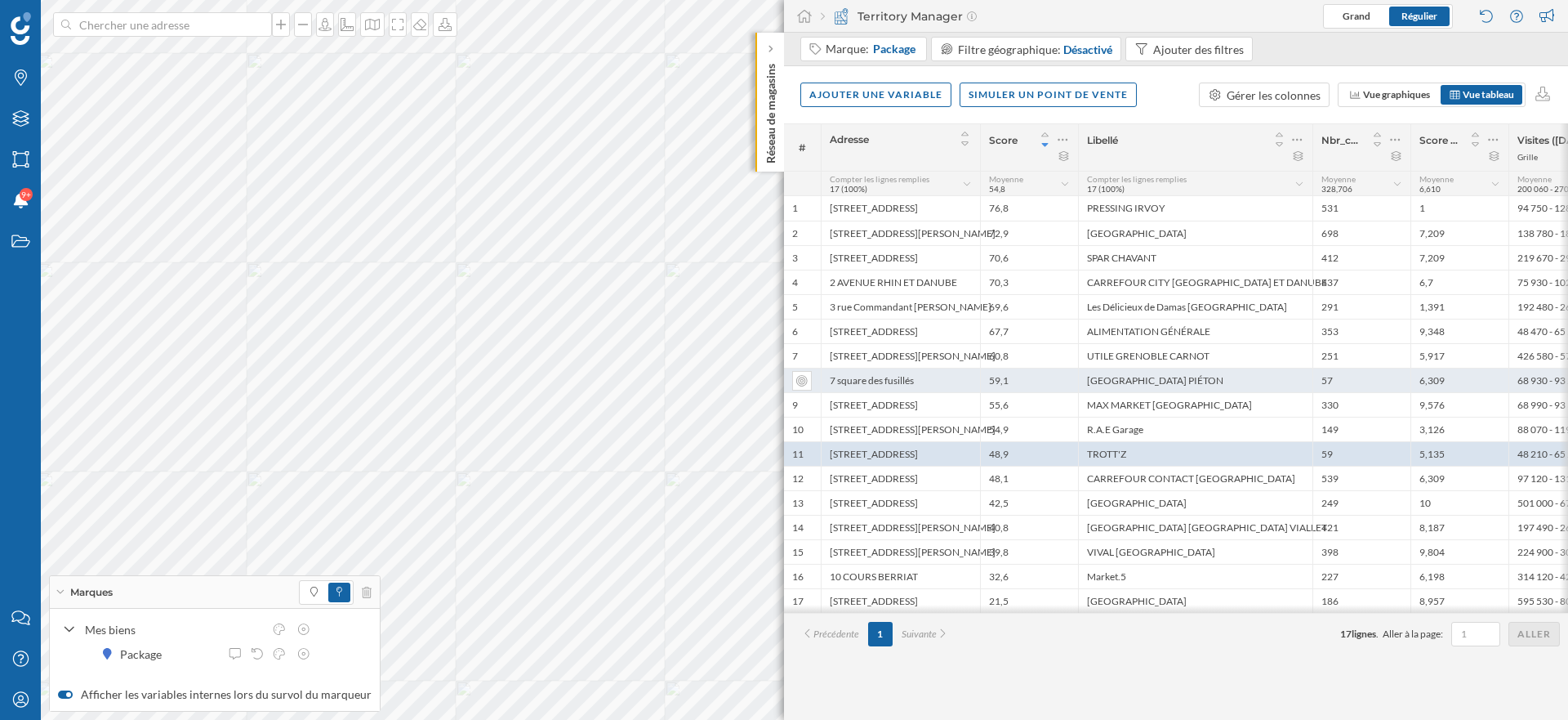
click at [1023, 378] on div "59,1" at bounding box center [1028, 380] width 98 height 25
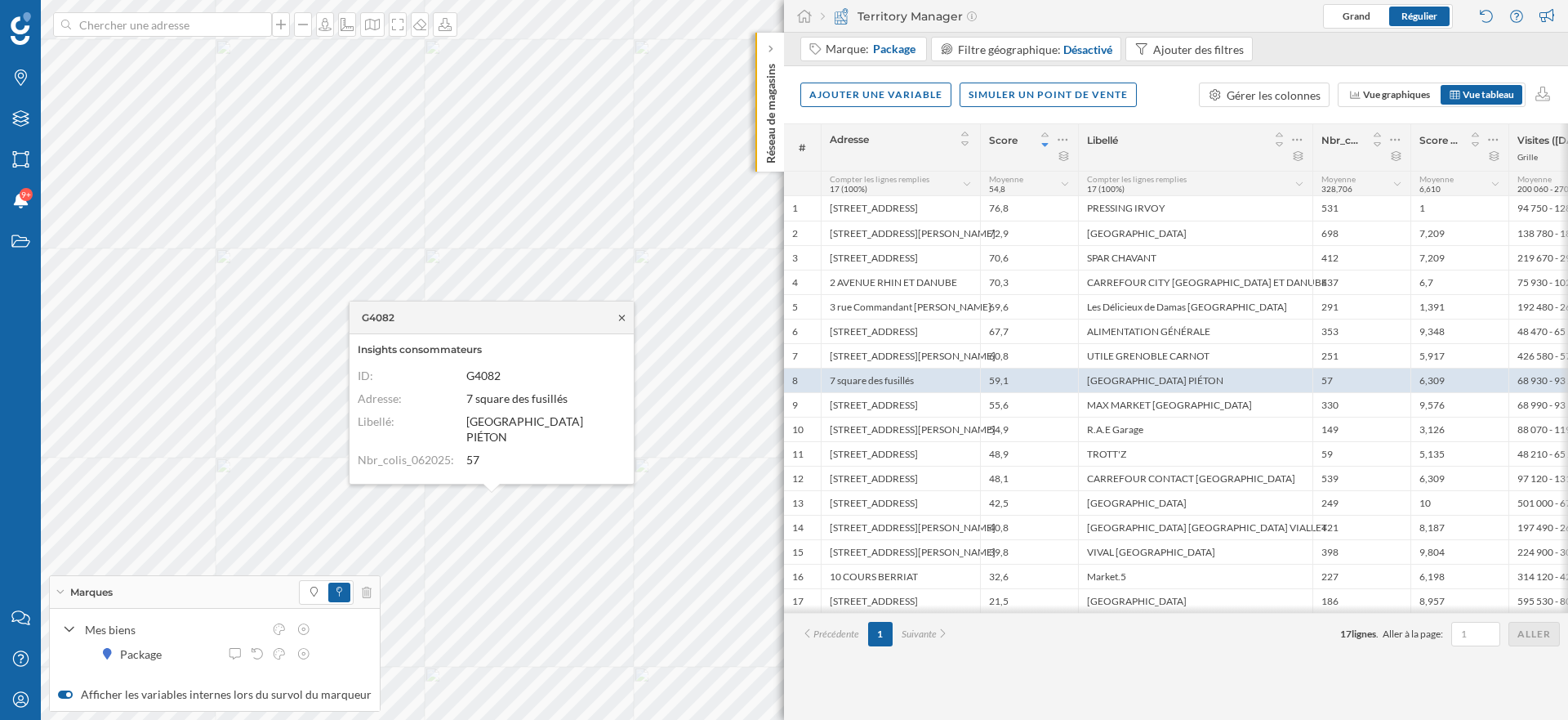
click at [622, 318] on icon at bounding box center [622, 318] width 5 height 5
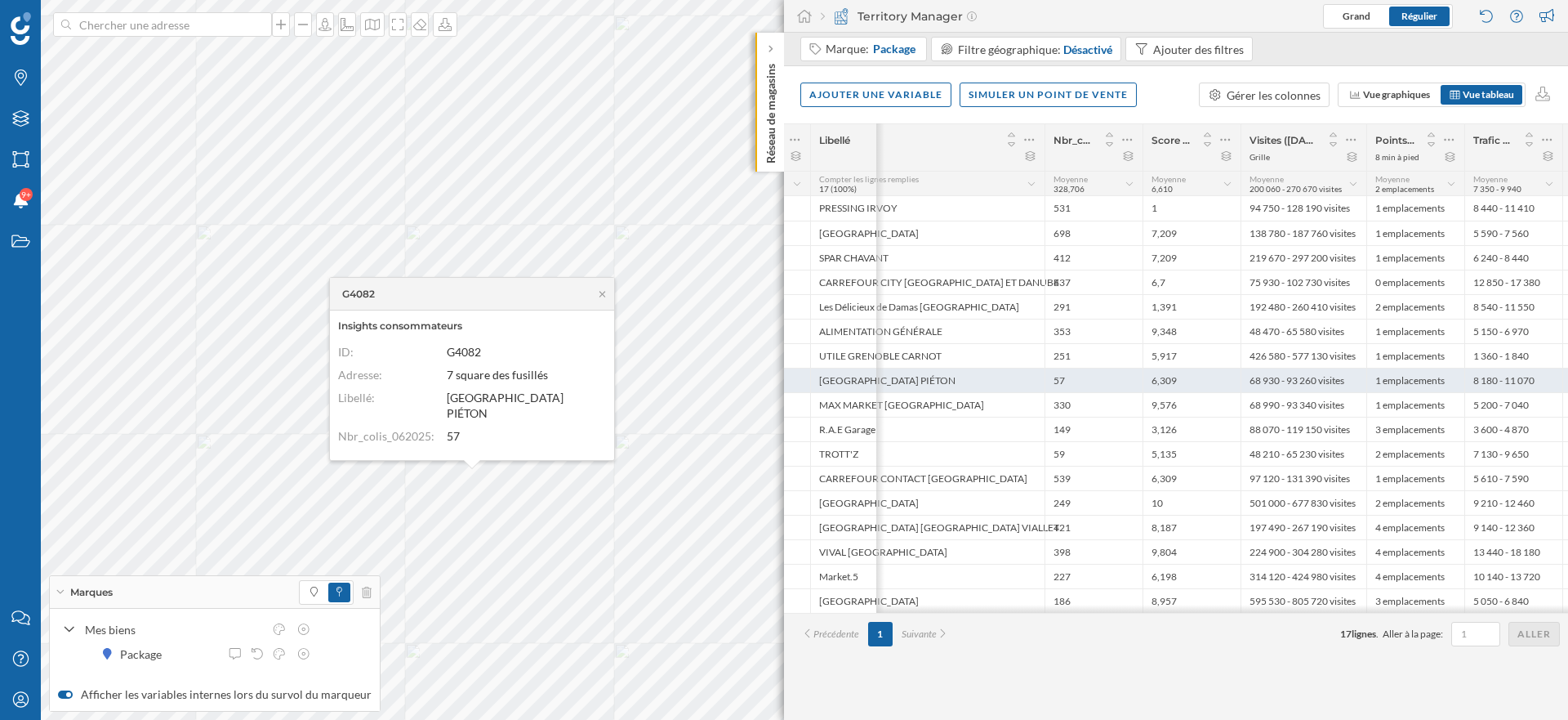
scroll to position [0, 360]
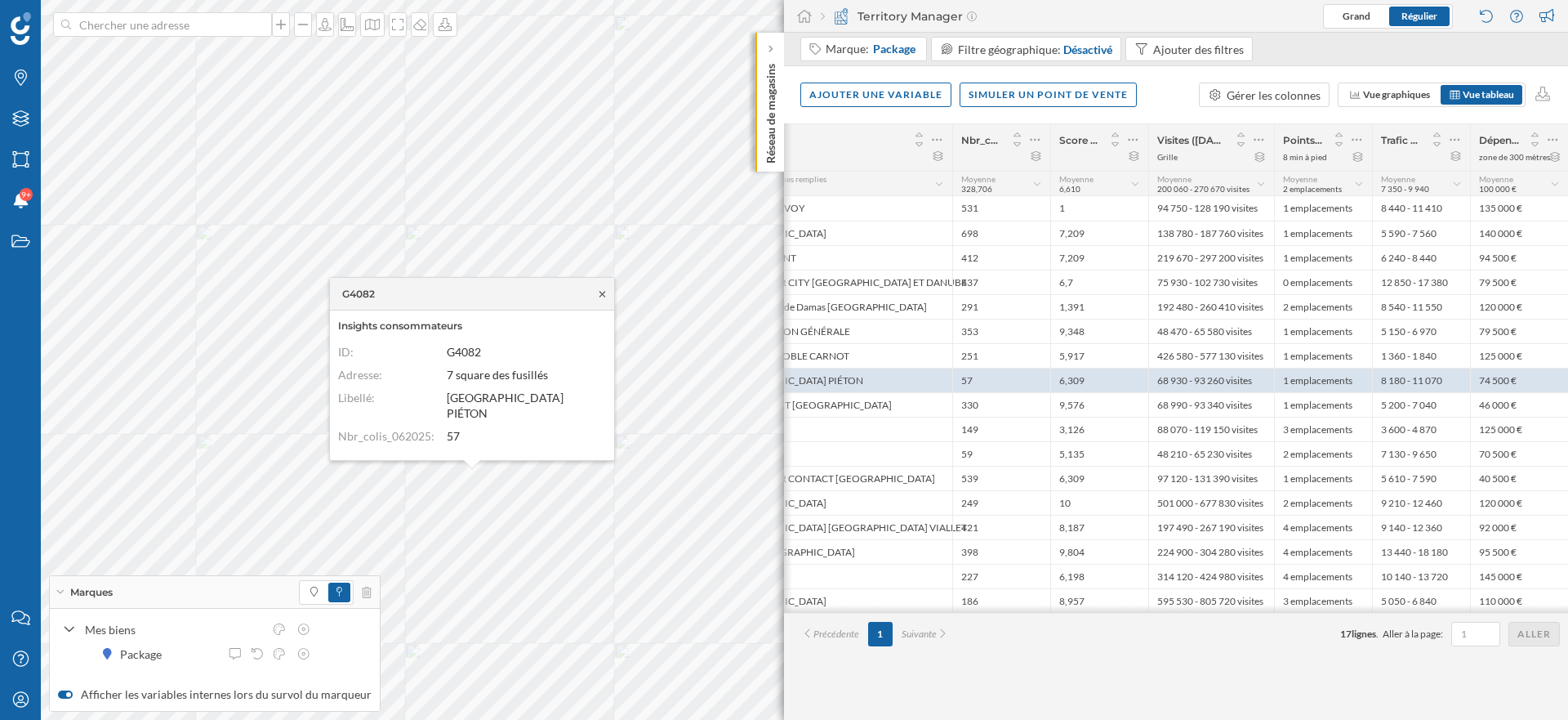
click at [603, 296] on icon at bounding box center [602, 294] width 12 height 10
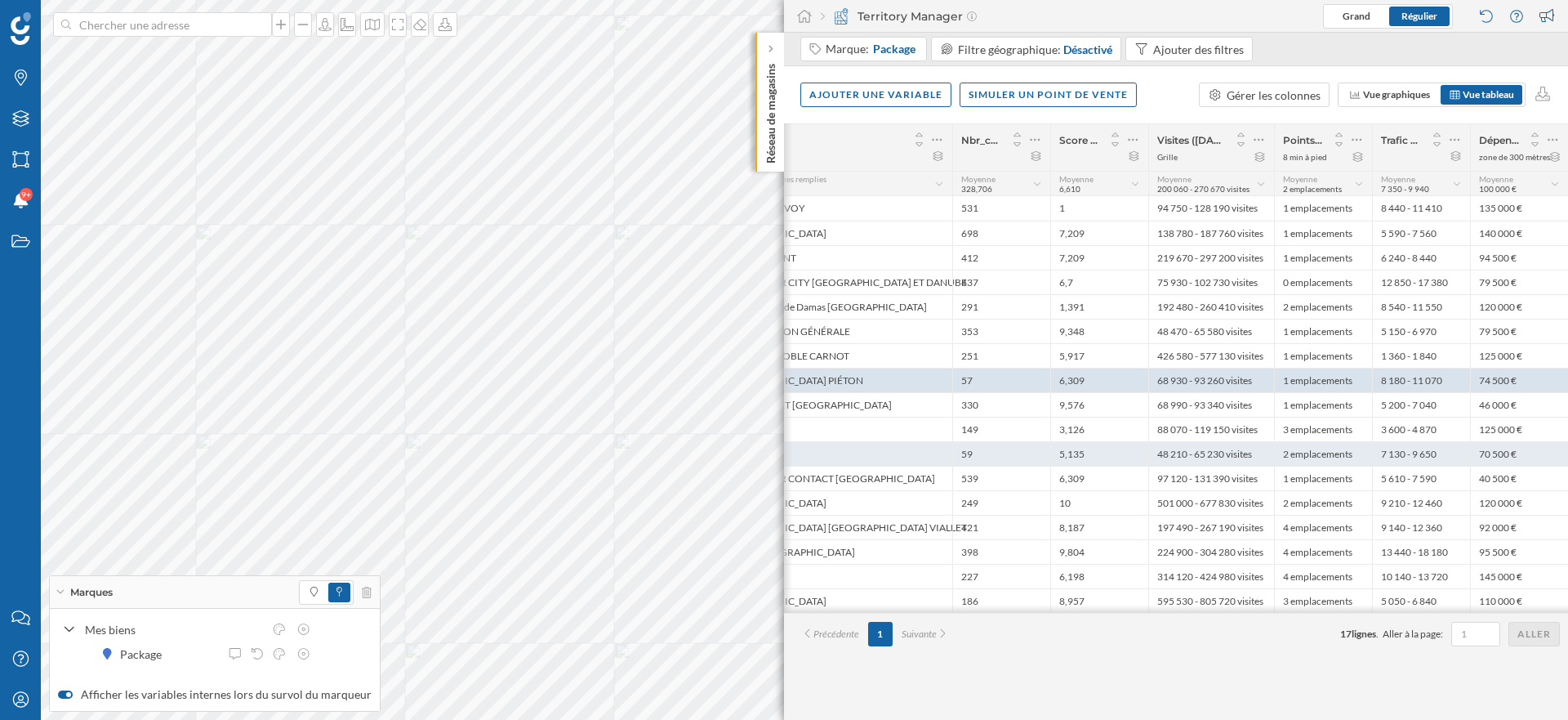
click at [1088, 454] on div "5,135" at bounding box center [1099, 454] width 98 height 25
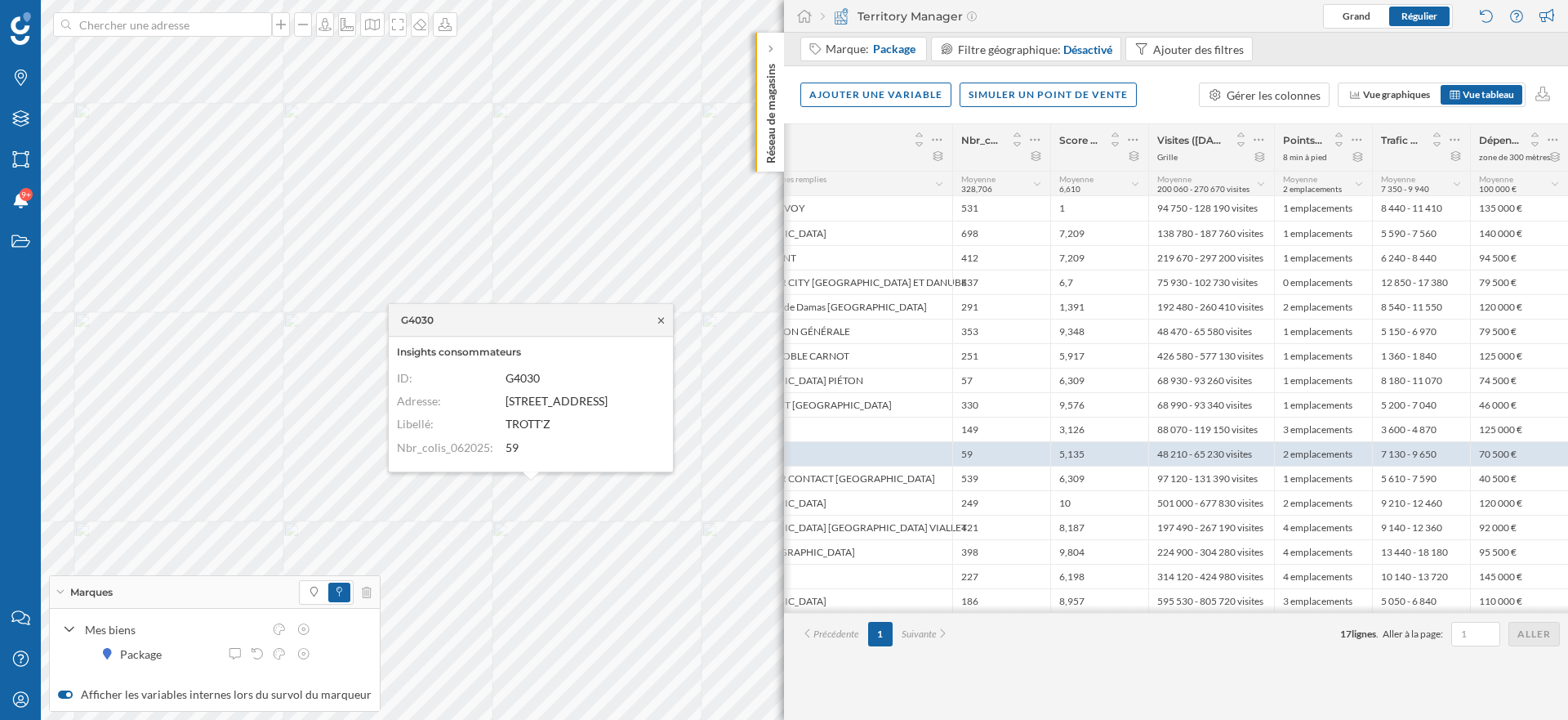
click at [663, 320] on icon at bounding box center [661, 319] width 12 height 10
click at [17, 75] on icon "Marques" at bounding box center [20, 78] width 20 height 17
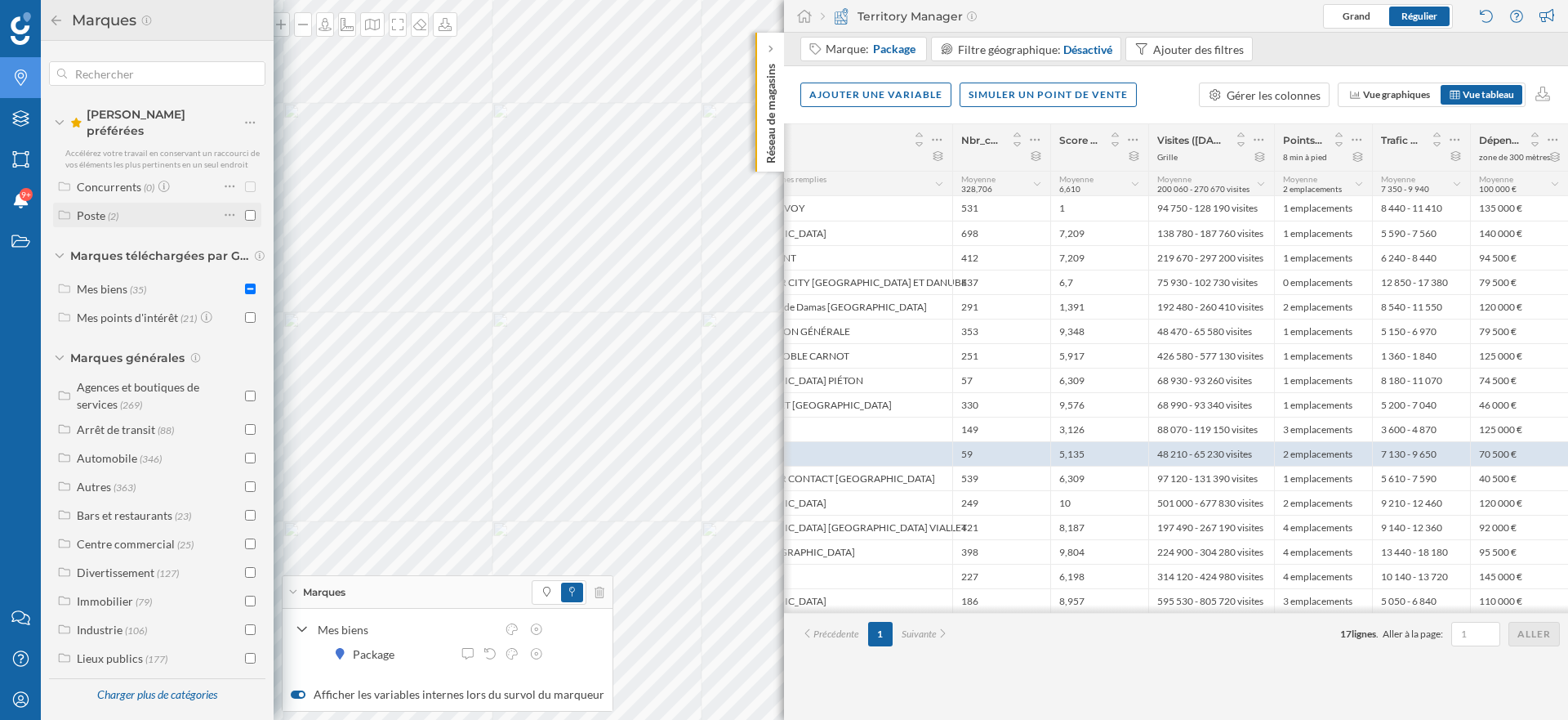
click at [84, 208] on div "Poste" at bounding box center [91, 215] width 28 height 14
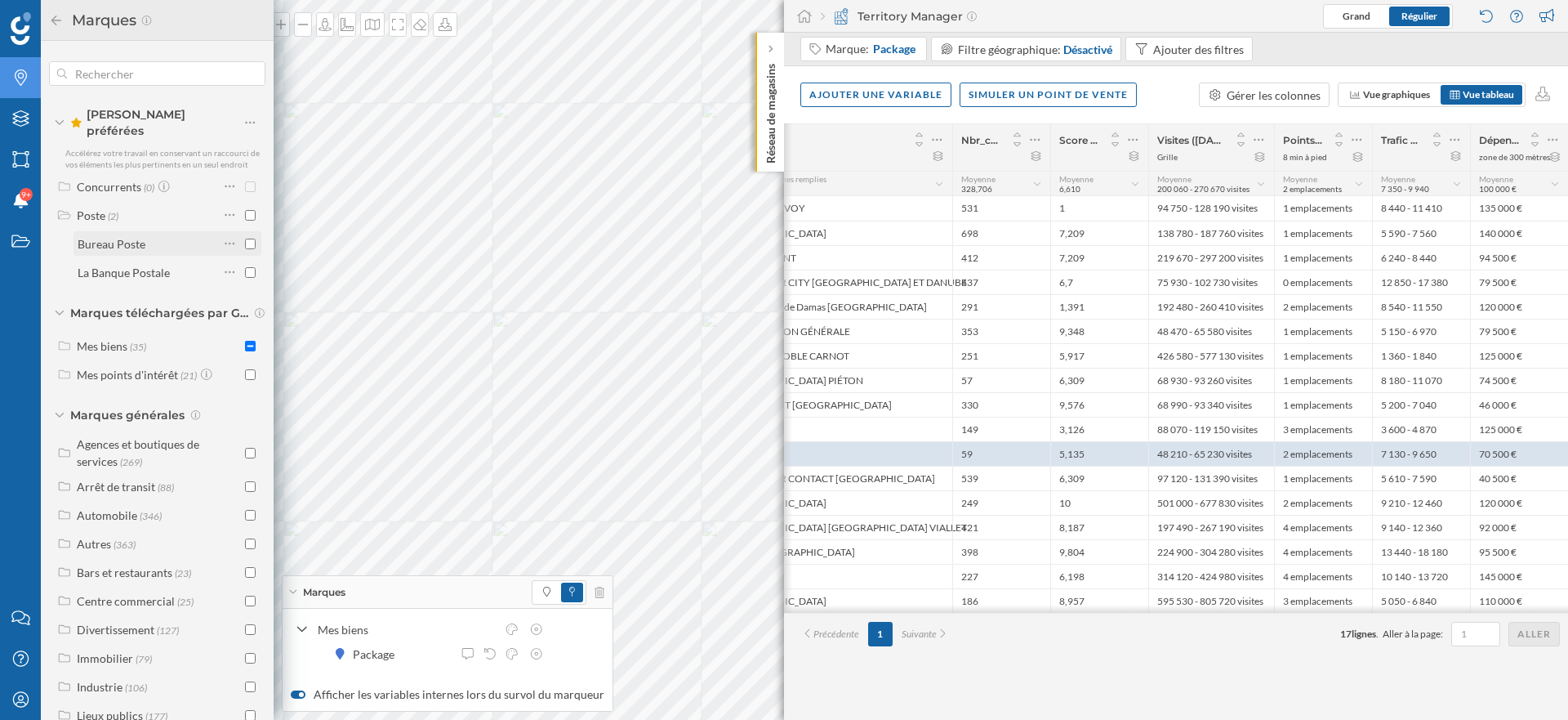
click at [249, 238] on input "checkbox" at bounding box center [250, 244] width 11 height 11
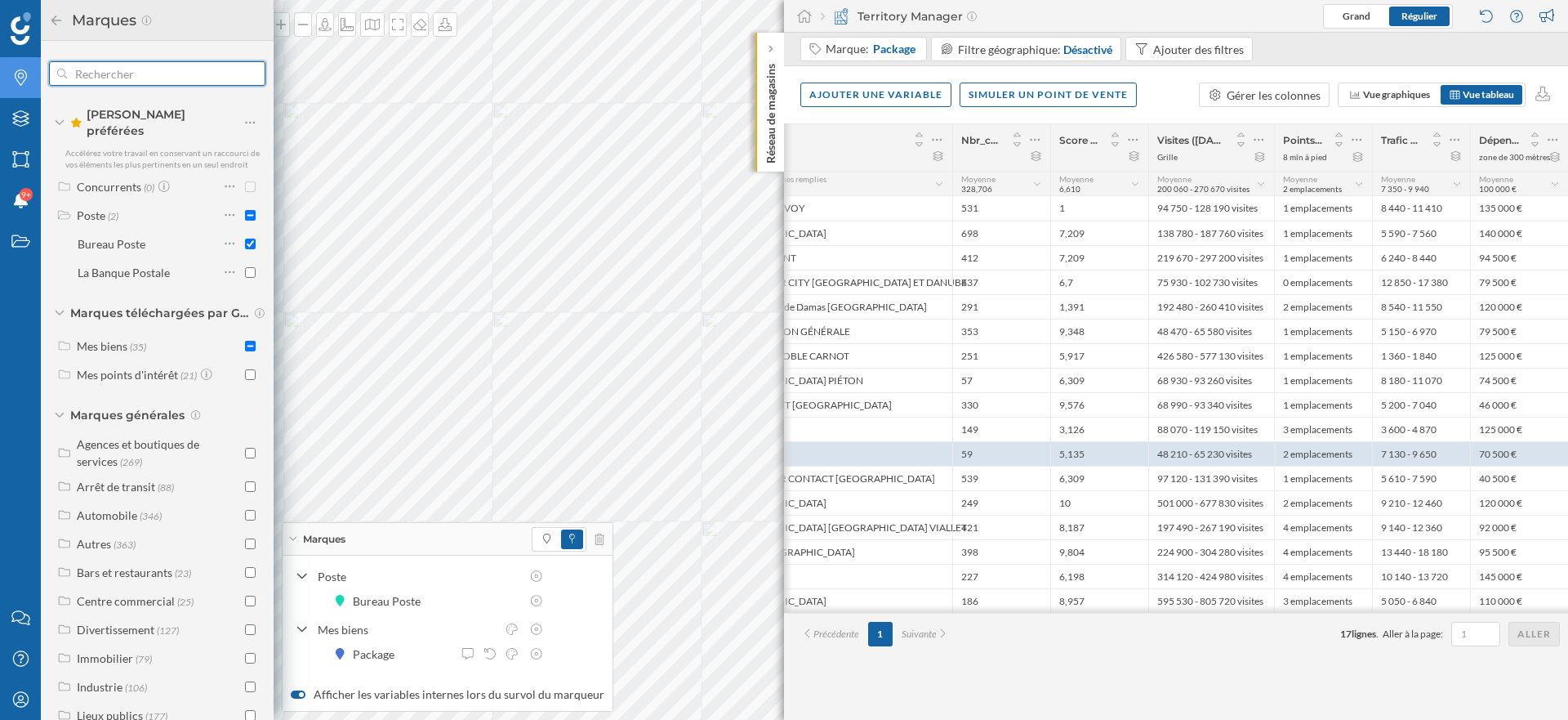
click at [186, 74] on input "text" at bounding box center [157, 73] width 181 height 33
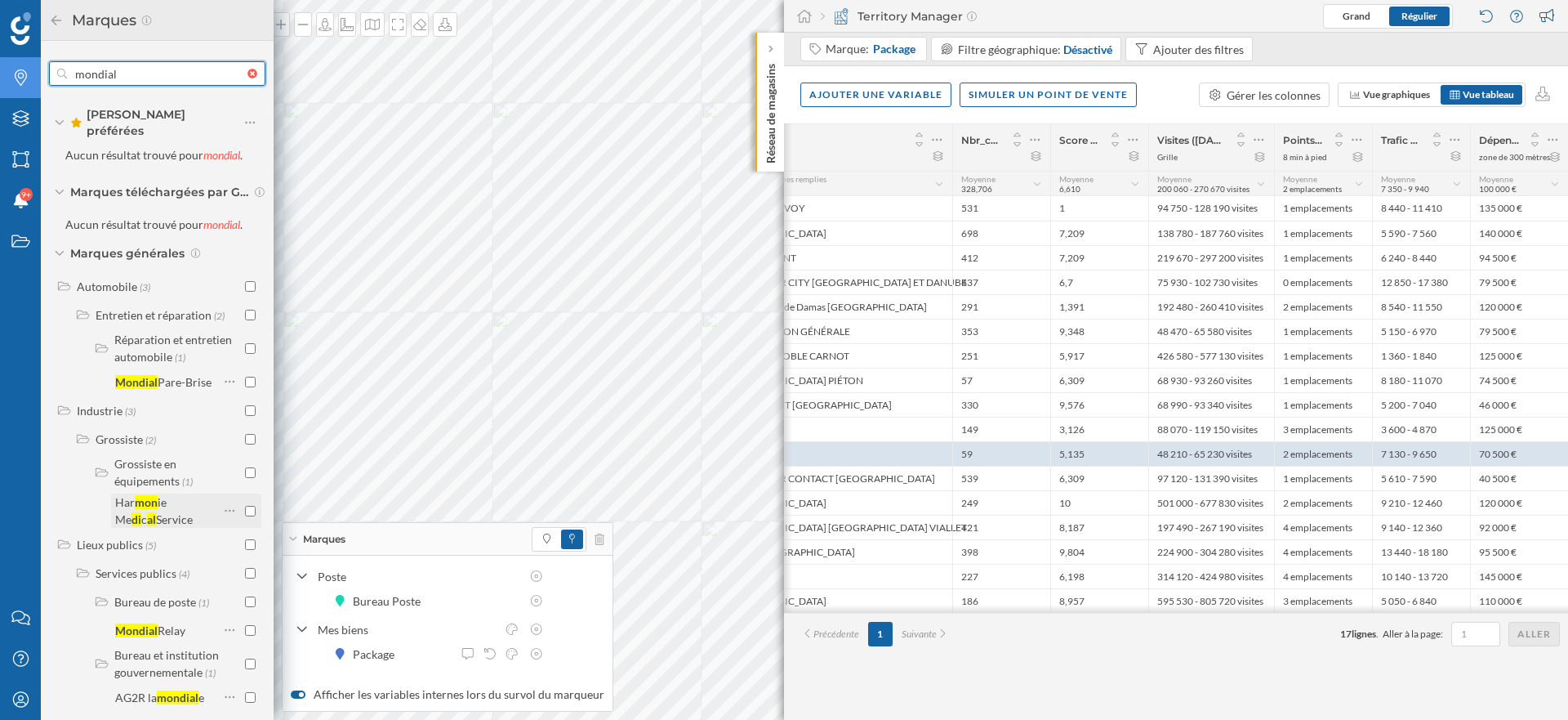
scroll to position [115, 0]
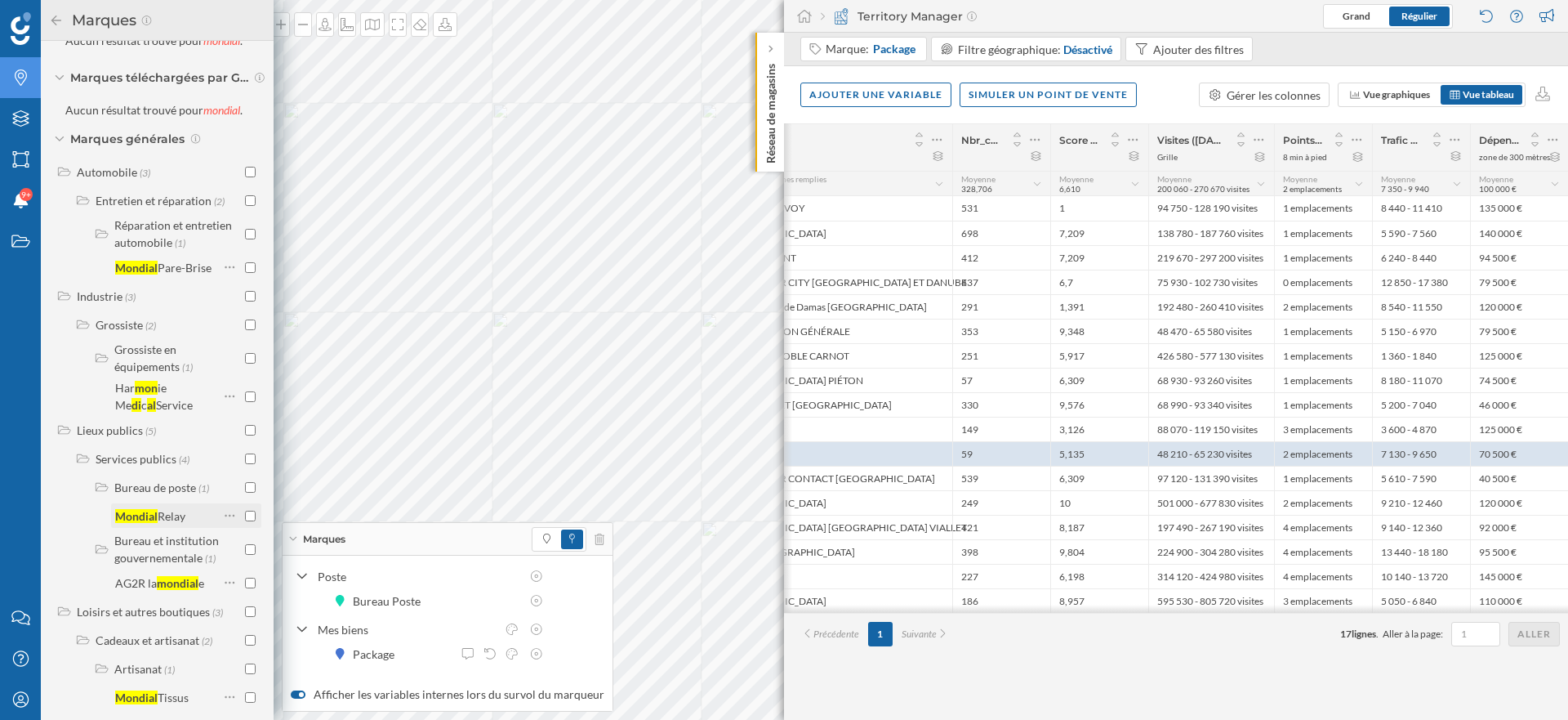
type input "mondial"
click at [246, 511] on input "checkbox" at bounding box center [250, 516] width 11 height 11
click at [60, 21] on icon at bounding box center [56, 20] width 15 height 11
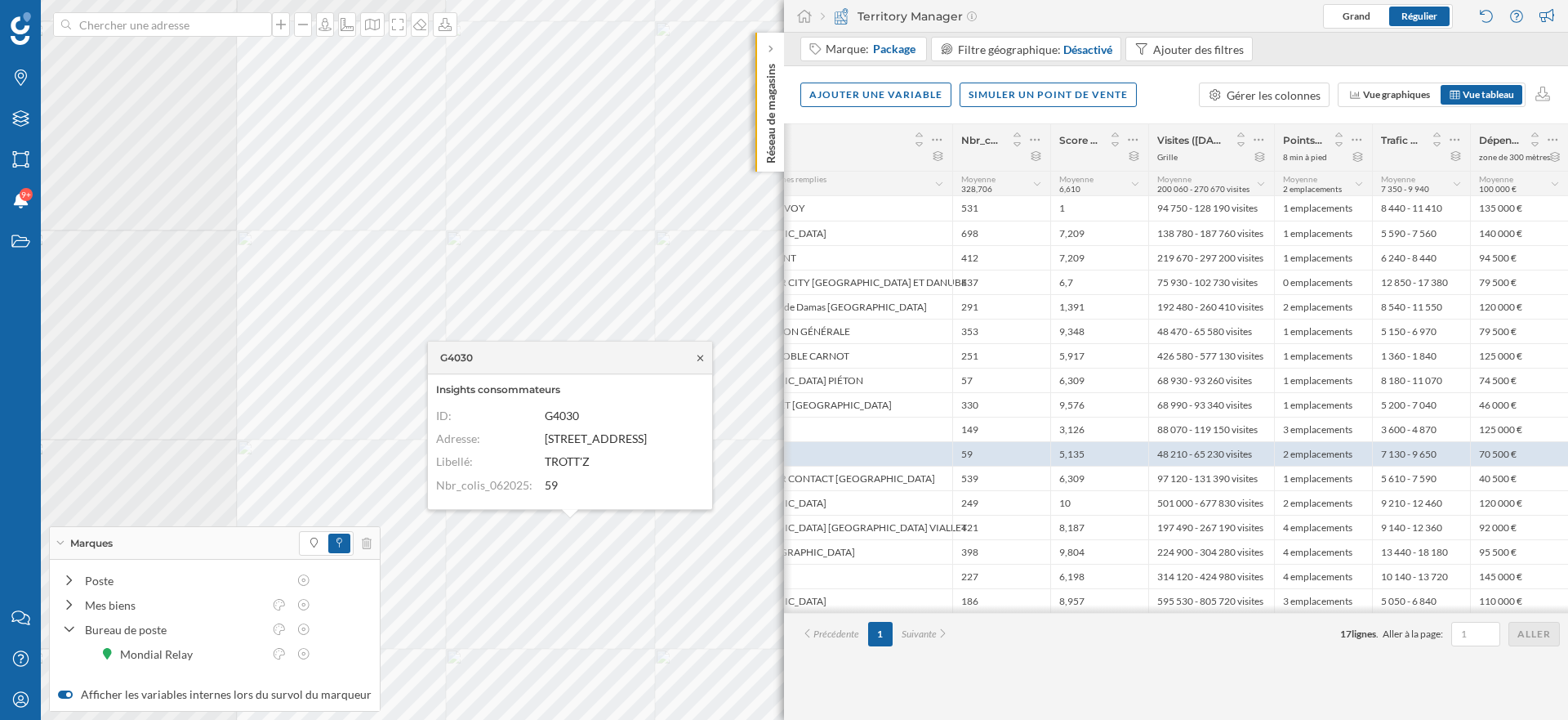
click at [702, 356] on icon at bounding box center [700, 357] width 5 height 5
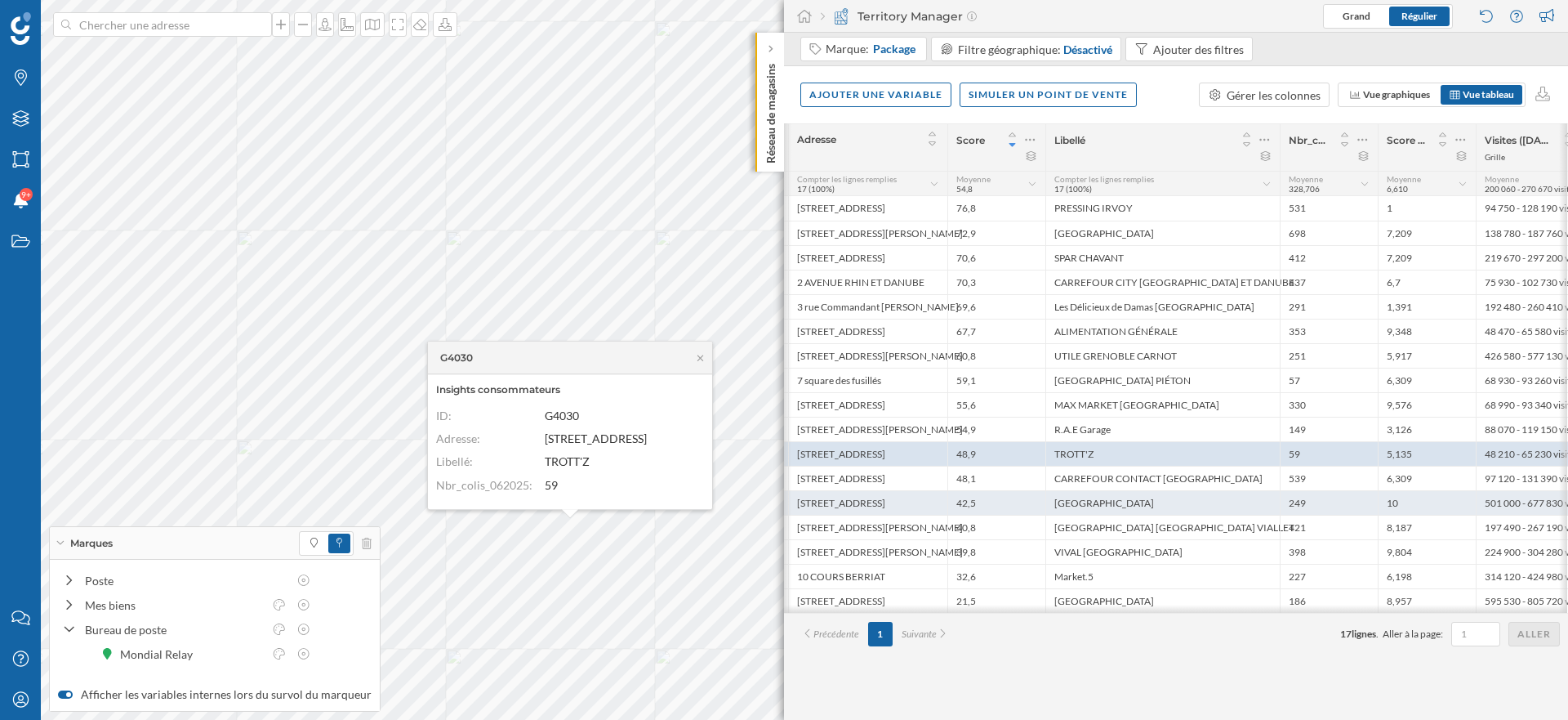
scroll to position [0, 26]
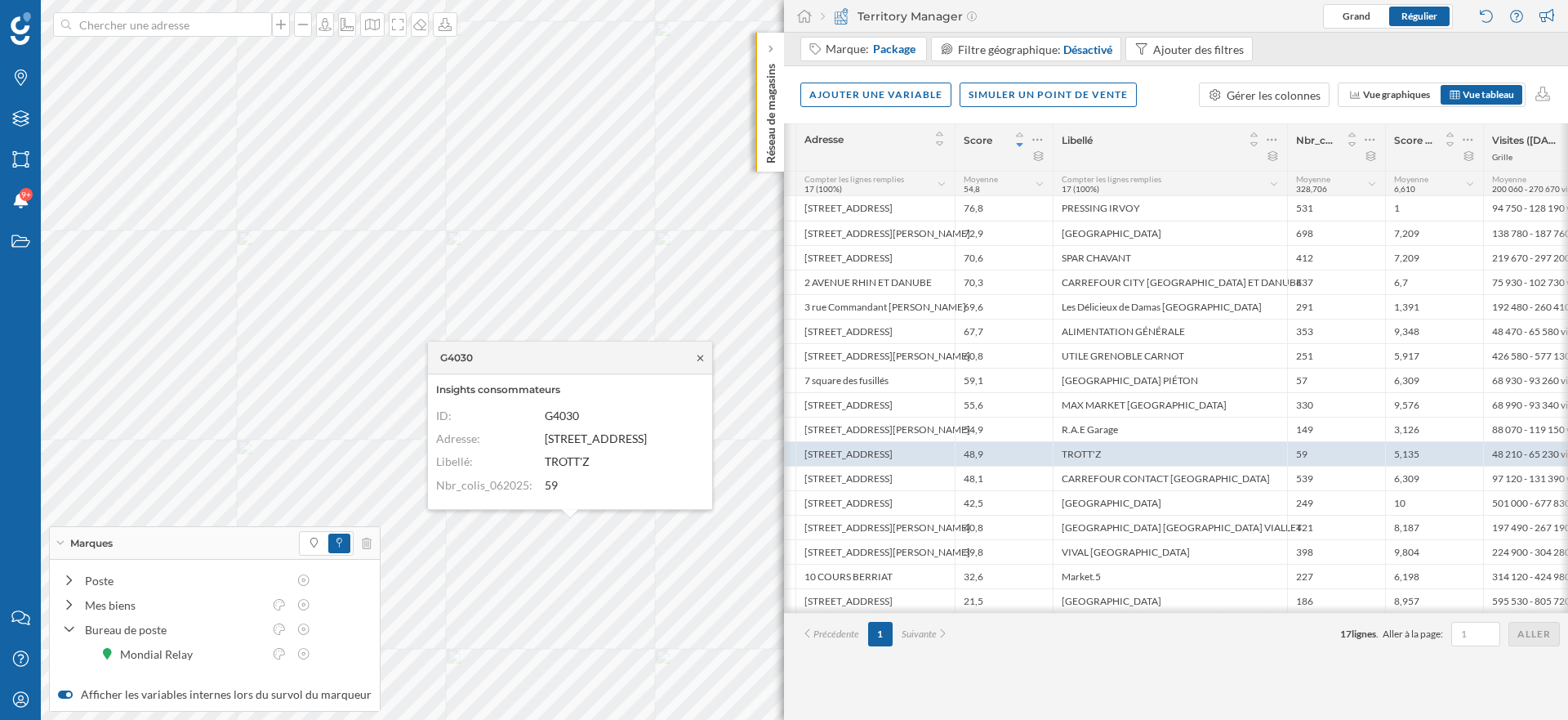
click at [702, 356] on icon at bounding box center [700, 357] width 12 height 10
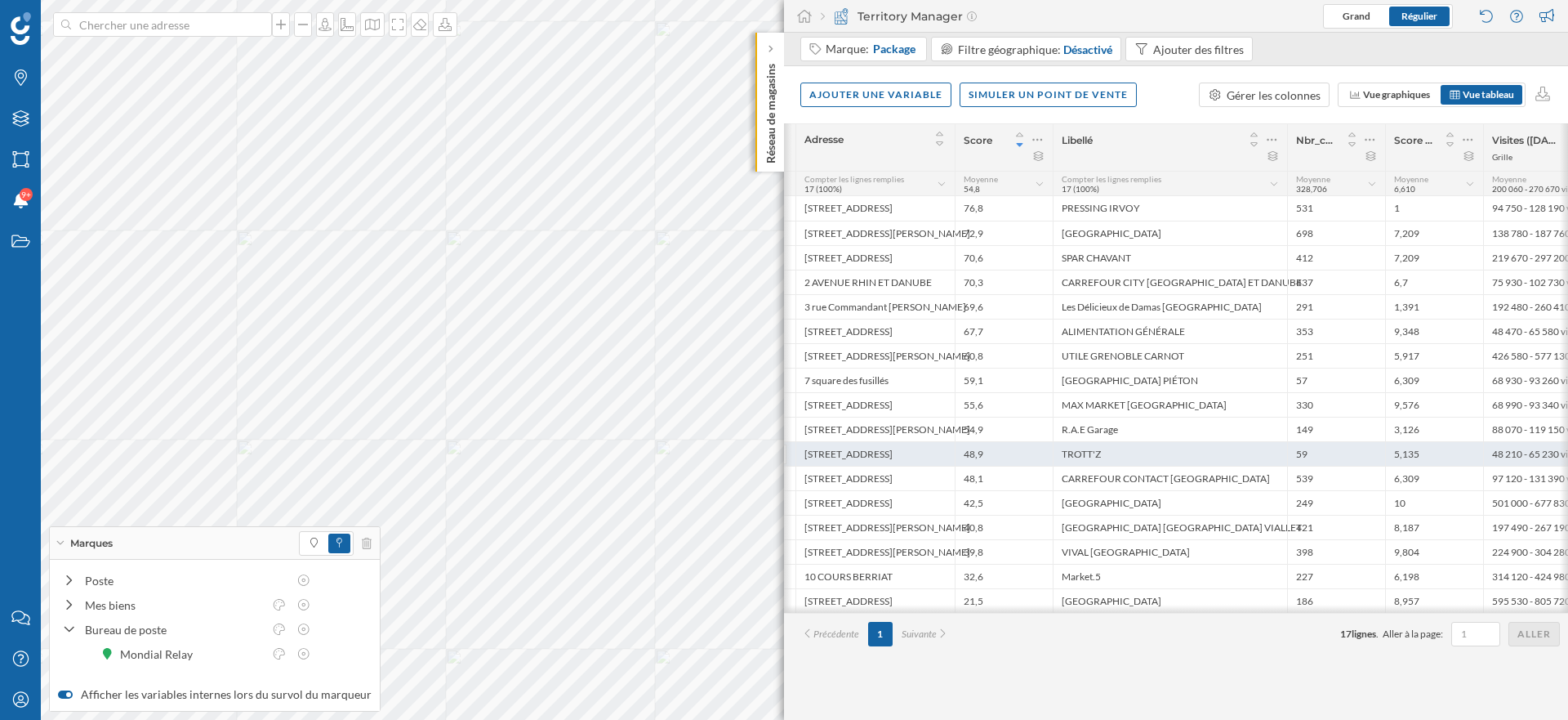
click at [998, 454] on div "48,9" at bounding box center [1003, 454] width 98 height 25
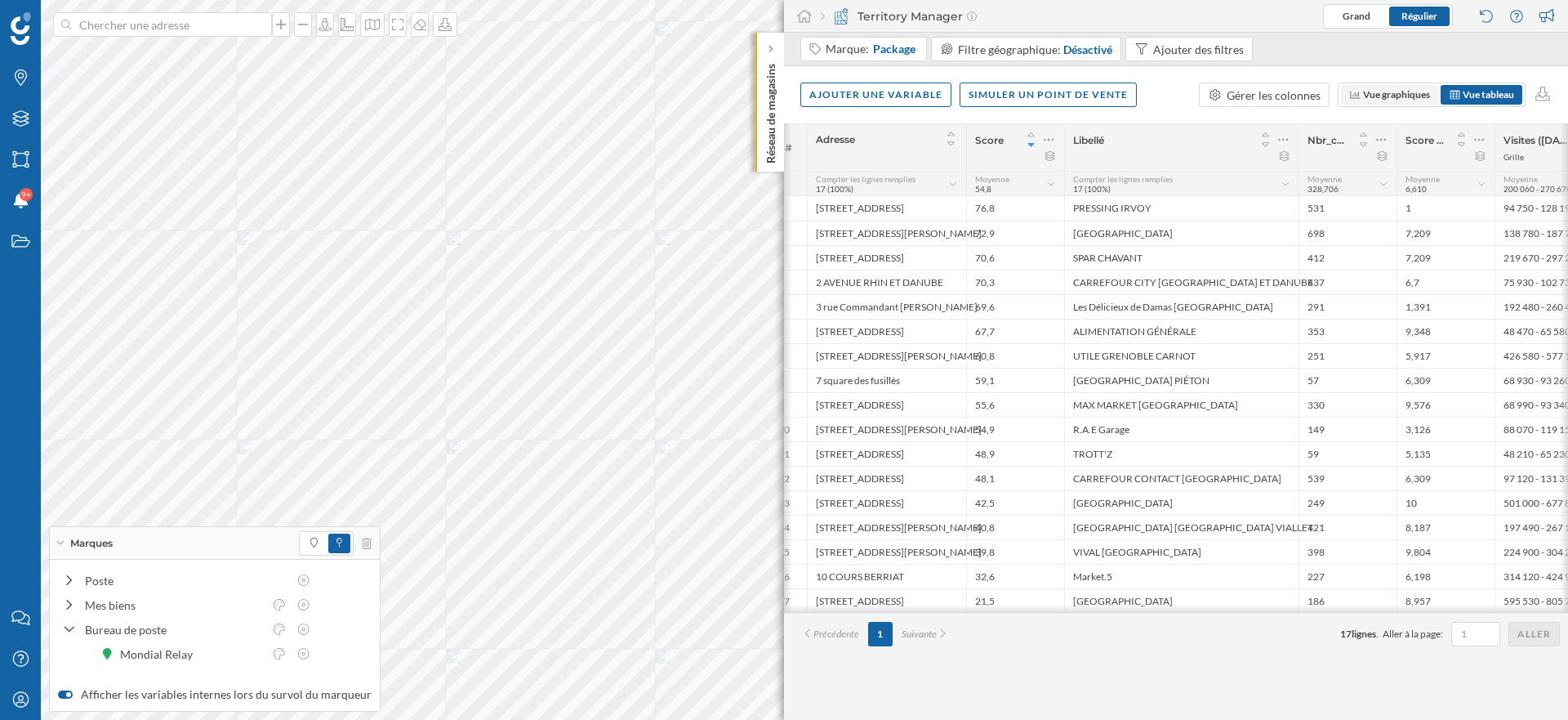
click at [1401, 96] on span "Vue graphiques" at bounding box center [1396, 94] width 67 height 12
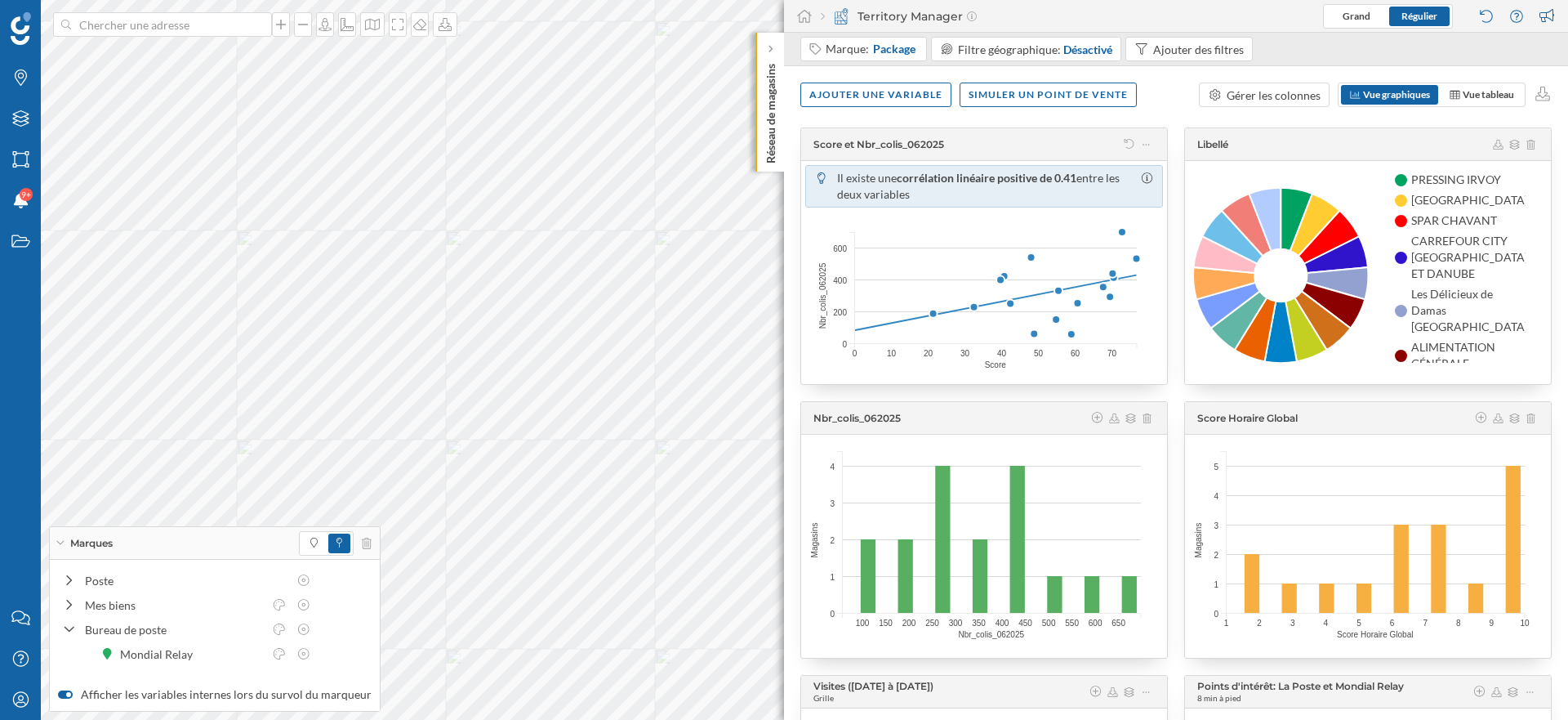
scroll to position [13, 0]
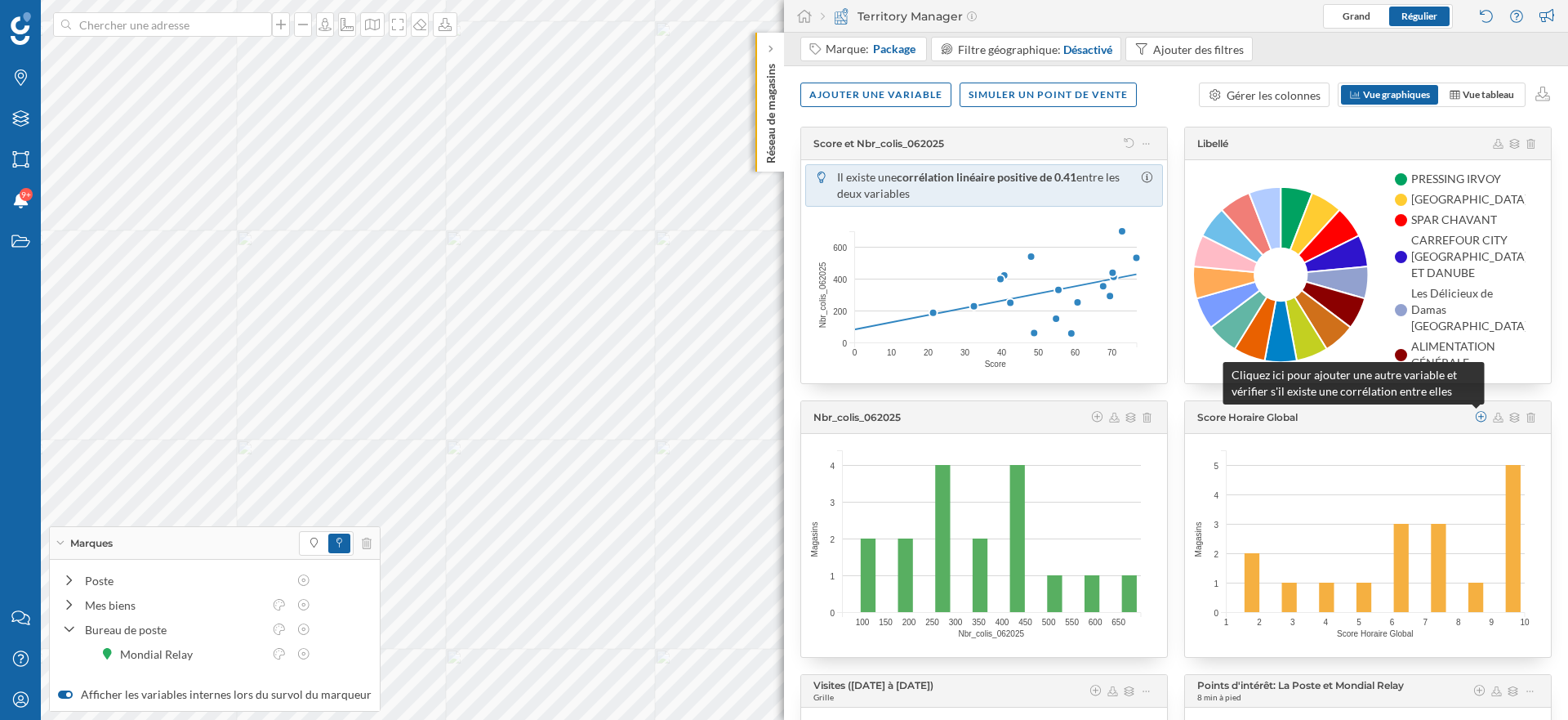
click at [1474, 416] on icon at bounding box center [1481, 416] width 15 height 11
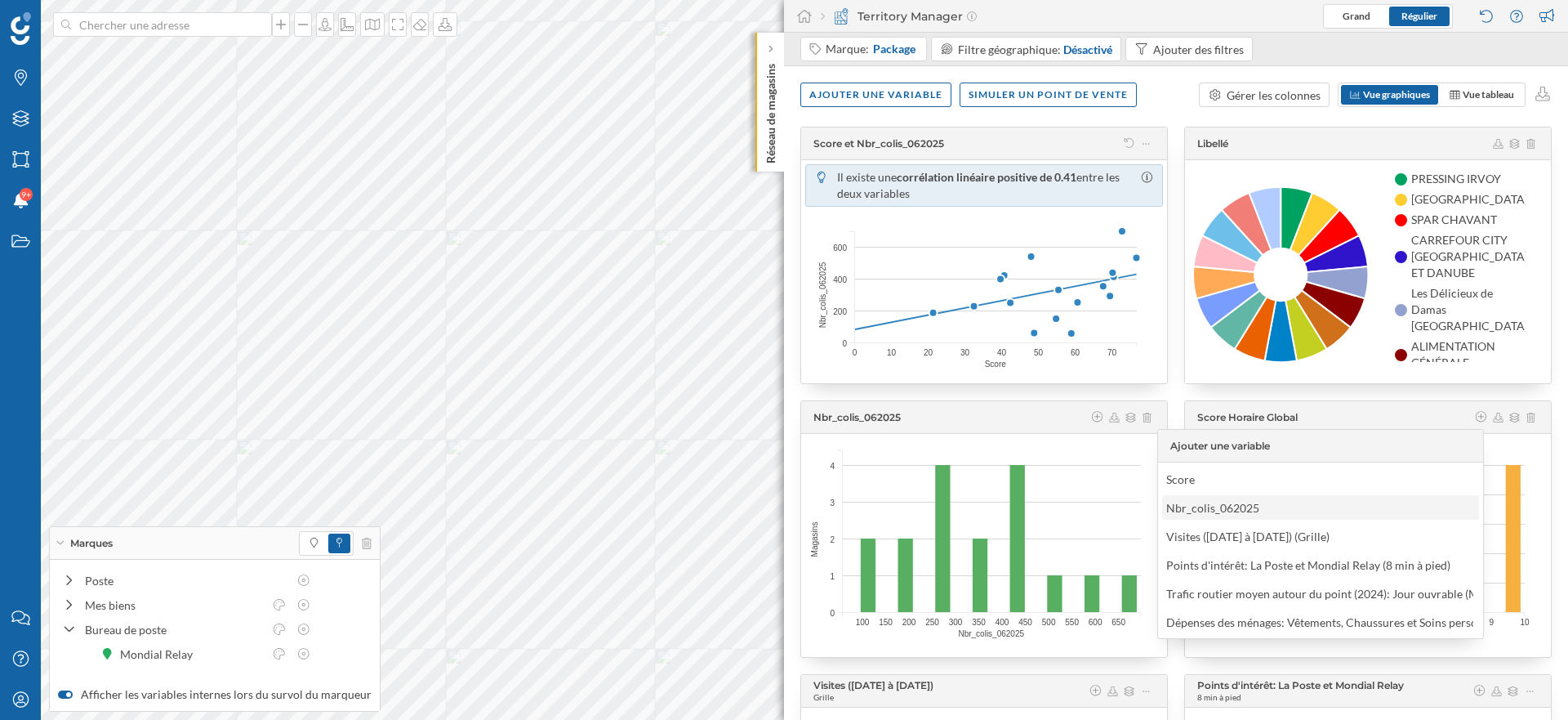
click at [1205, 514] on div "Nbr_colis_062025" at bounding box center [1213, 508] width 93 height 14
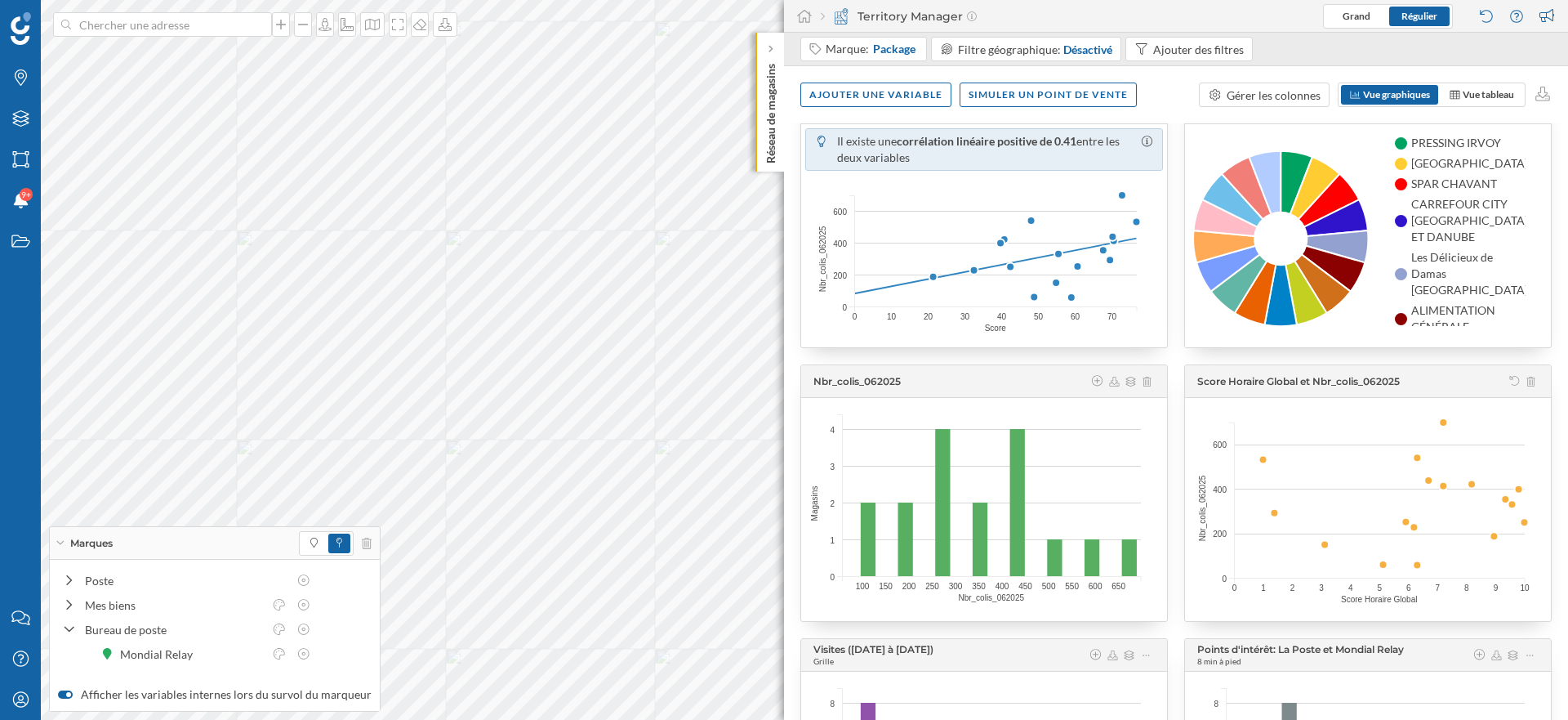
scroll to position [58, 0]
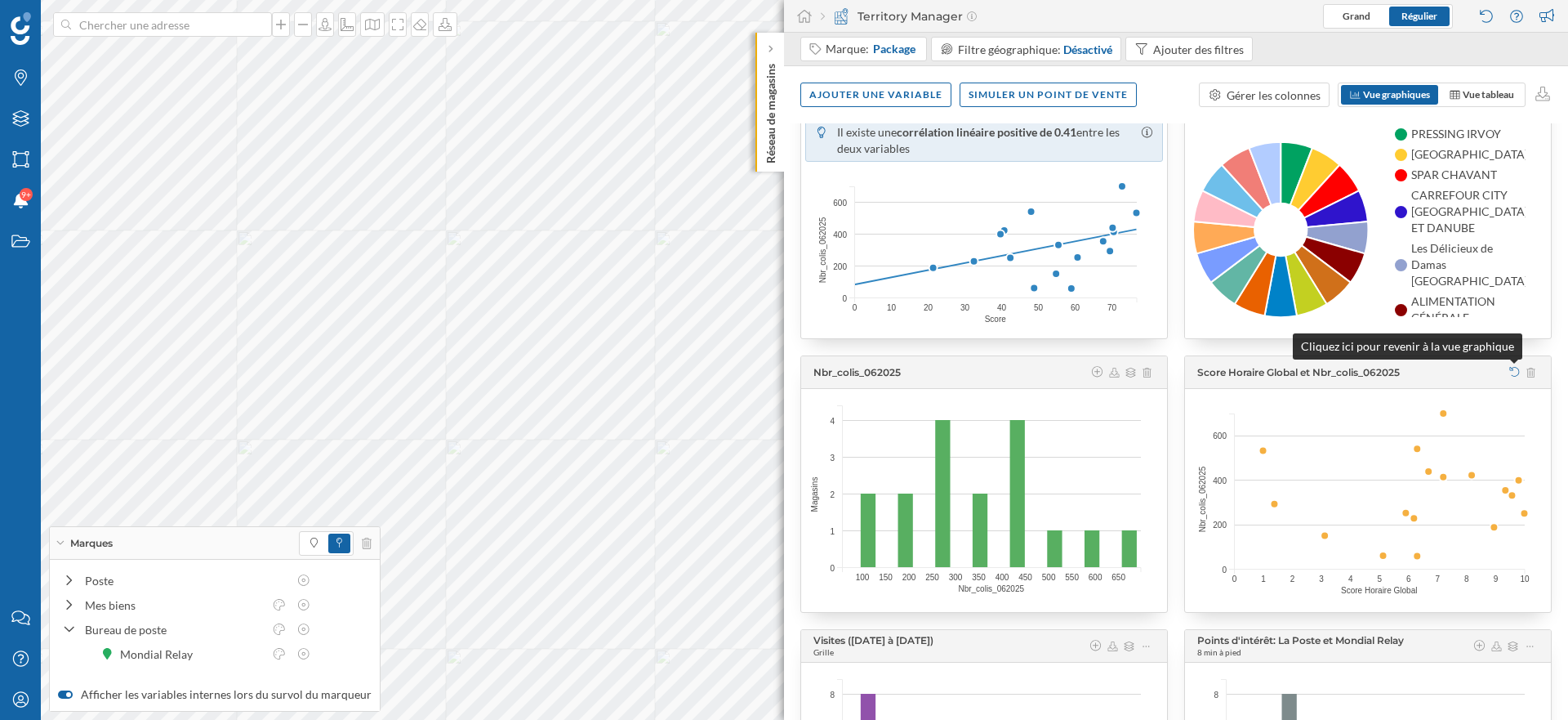
click at [1510, 369] on icon at bounding box center [1514, 371] width 12 height 10
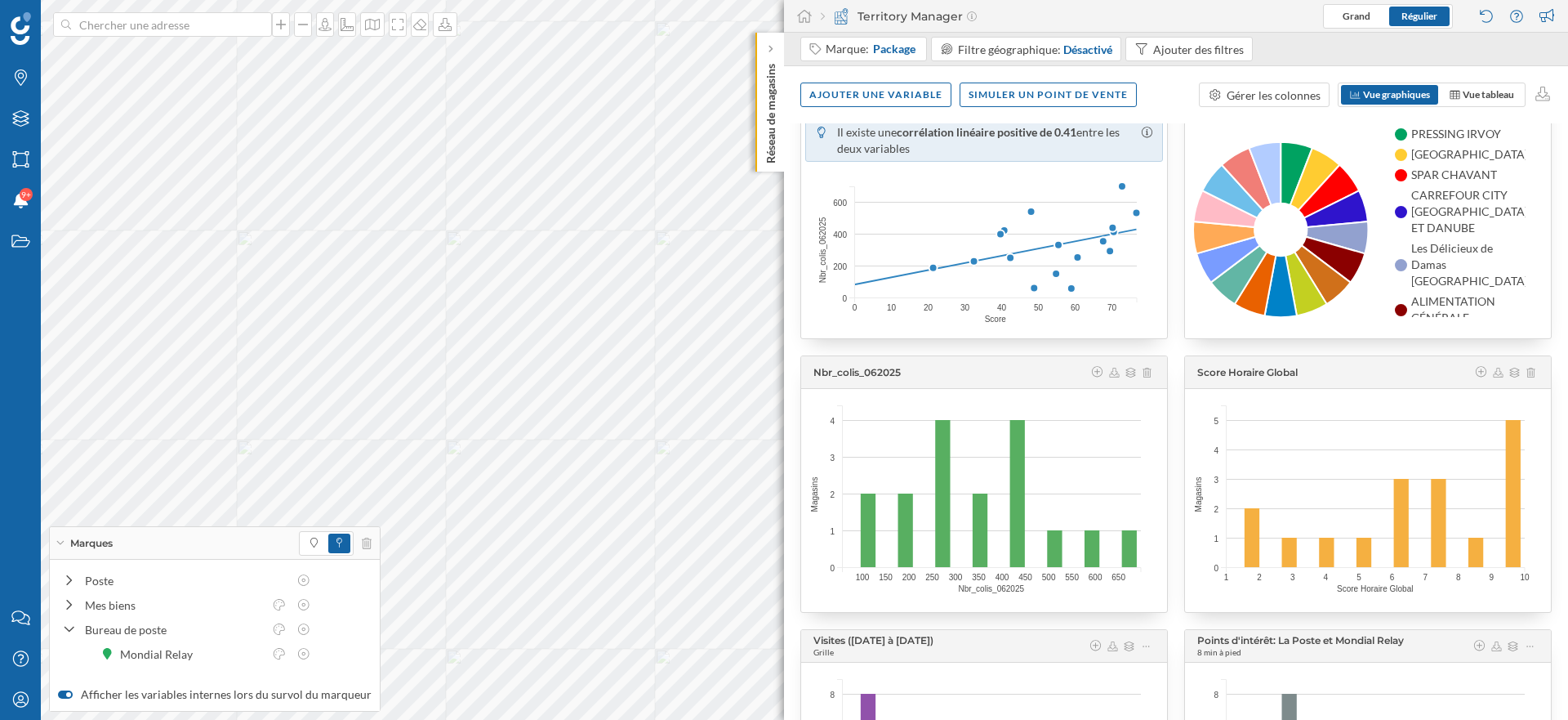
scroll to position [0, 0]
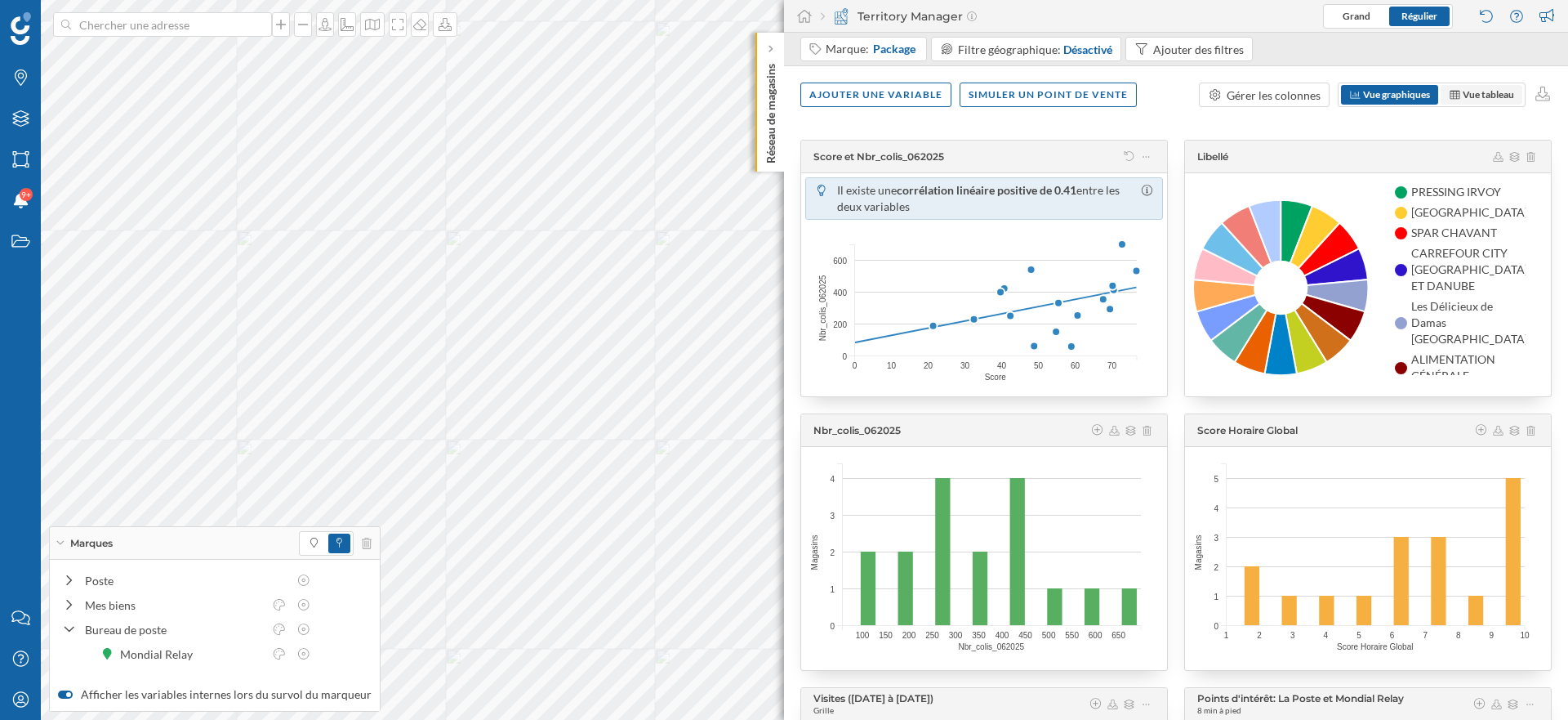
click at [1483, 94] on span "Vue tableau" at bounding box center [1488, 94] width 51 height 12
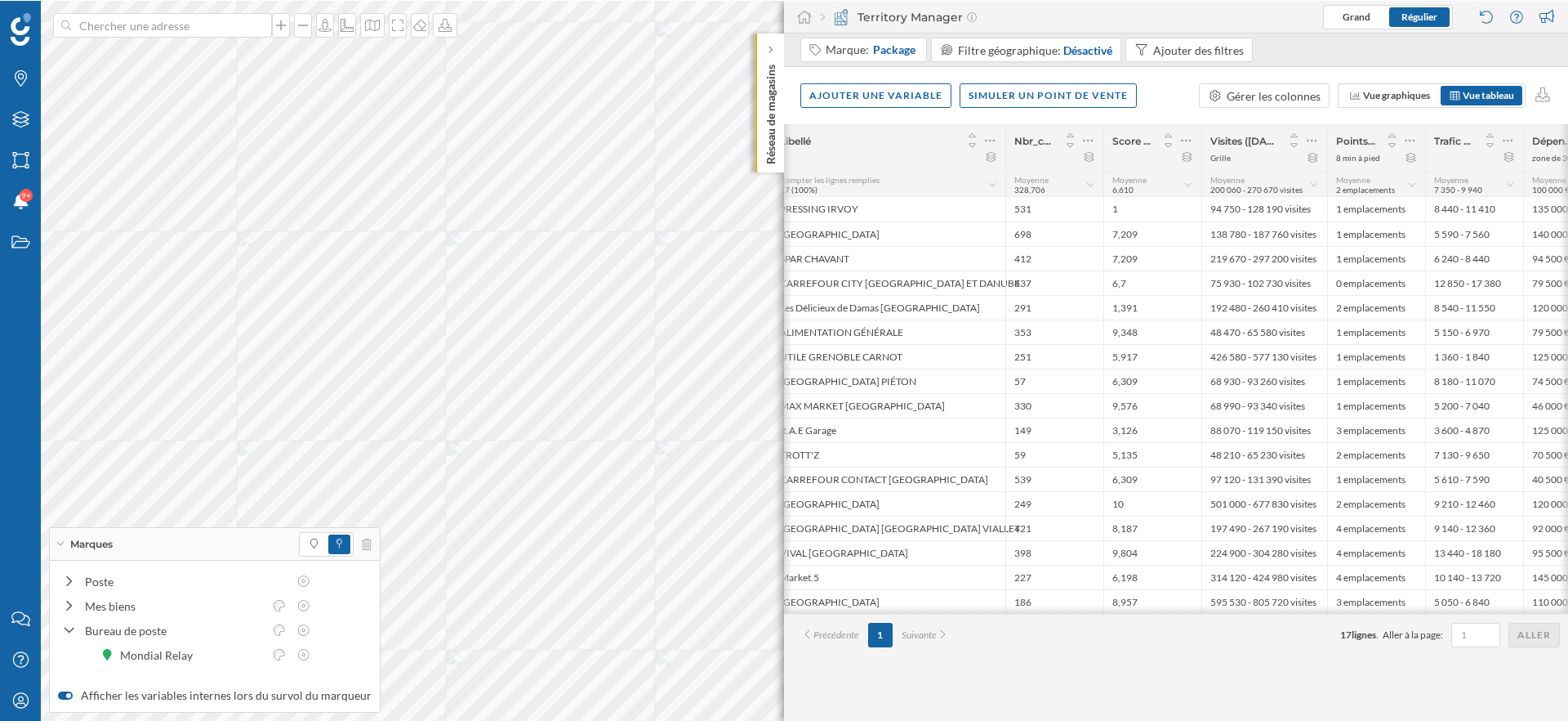
scroll to position [0, 360]
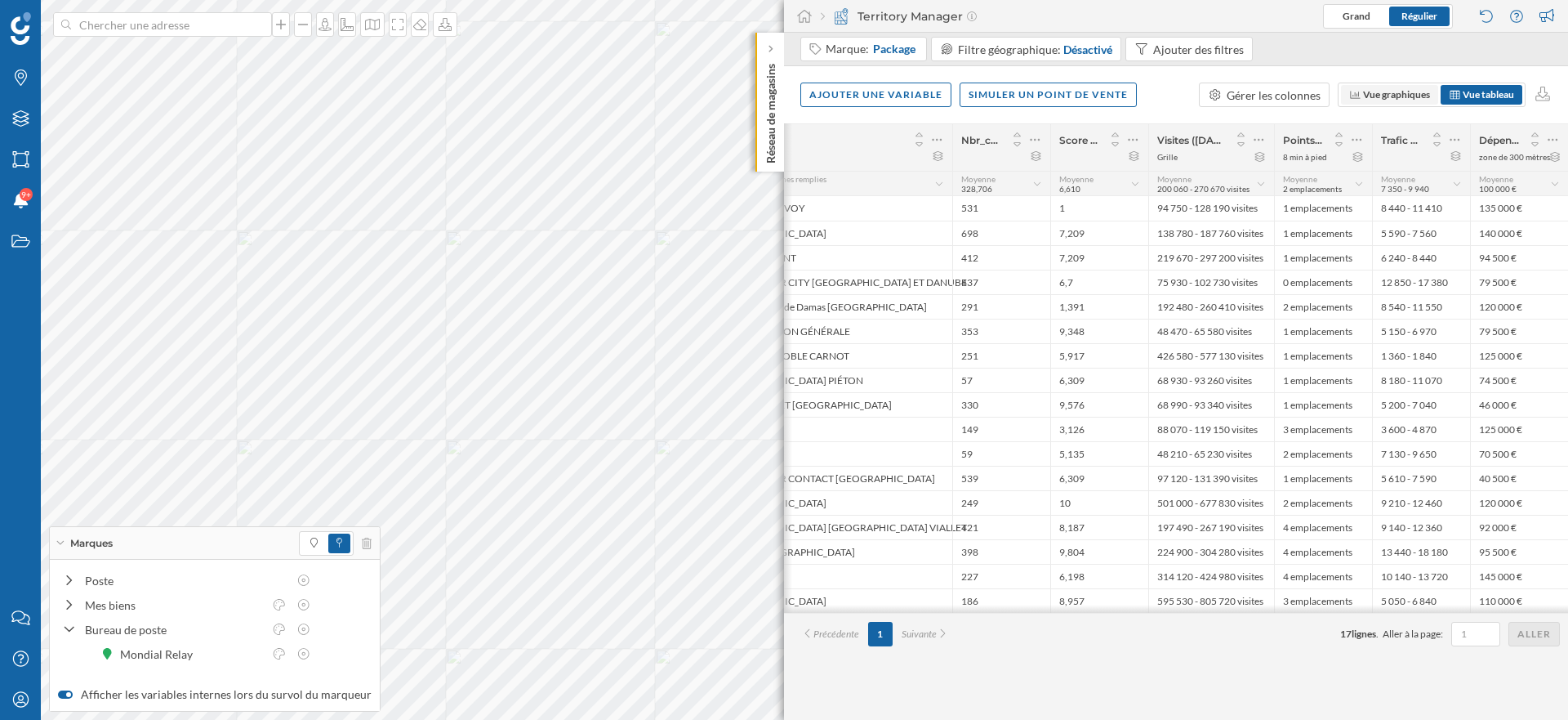
click at [1415, 98] on span "Vue graphiques" at bounding box center [1396, 94] width 67 height 12
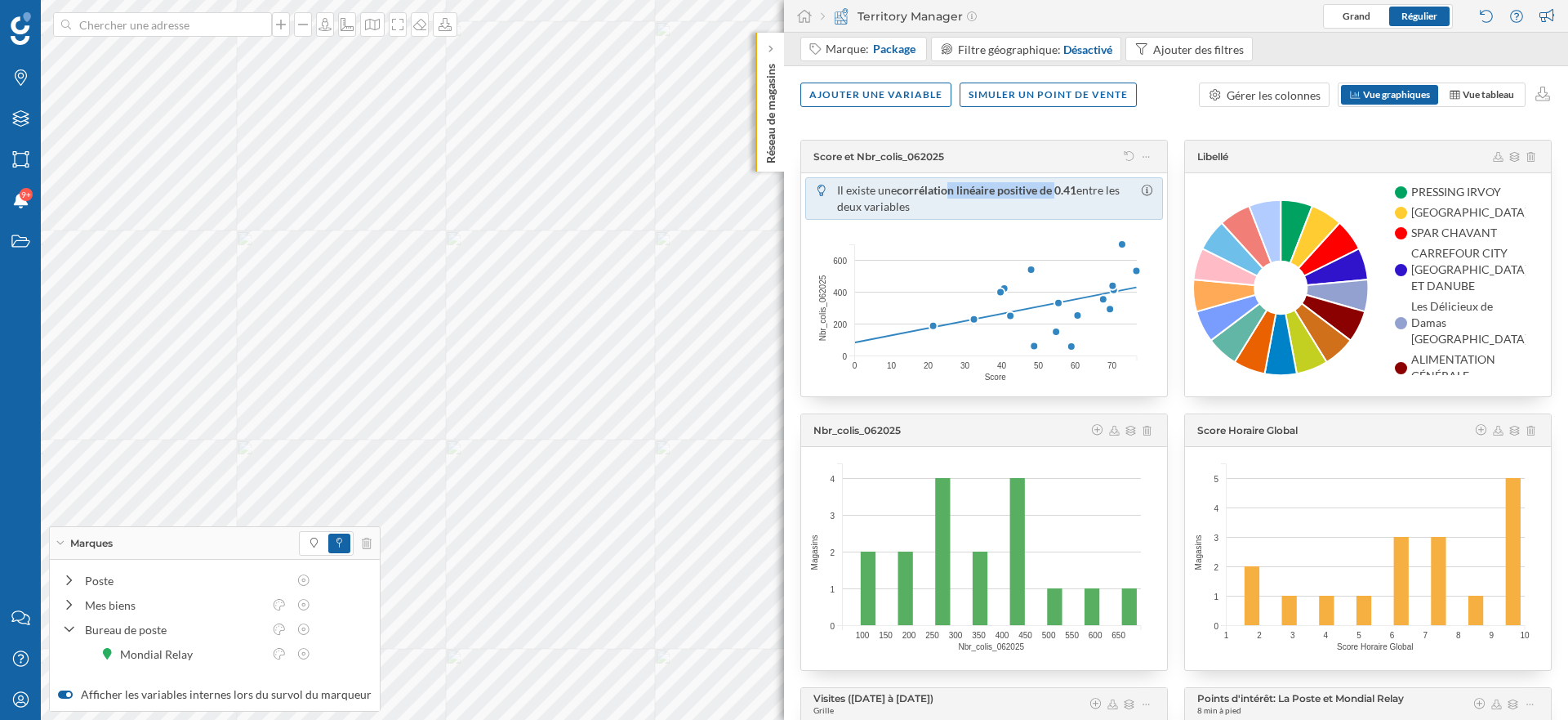
drag, startPoint x: 952, startPoint y: 185, endPoint x: 1054, endPoint y: 184, distance: 102.0
click at [1055, 185] on span "corrélation linéaire positive de 0.41" at bounding box center [987, 190] width 180 height 14
click at [1054, 184] on span "corrélation linéaire positive de 0.41" at bounding box center [987, 190] width 180 height 14
click at [1468, 101] on span "Vue tableau" at bounding box center [1482, 94] width 65 height 15
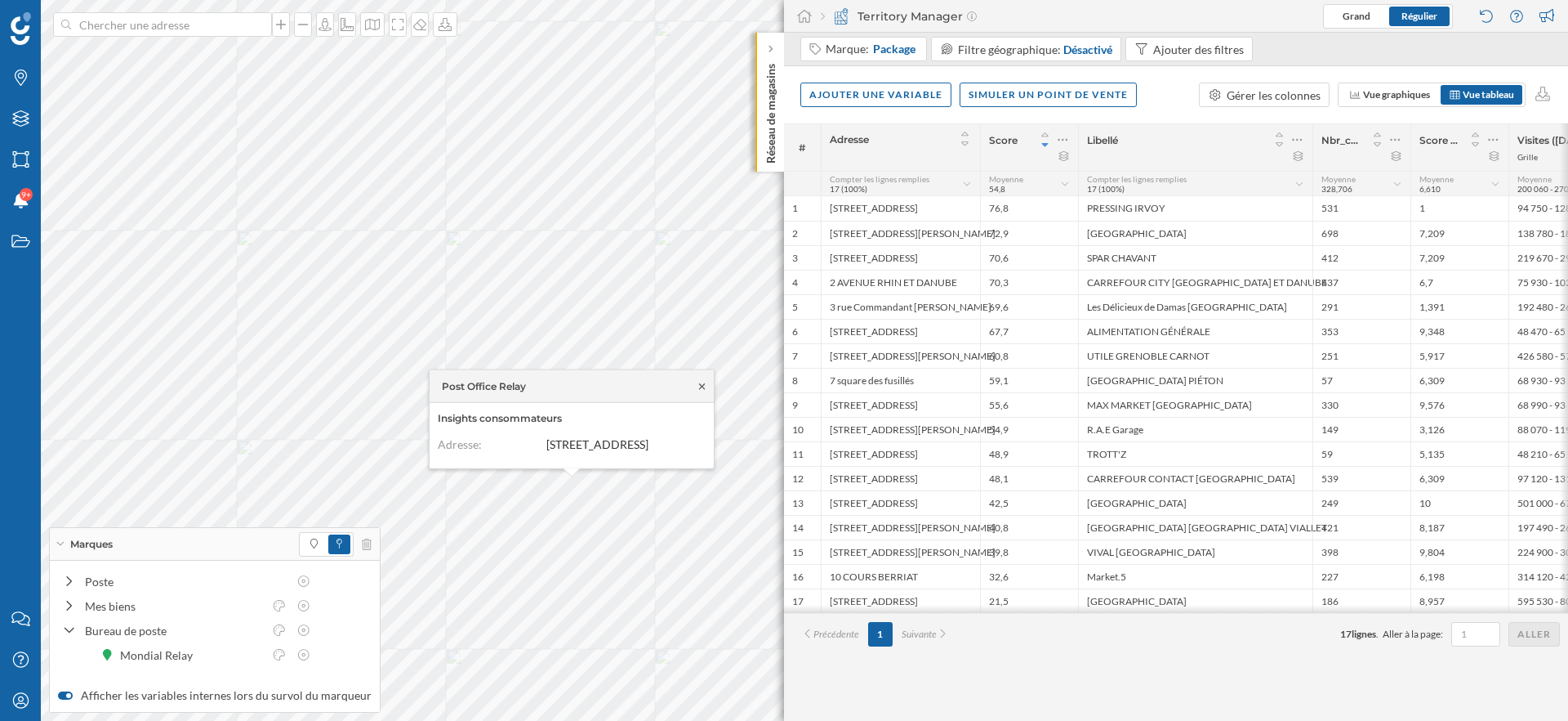
click at [702, 381] on icon at bounding box center [702, 386] width 12 height 10
click at [69, 633] on icon at bounding box center [69, 631] width 11 height 15
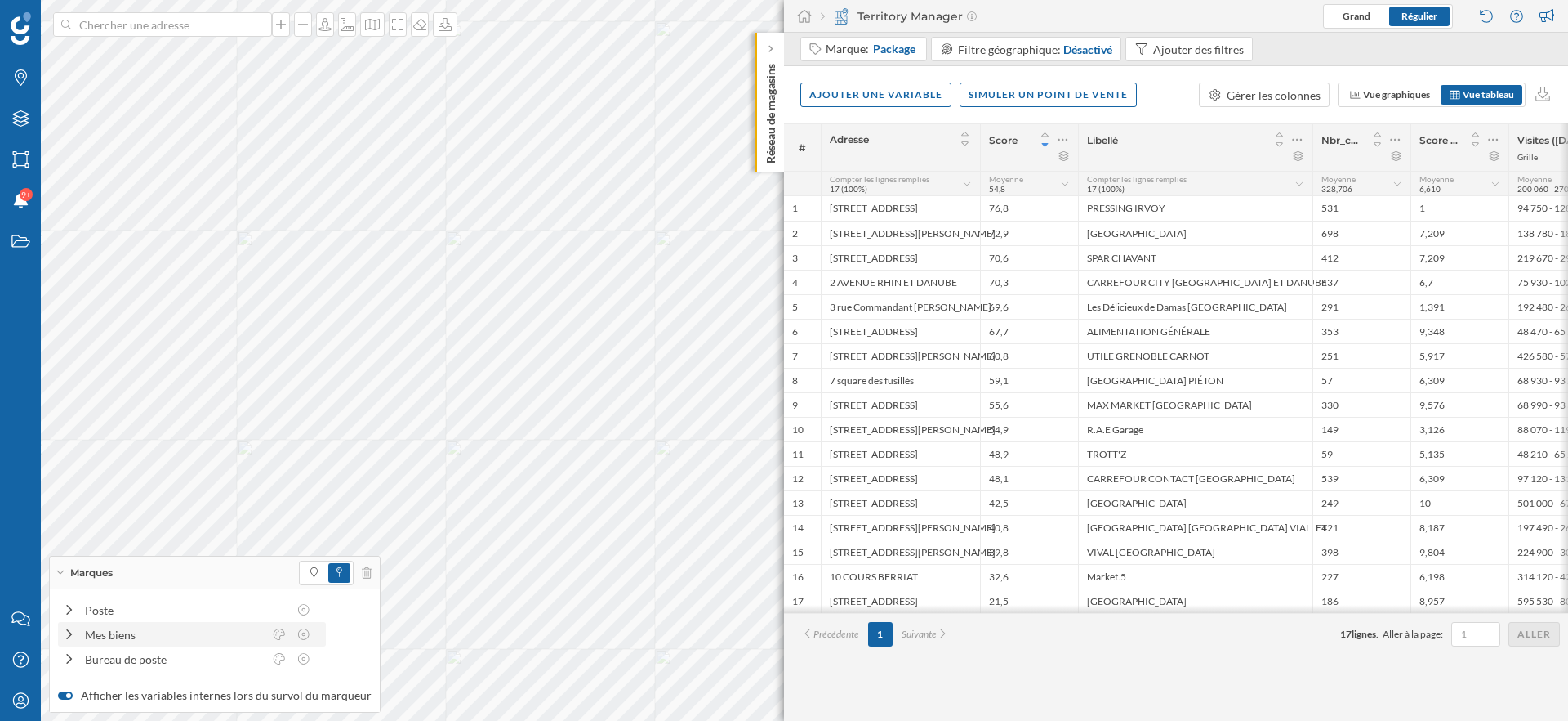
click at [69, 633] on icon at bounding box center [69, 634] width 5 height 10
click at [68, 600] on icon at bounding box center [69, 606] width 11 height 15
click at [18, 123] on icon "Filtres" at bounding box center [20, 118] width 20 height 17
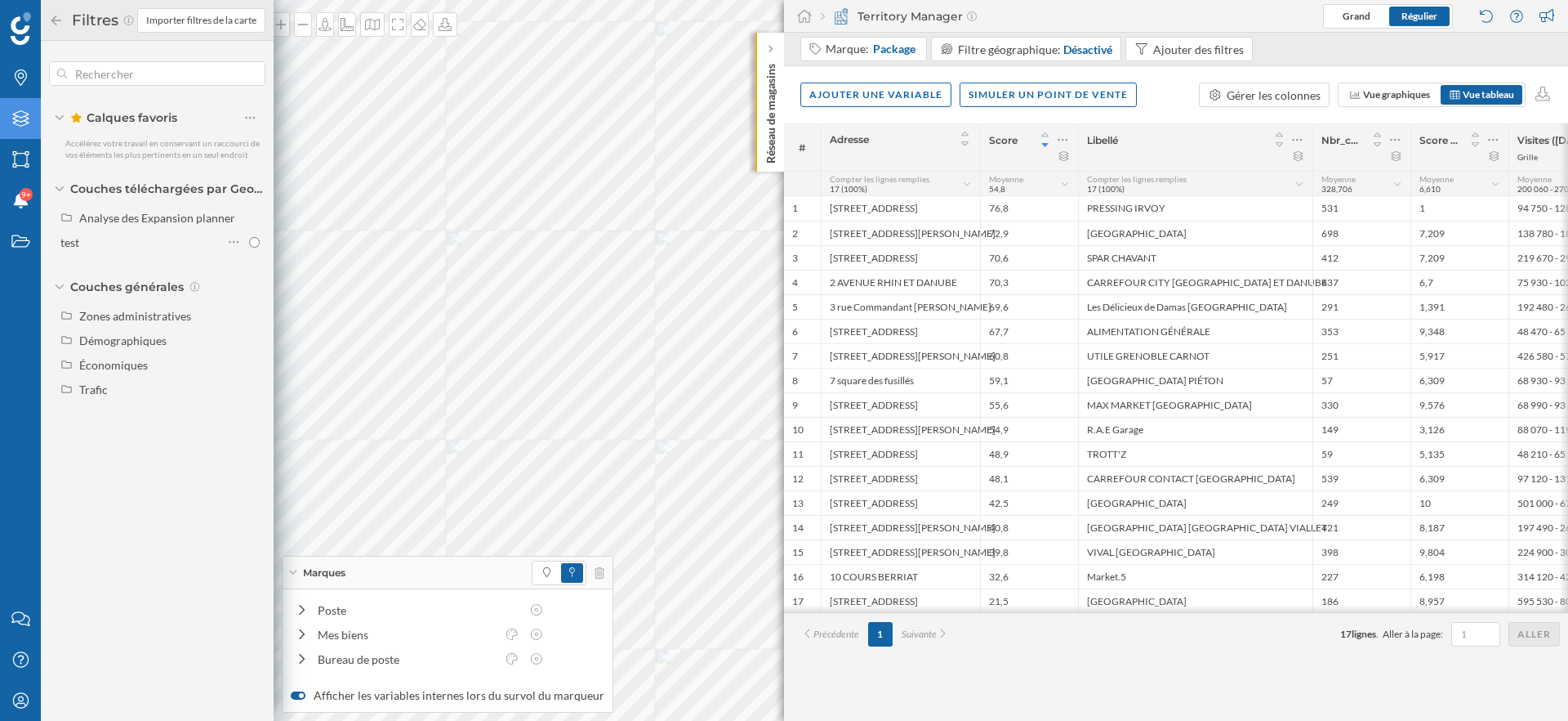
click at [18, 122] on icon "Filtres" at bounding box center [20, 118] width 20 height 17
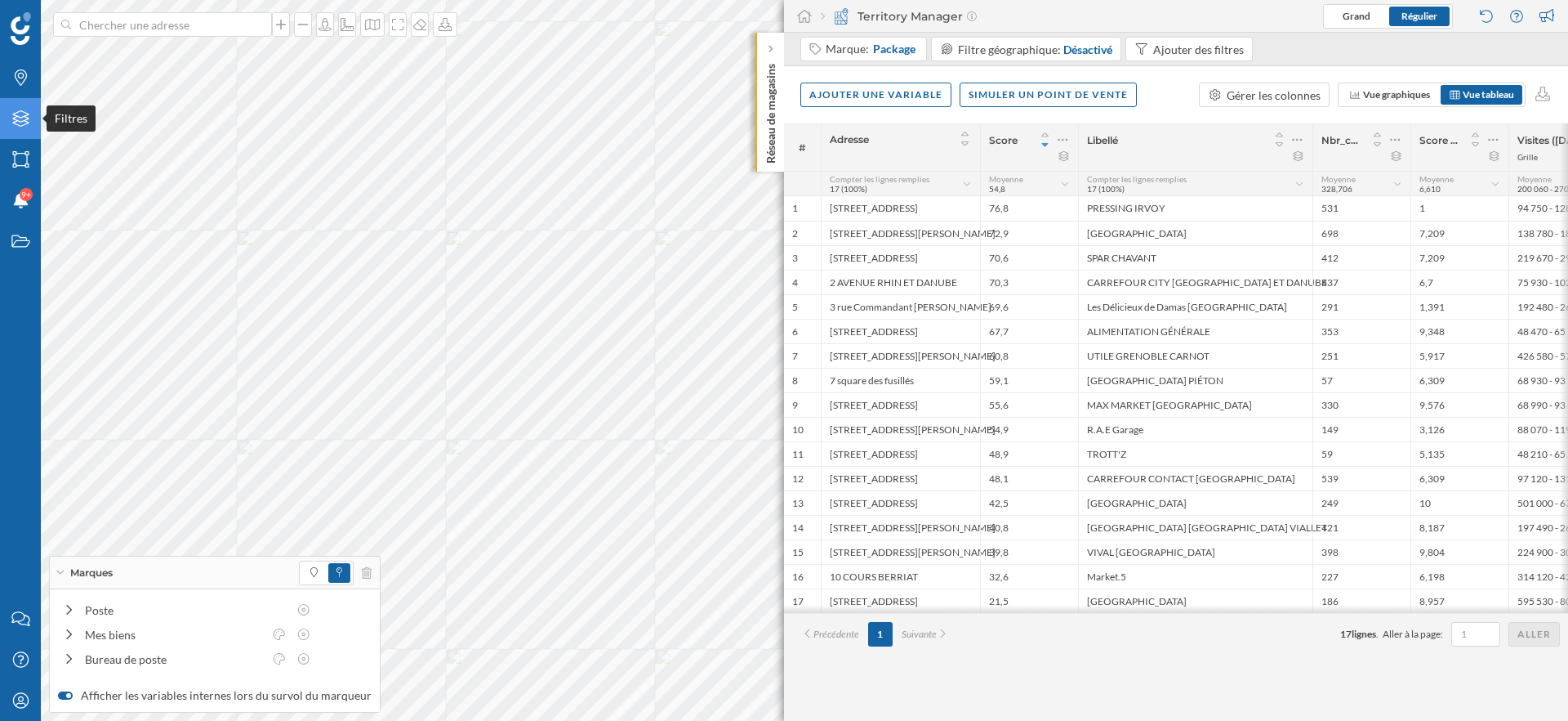
click at [18, 122] on icon "Filtres" at bounding box center [20, 118] width 20 height 17
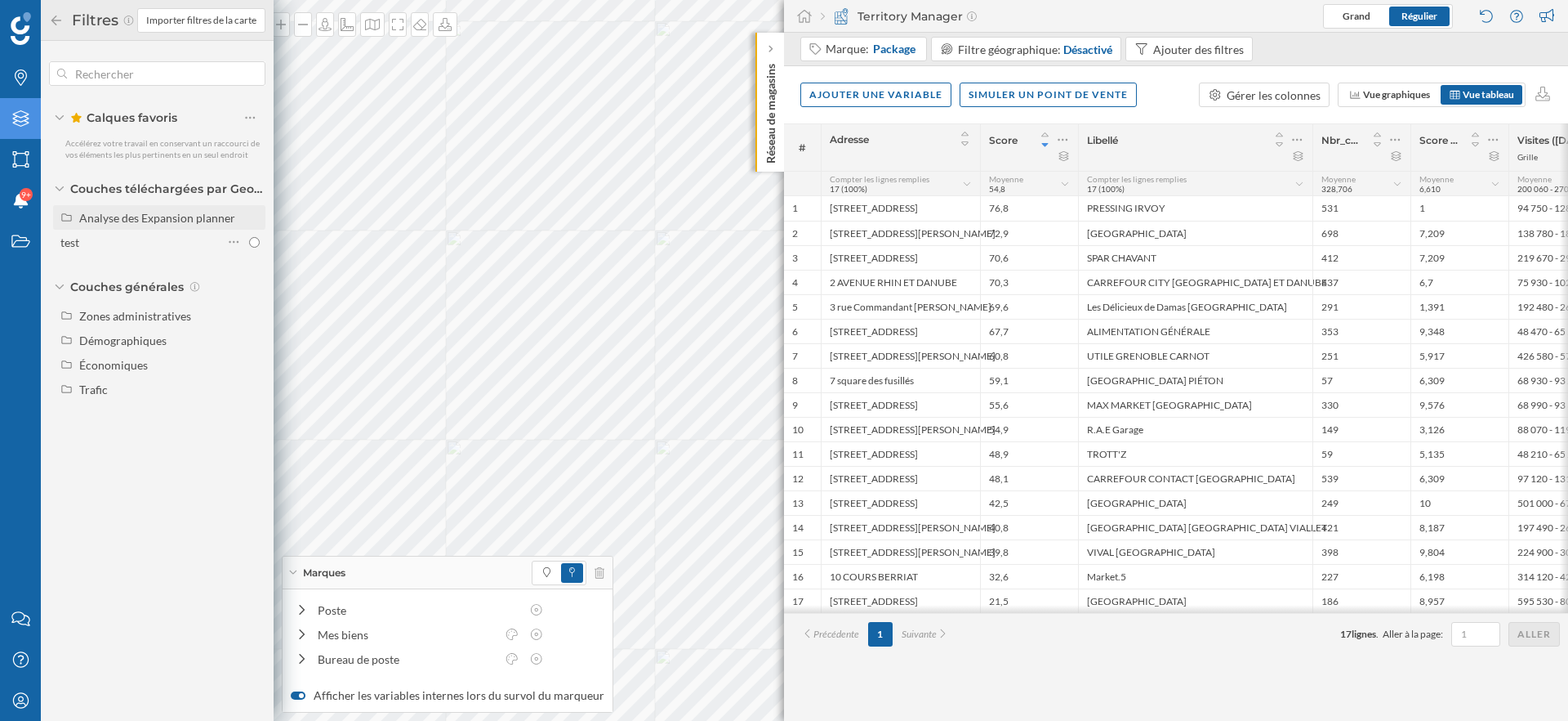
click at [123, 220] on div "Analyse des Expansion planner" at bounding box center [157, 218] width 156 height 14
click at [117, 239] on div "Expansion" at bounding box center [110, 243] width 52 height 14
click at [249, 239] on input "Expansion" at bounding box center [254, 243] width 11 height 11
radio input "true"
click at [59, 22] on icon at bounding box center [56, 20] width 15 height 11
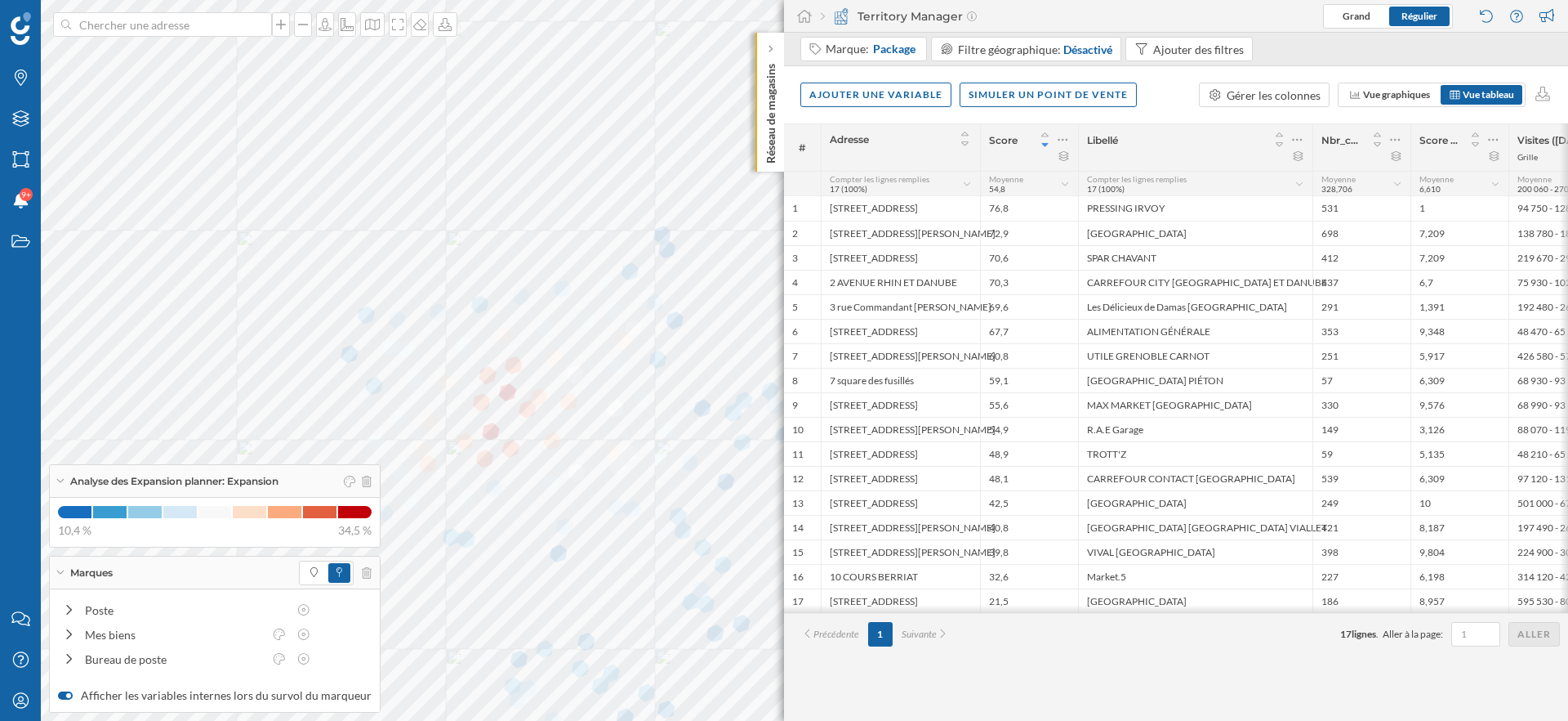
click at [61, 573] on icon at bounding box center [60, 572] width 9 height 4
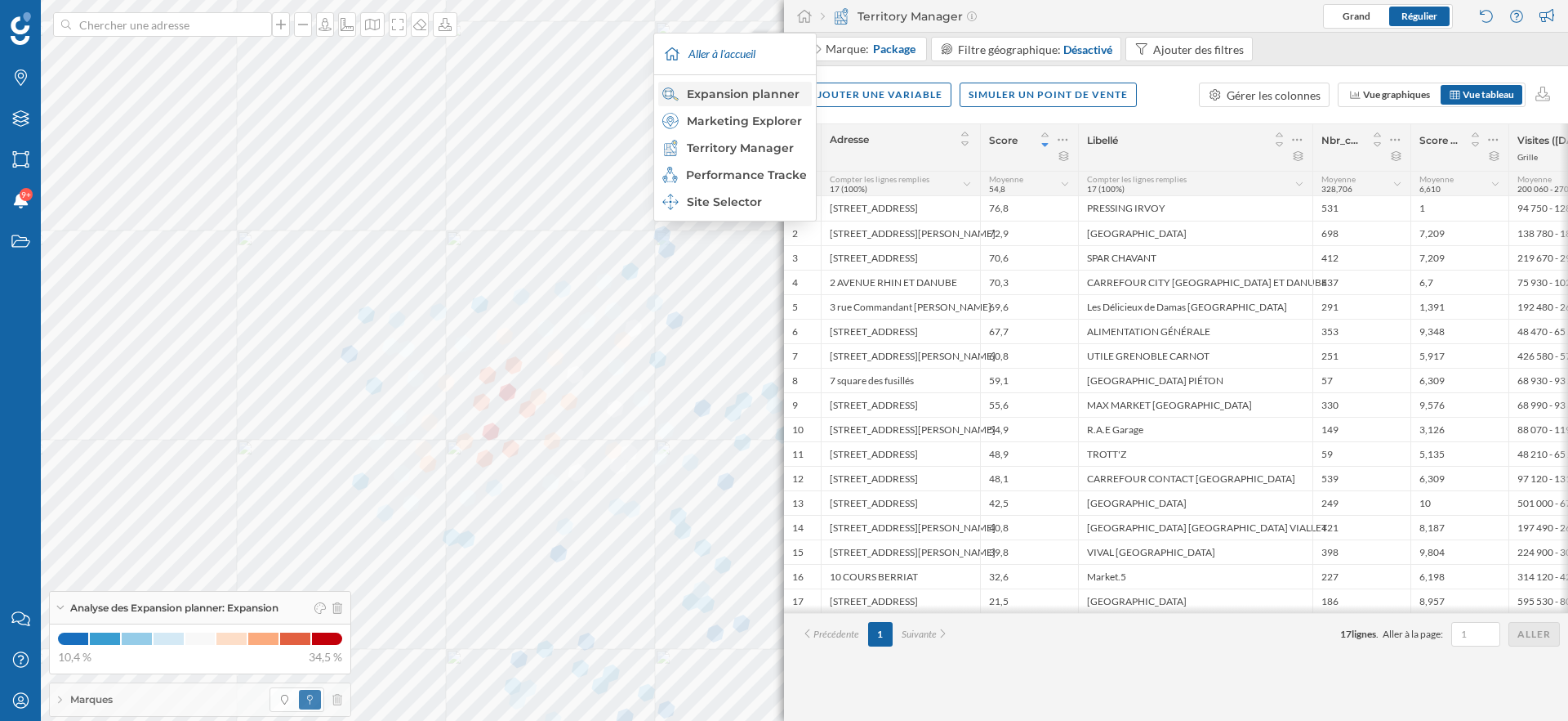
click at [765, 94] on div "Expansion planner" at bounding box center [734, 94] width 144 height 17
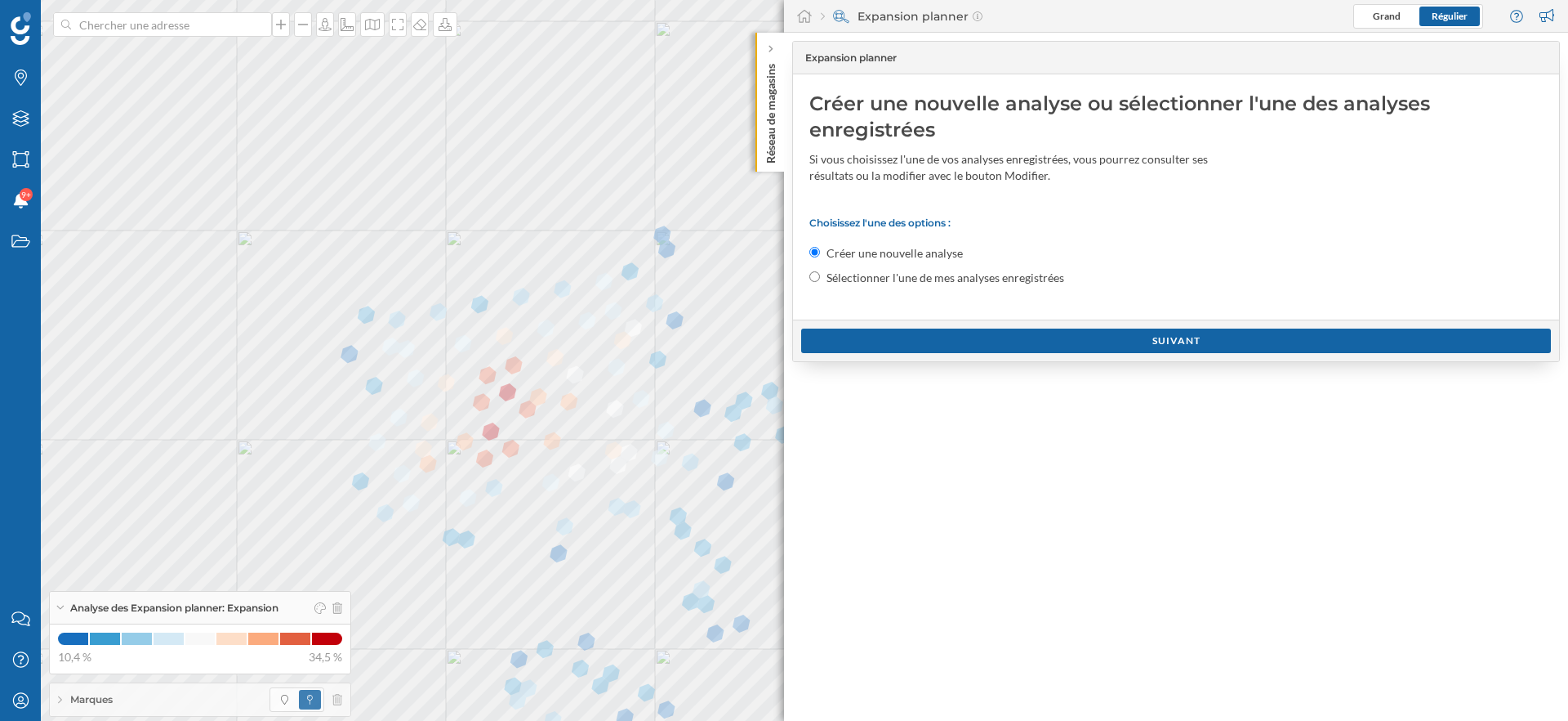
click at [898, 273] on label "Sélectionner l'une de mes analyses enregistrées" at bounding box center [945, 278] width 237 height 17
click at [820, 273] on input "Sélectionner l'une de mes analyses enregistrées" at bounding box center [815, 276] width 11 height 11
radio input "true"
radio input "false"
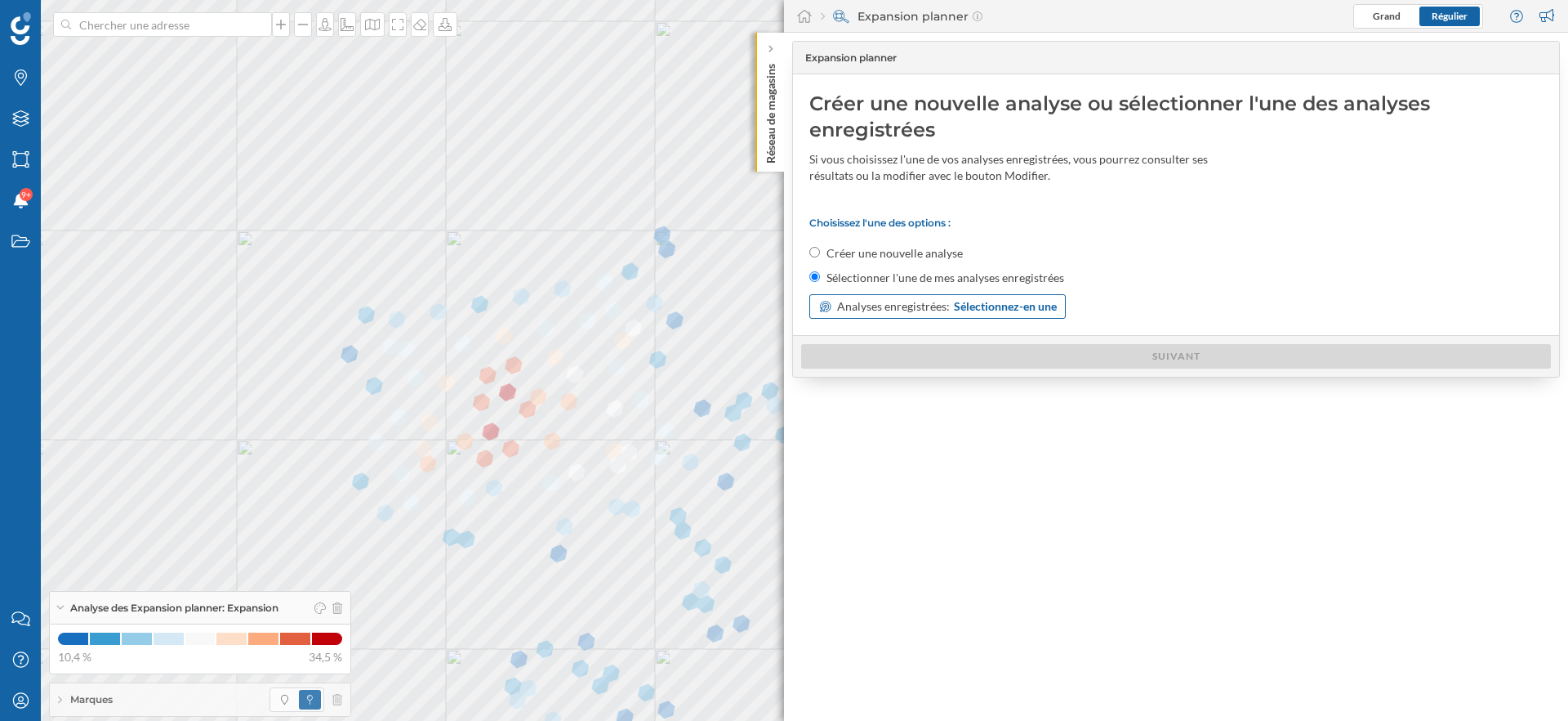
click at [898, 306] on span "Analyses enregistrées:" at bounding box center [893, 306] width 113 height 17
click at [890, 371] on span "Expansion" at bounding box center [878, 372] width 121 height 17
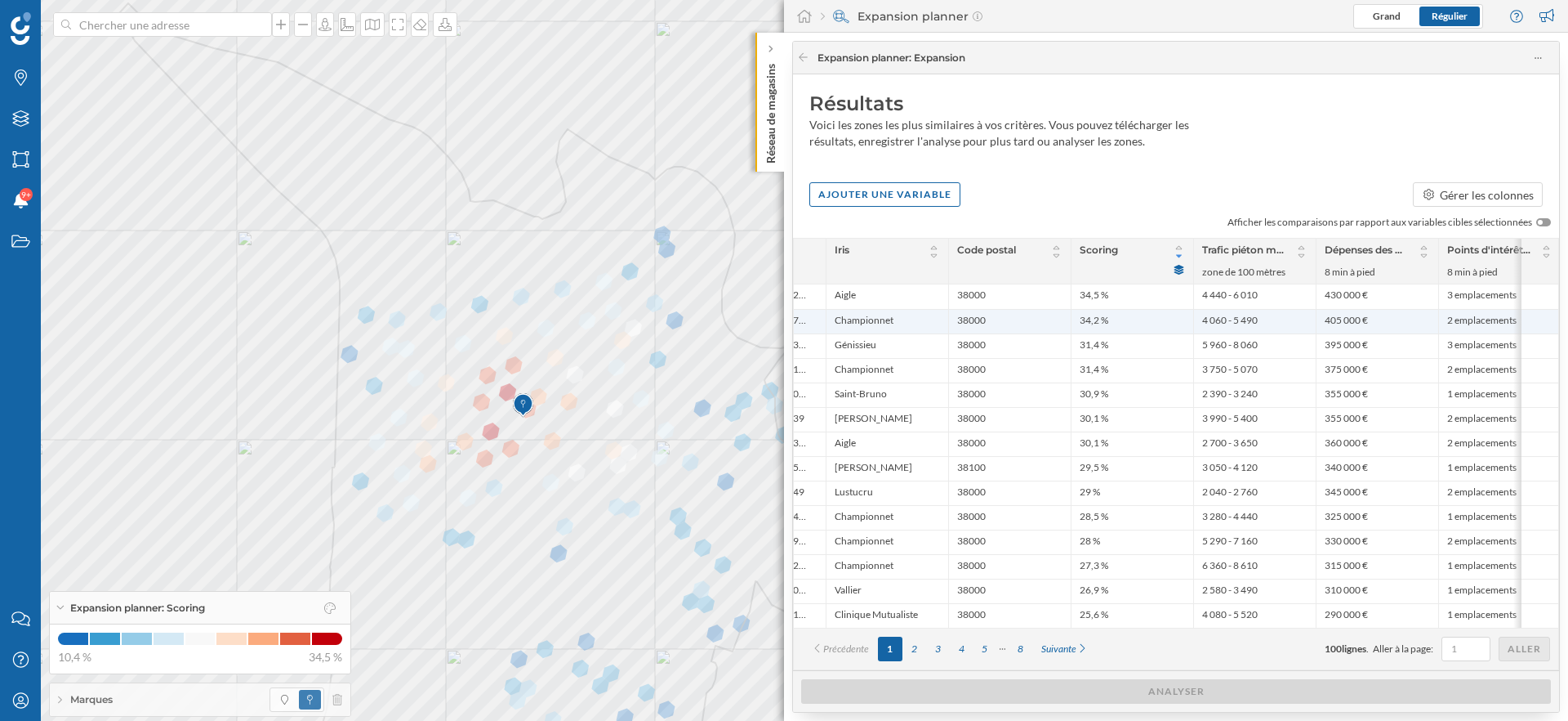
scroll to position [0, 0]
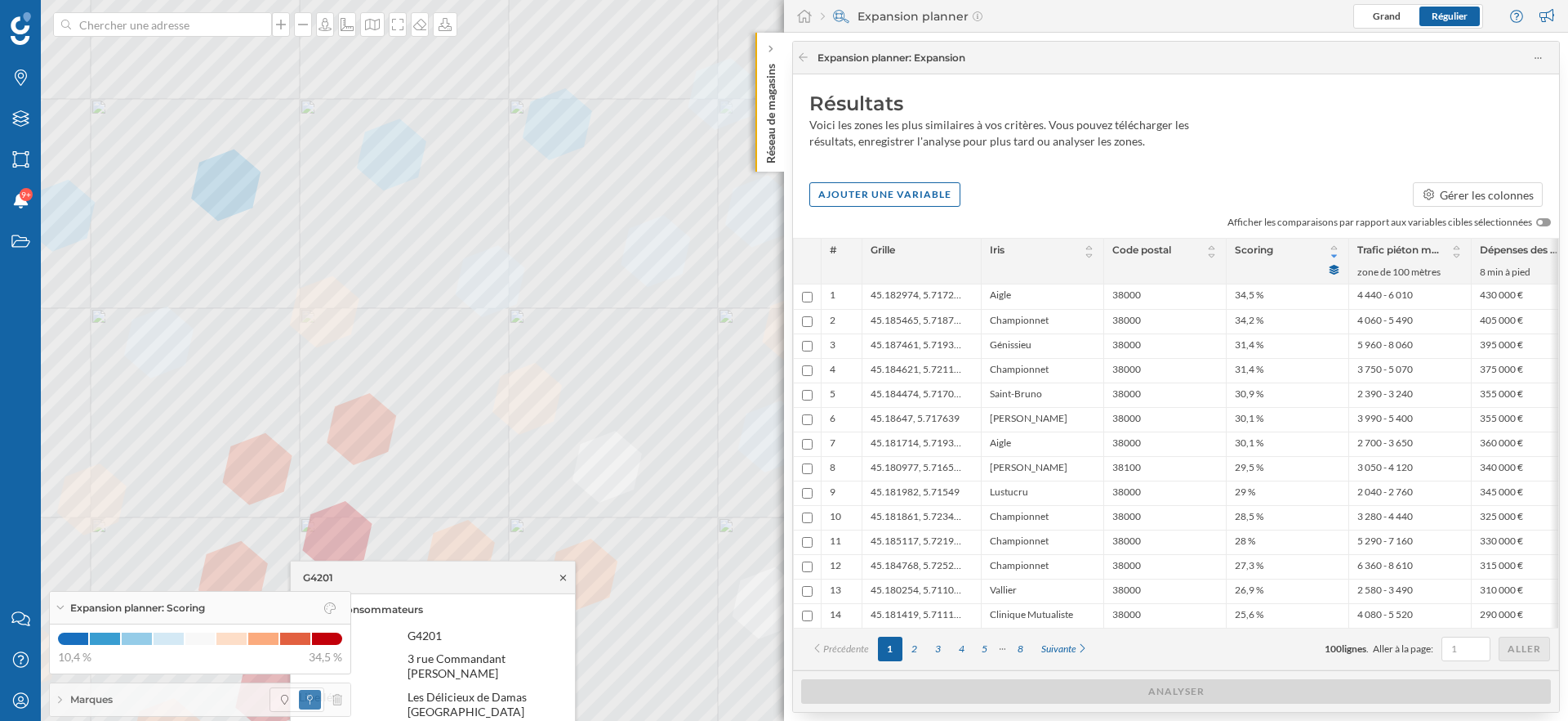
click at [565, 582] on icon at bounding box center [564, 576] width 12 height 10
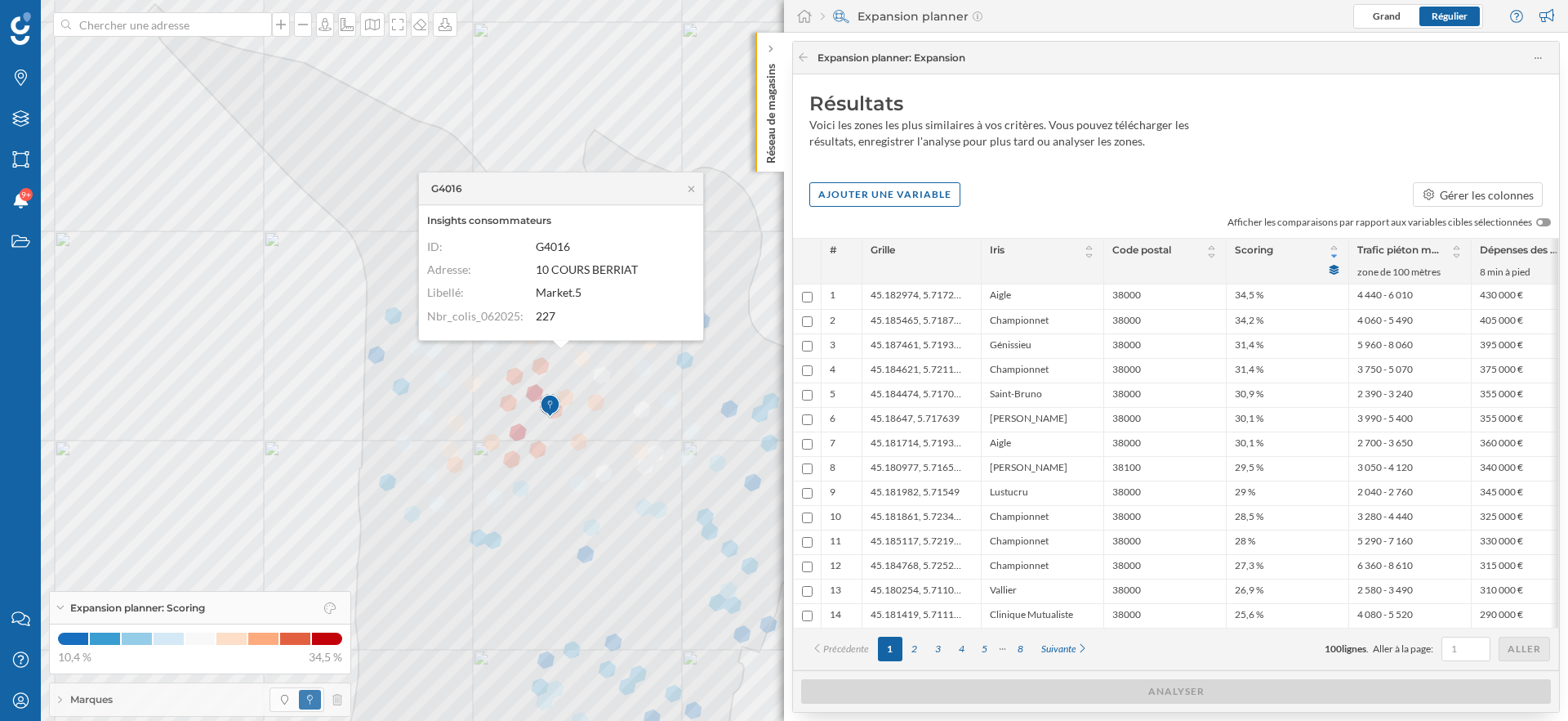
click at [698, 189] on div "G4016" at bounding box center [561, 188] width 284 height 33
click at [691, 191] on icon at bounding box center [691, 188] width 12 height 10
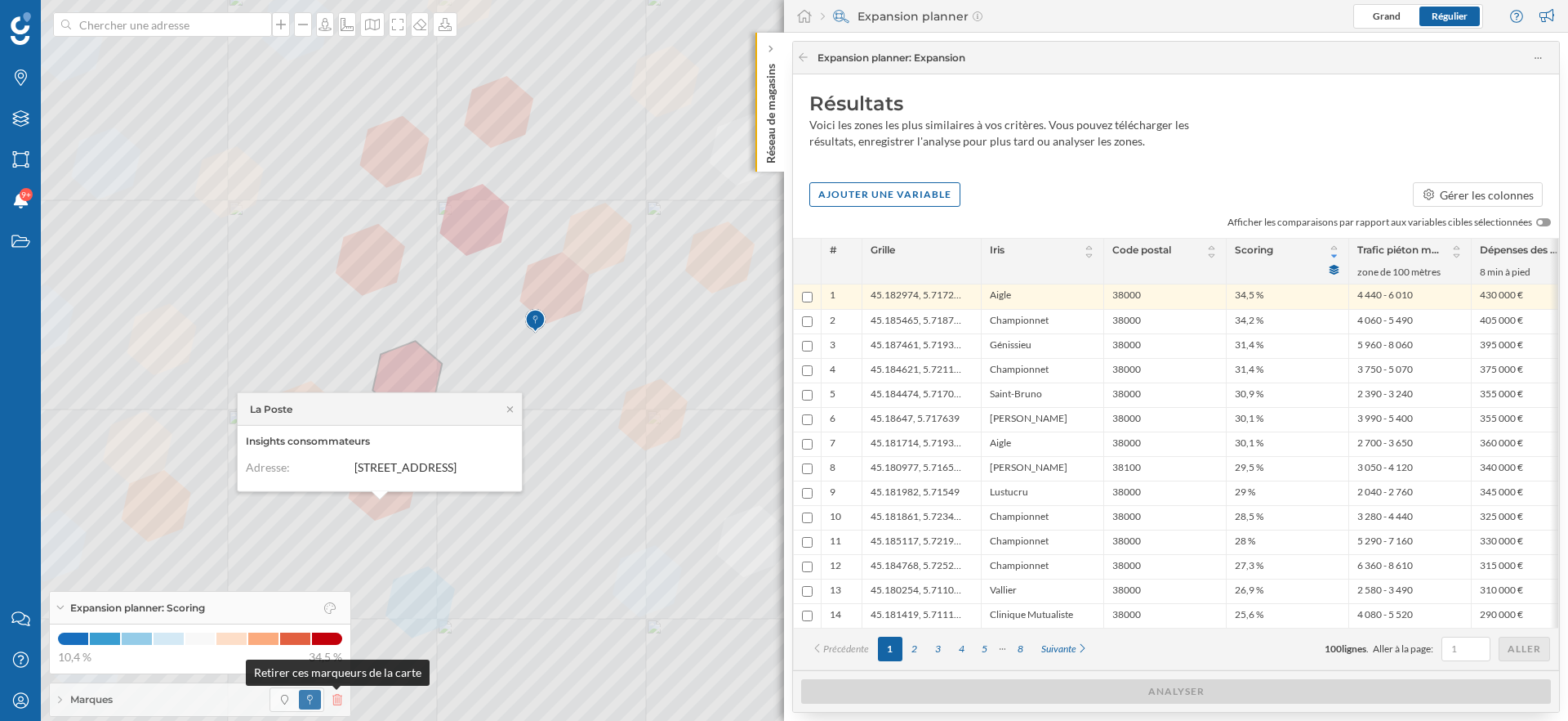
click at [337, 695] on icon at bounding box center [337, 699] width 10 height 11
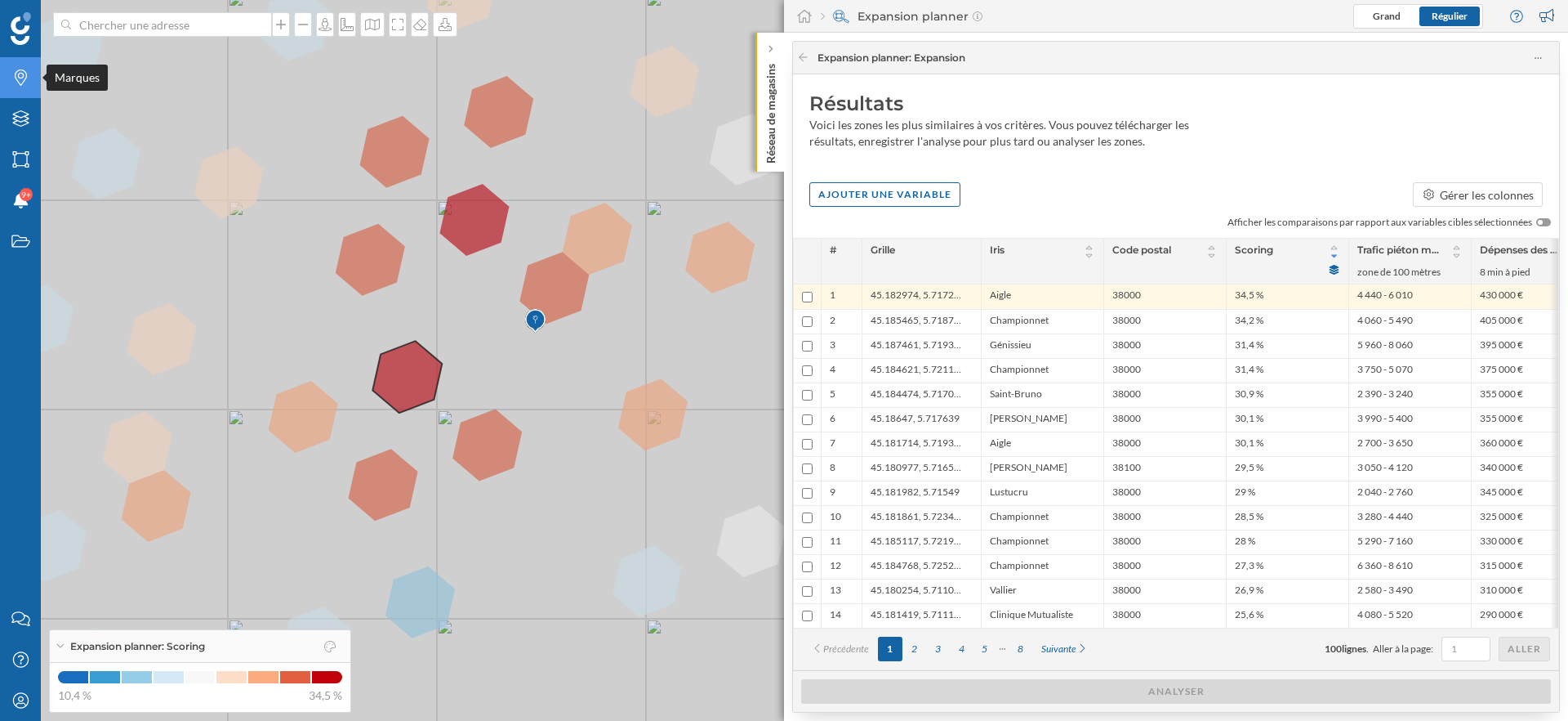
click at [18, 92] on div "Marques" at bounding box center [20, 78] width 41 height 41
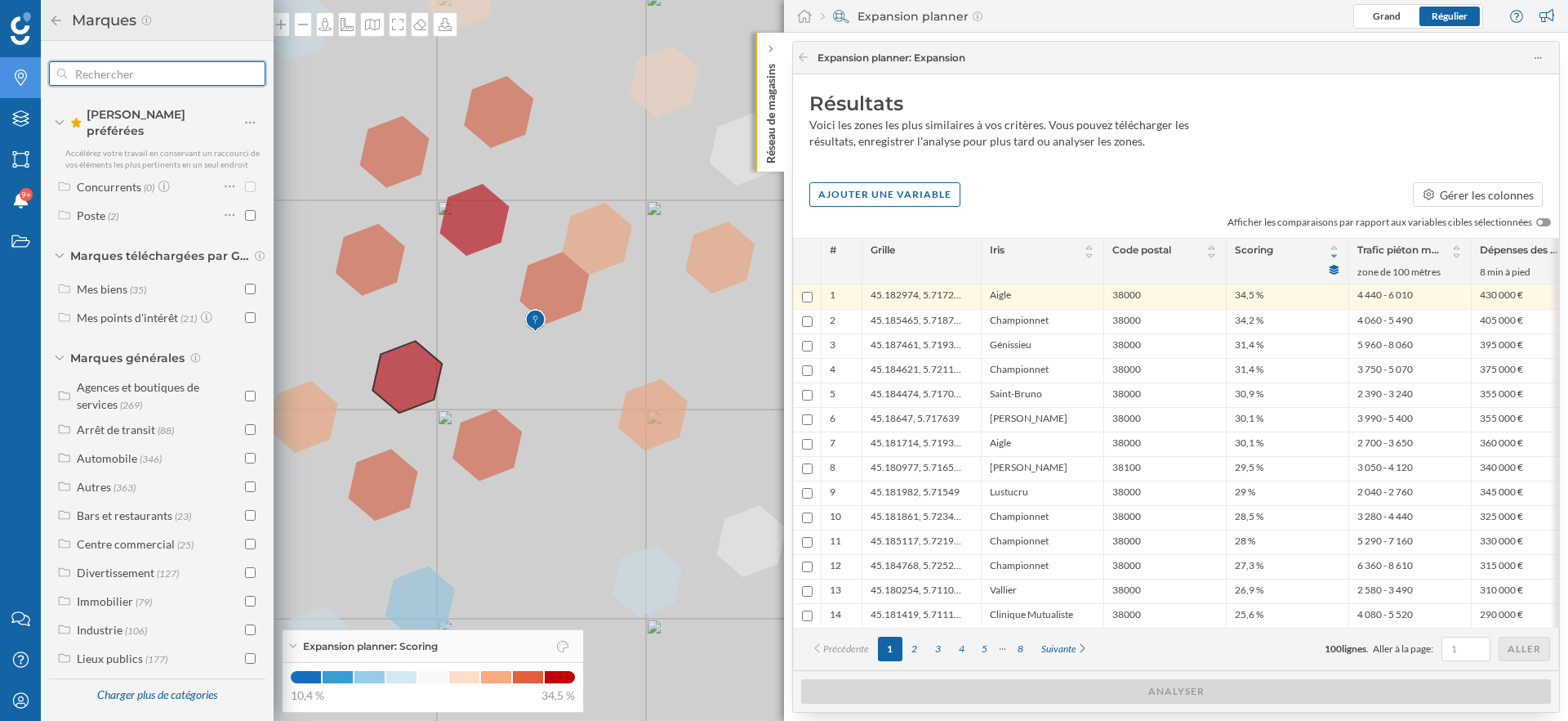
click at [131, 76] on input "text" at bounding box center [157, 73] width 181 height 33
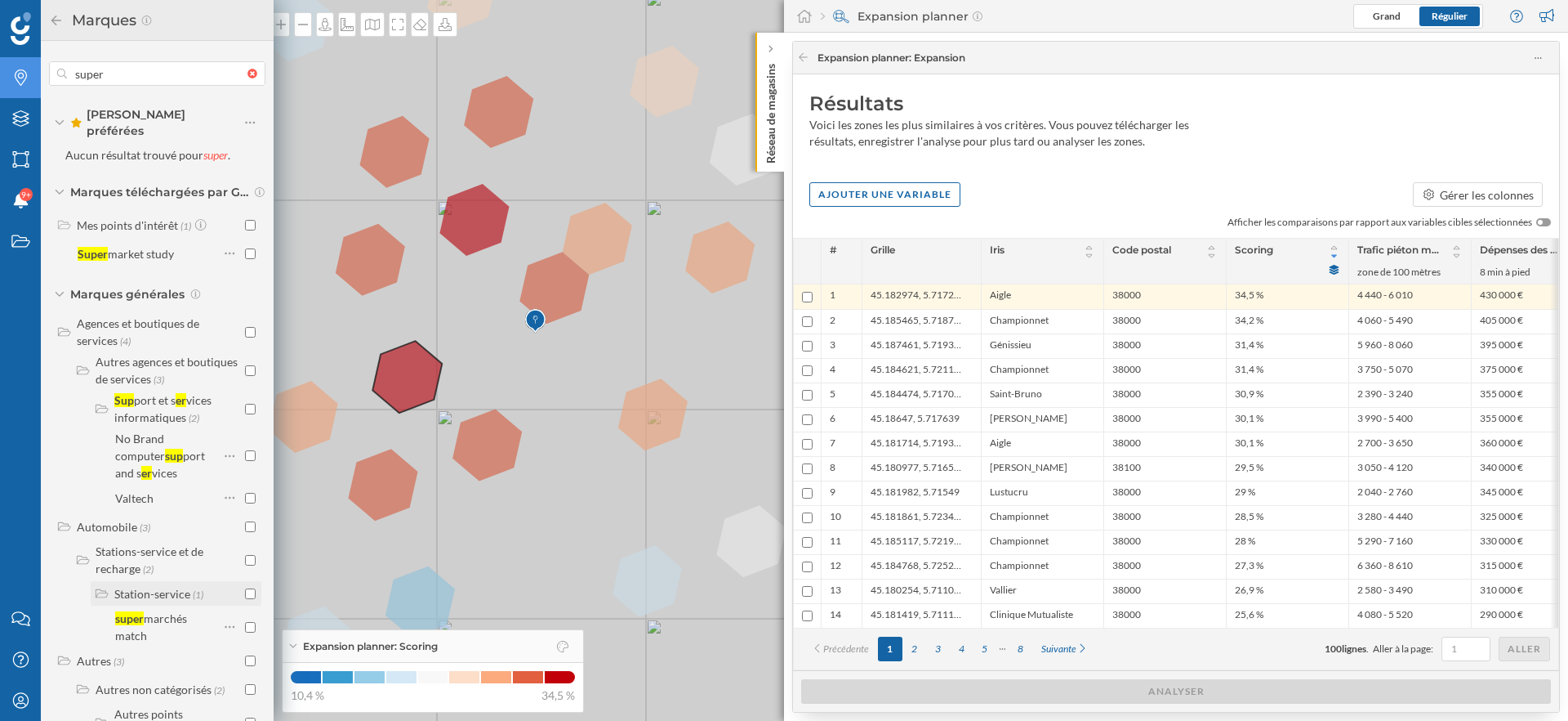
click at [248, 589] on input "checkbox" at bounding box center [250, 594] width 11 height 11
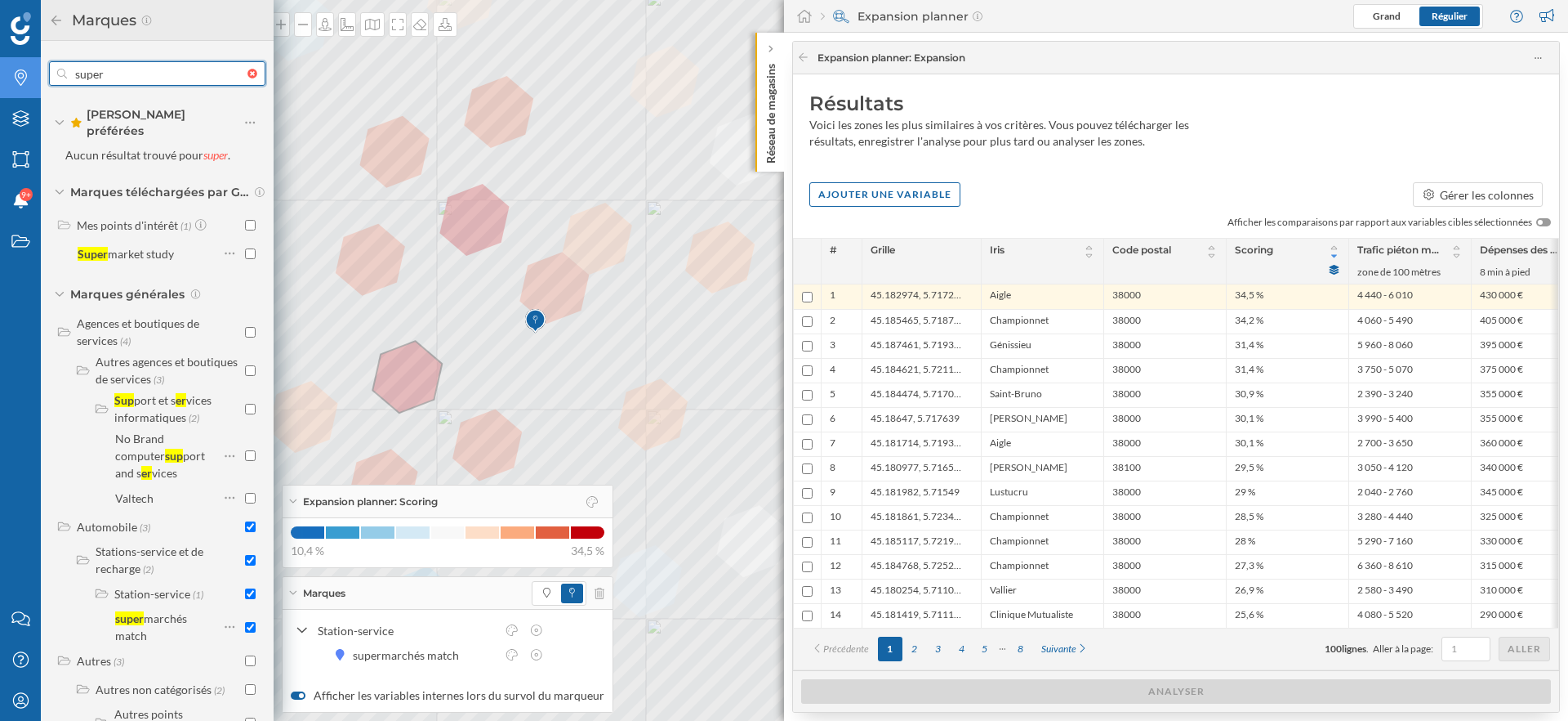
click at [151, 79] on input "super" at bounding box center [157, 73] width 181 height 33
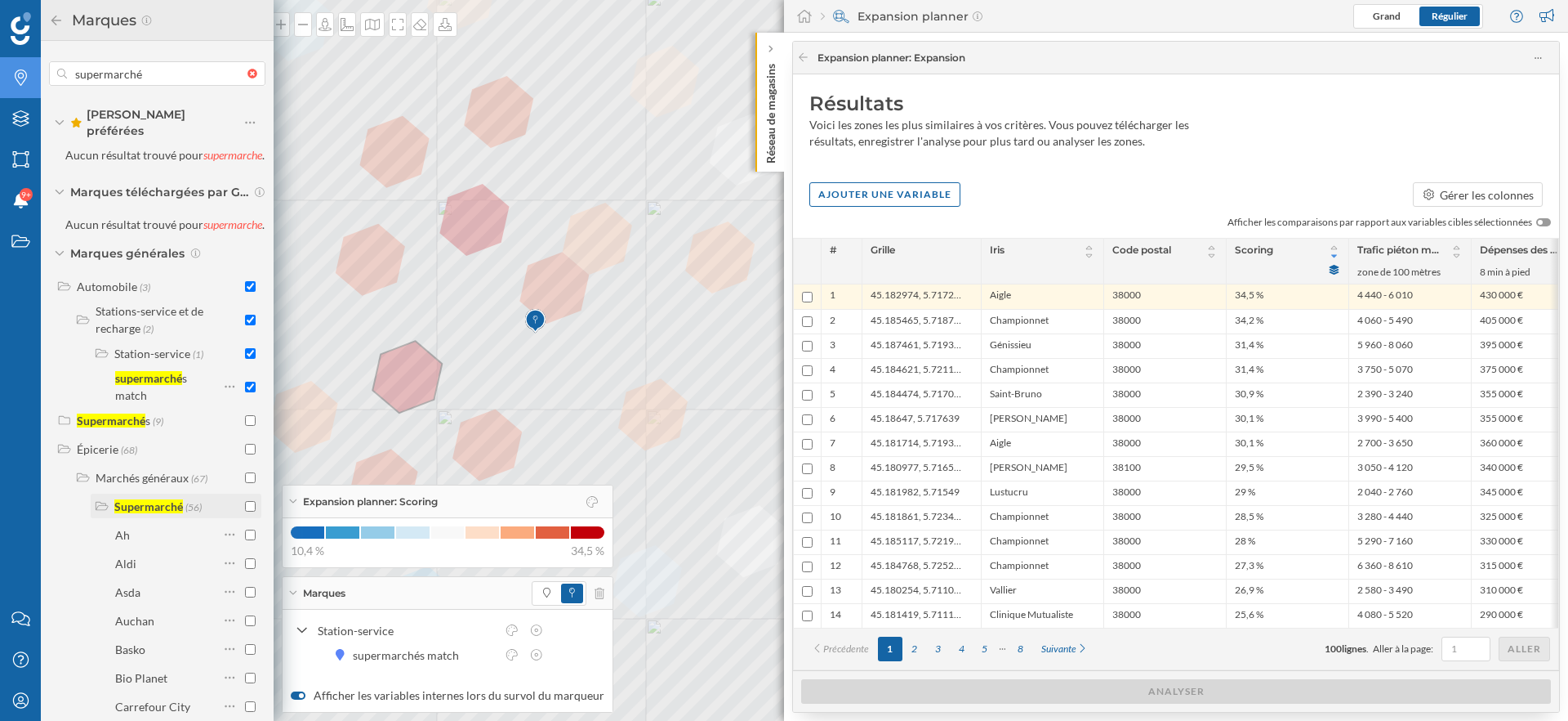
click at [249, 512] on input "checkbox" at bounding box center [250, 507] width 11 height 11
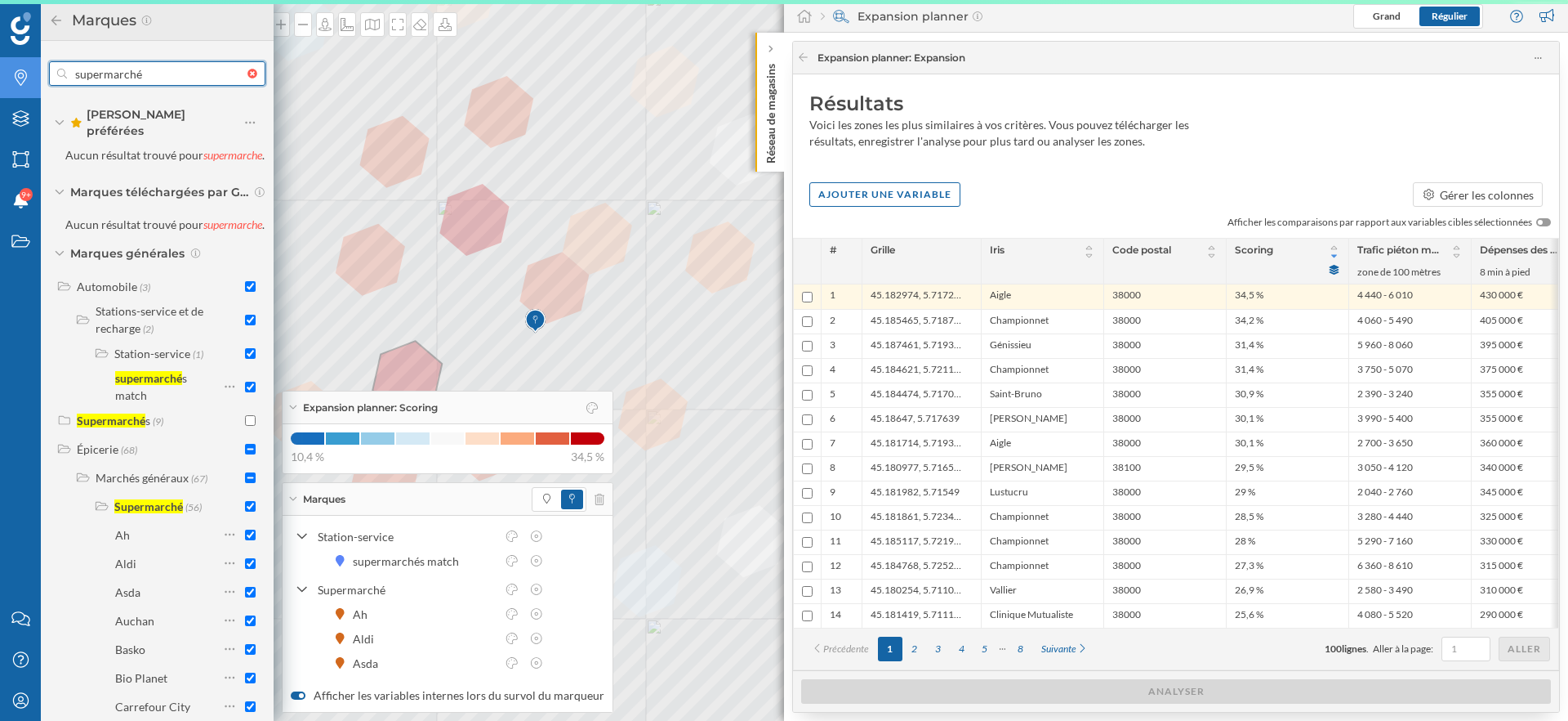
click at [153, 67] on input "supermarché" at bounding box center [157, 73] width 181 height 33
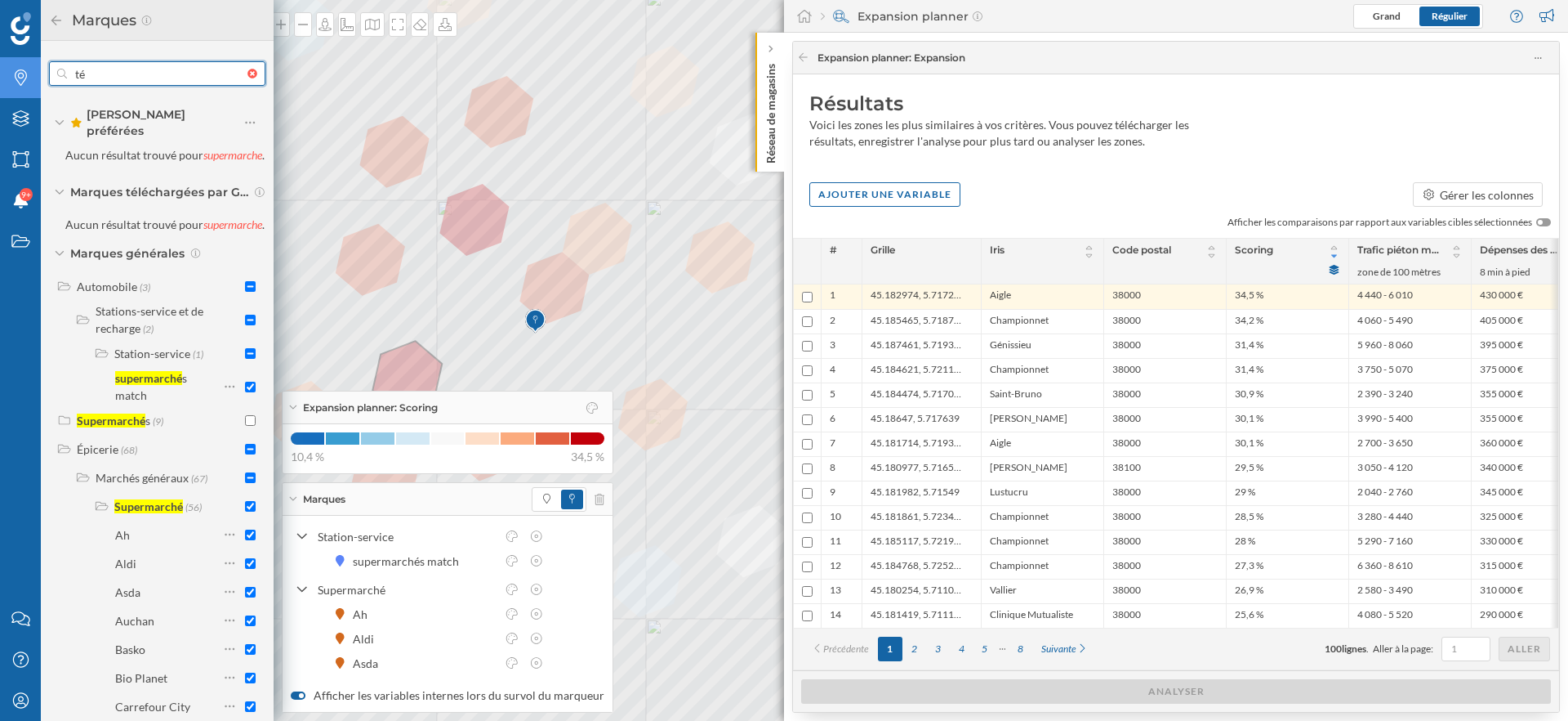
type input "tél"
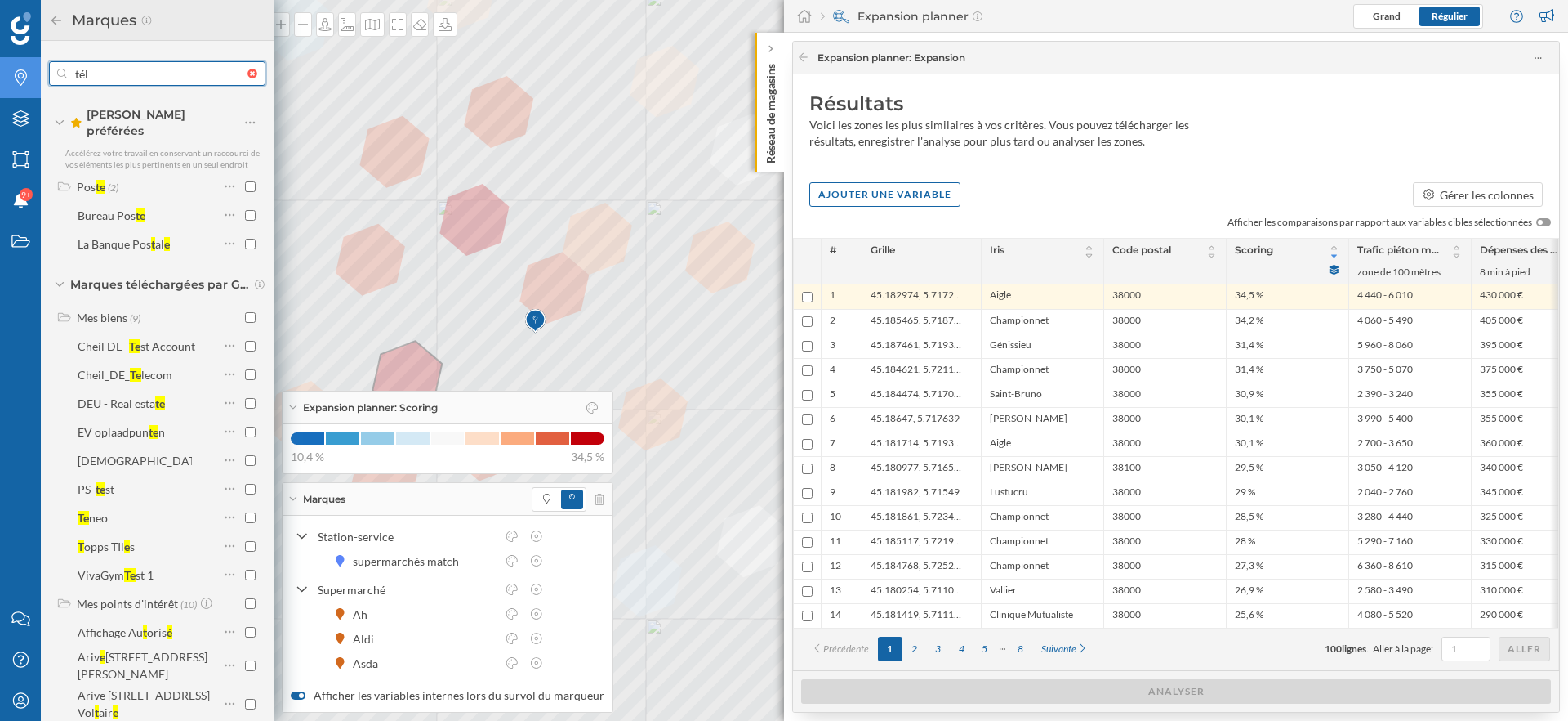
checkbox input "false"
type input "t"
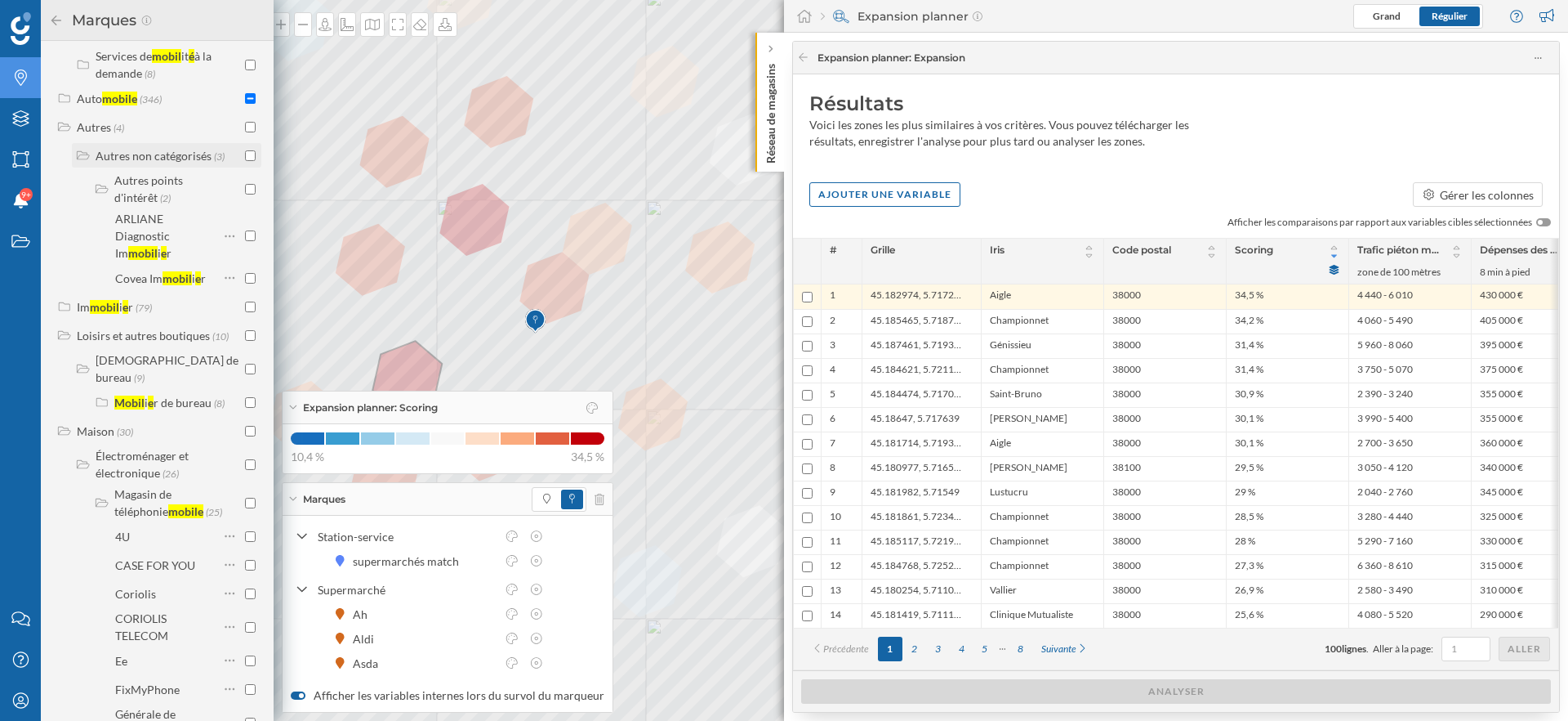
scroll to position [388, 0]
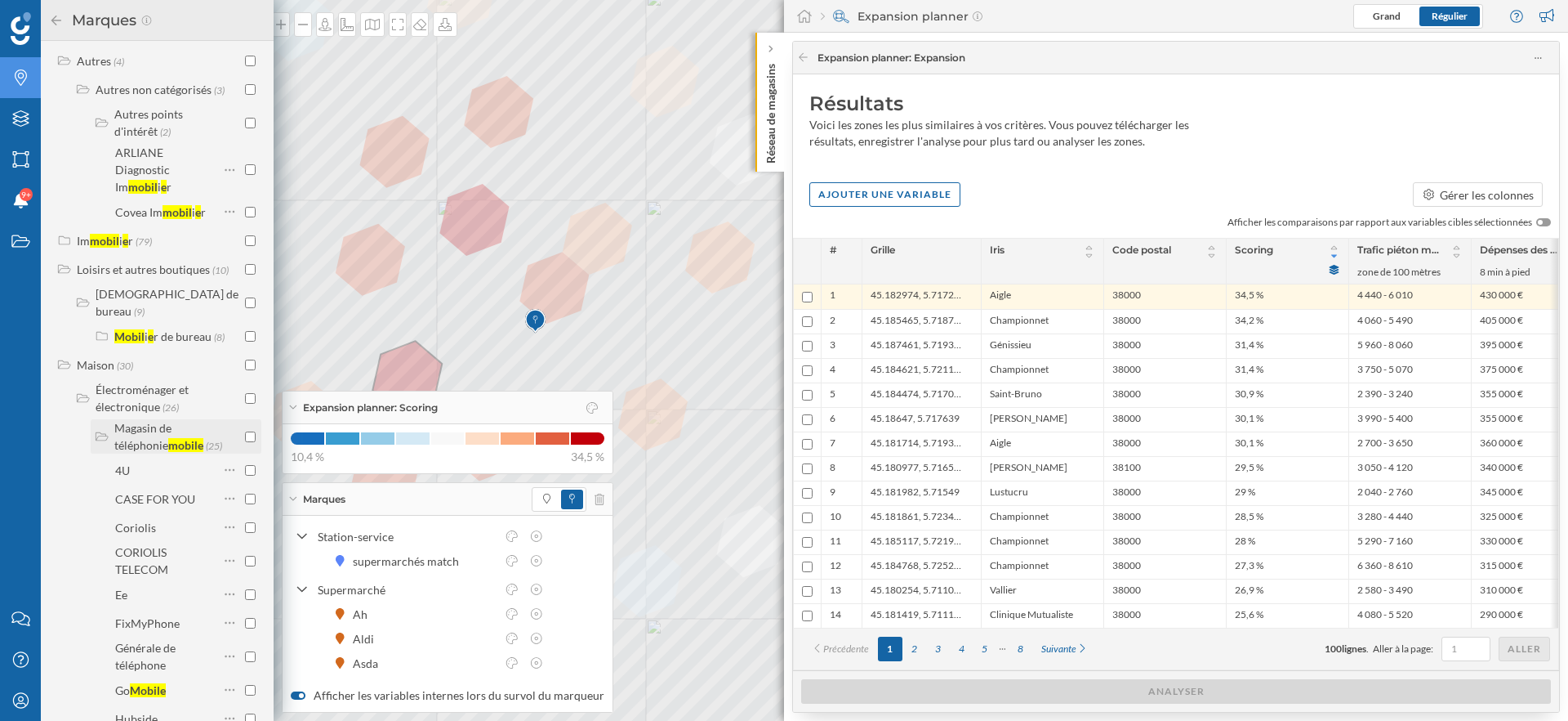
type input "mobile"
click at [249, 432] on input "checkbox" at bounding box center [250, 437] width 11 height 11
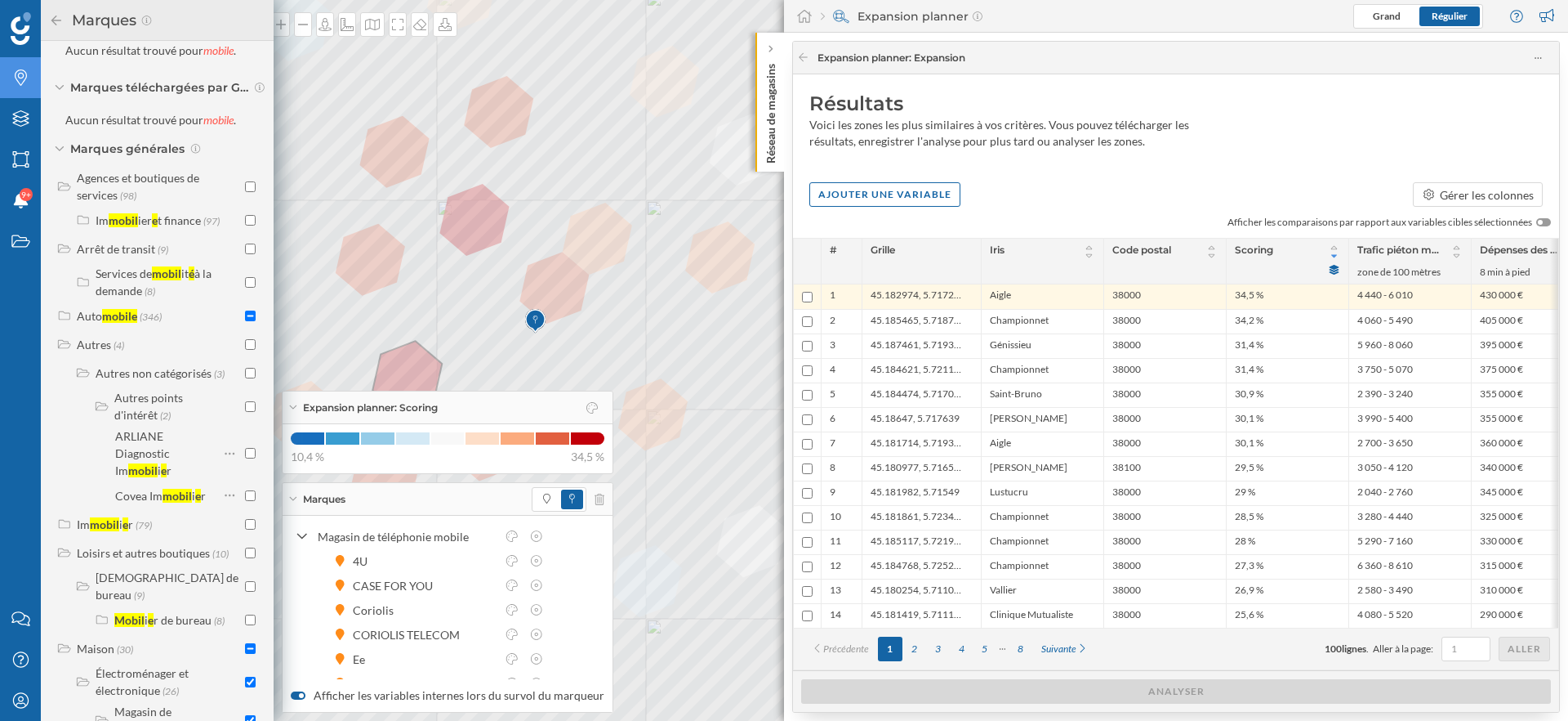
click at [55, 21] on icon at bounding box center [56, 20] width 15 height 11
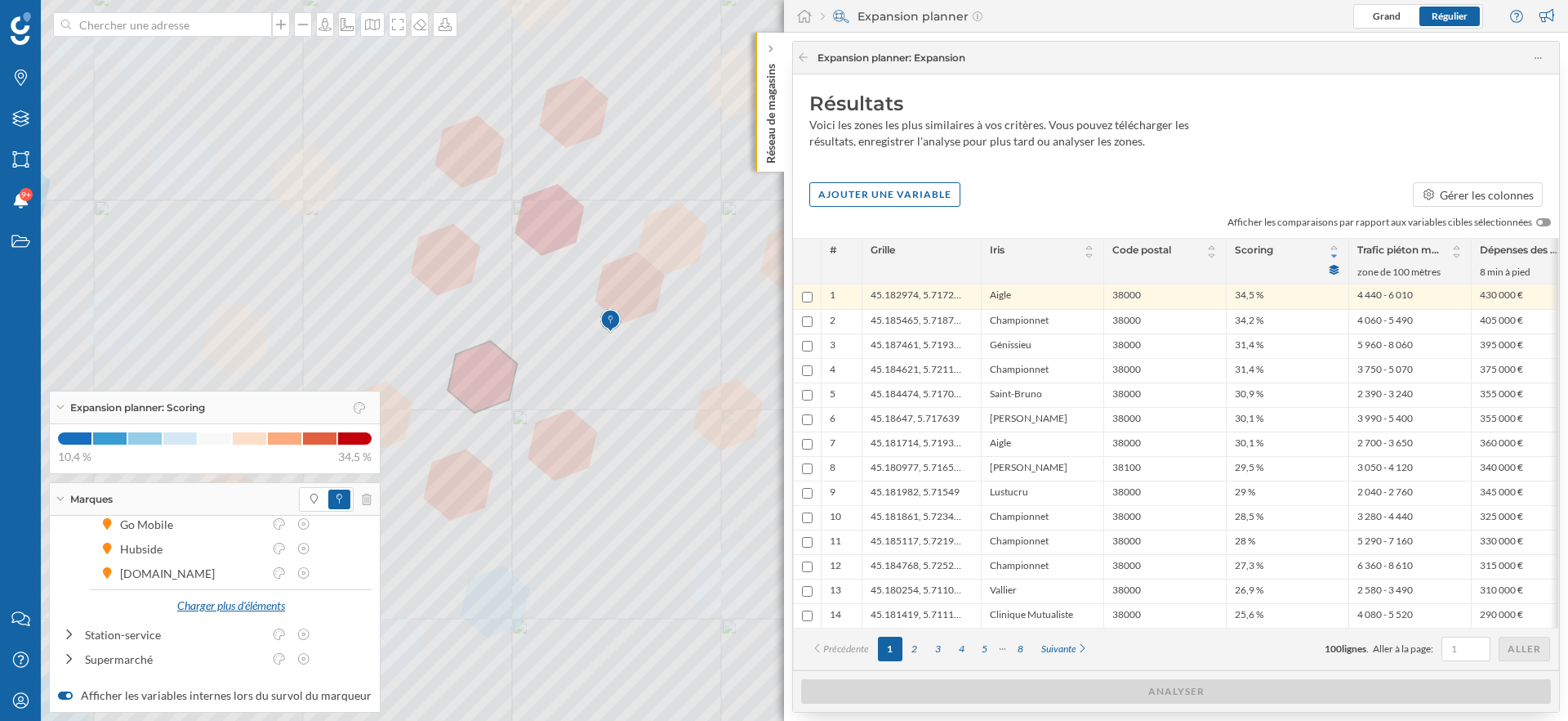
scroll to position [0, 0]
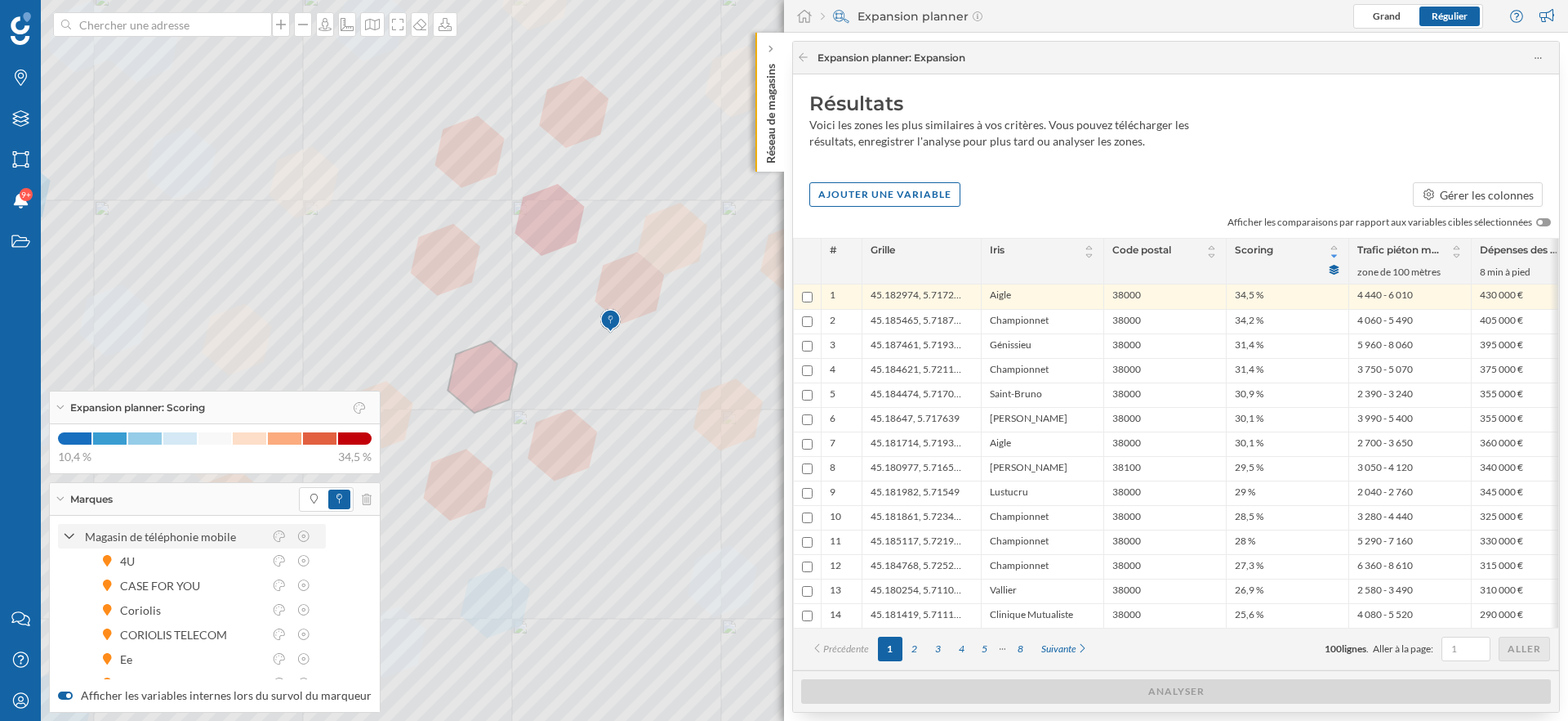
click at [70, 533] on icon at bounding box center [69, 537] width 11 height 15
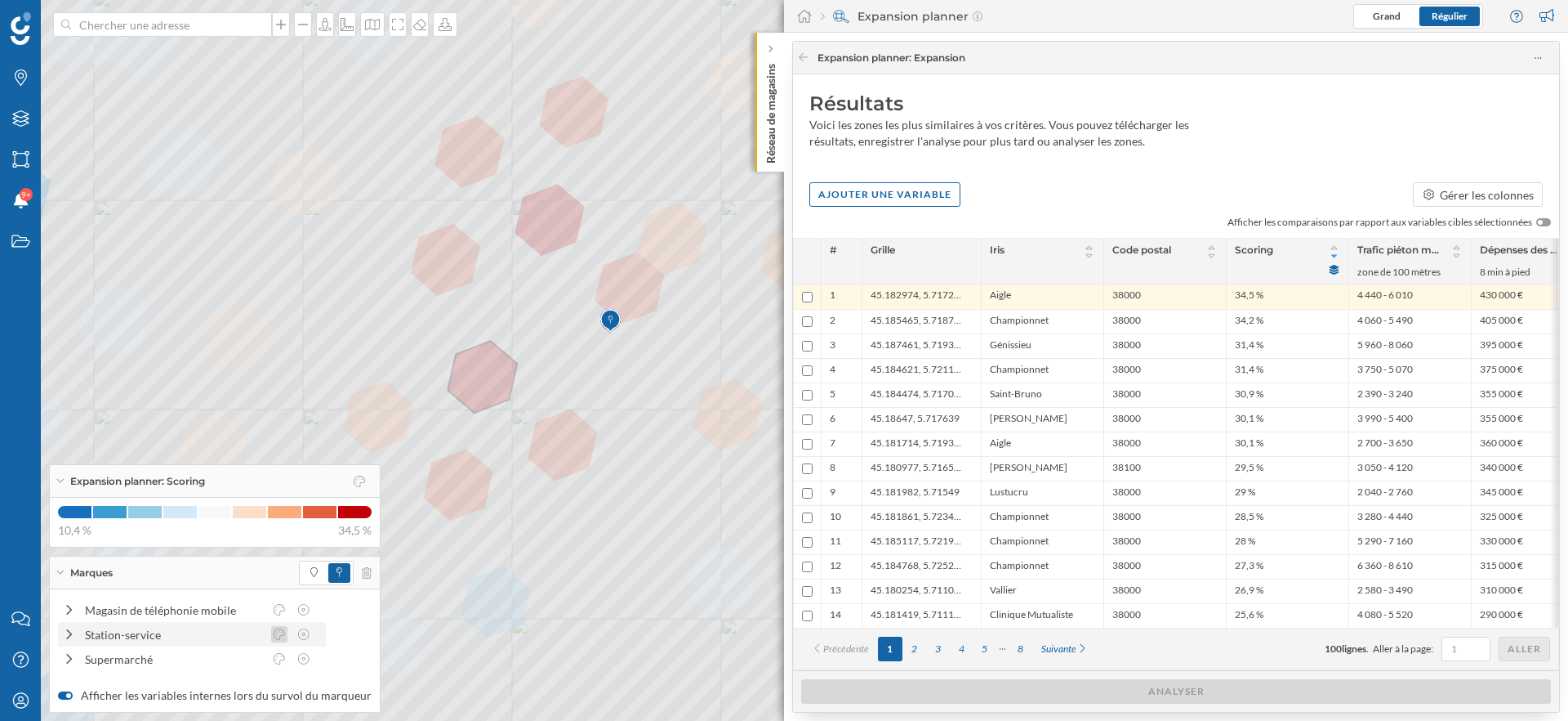
click at [284, 635] on icon at bounding box center [279, 634] width 11 height 11
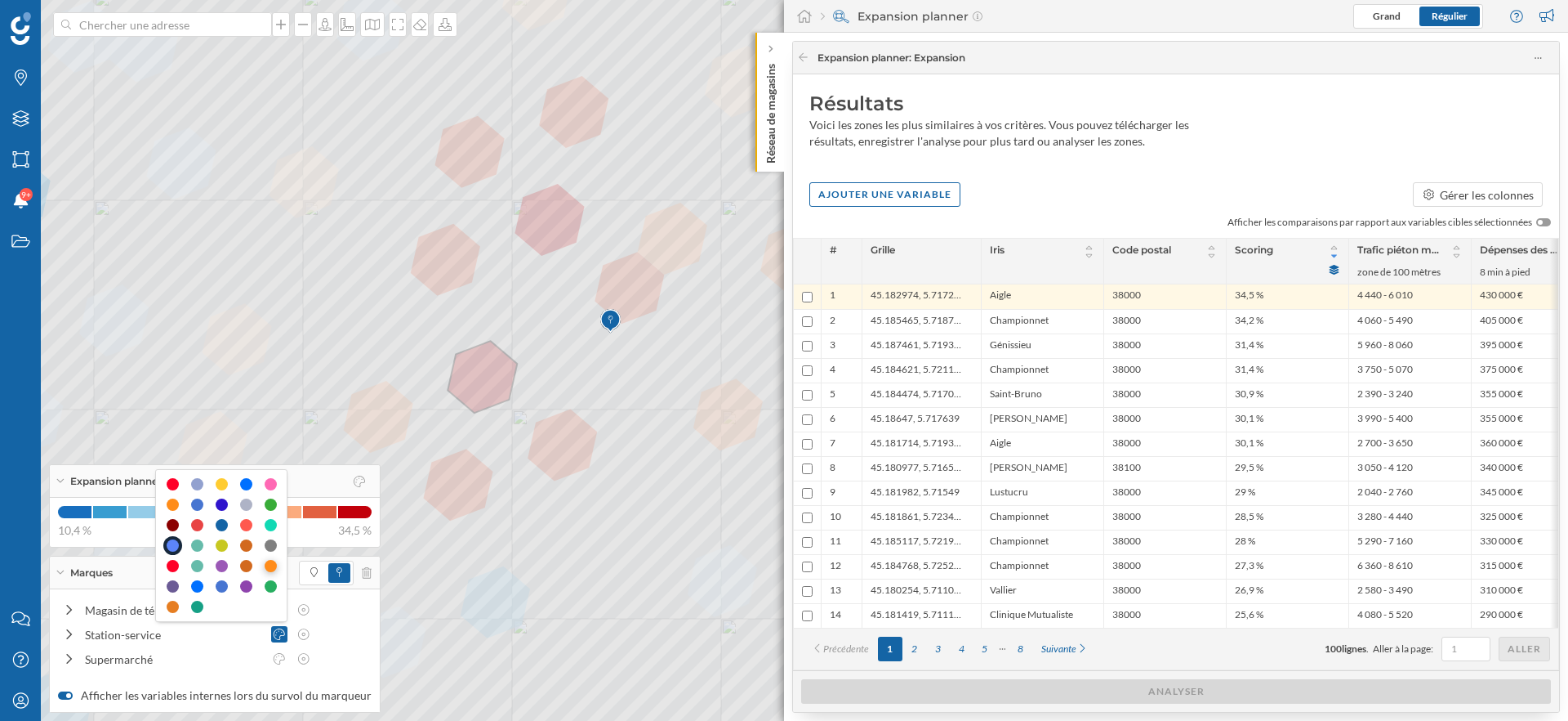
click at [271, 565] on div at bounding box center [271, 566] width 12 height 12
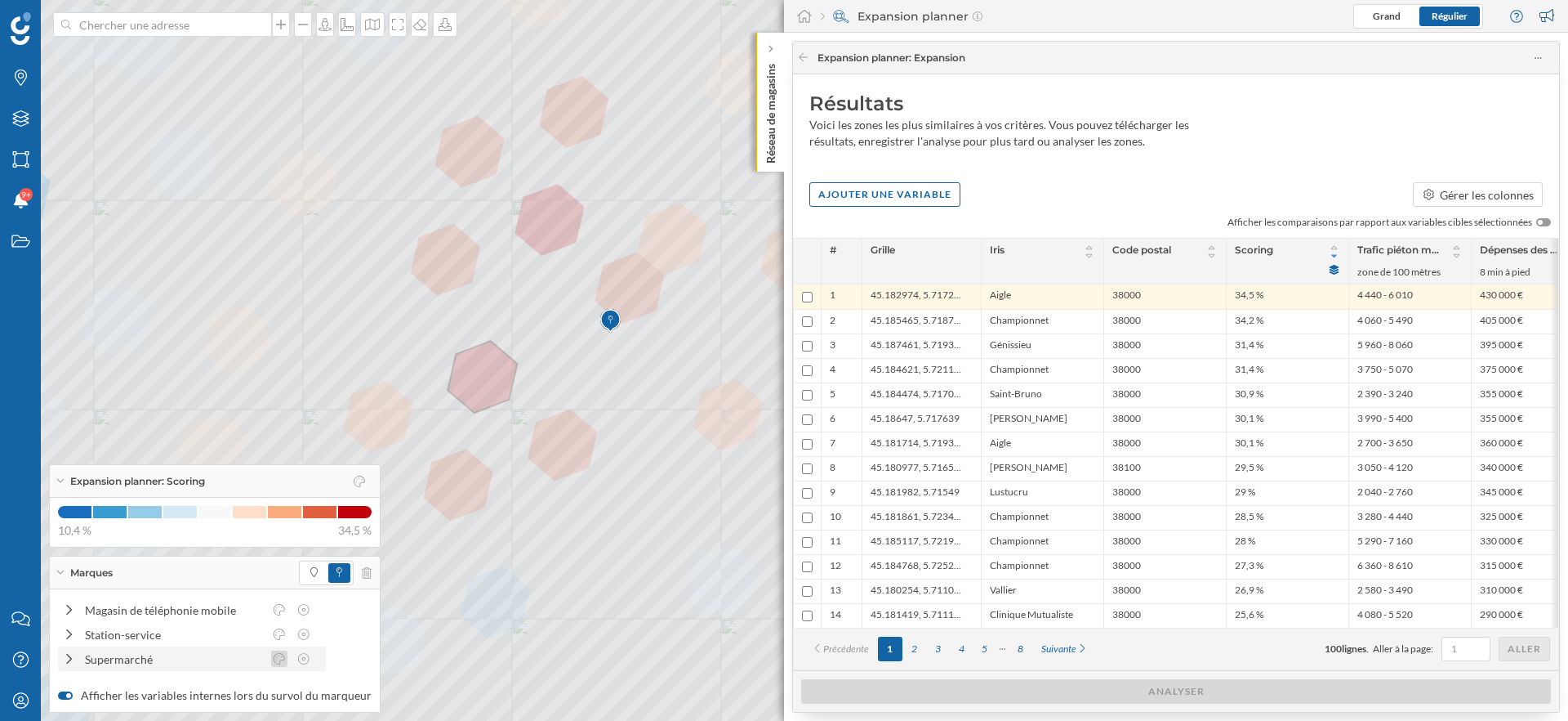
click at [281, 660] on icon at bounding box center [279, 658] width 15 height 11
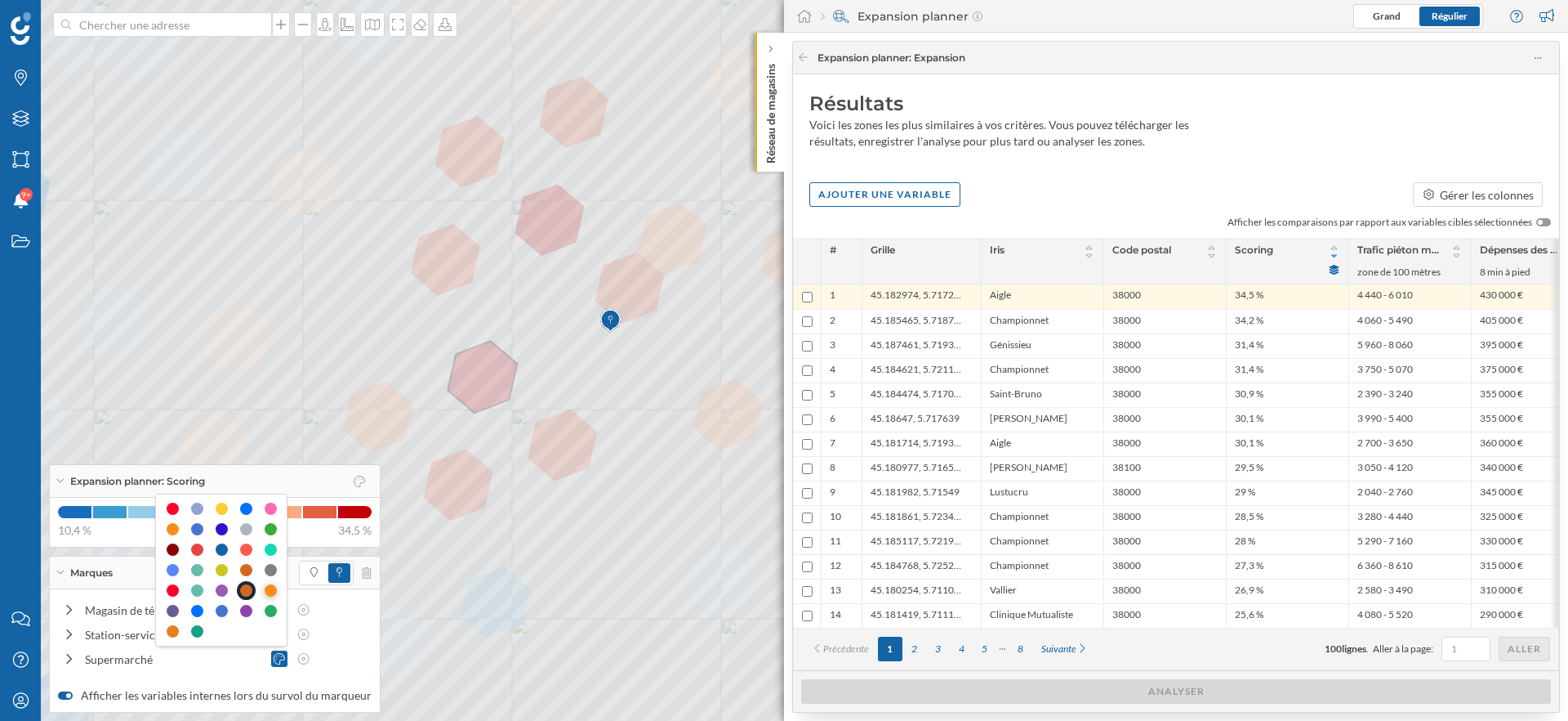
click at [273, 590] on div at bounding box center [271, 590] width 12 height 12
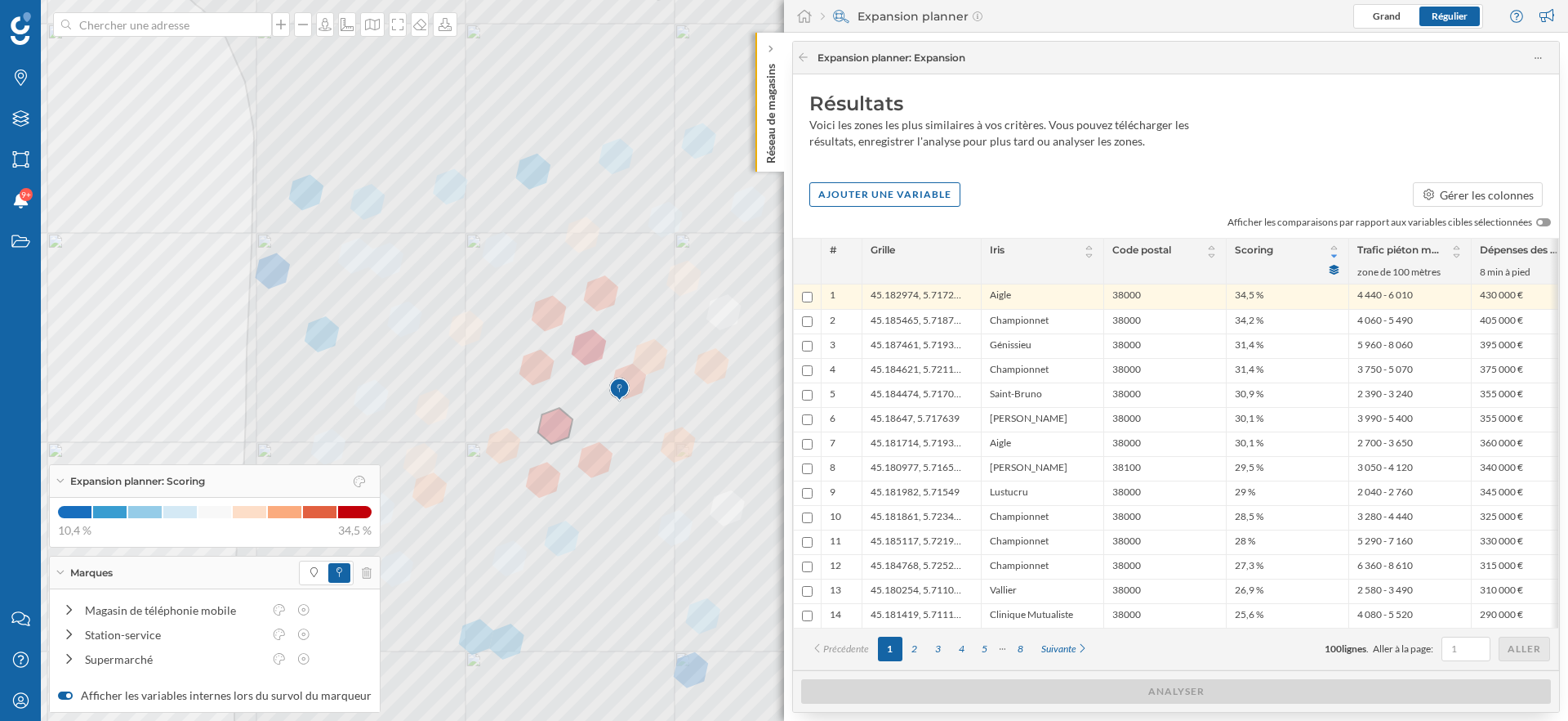
click at [61, 575] on div "Marques" at bounding box center [214, 573] width 330 height 33
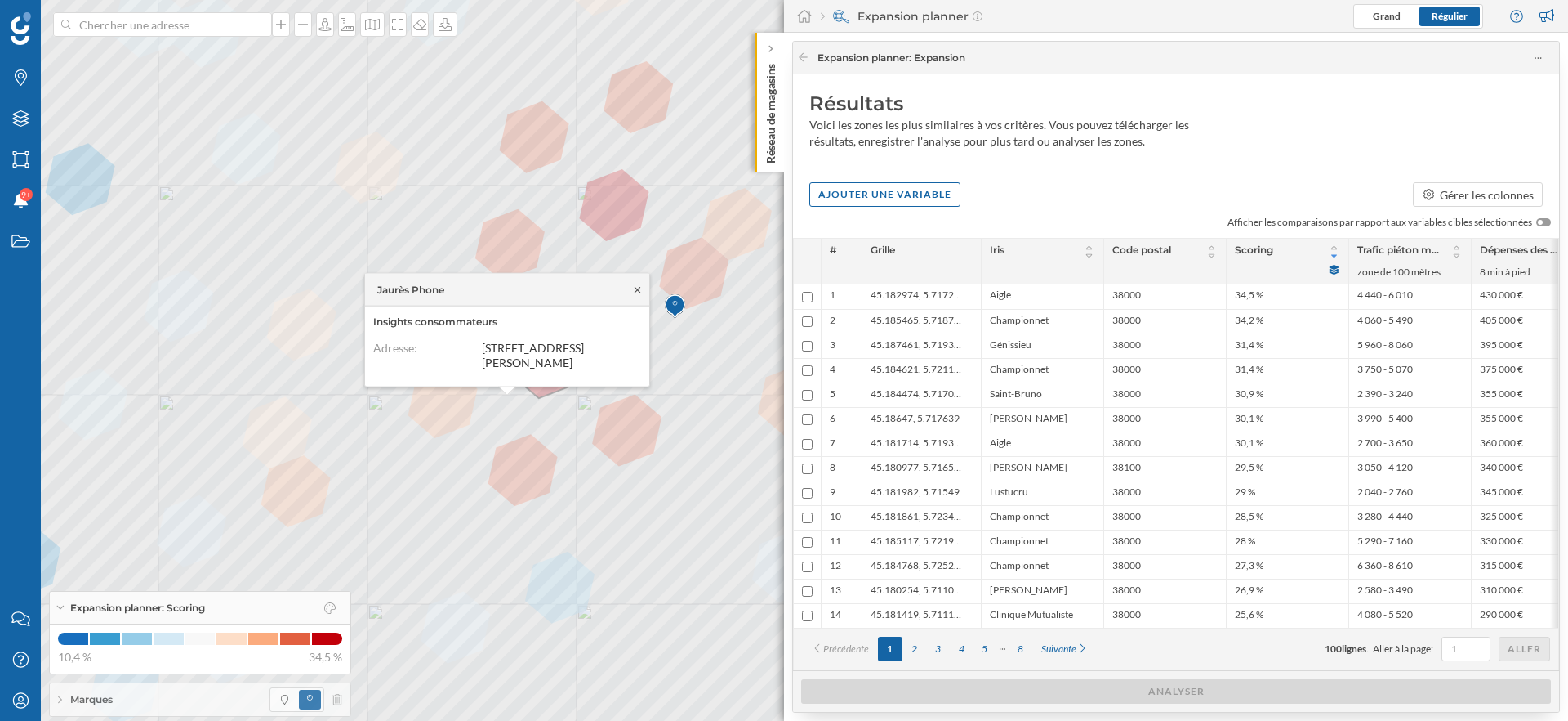
click at [636, 288] on icon at bounding box center [638, 289] width 12 height 10
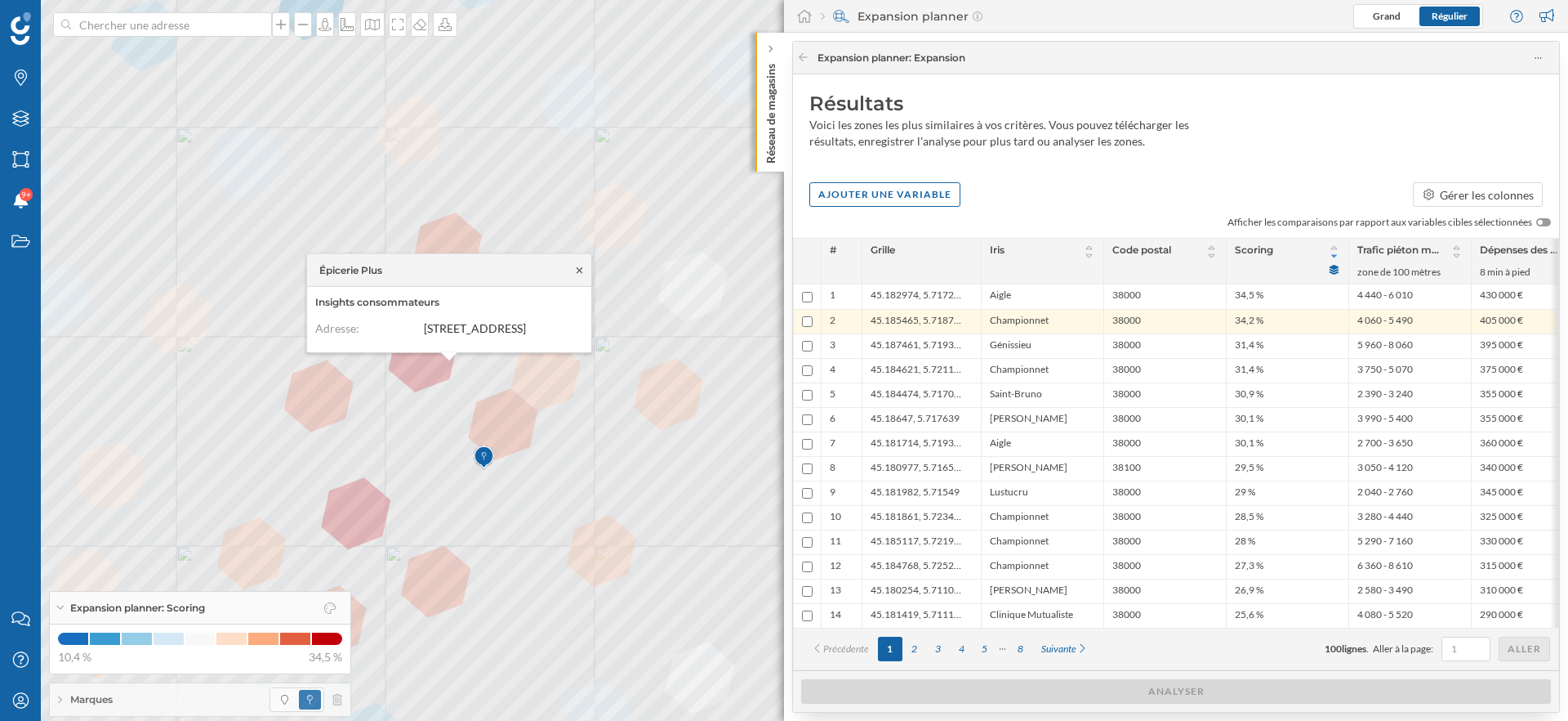
click at [582, 265] on icon at bounding box center [579, 269] width 12 height 10
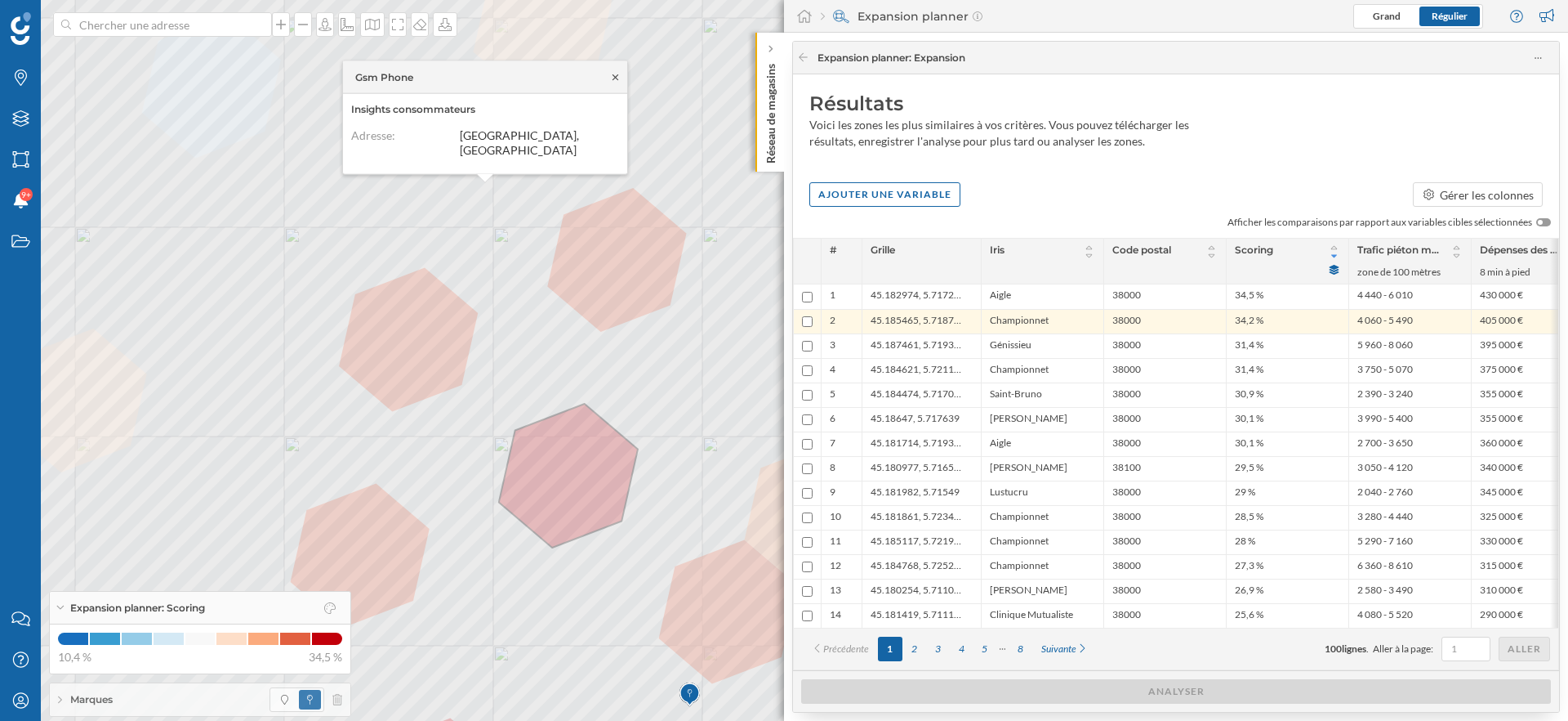
click at [619, 82] on icon at bounding box center [616, 76] width 12 height 10
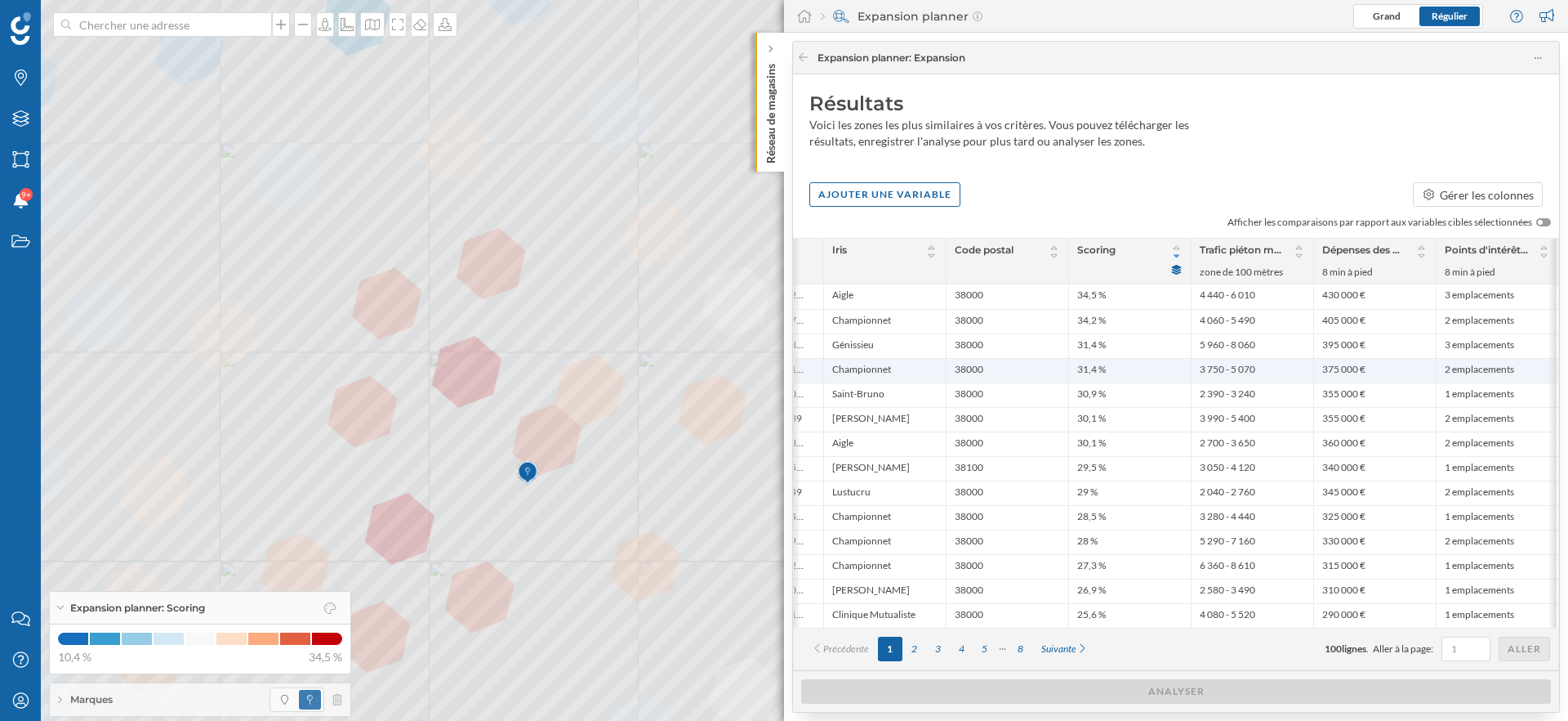
scroll to position [0, 156]
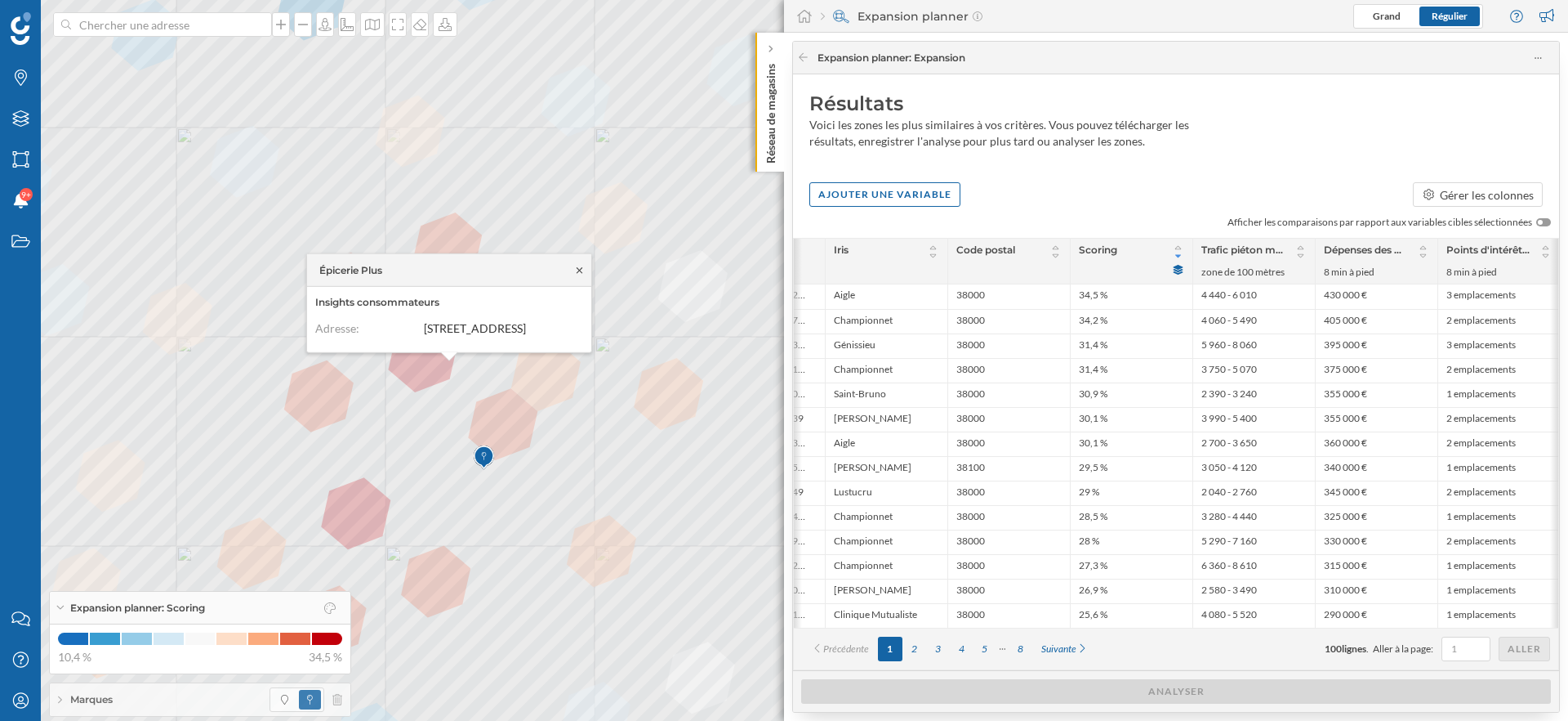
click at [580, 265] on icon at bounding box center [579, 269] width 12 height 10
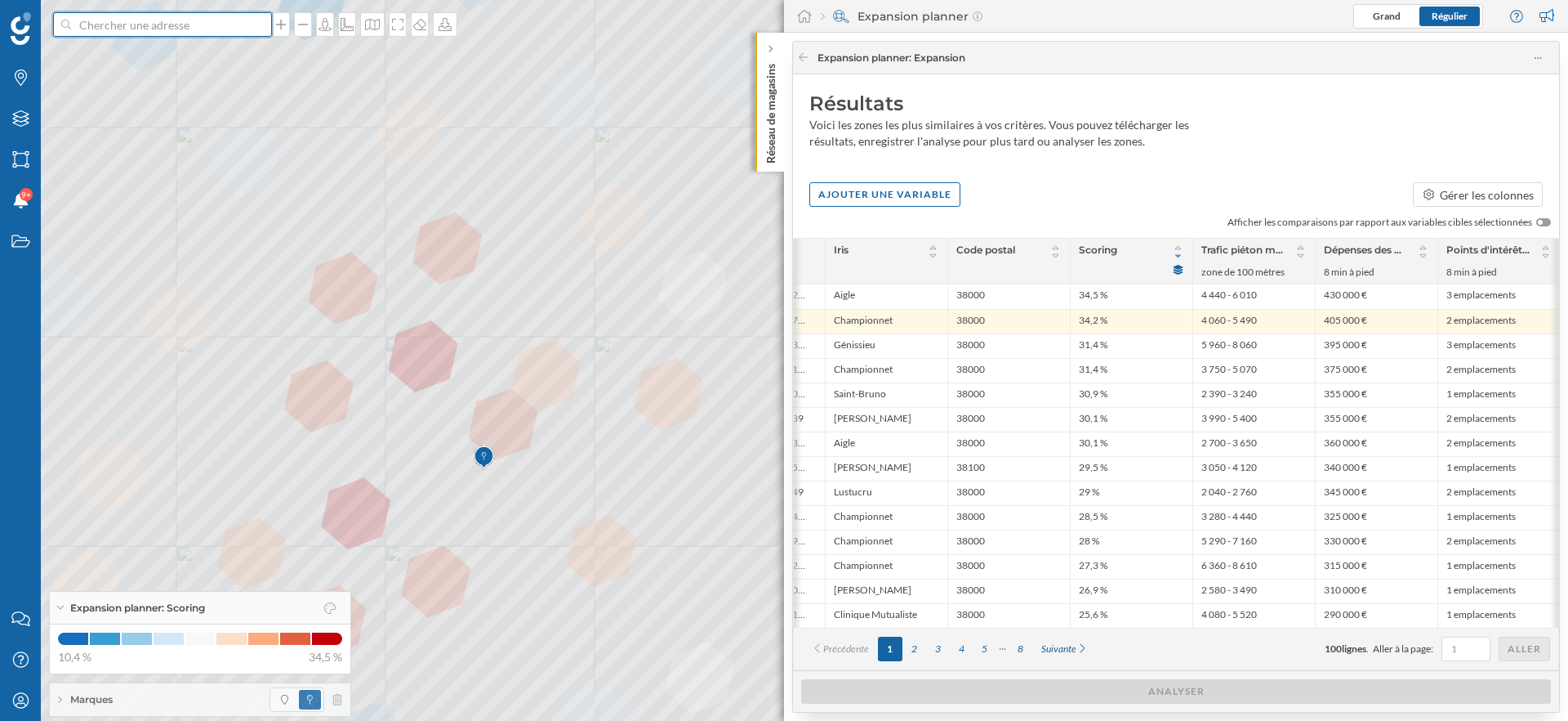
click at [179, 33] on input at bounding box center [162, 25] width 183 height 25
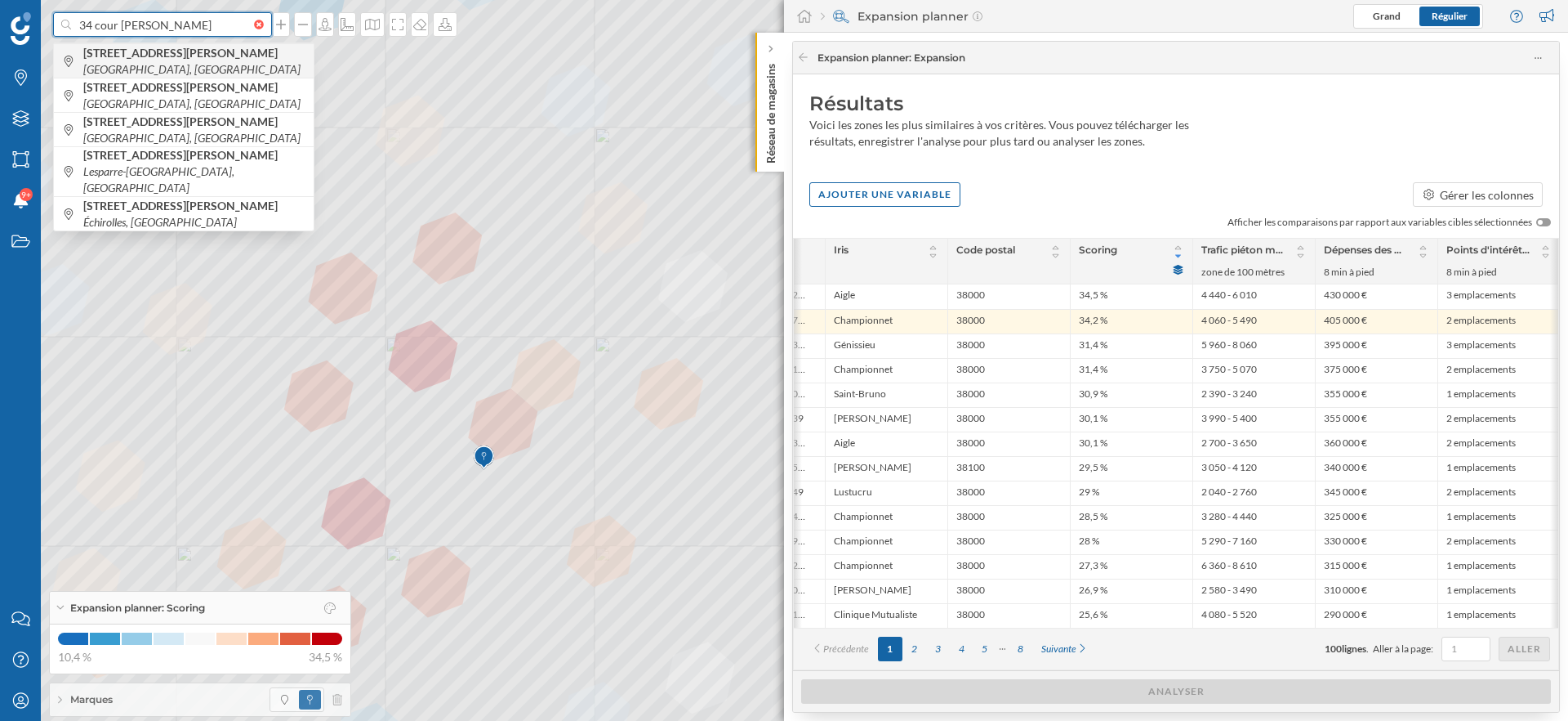
type input "34 cour jean jaurès"
click at [194, 56] on span "34 Cours Jean Jaurès Grenoble, France" at bounding box center [194, 61] width 222 height 33
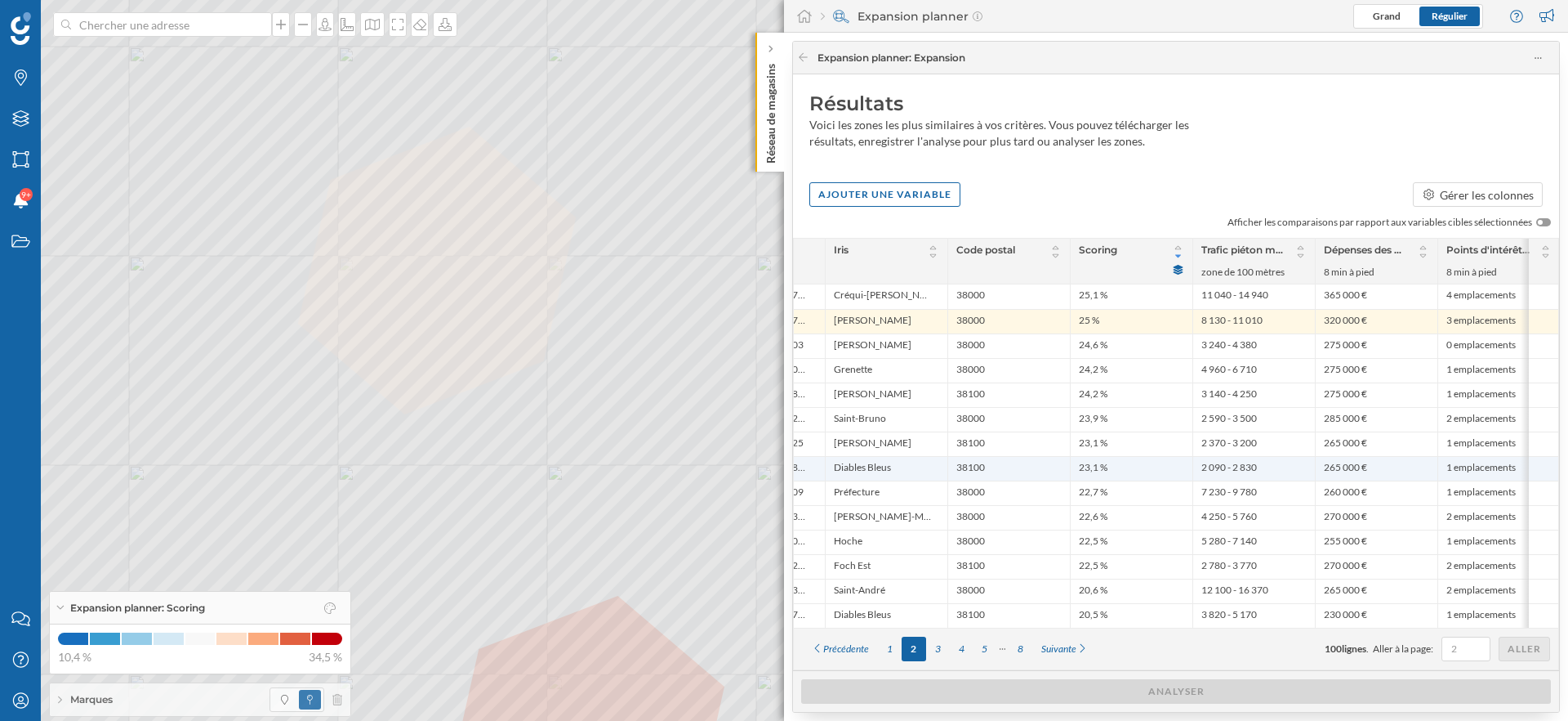
scroll to position [0, 0]
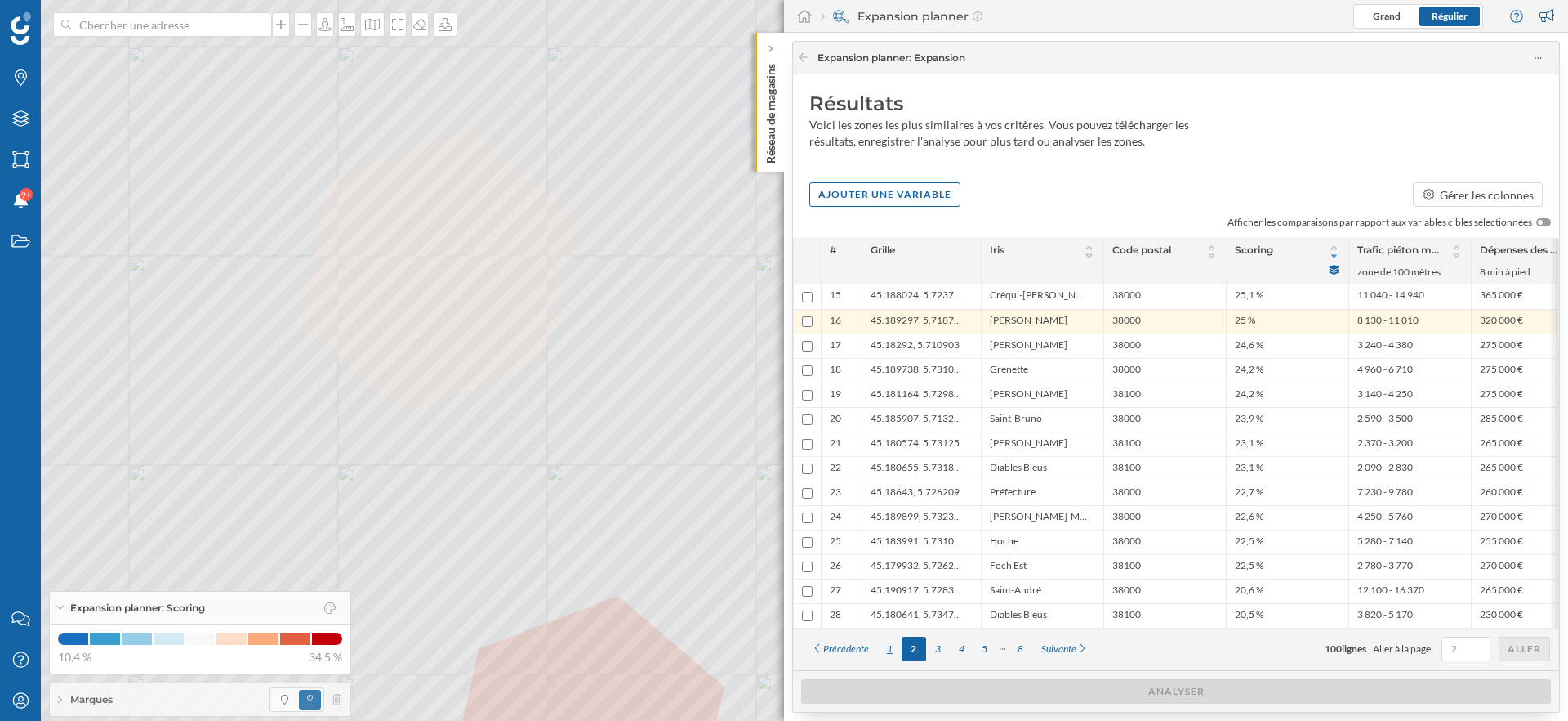
click at [894, 650] on div "1" at bounding box center [889, 649] width 24 height 25
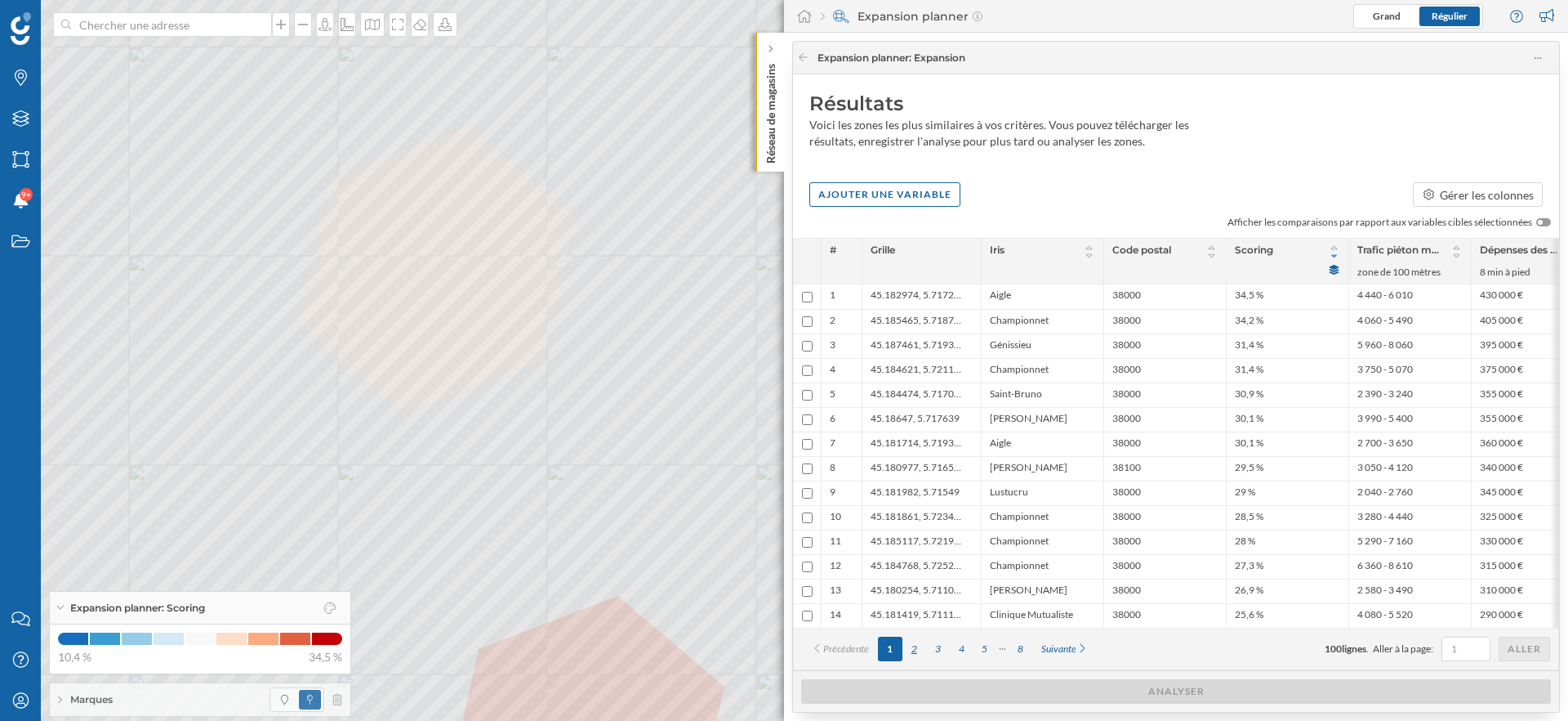
click at [915, 648] on div "2" at bounding box center [914, 649] width 24 height 25
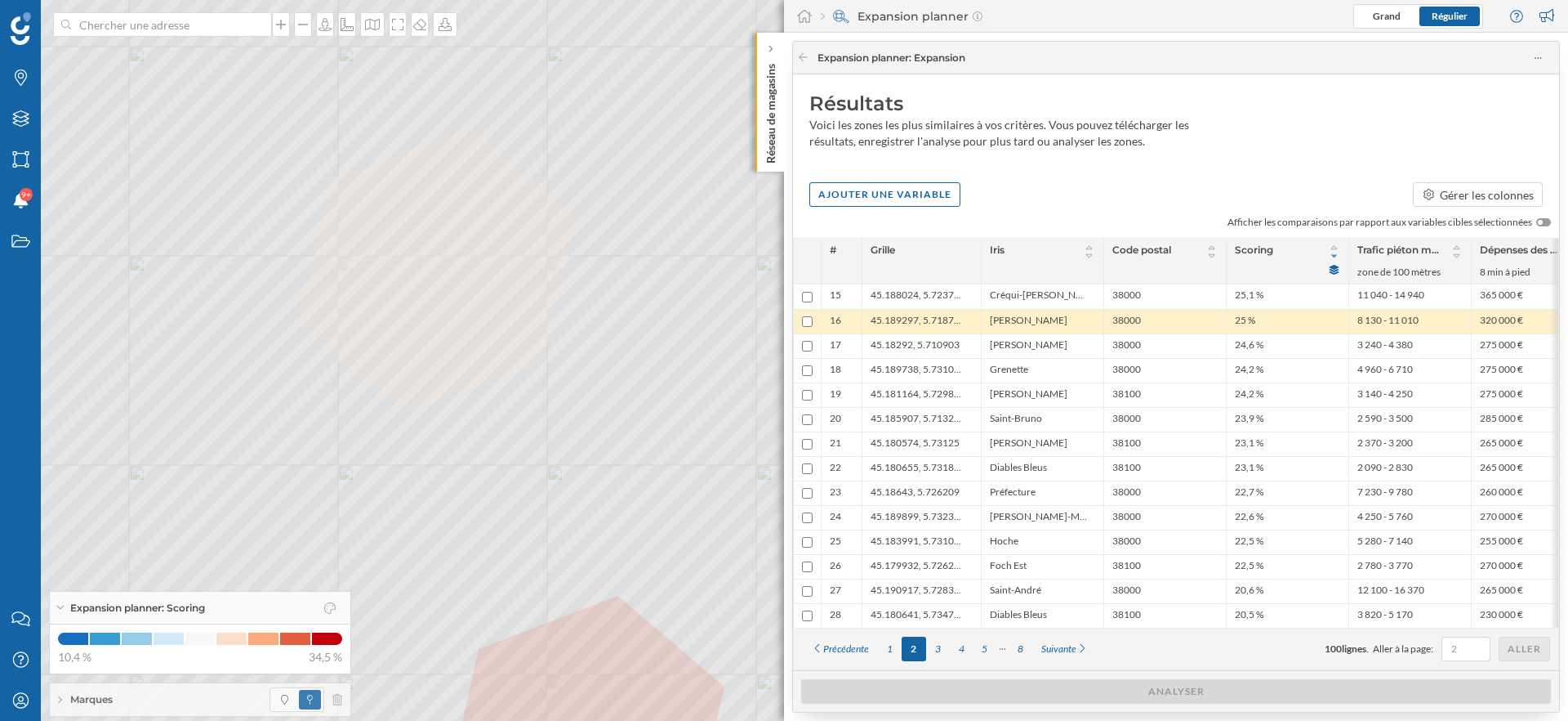
click at [894, 325] on span "45.189297, 5.718781" at bounding box center [917, 322] width 93 height 16
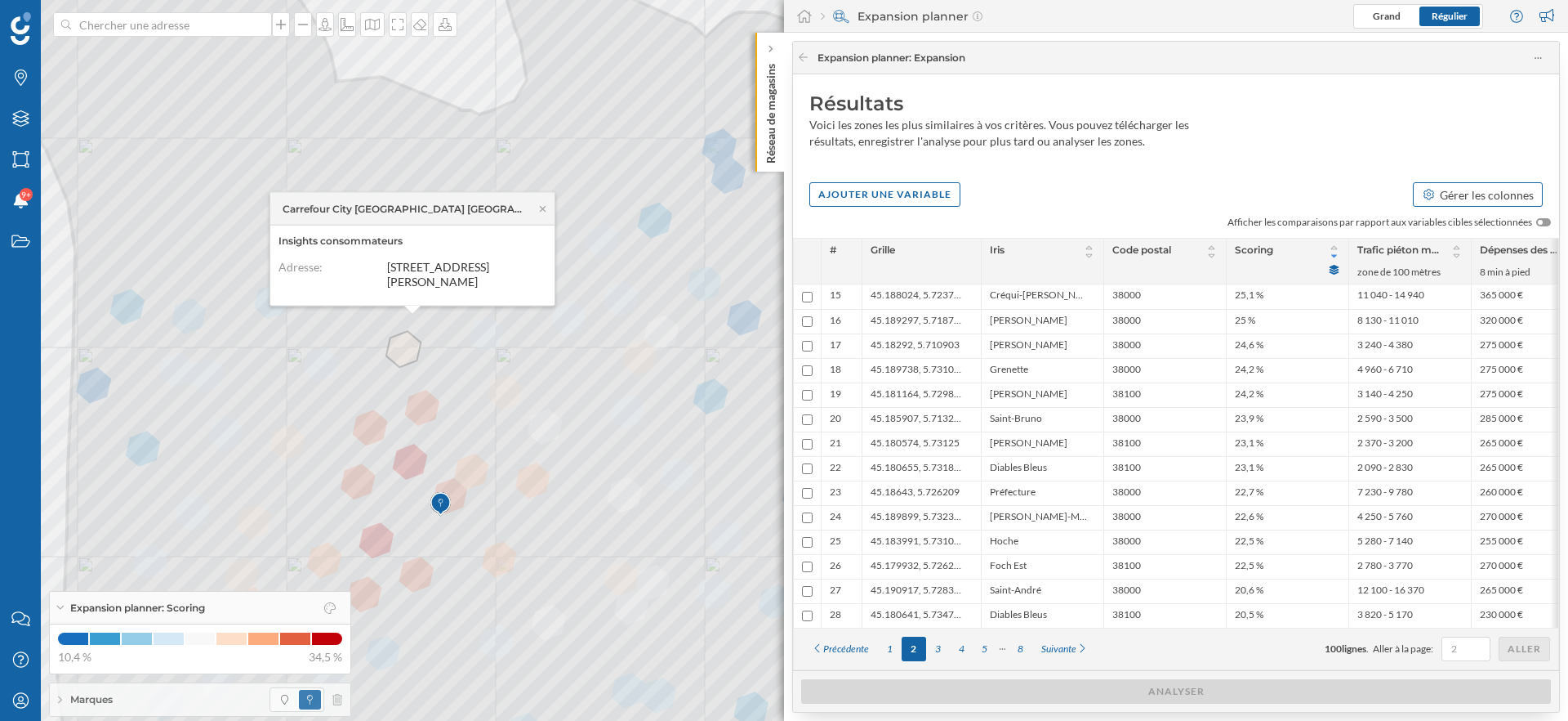
click at [1475, 196] on div "Gérer les colonnes" at bounding box center [1487, 194] width 93 height 17
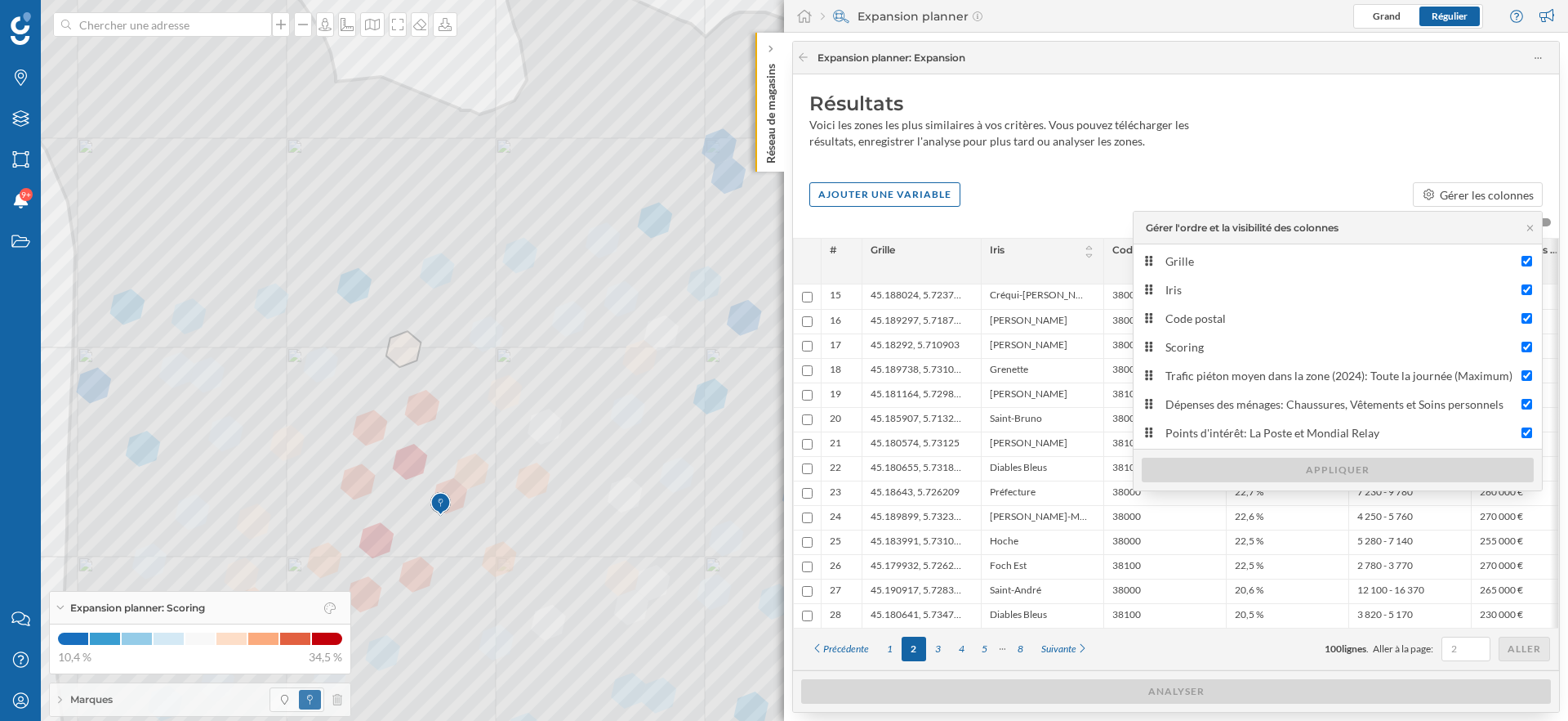
click at [1306, 167] on div "Résultats Voici les zones les plus similaires à vos critères. Vous pouvez téléc…" at bounding box center [1176, 124] width 766 height 100
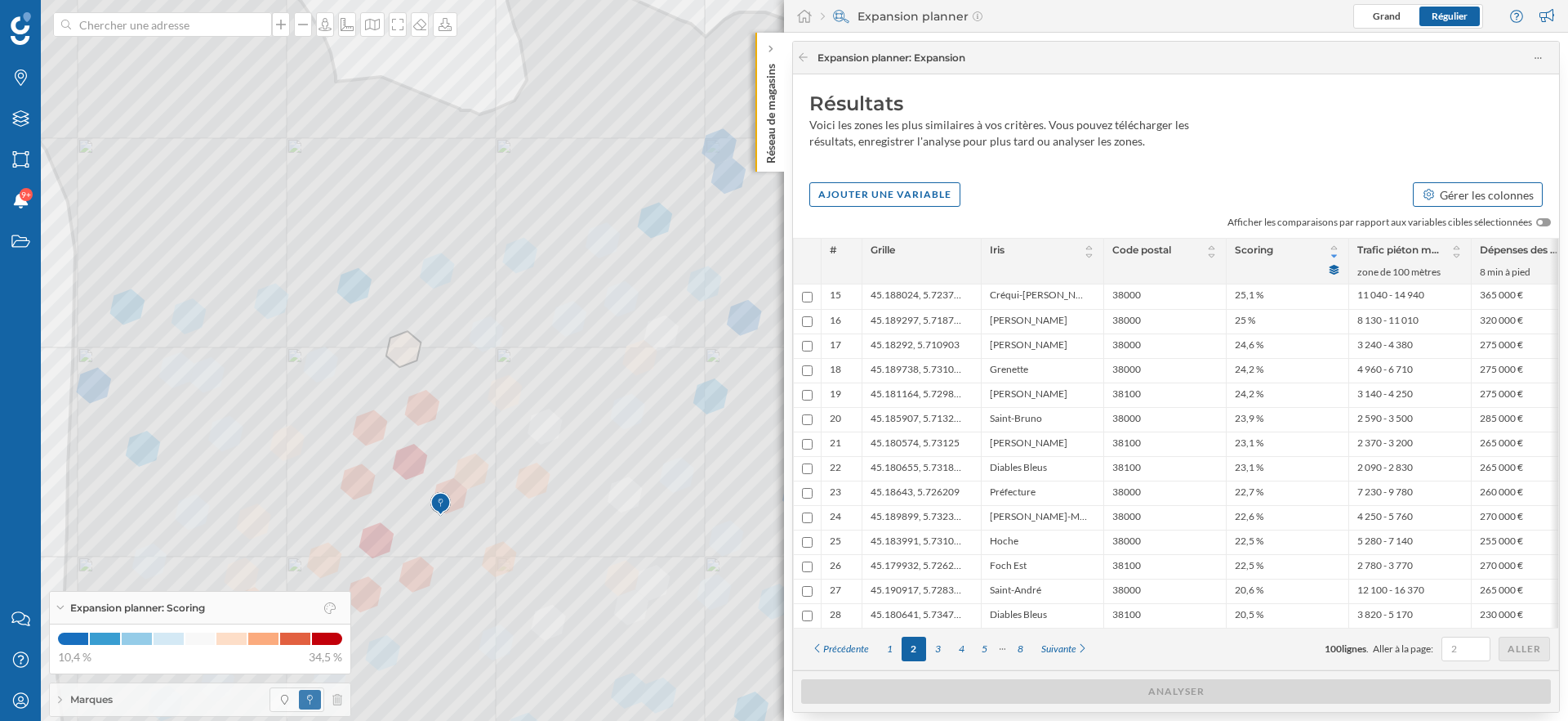
click at [1514, 190] on div "Gérer les colonnes" at bounding box center [1487, 194] width 93 height 17
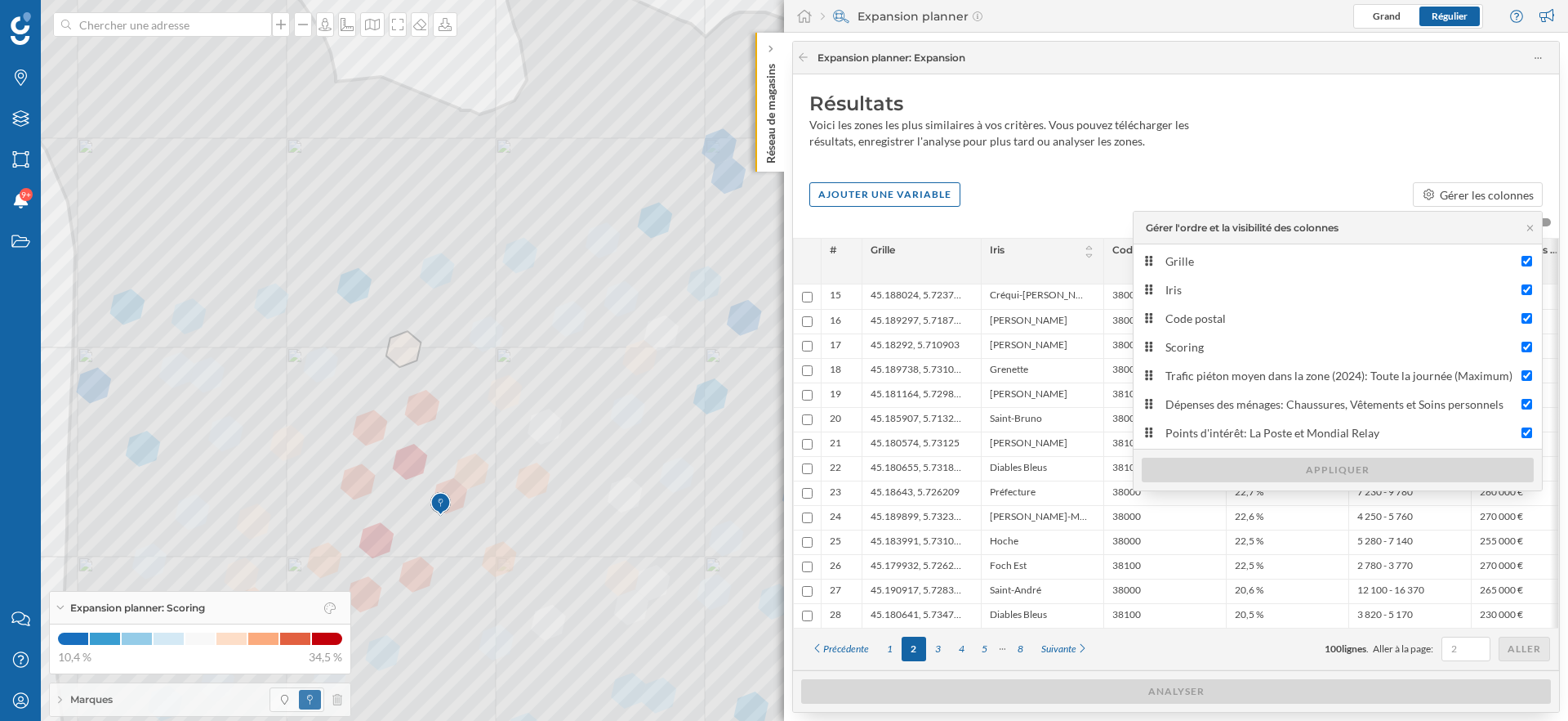
click at [1295, 150] on div "Résultats Voici les zones les plus similaires à vos critères. Vous pouvez téléc…" at bounding box center [1176, 124] width 766 height 100
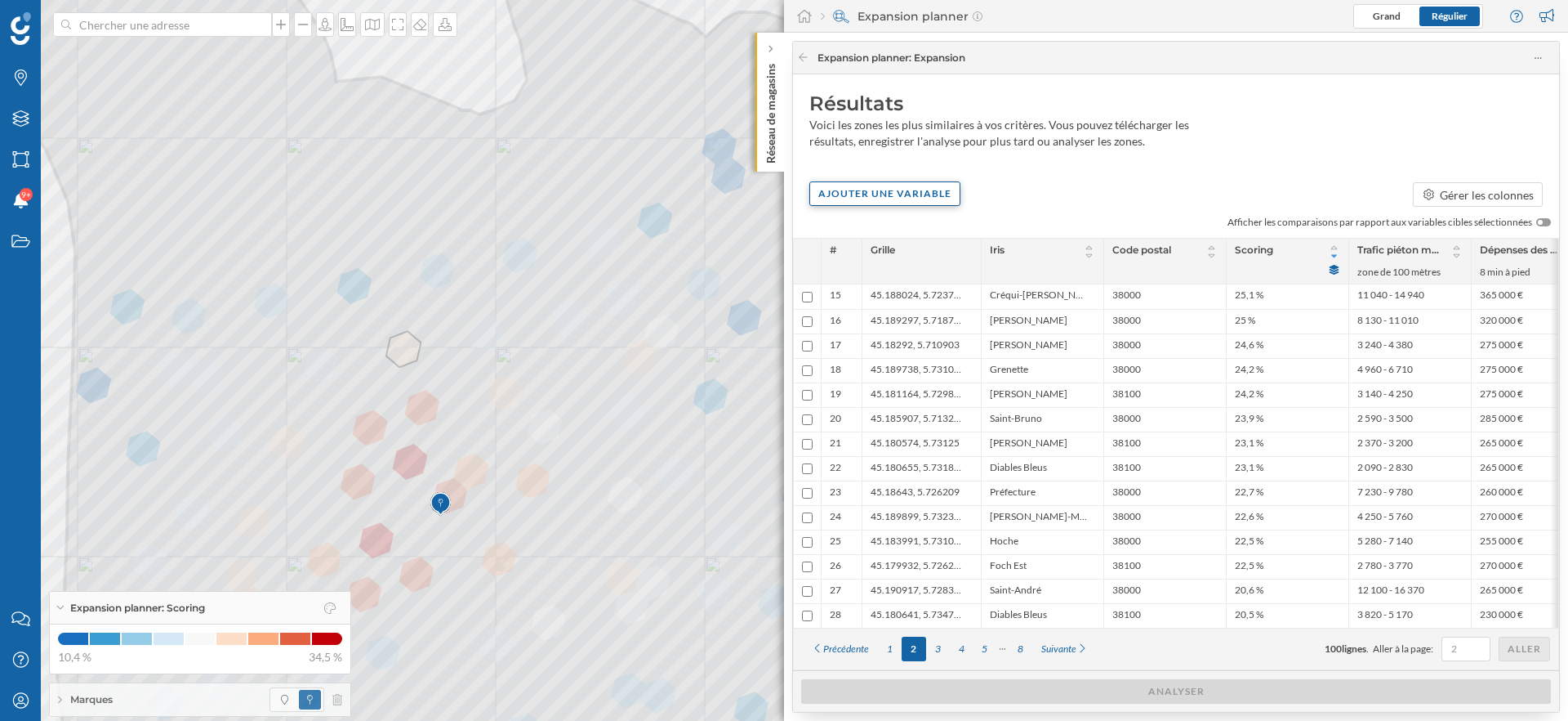
click at [925, 186] on div "Ajouter une variable" at bounding box center [885, 194] width 151 height 25
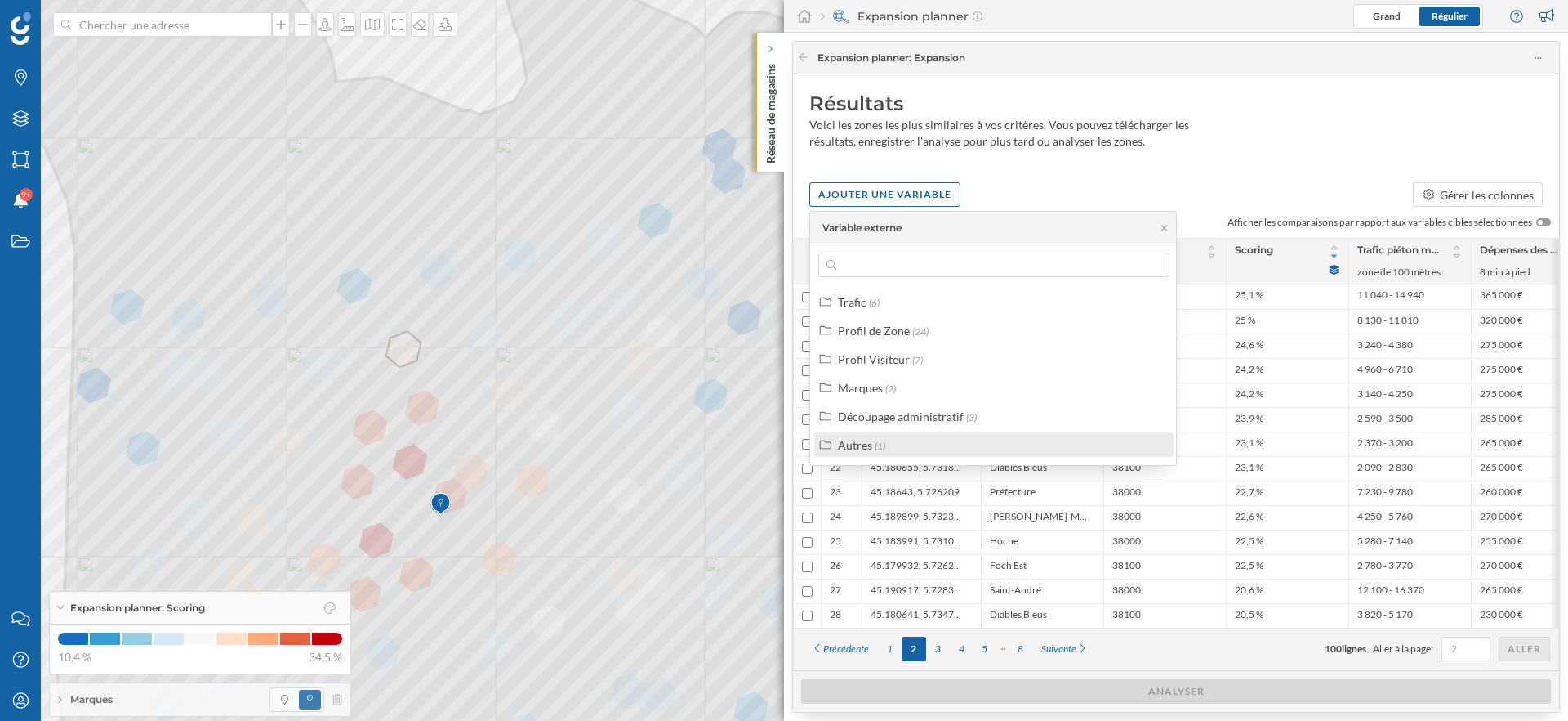
click at [877, 446] on span "(1)" at bounding box center [880, 446] width 11 height 12
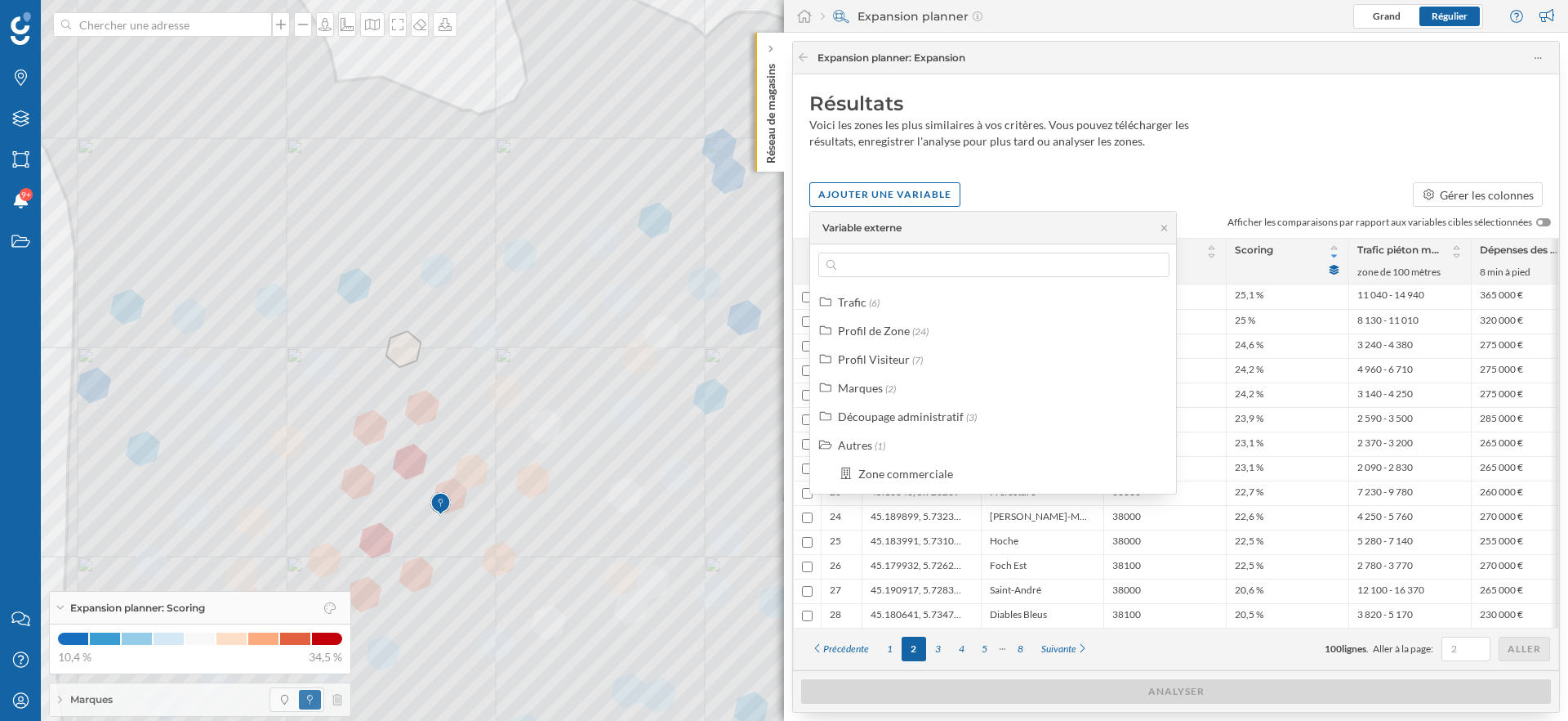
click at [1102, 184] on div "Ajouter une variable Gérer les colonnes" at bounding box center [1176, 194] width 766 height 25
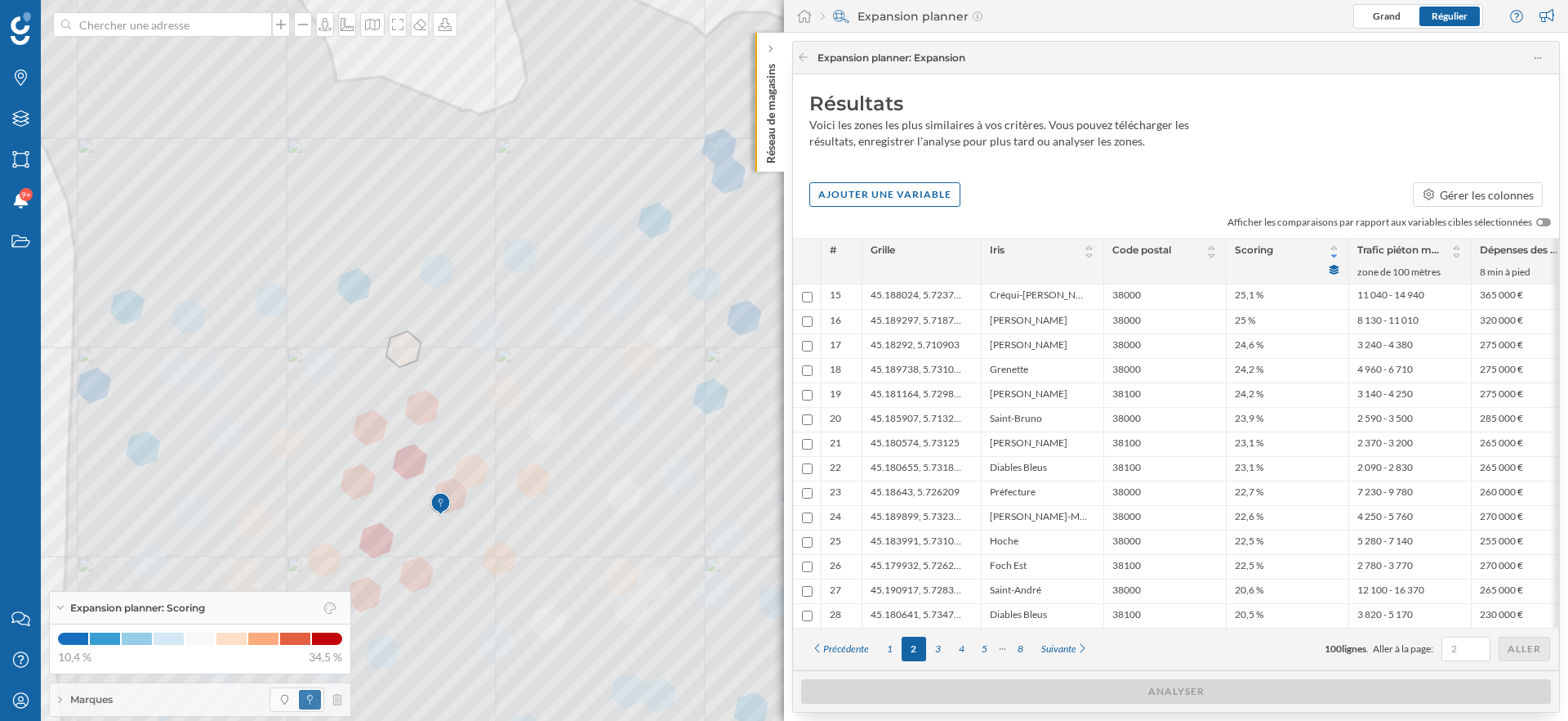
click at [67, 700] on div "Marques" at bounding box center [199, 699] width 301 height 33
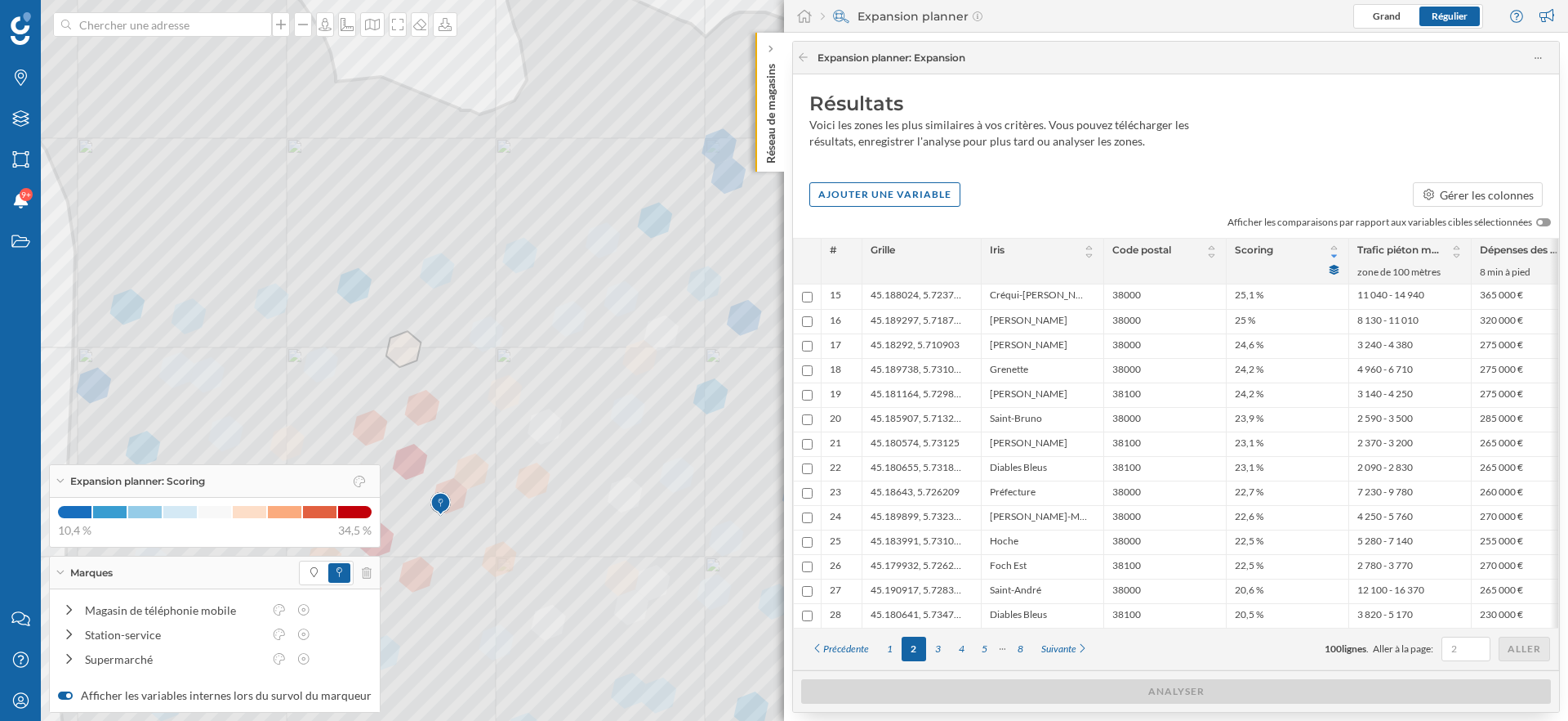
click at [68, 569] on div "Marques" at bounding box center [214, 573] width 330 height 33
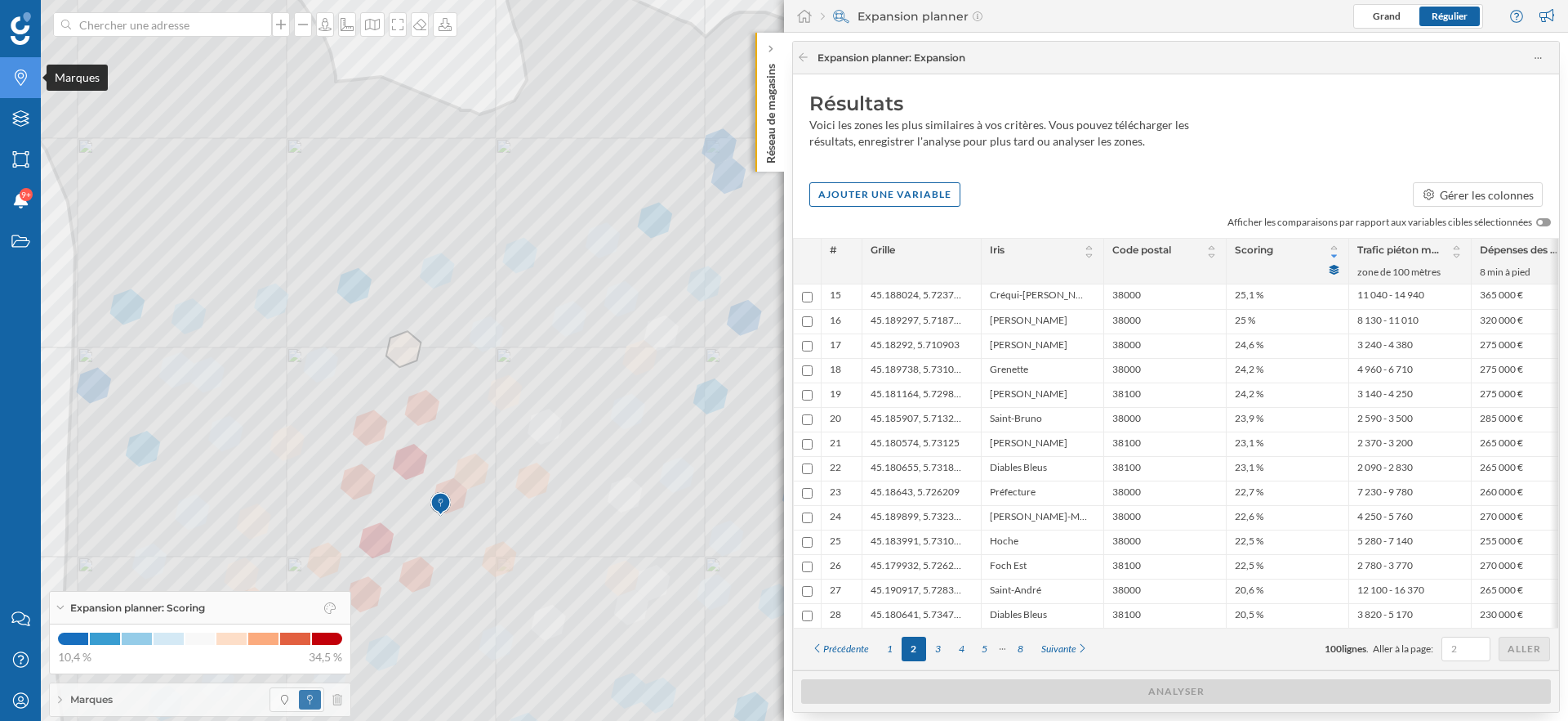
click at [26, 72] on icon "Marques" at bounding box center [20, 78] width 20 height 17
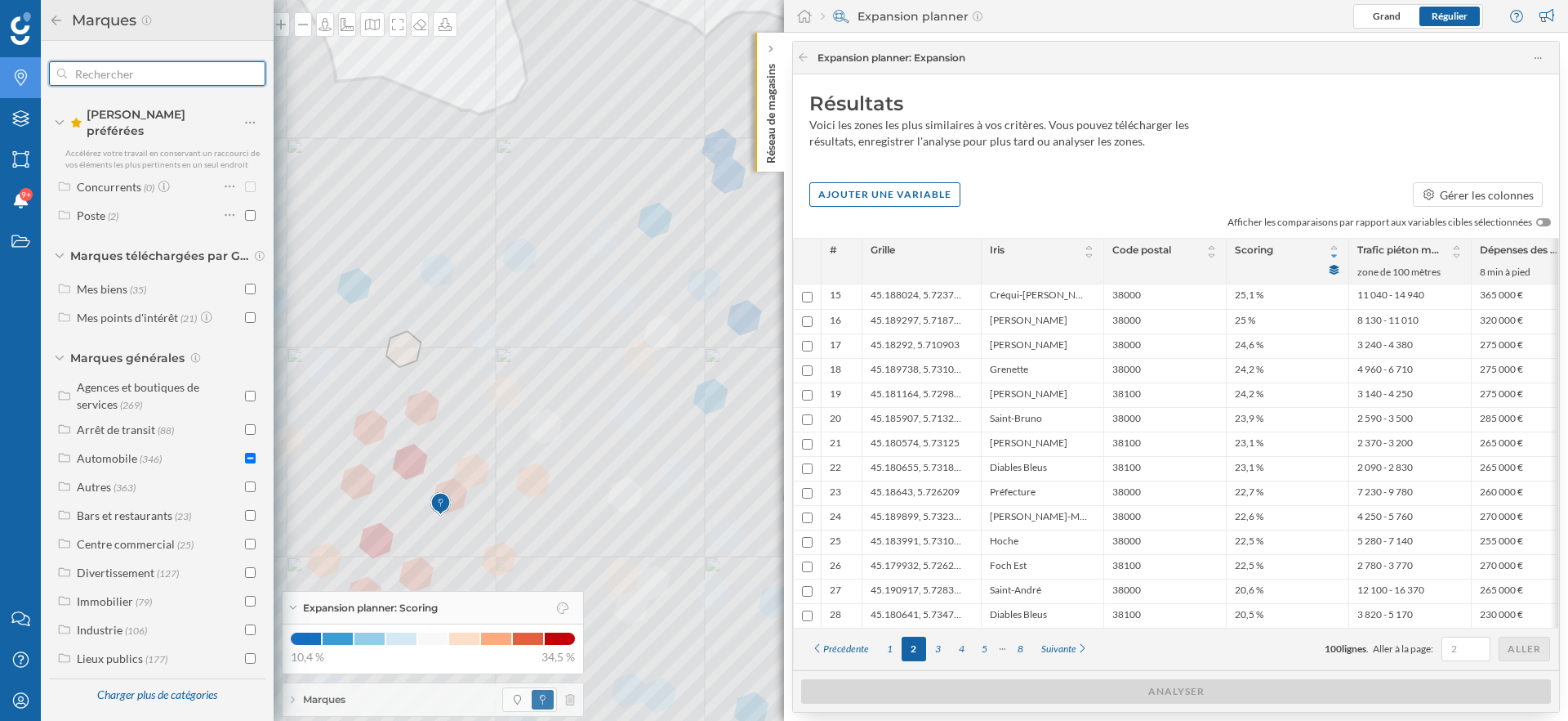
click at [163, 72] on input "text" at bounding box center [157, 73] width 181 height 33
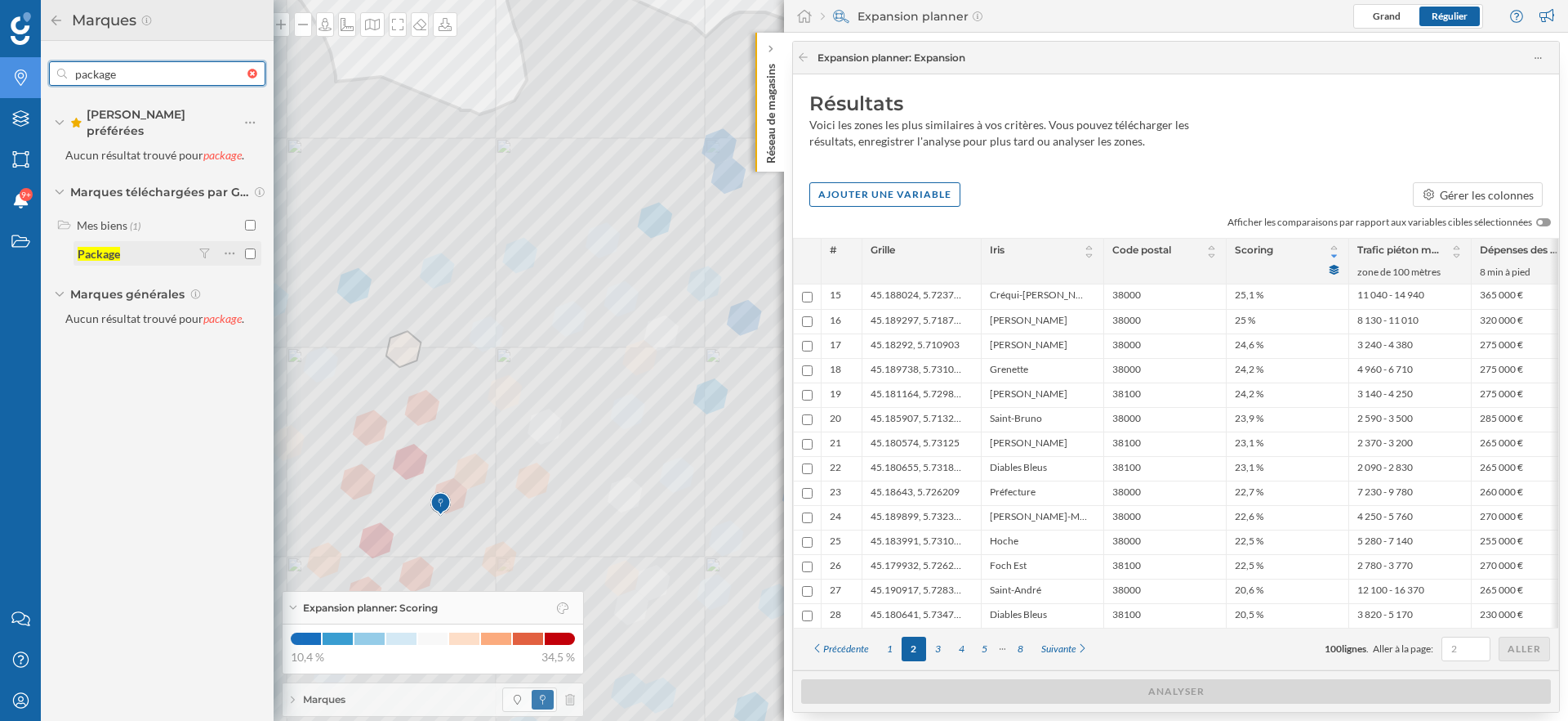
type input "package"
click at [250, 249] on input "checkbox" at bounding box center [250, 254] width 11 height 11
click at [56, 21] on icon at bounding box center [56, 20] width 15 height 11
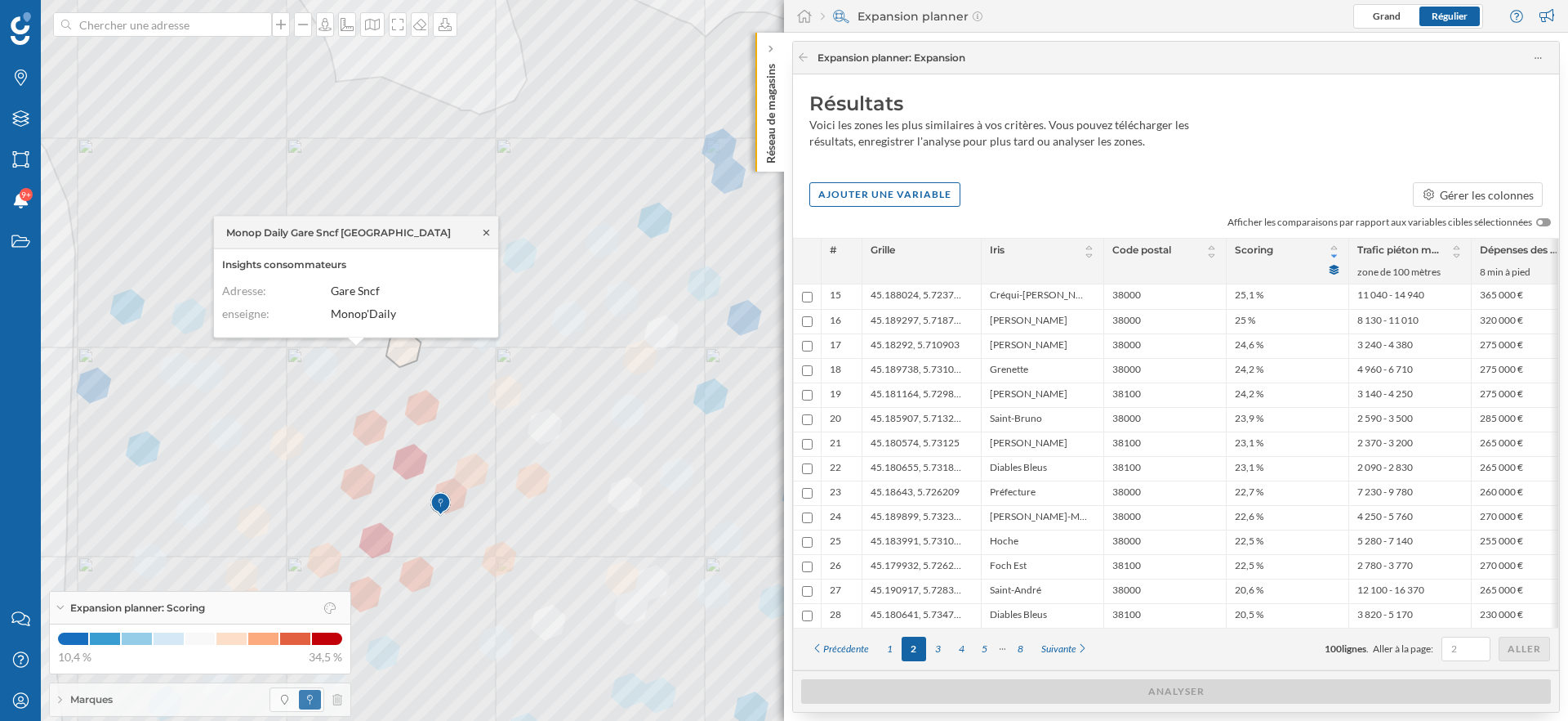
click at [487, 237] on icon at bounding box center [486, 231] width 12 height 10
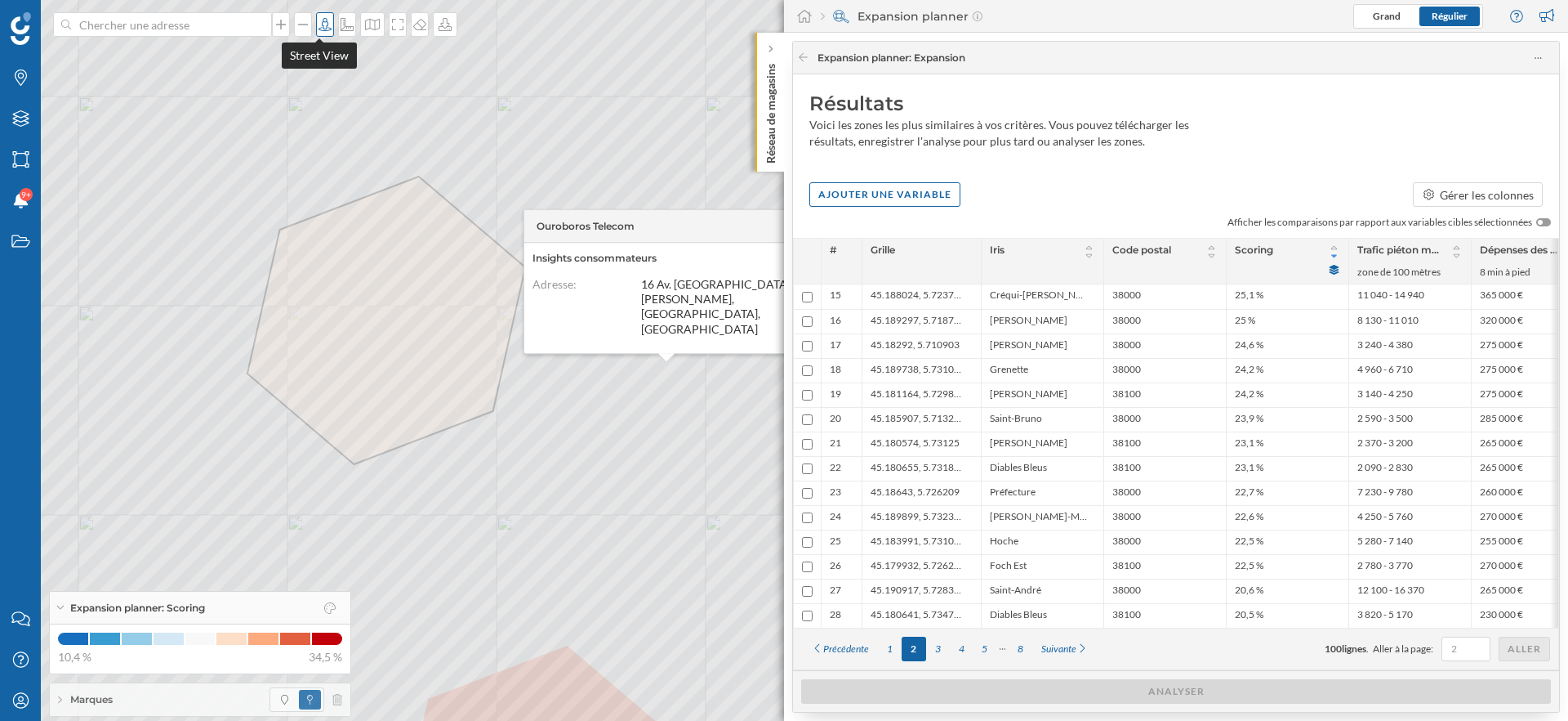
click at [325, 23] on icon at bounding box center [325, 24] width 17 height 13
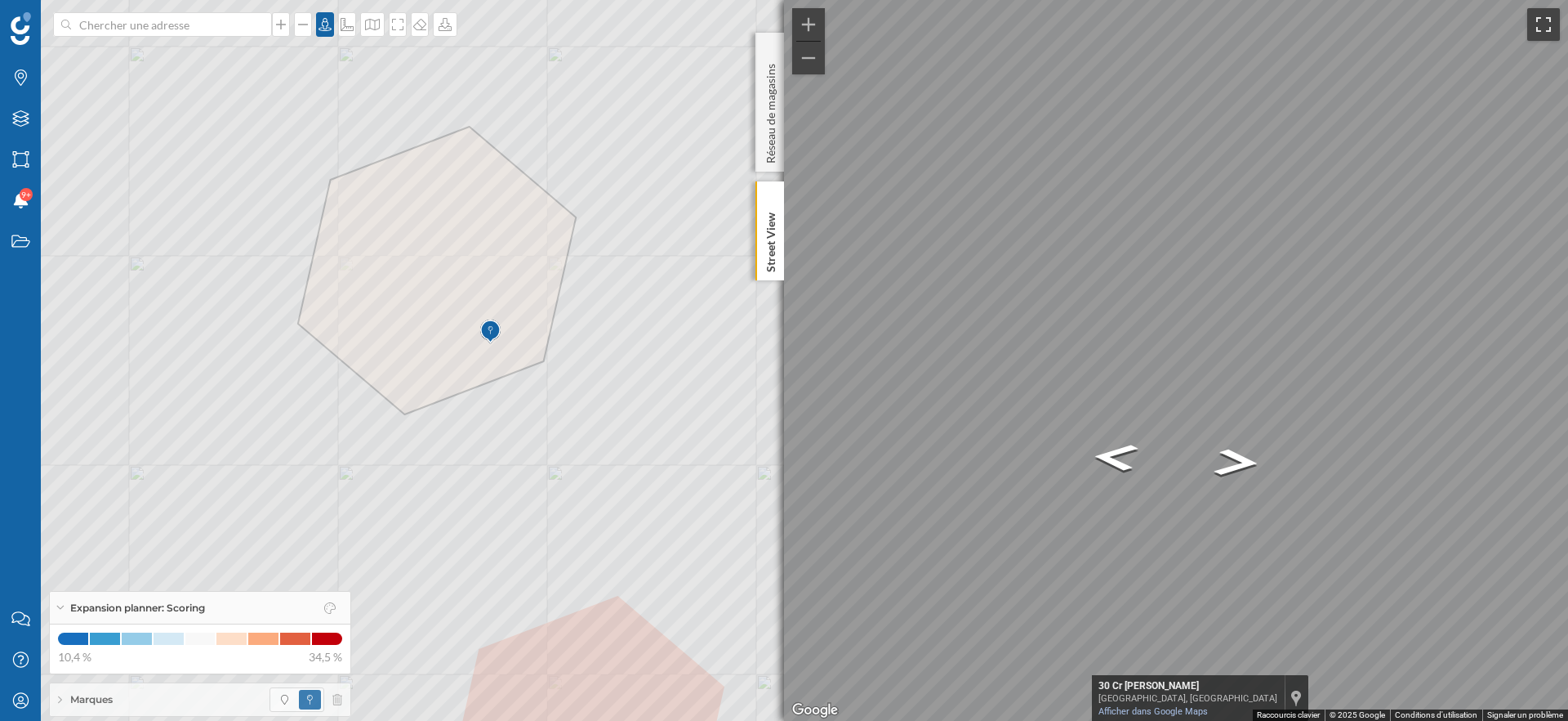
click at [1550, 25] on button "Passer en plein écran" at bounding box center [1543, 24] width 33 height 33
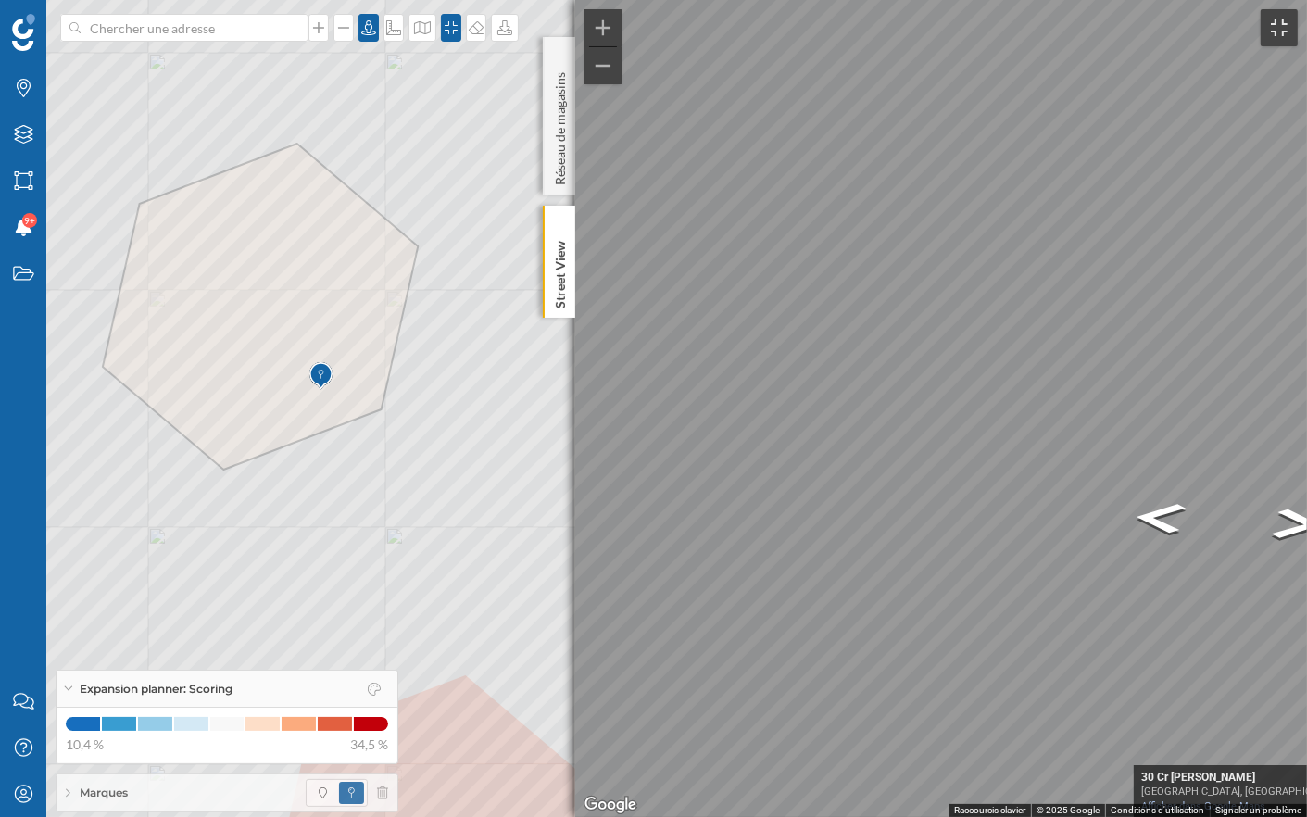
click at [1284, 30] on button "Passer en plein écran" at bounding box center [1278, 27] width 37 height 37
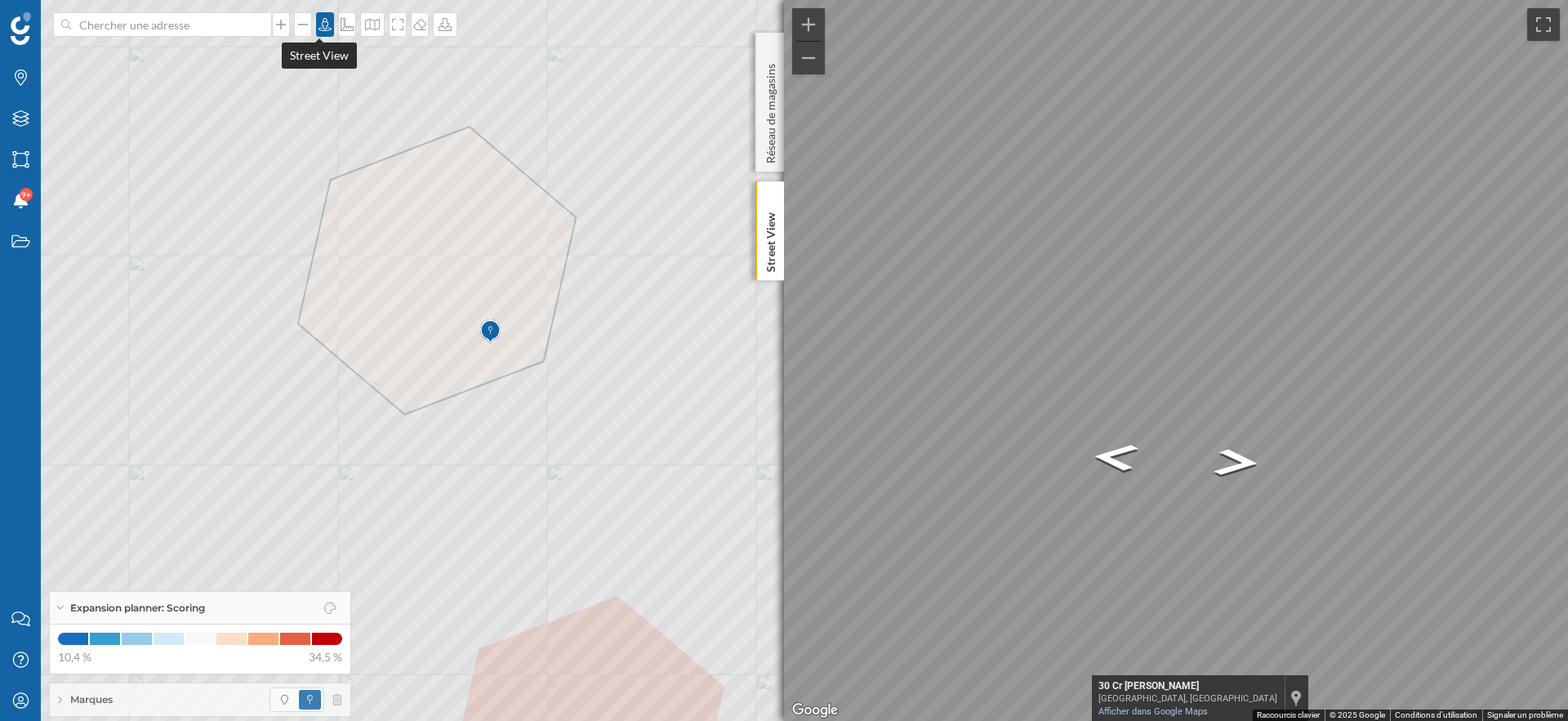
click at [322, 28] on icon at bounding box center [325, 24] width 17 height 13
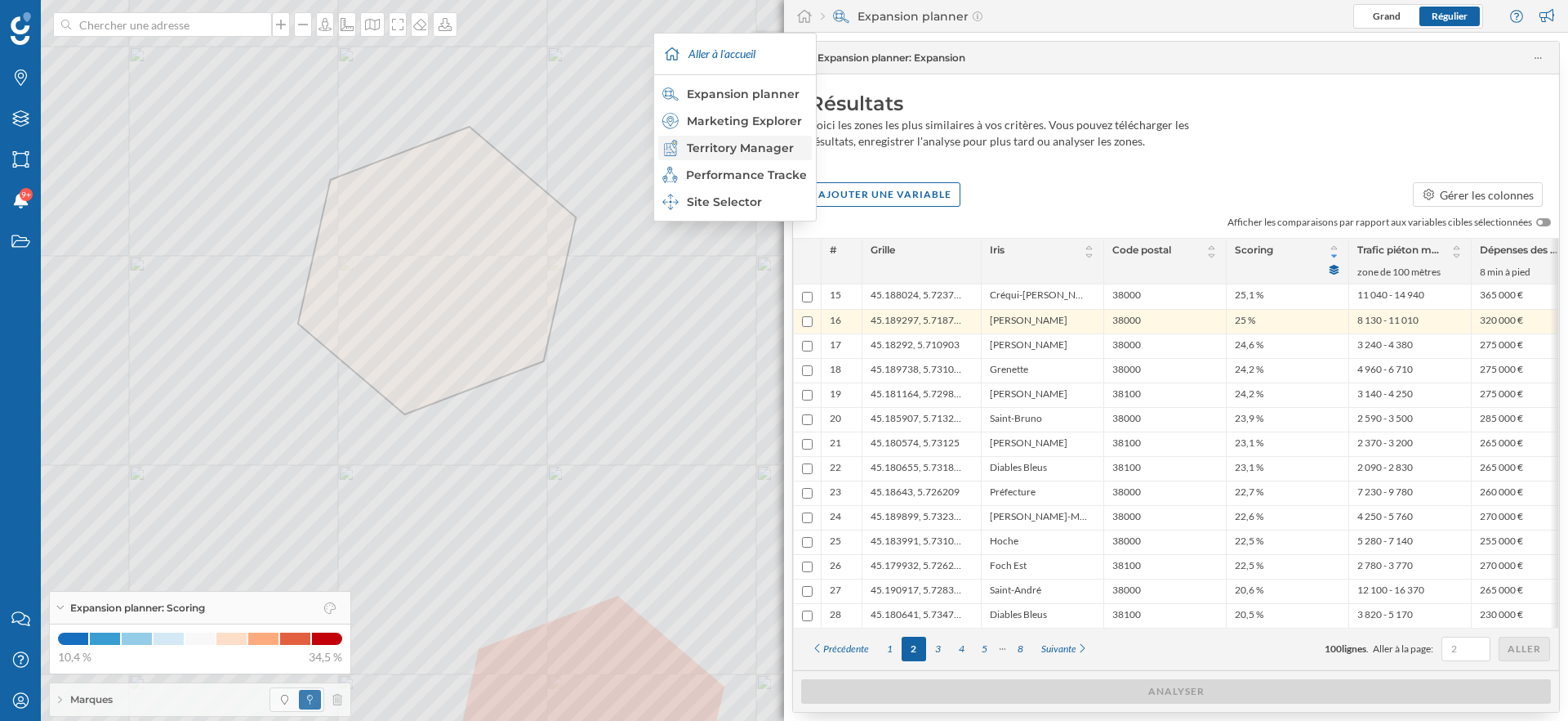
click at [740, 146] on div "Territory Manager" at bounding box center [734, 147] width 144 height 17
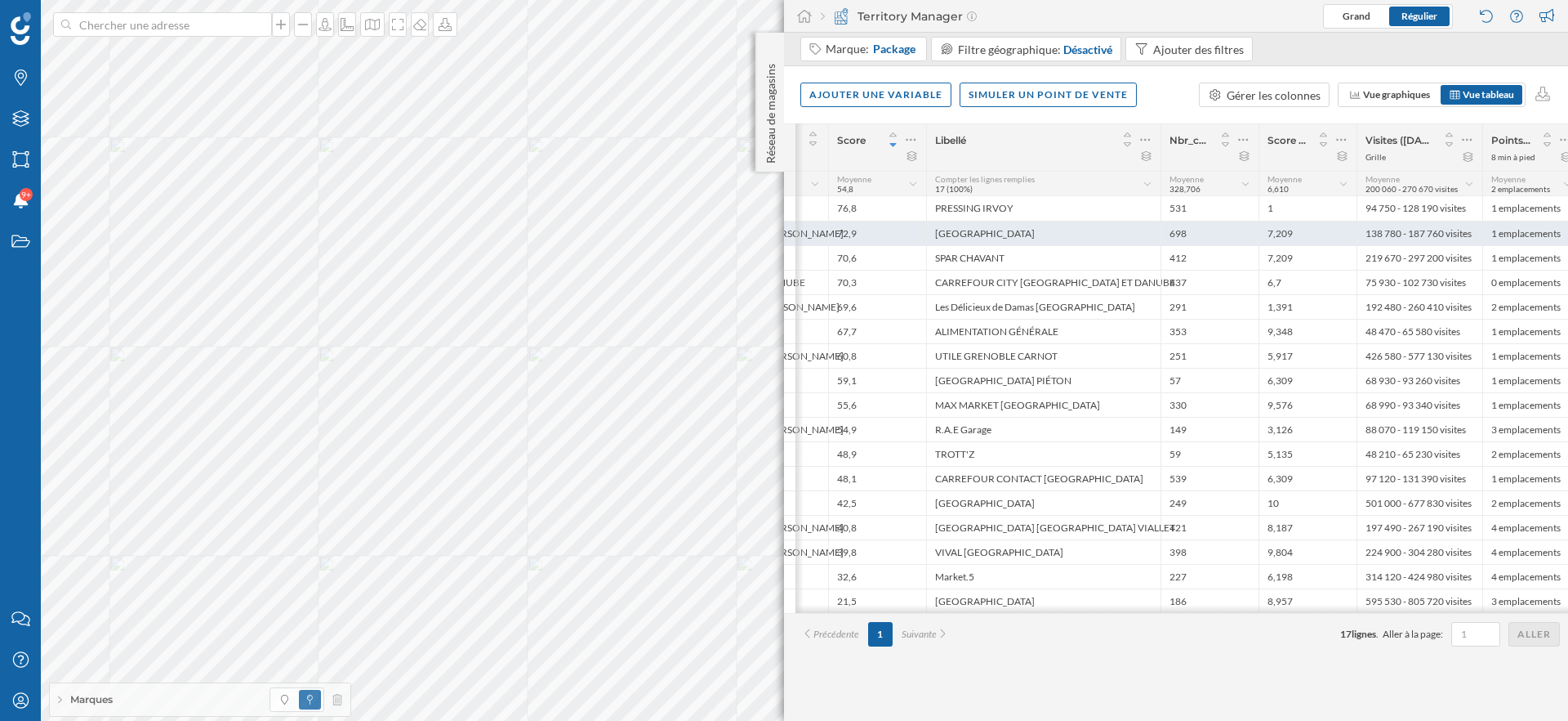
scroll to position [0, 174]
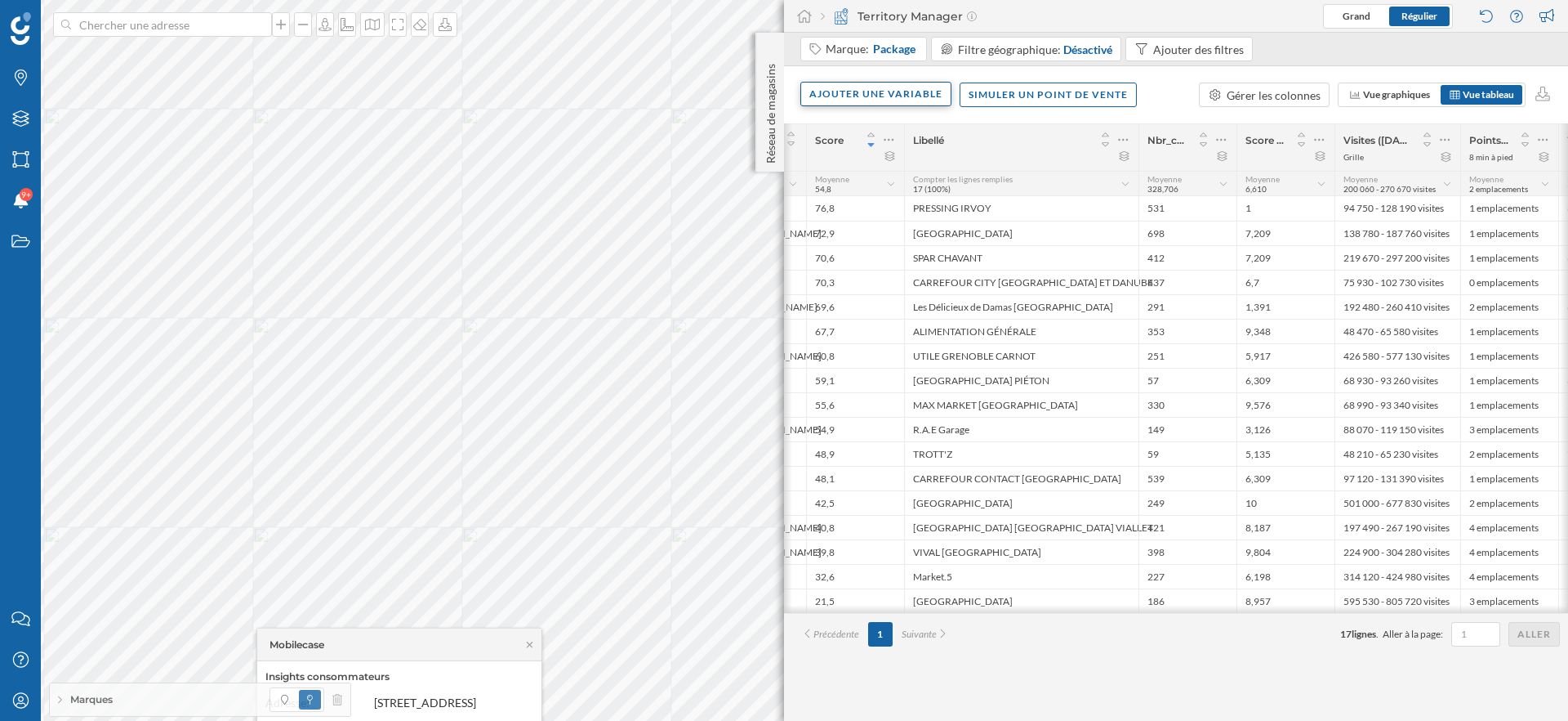
click at [917, 94] on div "Ajouter une variable" at bounding box center [875, 94] width 151 height 25
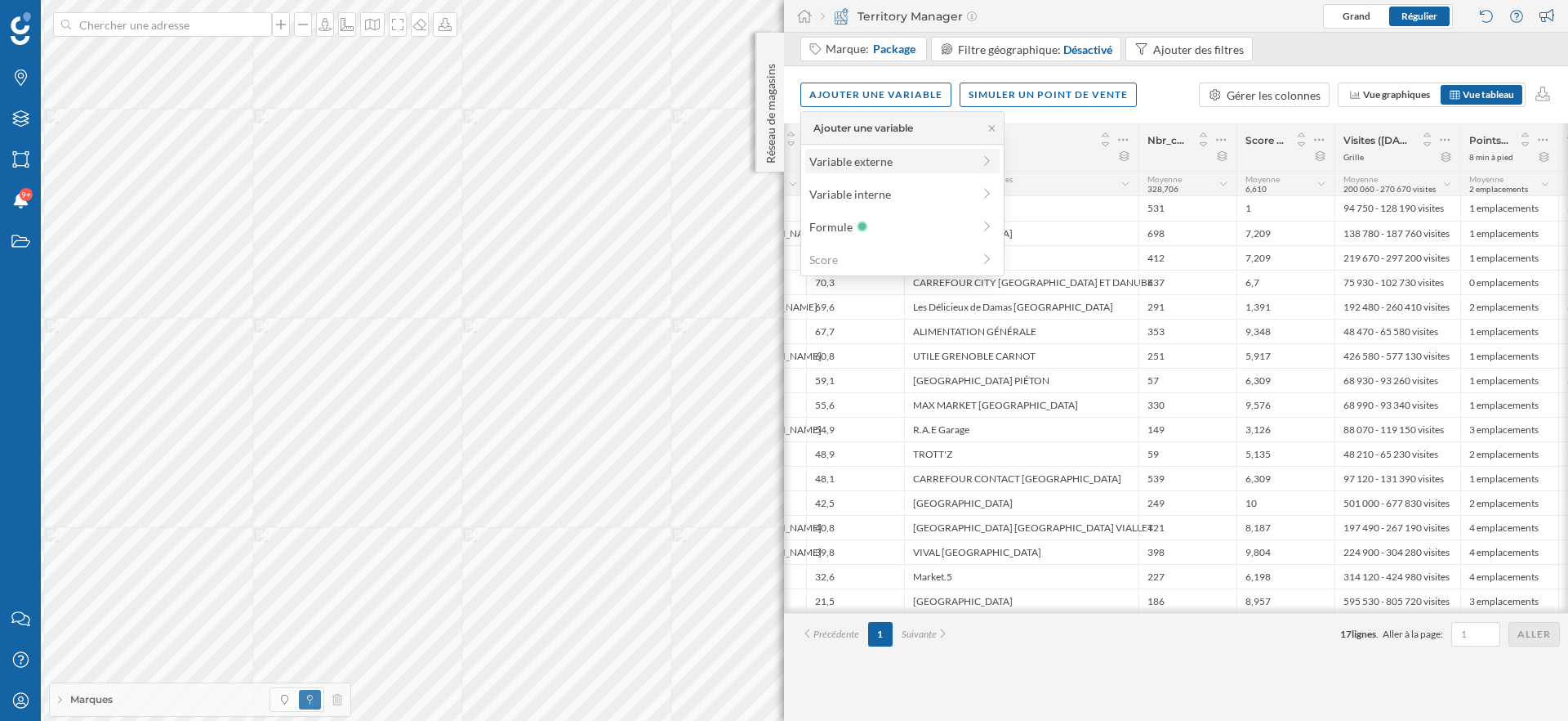
click at [889, 154] on div "Variable externe" at bounding box center [891, 161] width 162 height 17
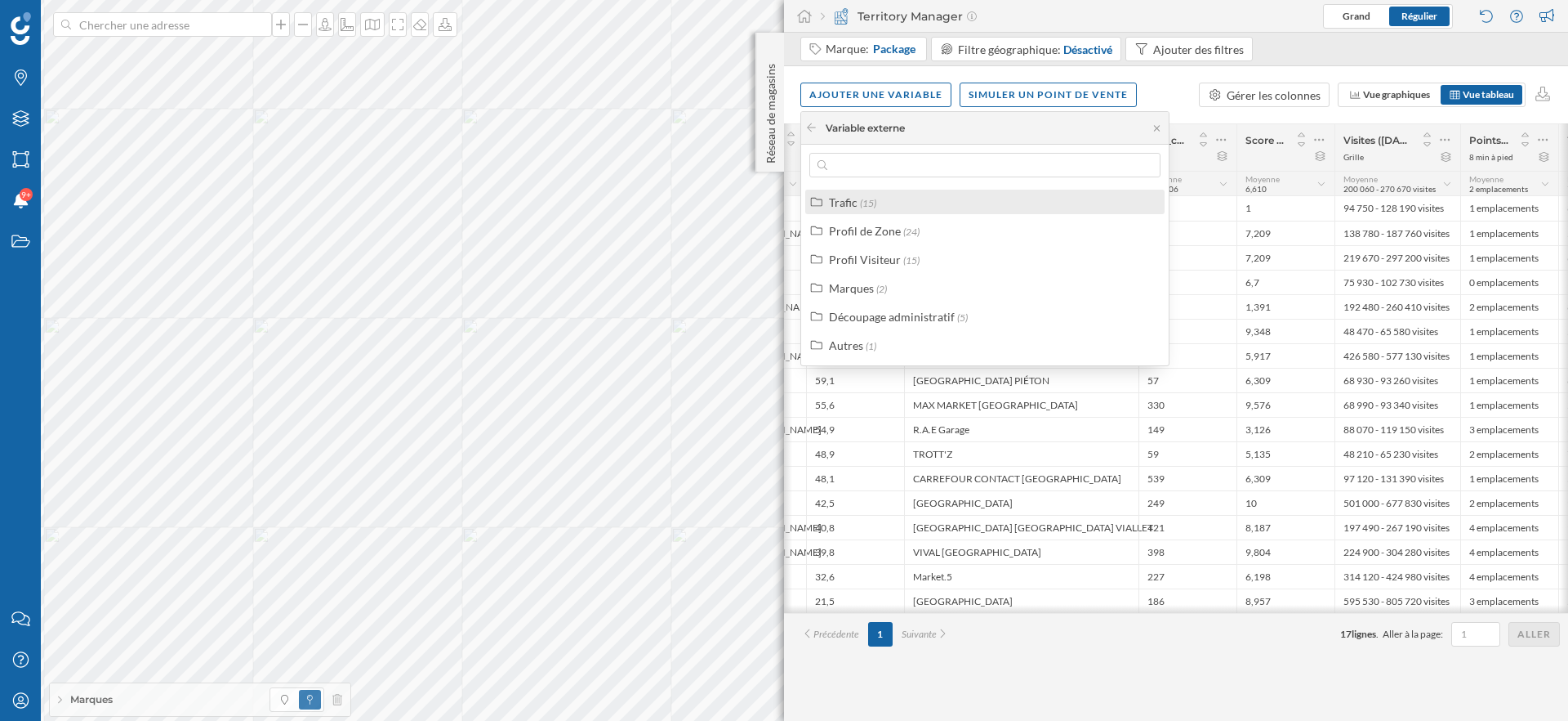
click at [855, 198] on label "Trafic (15)" at bounding box center [853, 201] width 48 height 17
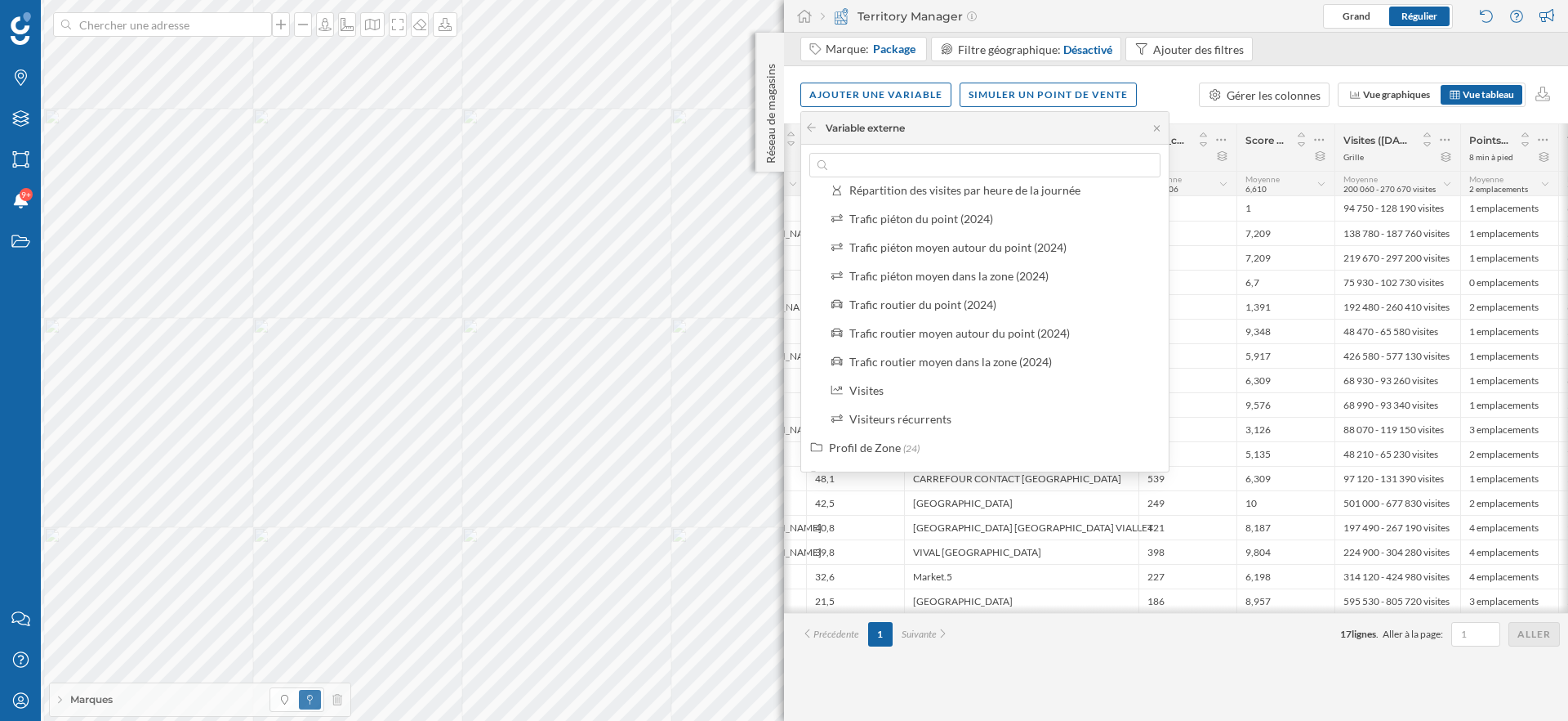
scroll to position [215, 0]
click at [903, 381] on div "Visites" at bounding box center [1002, 387] width 305 height 17
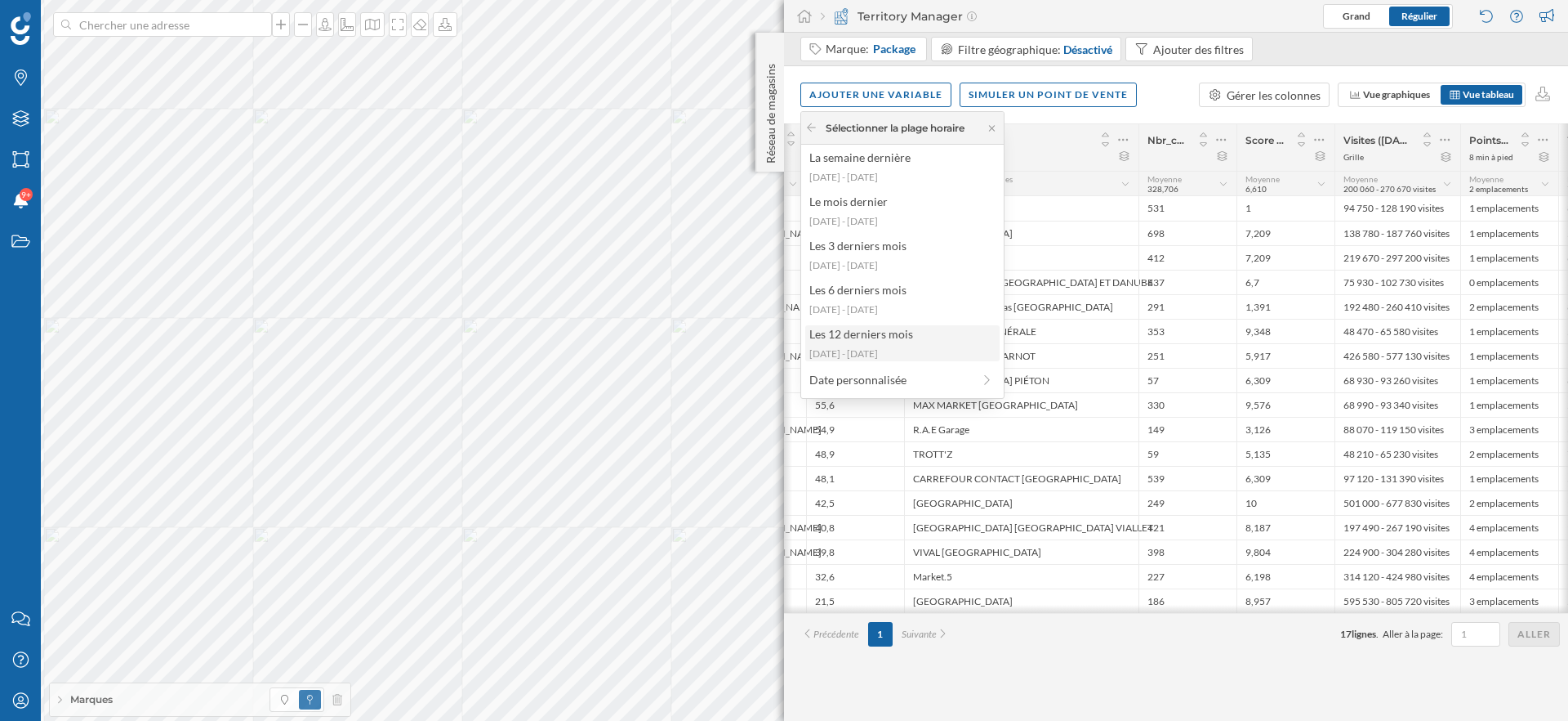
click at [900, 342] on div "Les 12 derniers mois" at bounding box center [901, 334] width 184 height 17
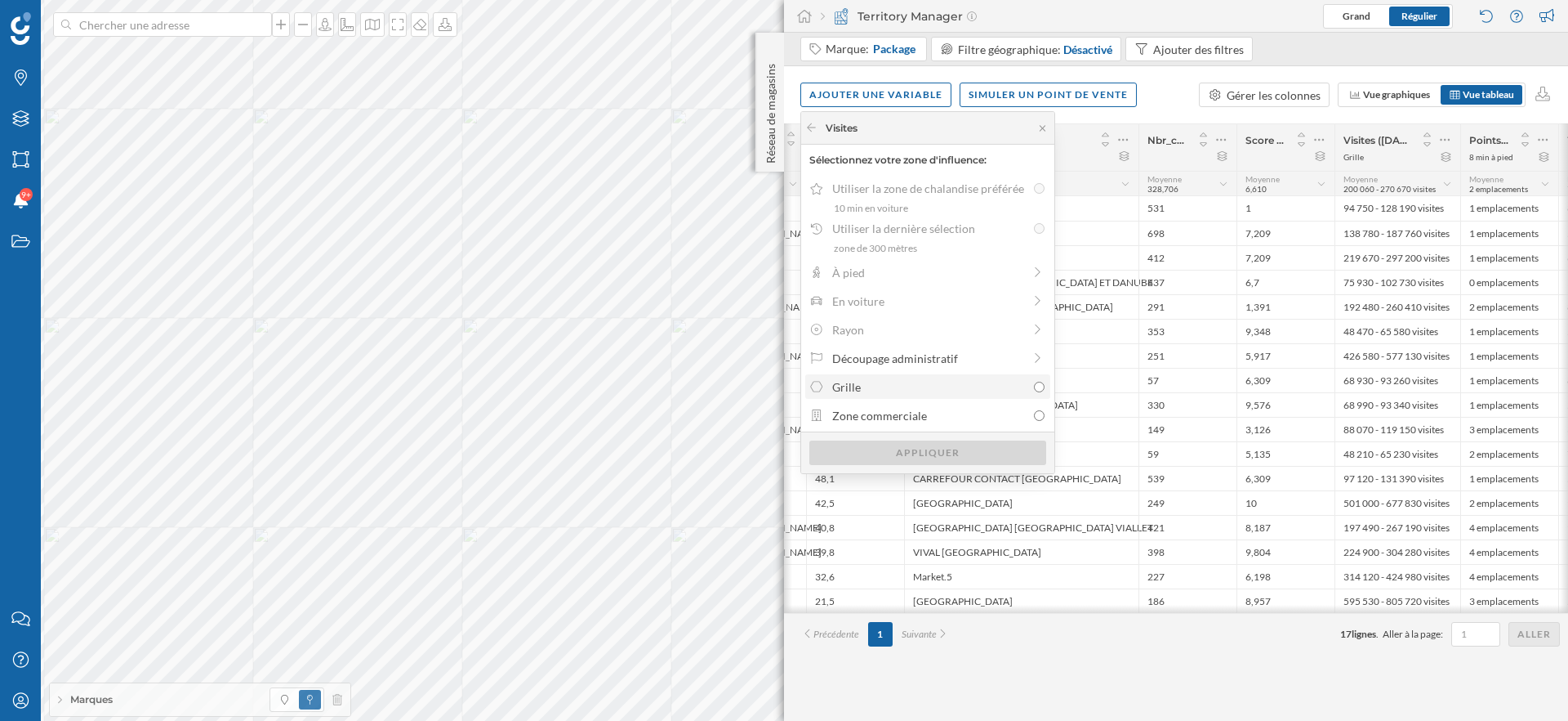
click at [944, 385] on div "Grille" at bounding box center [929, 387] width 193 height 17
click at [1034, 385] on input "Grille" at bounding box center [1039, 387] width 11 height 11
radio input "true"
click at [944, 455] on div "Appliquer" at bounding box center [928, 452] width 237 height 25
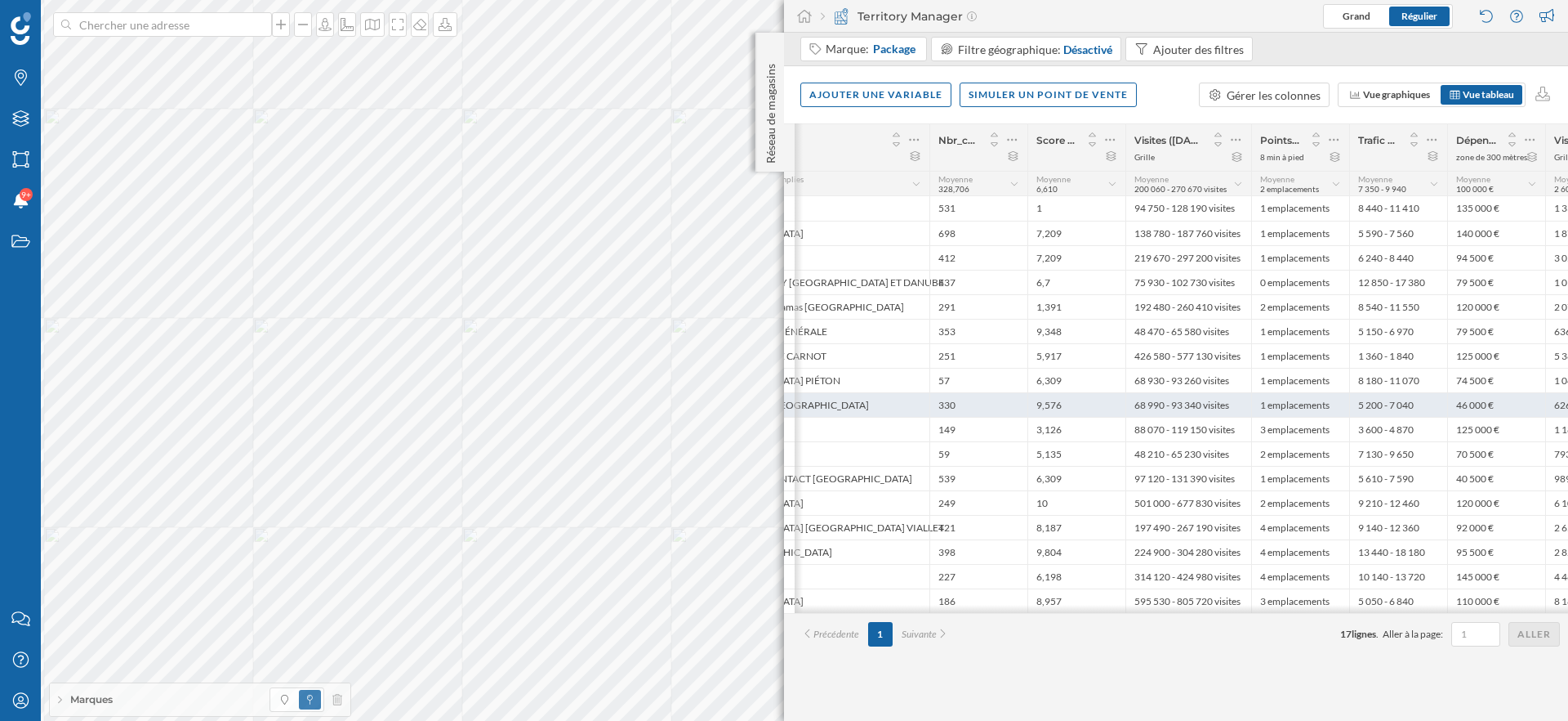
scroll to position [0, 507]
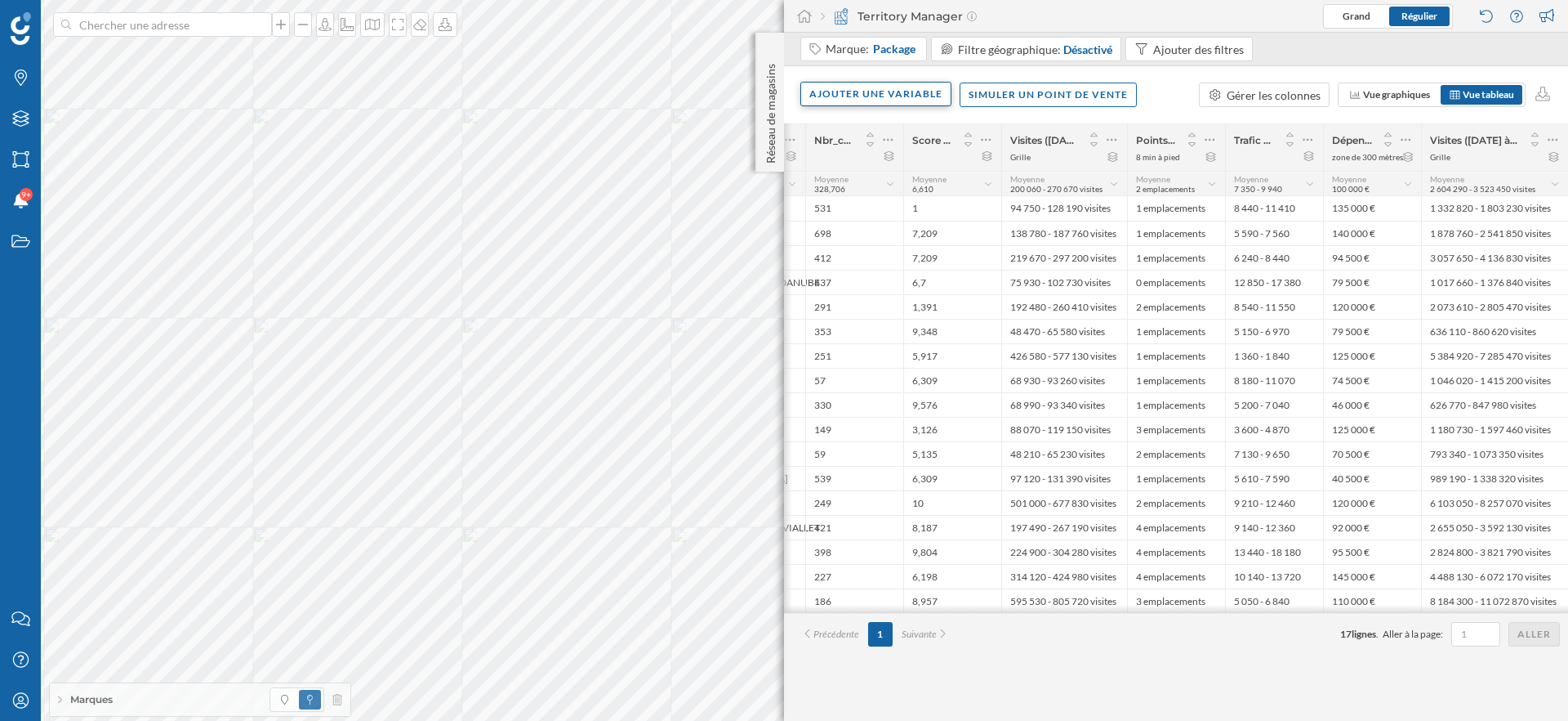
click at [915, 102] on div "Ajouter une variable" at bounding box center [875, 94] width 151 height 25
click at [894, 167] on div "Variable externe" at bounding box center [891, 161] width 162 height 17
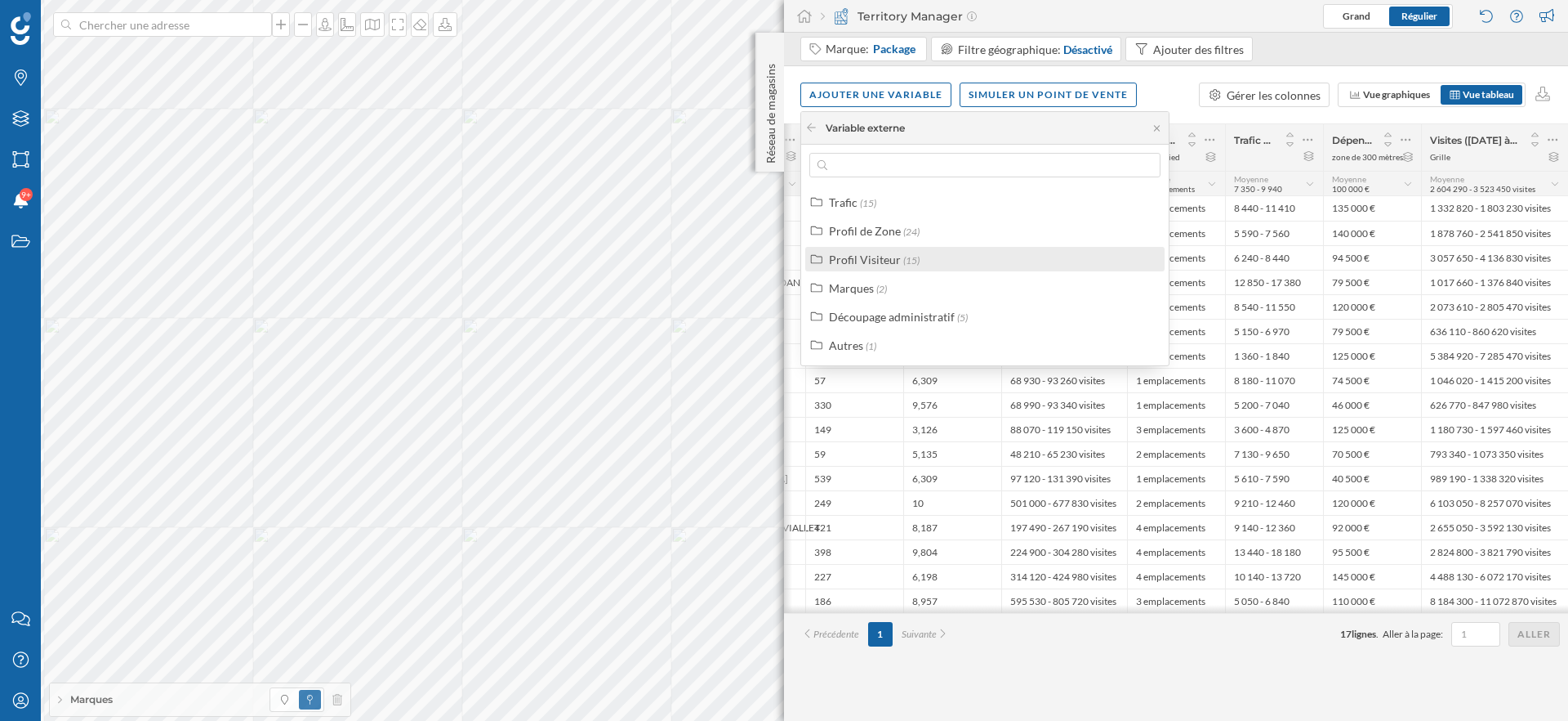
click at [905, 261] on span "(15)" at bounding box center [911, 260] width 17 height 12
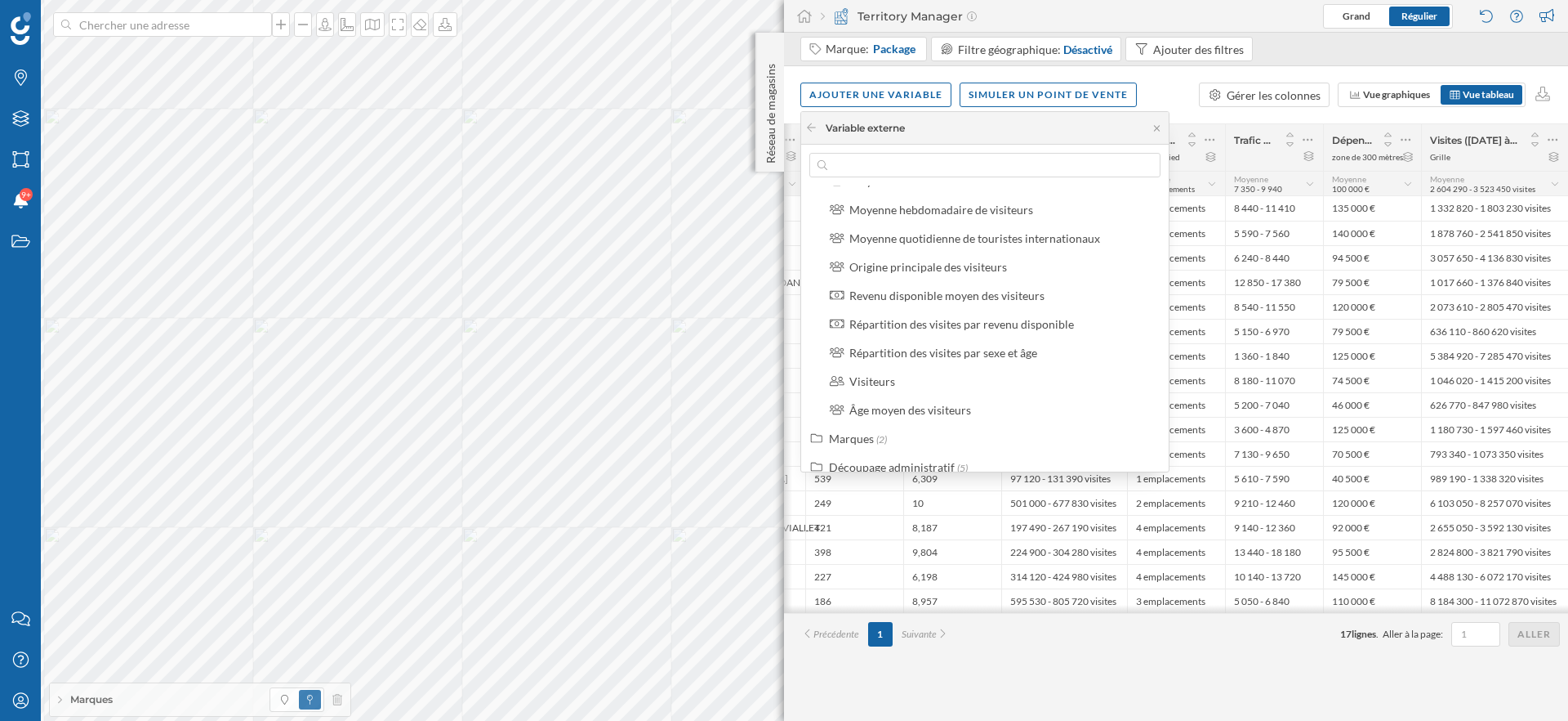
scroll to position [286, 0]
click at [968, 247] on div "Origine principale des visiteurs" at bounding box center [995, 259] width 339 height 25
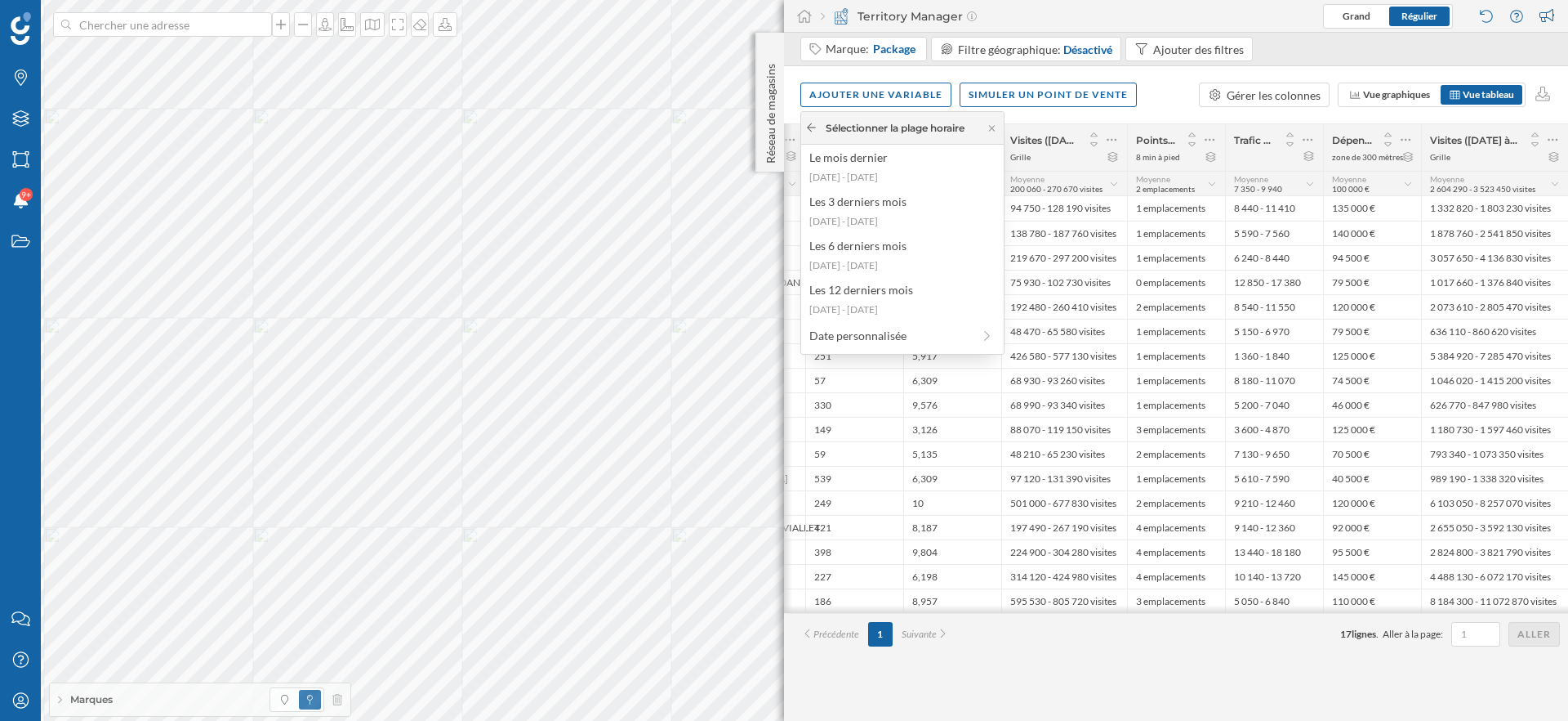
click at [810, 127] on icon at bounding box center [811, 127] width 12 height 10
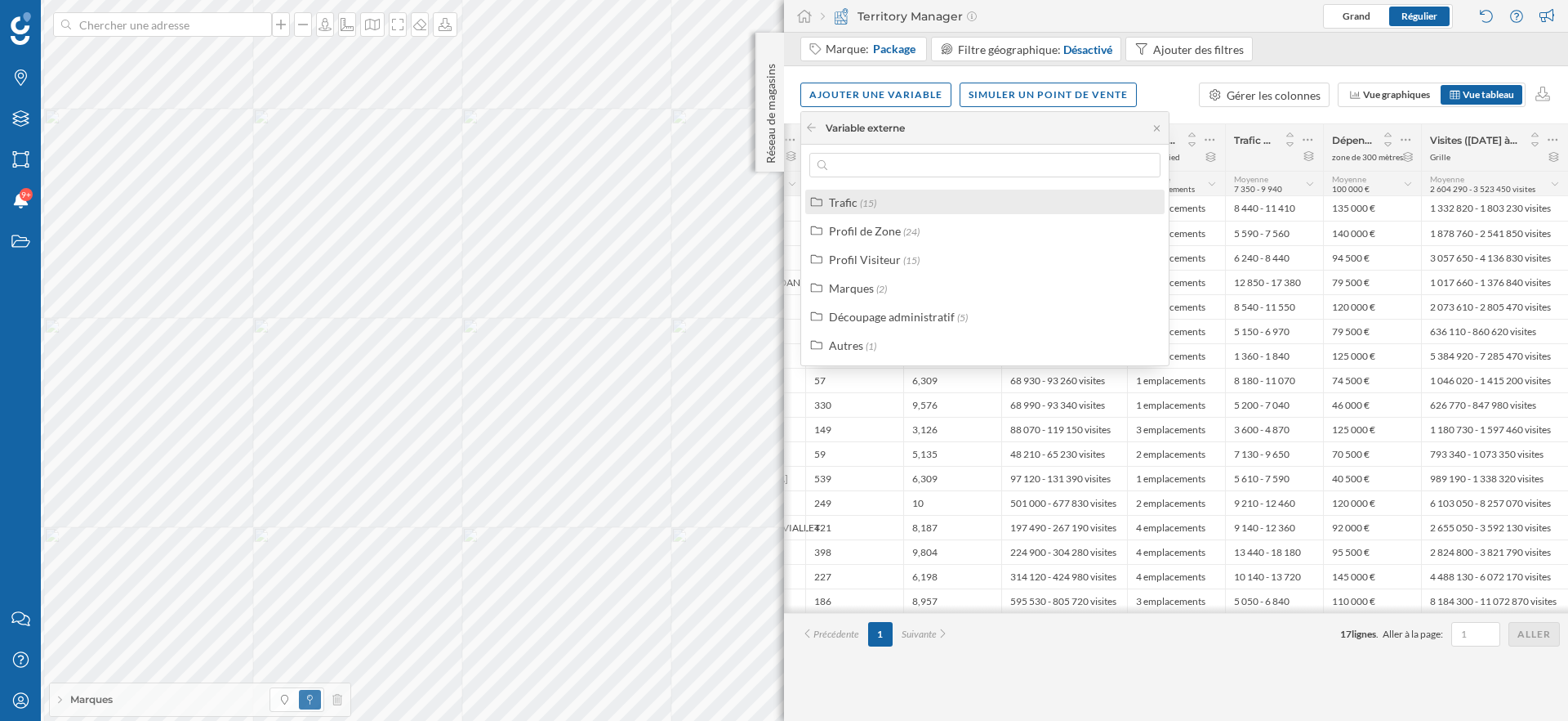
click at [900, 207] on div "Trafic (15)" at bounding box center [991, 201] width 325 height 17
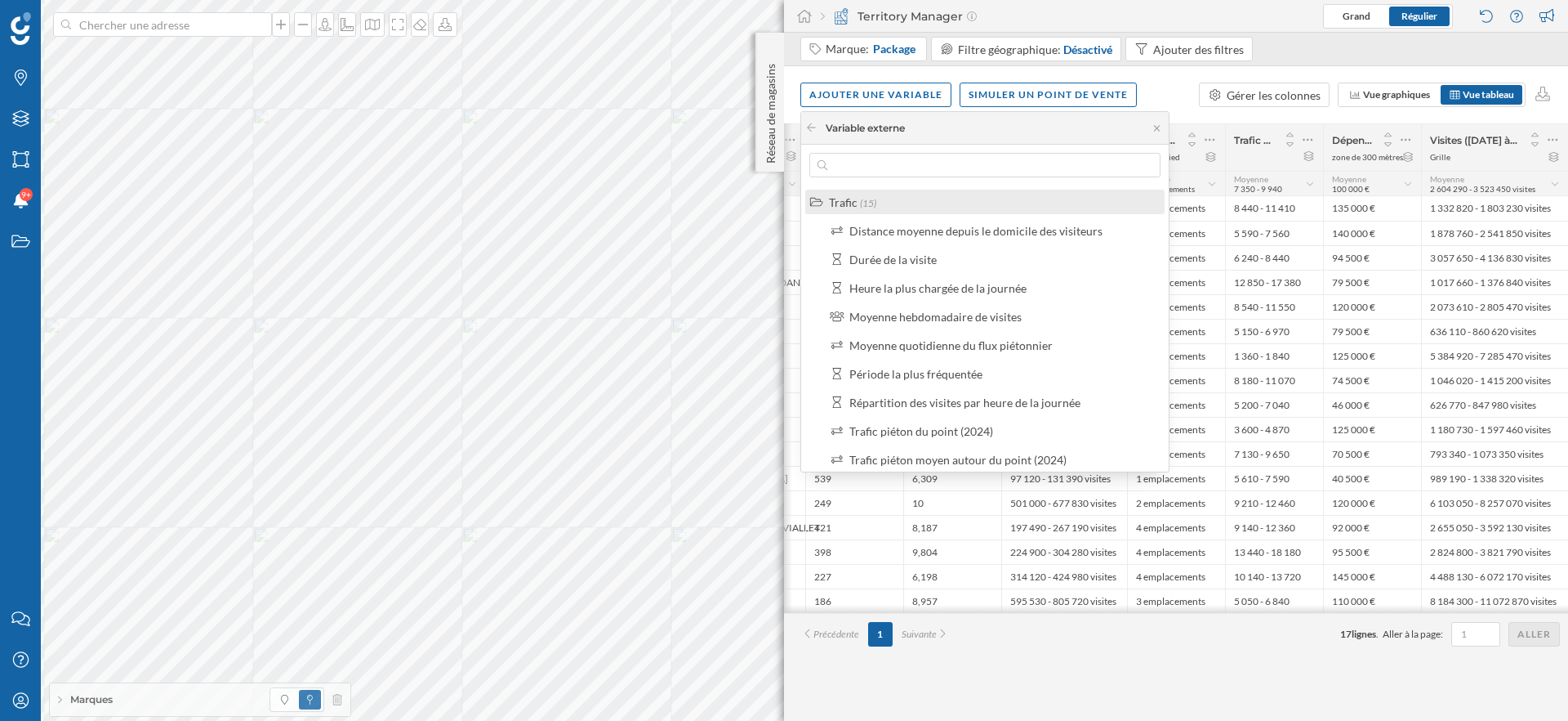
click at [900, 207] on div "Trafic (15)" at bounding box center [991, 201] width 325 height 17
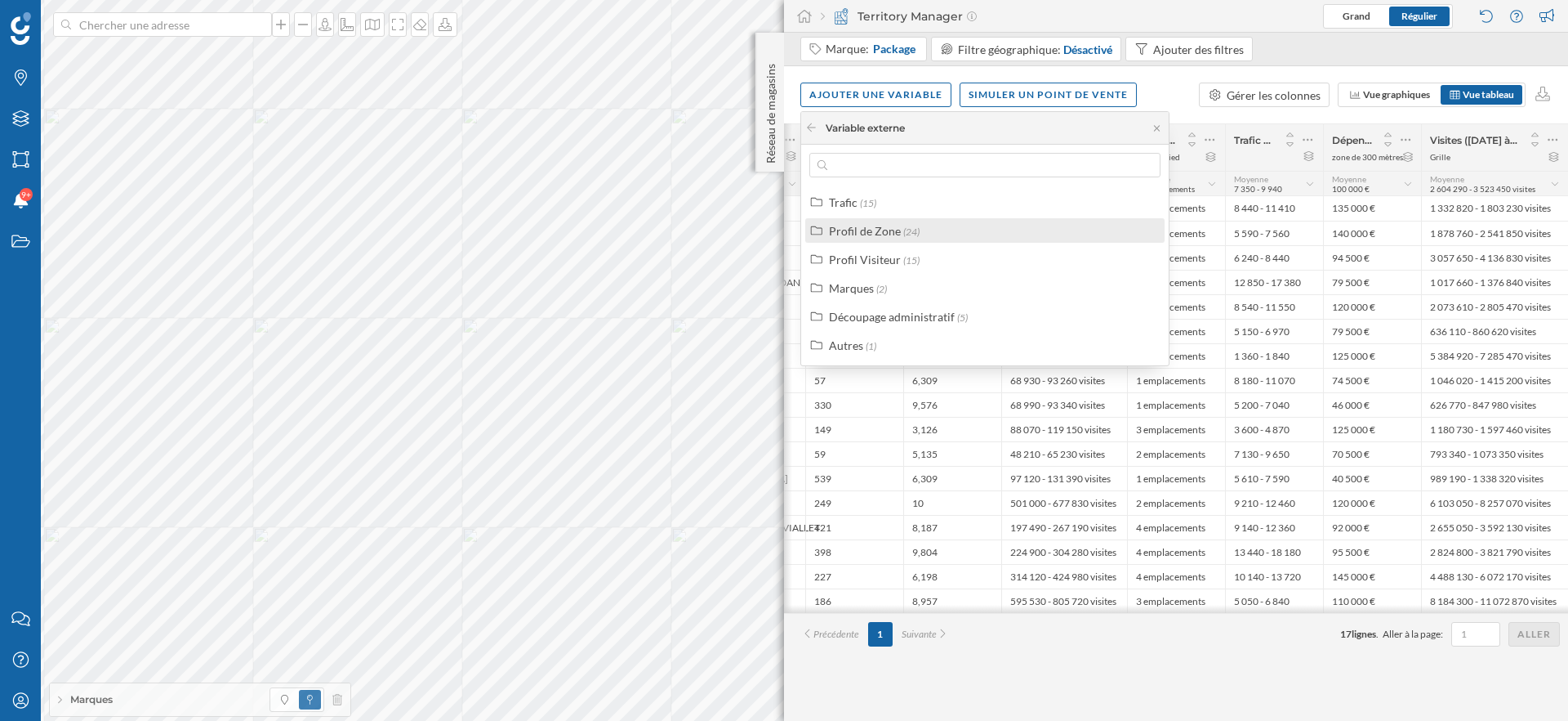
click at [903, 226] on span "(24)" at bounding box center [911, 232] width 17 height 12
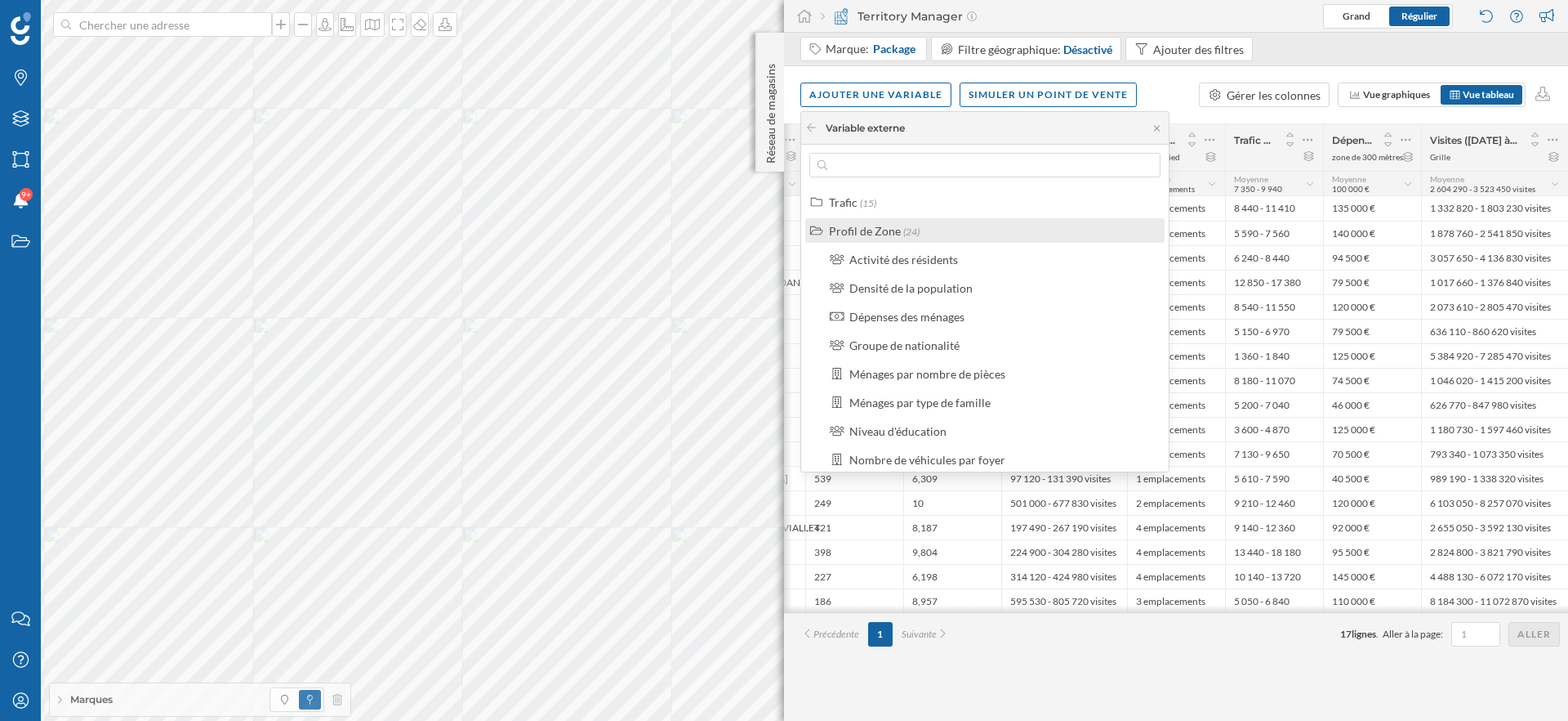
click at [872, 230] on div "Profil de Zone" at bounding box center [864, 231] width 71 height 14
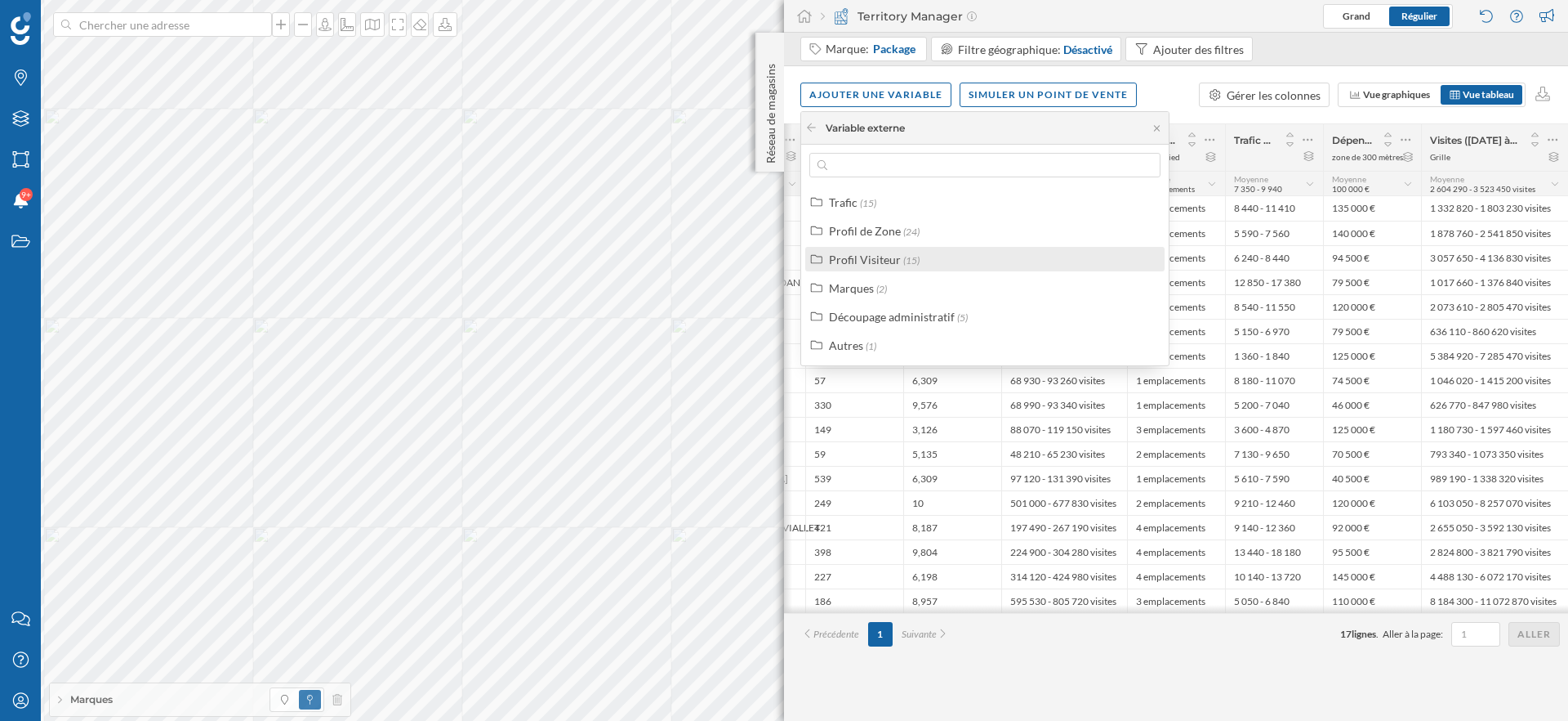
click at [874, 252] on div "Profil Visiteur" at bounding box center [864, 259] width 71 height 14
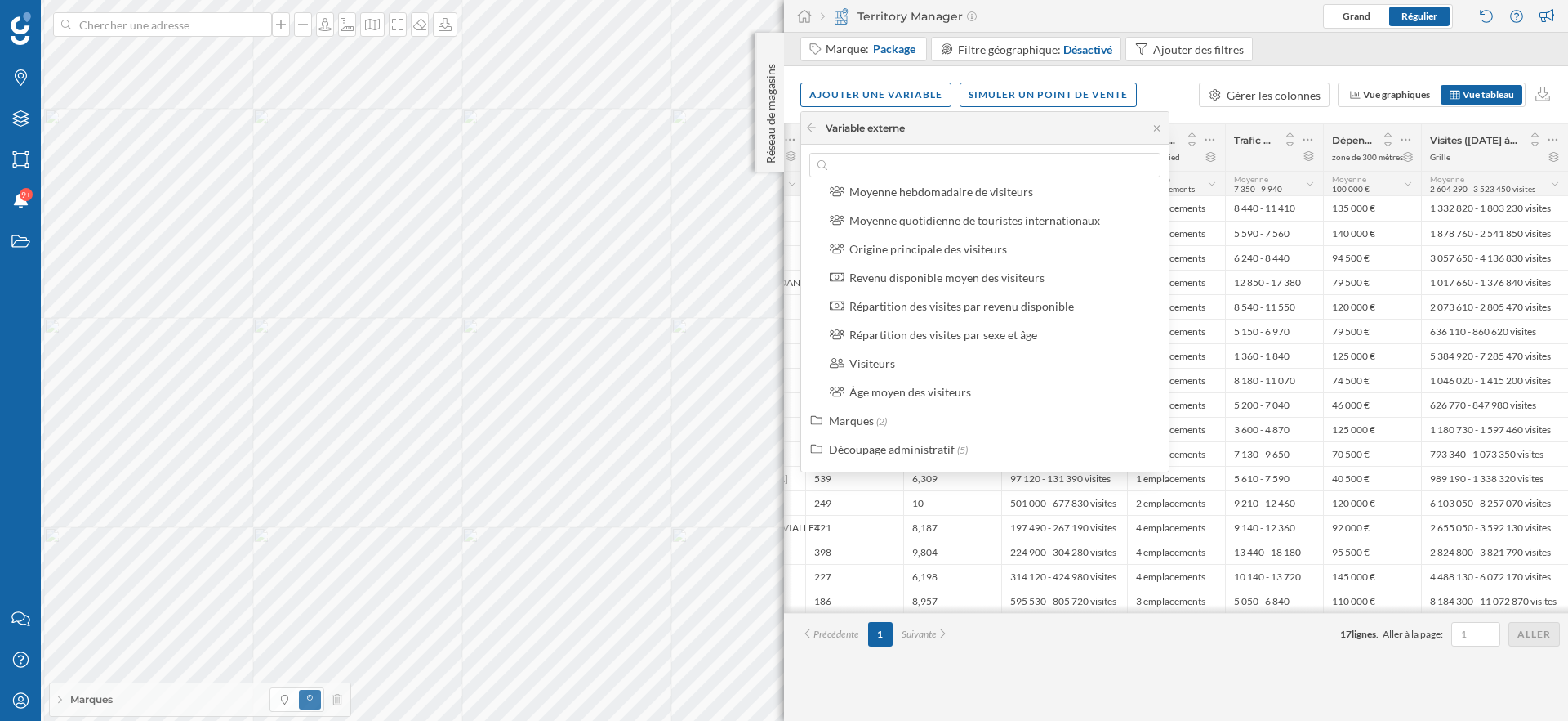
scroll to position [295, 0]
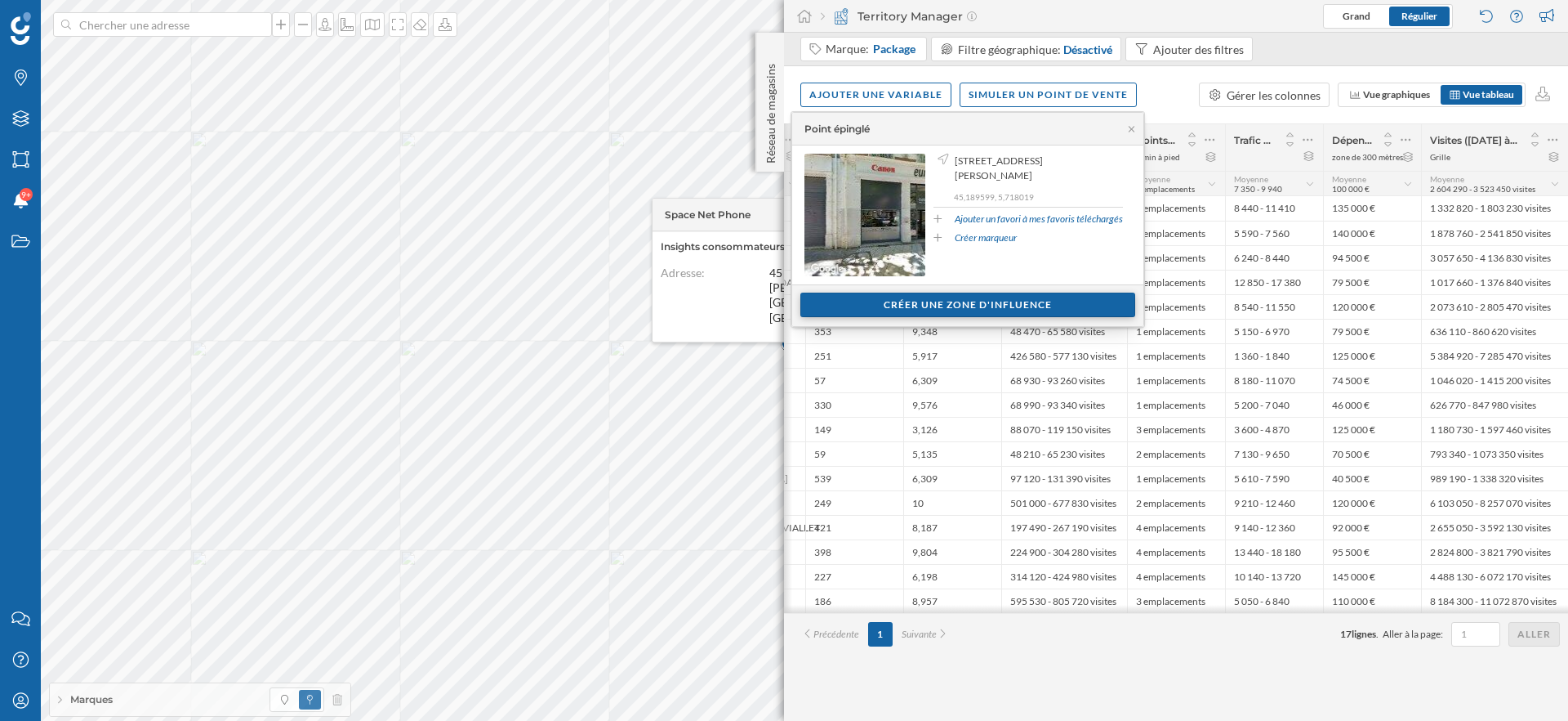
click at [965, 304] on div "Créer une zone d'influence" at bounding box center [967, 305] width 335 height 25
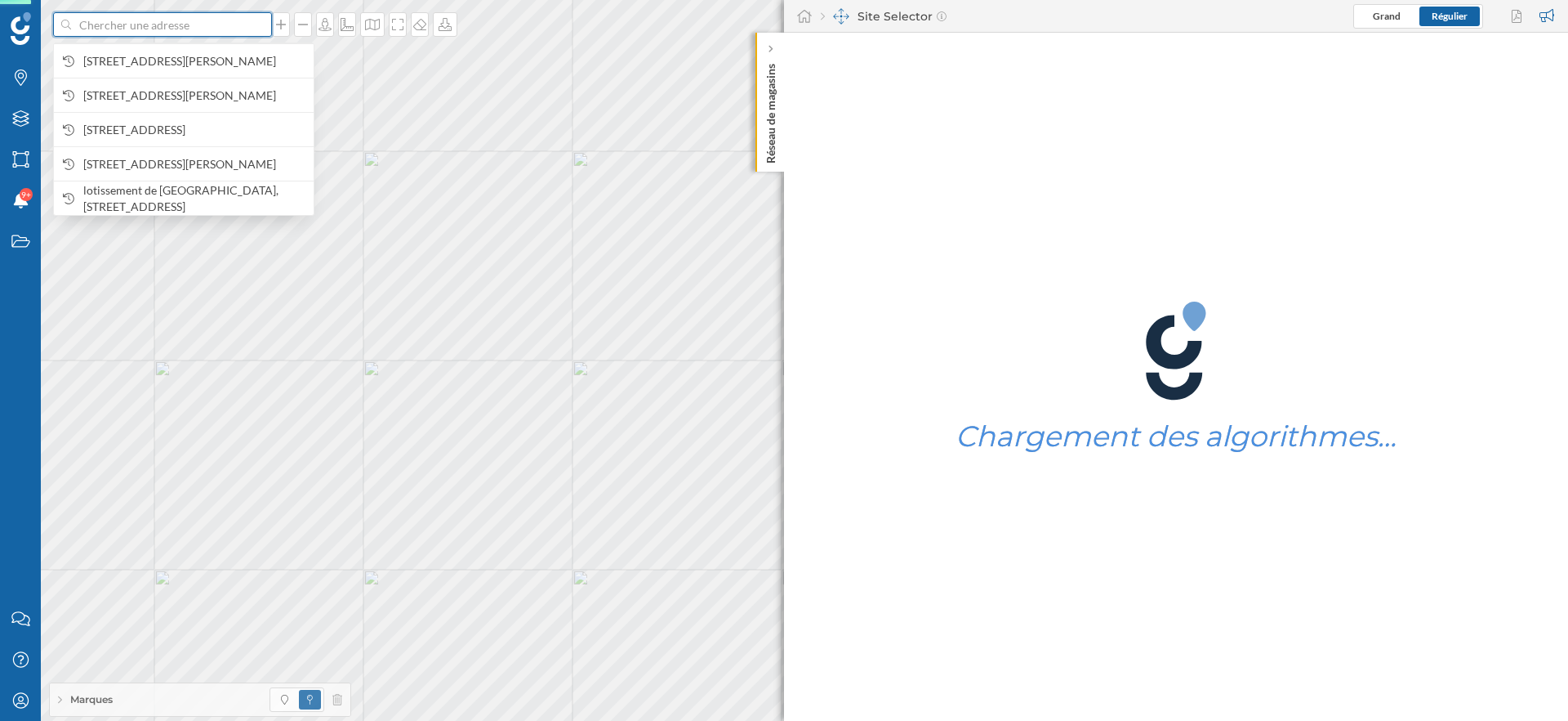
click at [219, 32] on input at bounding box center [162, 25] width 183 height 25
click at [202, 60] on span "34 Cr Jean Jaurès, 38000 Grenoble, France" at bounding box center [194, 61] width 222 height 17
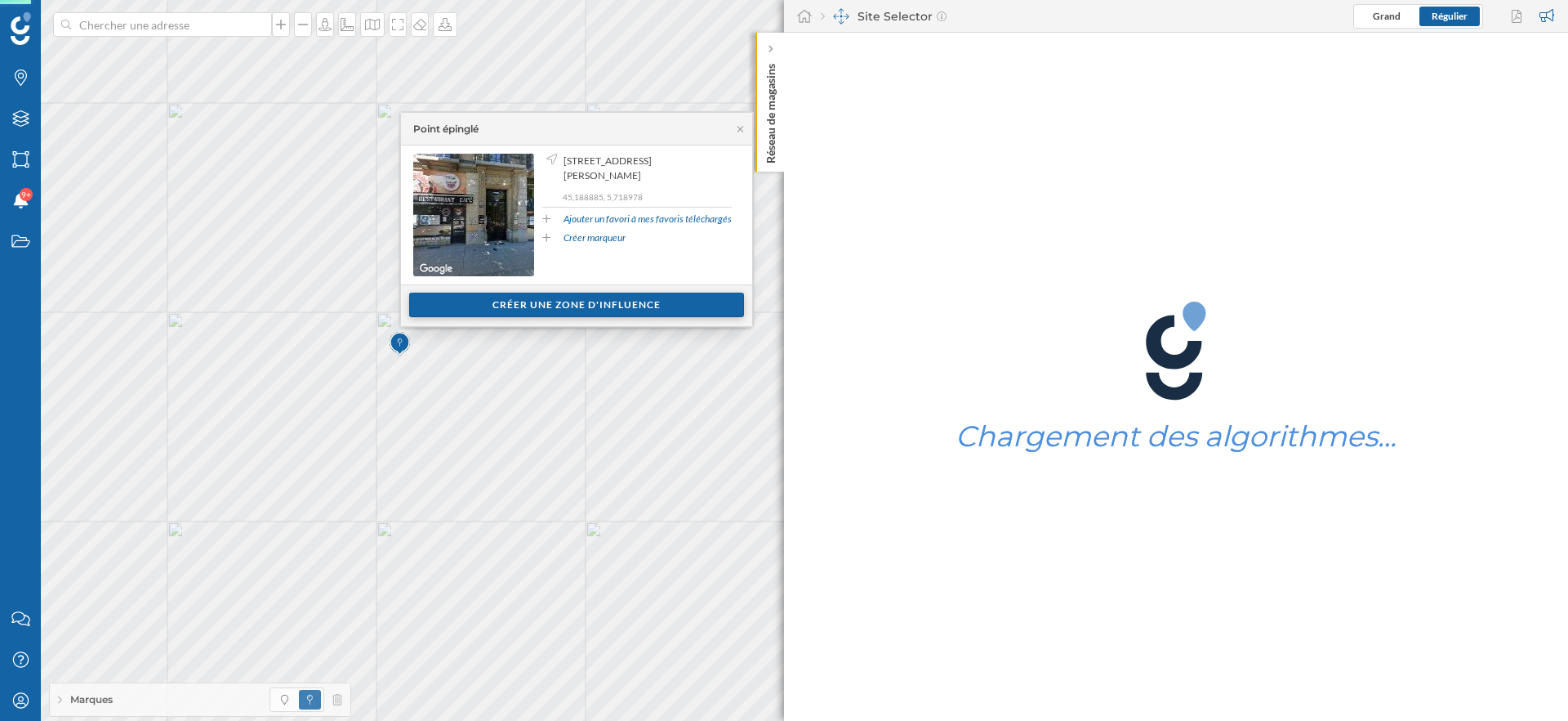
click at [545, 310] on div "Créer une zone d'influence" at bounding box center [577, 305] width 335 height 25
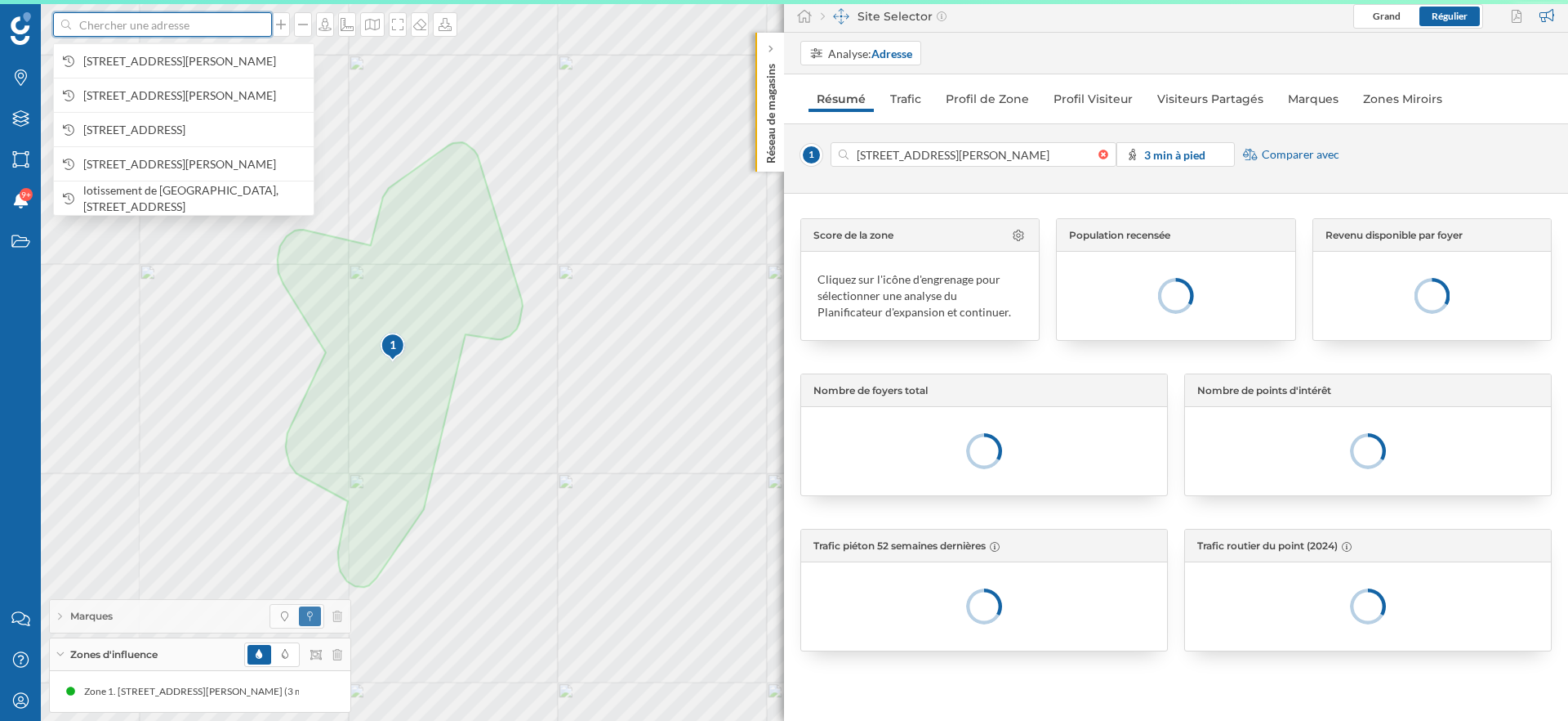
click at [193, 19] on input at bounding box center [162, 25] width 183 height 25
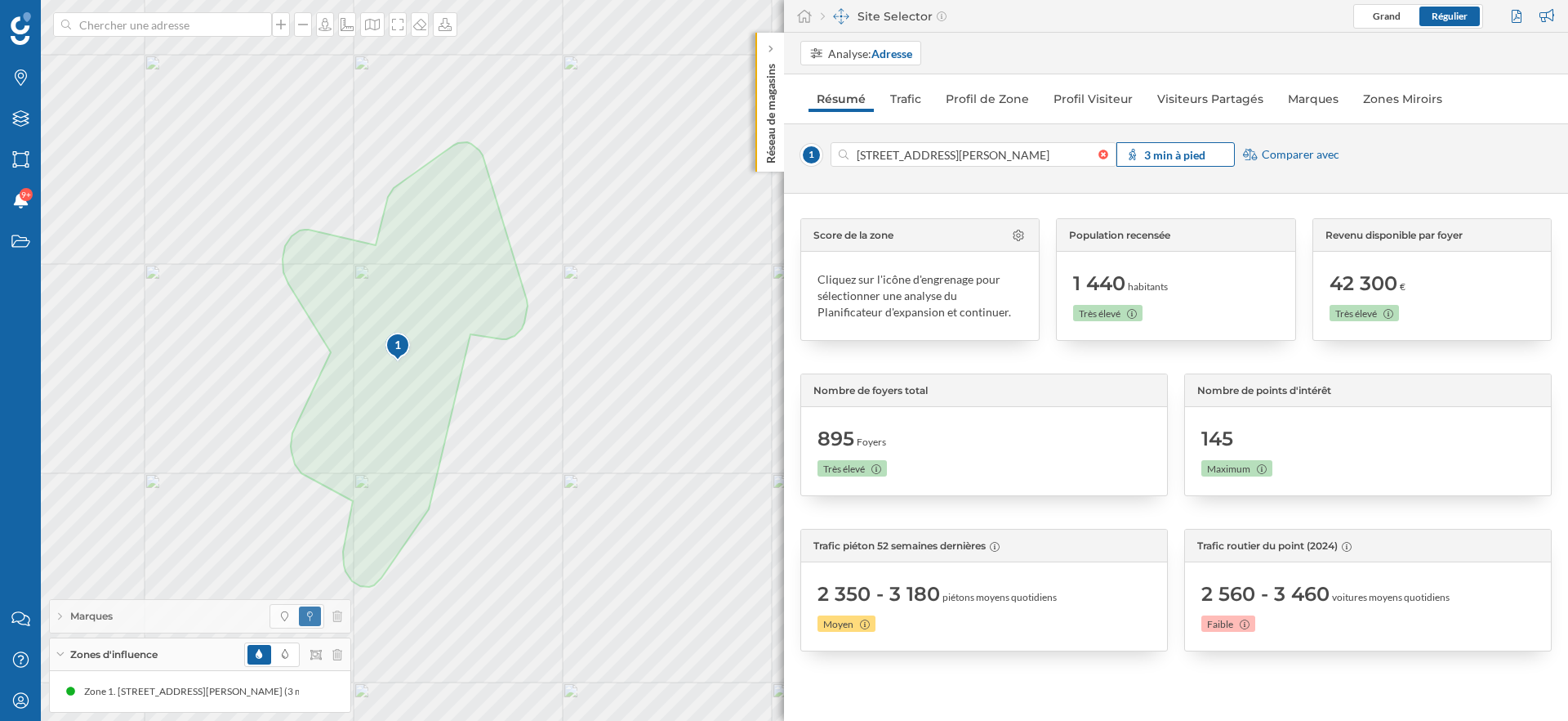
click at [1175, 156] on strong "3 min à pied" at bounding box center [1174, 155] width 61 height 14
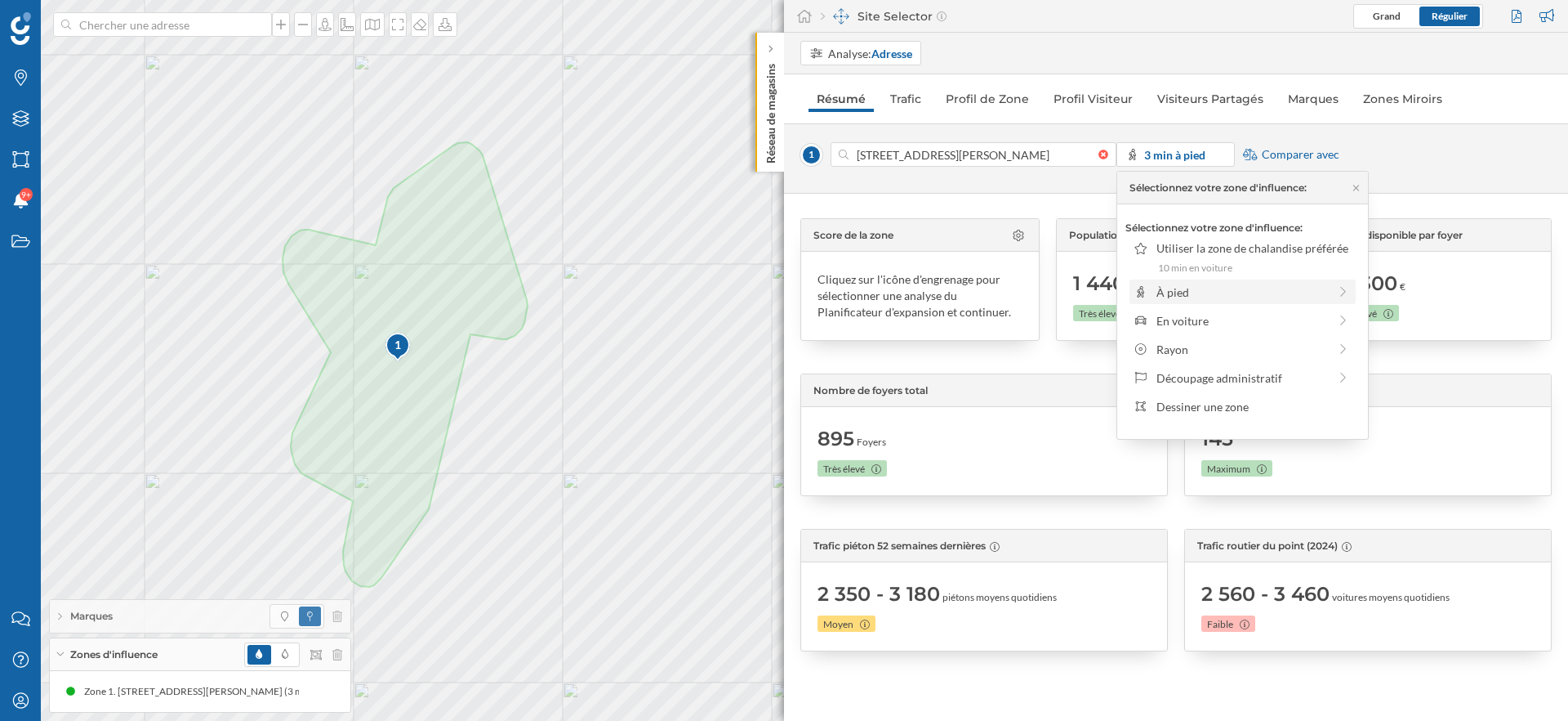
click at [1208, 296] on div "À pied" at bounding box center [1242, 291] width 171 height 17
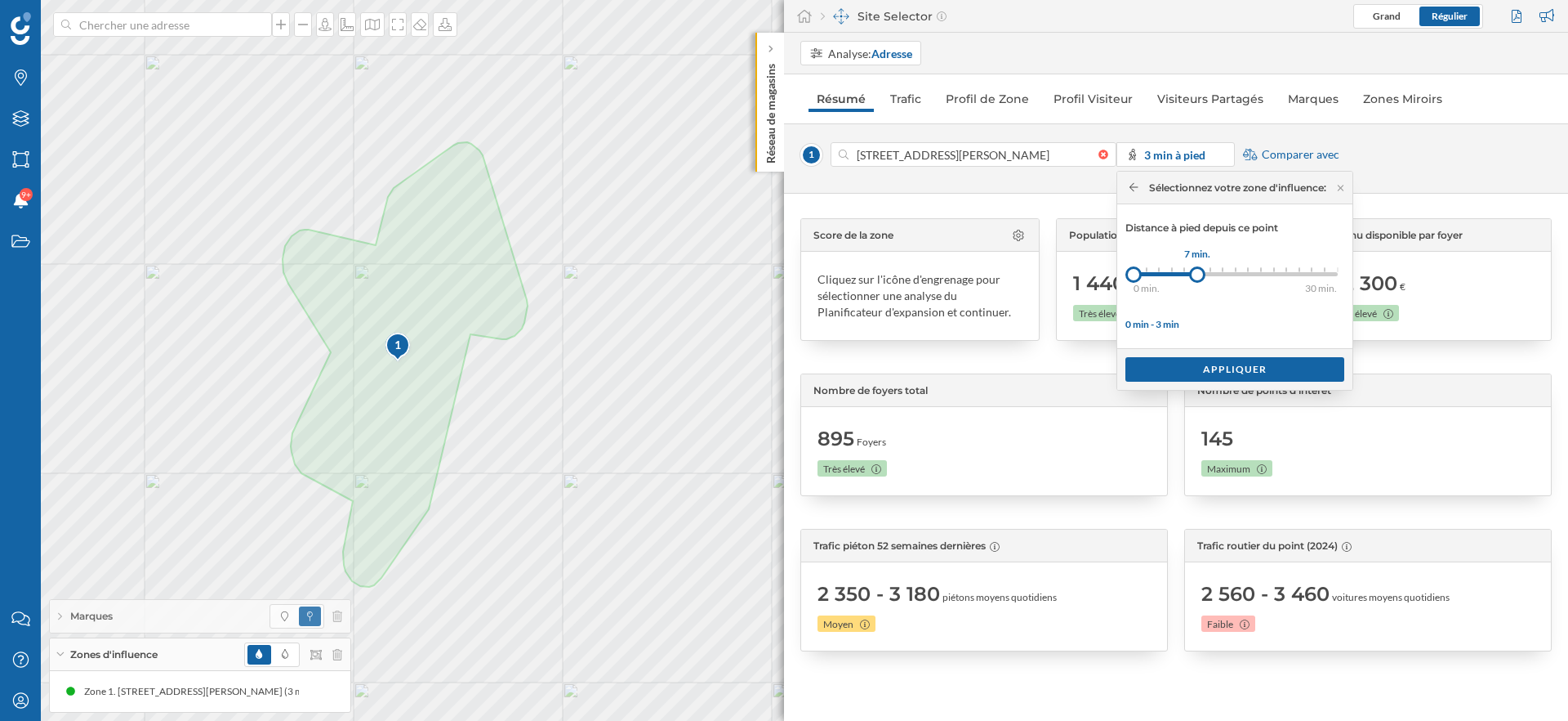
drag, startPoint x: 1151, startPoint y: 276, endPoint x: 1198, endPoint y: 276, distance: 47.0
click at [1198, 276] on div at bounding box center [1197, 274] width 17 height 17
click at [1213, 372] on div "Appliquer" at bounding box center [1235, 369] width 219 height 25
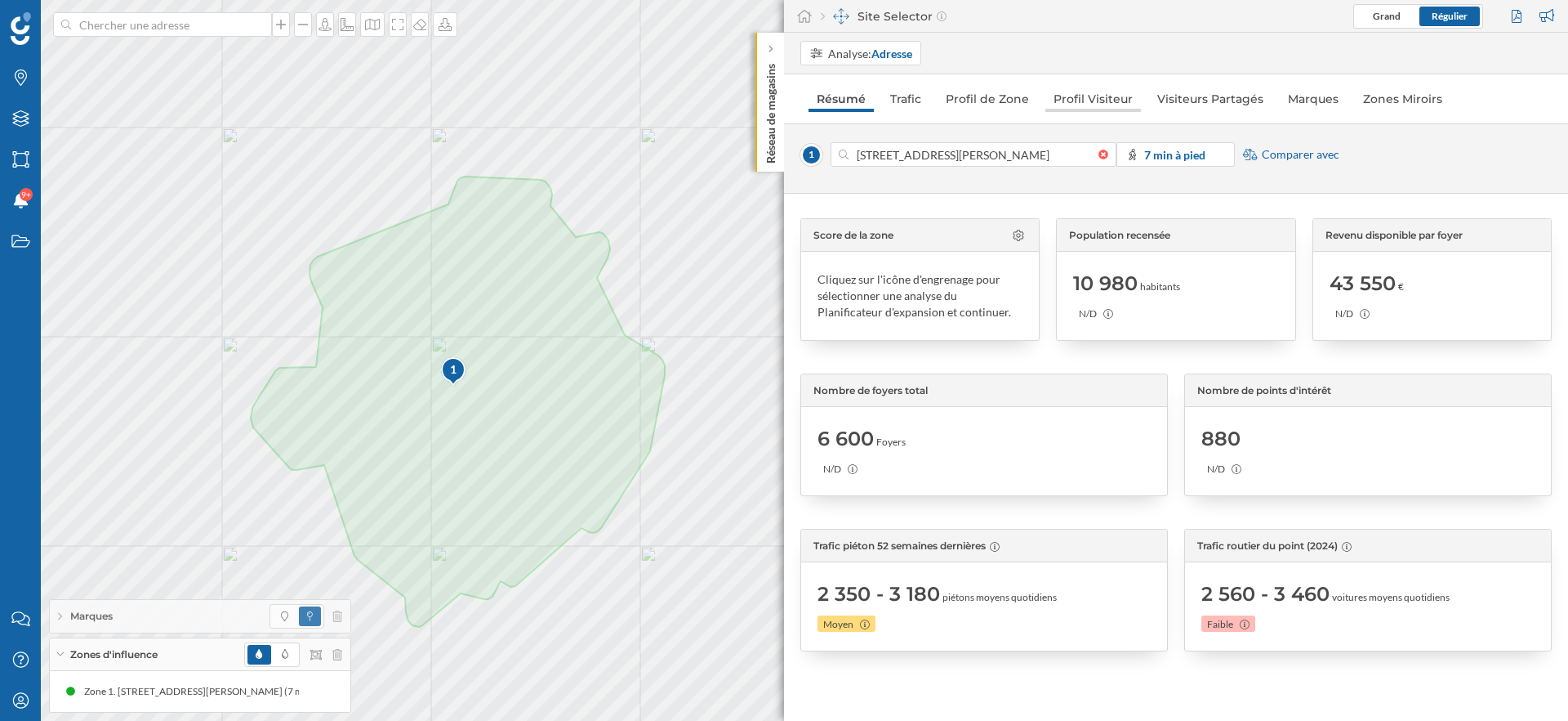
click at [1090, 101] on link "Profil Visiteur" at bounding box center [1093, 99] width 95 height 26
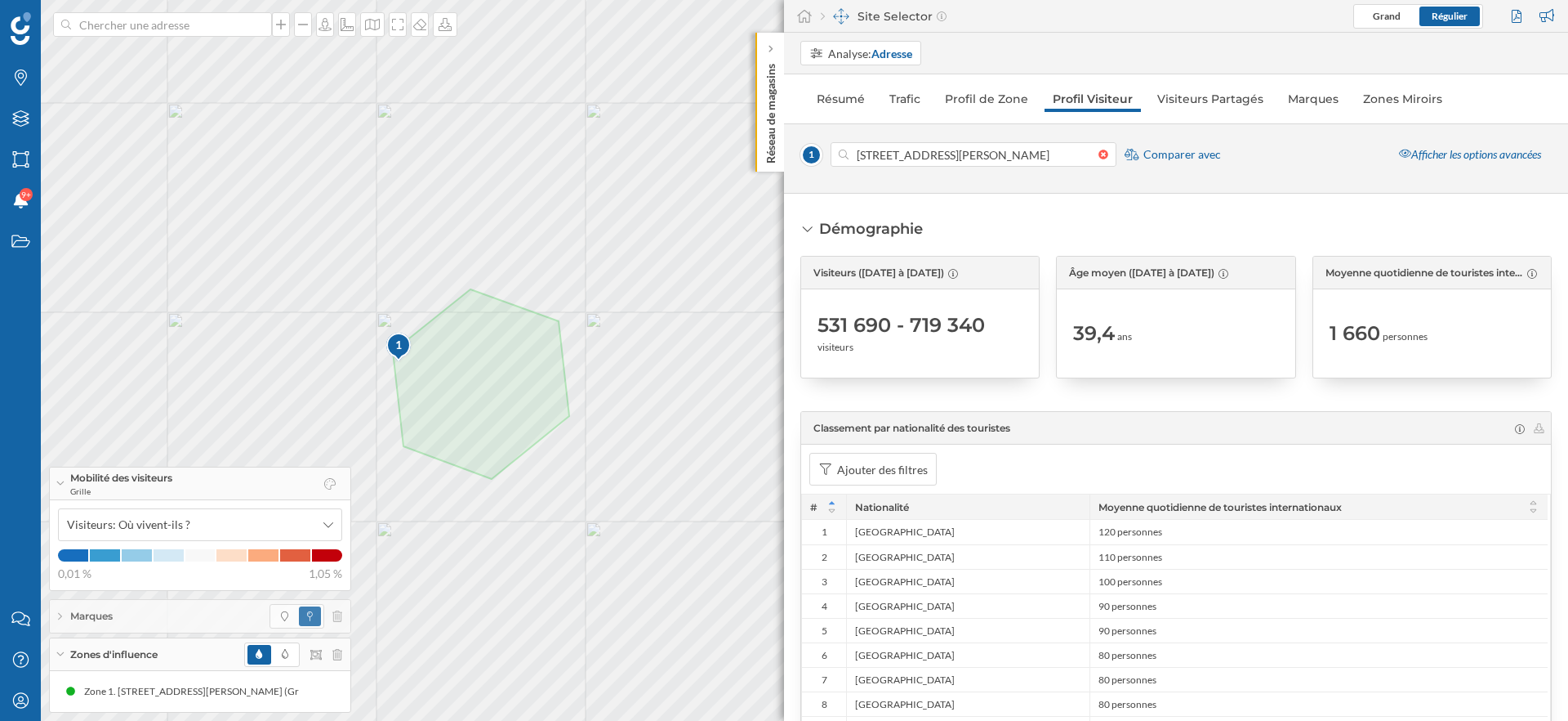
scroll to position [5, 0]
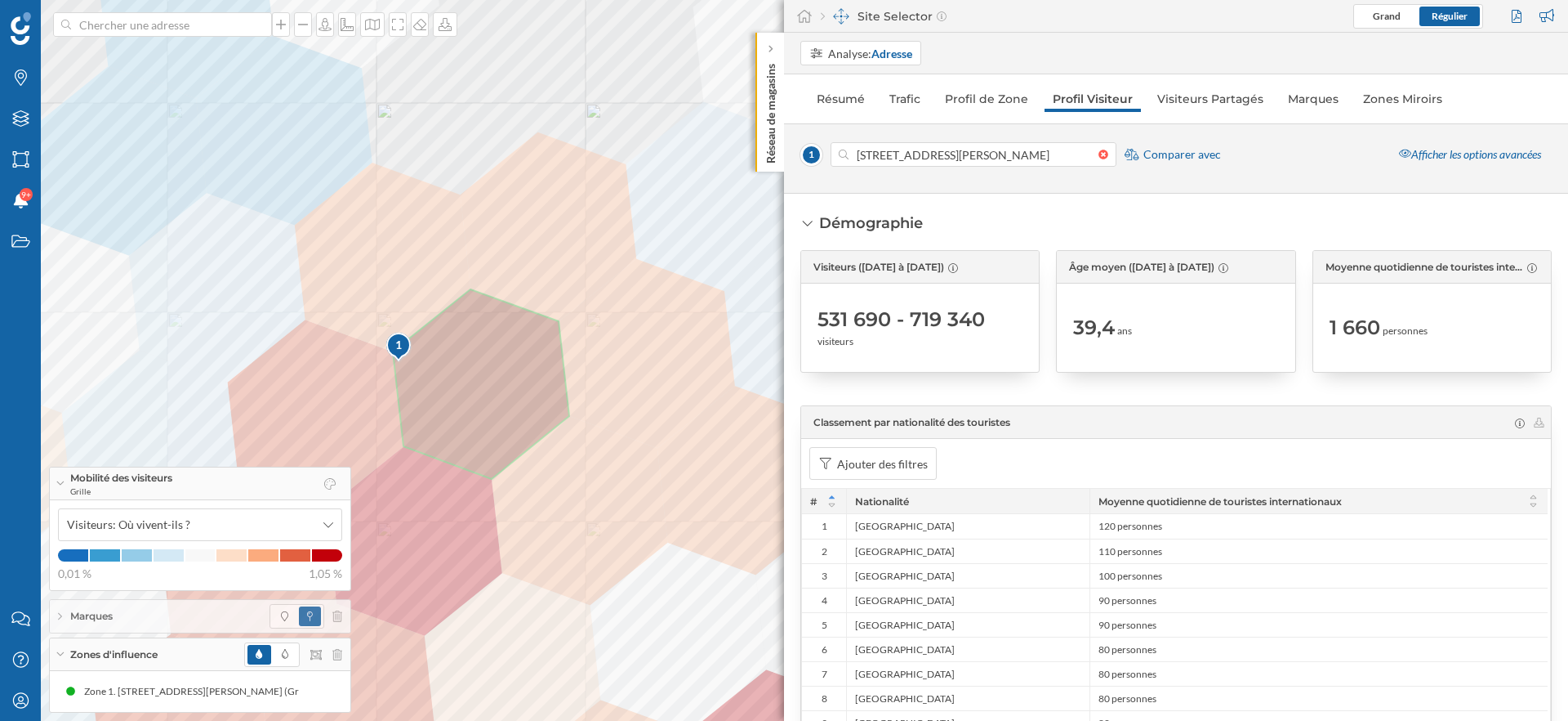
drag, startPoint x: 1068, startPoint y: 329, endPoint x: 1126, endPoint y: 326, distance: 58.1
click at [1126, 326] on div "Âge moyen (10/03/2025 à 24/08/2025) 39,4 ans" at bounding box center [1175, 311] width 239 height 123
click at [1126, 326] on span "ans" at bounding box center [1124, 331] width 15 height 15
drag, startPoint x: 1074, startPoint y: 329, endPoint x: 1139, endPoint y: 327, distance: 65.0
click at [1140, 328] on div "39,4 ans" at bounding box center [1176, 327] width 205 height 71
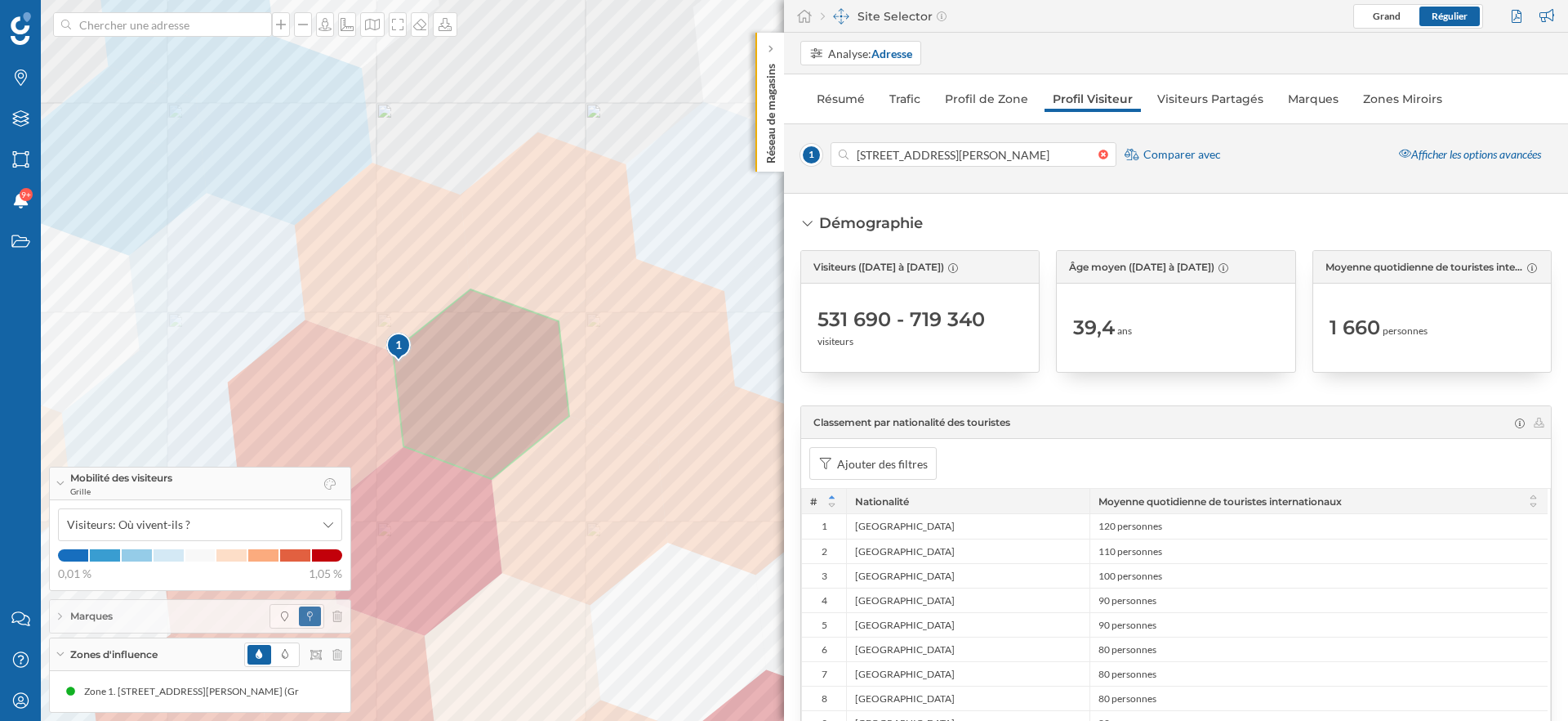
click at [1139, 327] on div "39,4 ans" at bounding box center [1176, 327] width 205 height 71
drag, startPoint x: 1325, startPoint y: 318, endPoint x: 1451, endPoint y: 316, distance: 126.0
click at [1448, 318] on div "Moyenne quotidienne de touristes internationaux (17/02/2025 à 03/08/2025) 1 660…" at bounding box center [1431, 311] width 239 height 123
click at [1308, 318] on div "Visiteurs (10/03/2025 à 24/08/2025) 531 690 - 719 340 visiteurs Âge moyen (10/0…" at bounding box center [1176, 311] width 751 height 123
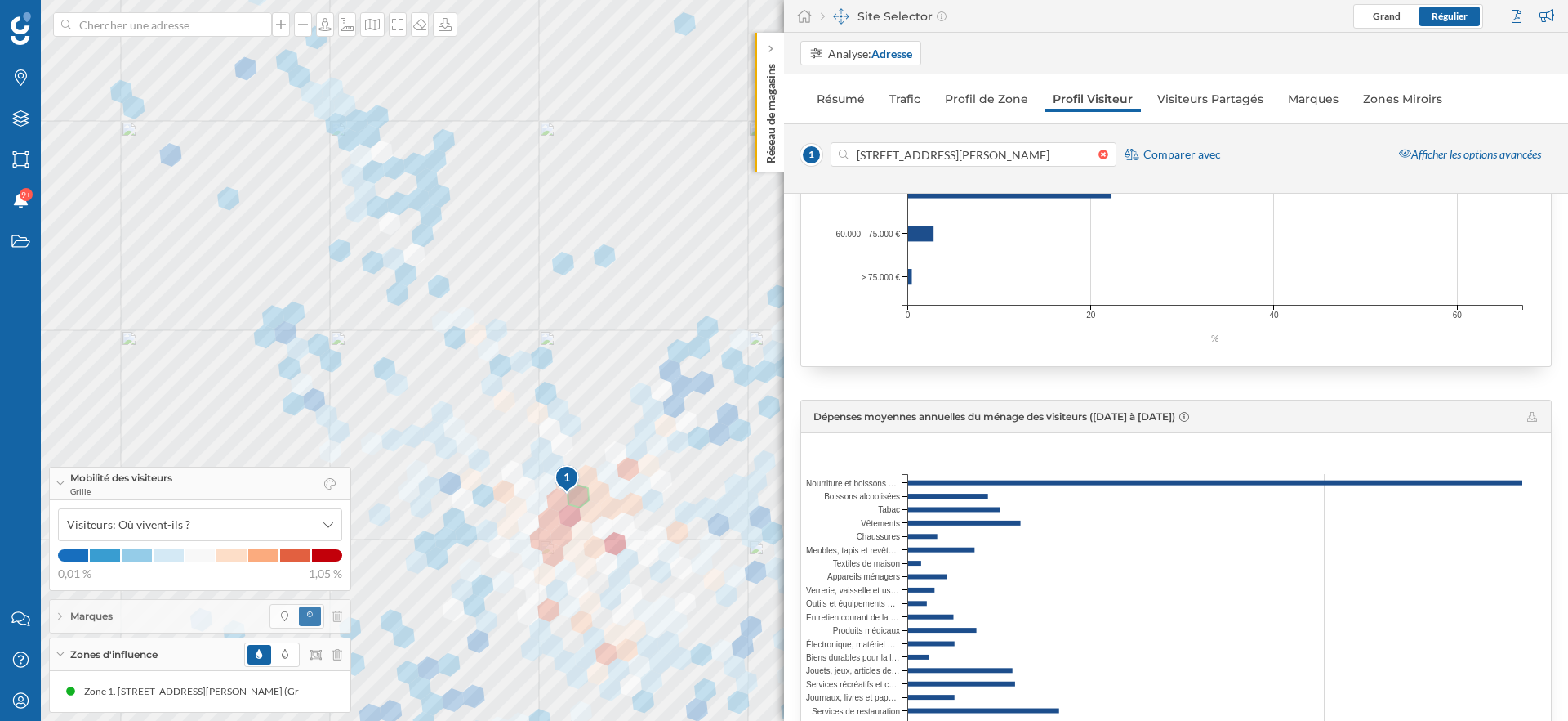
scroll to position [2554, 0]
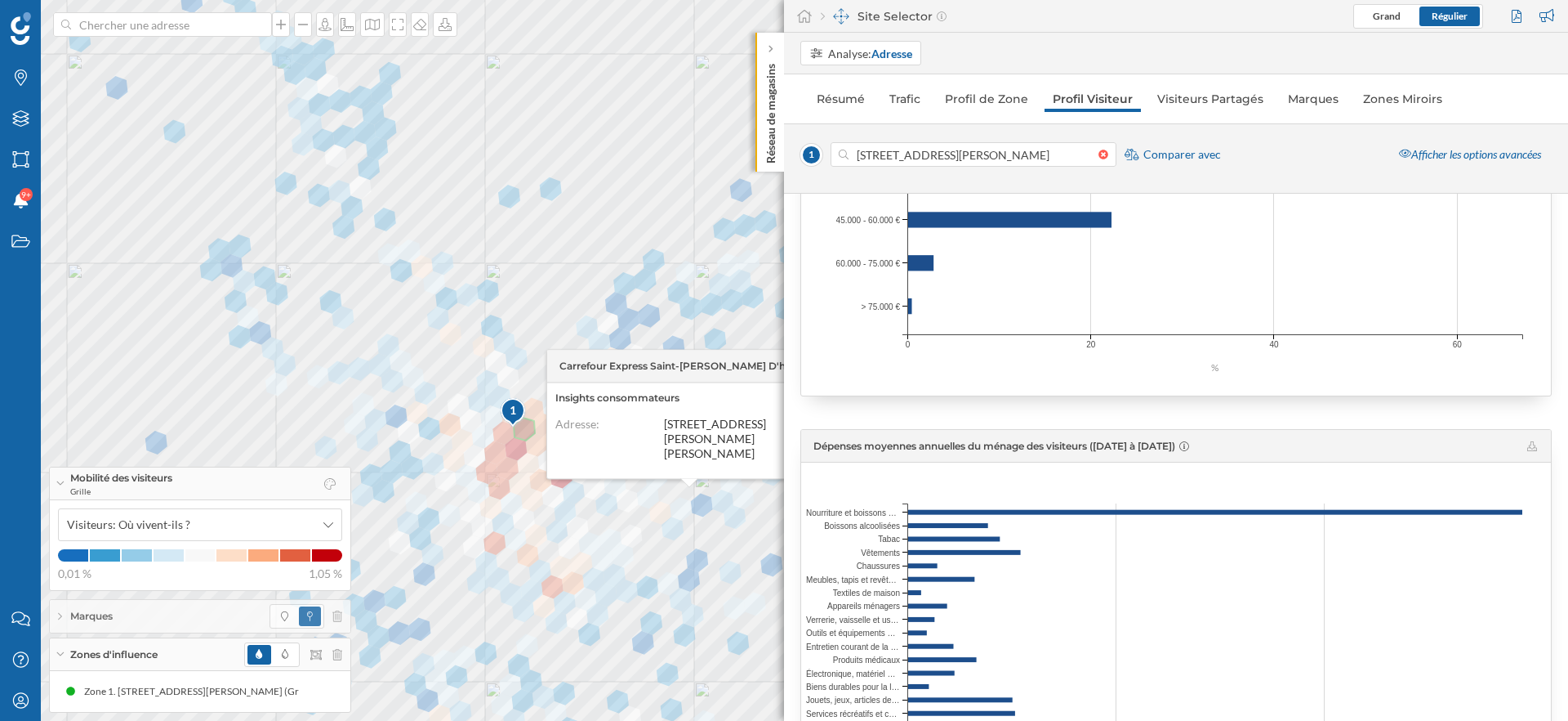
click at [901, 410] on div "Économiques Revenu disponible par foyer (10/03/2025 à 24/08/2025) 38 700 € Caté…" at bounding box center [1176, 184] width 751 height 1309
